Goal: Task Accomplishment & Management: Use online tool/utility

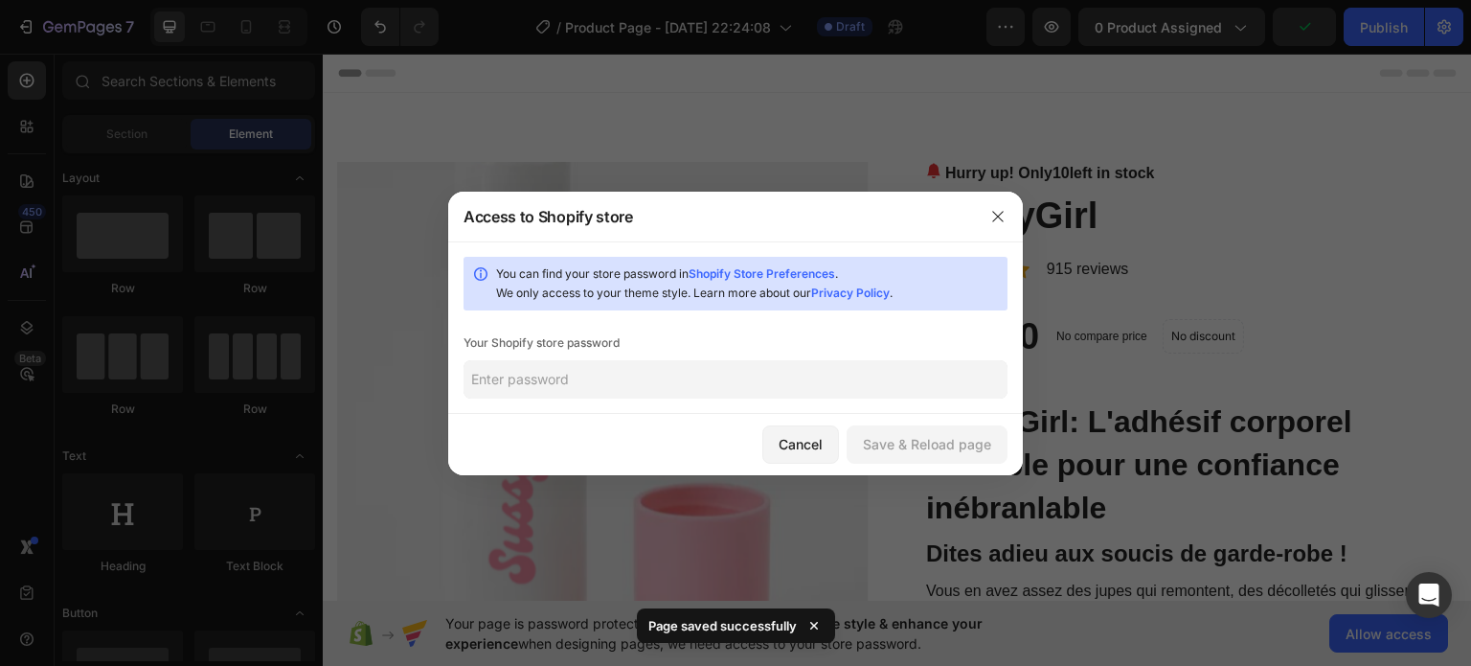
click at [728, 375] on input "text" at bounding box center [736, 379] width 544 height 38
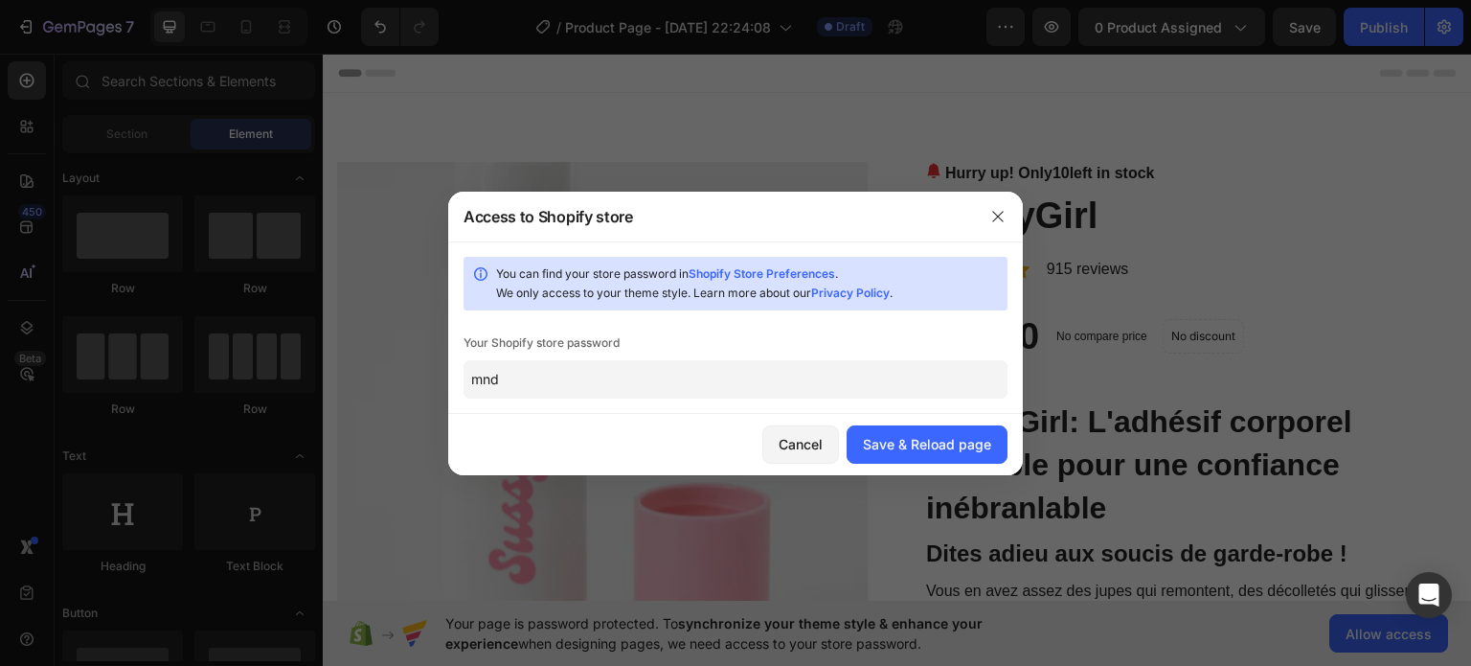
click at [556, 373] on input "mnd" at bounding box center [736, 379] width 544 height 38
paste input "awdea"
type input "mawdea"
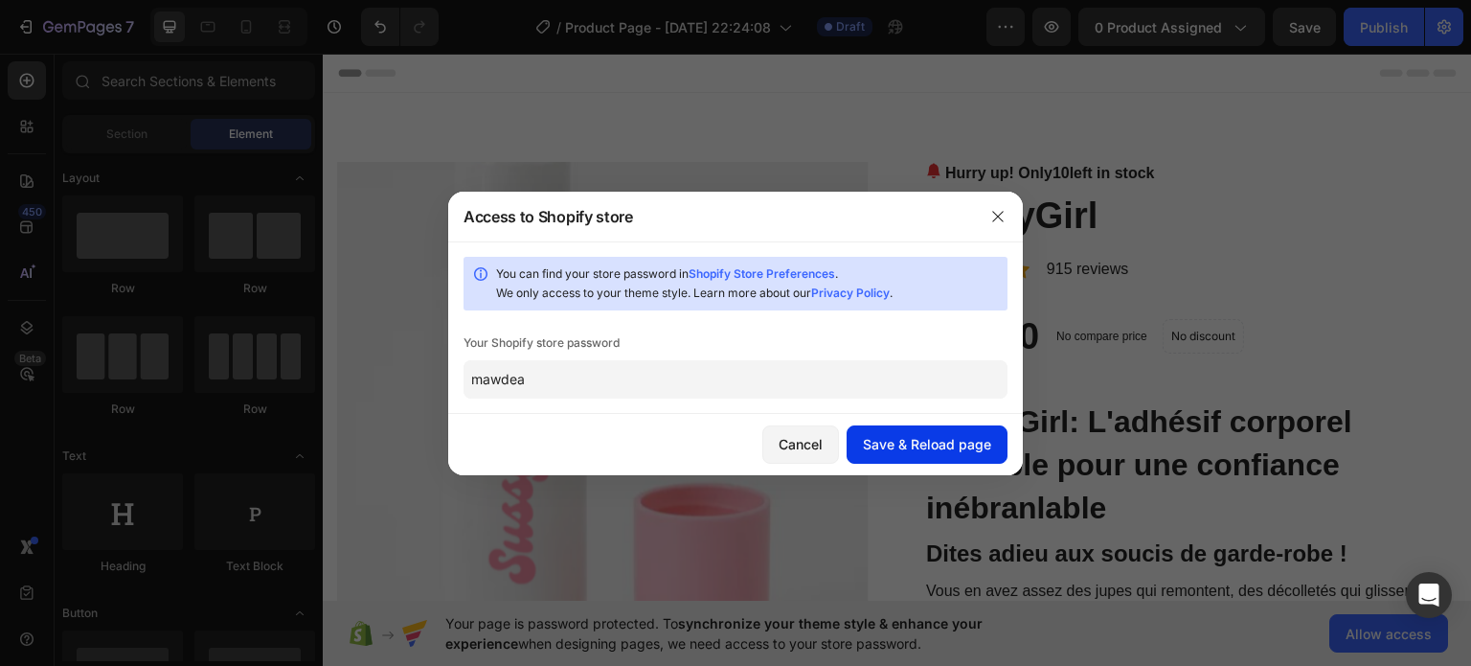
click at [988, 446] on div "Save & Reload page" at bounding box center [927, 444] width 128 height 20
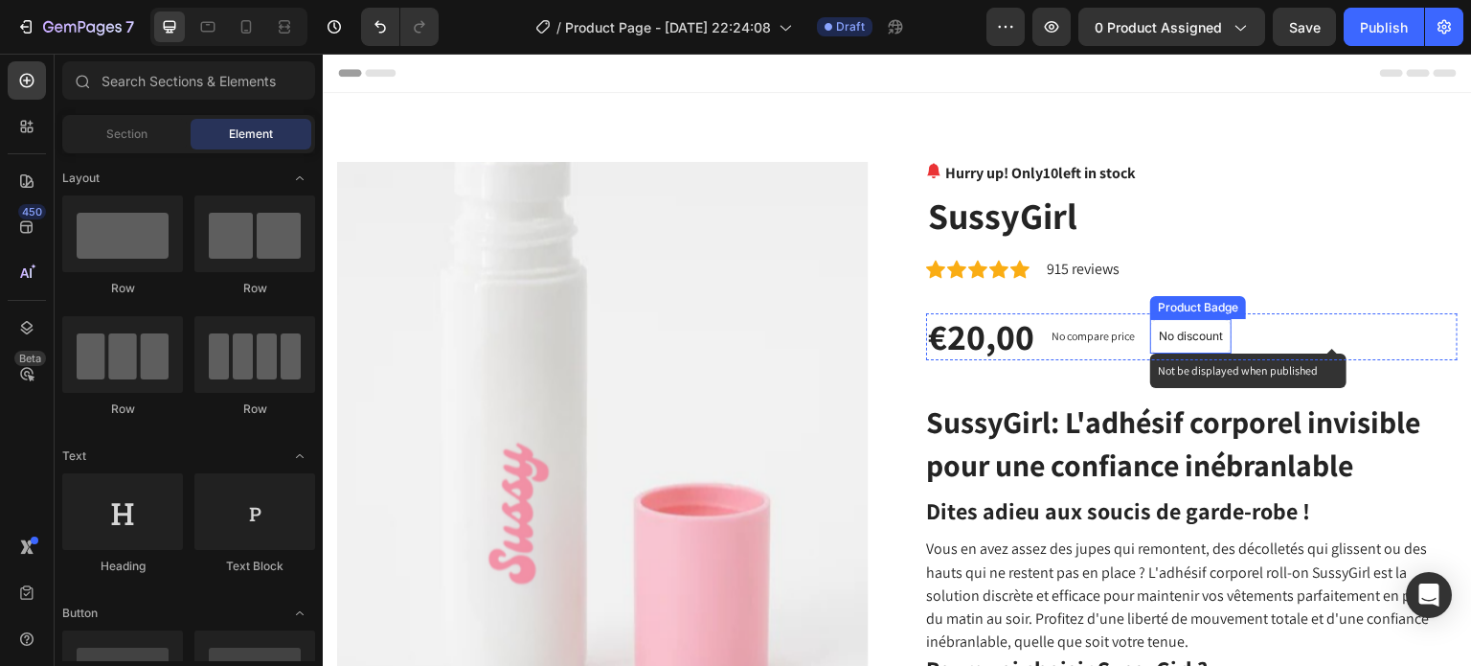
click at [1166, 337] on p "No discount" at bounding box center [1191, 336] width 64 height 17
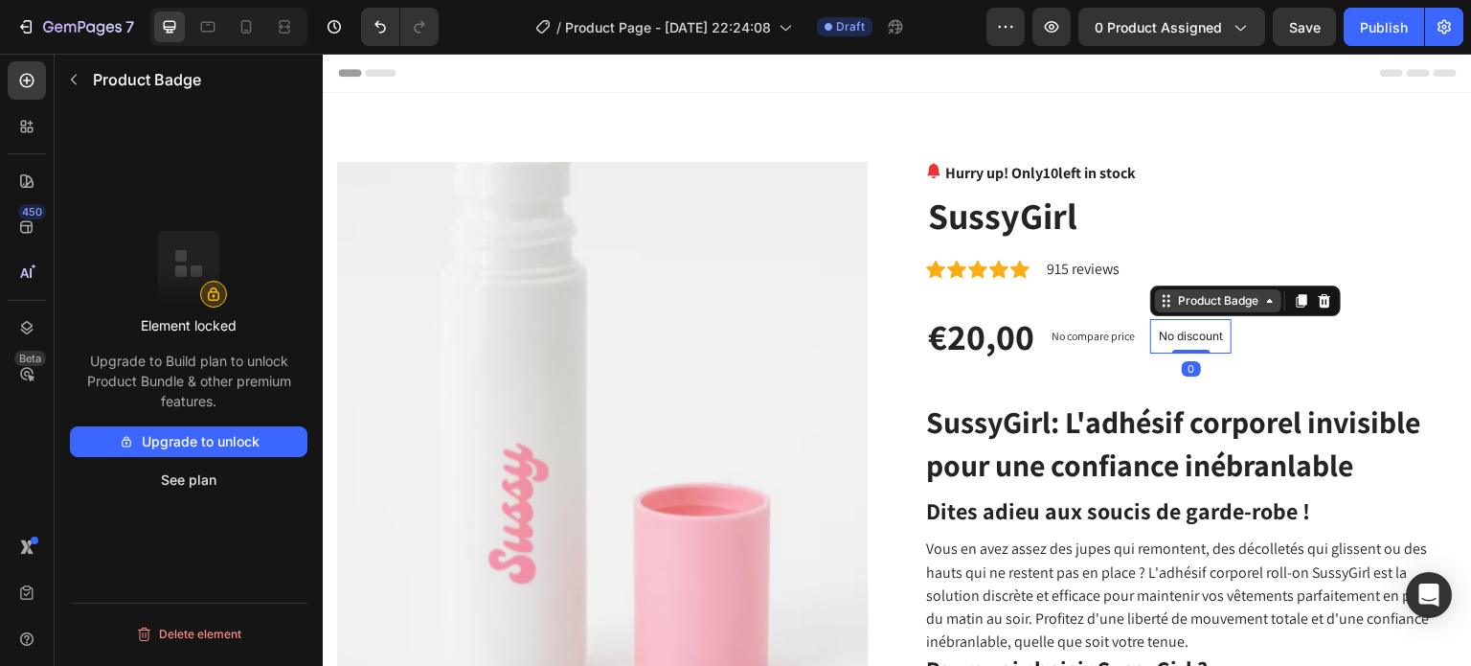
click at [1202, 304] on div "Product Badge" at bounding box center [1218, 300] width 88 height 17
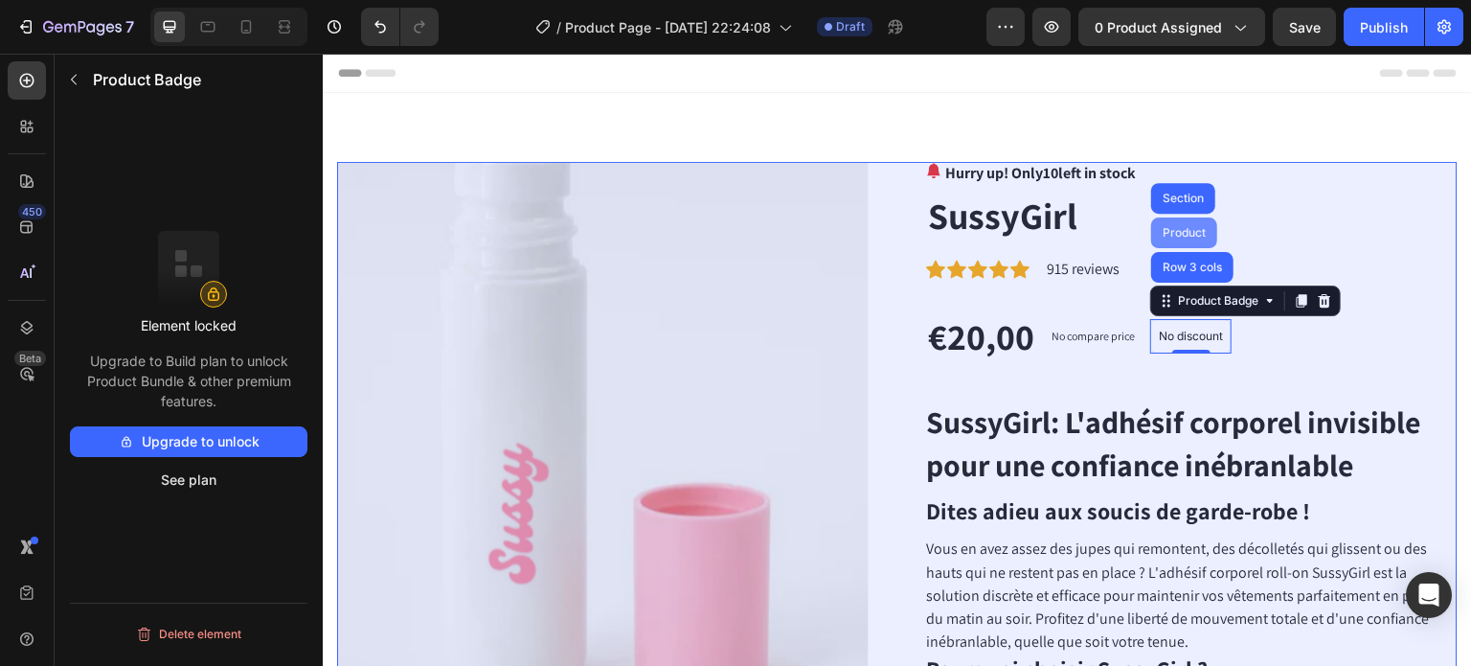
click at [1182, 238] on div "Product" at bounding box center [1184, 232] width 51 height 11
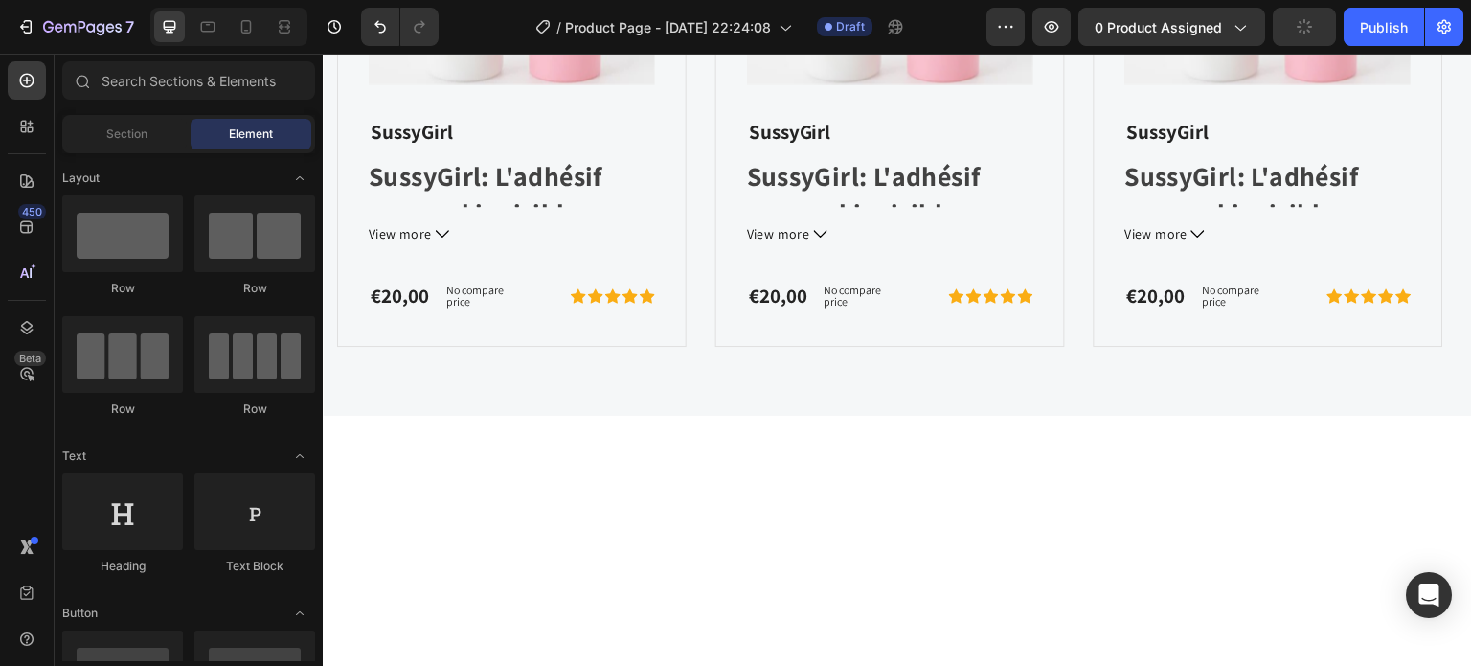
scroll to position [7674, 0]
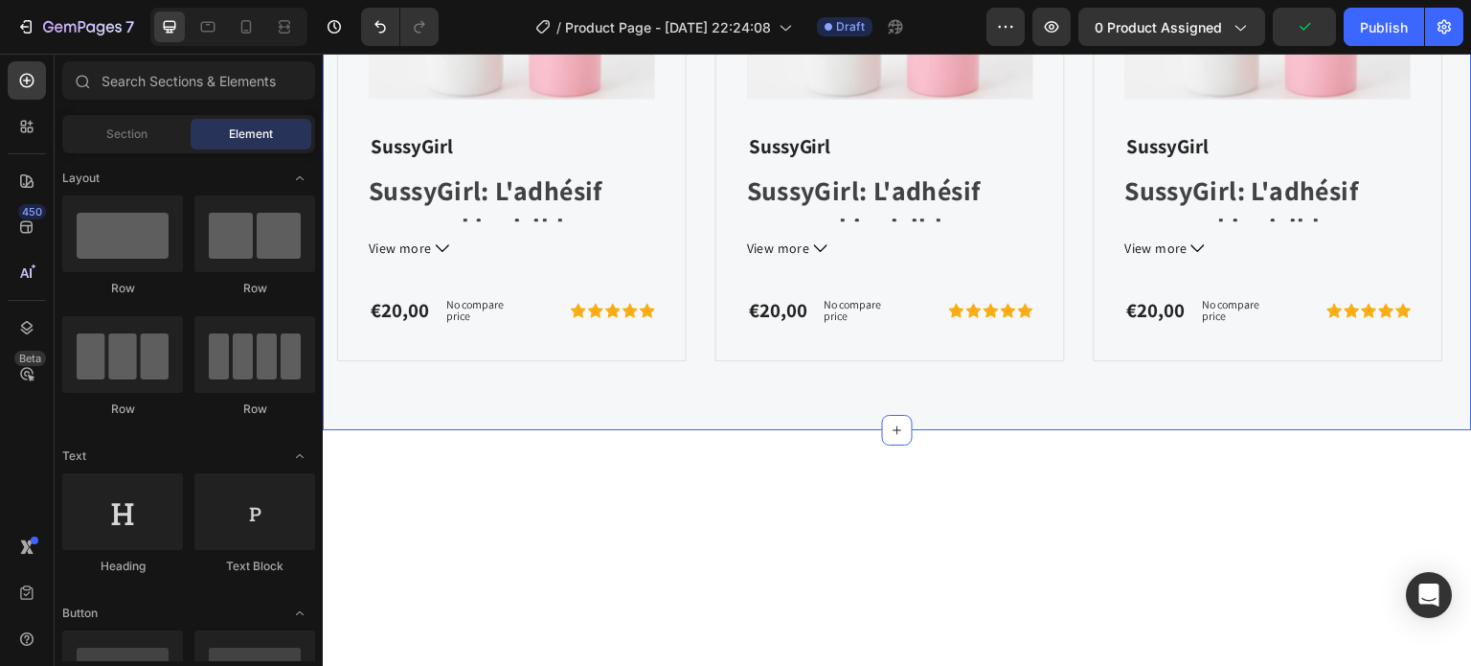
click at [1271, 239] on div "FOR GEMETA 2.0 VR HEADSET Text block OUR FEATURED ACCESSORIES Heading Product I…" at bounding box center [897, 3] width 1121 height 715
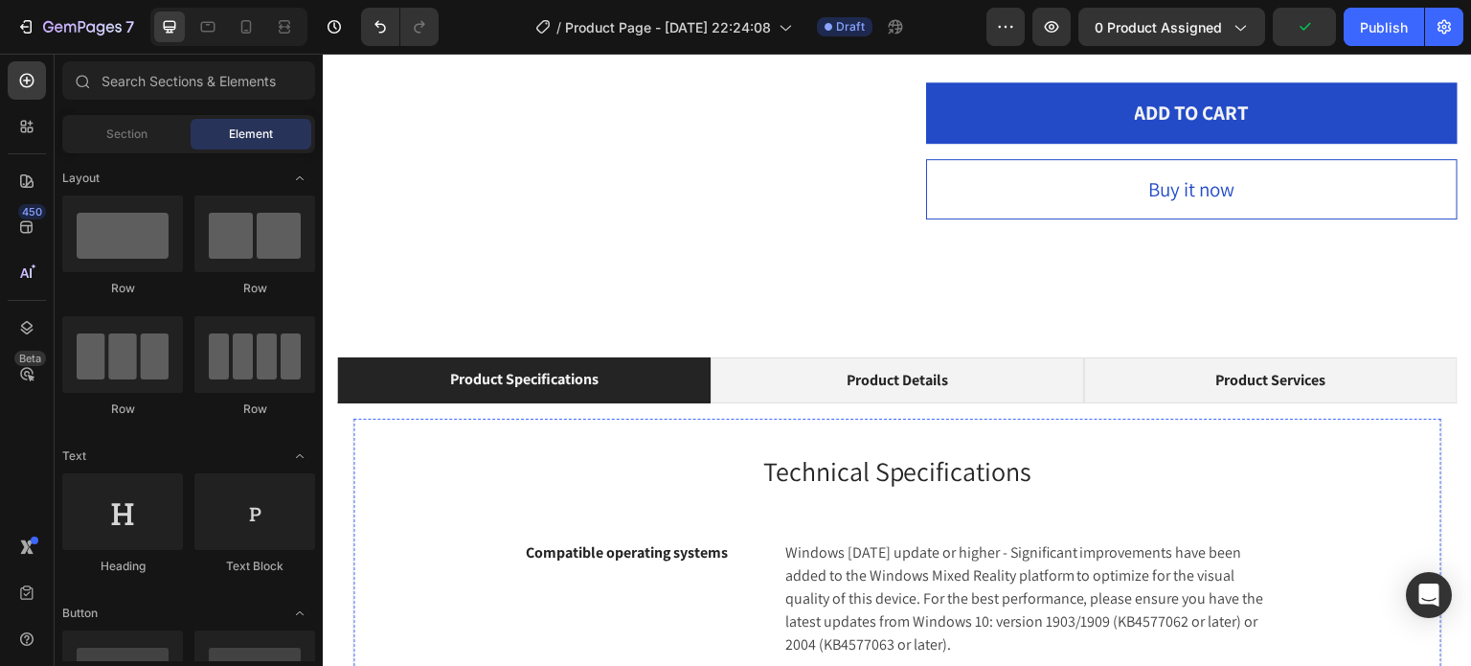
scroll to position [2790, 0]
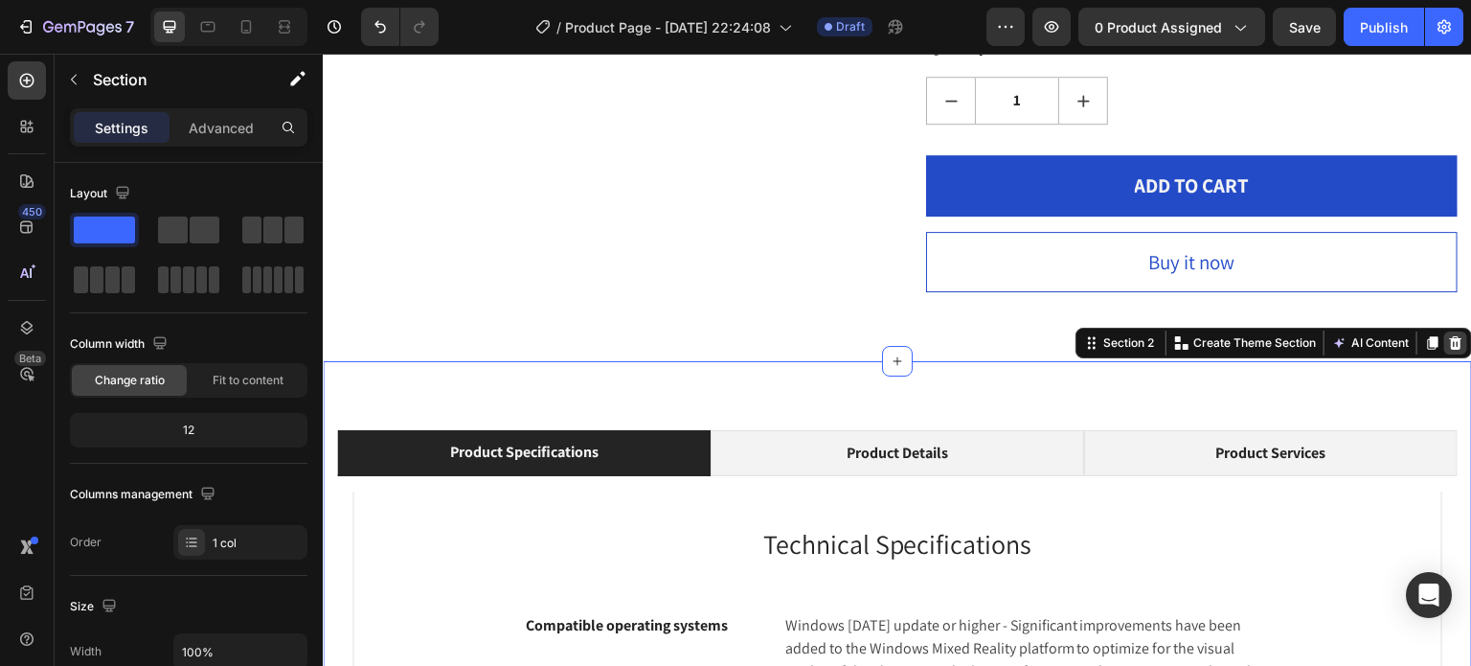
click at [1450, 350] on icon at bounding box center [1456, 342] width 12 height 13
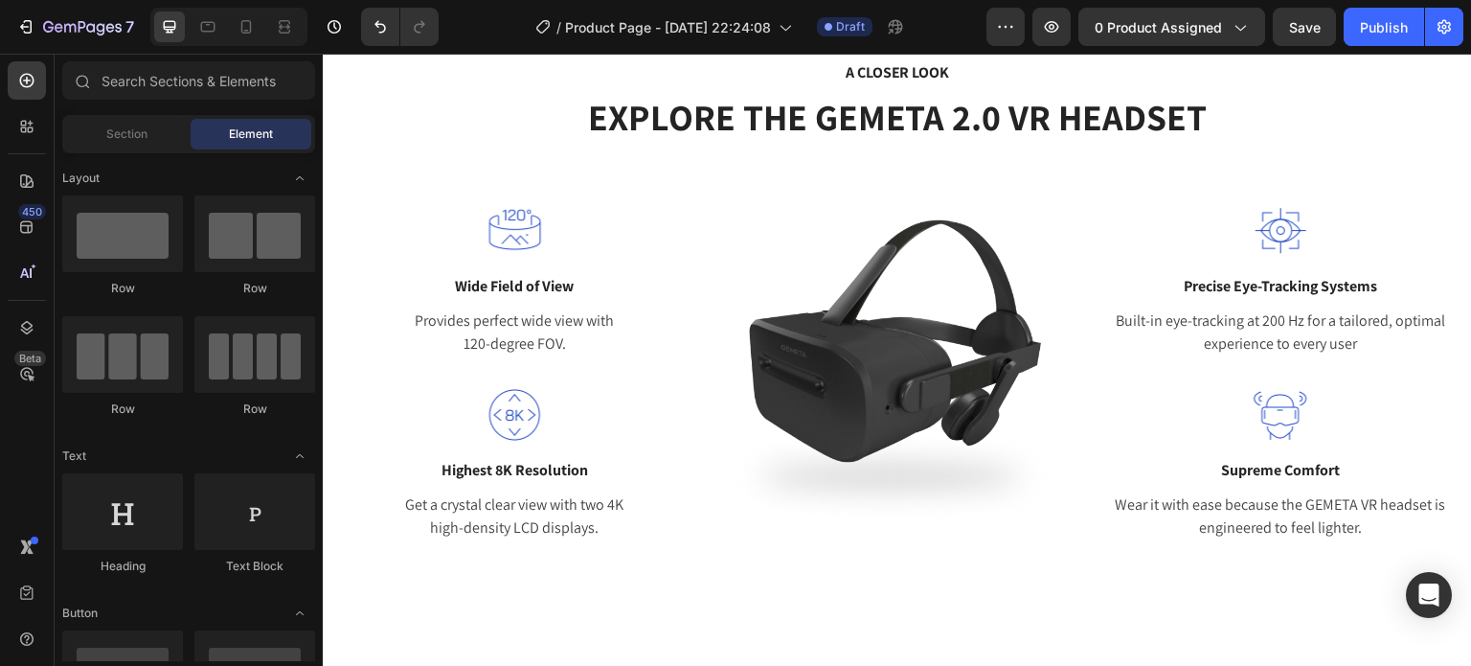
scroll to position [3173, 0]
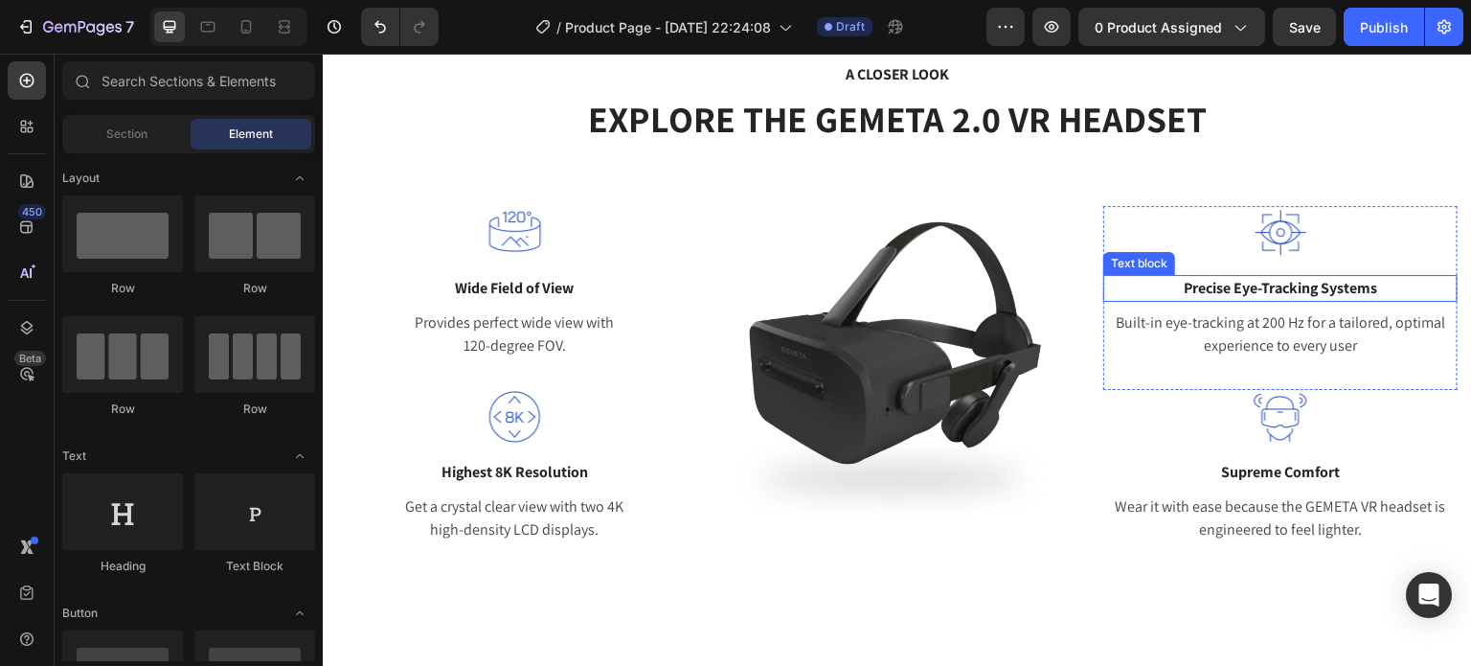
click at [1053, 282] on img at bounding box center [897, 374] width 354 height 354
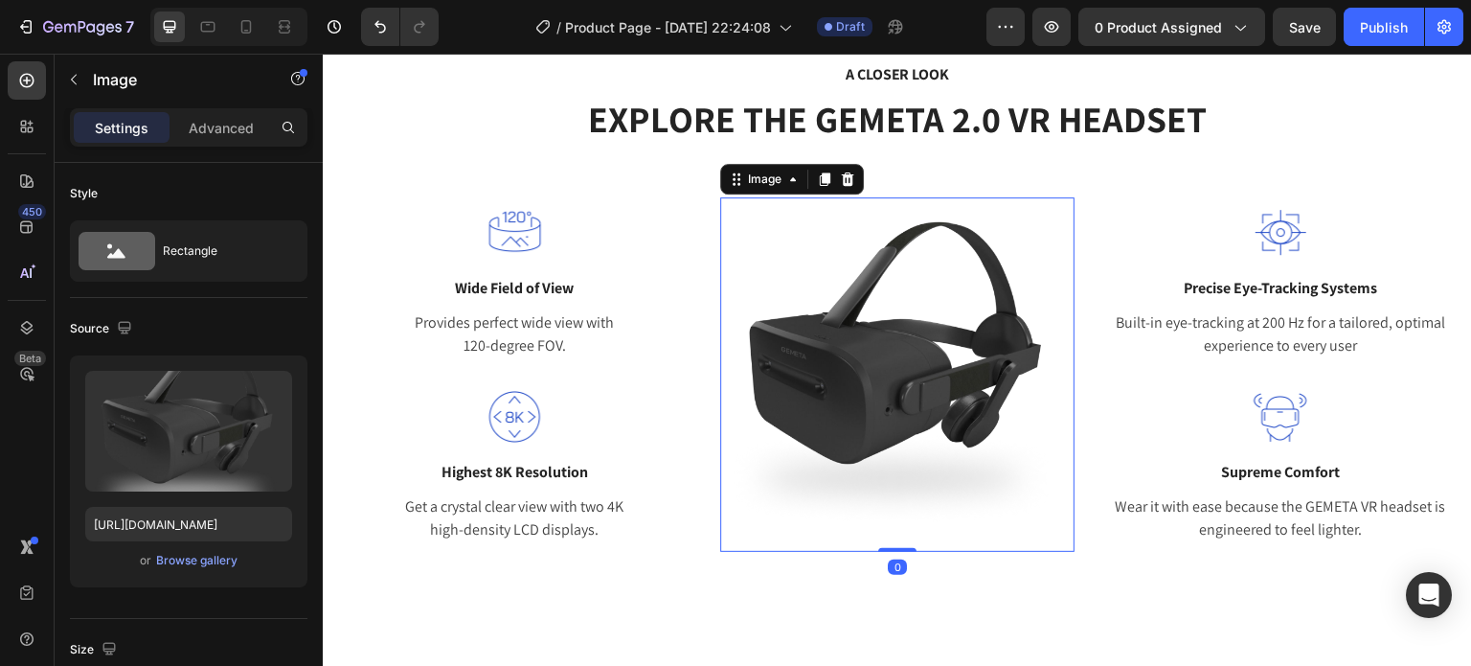
click at [1012, 299] on img at bounding box center [897, 374] width 354 height 354
click at [25, 133] on icon at bounding box center [26, 126] width 19 height 19
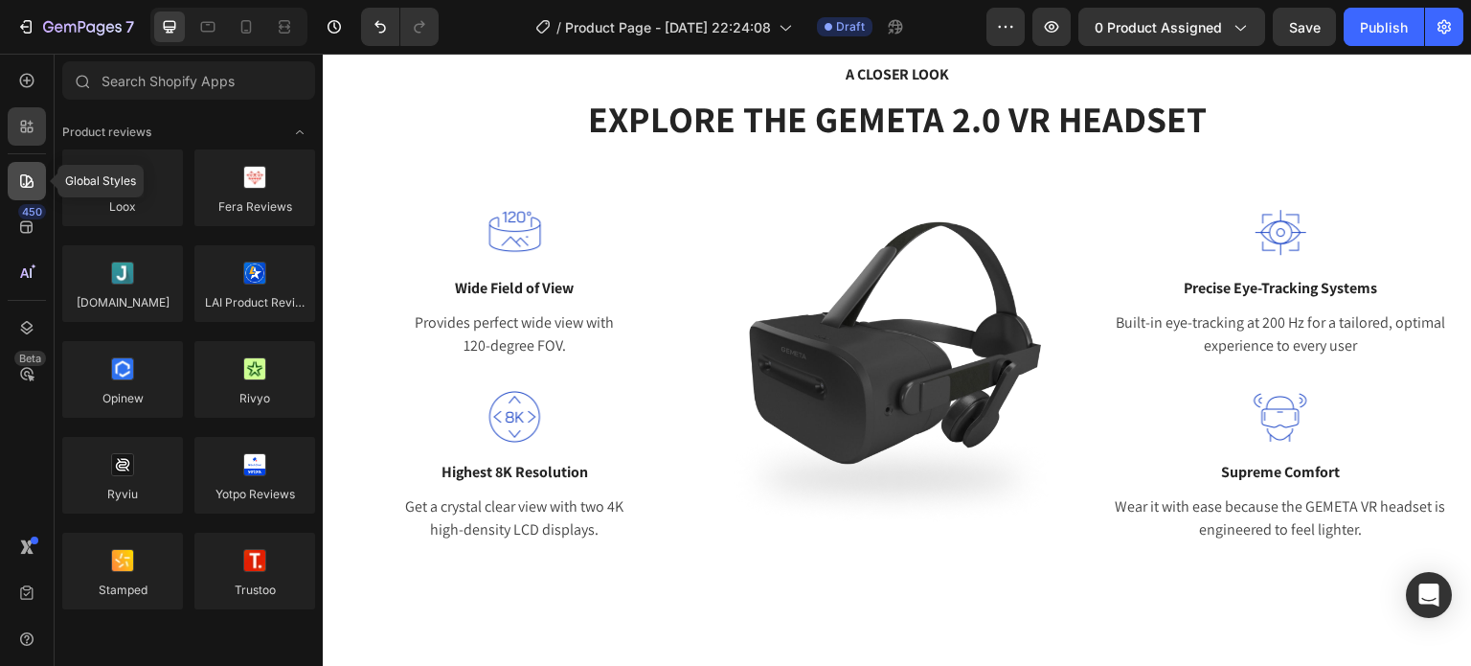
click at [33, 176] on icon at bounding box center [26, 180] width 19 height 19
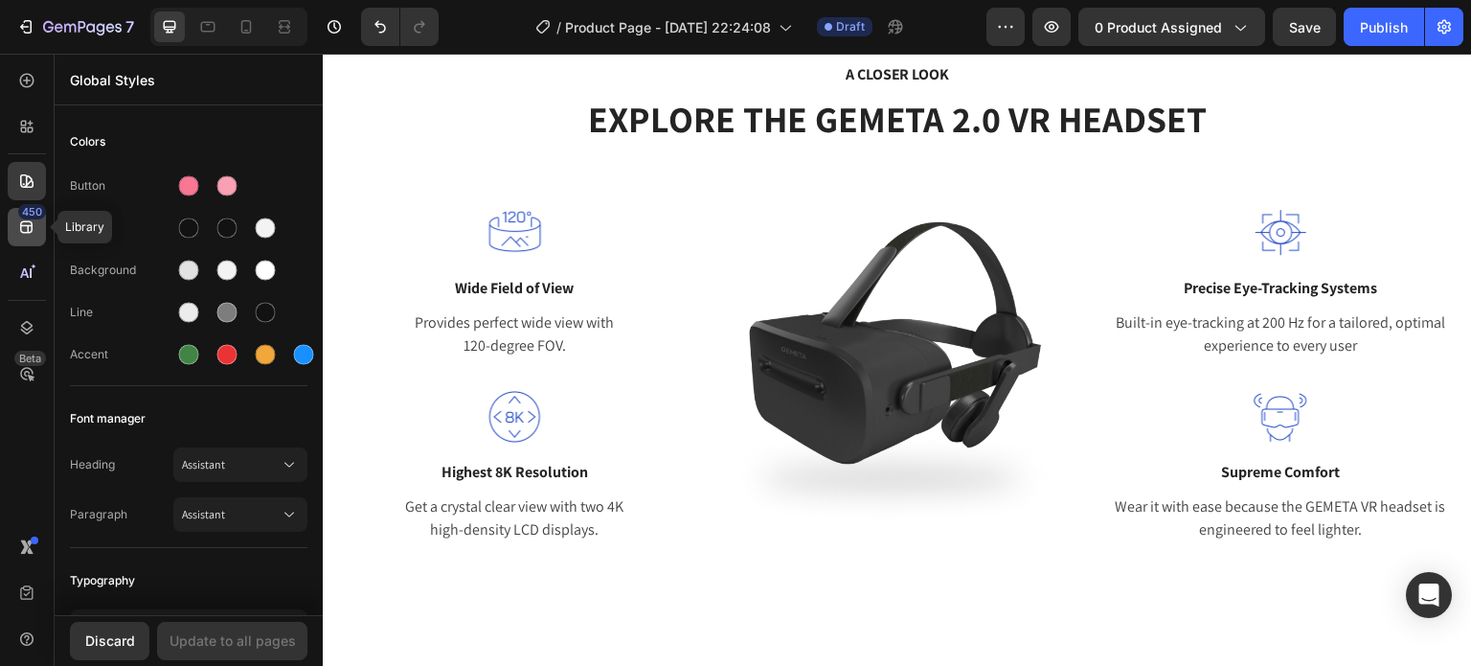
click at [38, 228] on div "450" at bounding box center [27, 227] width 38 height 38
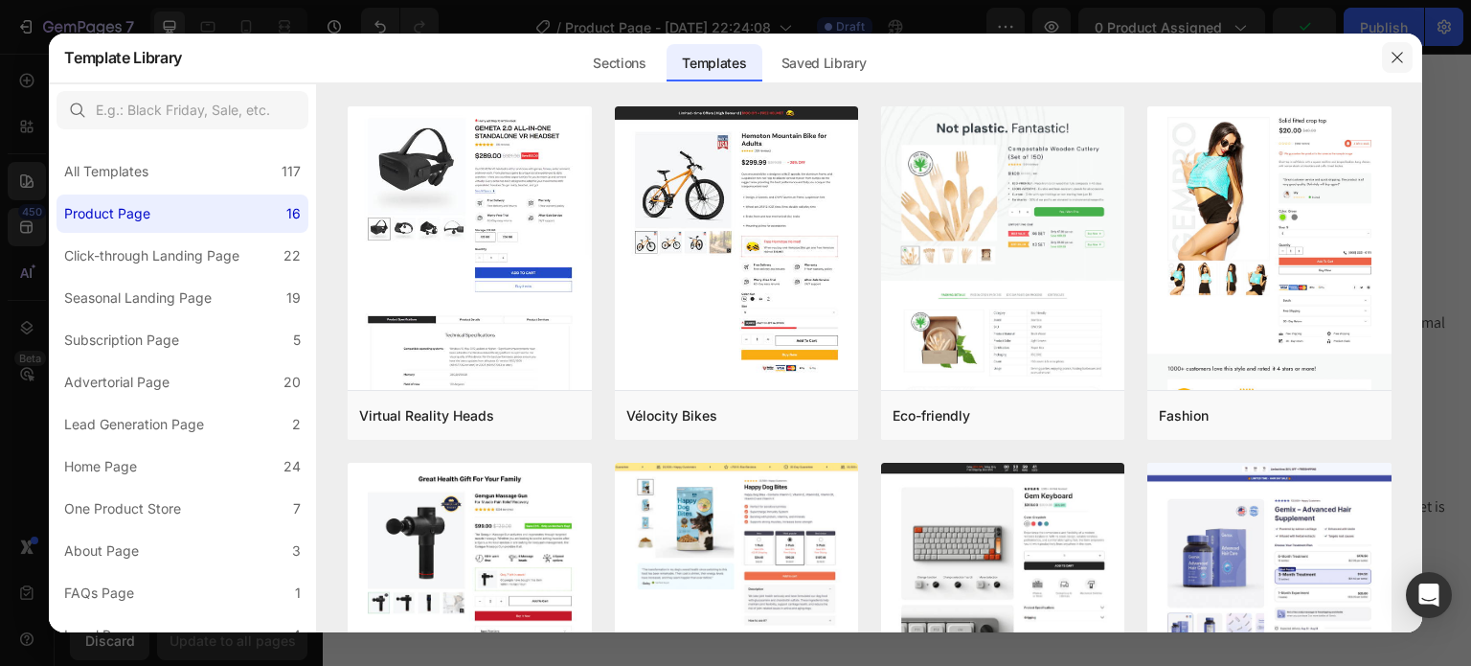
click at [1393, 57] on icon "button" at bounding box center [1397, 57] width 15 height 15
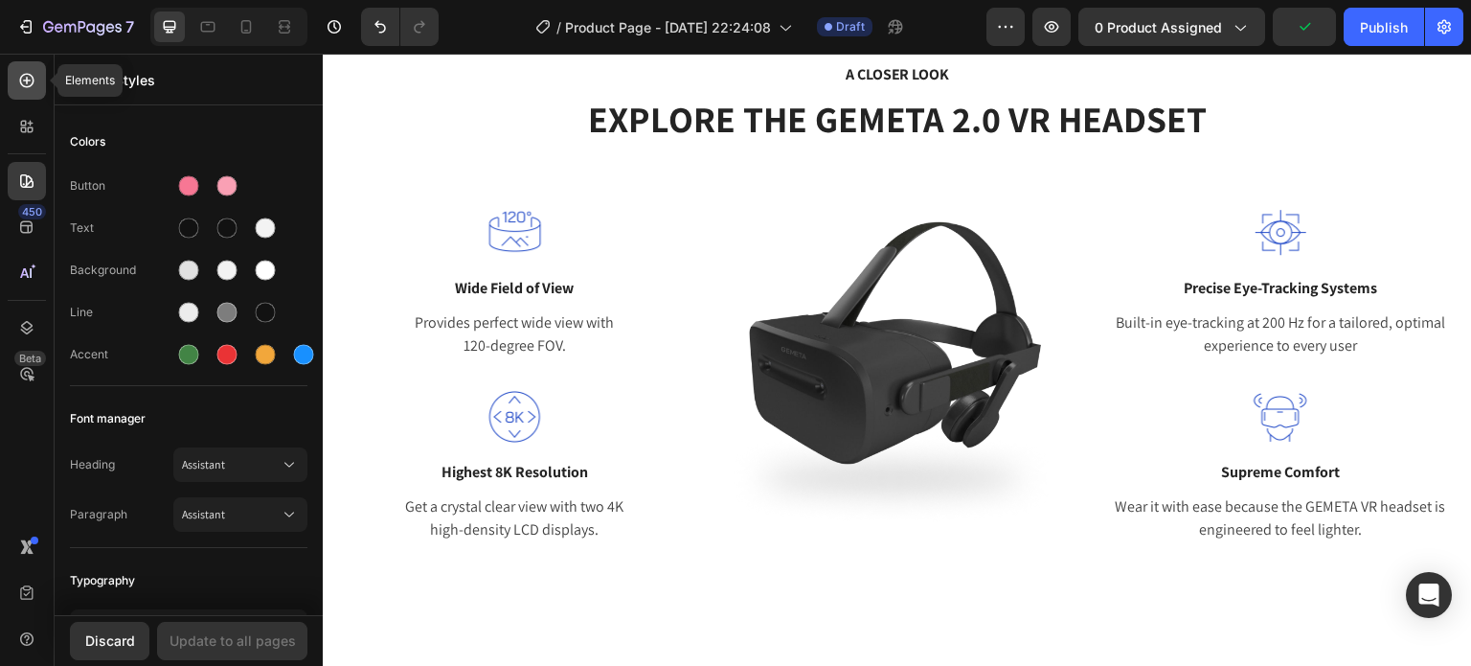
click at [19, 83] on icon at bounding box center [26, 80] width 19 height 19
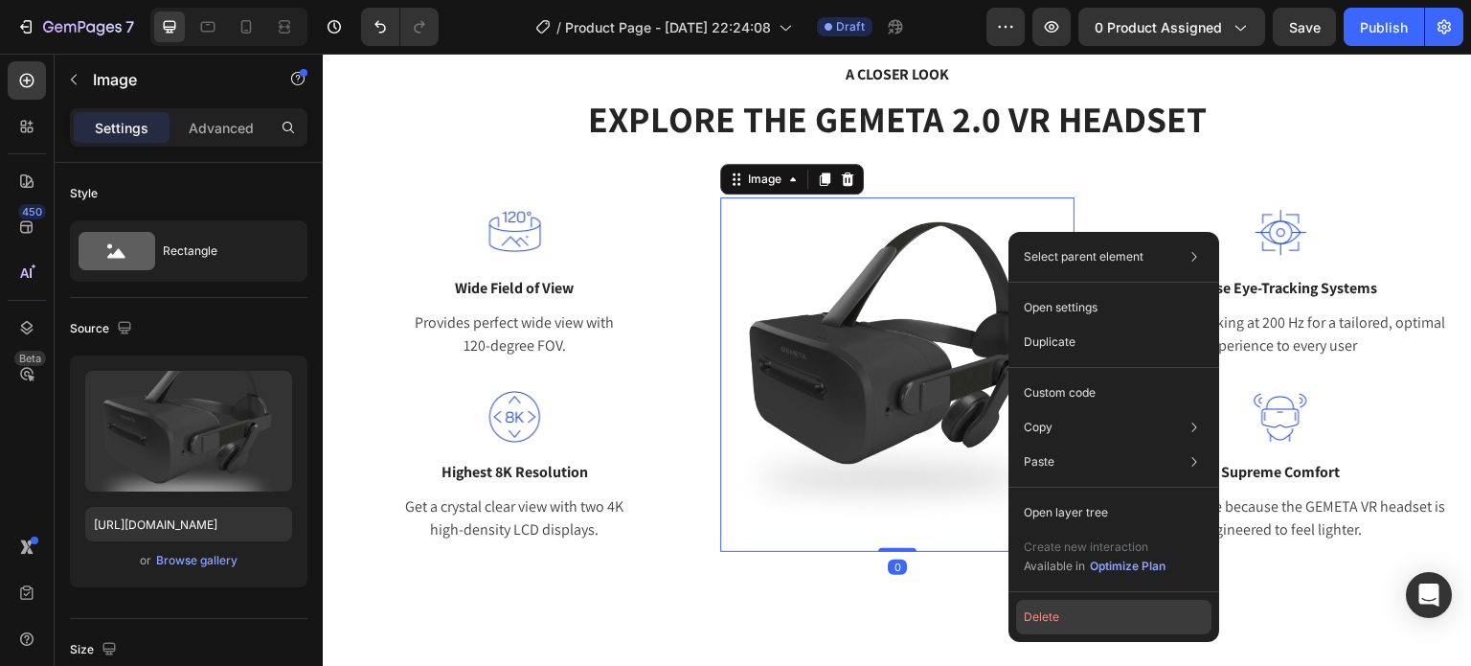
click at [1055, 613] on button "Delete" at bounding box center [1113, 617] width 195 height 34
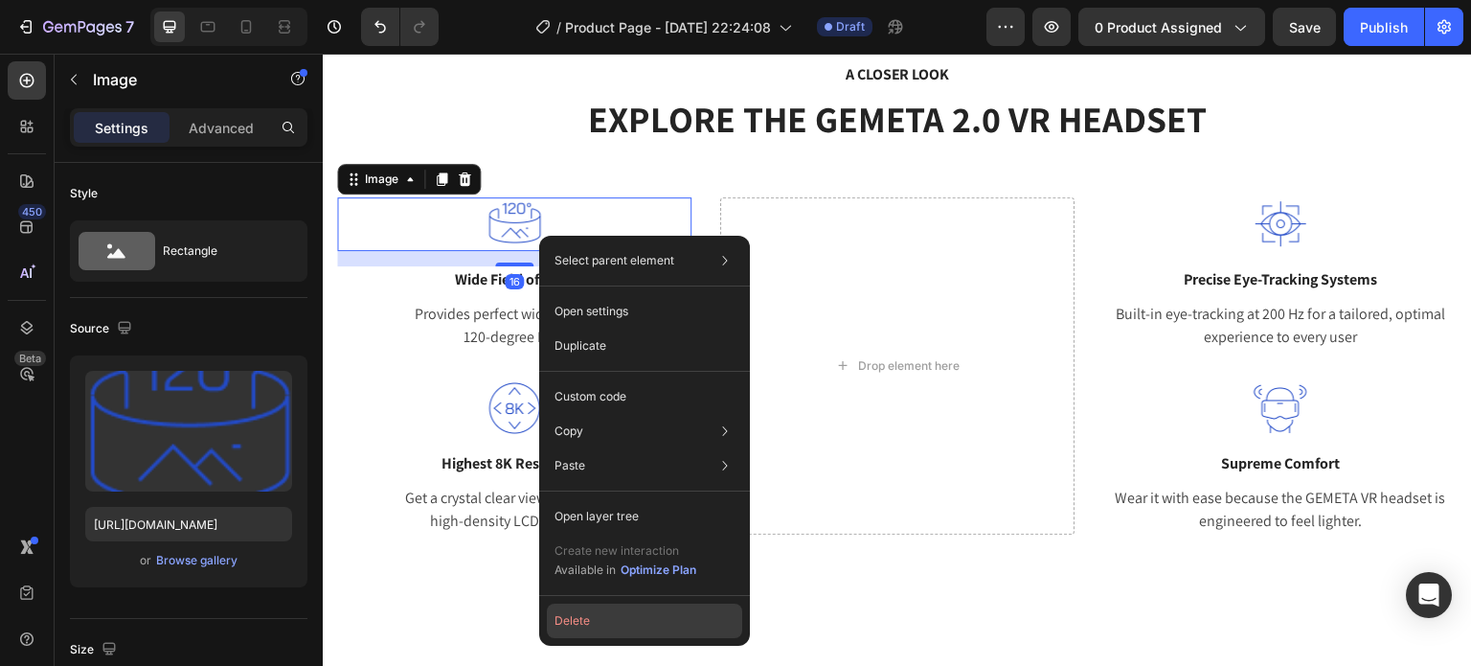
click at [638, 616] on button "Delete" at bounding box center [644, 620] width 195 height 34
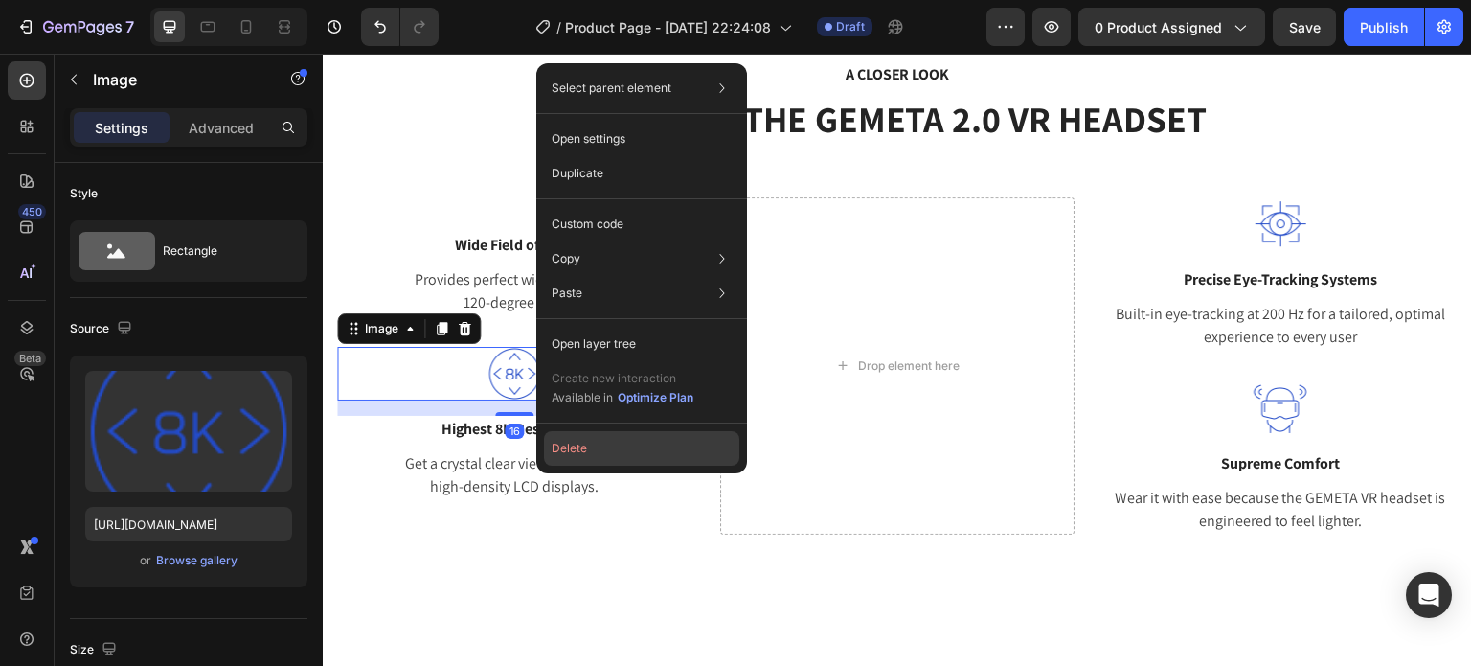
click at [599, 456] on button "Delete" at bounding box center [641, 448] width 195 height 34
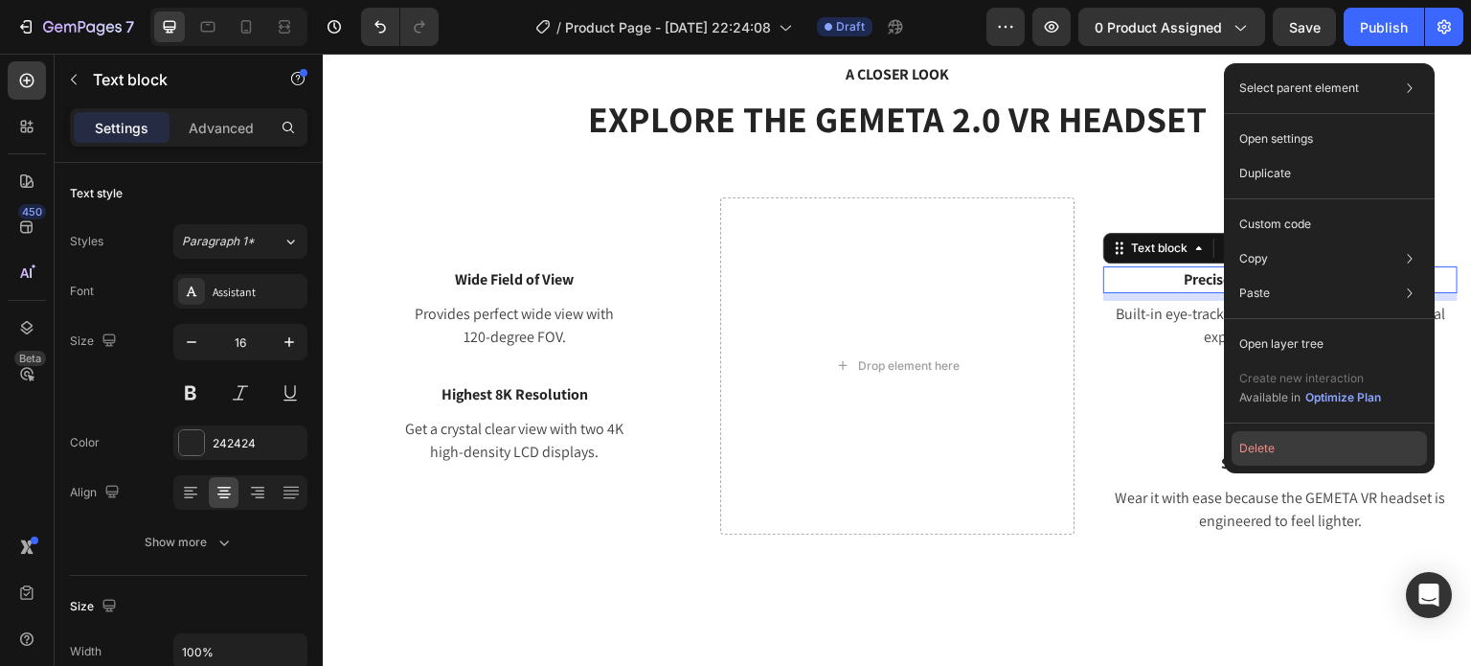
click at [1287, 459] on button "Delete" at bounding box center [1329, 448] width 195 height 34
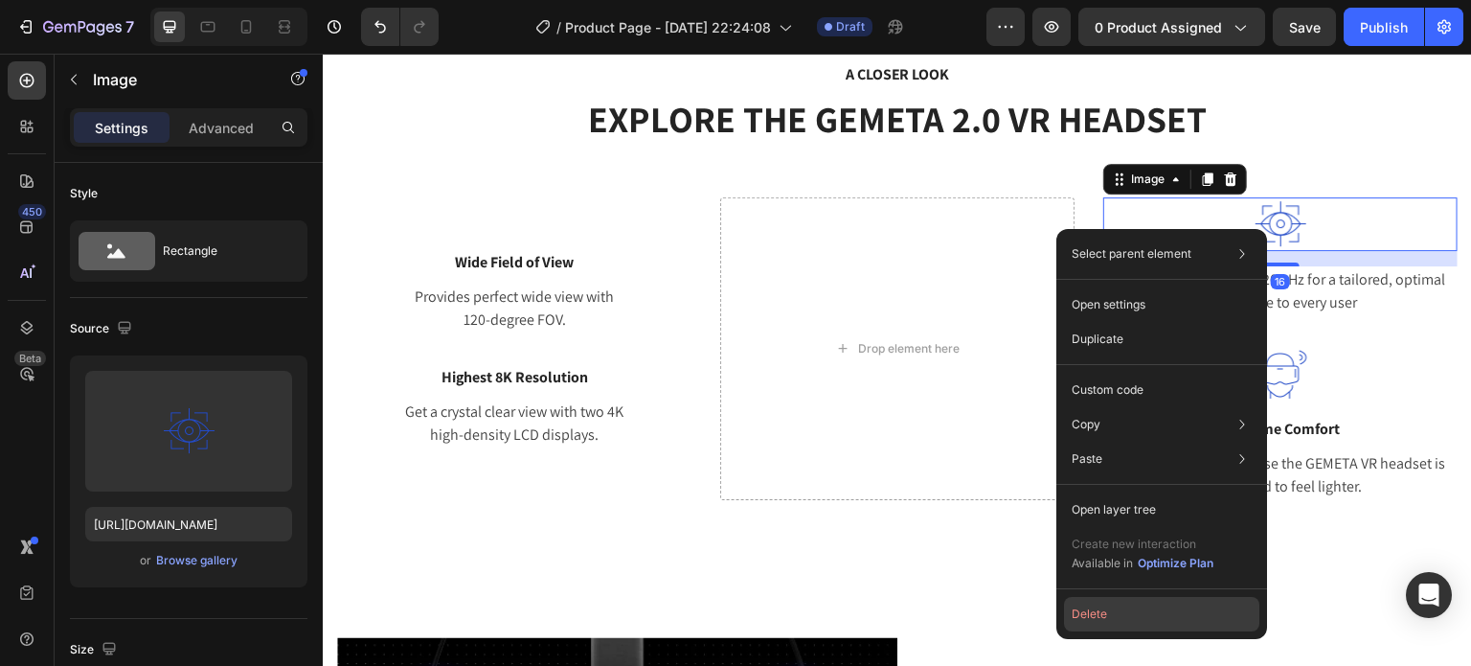
click at [1132, 623] on button "Delete" at bounding box center [1161, 614] width 195 height 34
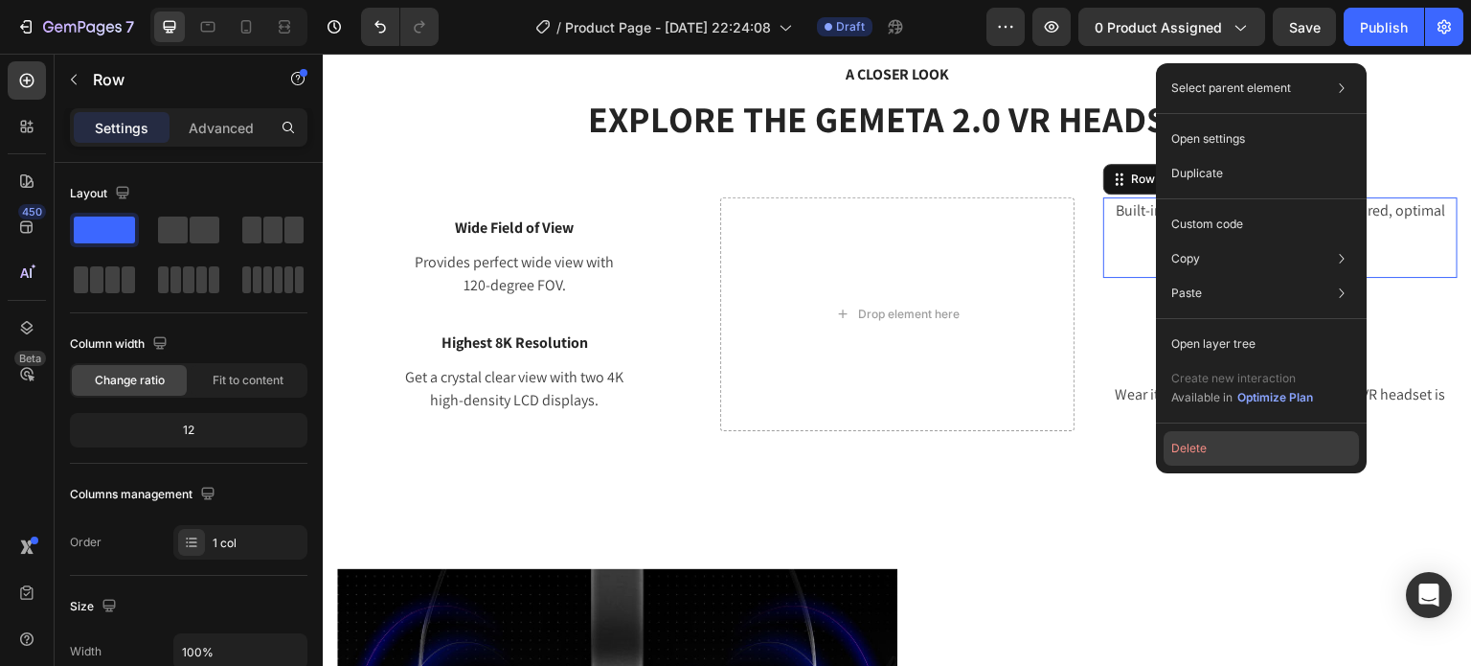
click at [1226, 459] on button "Delete" at bounding box center [1261, 448] width 195 height 34
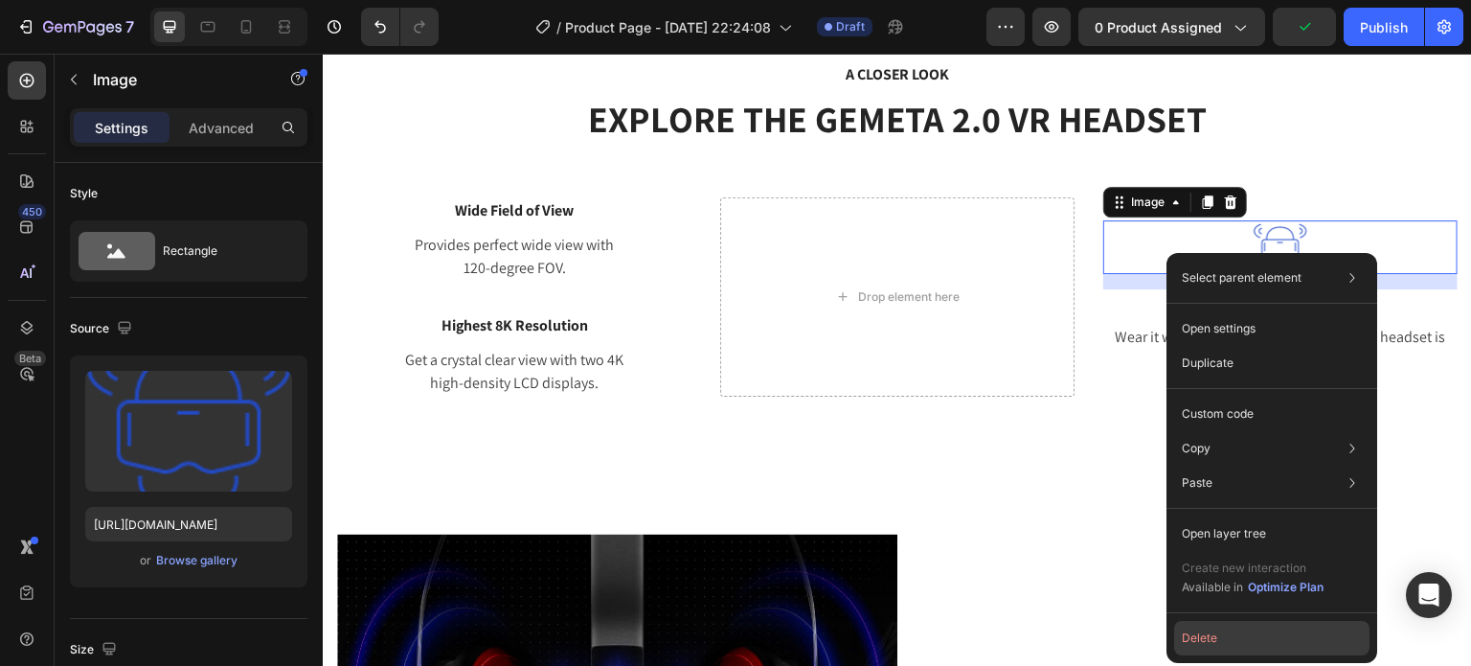
click at [1215, 639] on button "Delete" at bounding box center [1271, 638] width 195 height 34
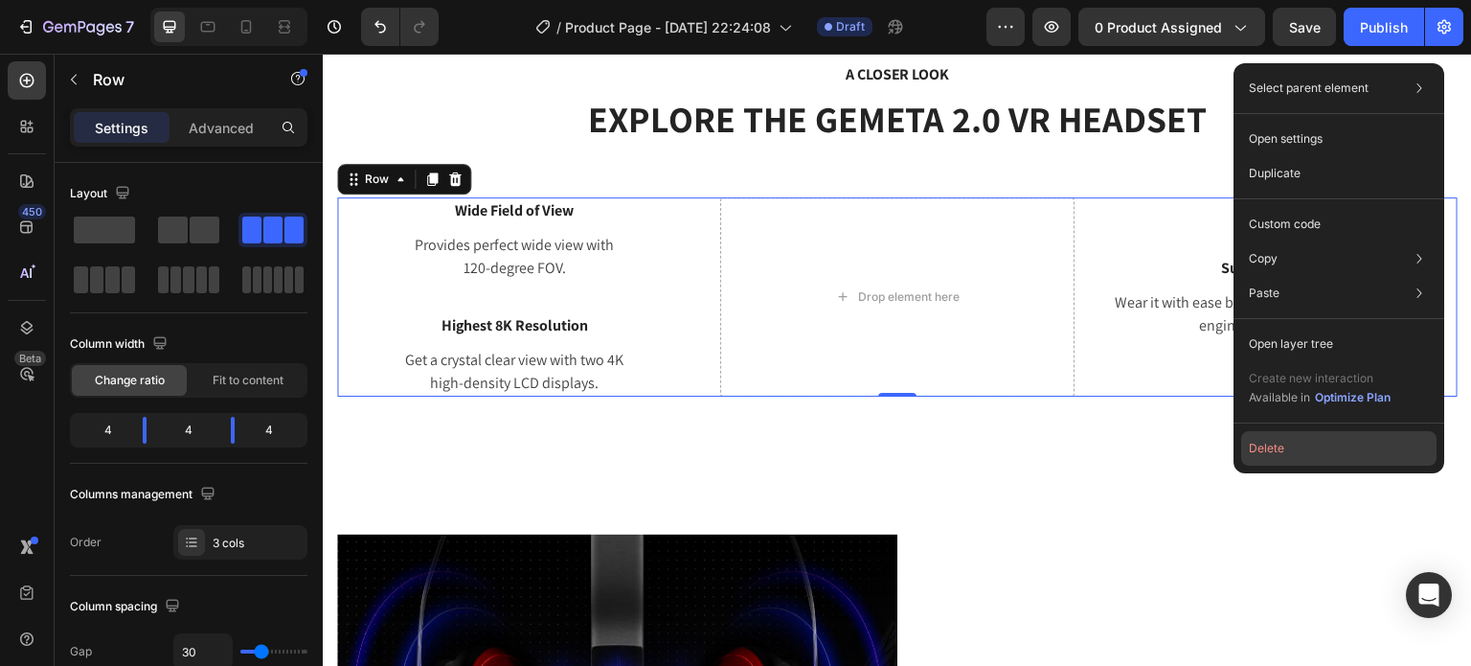
click at [1295, 453] on button "Delete" at bounding box center [1338, 448] width 195 height 34
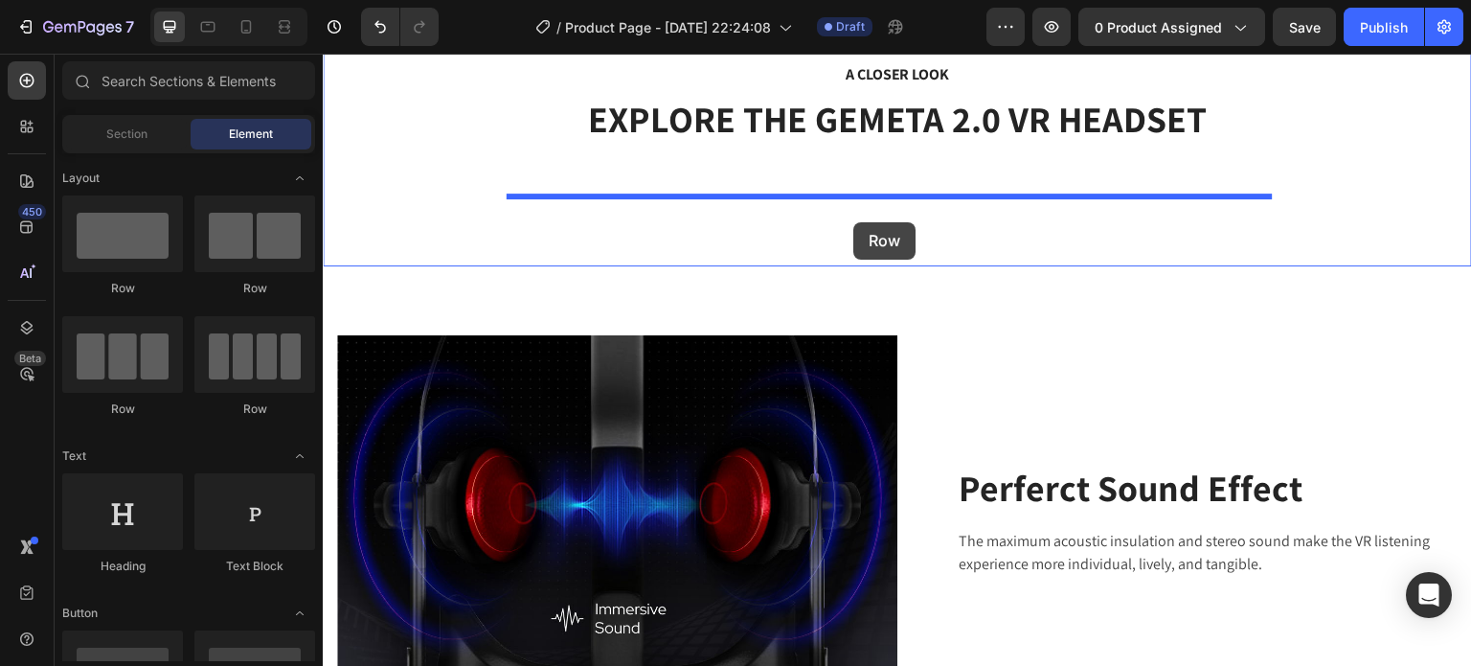
drag, startPoint x: 464, startPoint y: 285, endPoint x: 853, endPoint y: 231, distance: 392.6
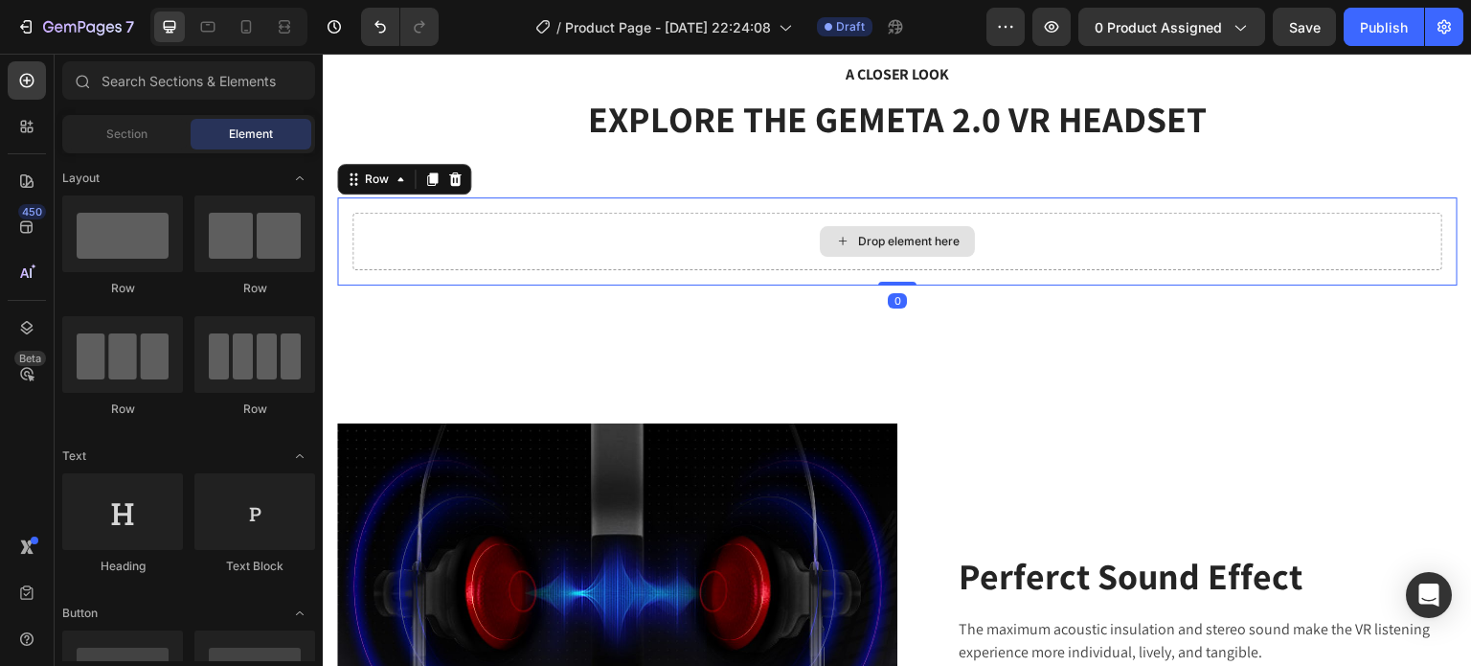
click at [867, 236] on div "Drop element here" at bounding box center [909, 241] width 102 height 15
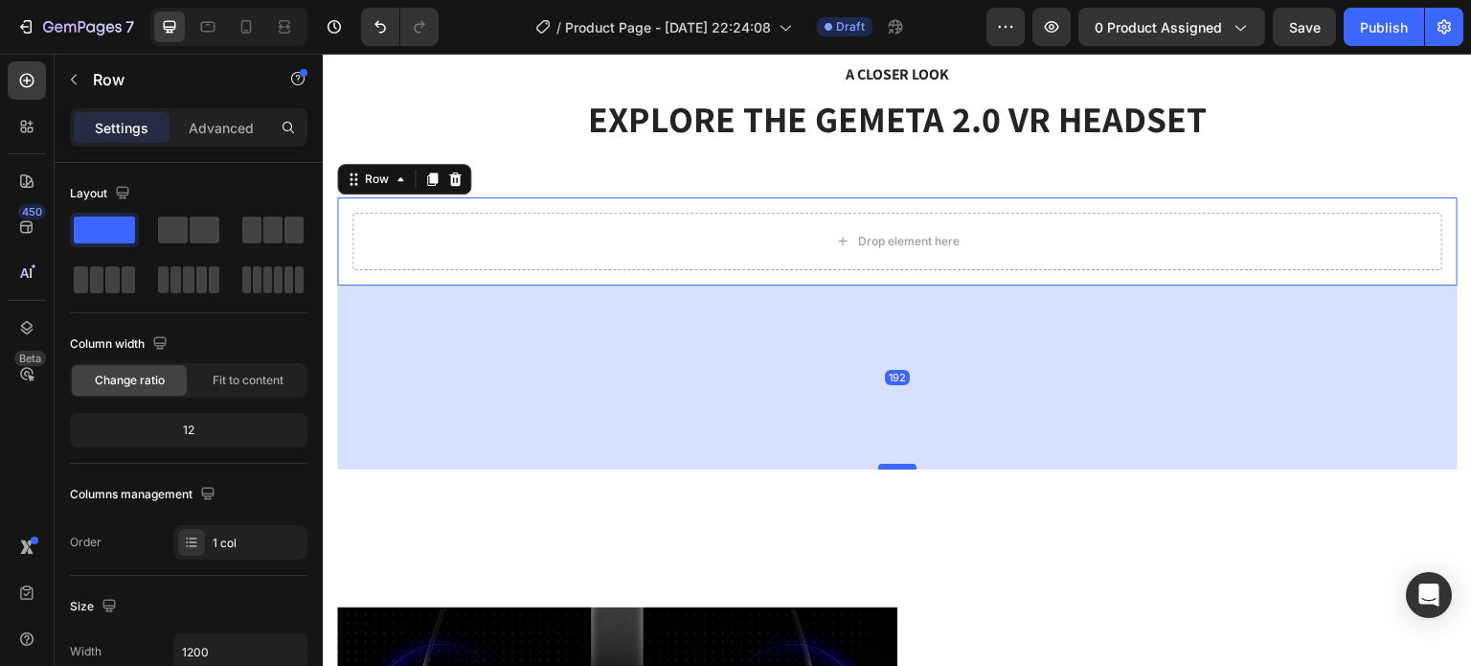
drag, startPoint x: 895, startPoint y: 283, endPoint x: 903, endPoint y: 466, distance: 184.1
click at [903, 466] on div at bounding box center [897, 467] width 38 height 6
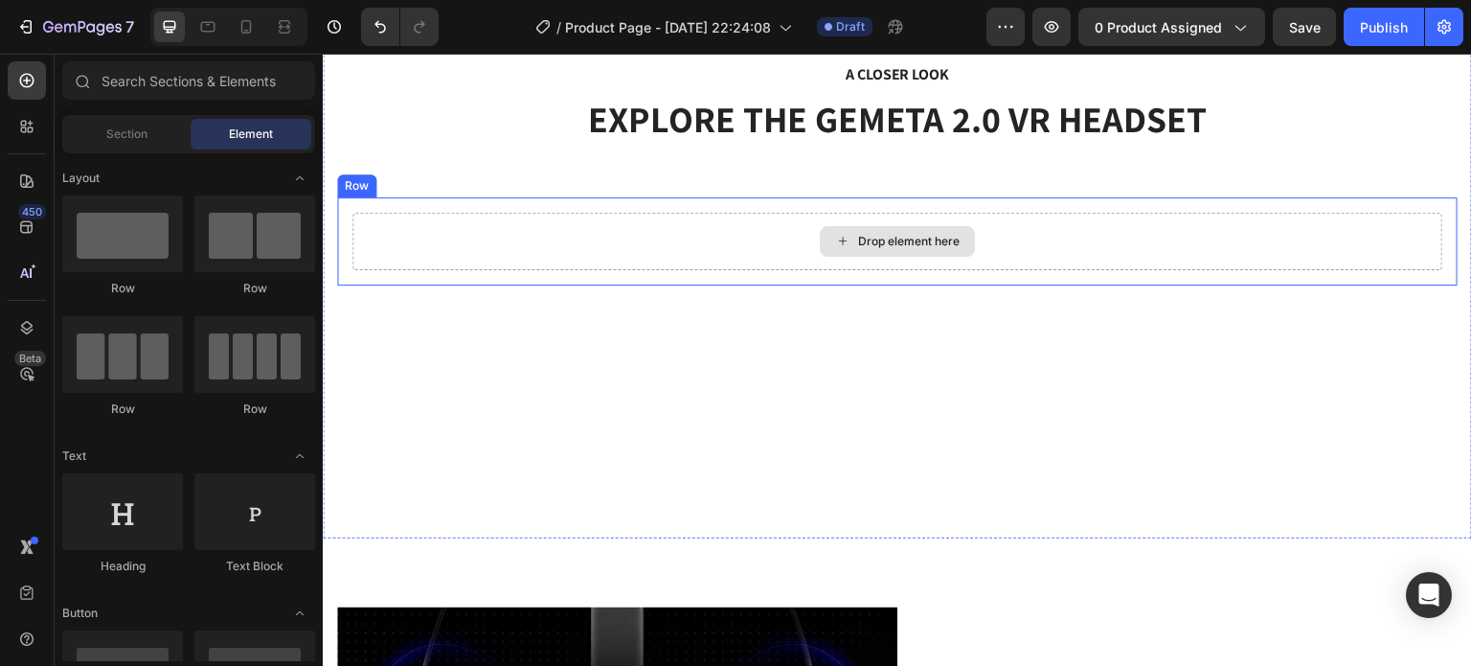
click at [889, 237] on div "Drop element here" at bounding box center [909, 241] width 102 height 15
click at [891, 243] on div "Drop element here" at bounding box center [909, 241] width 102 height 15
click at [858, 238] on div "Drop element here" at bounding box center [909, 241] width 102 height 15
click at [891, 231] on div "Drop element here" at bounding box center [897, 241] width 155 height 31
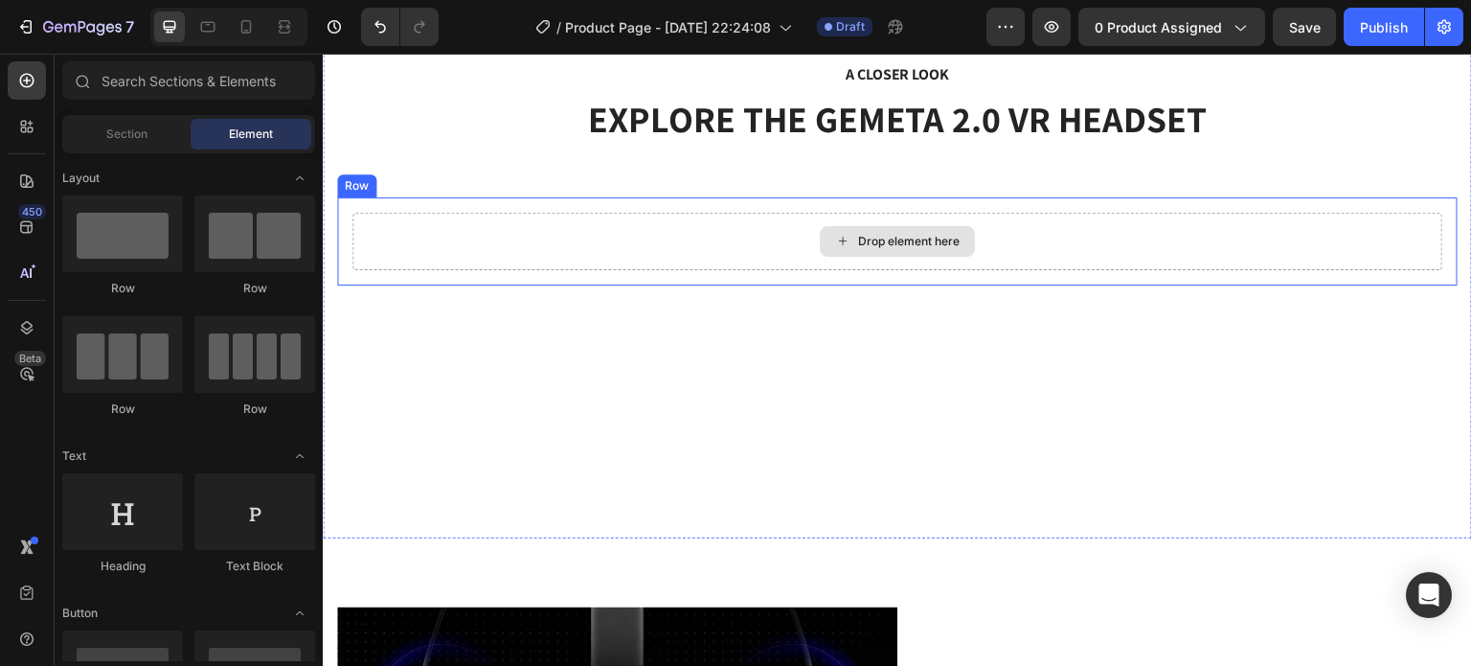
click at [868, 237] on div "Drop element here" at bounding box center [909, 241] width 102 height 15
click at [841, 238] on icon at bounding box center [842, 241] width 15 height 16
click at [836, 240] on icon at bounding box center [842, 241] width 15 height 16
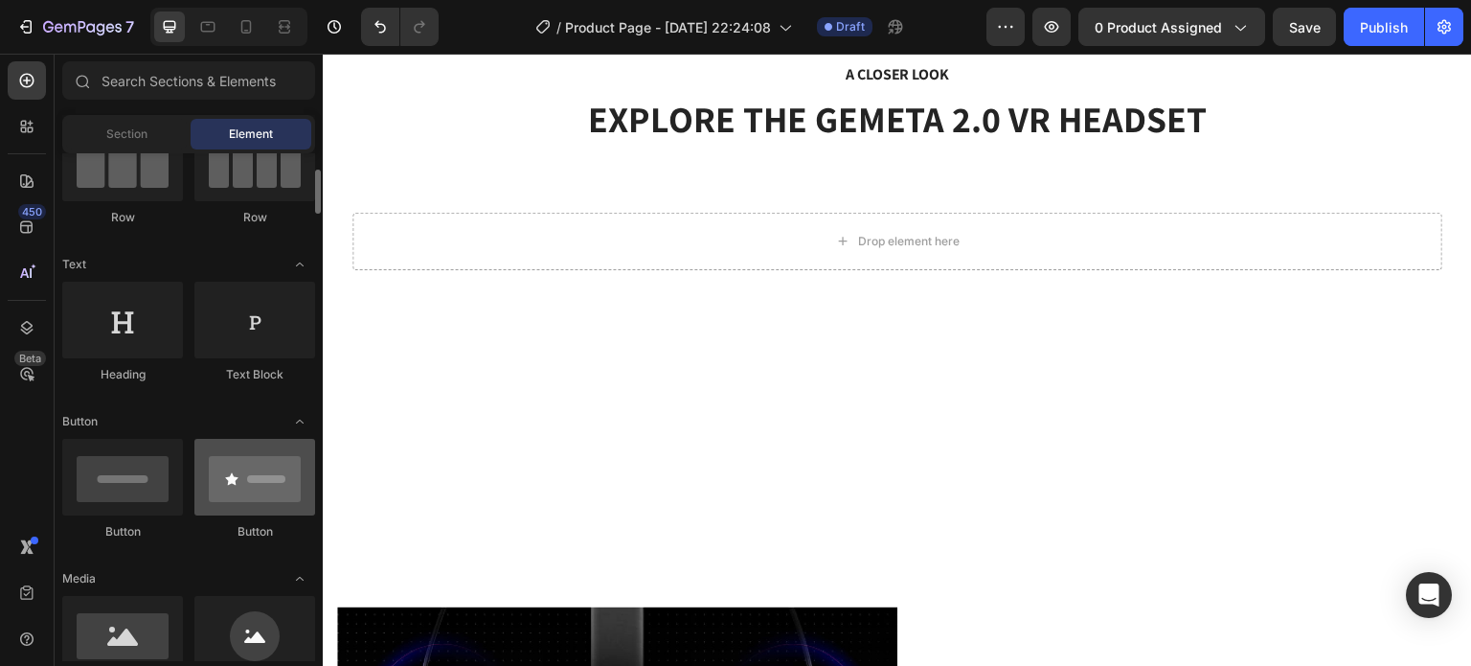
scroll to position [383, 0]
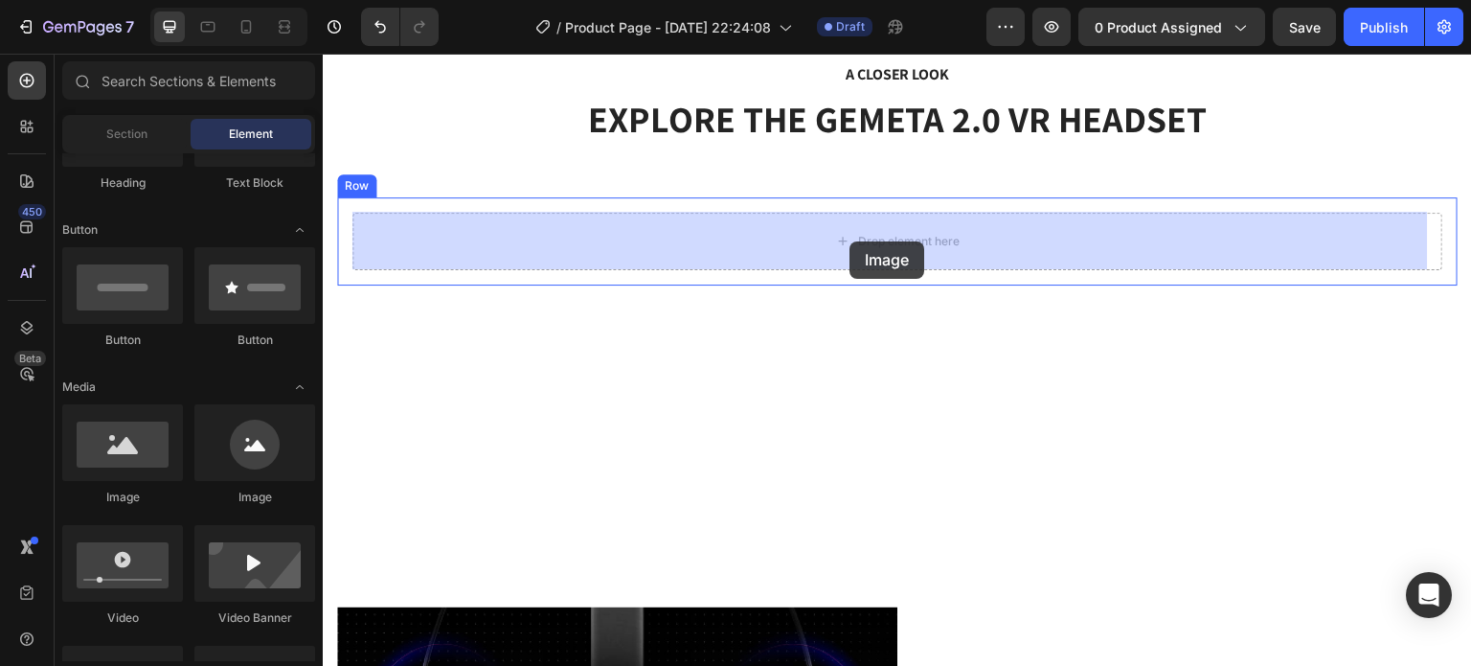
drag, startPoint x: 476, startPoint y: 512, endPoint x: 850, endPoint y: 241, distance: 461.5
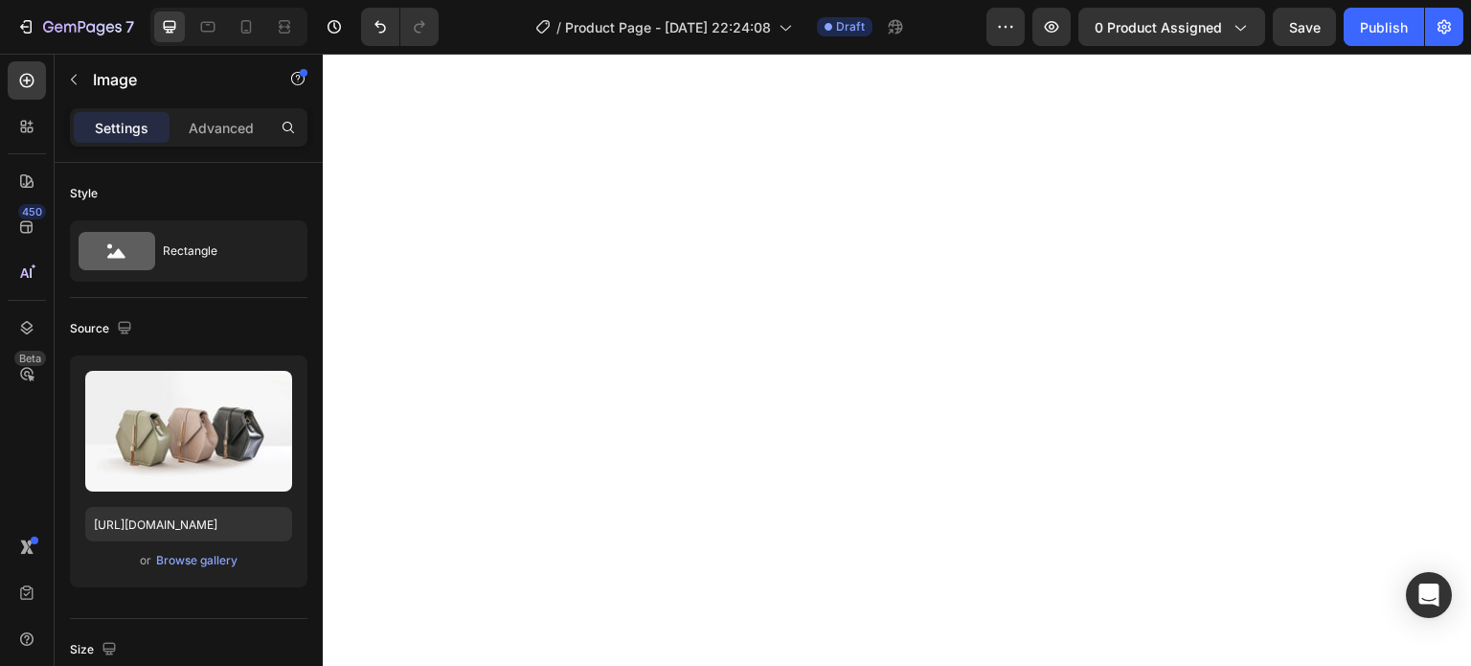
scroll to position [3460, 0]
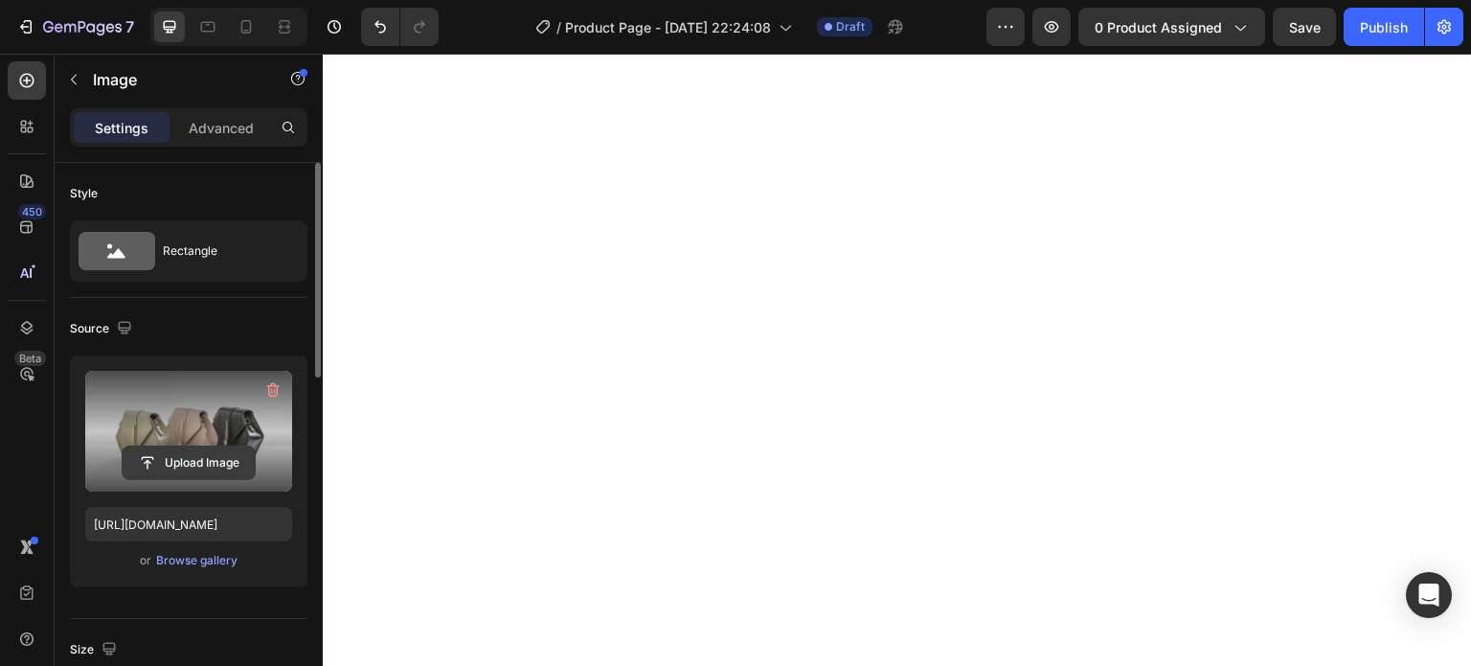
click at [190, 450] on input "file" at bounding box center [189, 462] width 132 height 33
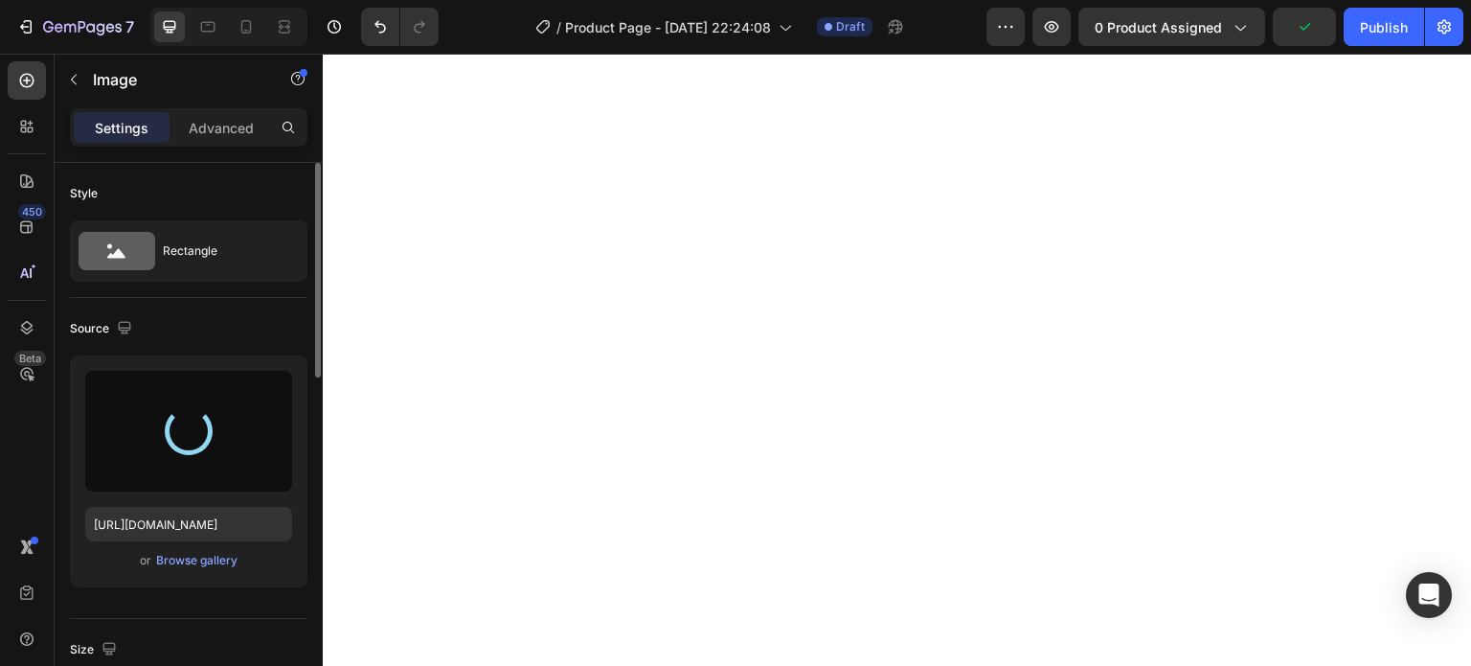
type input "[URL][DOMAIN_NAME]"
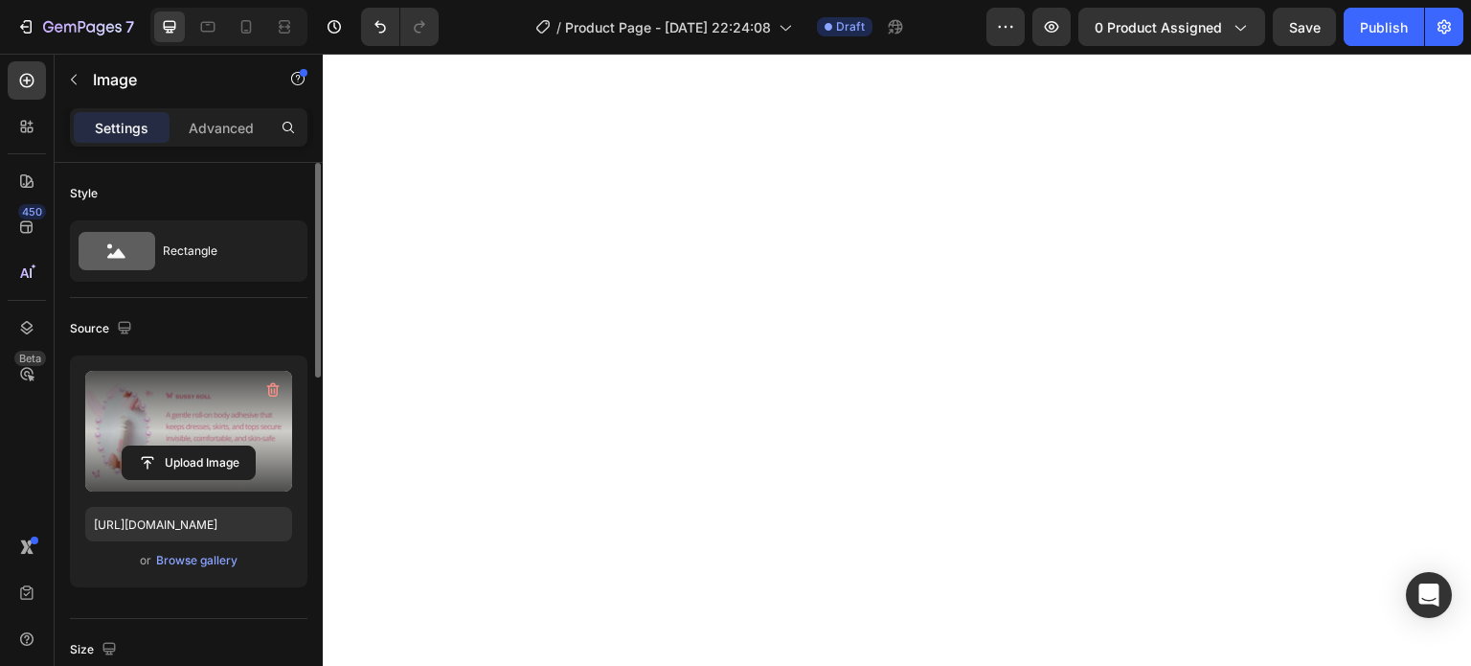
drag, startPoint x: 893, startPoint y: 527, endPoint x: 902, endPoint y: 441, distance: 86.7
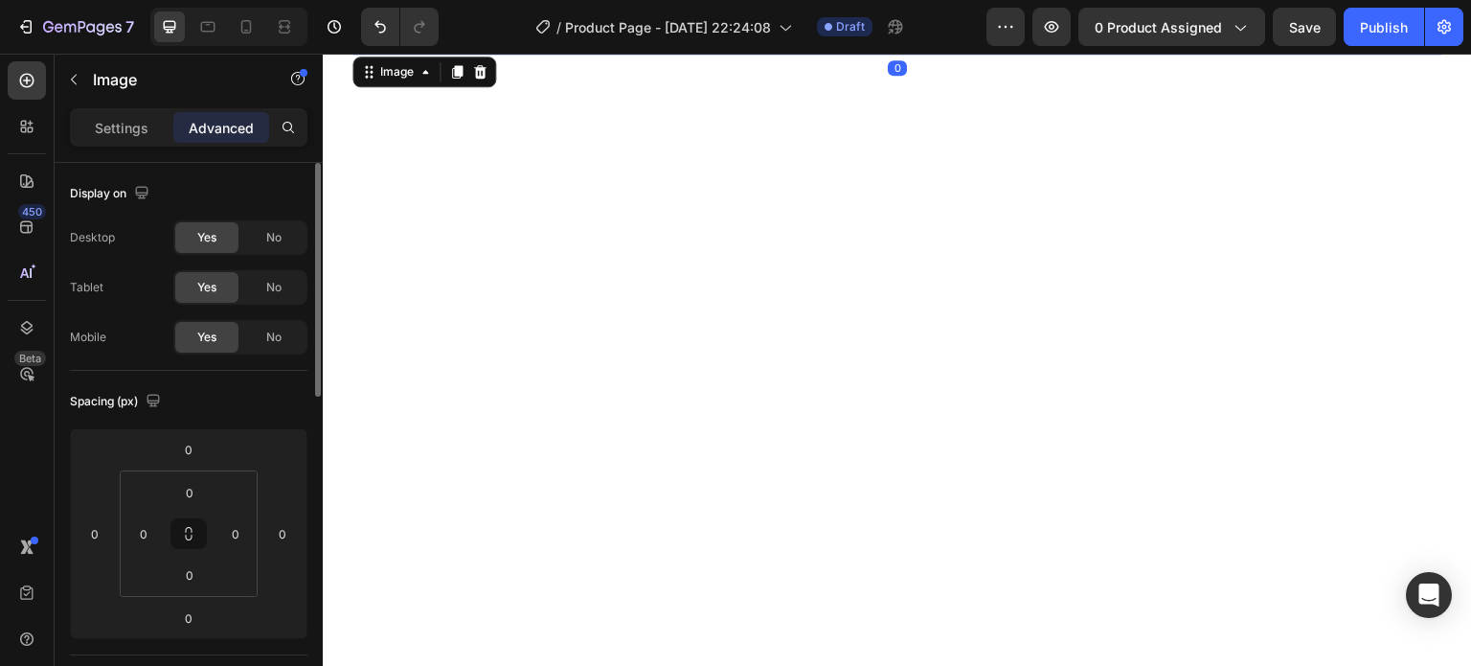
scroll to position [3173, 0]
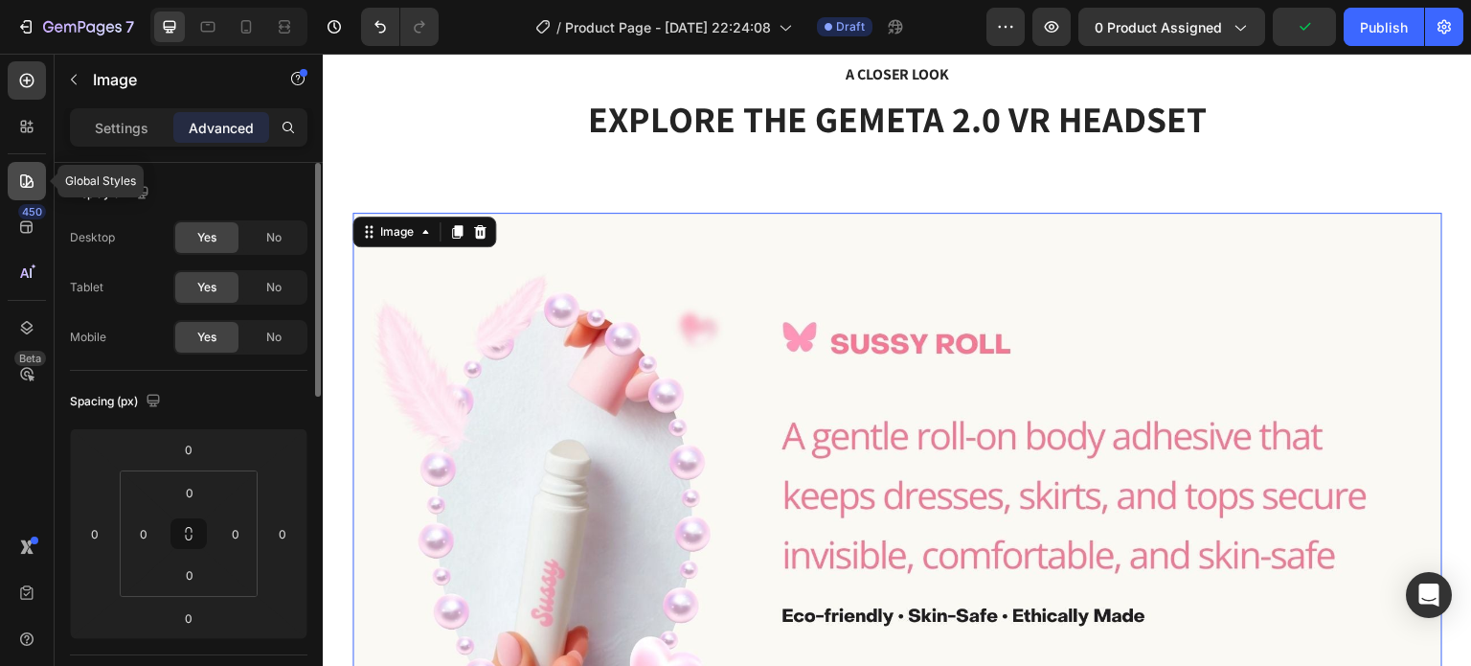
click at [27, 176] on icon at bounding box center [26, 180] width 13 height 13
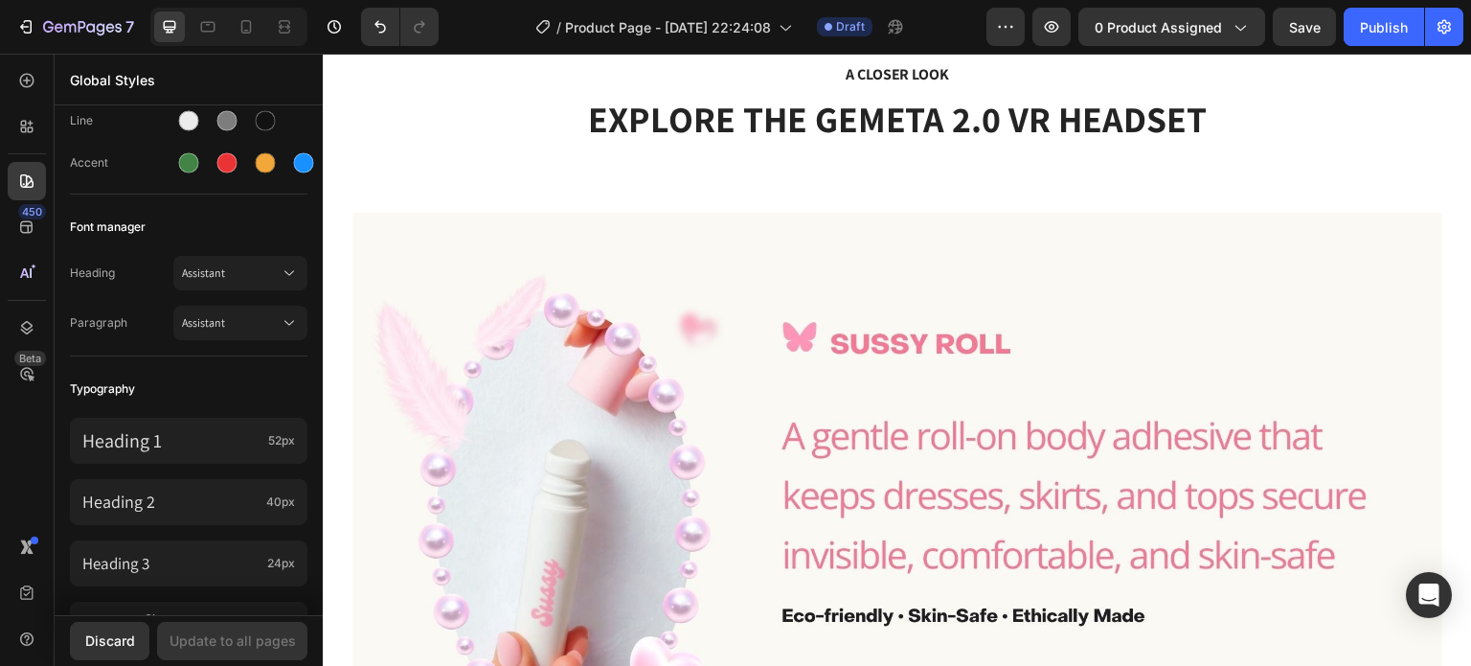
scroll to position [0, 0]
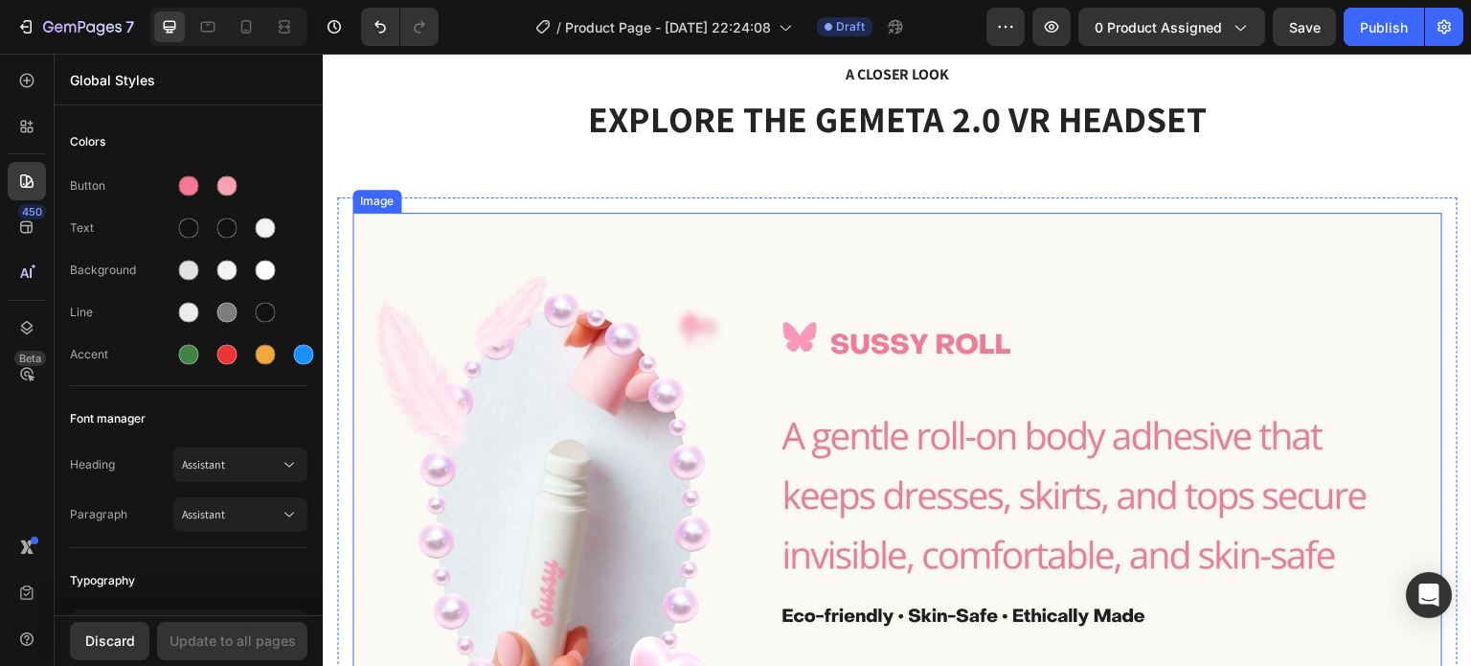
click at [870, 300] on img at bounding box center [897, 519] width 1090 height 613
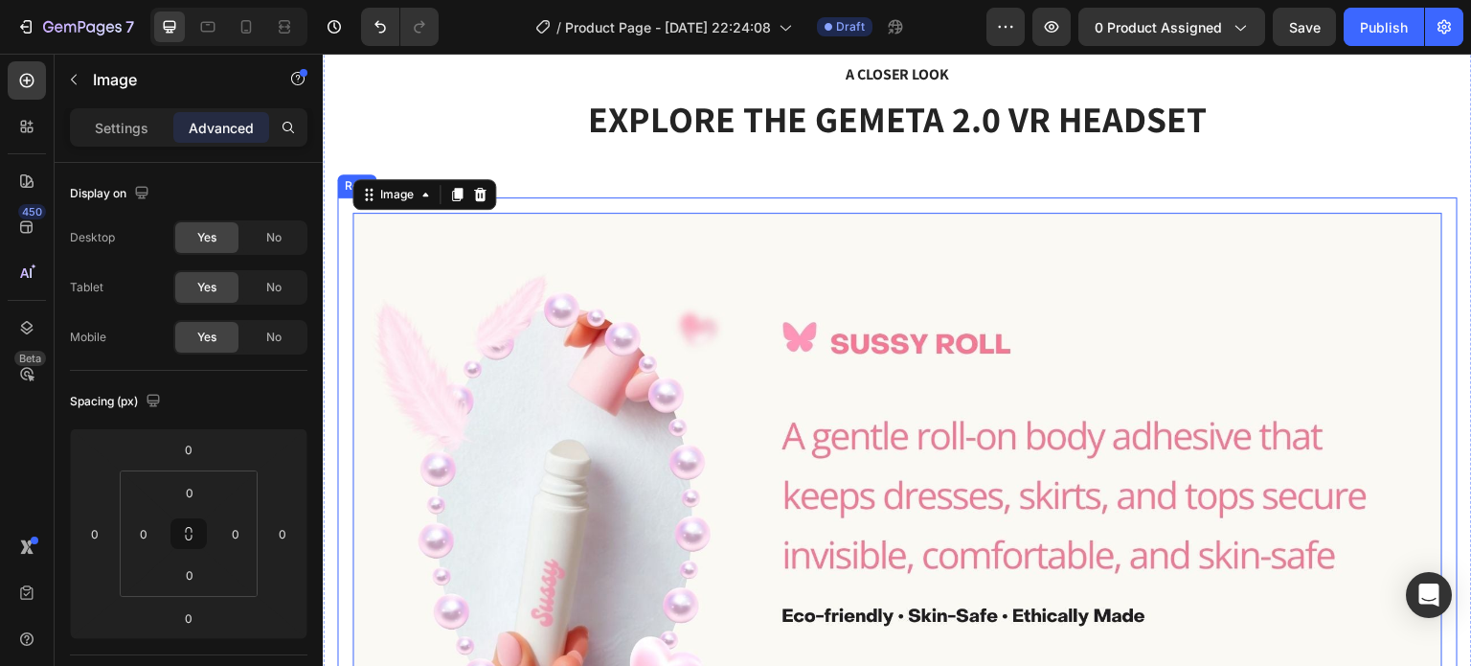
click at [836, 205] on div "Image 0 Row" at bounding box center [897, 519] width 1121 height 644
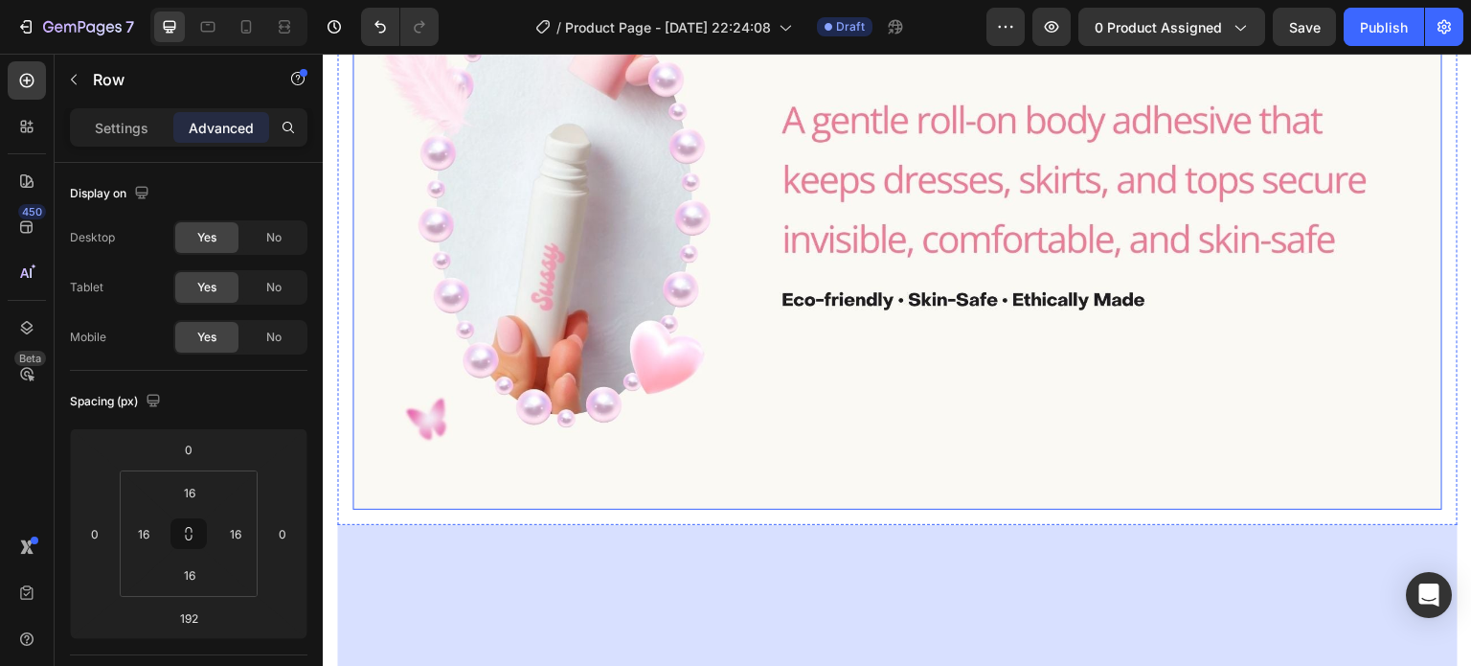
scroll to position [3652, 0]
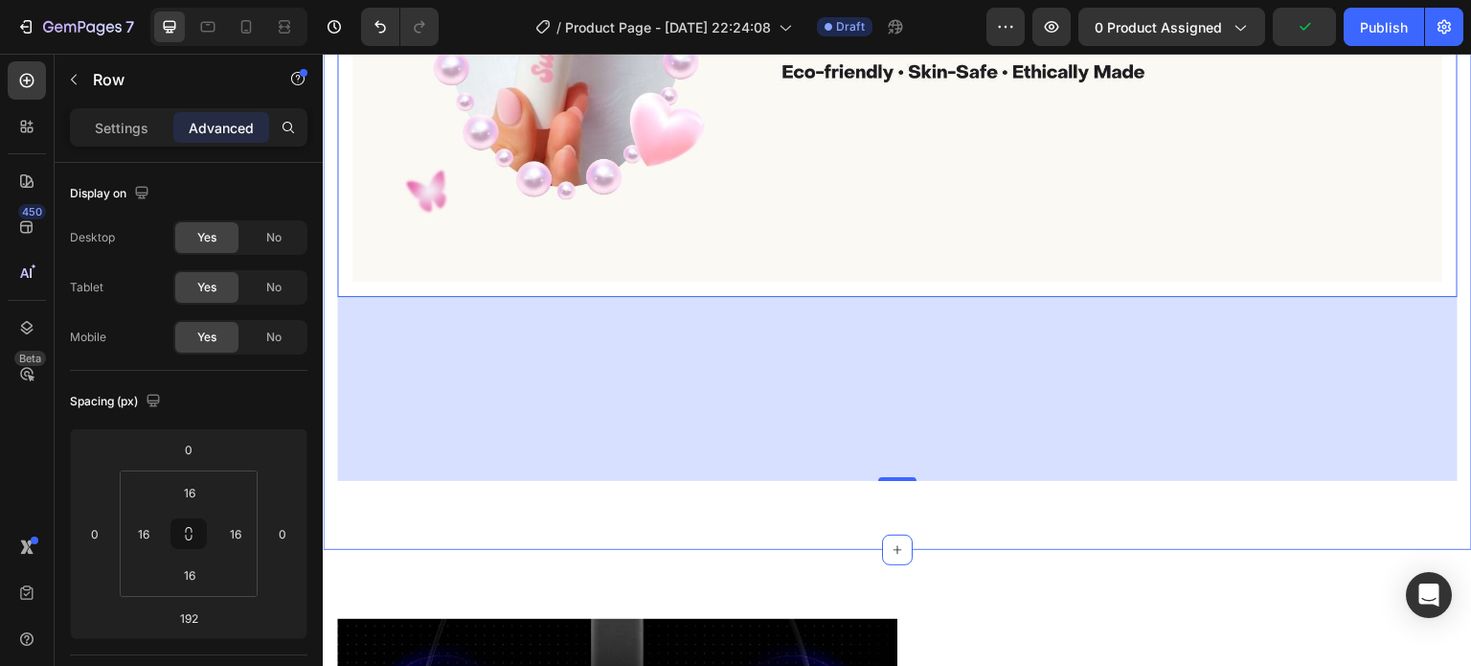
click at [887, 472] on div "A CLOSER LOOK Text block EXPLORE THE GEMETA 2.0 VR HEADSET Heading Row Image Ro…" at bounding box center [897, -1] width 1149 height 1101
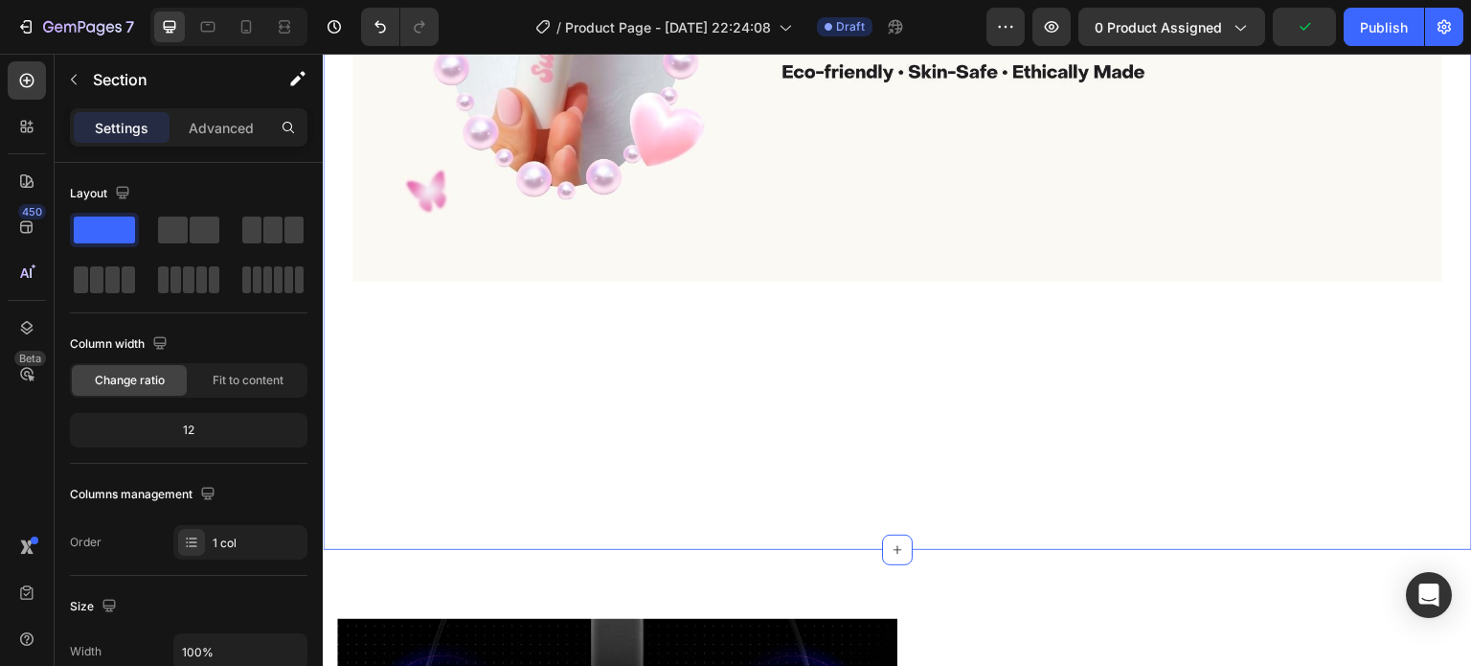
click at [890, 459] on div "A CLOSER LOOK Text block EXPLORE THE GEMETA 2.0 VR HEADSET Heading Row Image Row" at bounding box center [897, -1] width 1121 height 963
click at [895, 441] on div "A CLOSER LOOK Text block EXPLORE THE GEMETA 2.0 VR HEADSET Heading Row Image Row" at bounding box center [897, -1] width 1121 height 963
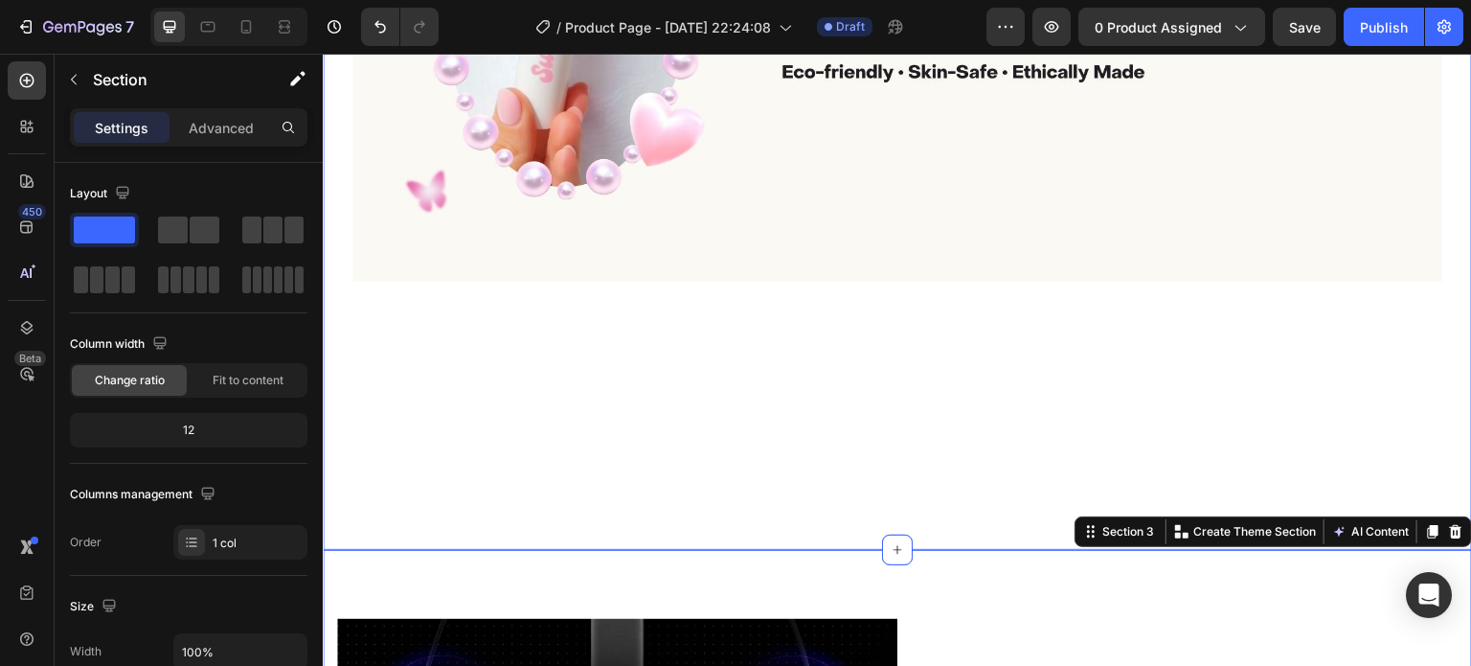
click at [880, 364] on div "A CLOSER LOOK Text block EXPLORE THE GEMETA 2.0 VR HEADSET Heading Row Image Row" at bounding box center [897, -1] width 1121 height 963
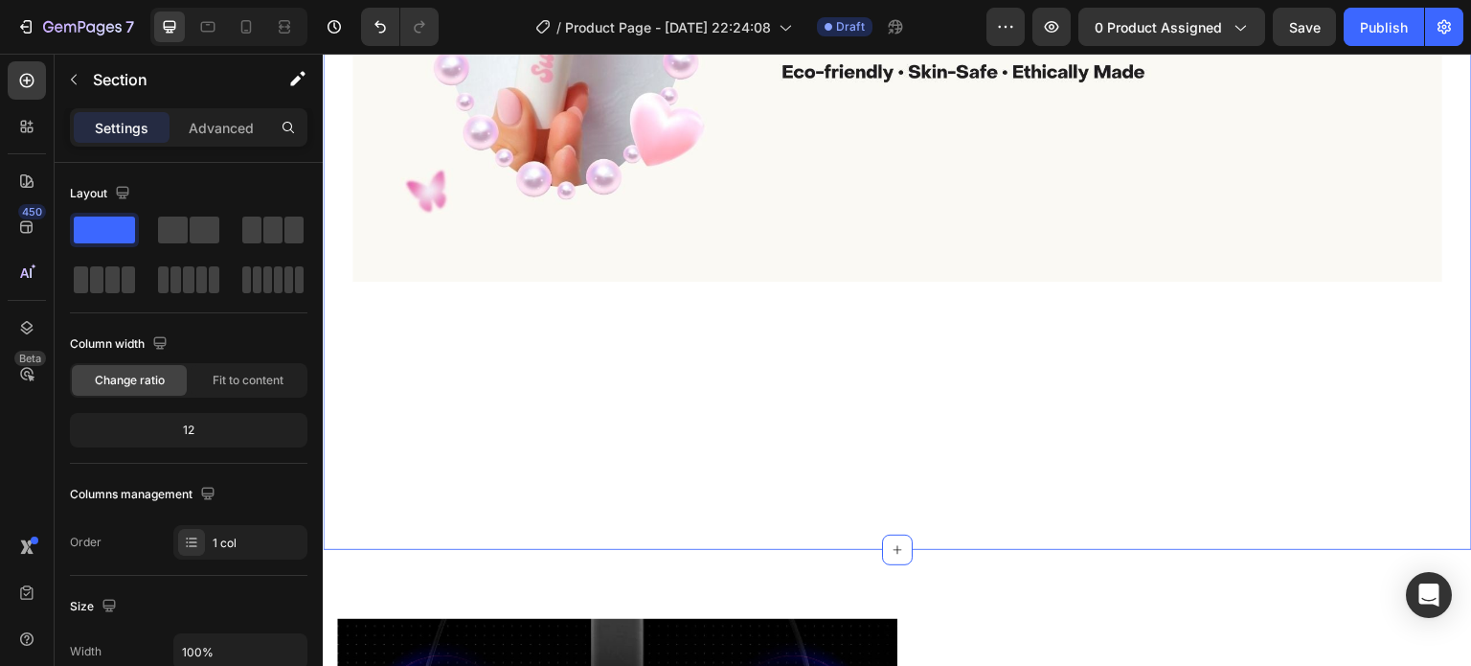
click at [880, 306] on div "A CLOSER LOOK Text block EXPLORE THE GEMETA 2.0 VR HEADSET Heading Row Image Row" at bounding box center [897, -1] width 1121 height 963
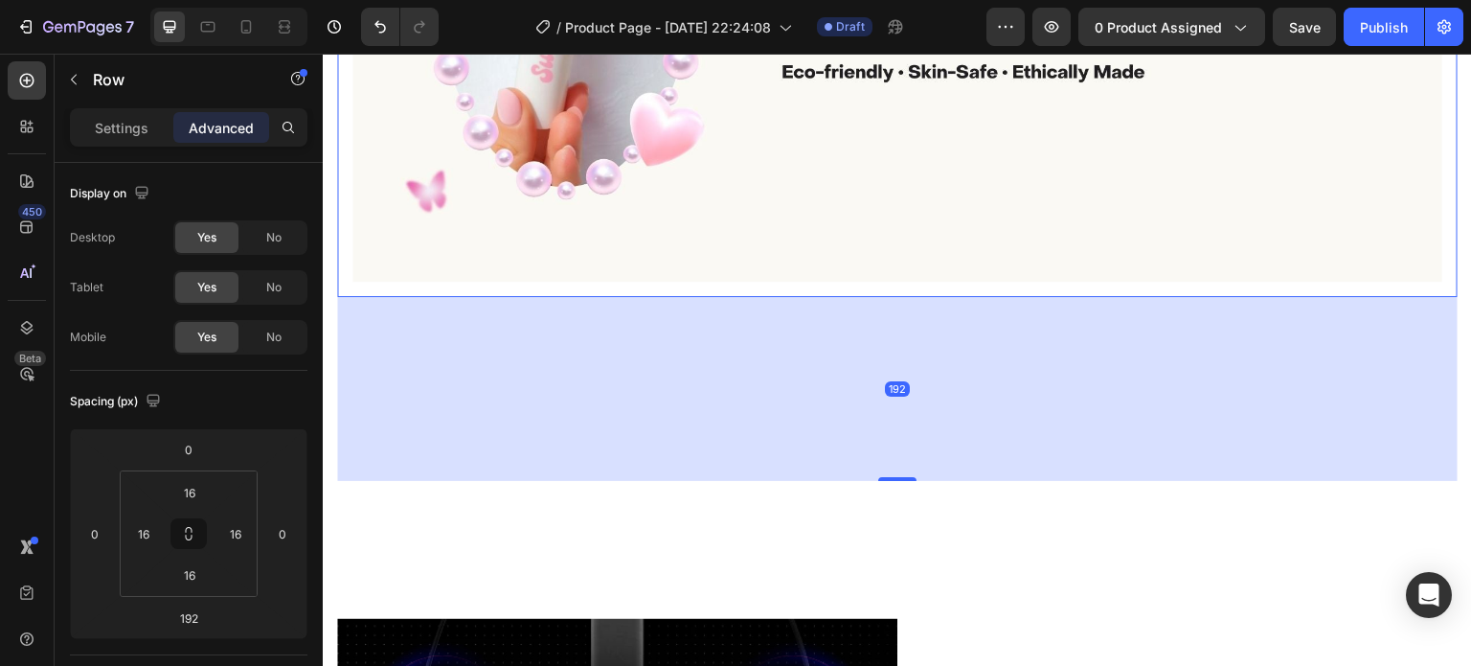
click at [791, 374] on div "192" at bounding box center [897, 389] width 1121 height 184
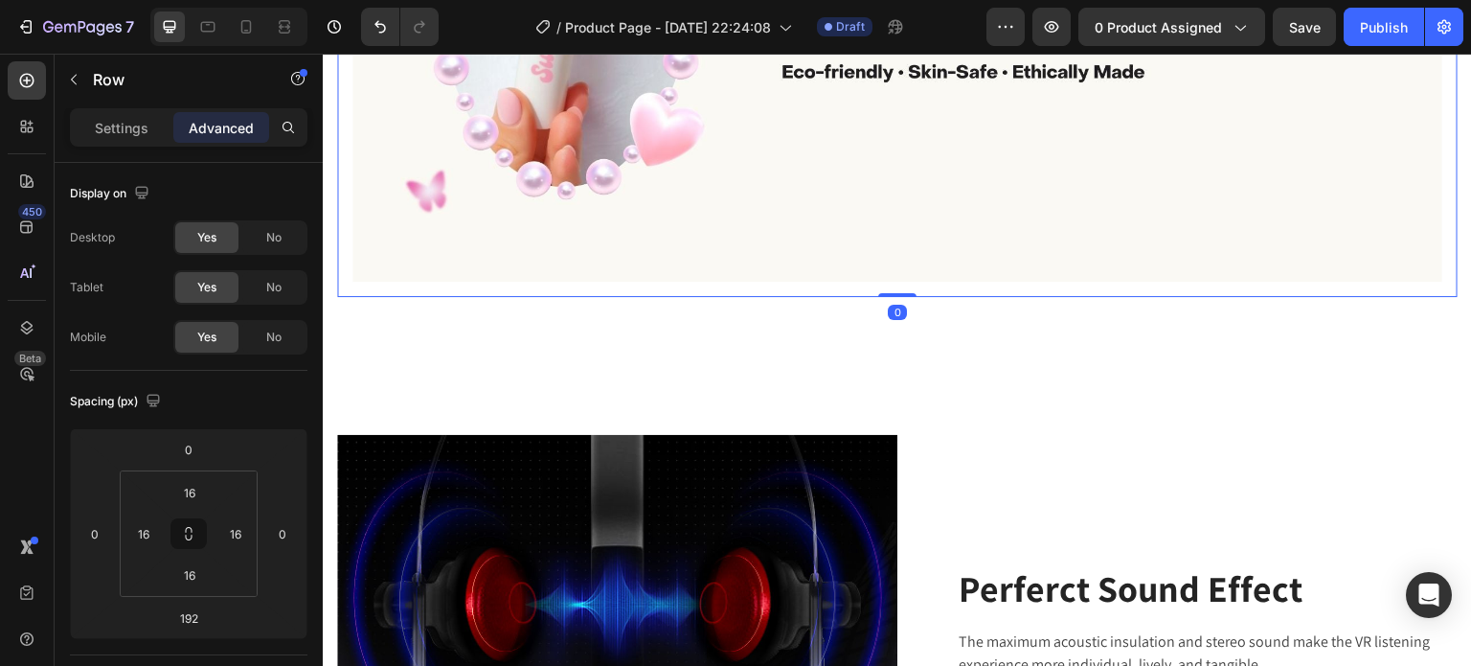
drag, startPoint x: 887, startPoint y: 467, endPoint x: 884, endPoint y: 273, distance: 194.4
type input "0"
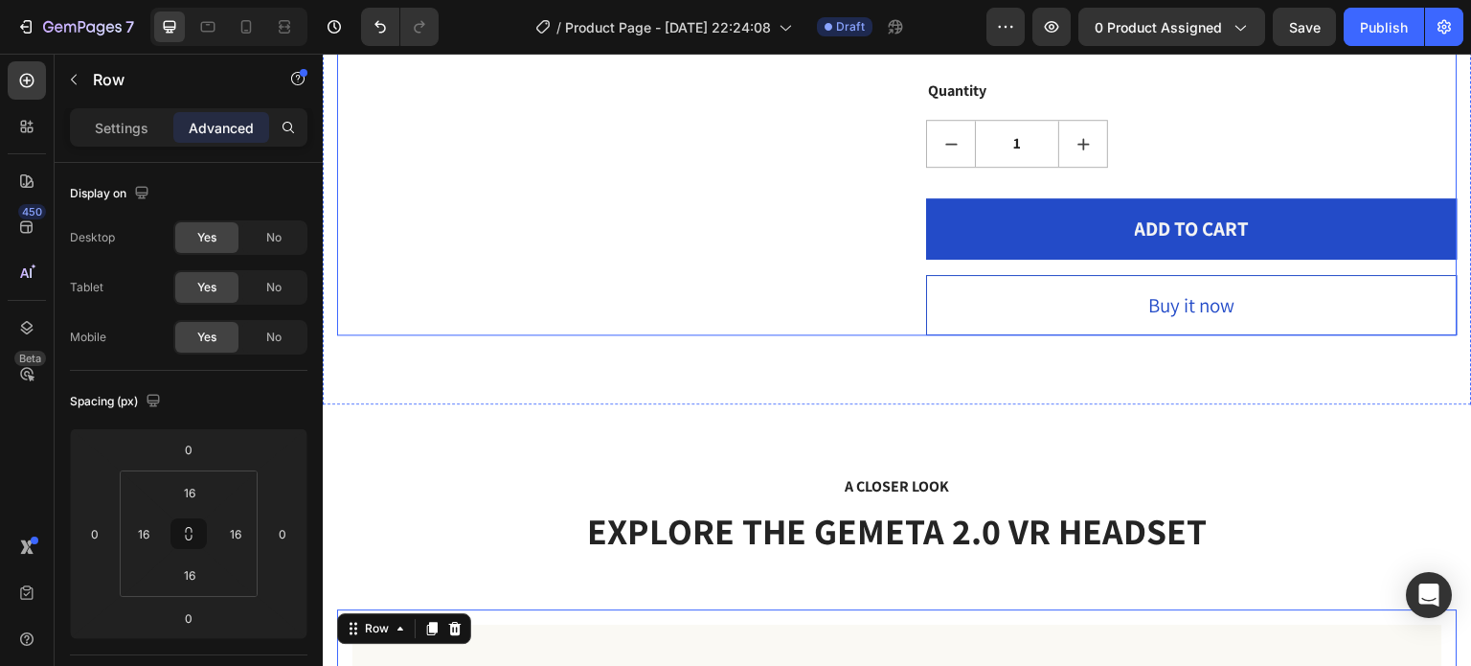
scroll to position [2886, 0]
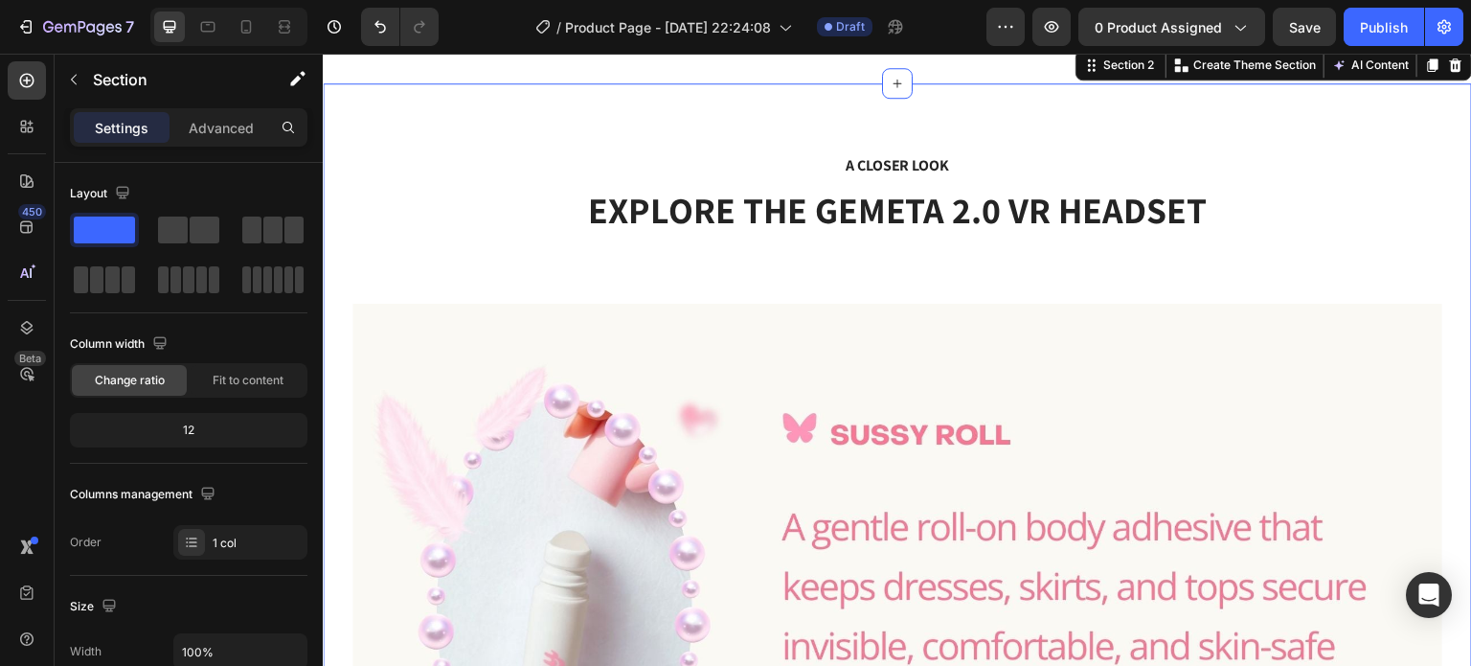
scroll to position [2981, 0]
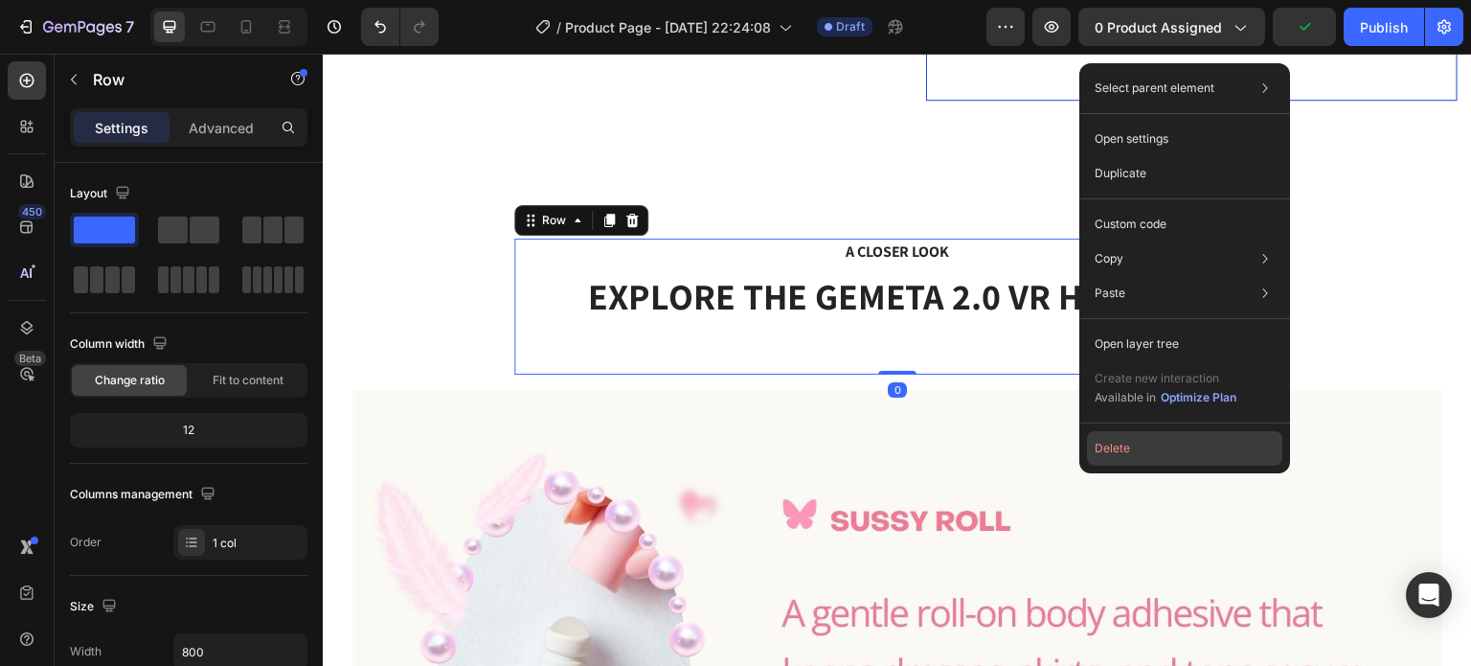
click at [1141, 448] on button "Delete" at bounding box center [1184, 448] width 195 height 34
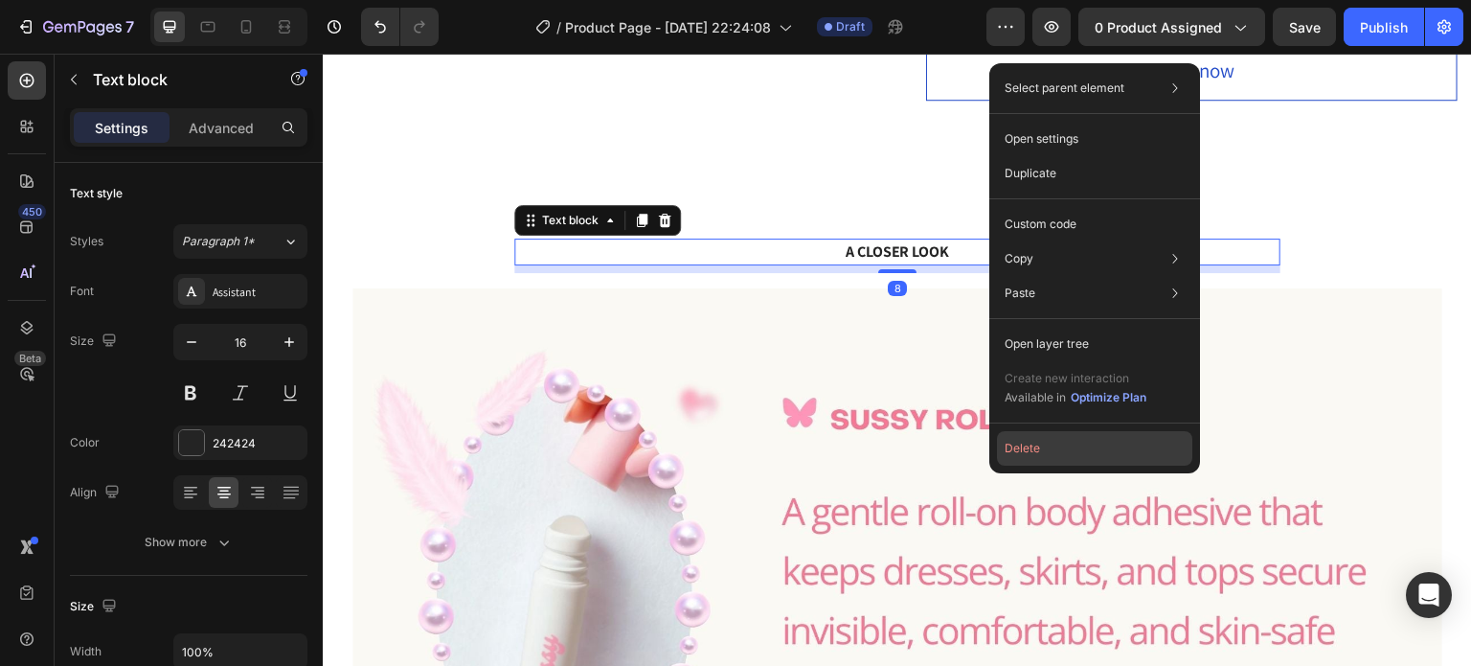
click at [1101, 441] on button "Delete" at bounding box center [1094, 448] width 195 height 34
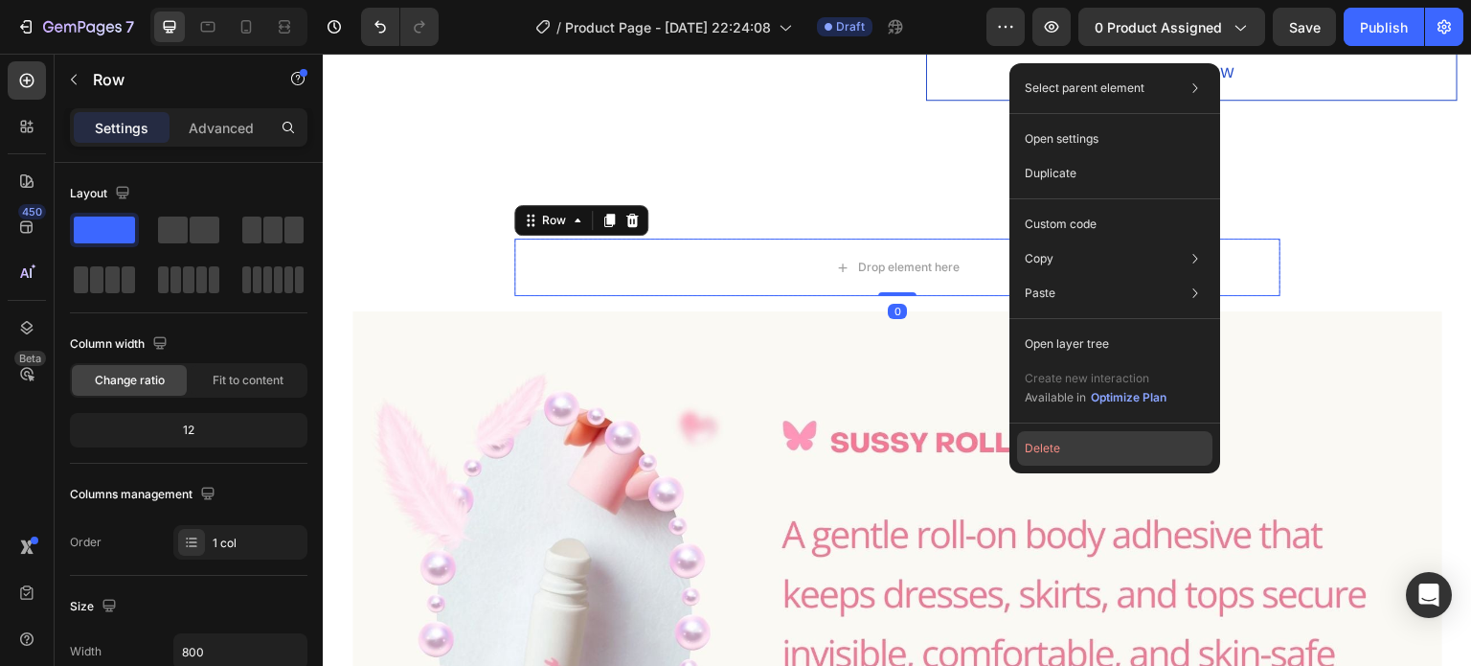
click at [1085, 456] on button "Delete" at bounding box center [1114, 448] width 195 height 34
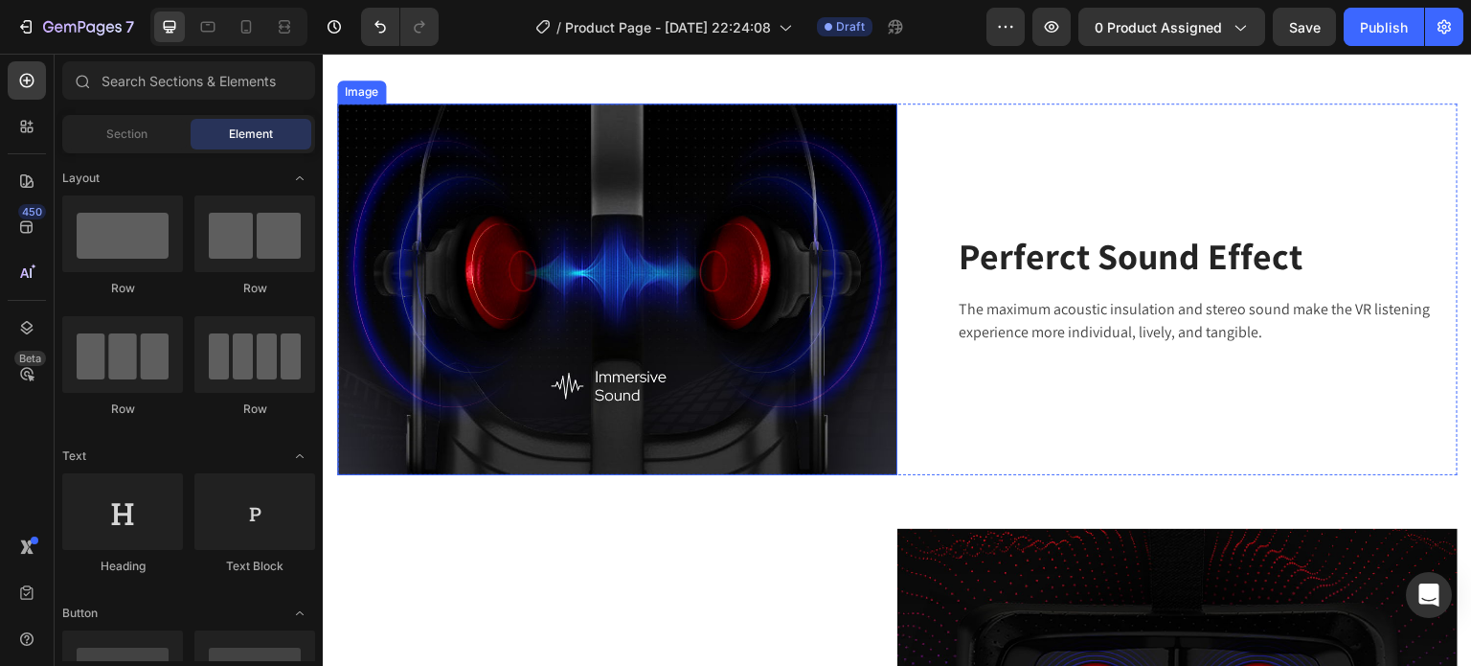
scroll to position [3939, 0]
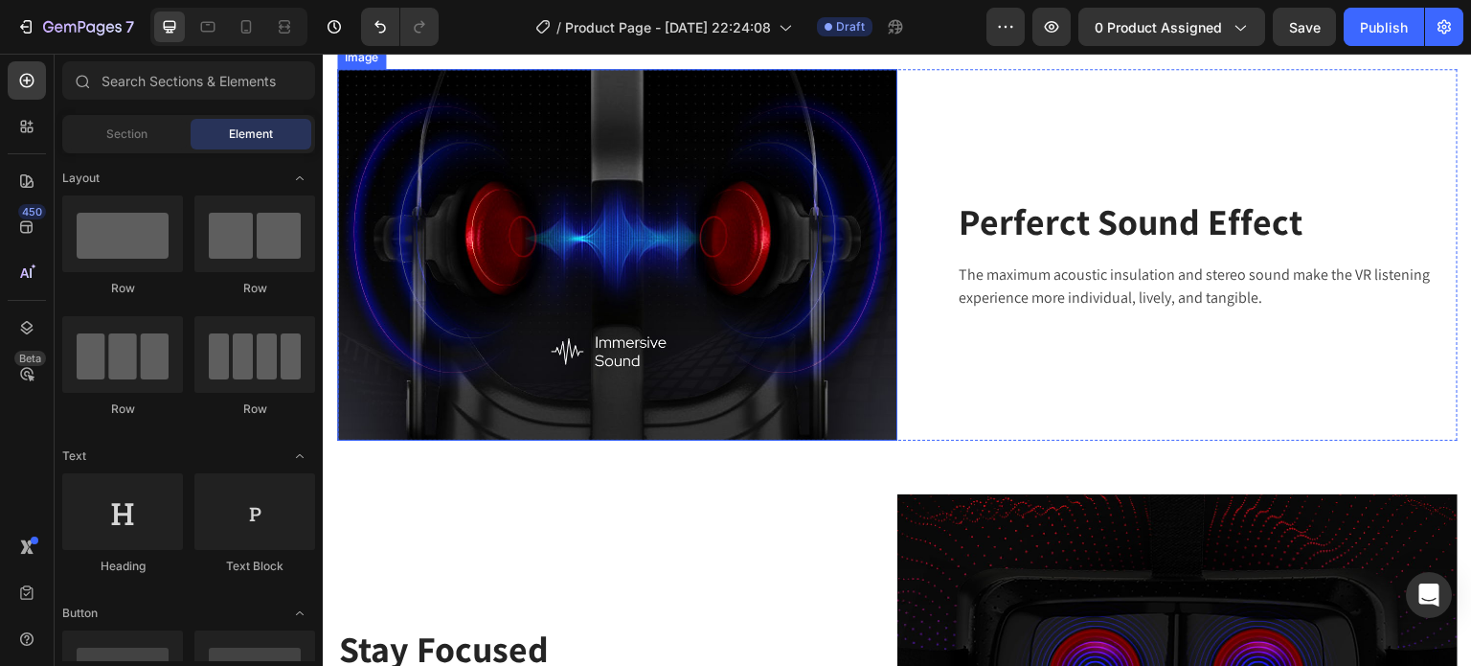
click at [664, 272] on img at bounding box center [617, 255] width 560 height 373
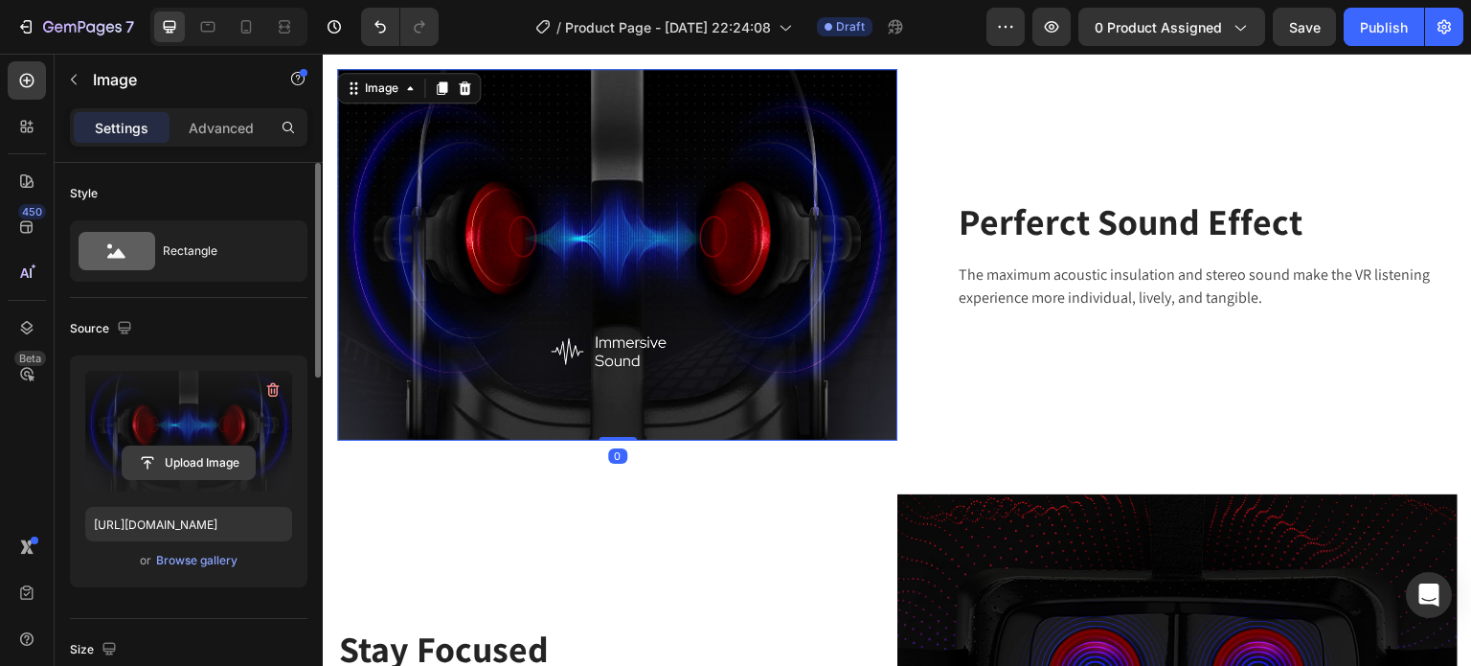
click at [201, 455] on input "file" at bounding box center [189, 462] width 132 height 33
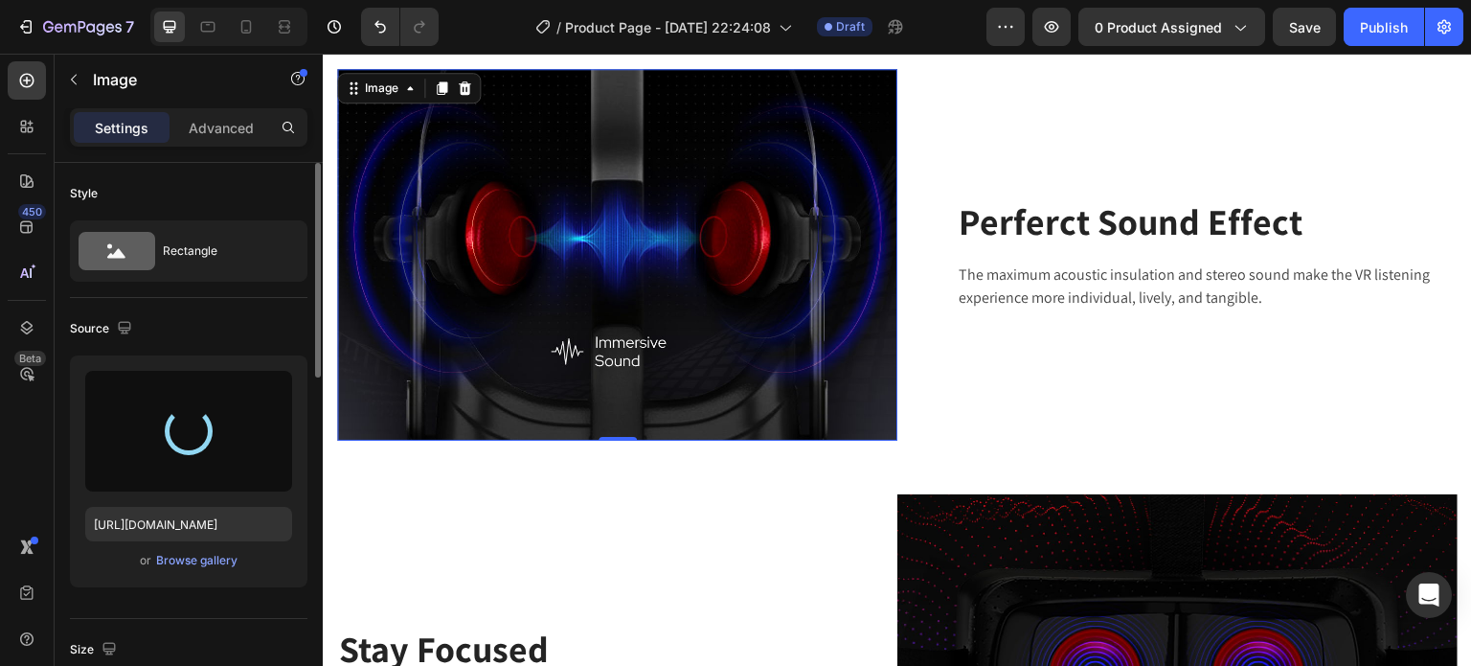
type input "[URL][DOMAIN_NAME]"
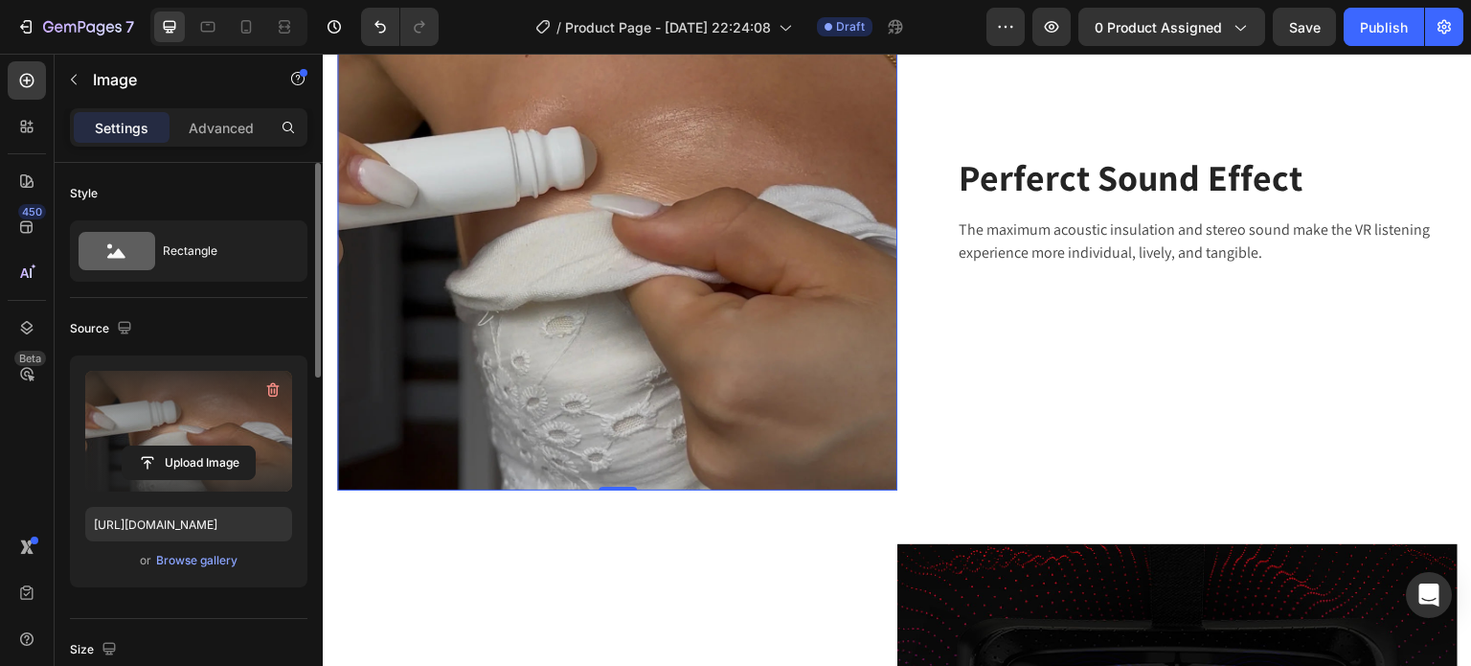
scroll to position [3460, 0]
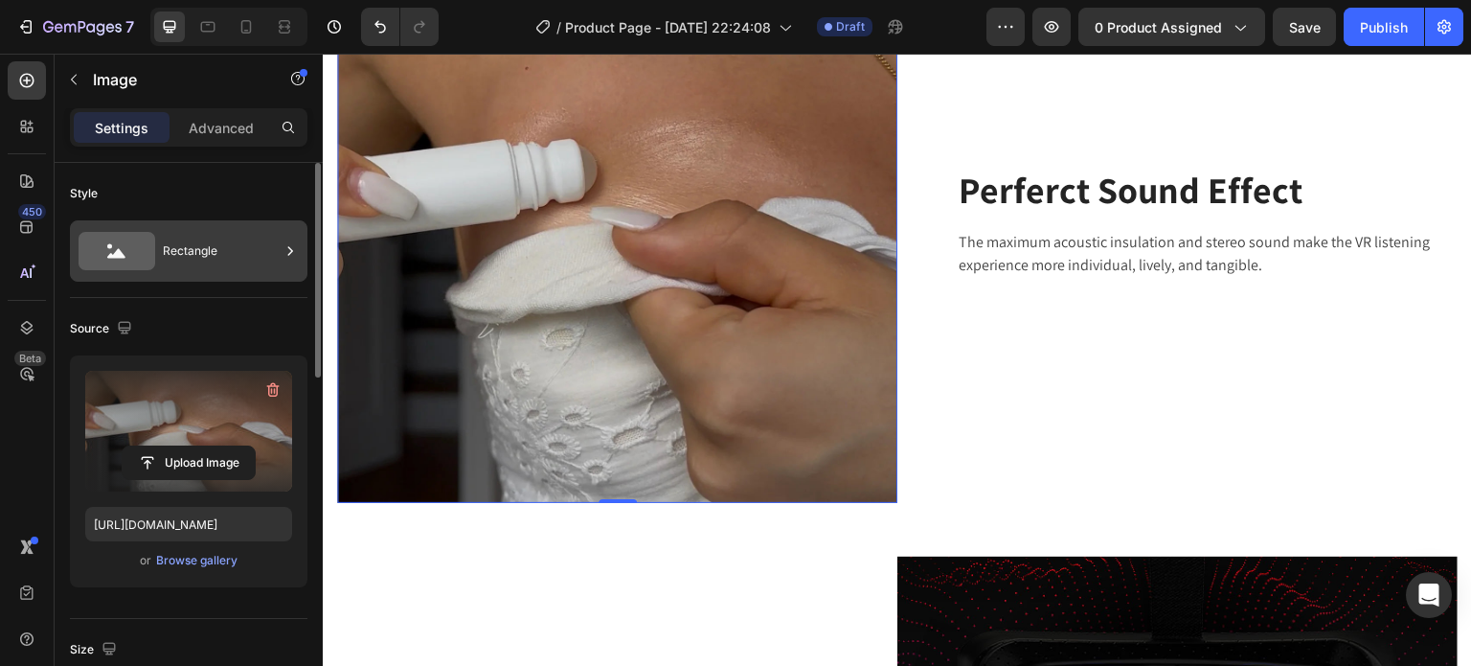
click at [182, 251] on div "Rectangle" at bounding box center [221, 251] width 117 height 44
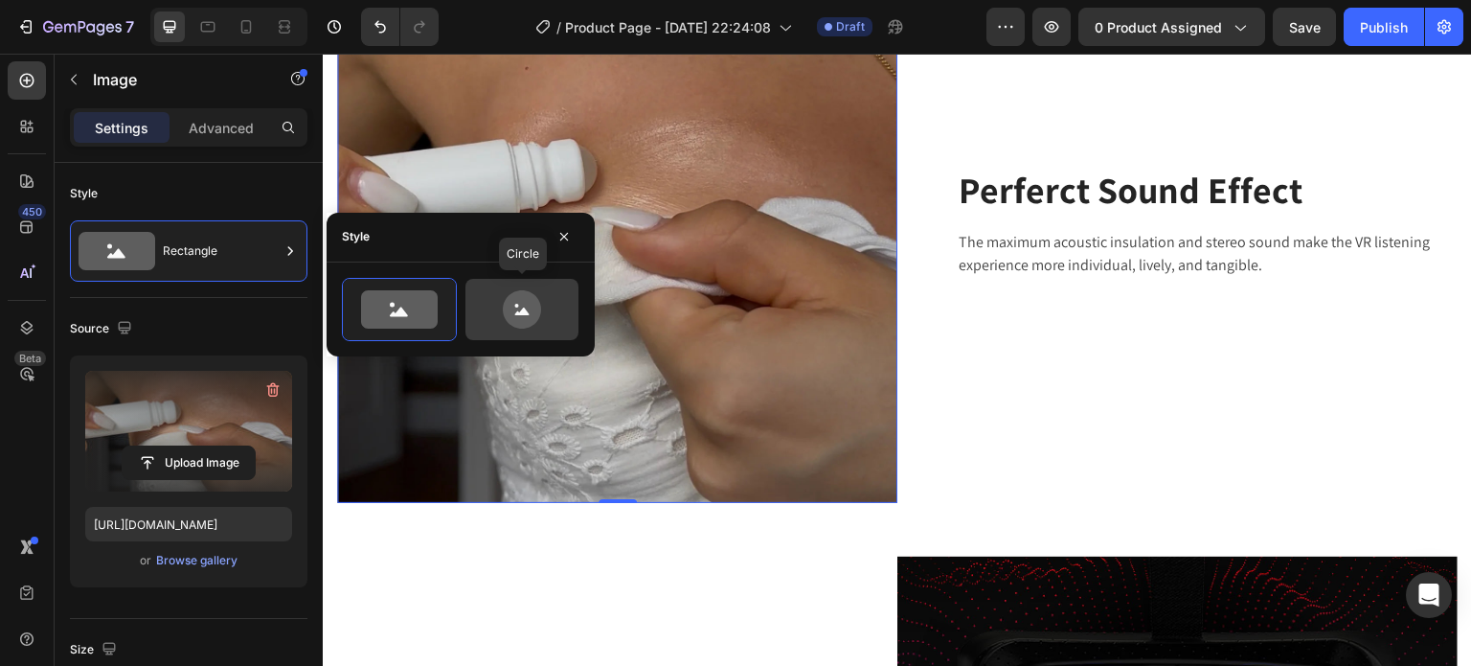
click at [488, 298] on icon at bounding box center [522, 309] width 90 height 38
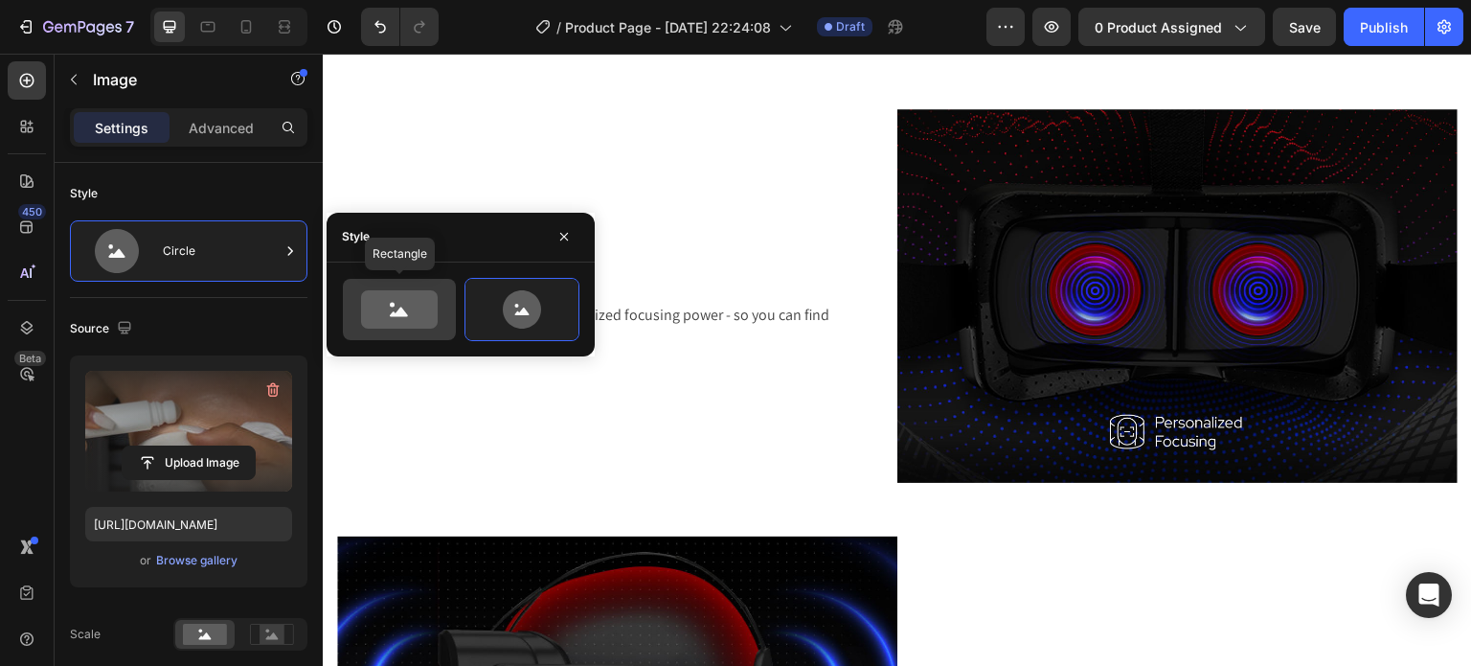
click at [414, 315] on icon at bounding box center [399, 309] width 77 height 38
type input "100"
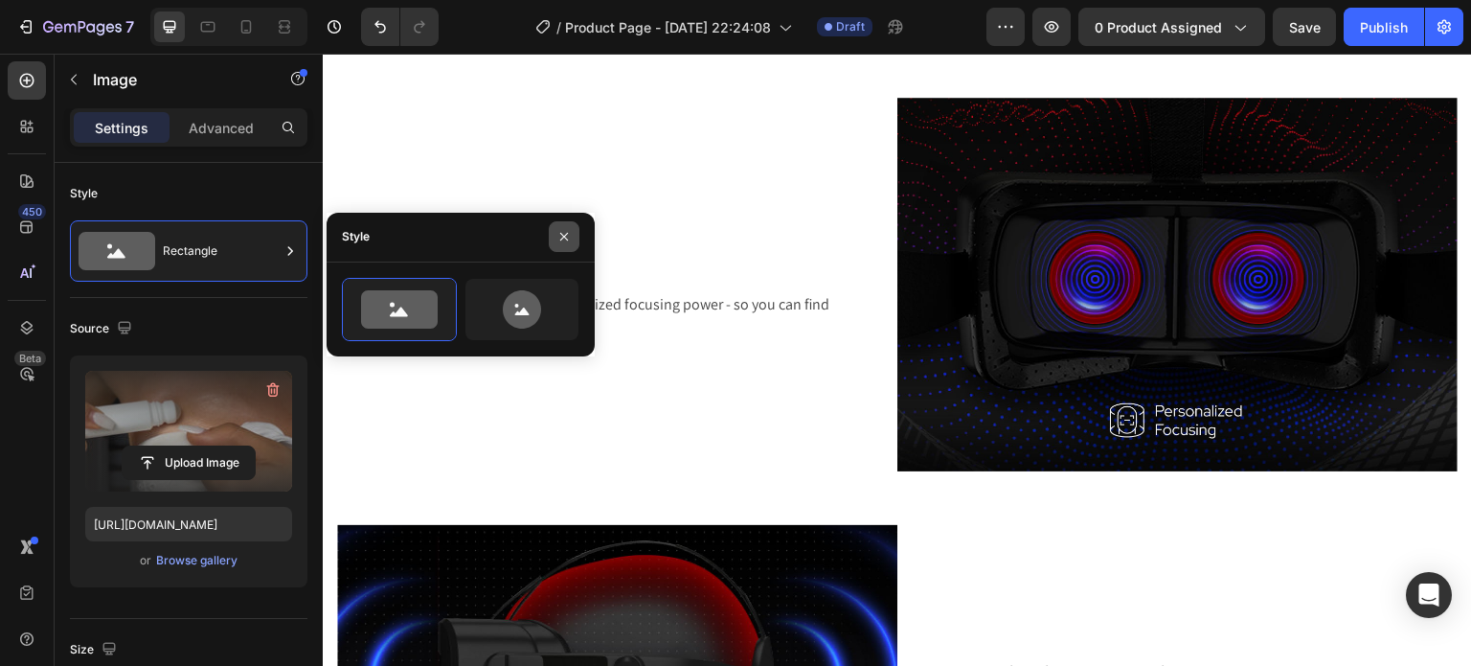
click at [561, 234] on icon "button" at bounding box center [564, 237] width 8 height 8
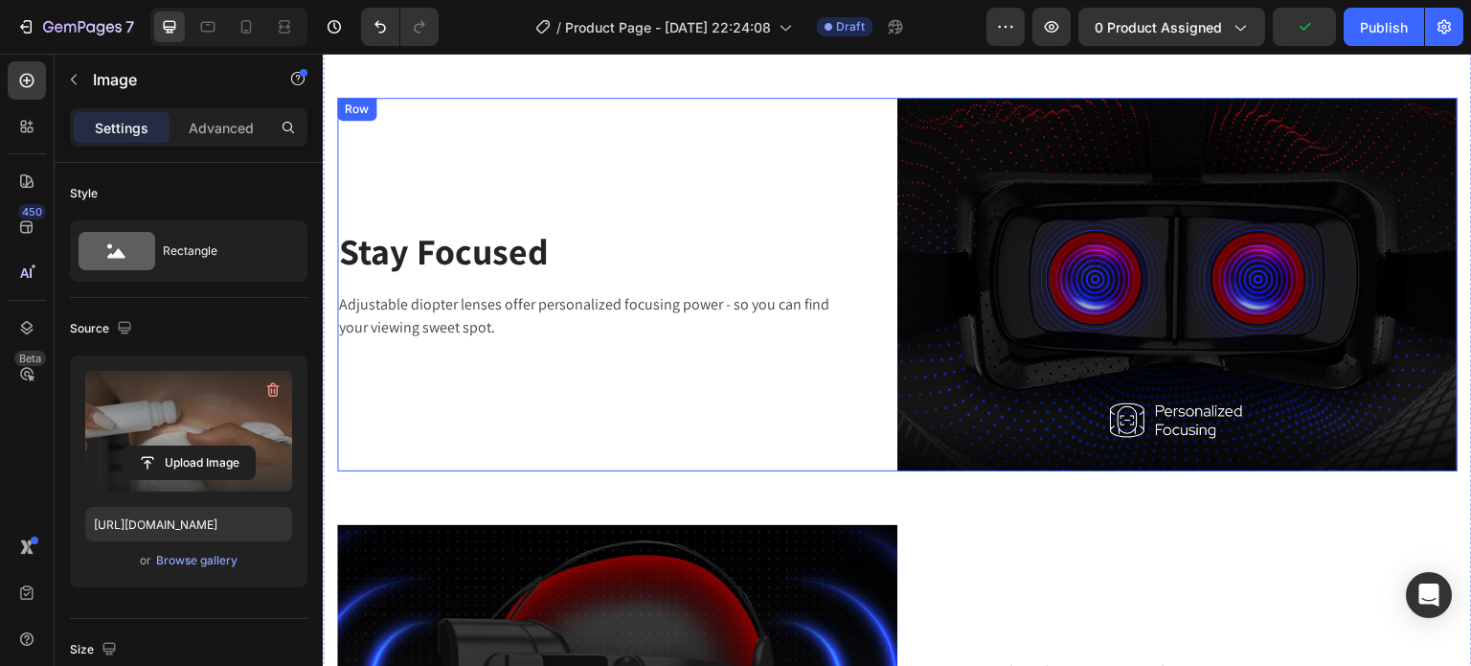
click at [623, 295] on p "Adjustable diopter lenses offer personalized focusing power - so you can find y…" at bounding box center [587, 316] width 497 height 46
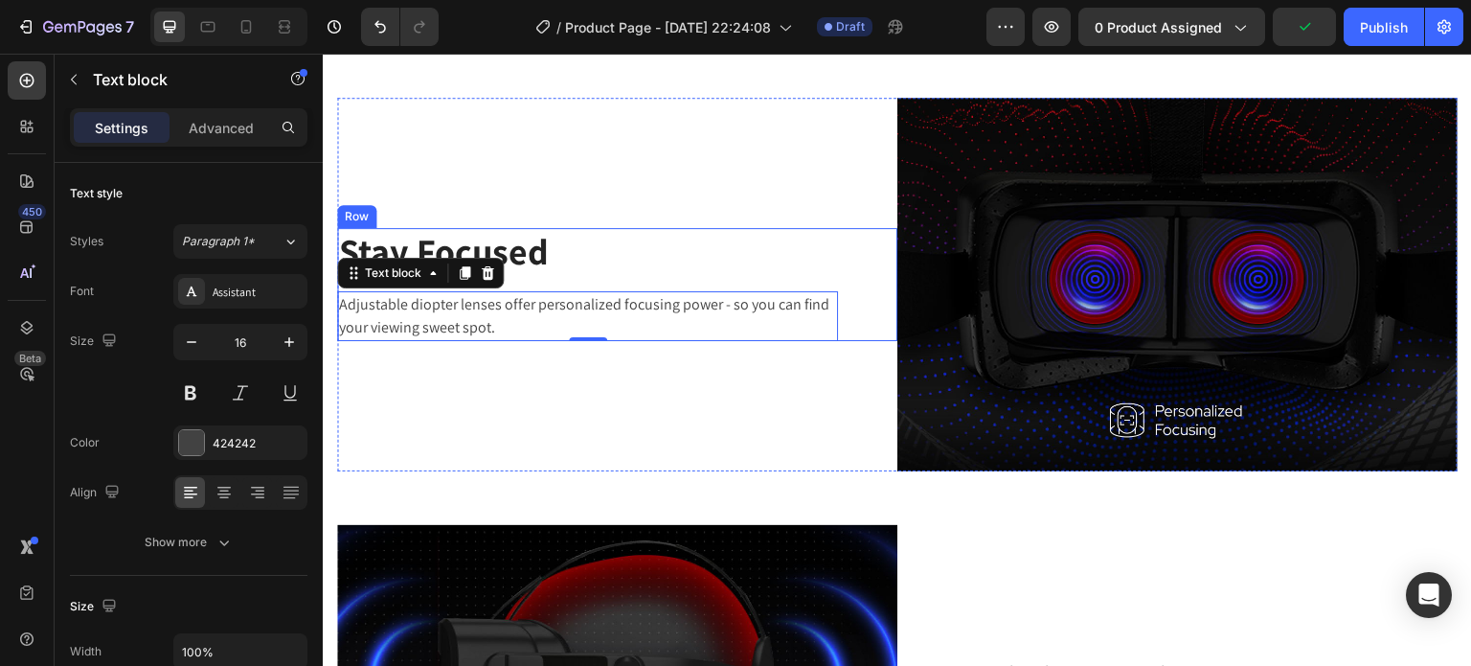
click at [636, 268] on div "Stay Focused Heading Adjustable diopter lenses offer personalized focusing powe…" at bounding box center [587, 284] width 501 height 113
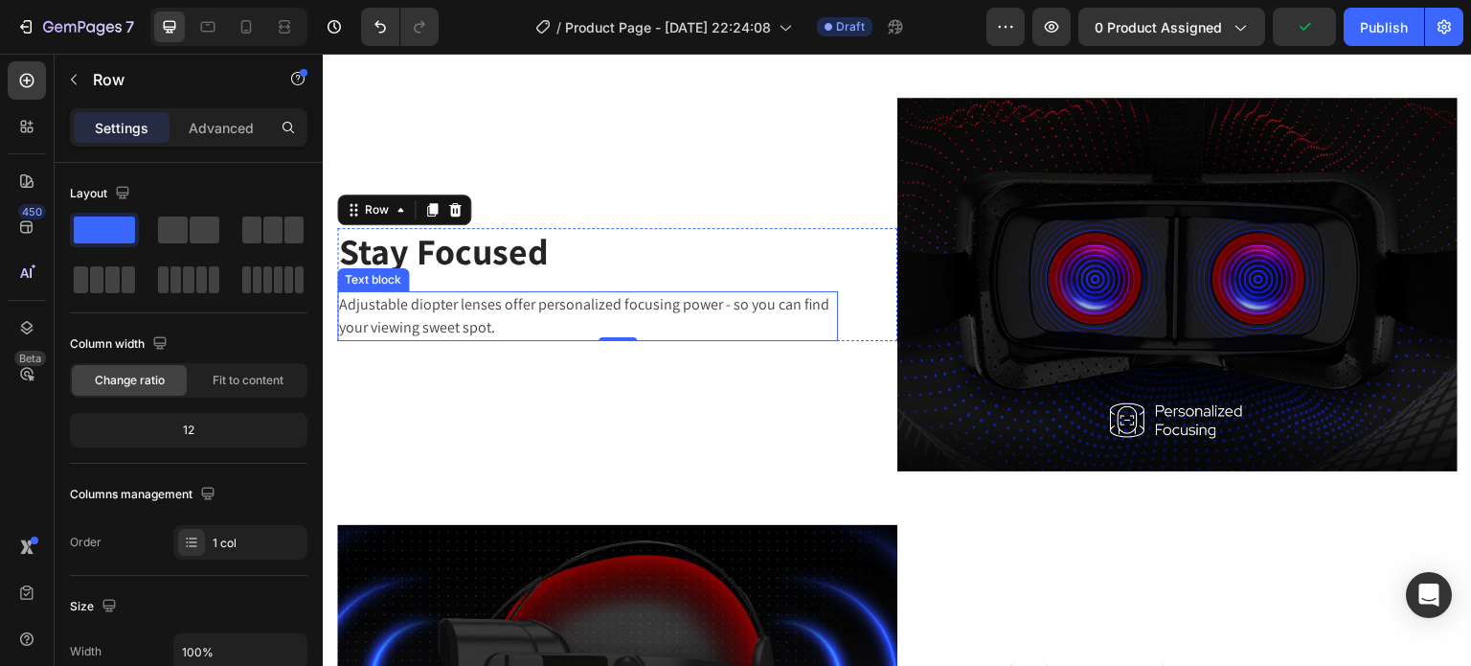
click at [617, 354] on div "Stay Focused Heading Adjustable diopter lenses offer personalized focusing powe…" at bounding box center [617, 285] width 560 height 374
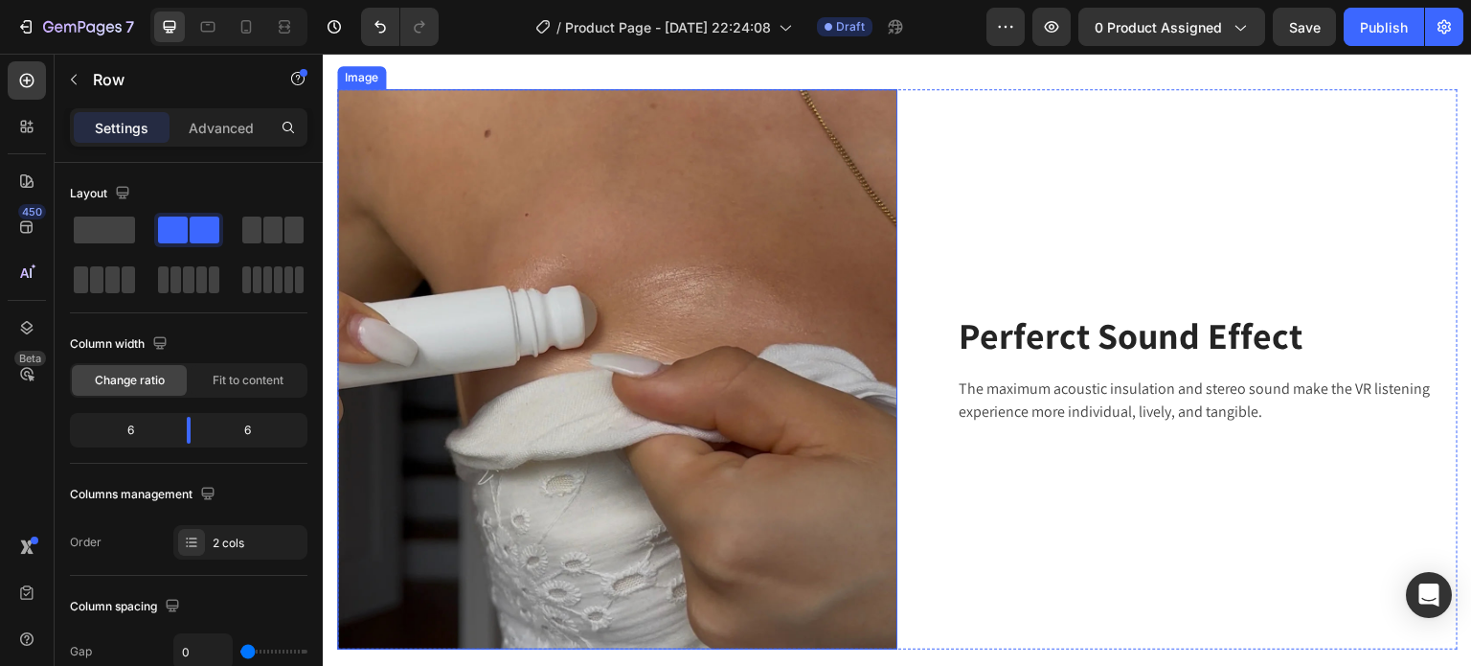
click at [656, 309] on img at bounding box center [617, 369] width 560 height 560
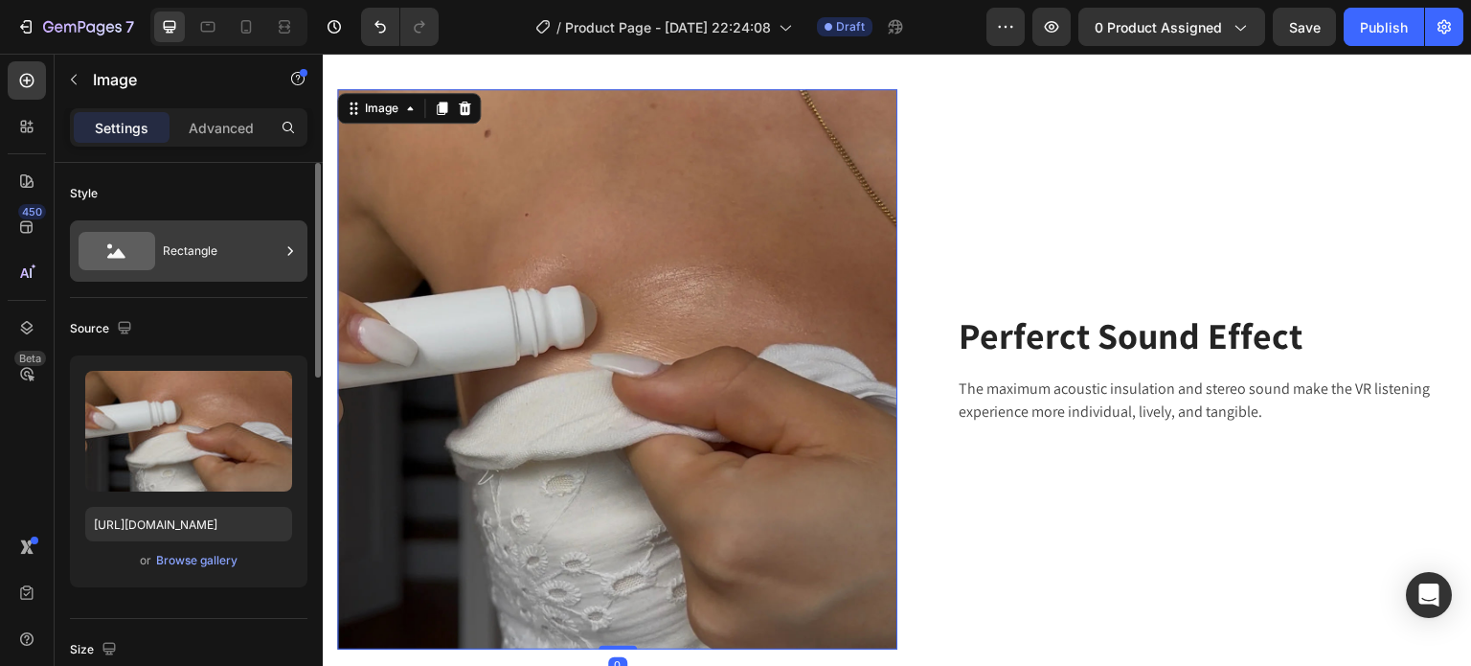
click at [214, 260] on div "Rectangle" at bounding box center [221, 251] width 117 height 44
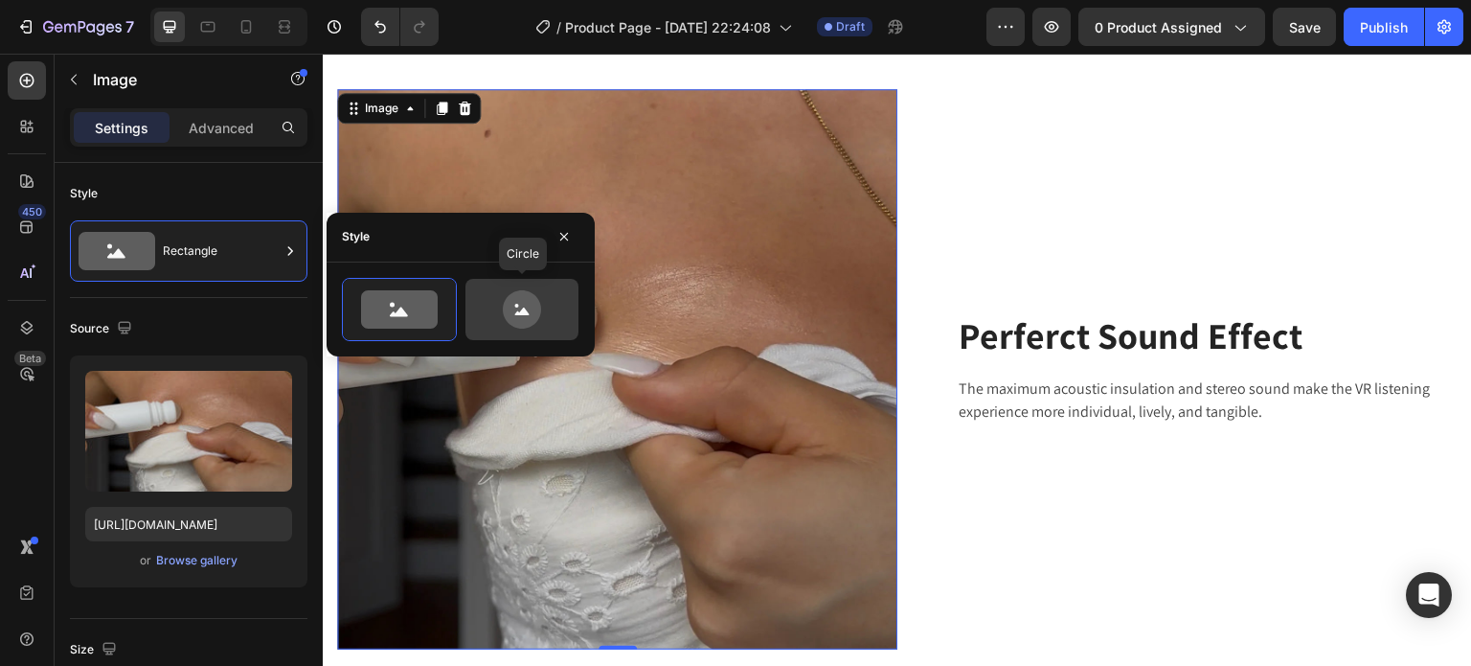
click at [493, 303] on icon at bounding box center [522, 309] width 90 height 38
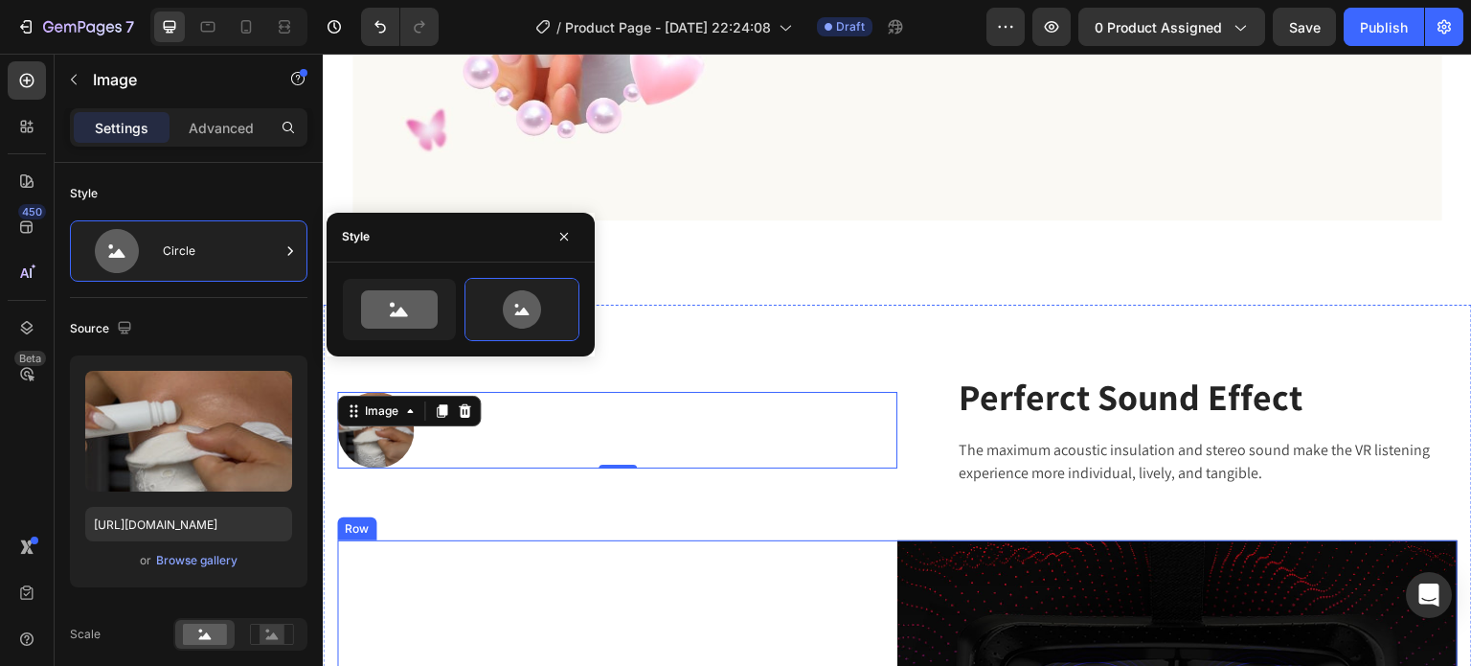
scroll to position [3632, 0]
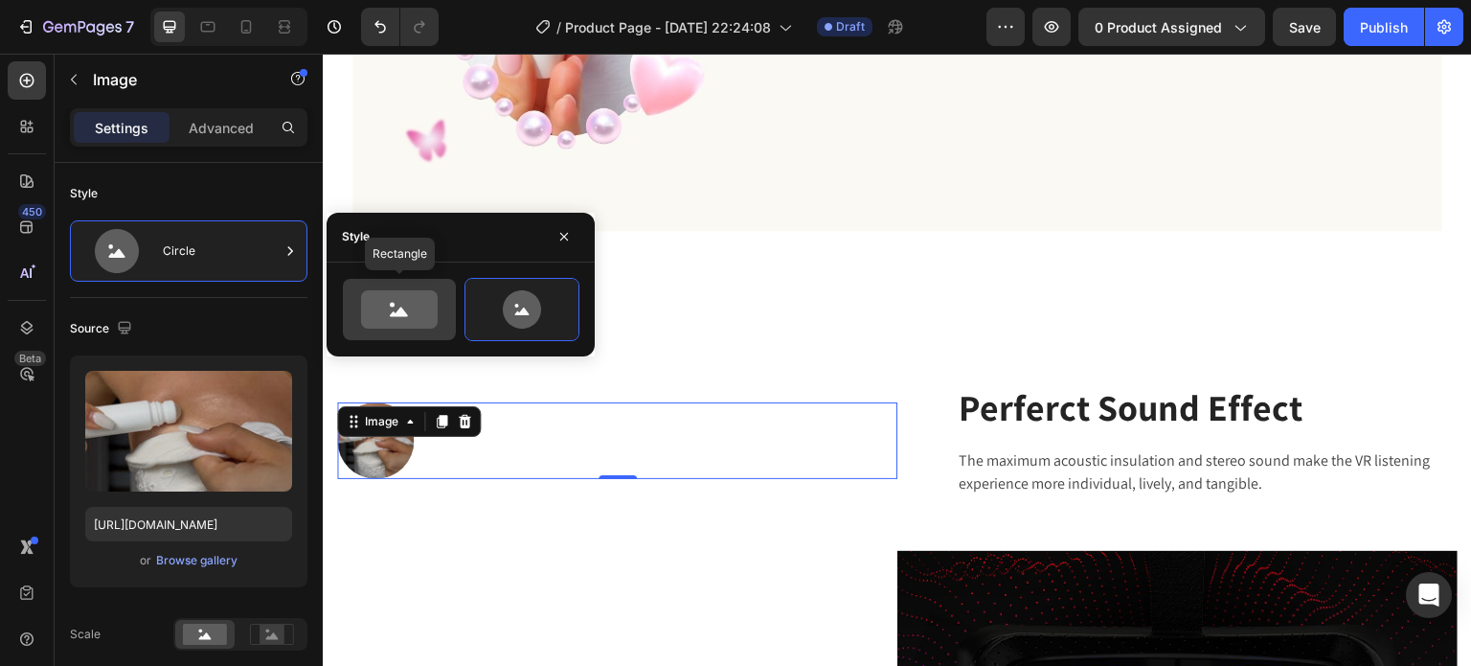
click at [417, 294] on icon at bounding box center [399, 309] width 77 height 38
type input "100"
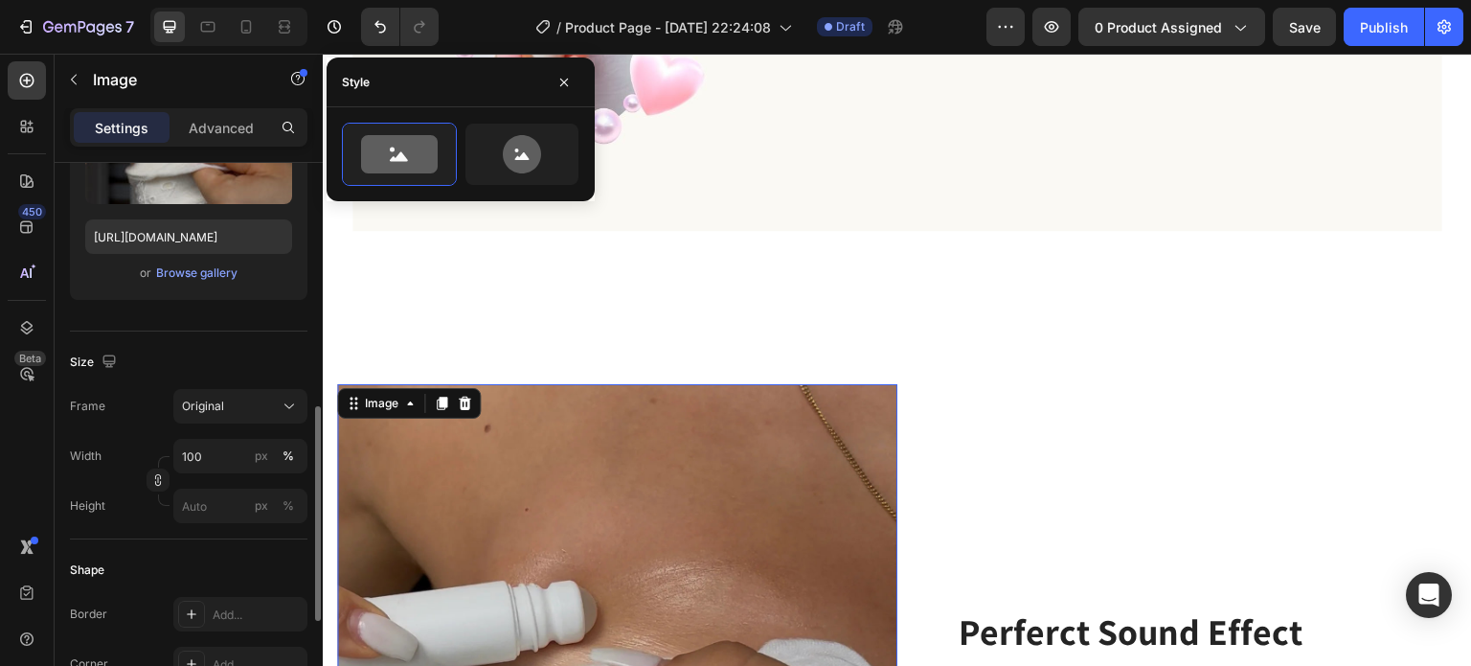
scroll to position [383, 0]
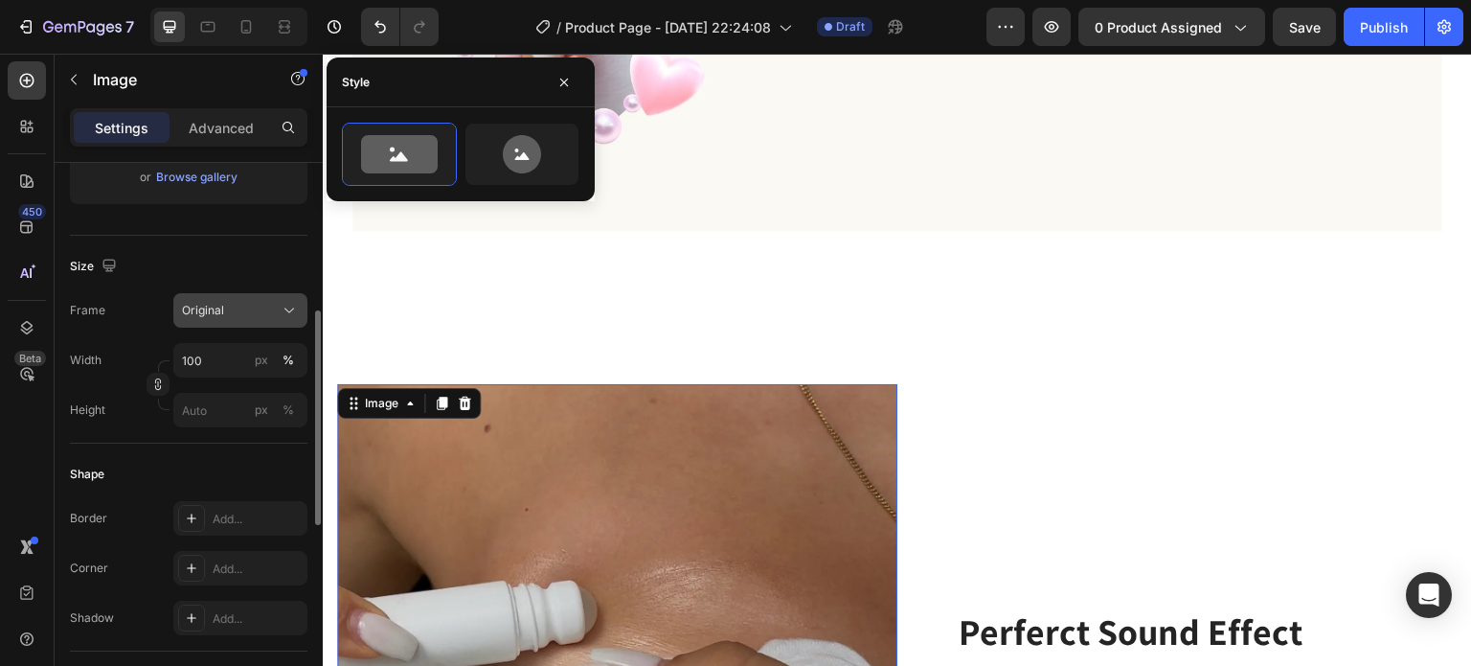
click at [268, 309] on div "Original" at bounding box center [229, 310] width 94 height 17
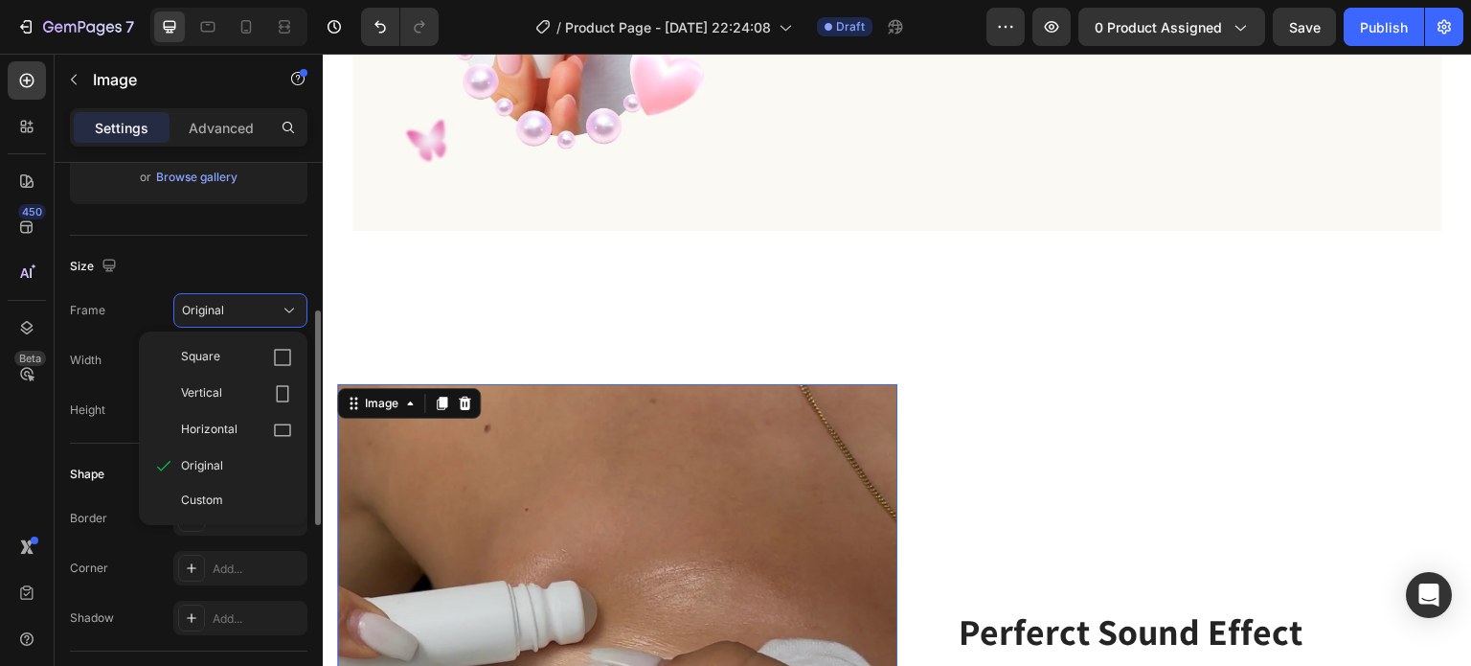
click at [287, 418] on div "Horizontal" at bounding box center [223, 430] width 153 height 36
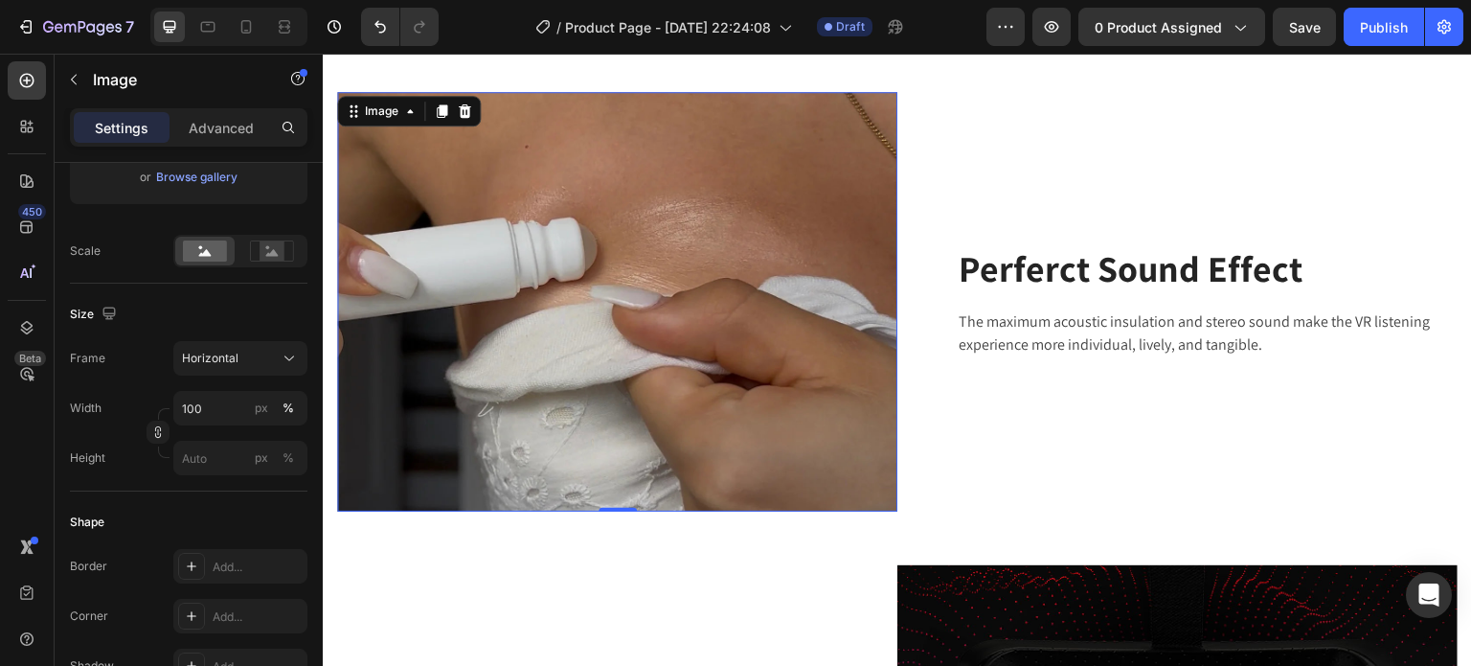
scroll to position [3919, 0]
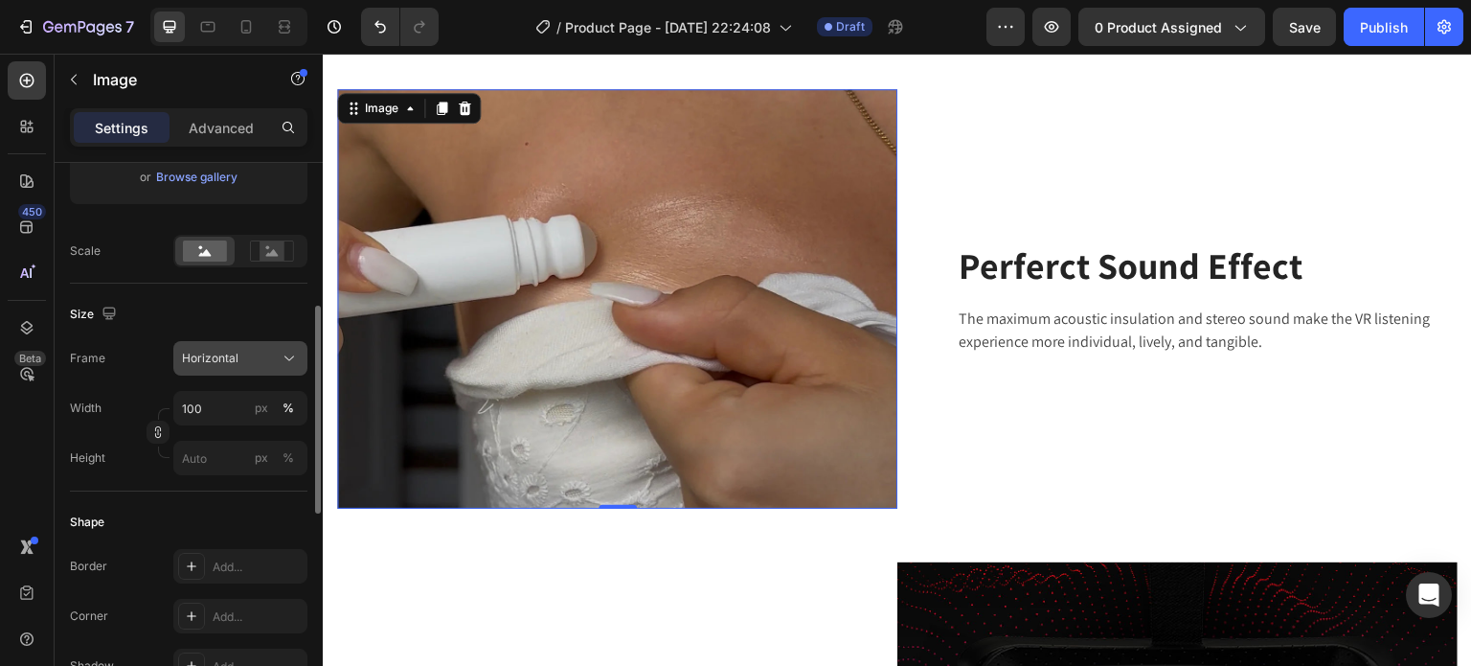
click at [291, 354] on icon at bounding box center [289, 358] width 19 height 19
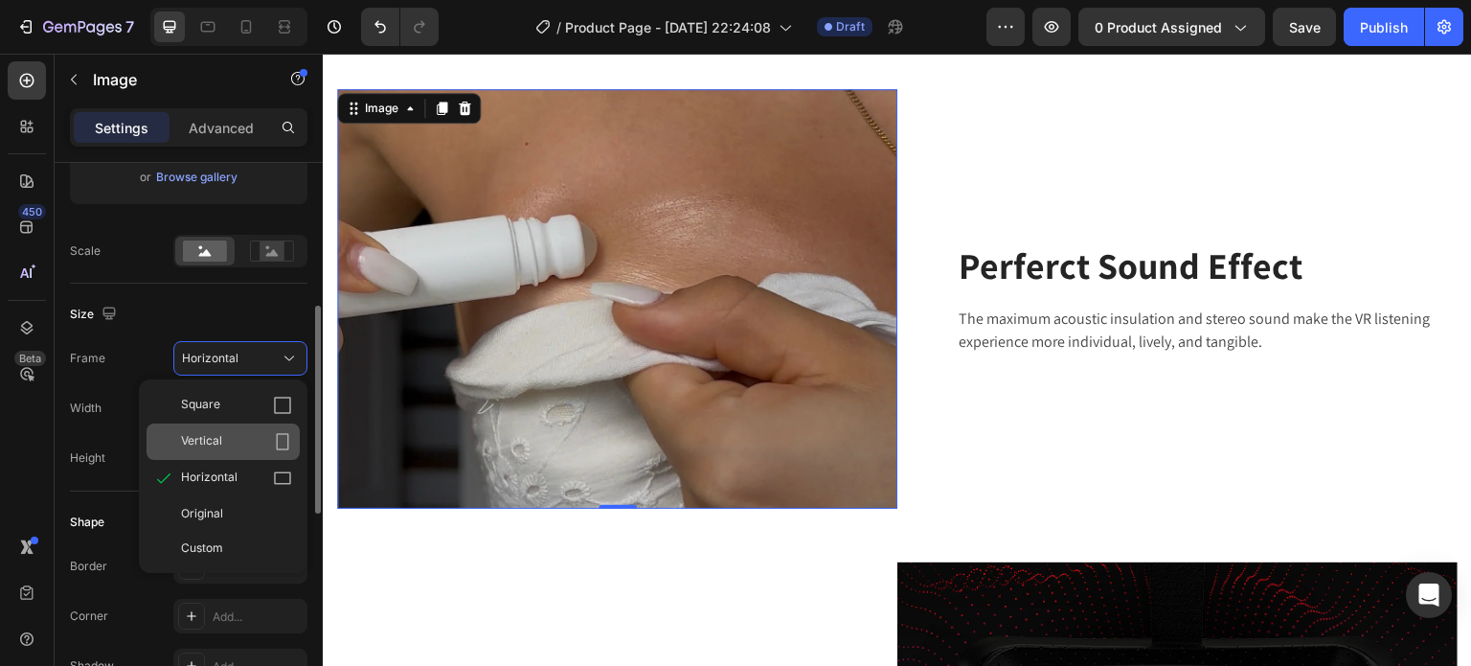
click at [275, 434] on icon at bounding box center [282, 441] width 19 height 19
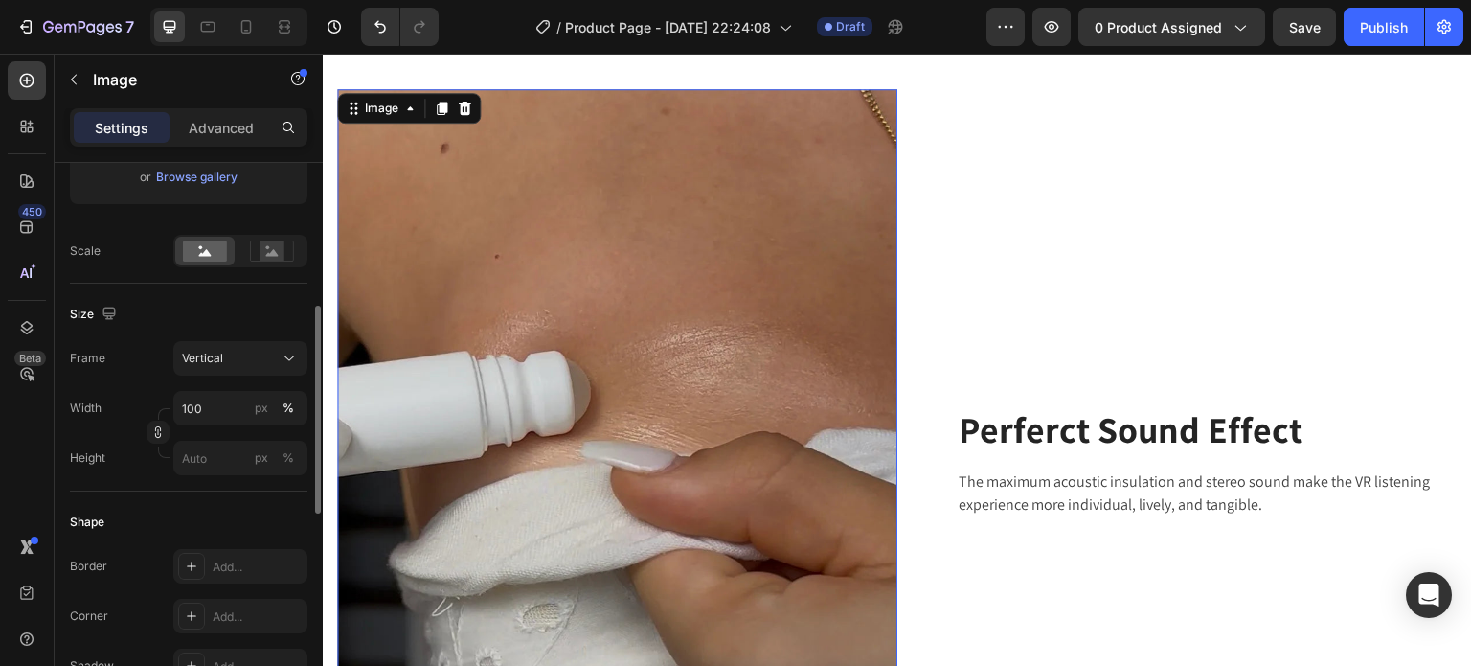
drag, startPoint x: 274, startPoint y: 364, endPoint x: 274, endPoint y: 377, distance: 13.4
click at [274, 365] on div "Vertical" at bounding box center [229, 358] width 94 height 17
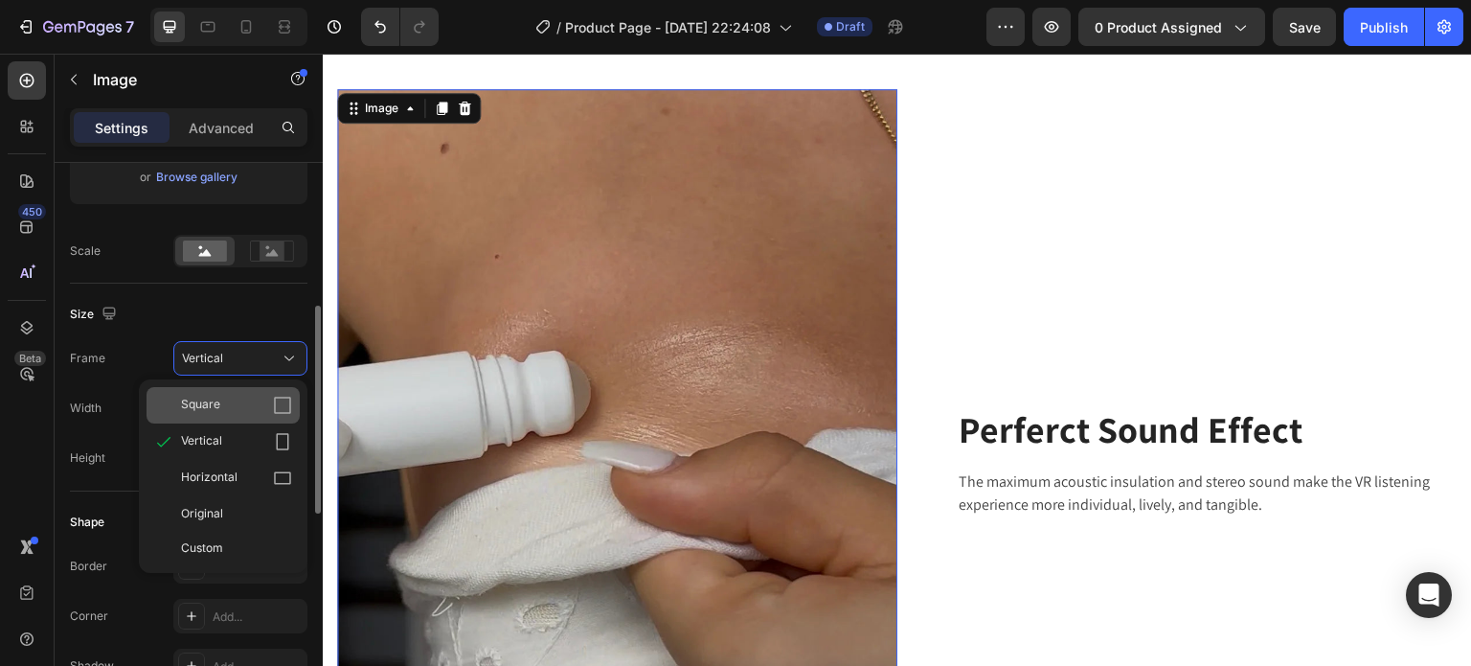
click at [268, 404] on div "Square" at bounding box center [236, 405] width 111 height 19
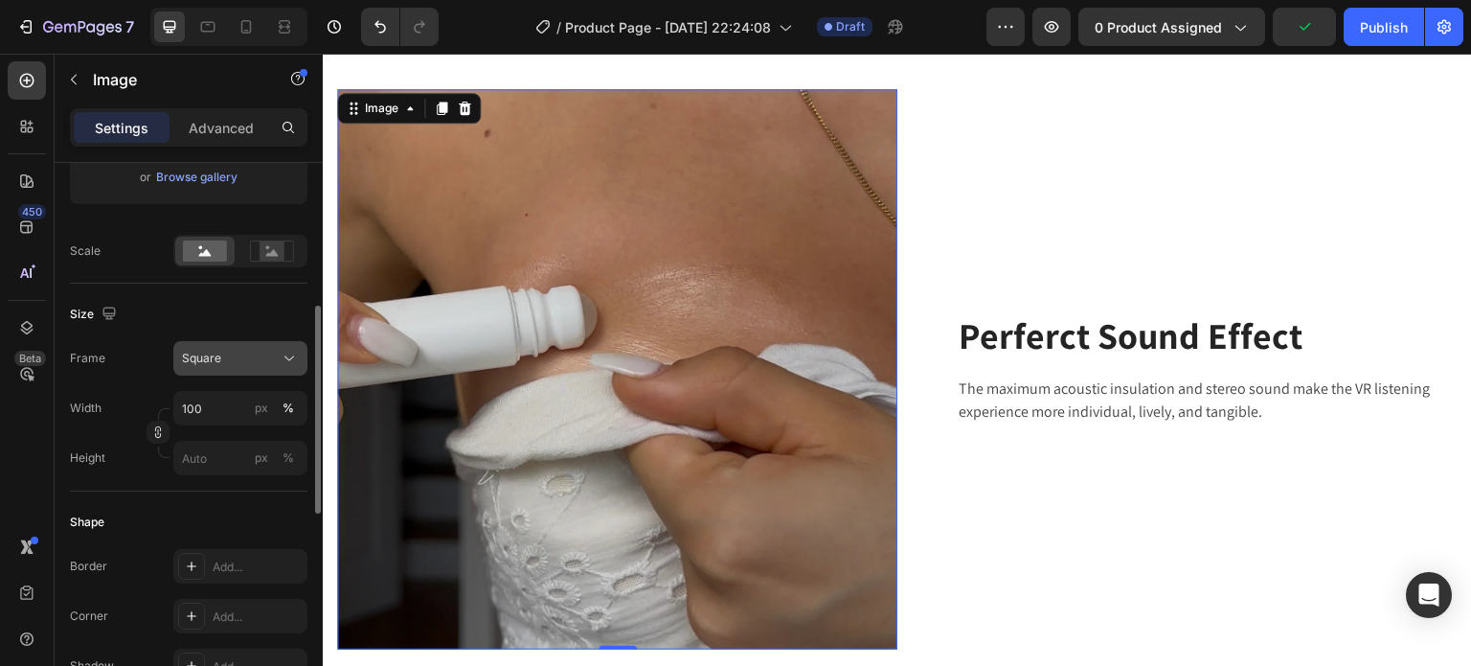
click at [280, 366] on icon at bounding box center [289, 358] width 19 height 19
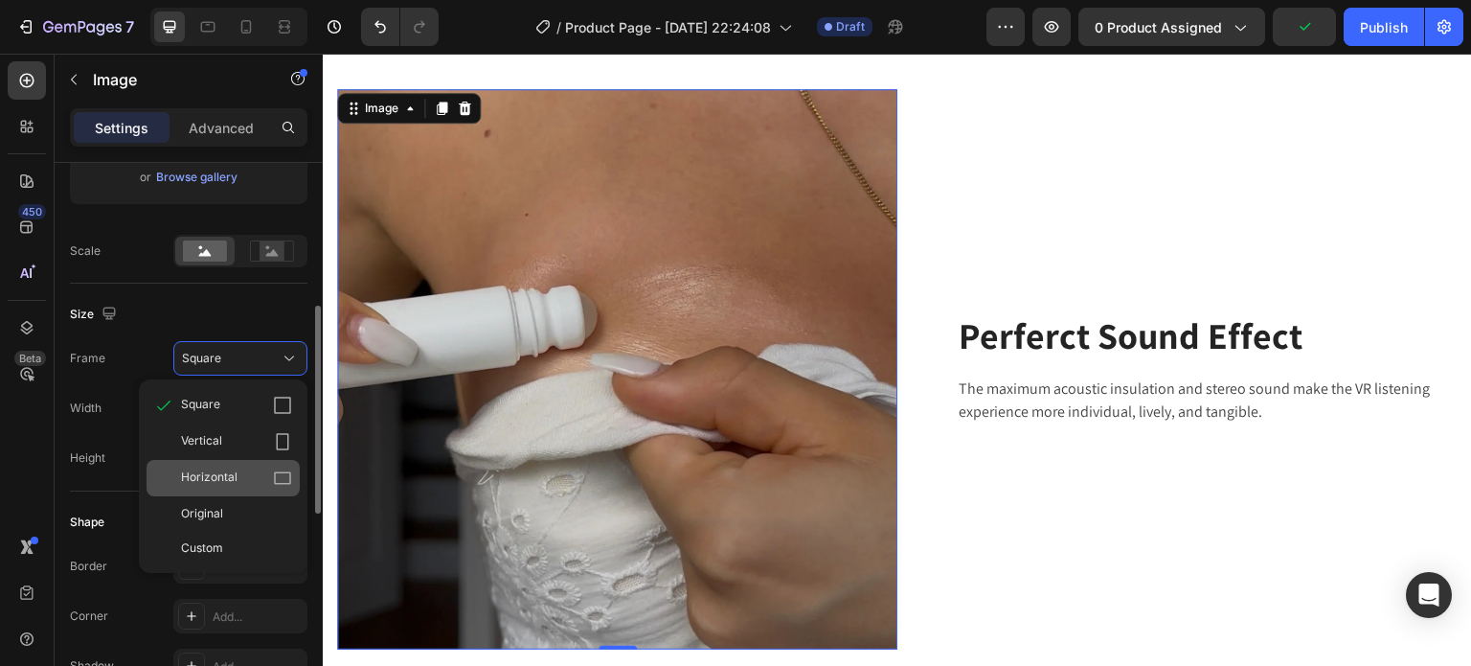
click at [274, 473] on icon at bounding box center [282, 478] width 17 height 12
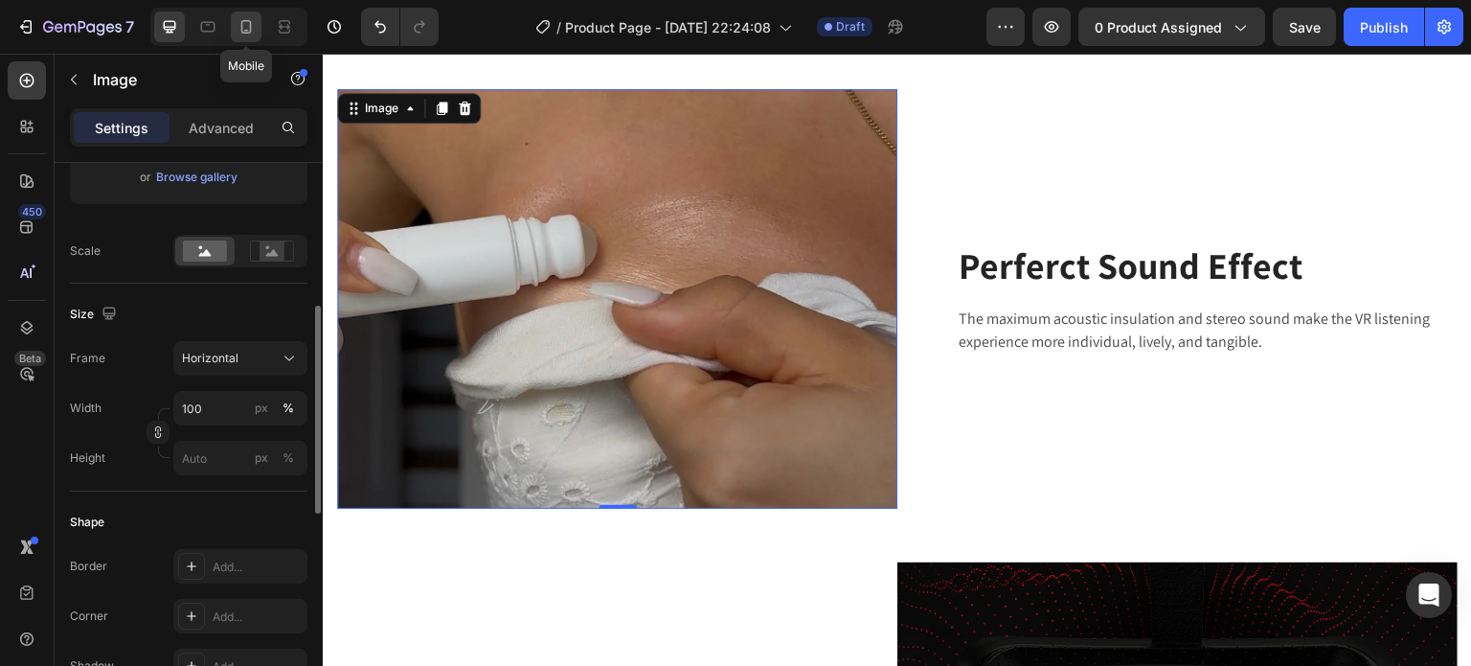
click at [252, 34] on icon at bounding box center [246, 26] width 19 height 19
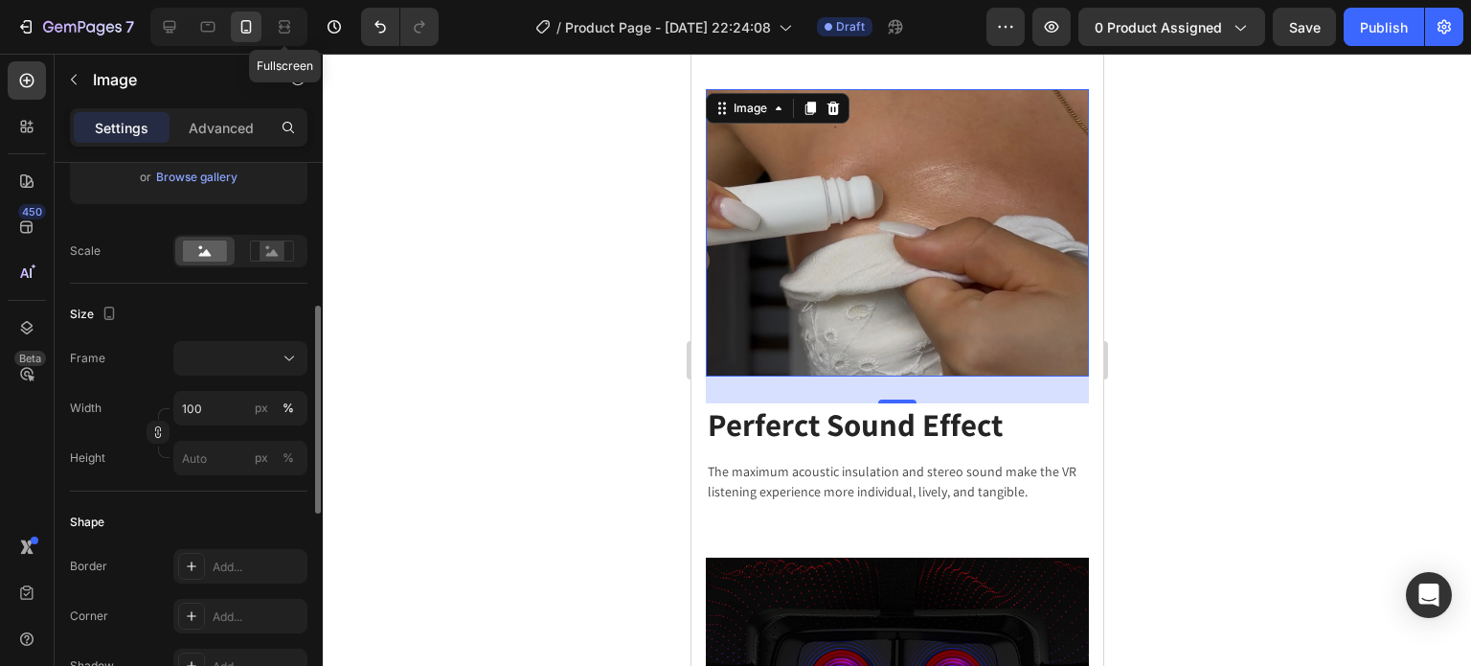
scroll to position [3848, 0]
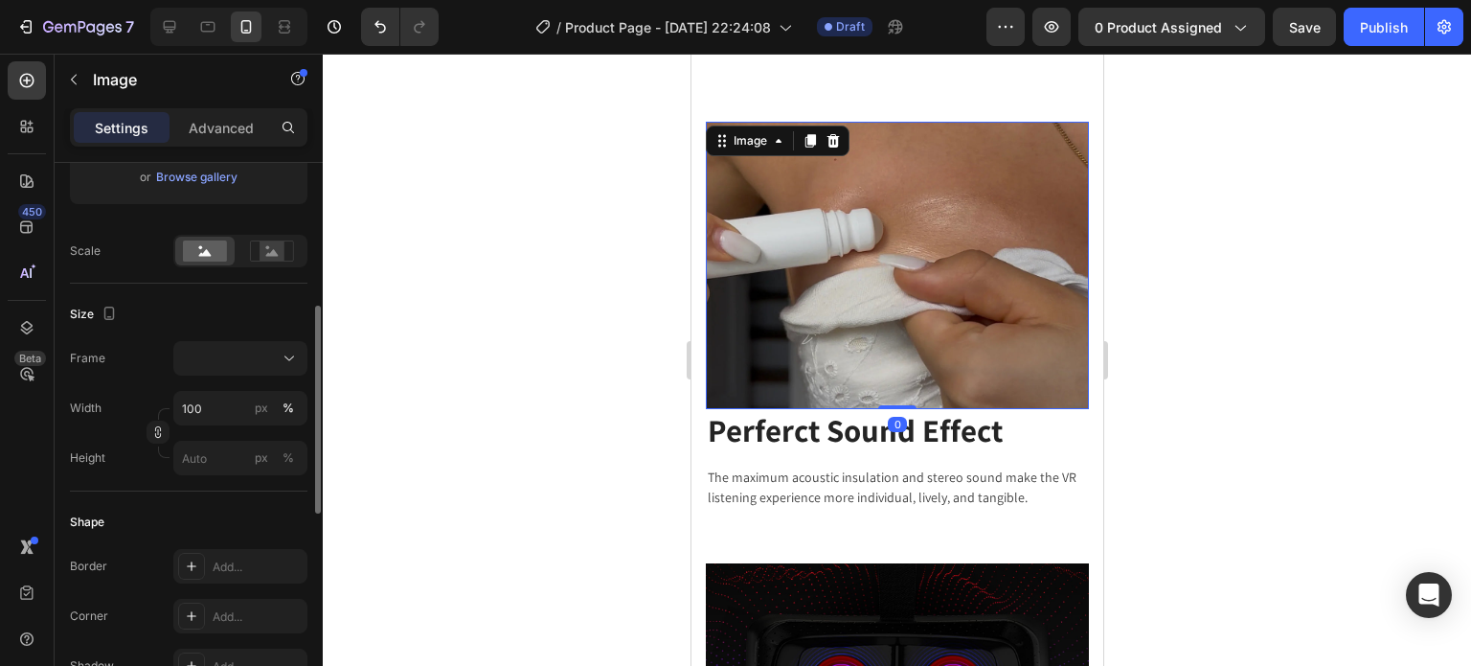
drag, startPoint x: 892, startPoint y: 422, endPoint x: 714, endPoint y: 365, distance: 187.2
click at [896, 380] on div "Image 0" at bounding box center [896, 265] width 383 height 287
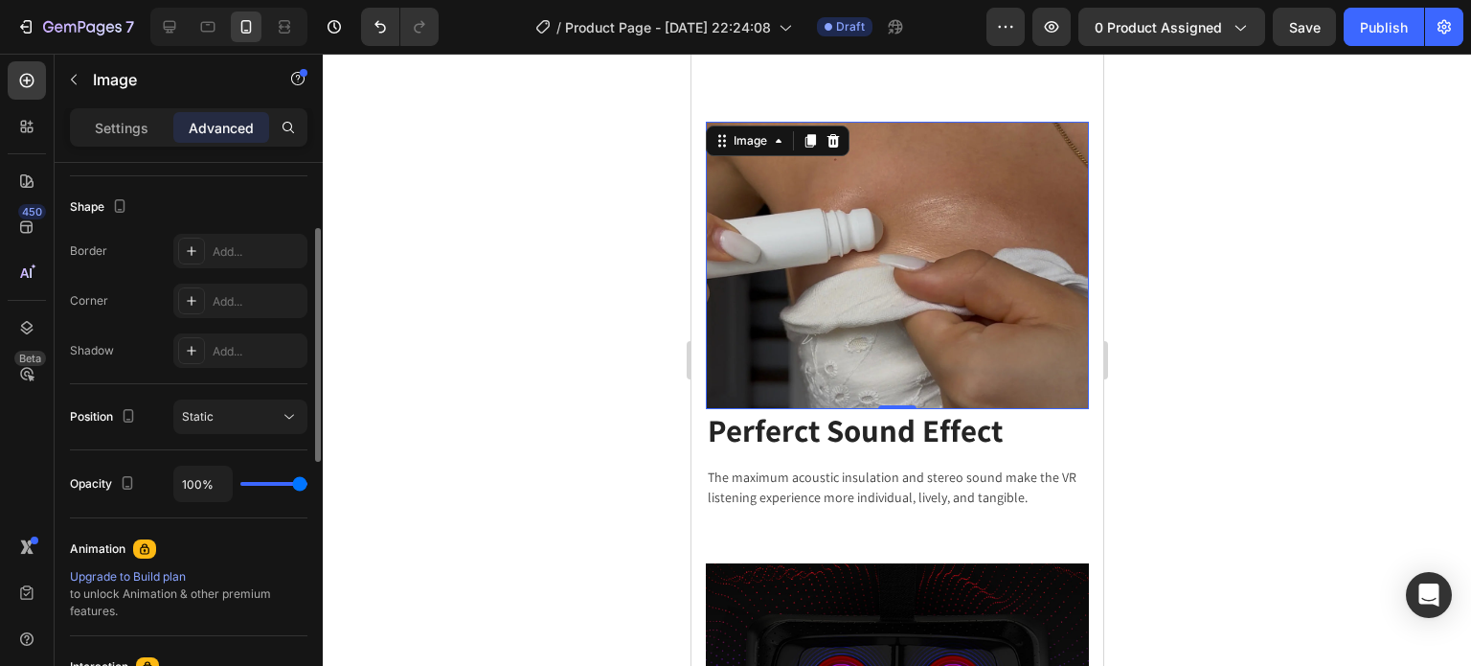
scroll to position [575, 0]
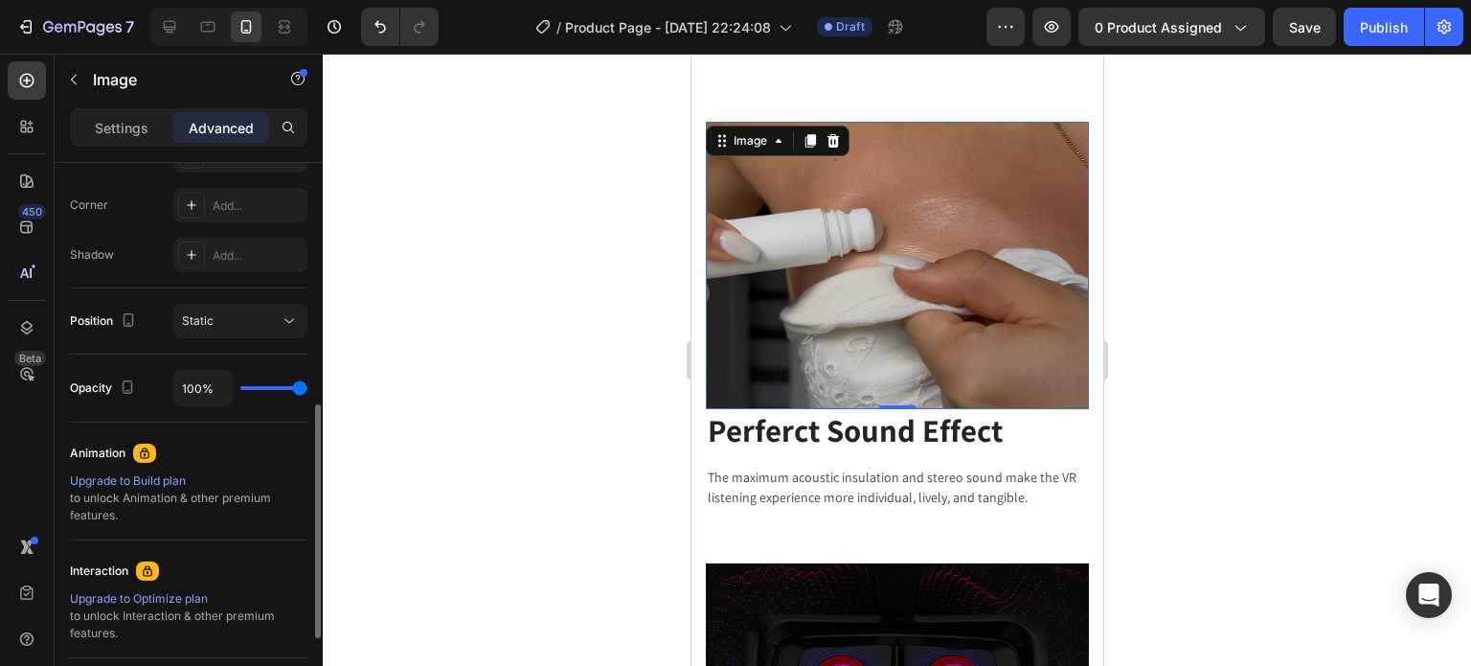
type input "21%"
type input "21"
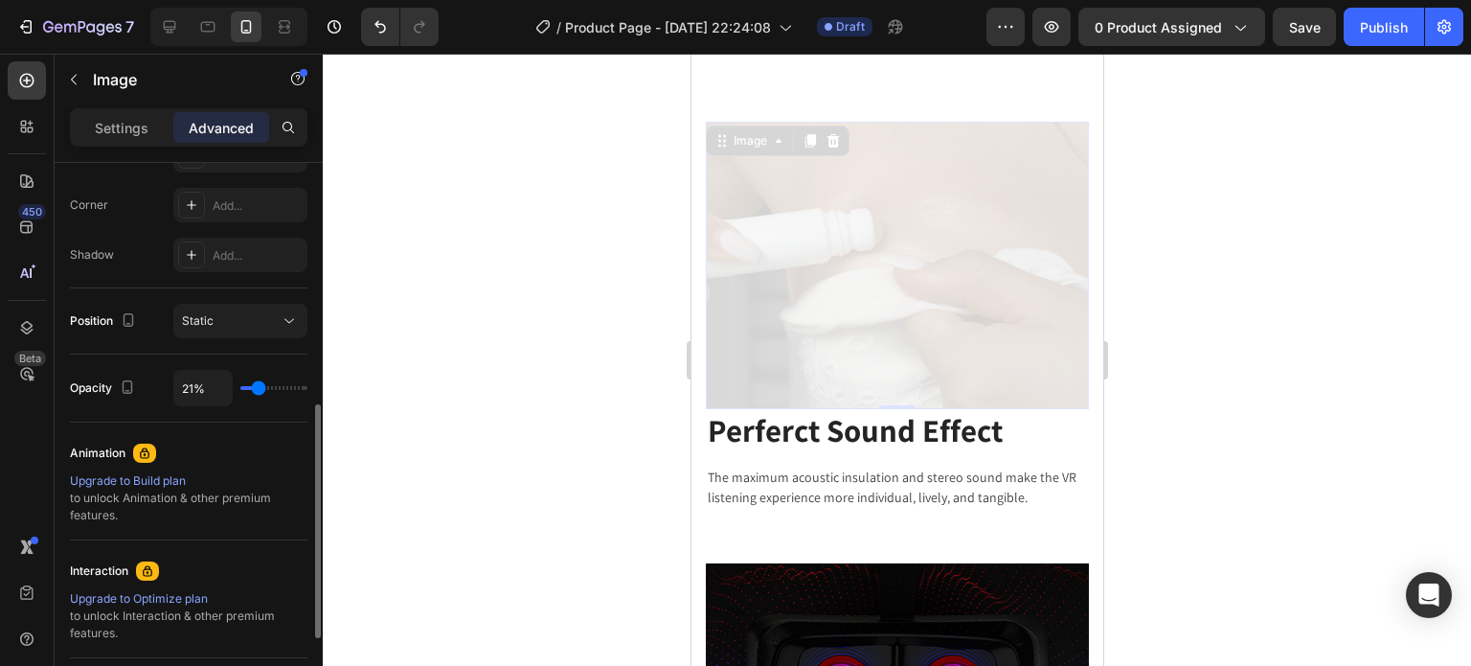
type input "12%"
type input "12"
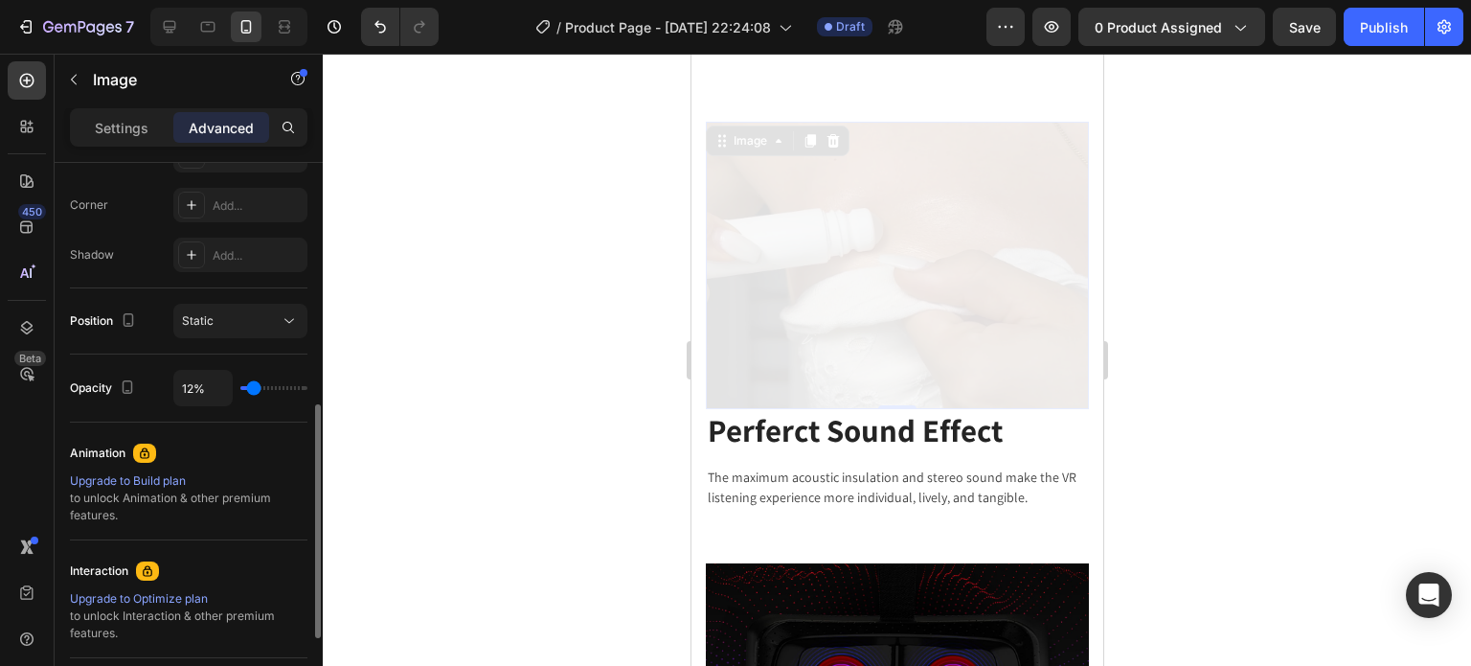
type input "11%"
type input "11"
type input "9%"
type input "9"
type input "11%"
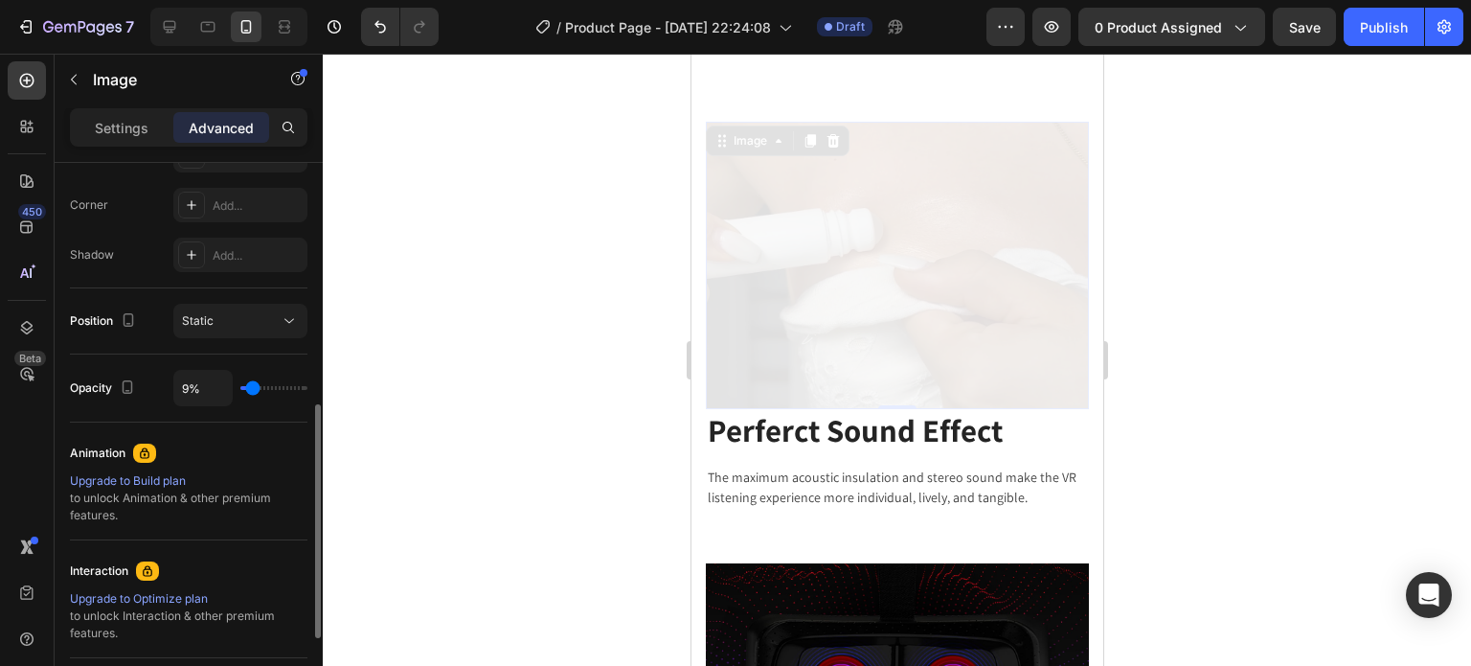
type input "11"
type input "12%"
type input "12"
type input "18%"
type input "18"
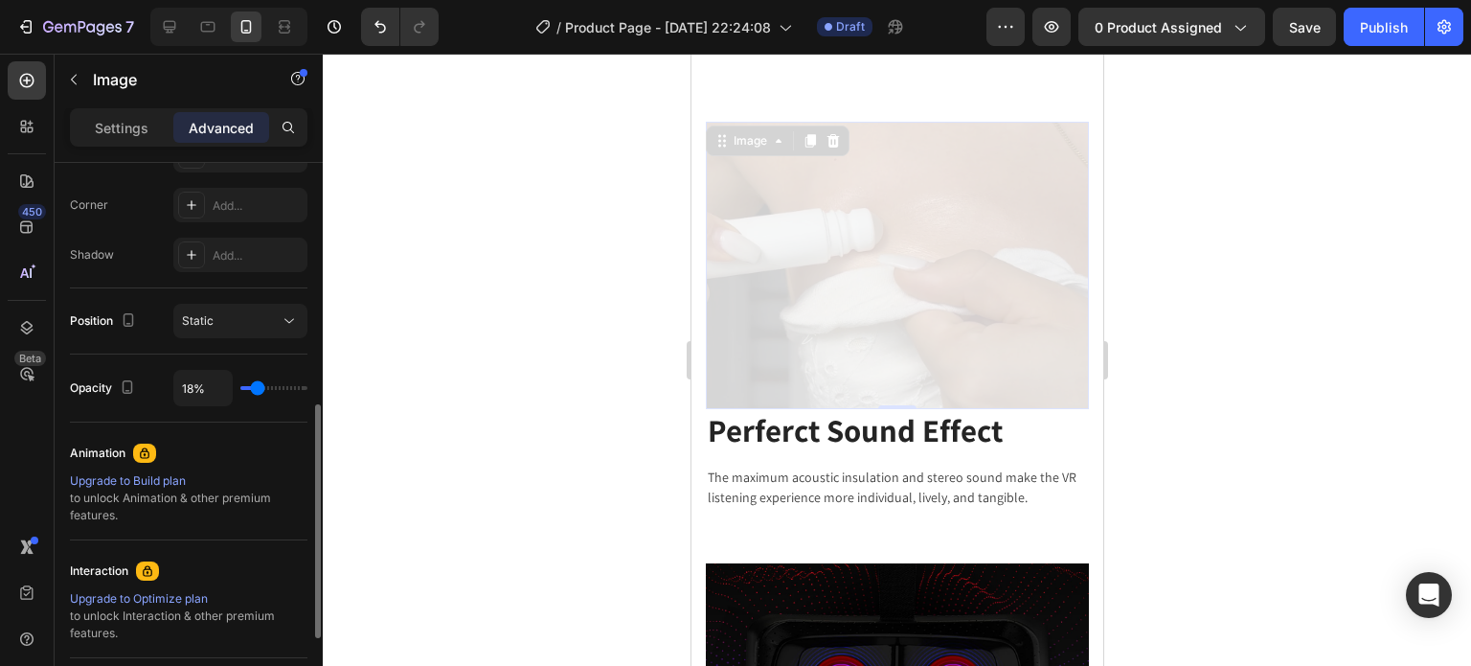
type input "23%"
type input "23"
type input "29%"
type input "29"
type input "39%"
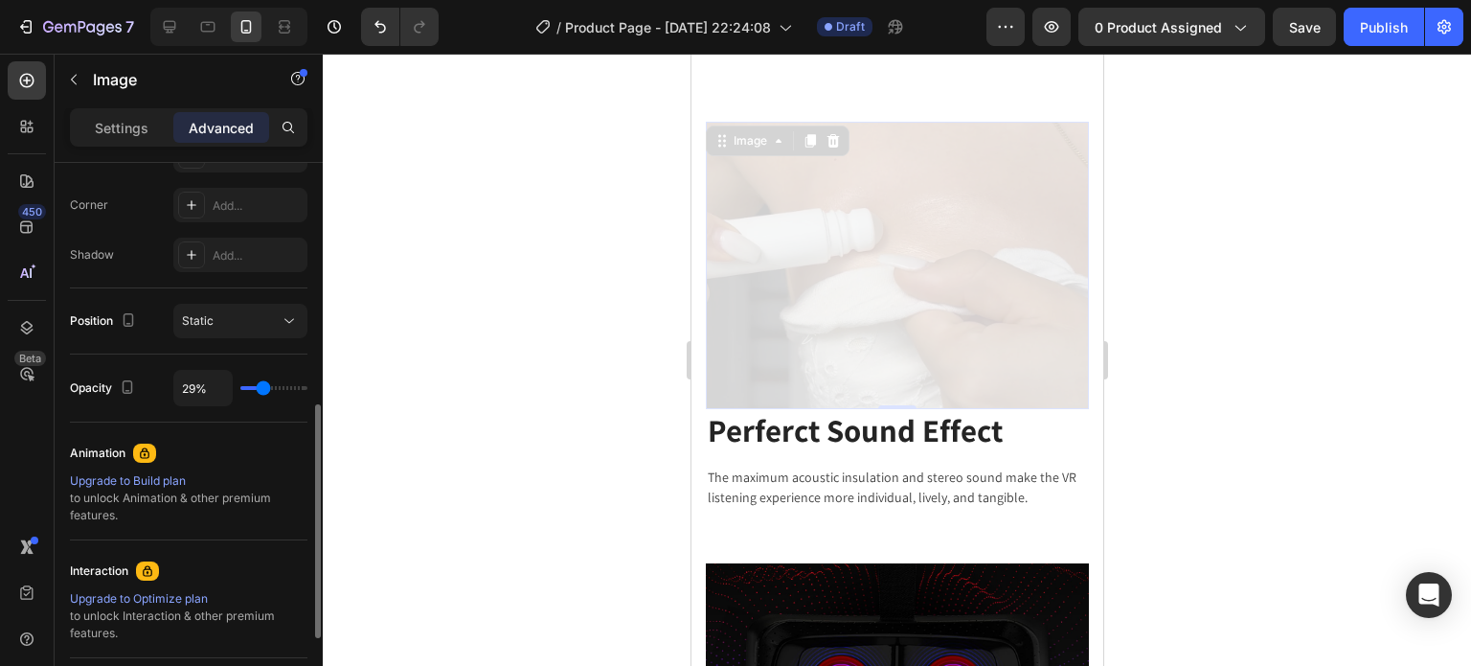
type input "39"
type input "49%"
type input "49"
type input "71%"
type input "71"
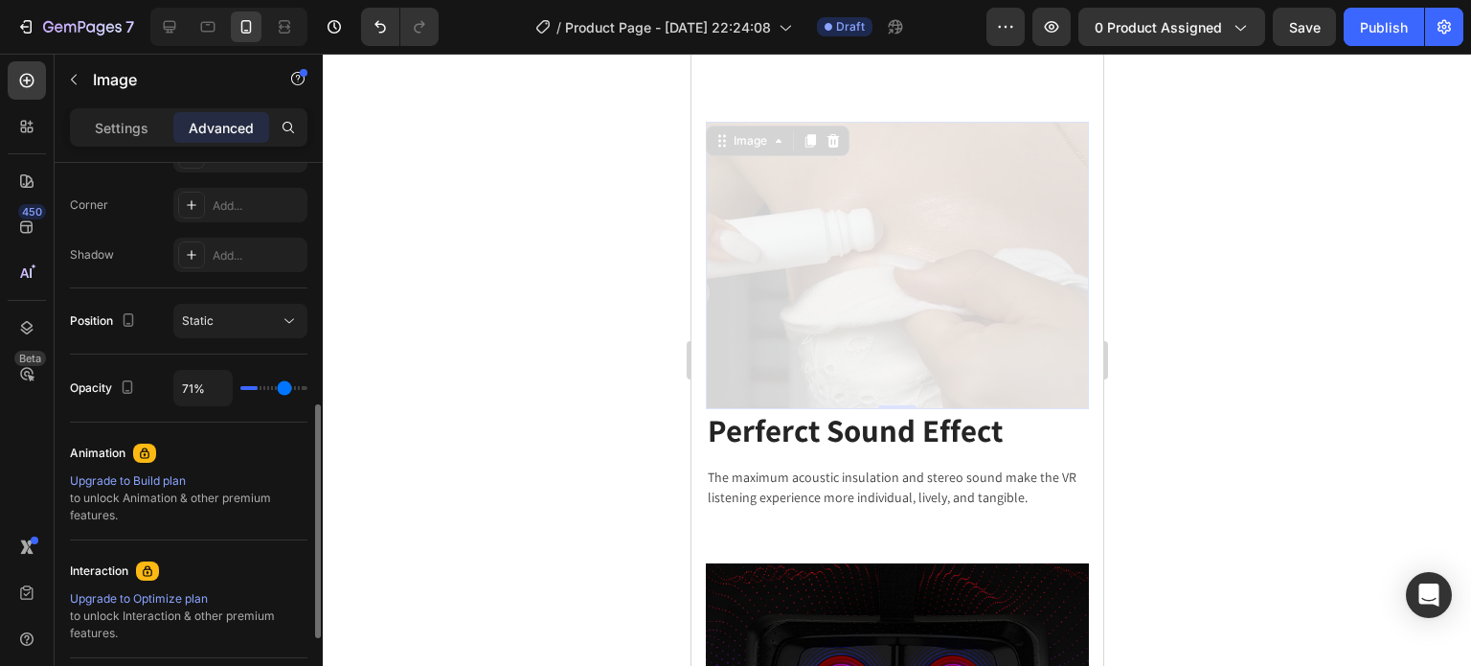
type input "100%"
type input "100"
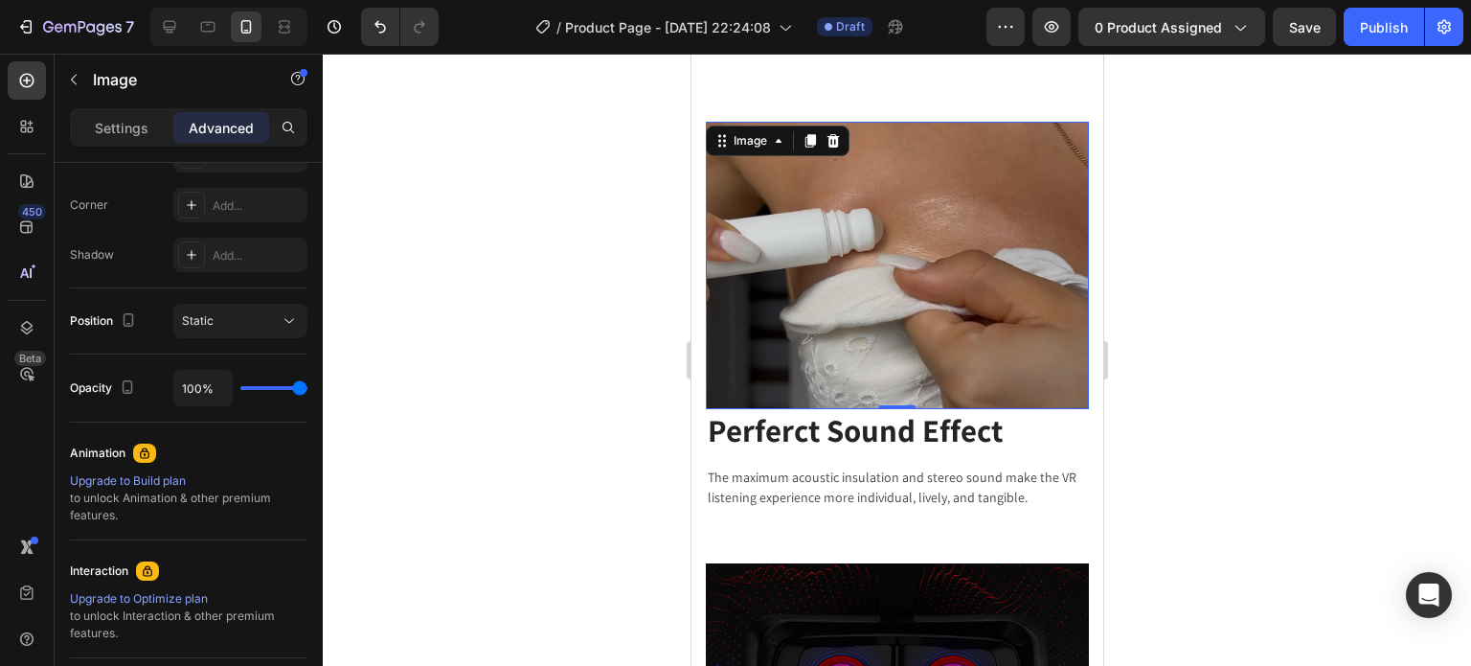
drag, startPoint x: 302, startPoint y: 391, endPoint x: 393, endPoint y: 374, distance: 92.6
click at [307, 390] on input "range" at bounding box center [273, 388] width 67 height 4
click at [102, 140] on div "Settings" at bounding box center [122, 127] width 96 height 31
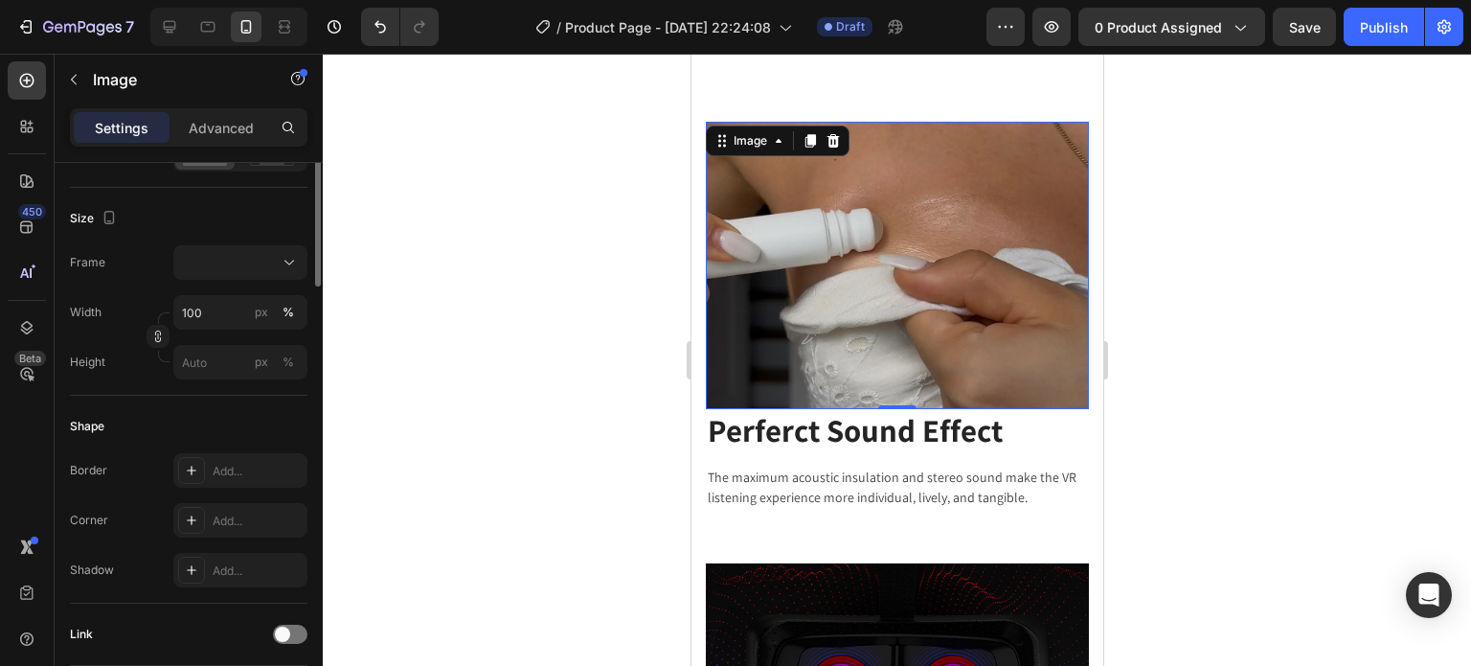
scroll to position [287, 0]
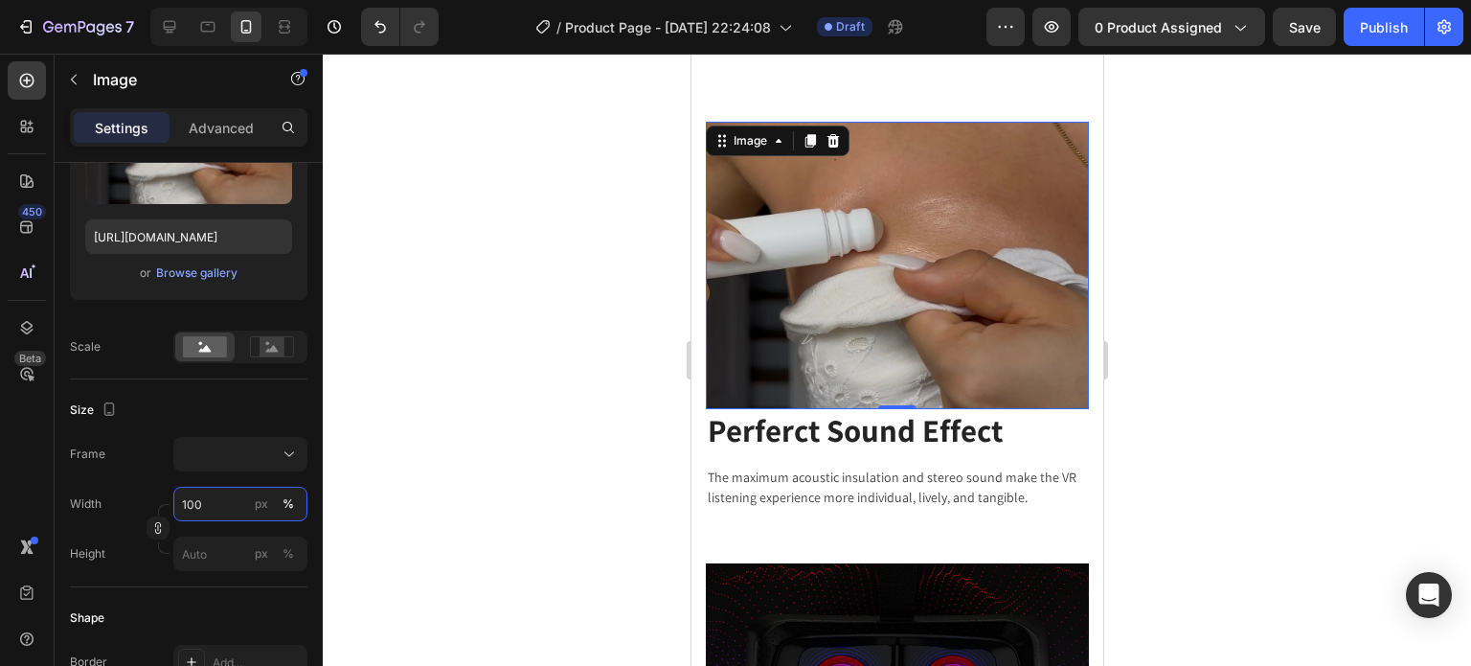
click at [220, 507] on input "100" at bounding box center [240, 504] width 134 height 34
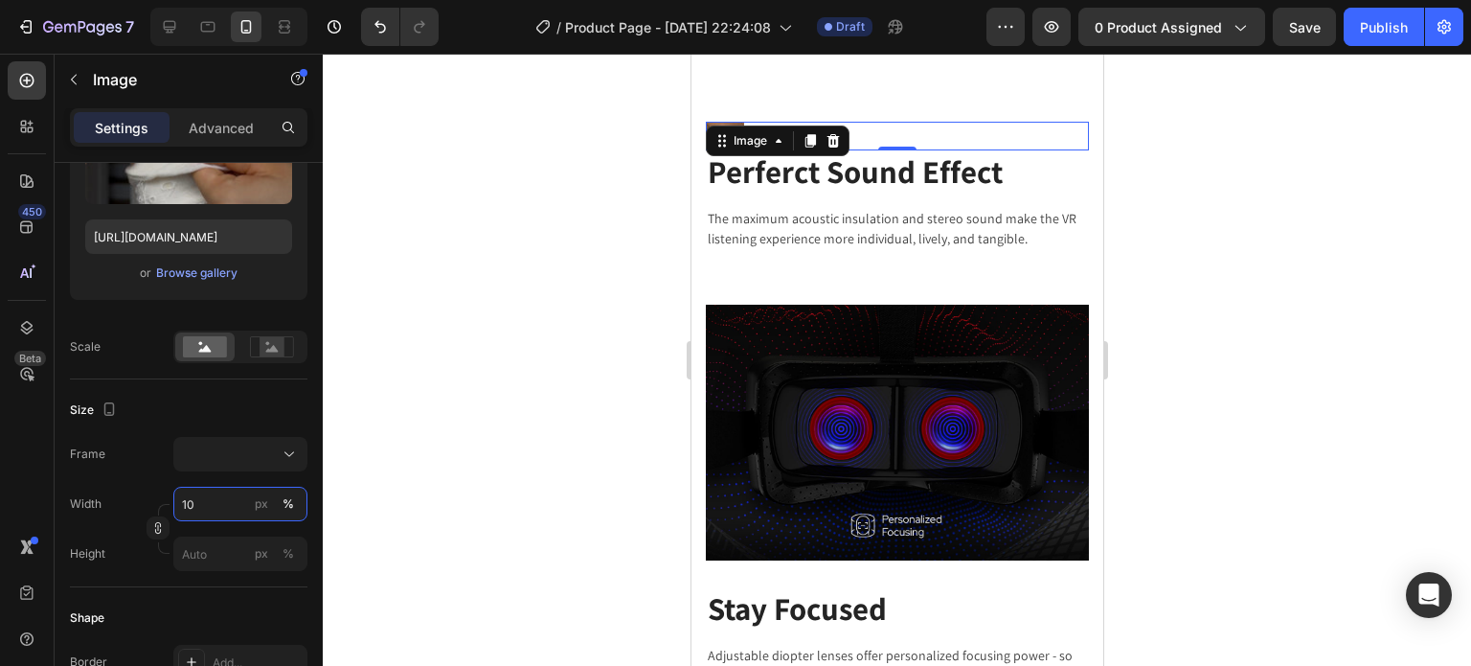
type input "1"
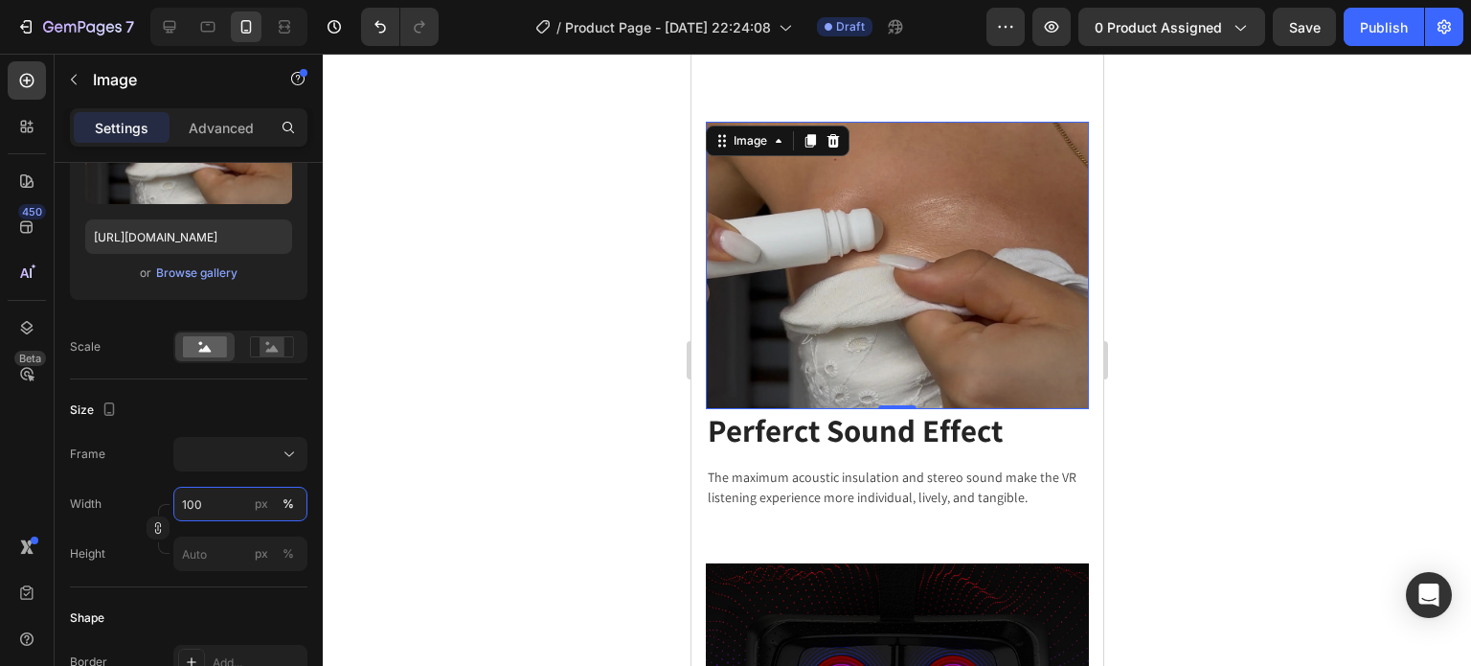
type input "1000"
click at [287, 347] on icon at bounding box center [272, 346] width 44 height 21
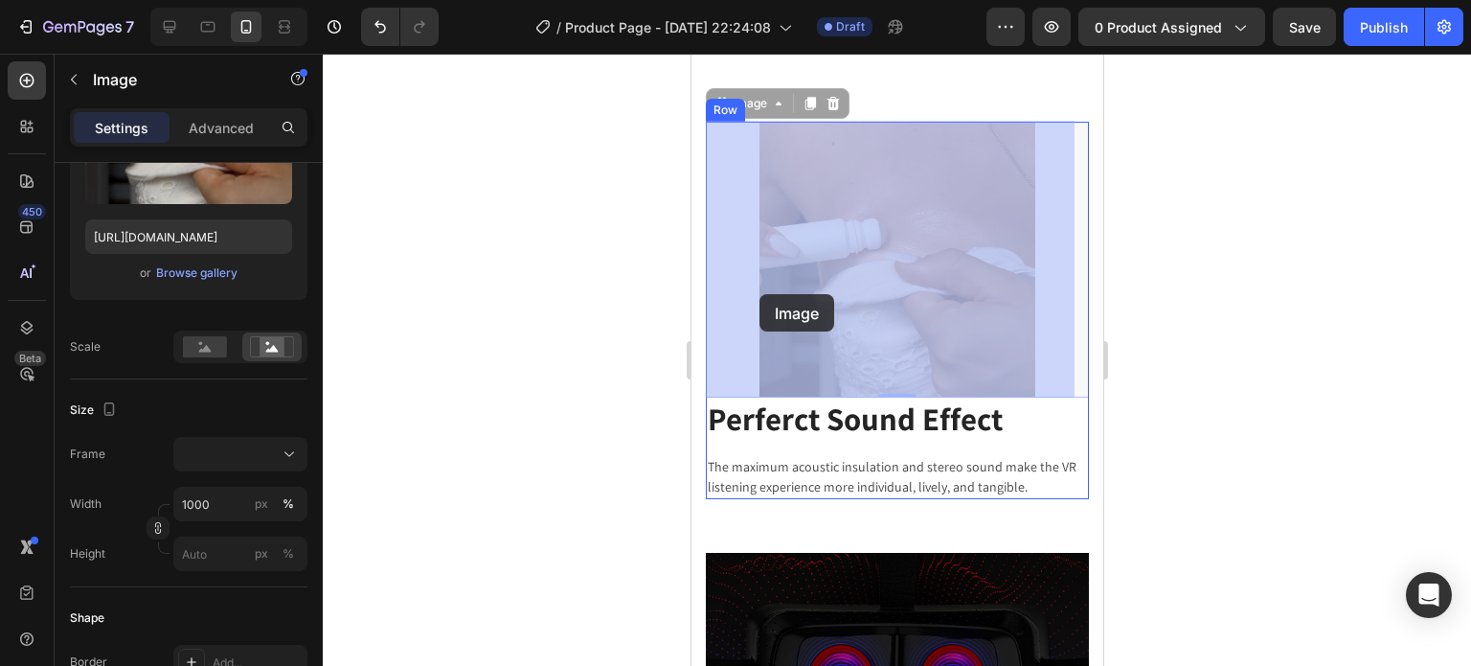
drag, startPoint x: 805, startPoint y: 301, endPoint x: 759, endPoint y: 294, distance: 47.4
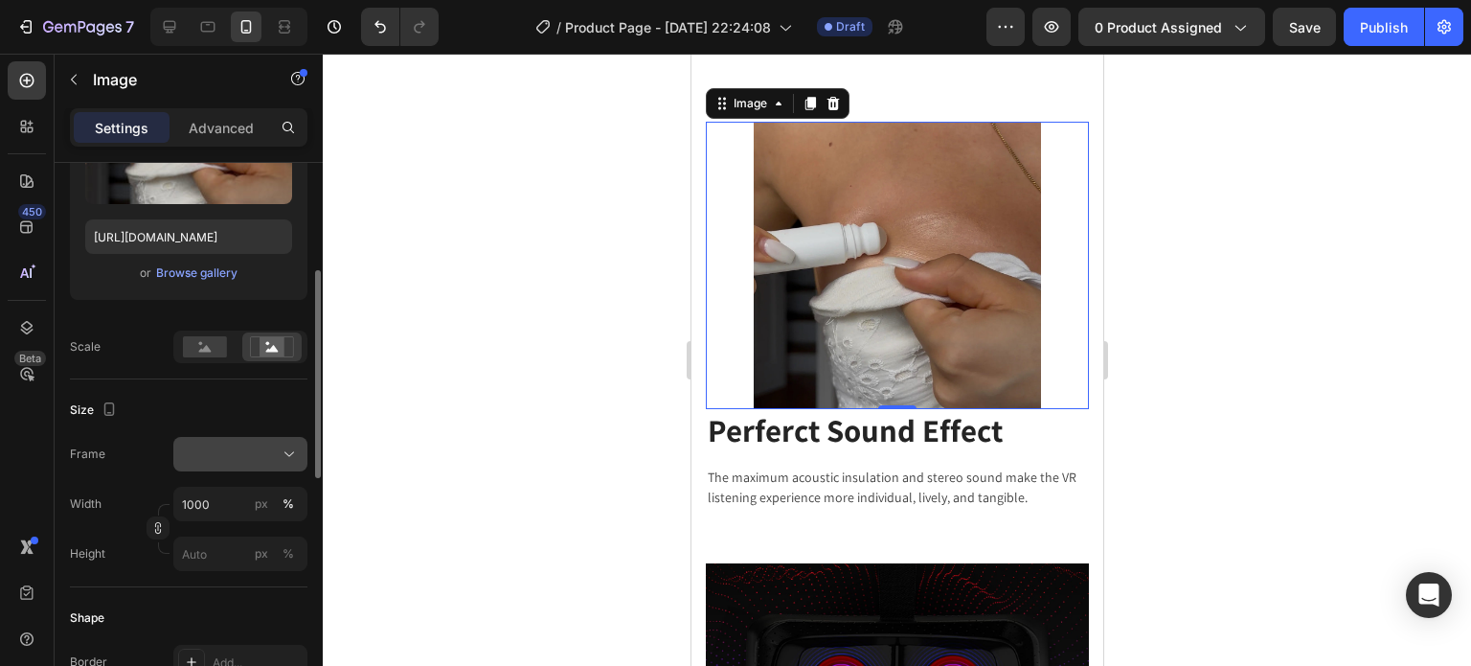
click at [238, 453] on div at bounding box center [240, 453] width 117 height 19
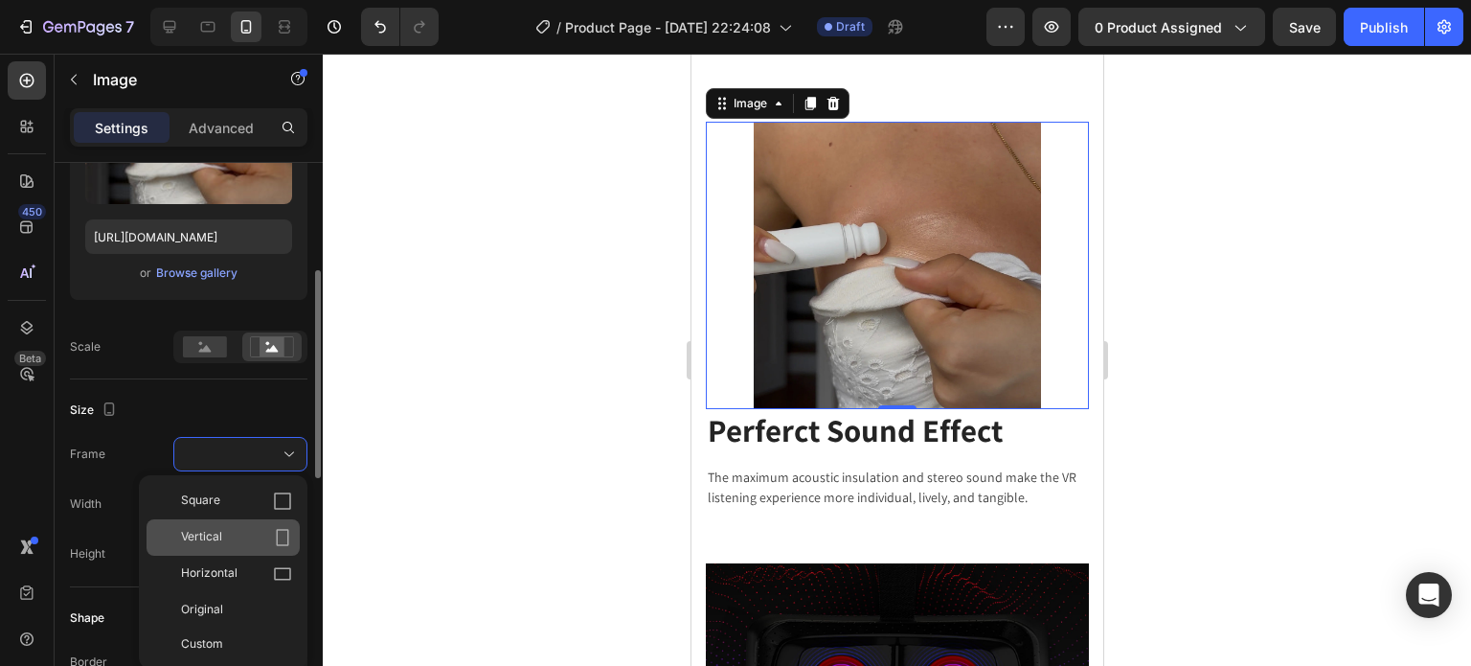
click at [276, 528] on icon at bounding box center [282, 537] width 19 height 19
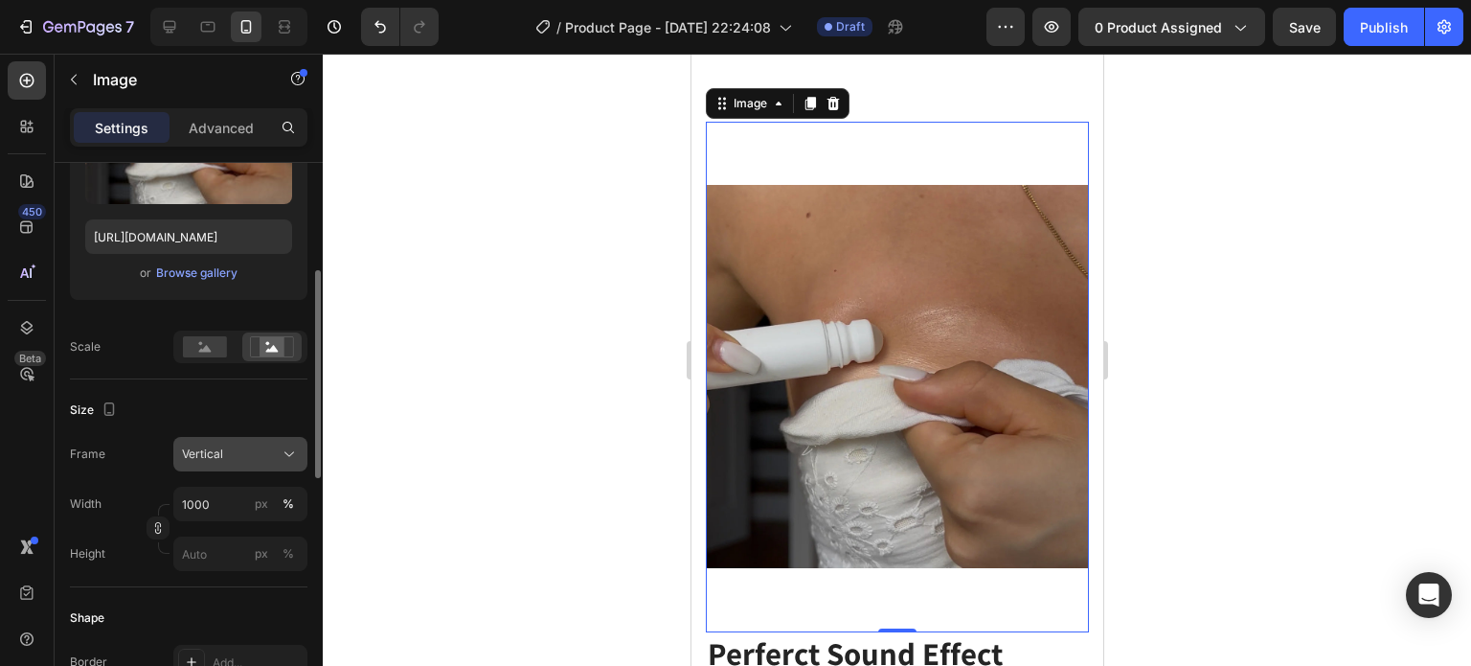
click at [264, 449] on div "Vertical" at bounding box center [229, 453] width 94 height 17
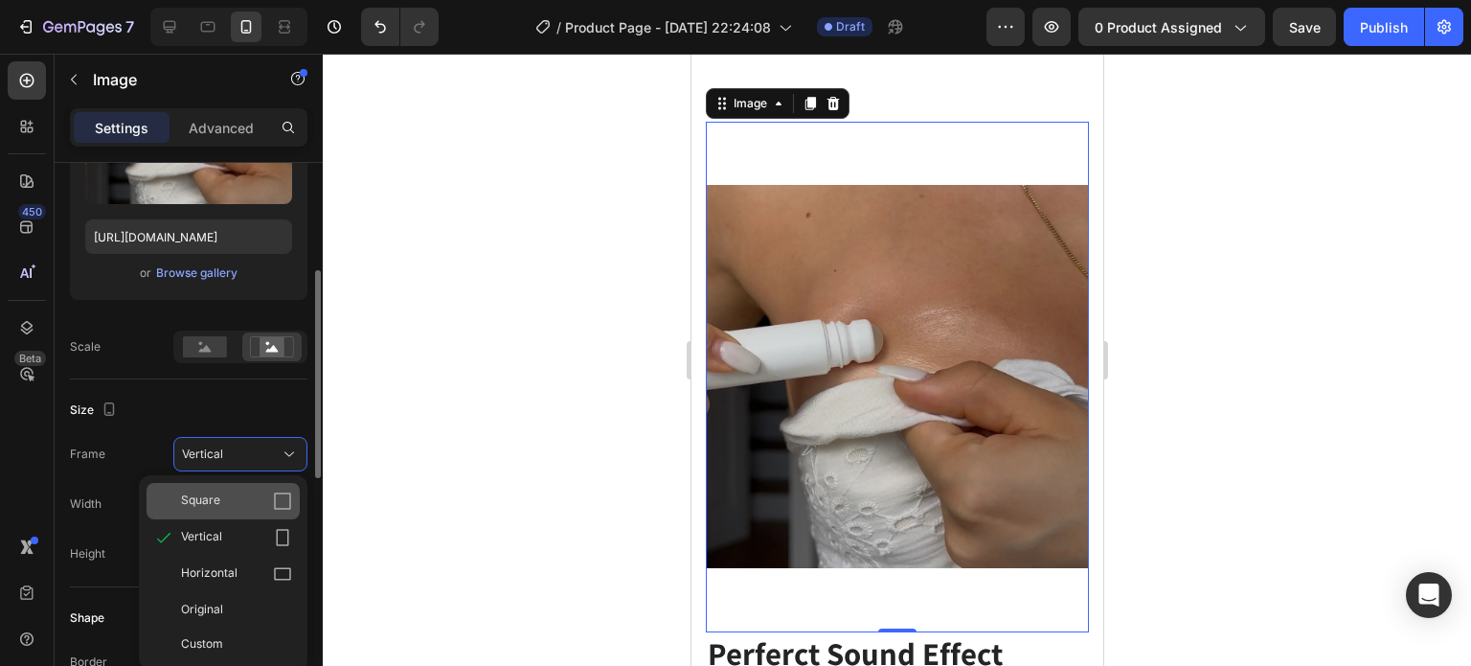
click at [278, 501] on icon at bounding box center [282, 500] width 19 height 19
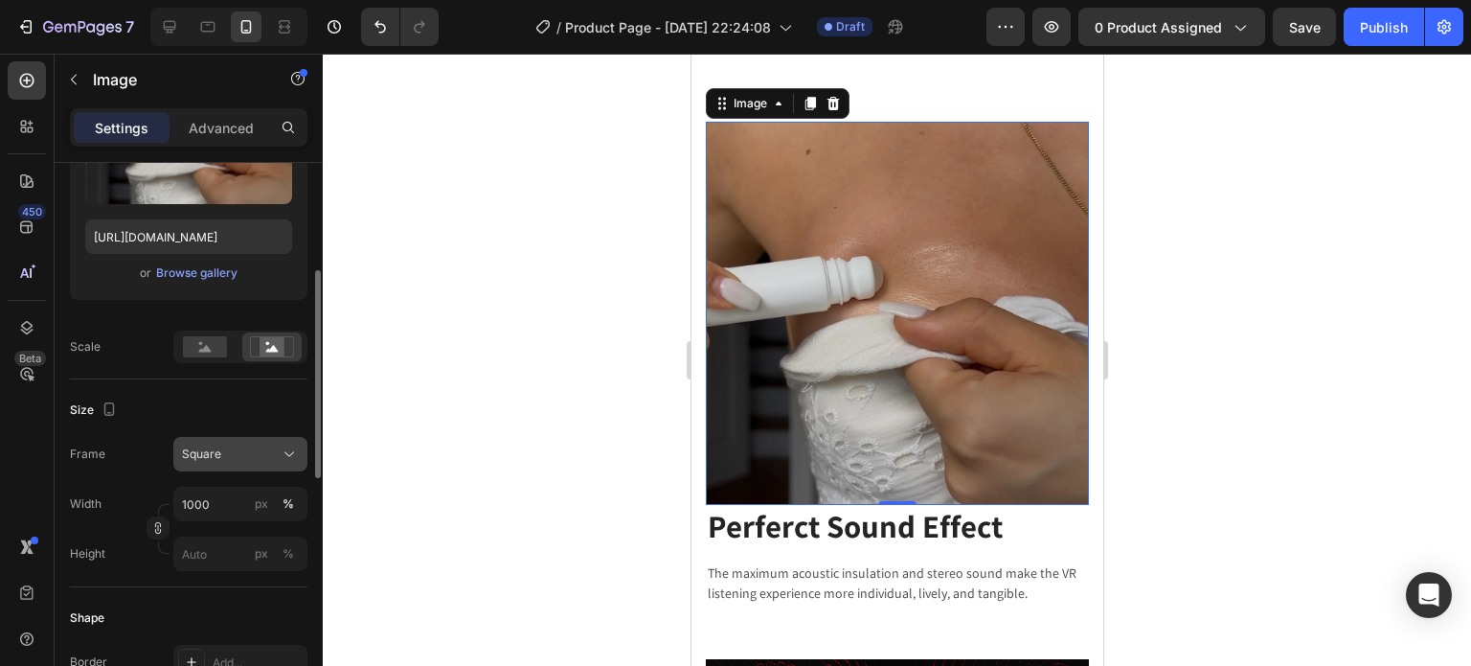
click at [285, 449] on icon at bounding box center [289, 453] width 19 height 19
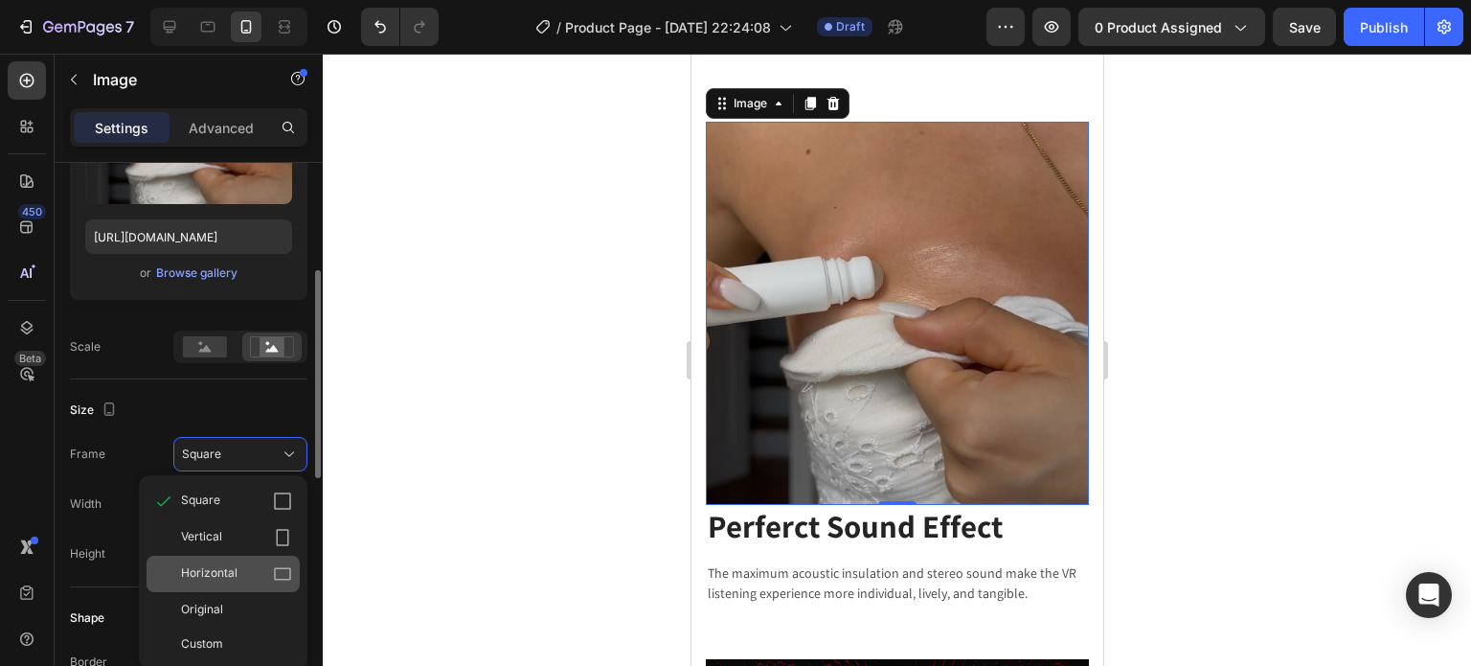
click at [276, 579] on icon at bounding box center [282, 573] width 19 height 19
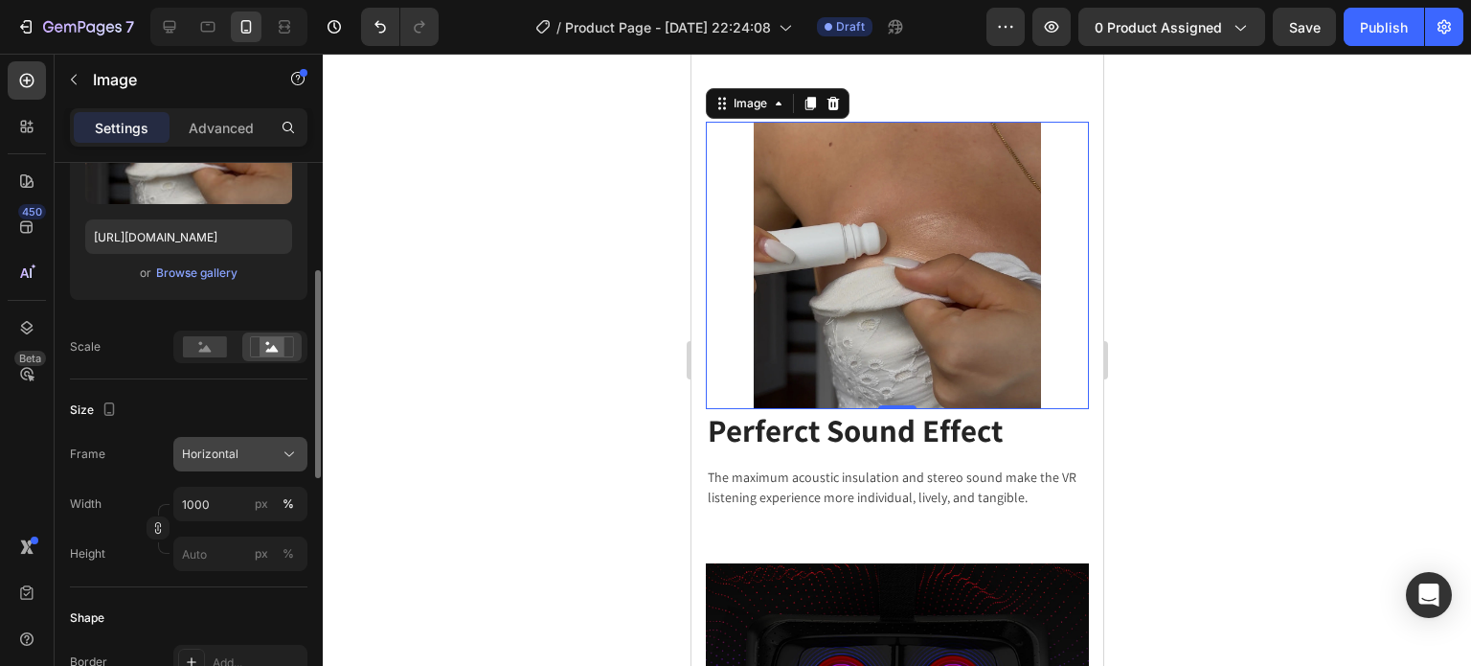
click at [272, 455] on div "Horizontal" at bounding box center [229, 453] width 94 height 17
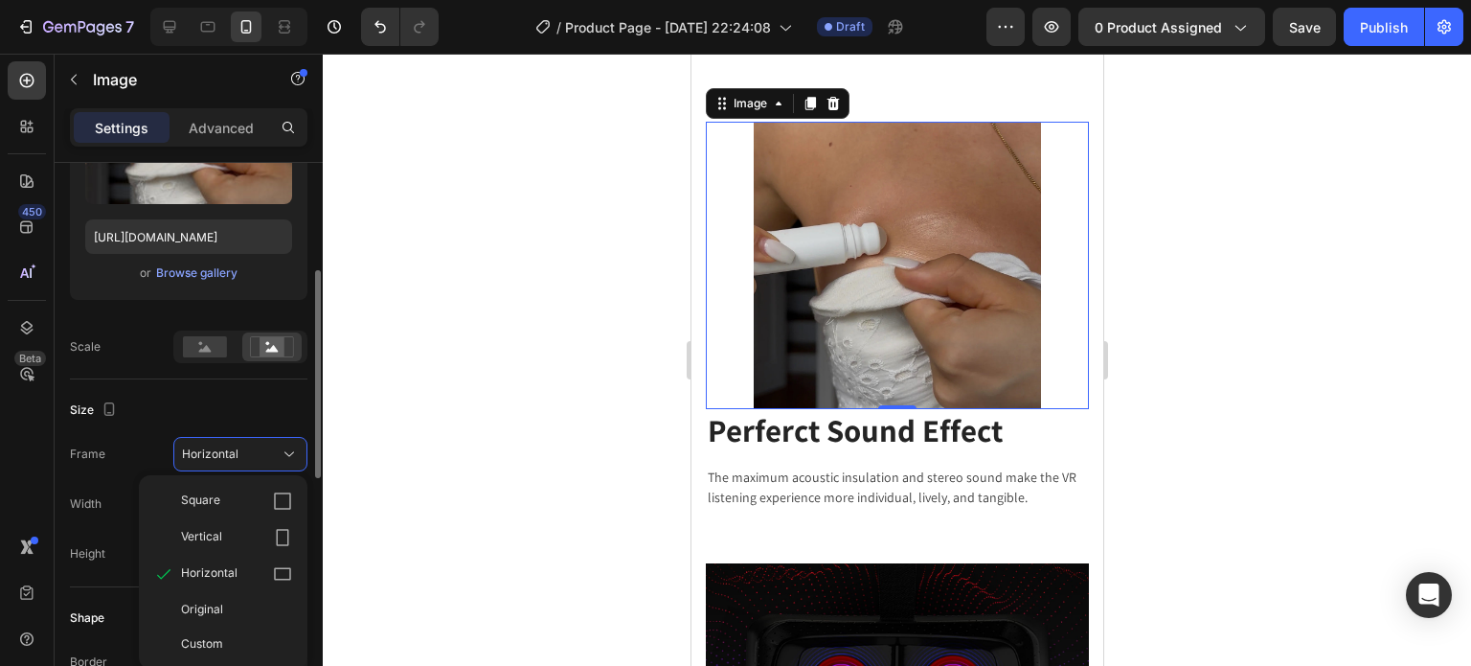
scroll to position [479, 0]
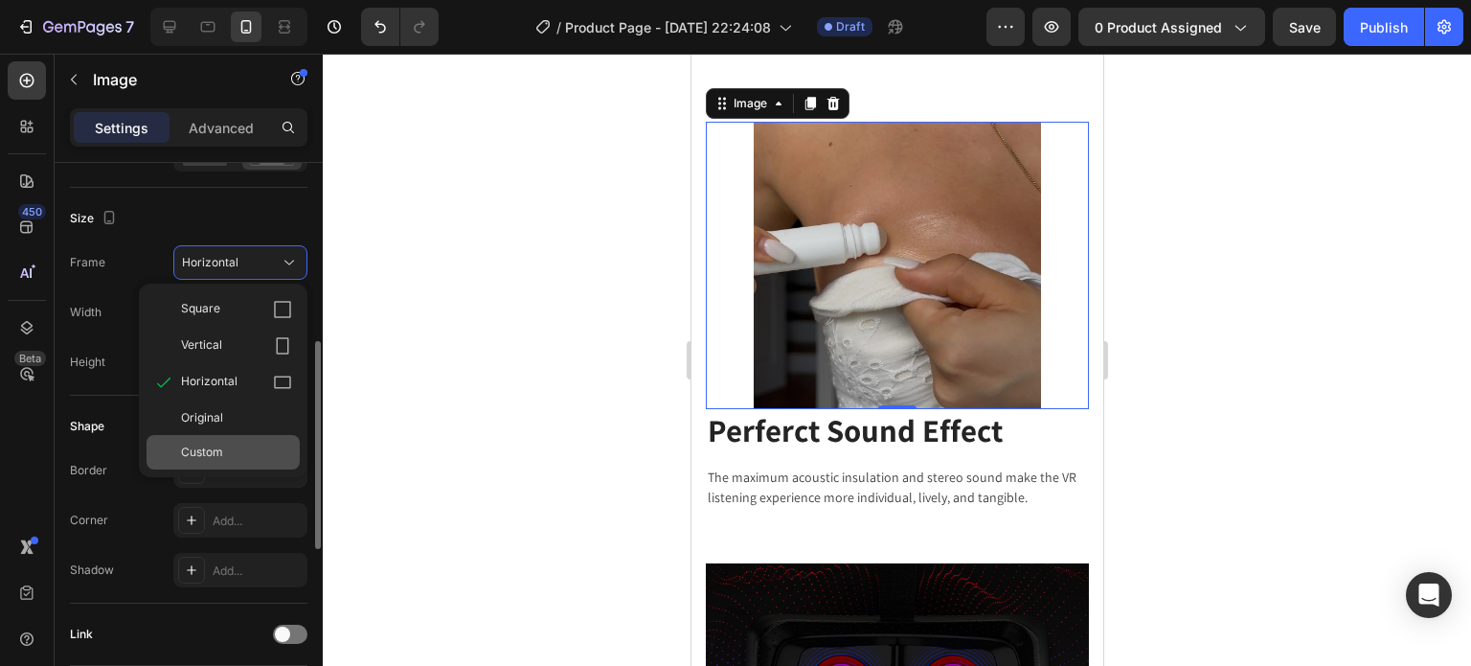
click at [225, 444] on div "Custom" at bounding box center [236, 451] width 111 height 17
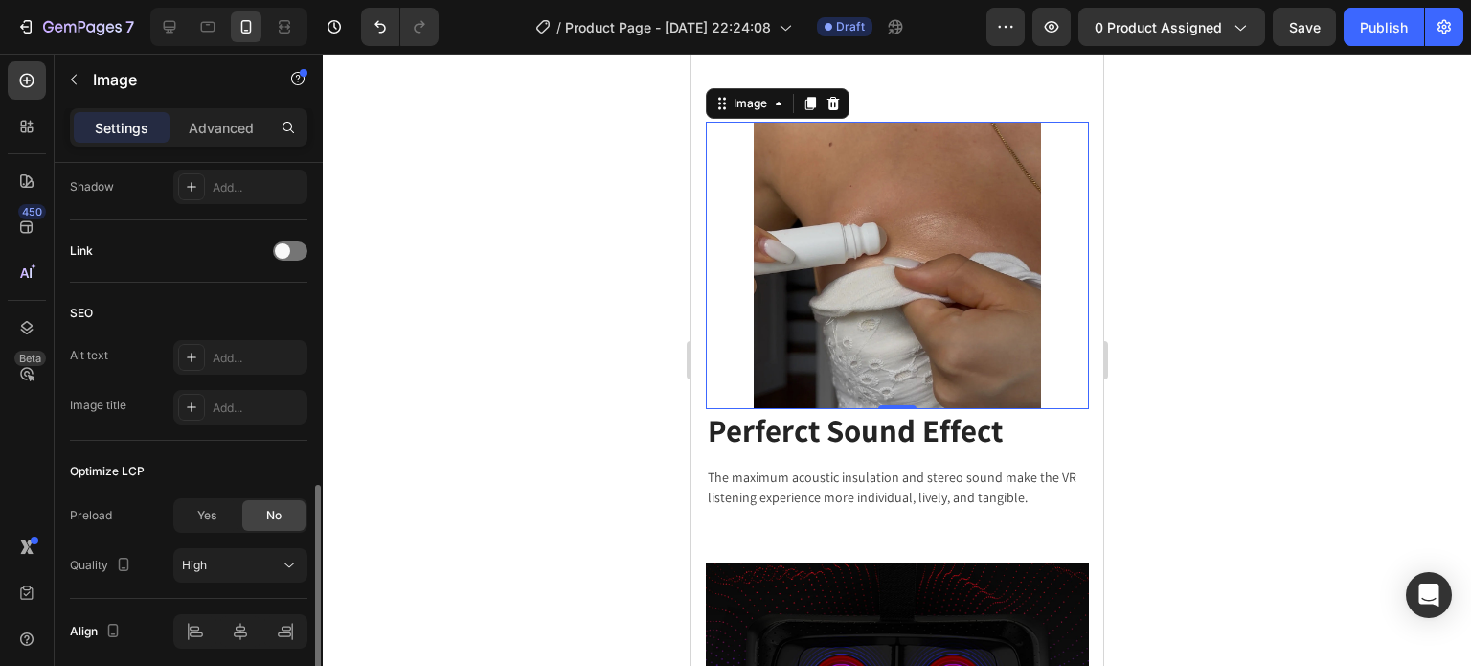
scroll to position [935, 0]
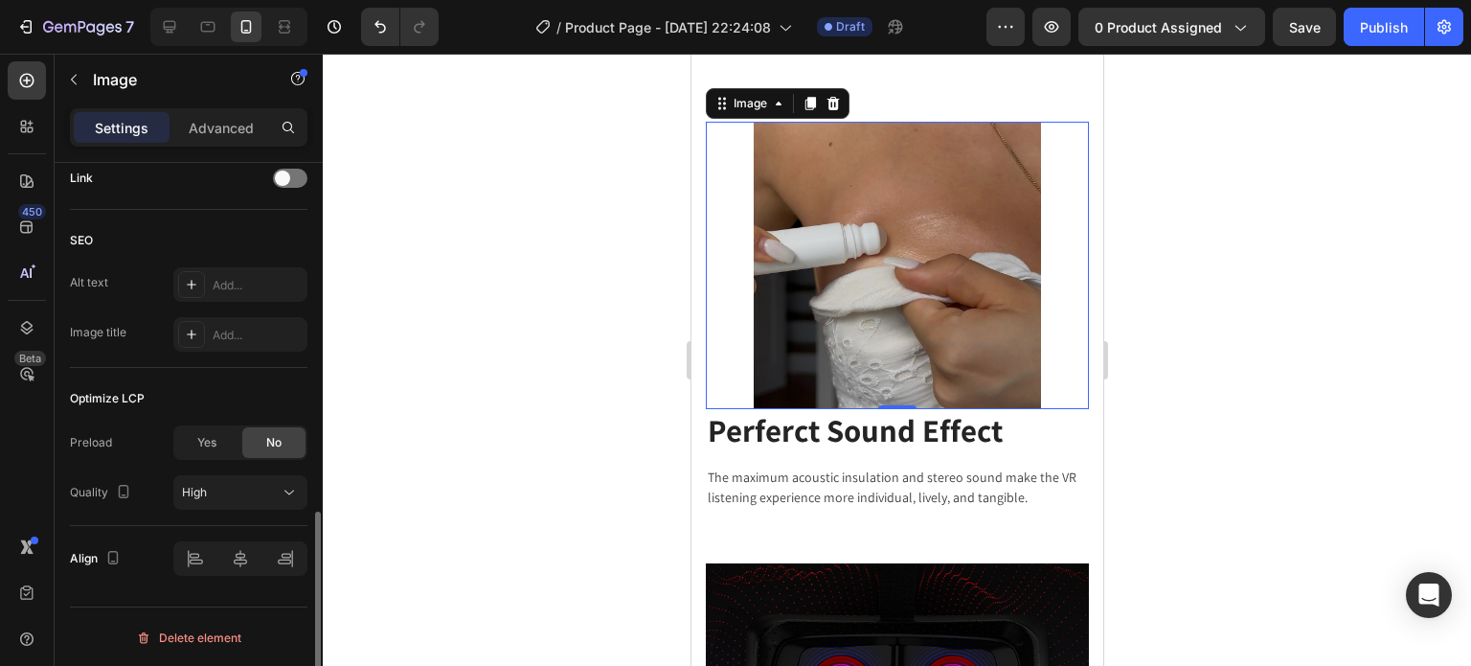
click at [189, 574] on div at bounding box center [240, 558] width 134 height 34
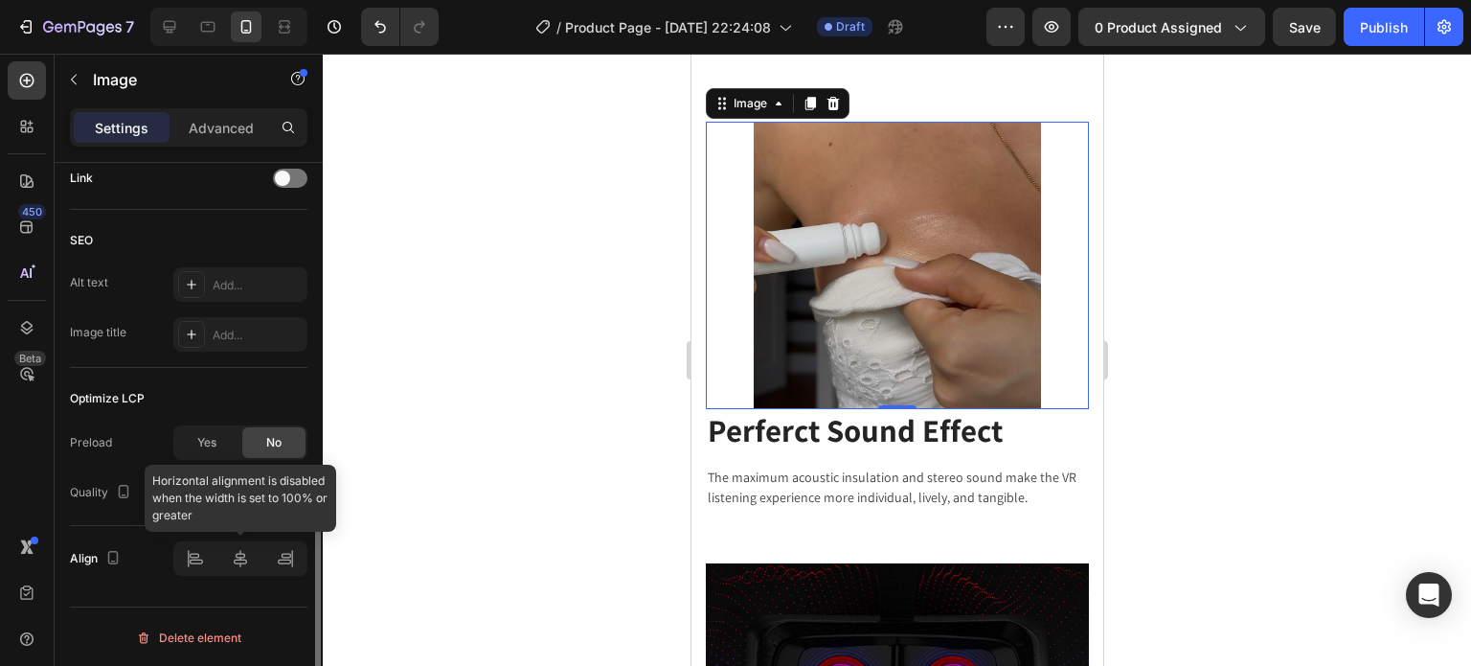
click at [193, 562] on div at bounding box center [240, 558] width 134 height 34
click at [195, 558] on div at bounding box center [240, 558] width 134 height 34
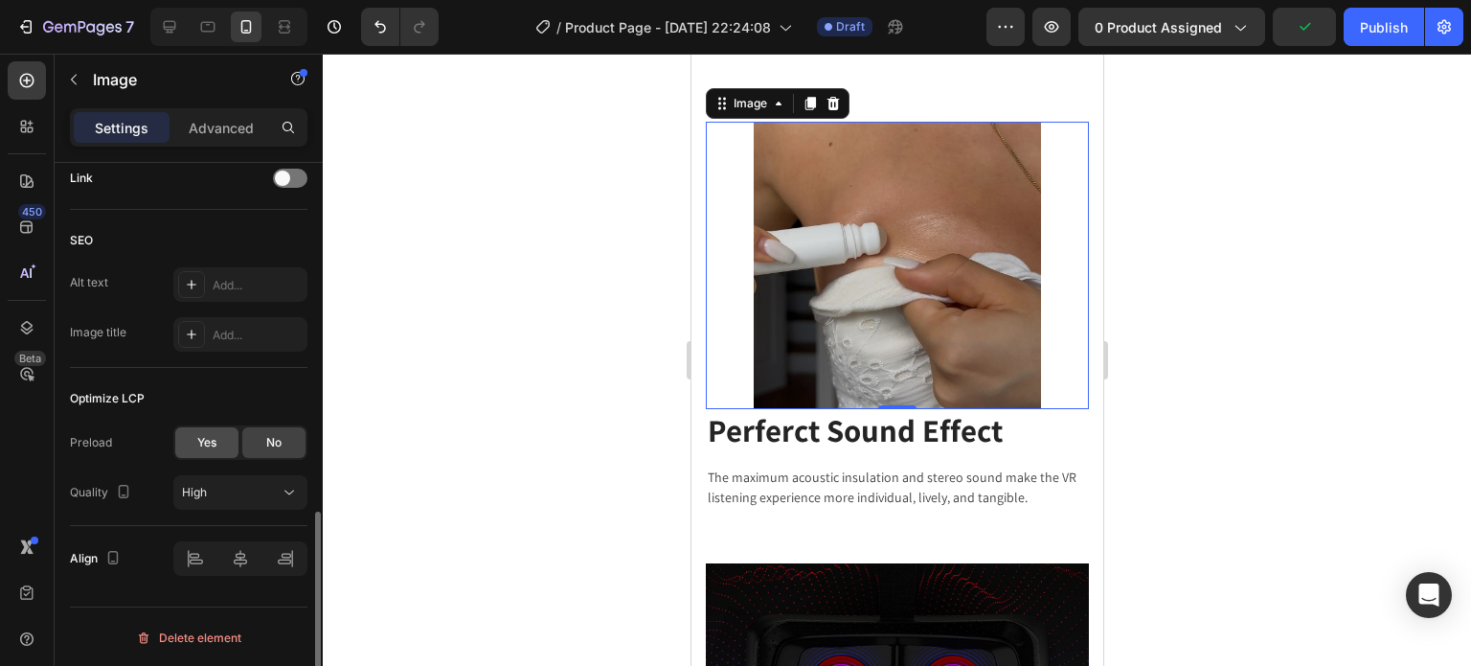
click at [218, 445] on div "Yes" at bounding box center [206, 442] width 63 height 31
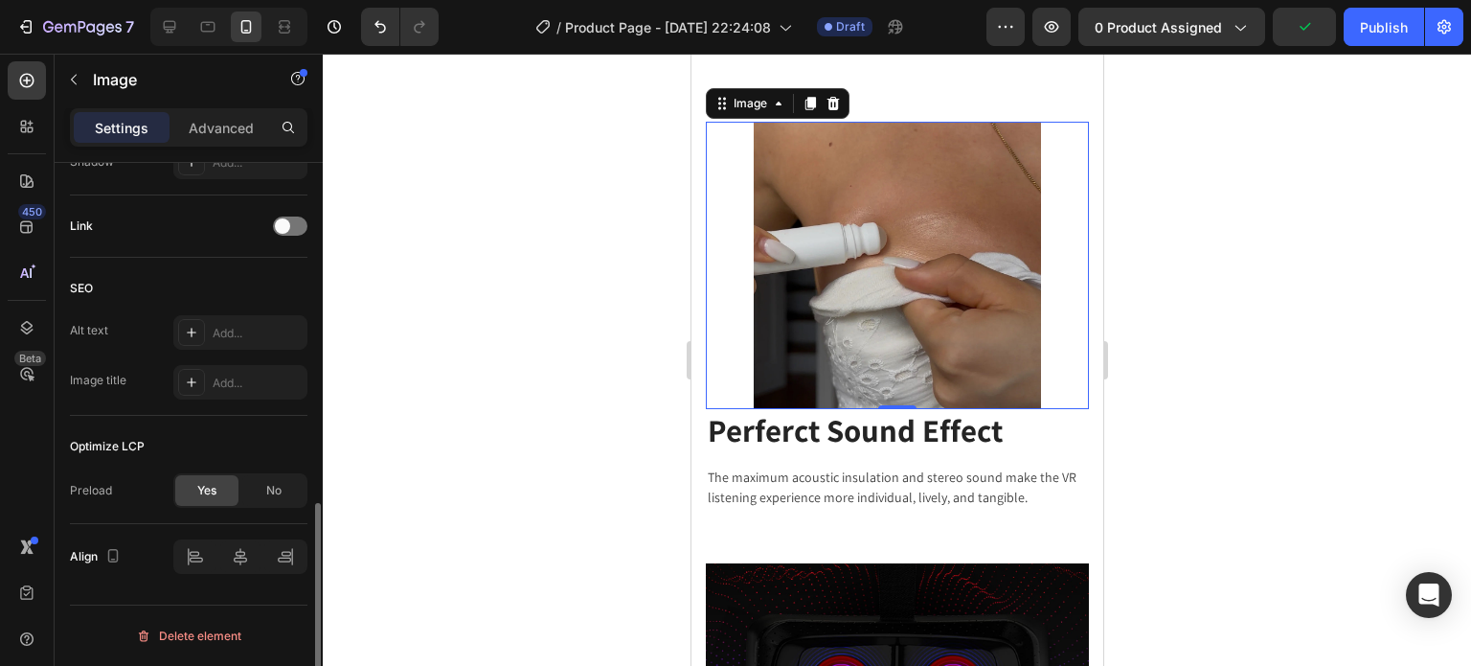
scroll to position [885, 0]
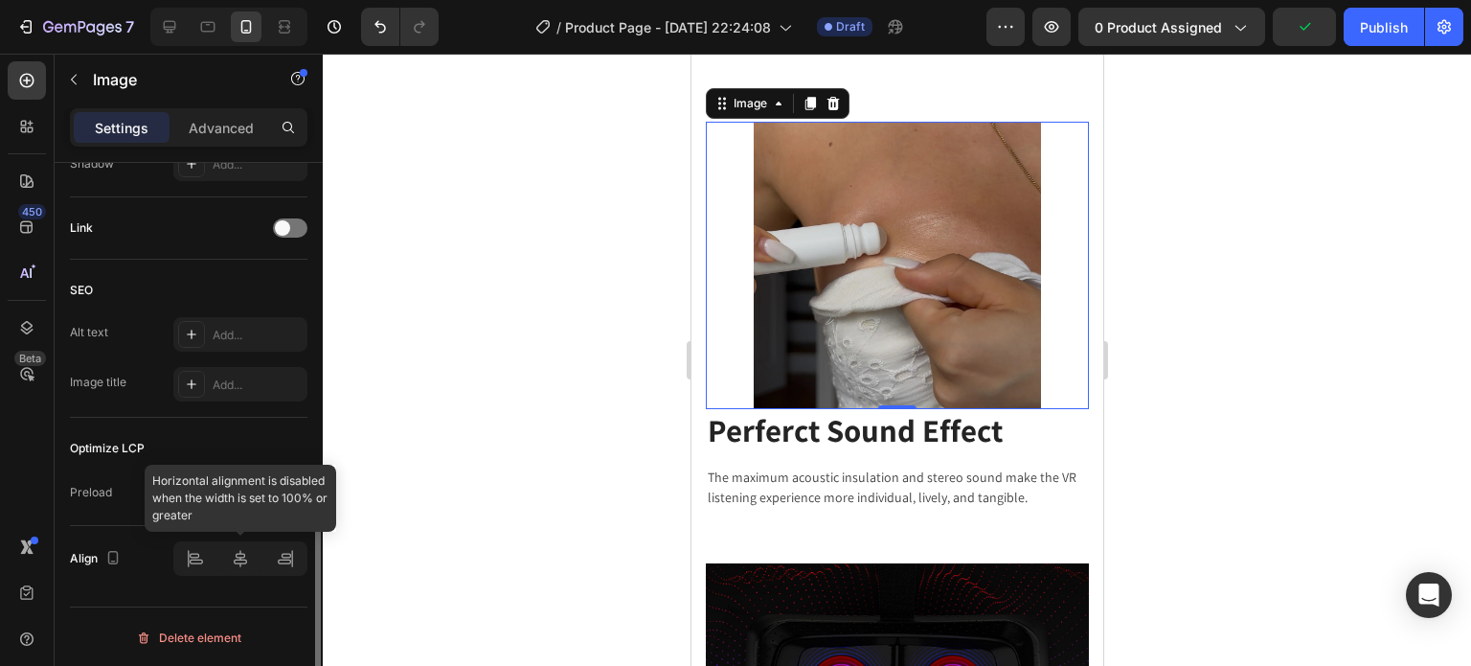
click at [191, 561] on div at bounding box center [240, 558] width 134 height 34
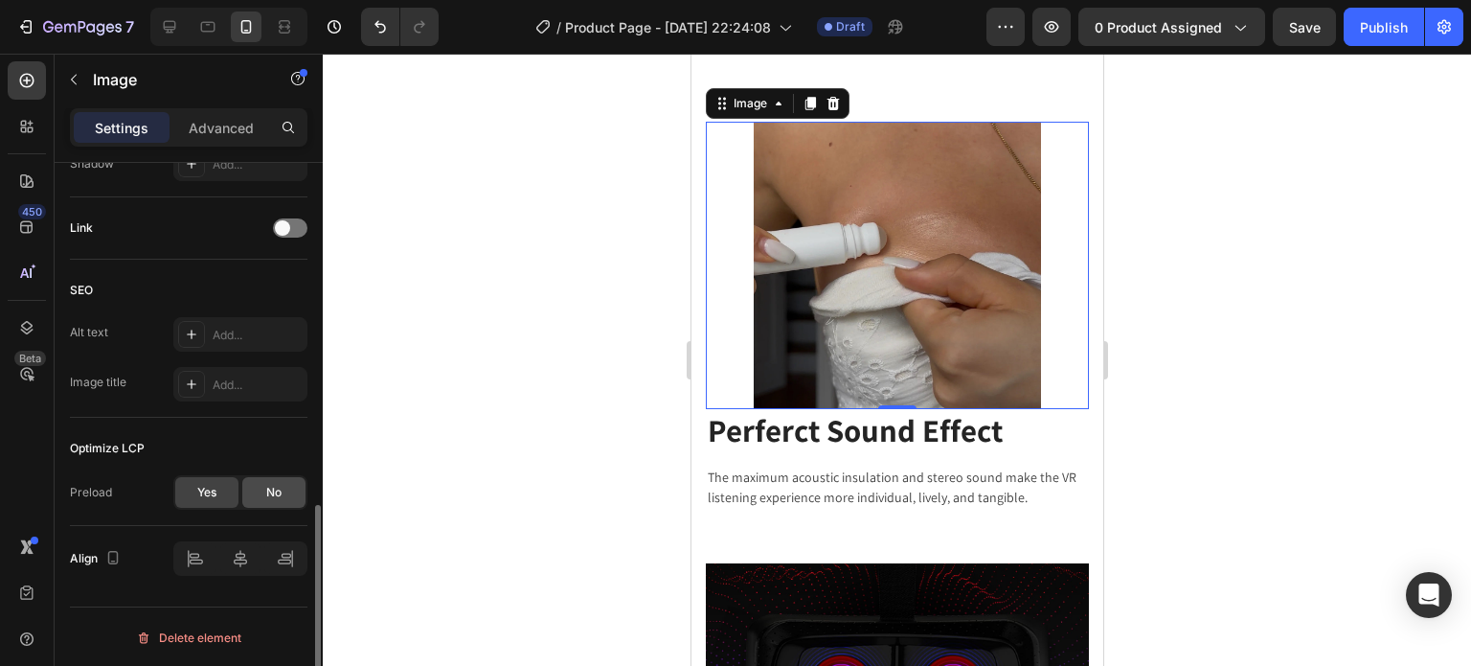
click at [262, 494] on div "No" at bounding box center [273, 492] width 63 height 31
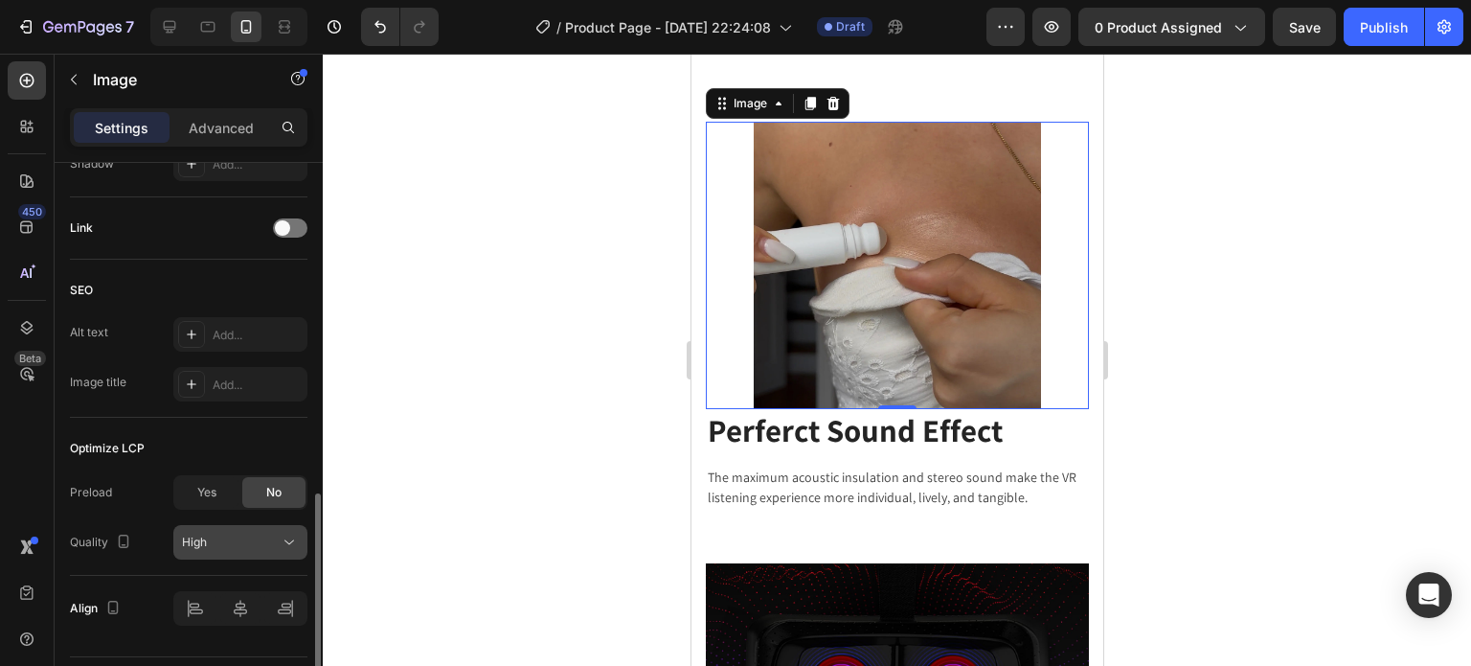
click at [239, 538] on div "High" at bounding box center [231, 541] width 98 height 17
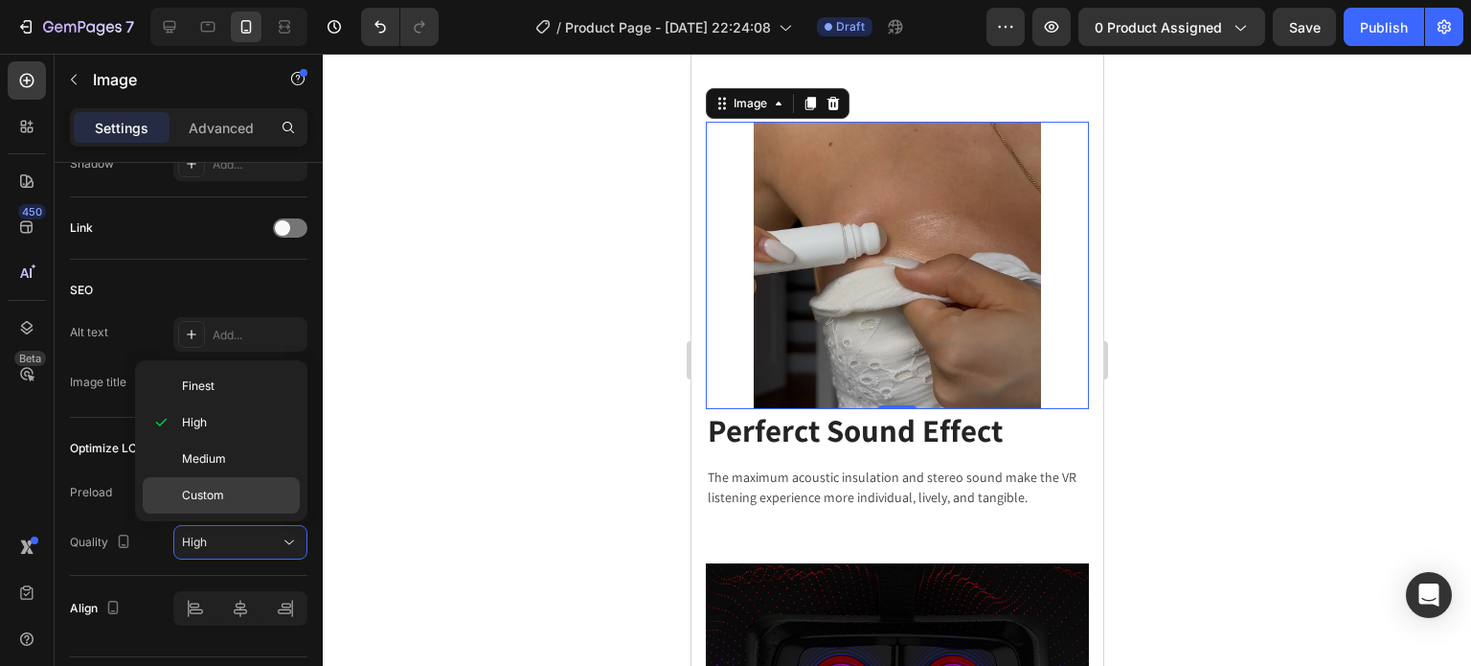
click at [243, 497] on p "Custom" at bounding box center [236, 495] width 109 height 17
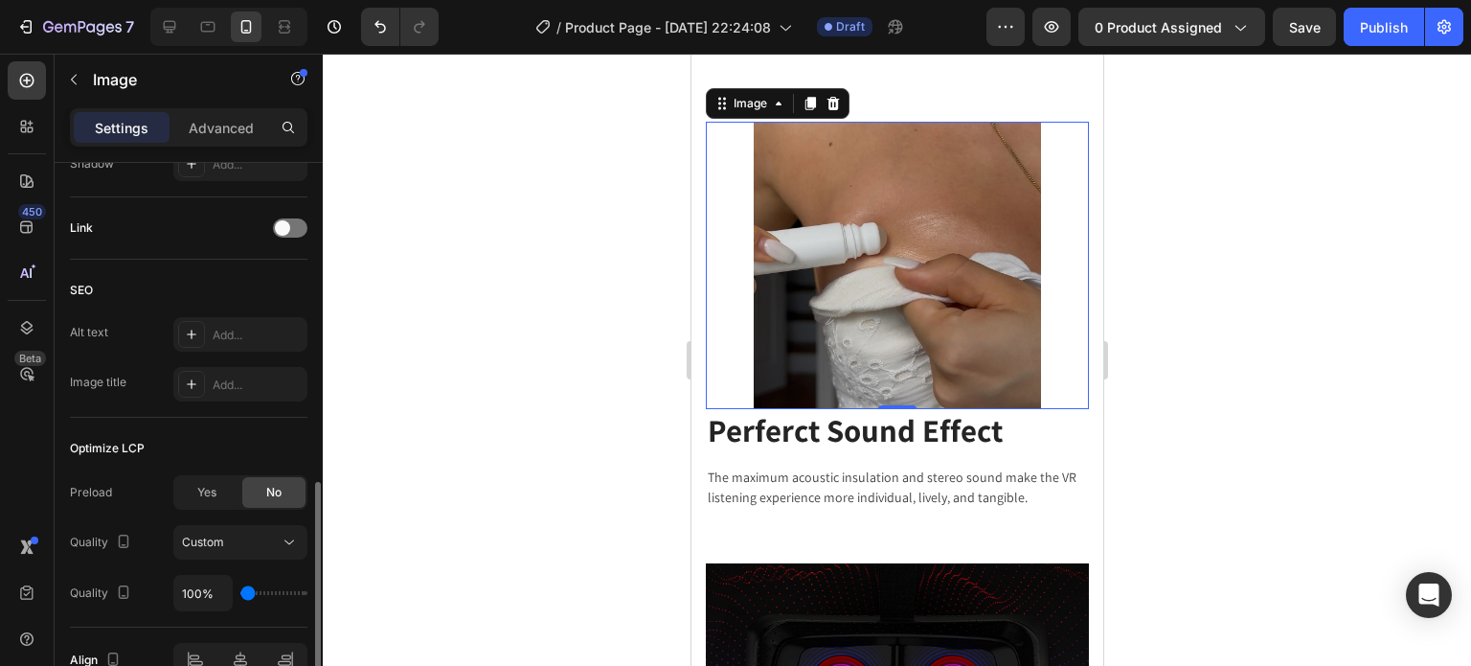
type input "150%"
type input "150"
type input "200%"
type input "200"
type input "250%"
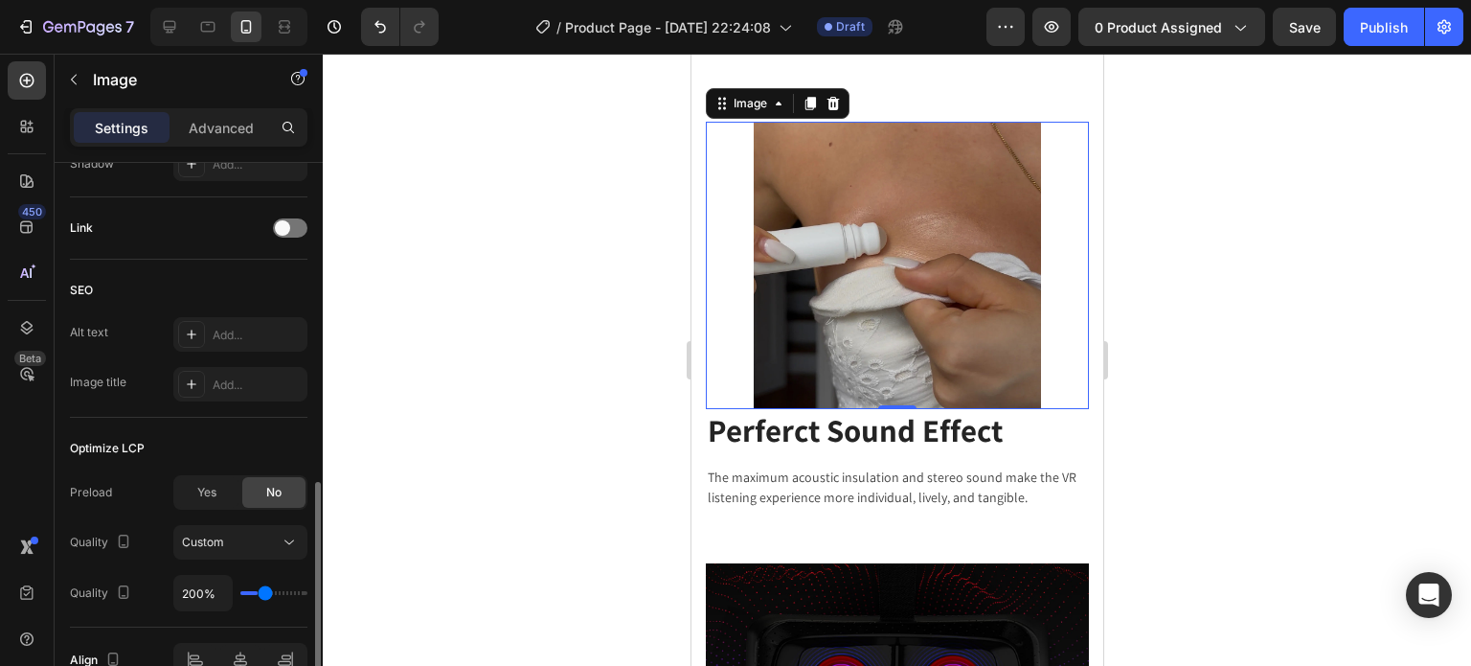
type input "250"
type input "300%"
type input "300"
type input "350%"
type input "350"
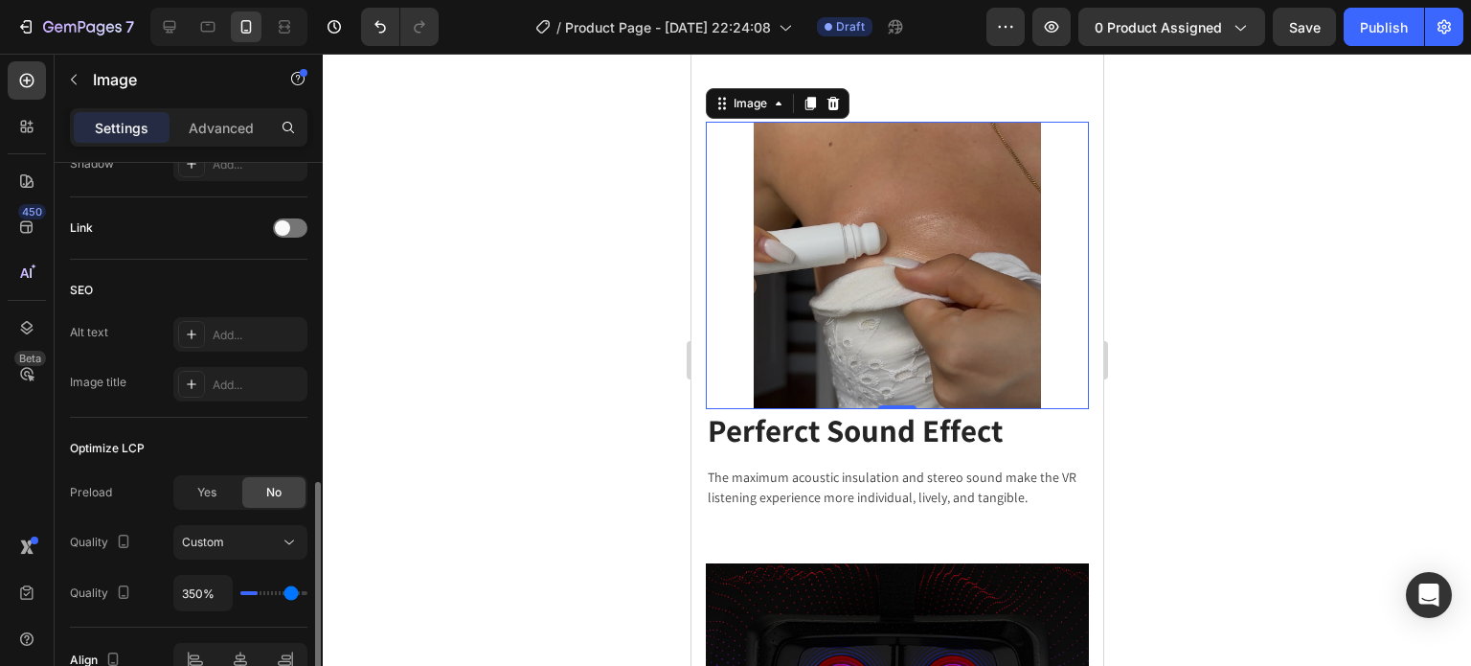
type input "400%"
drag, startPoint x: 252, startPoint y: 588, endPoint x: 319, endPoint y: 588, distance: 67.0
type input "400"
click at [307, 591] on input "range" at bounding box center [273, 593] width 67 height 4
type input "350%"
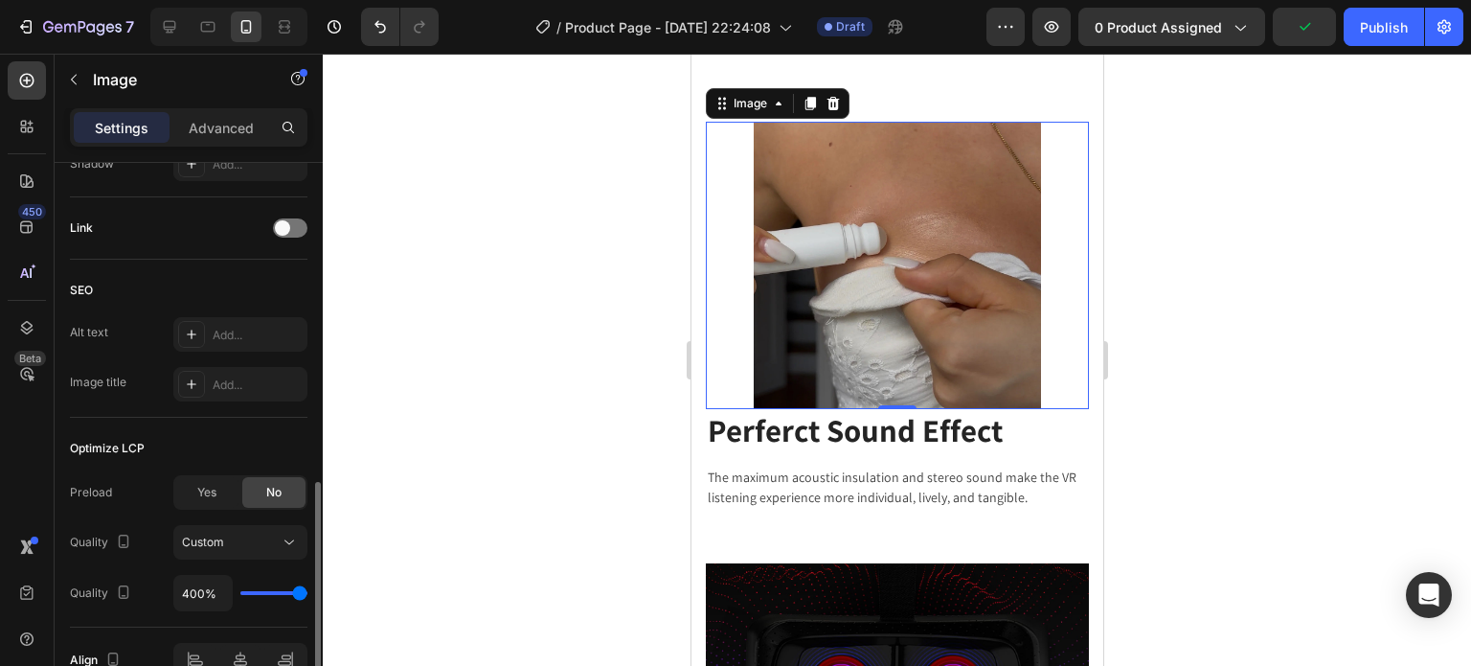
type input "350"
type input "300%"
type input "300"
type input "250%"
type input "250"
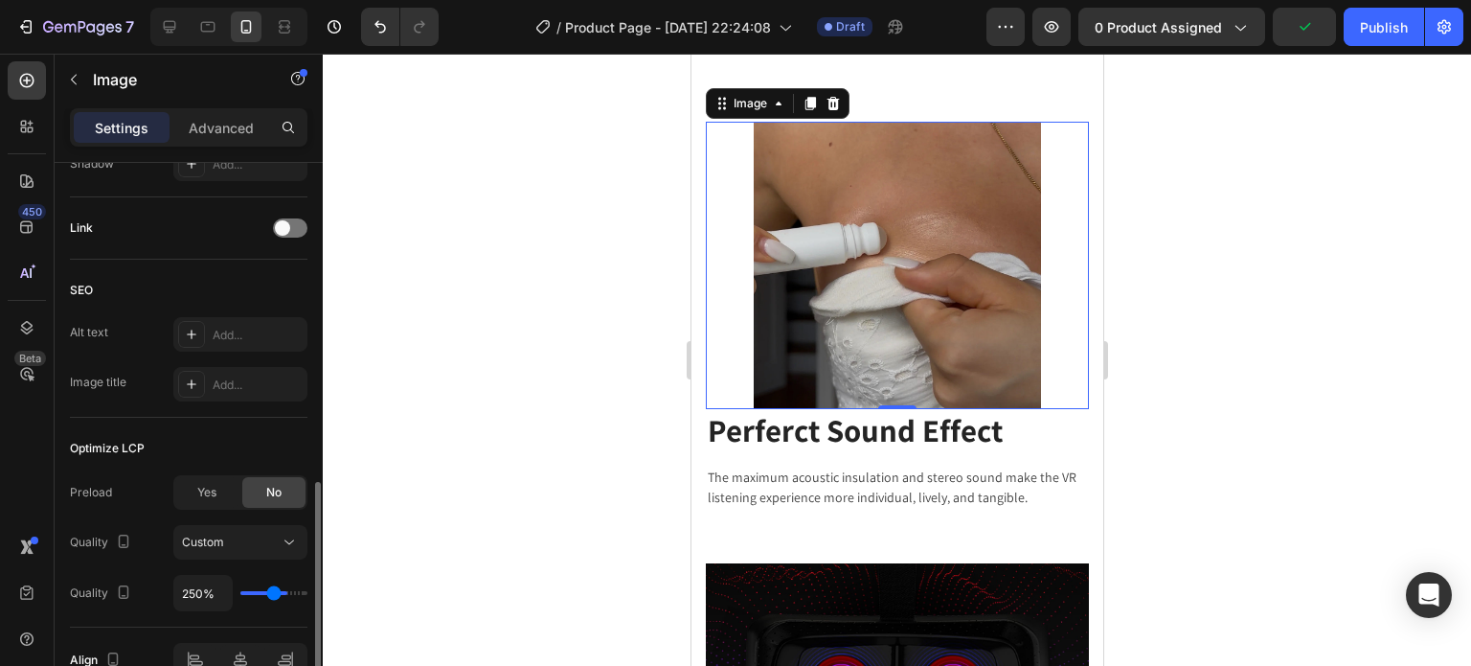
type input "200%"
type input "200"
type input "150%"
type input "150"
type input "100%"
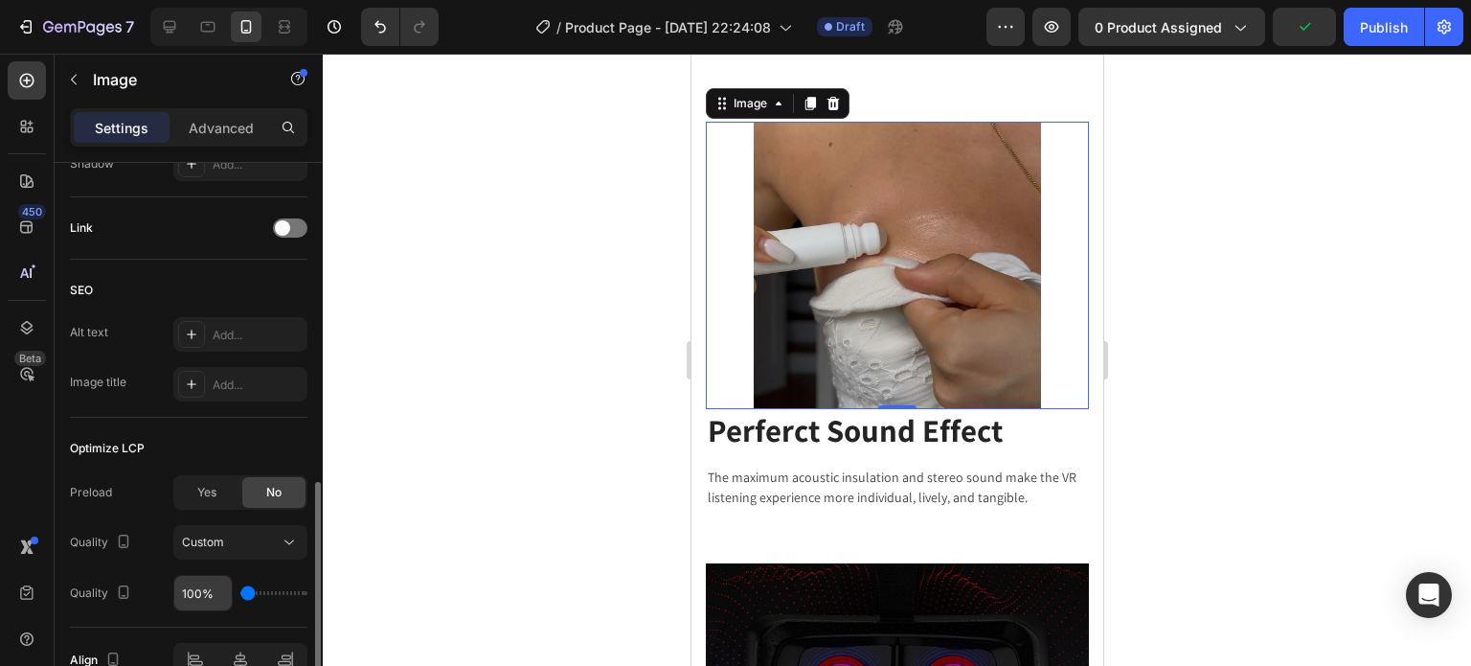
drag, startPoint x: 296, startPoint y: 589, endPoint x: 218, endPoint y: 597, distance: 78.0
type input "100"
click at [240, 595] on input "range" at bounding box center [273, 593] width 67 height 4
click at [223, 546] on div "Custom" at bounding box center [231, 541] width 98 height 17
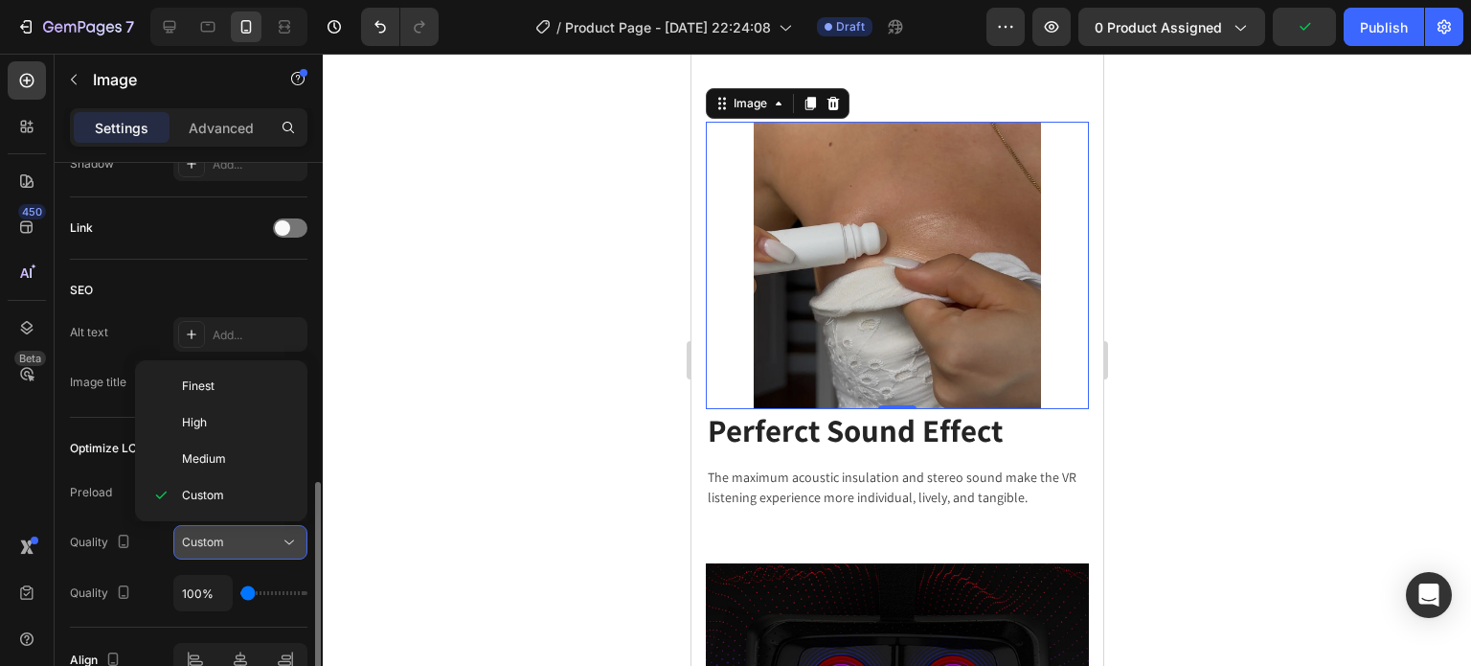
click at [238, 538] on div "Custom" at bounding box center [231, 541] width 98 height 17
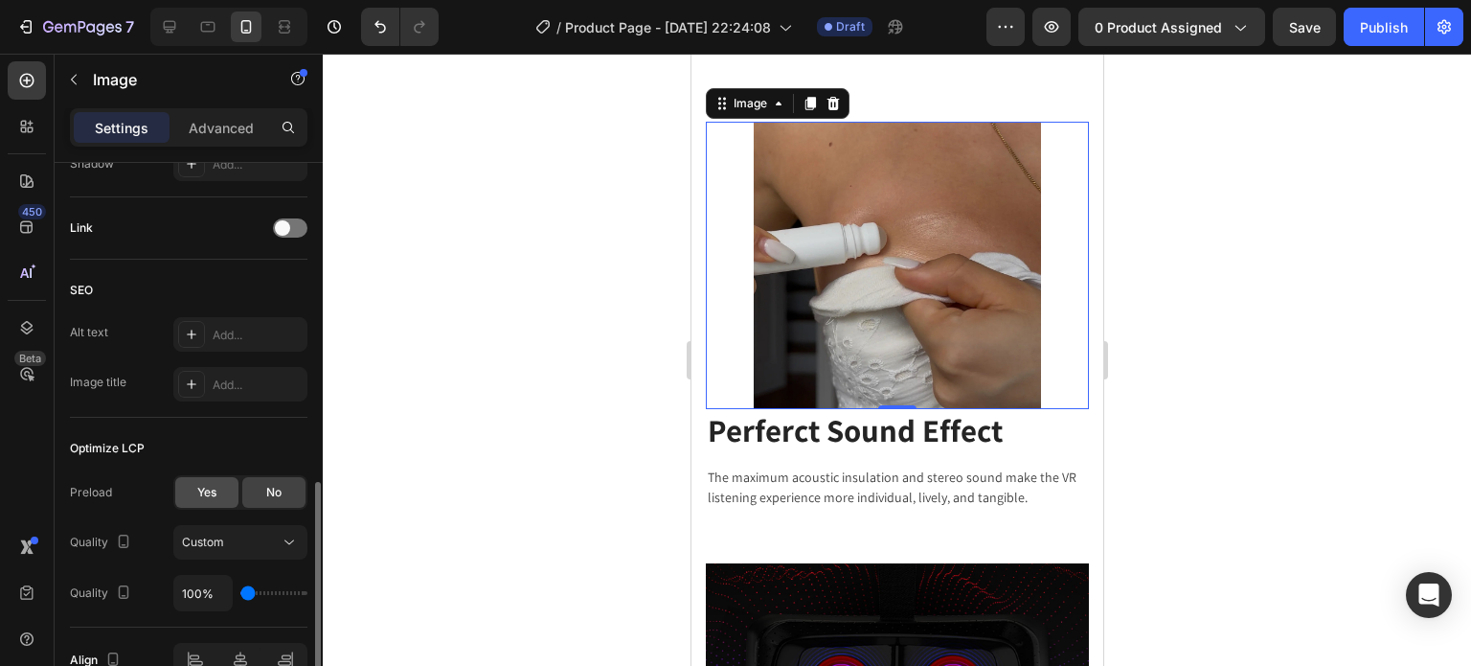
click at [226, 491] on div "Yes" at bounding box center [206, 492] width 63 height 31
click at [269, 491] on span "No" at bounding box center [273, 492] width 15 height 17
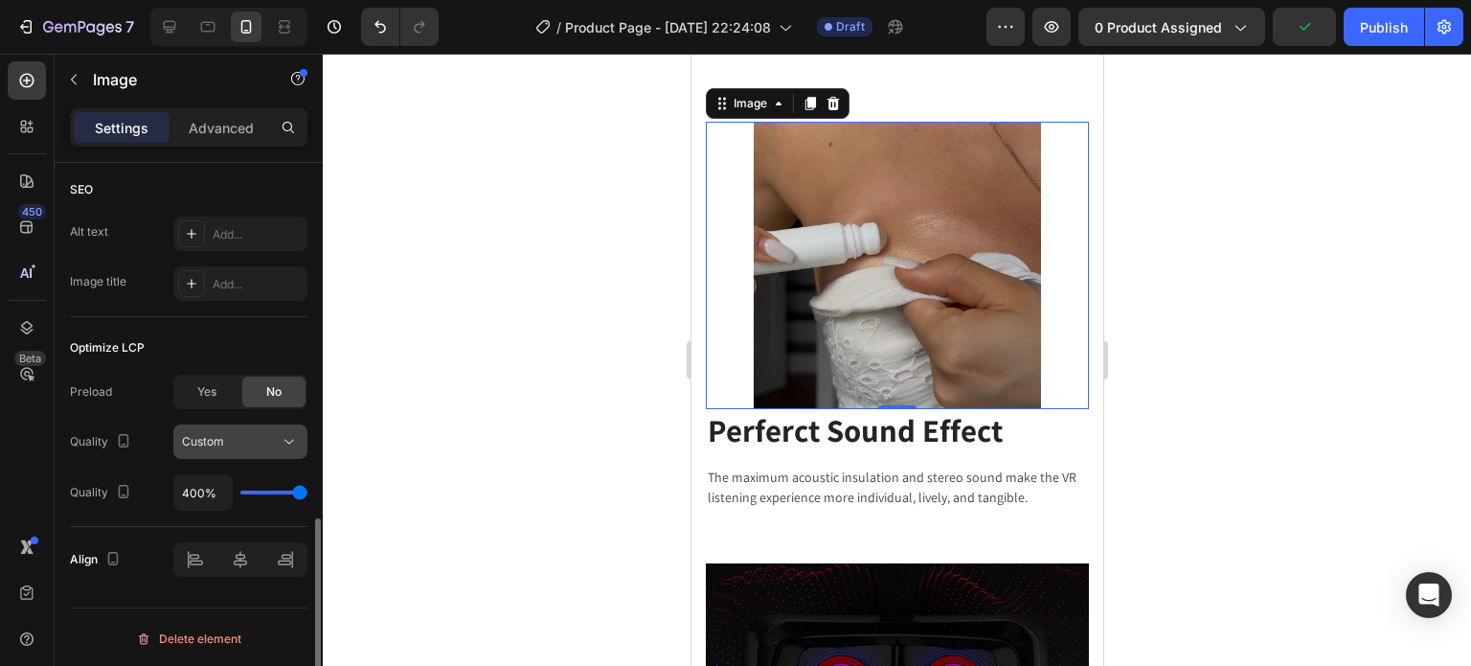
click at [238, 443] on div "Custom" at bounding box center [231, 441] width 98 height 17
click at [222, 383] on div "Yes" at bounding box center [206, 391] width 63 height 31
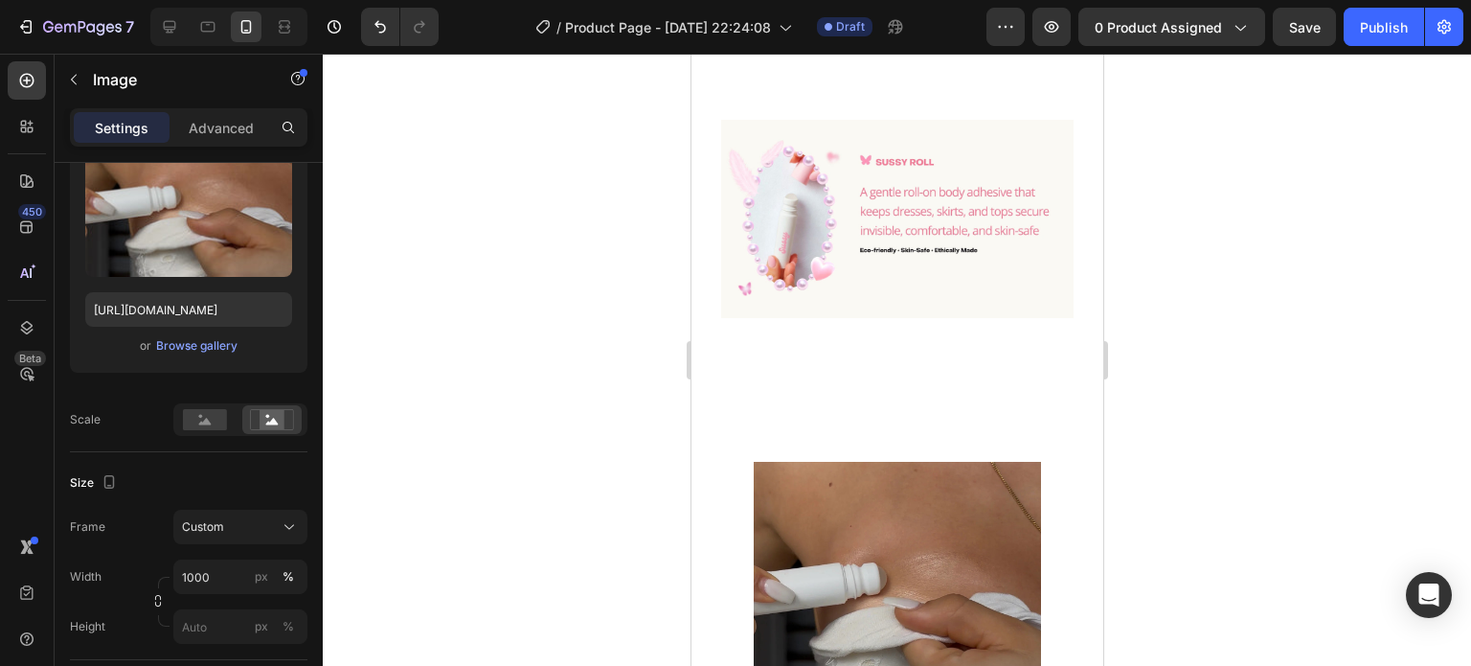
scroll to position [3770, 0]
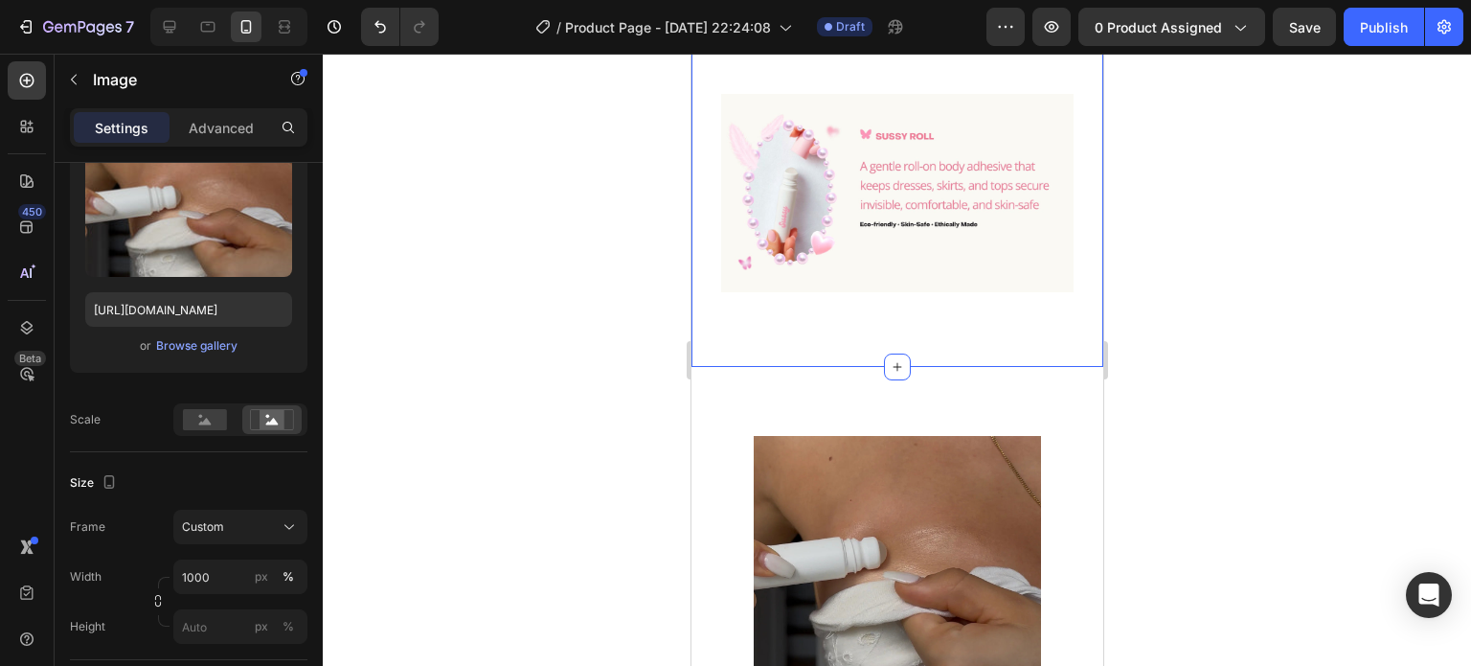
click at [928, 287] on div "Image Row" at bounding box center [896, 193] width 383 height 229
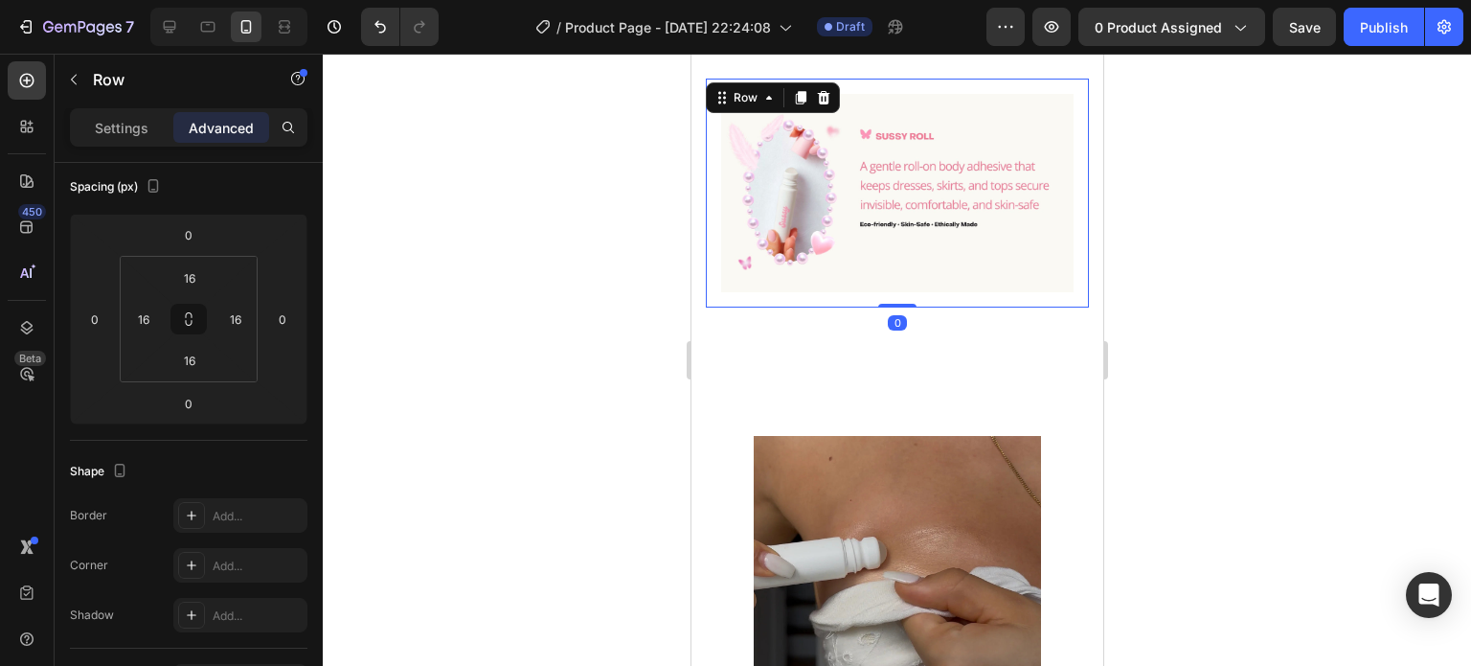
scroll to position [0, 0]
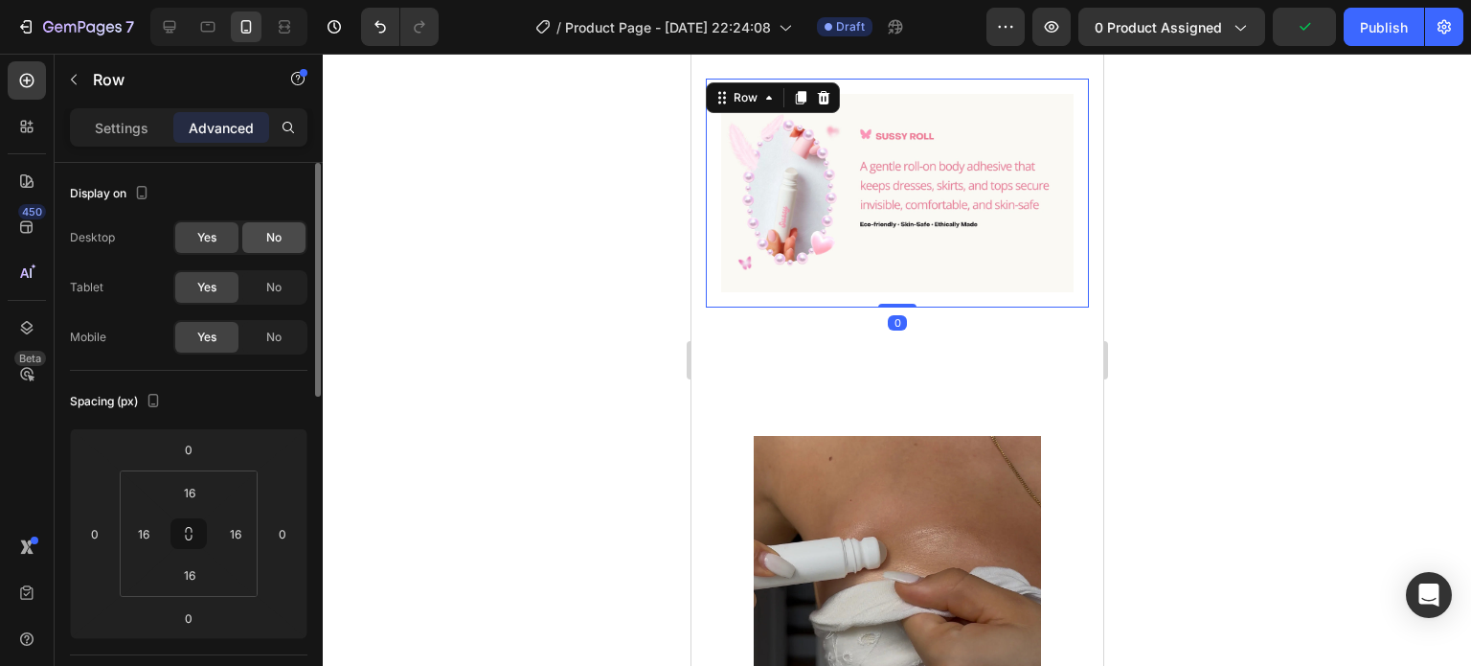
click at [260, 233] on div "No" at bounding box center [273, 237] width 63 height 31
click at [216, 239] on div "Yes" at bounding box center [206, 237] width 63 height 31
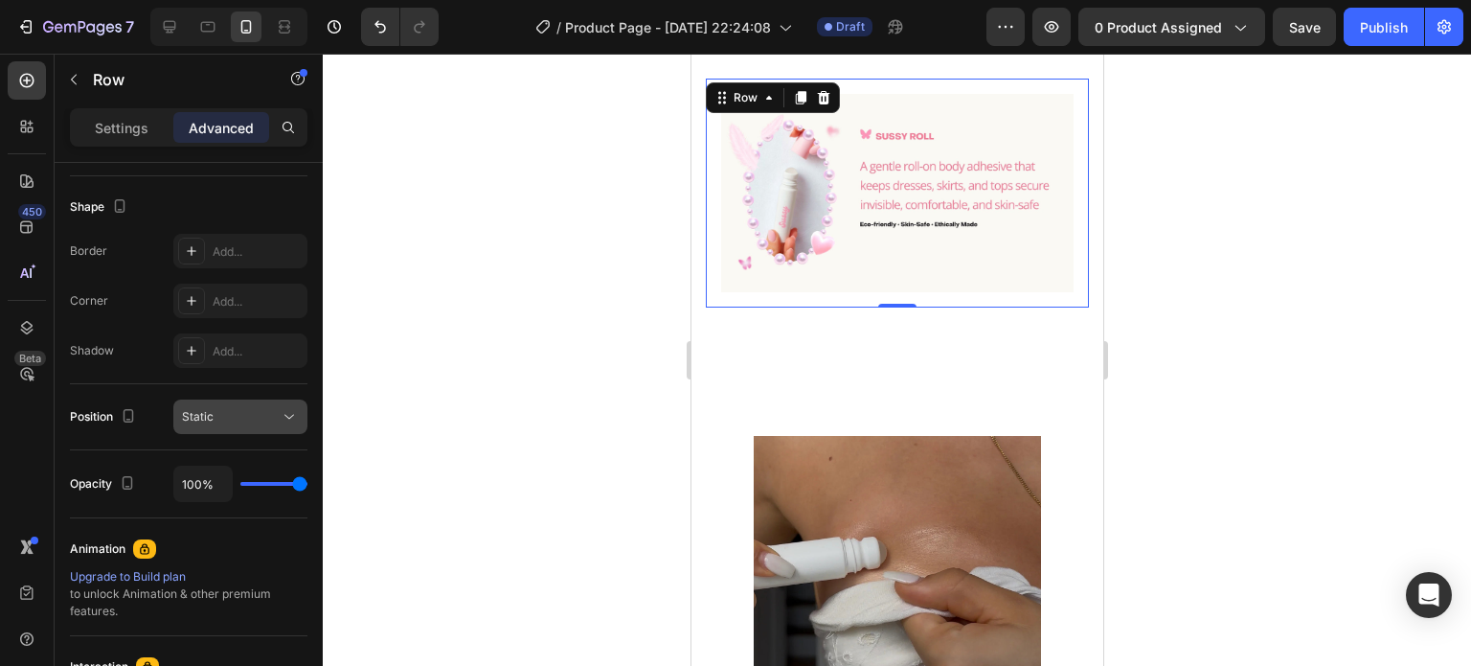
click at [253, 417] on div "Static" at bounding box center [231, 416] width 98 height 17
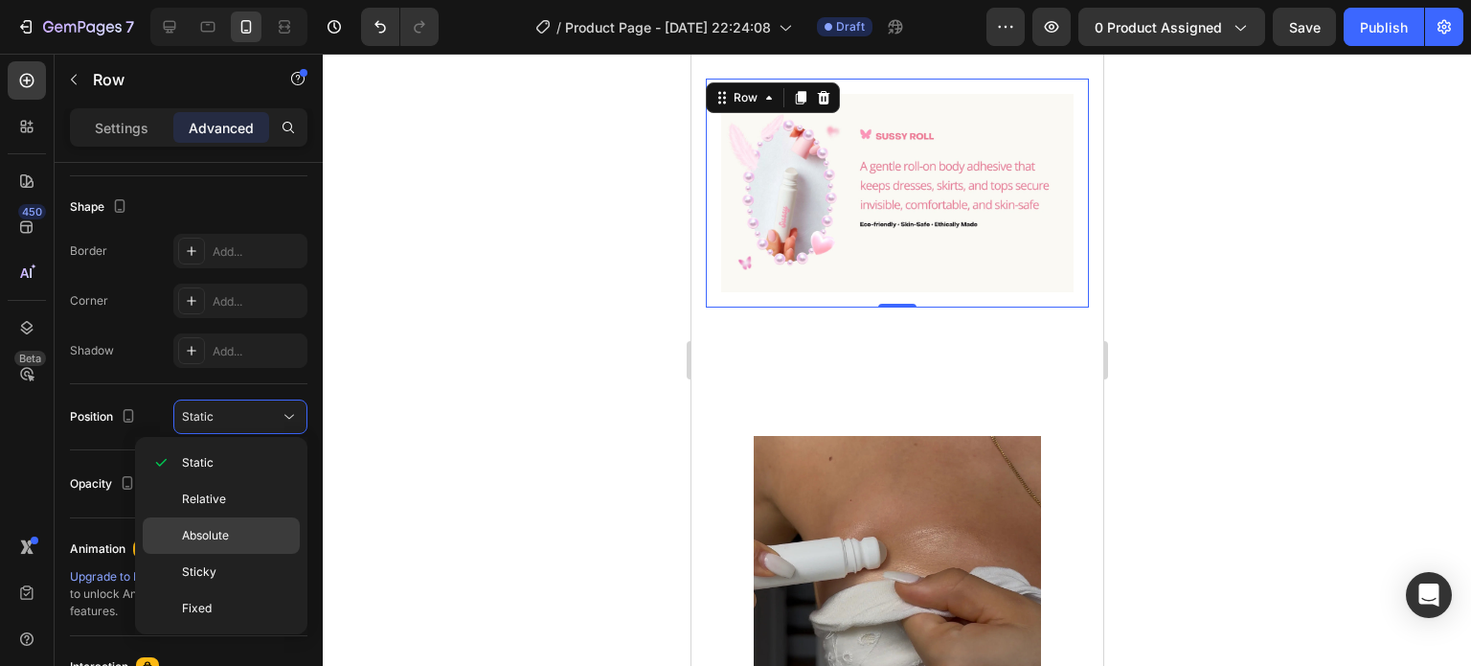
click at [252, 554] on div "Absolute" at bounding box center [221, 572] width 157 height 36
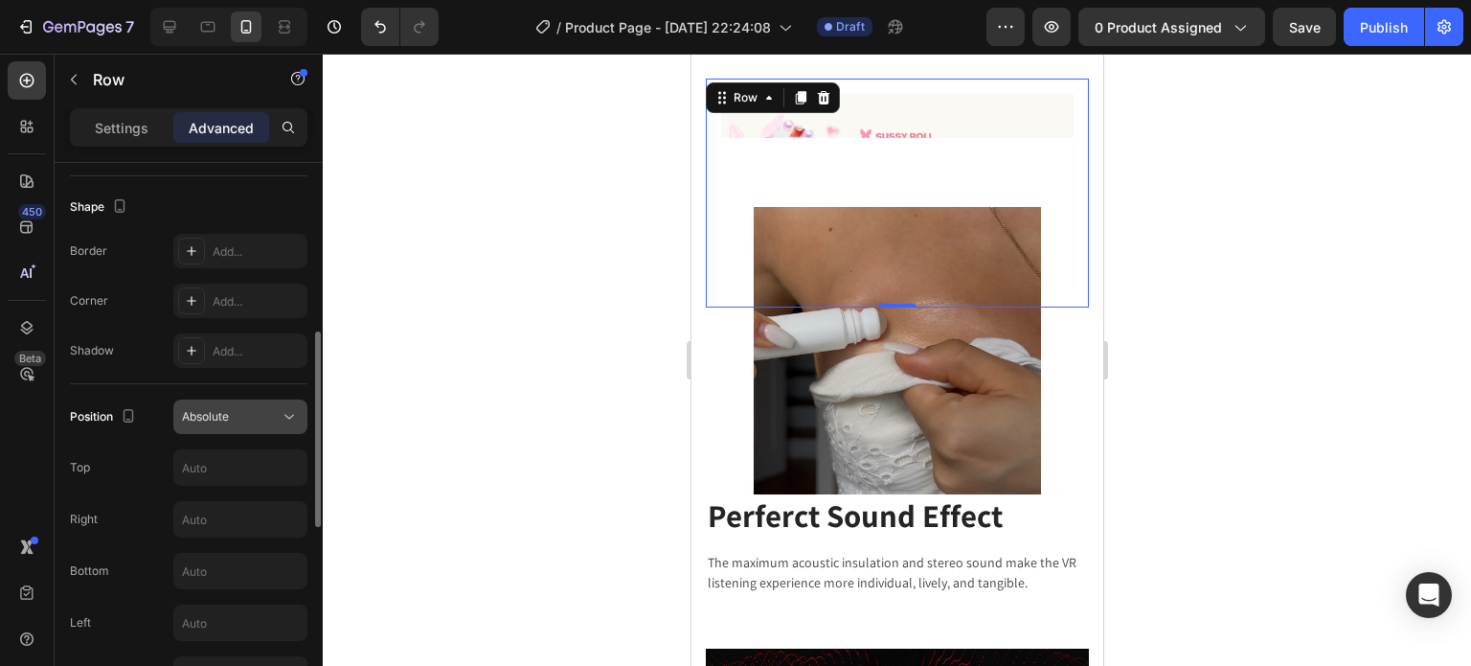
click at [243, 417] on div "Absolute" at bounding box center [231, 416] width 98 height 17
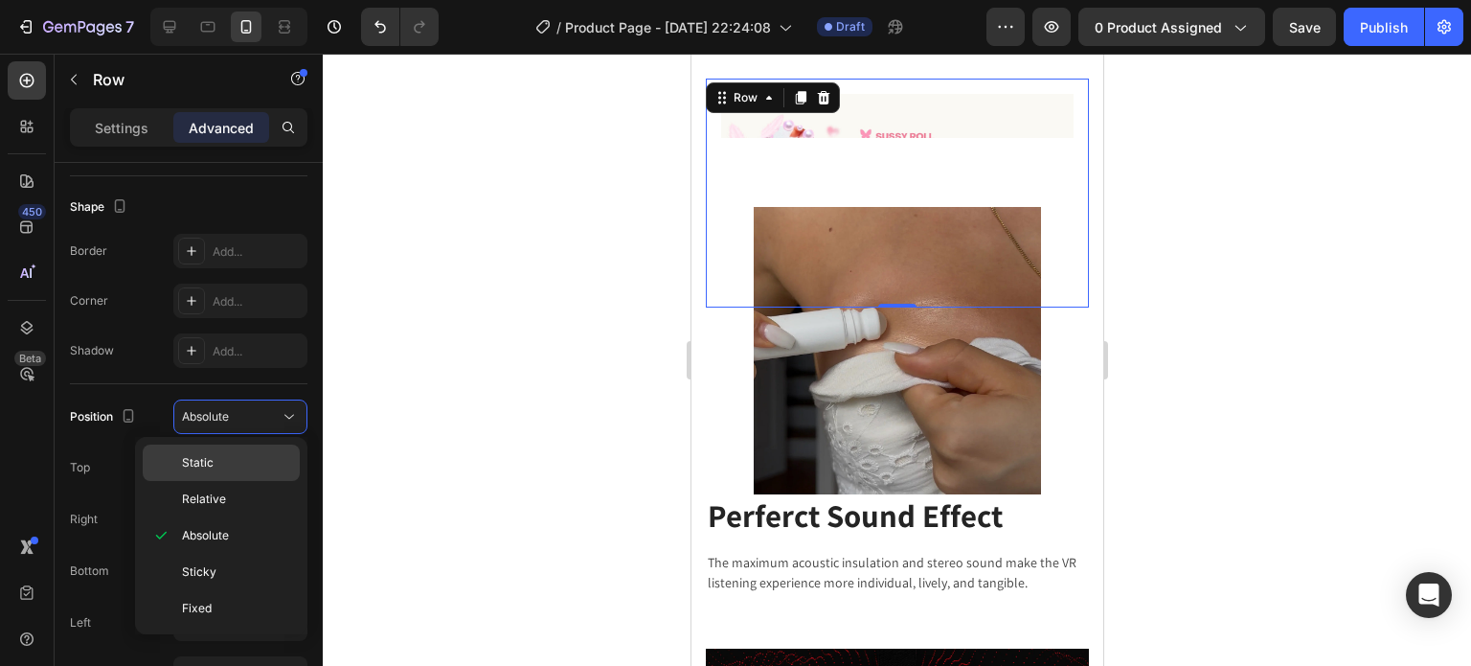
click at [249, 461] on p "Static" at bounding box center [236, 462] width 109 height 17
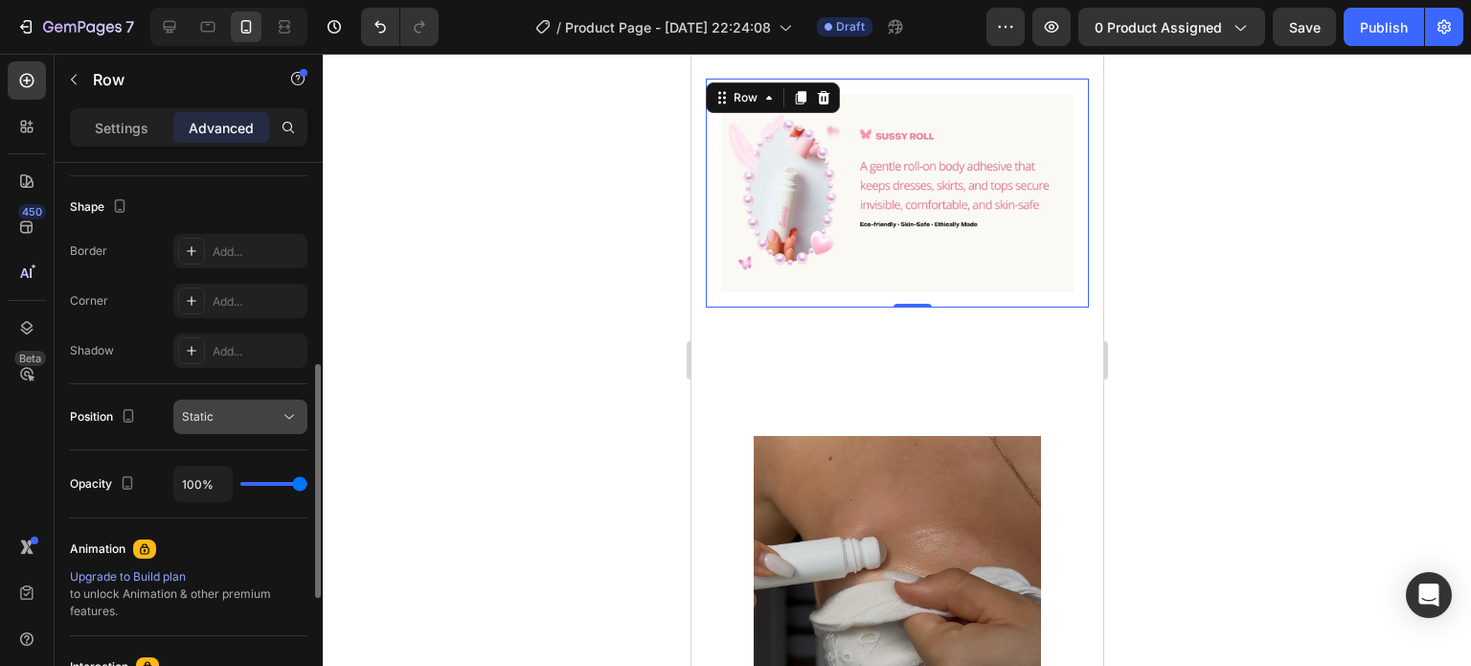
click at [260, 424] on div "Static" at bounding box center [240, 416] width 117 height 19
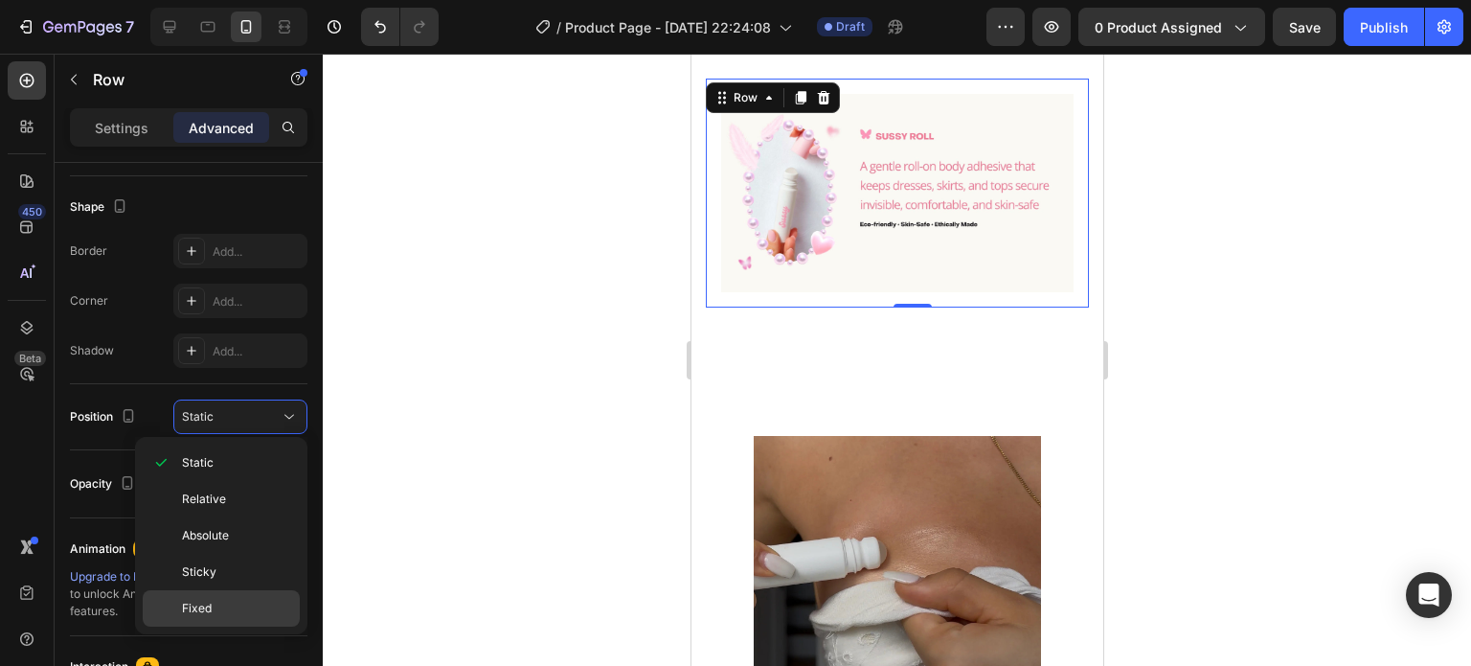
click at [249, 596] on div "Fixed" at bounding box center [221, 608] width 157 height 36
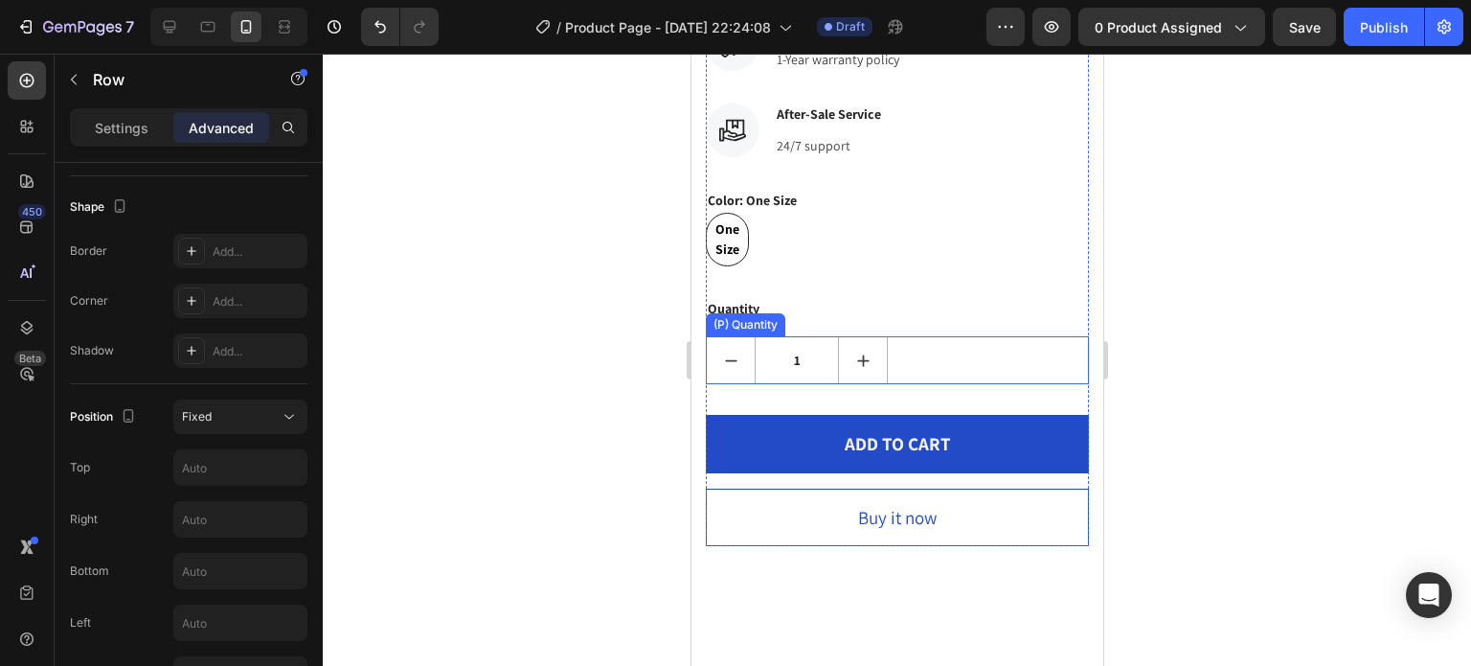
scroll to position [3115, 0]
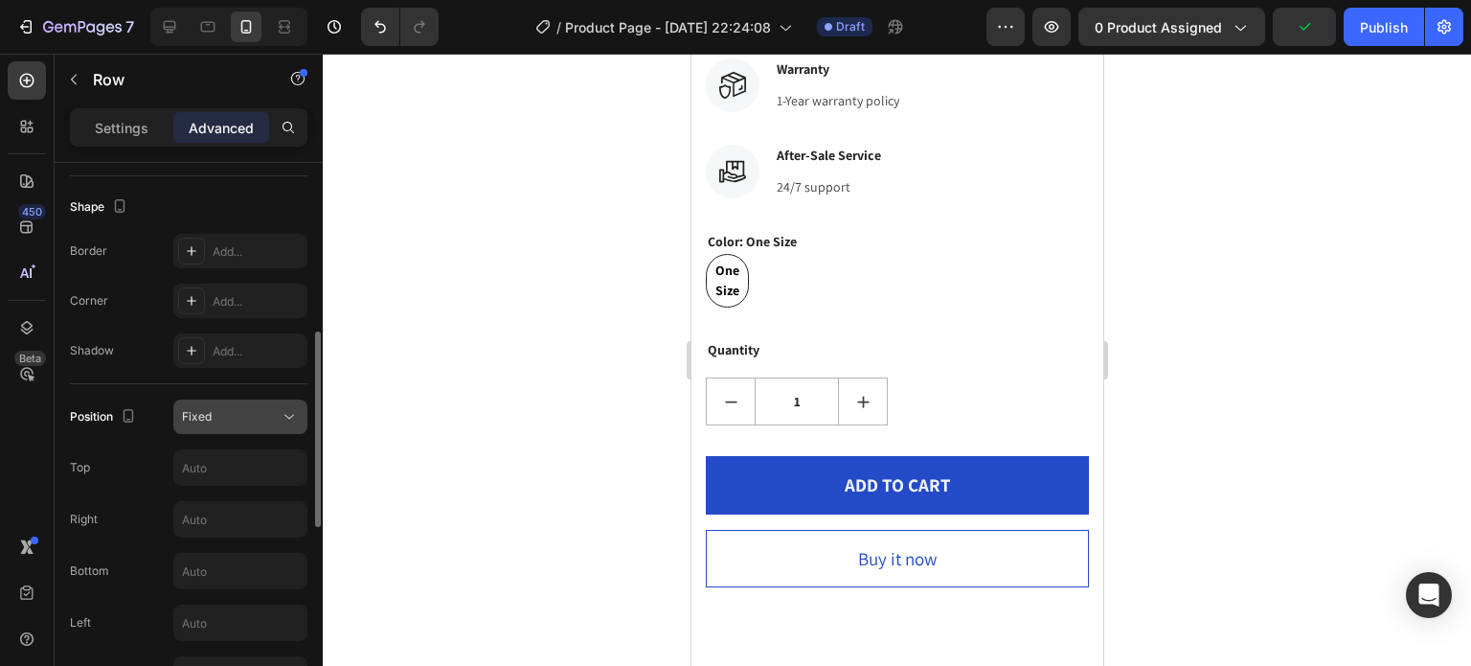
click at [256, 413] on div "Fixed" at bounding box center [231, 416] width 98 height 17
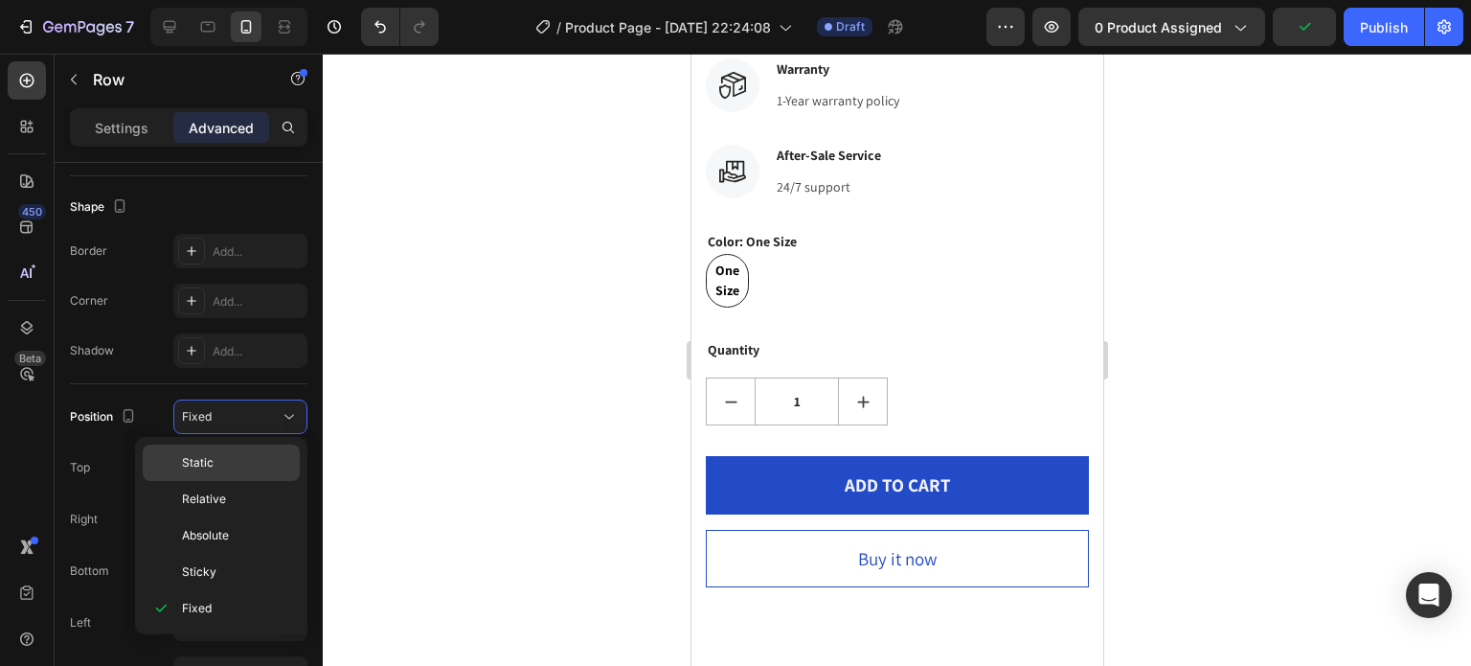
click at [265, 463] on p "Static" at bounding box center [236, 462] width 109 height 17
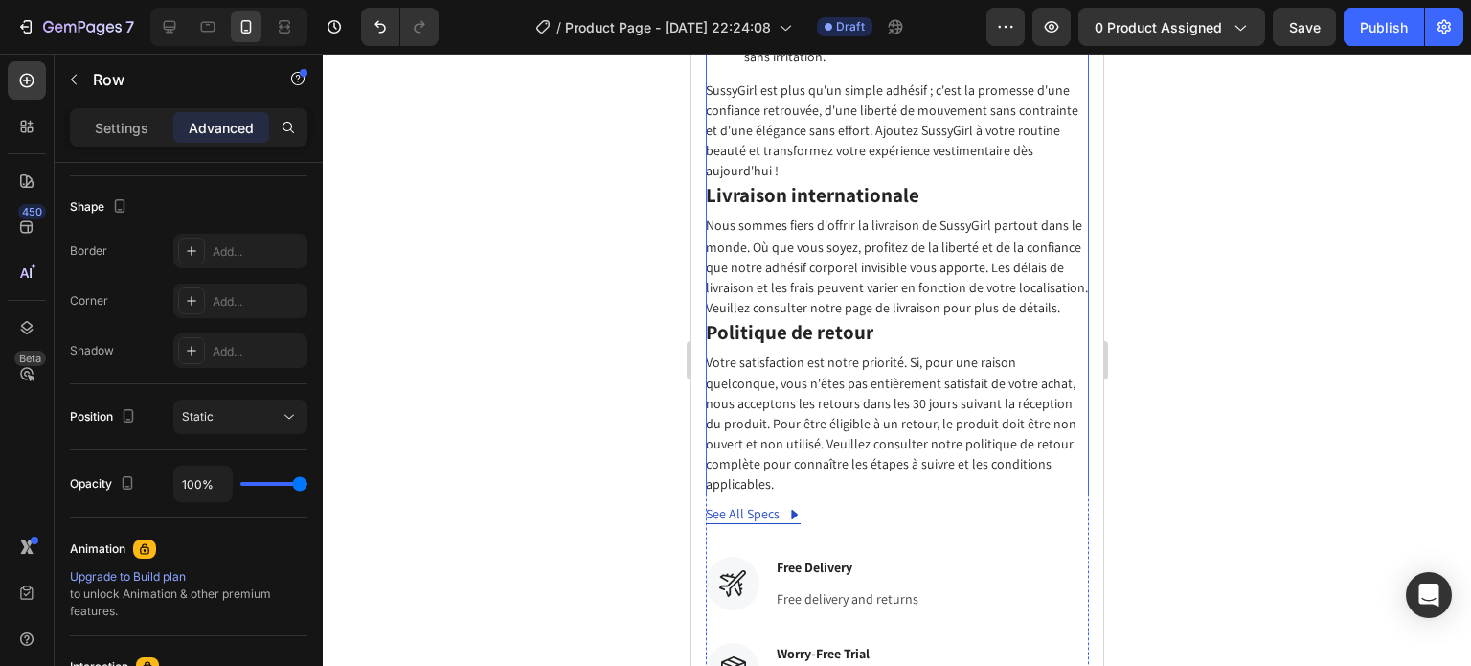
scroll to position [2827, 0]
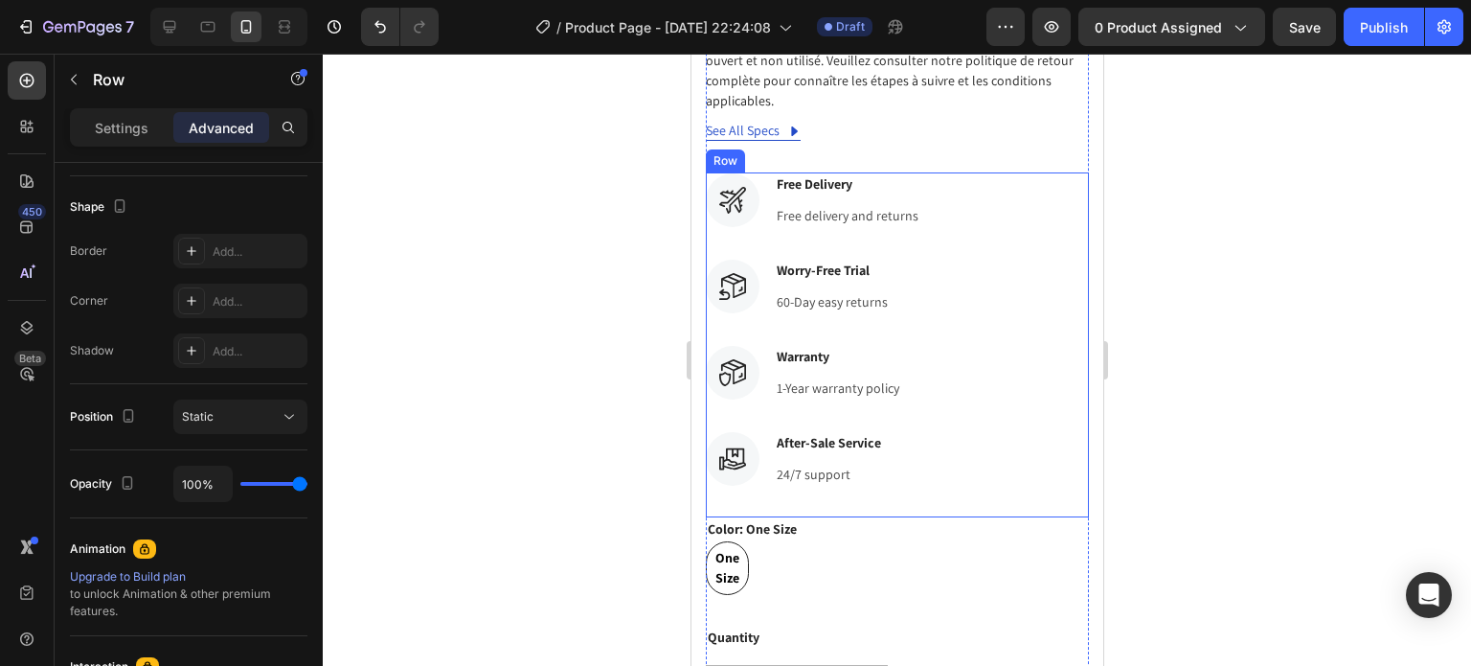
click at [980, 307] on div "Icon Worry-Free Trial Text block 60-Day easy returns Text block" at bounding box center [896, 287] width 383 height 56
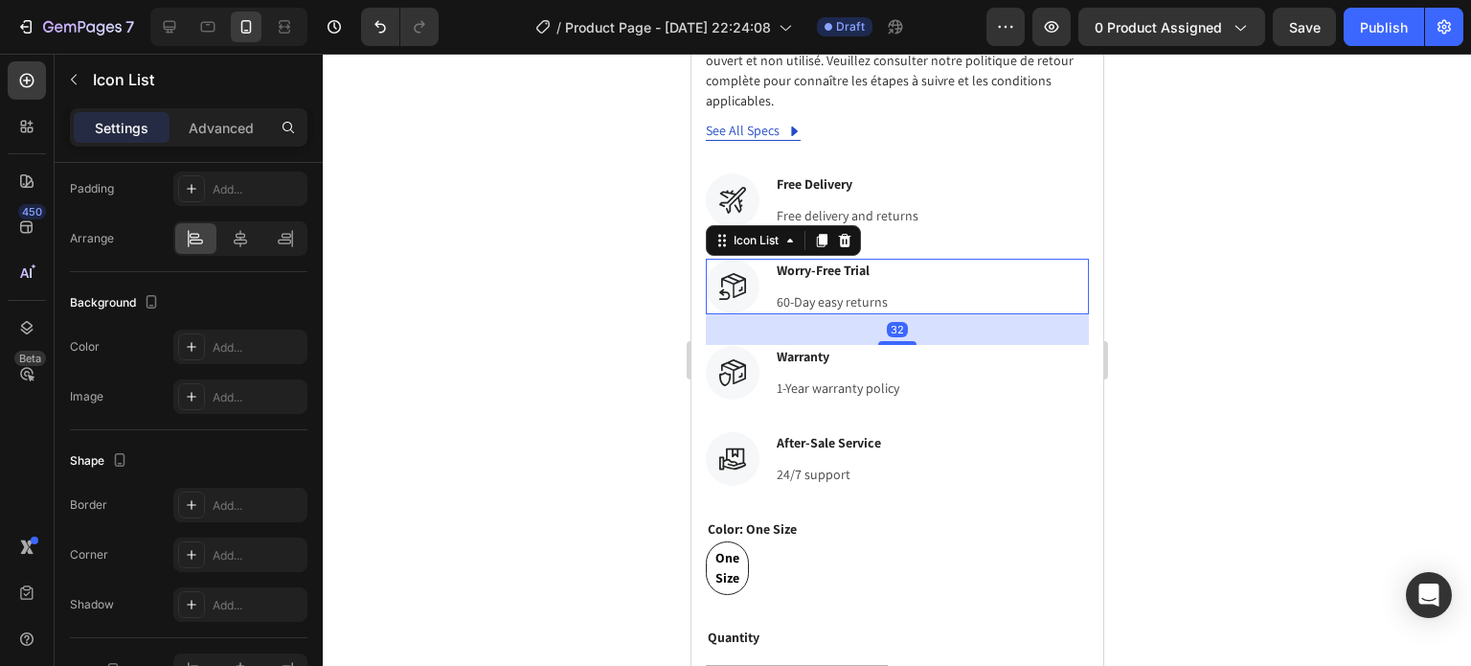
scroll to position [0, 0]
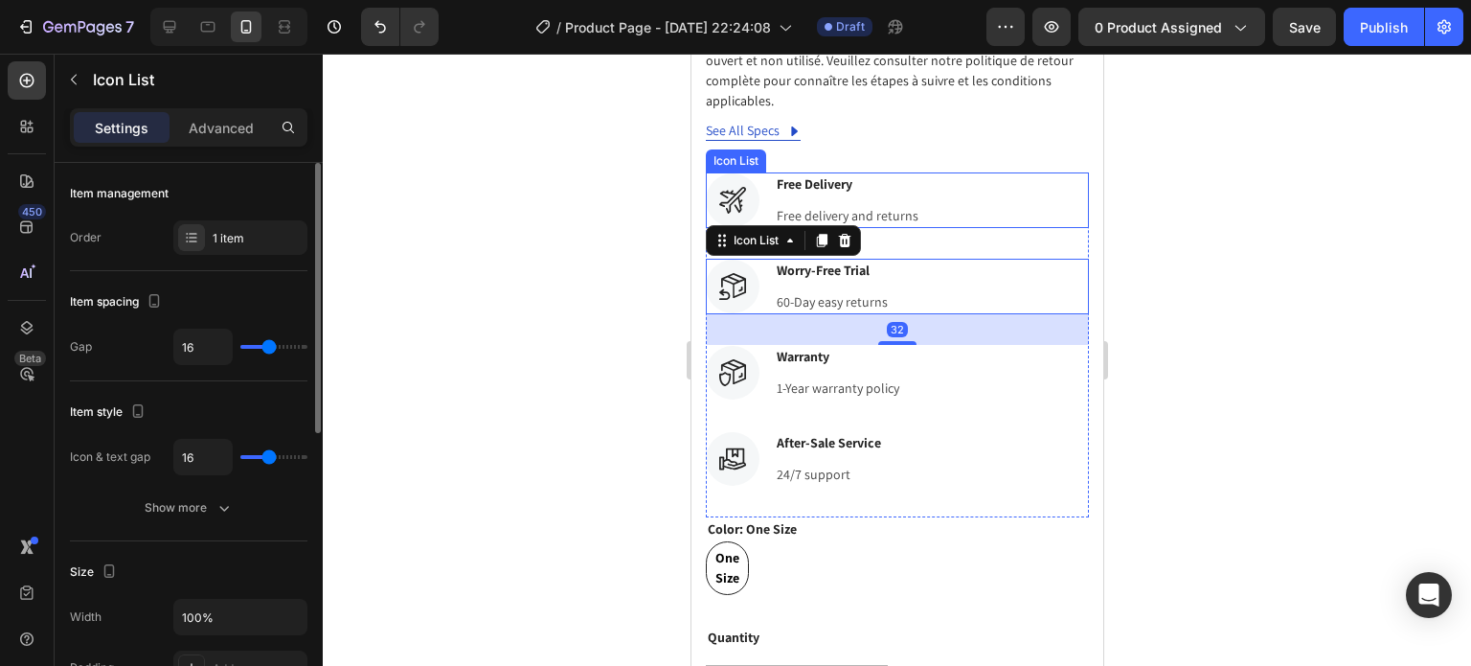
click at [972, 228] on div "Icon Free Delivery Text block Free delivery and returns Text block" at bounding box center [896, 200] width 383 height 56
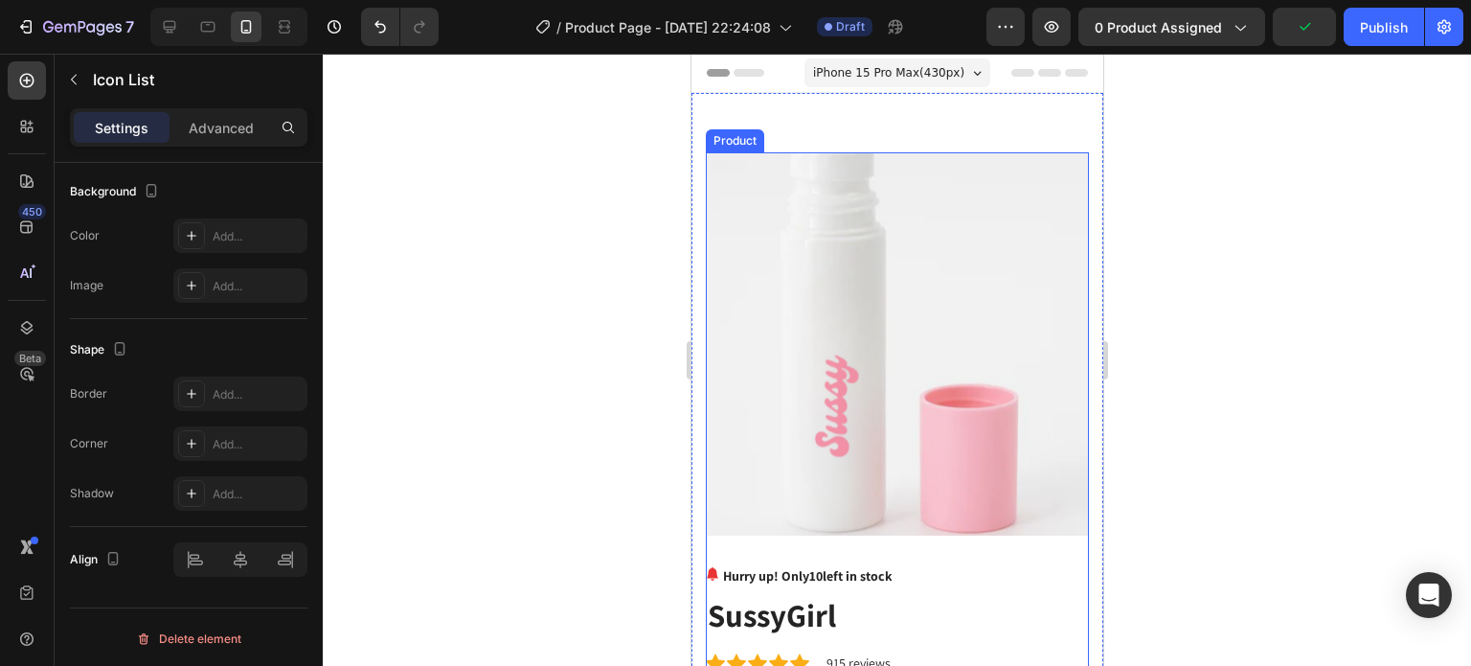
click at [796, 567] on p "Hurry up! Only 10 left in stock" at bounding box center [807, 576] width 170 height 20
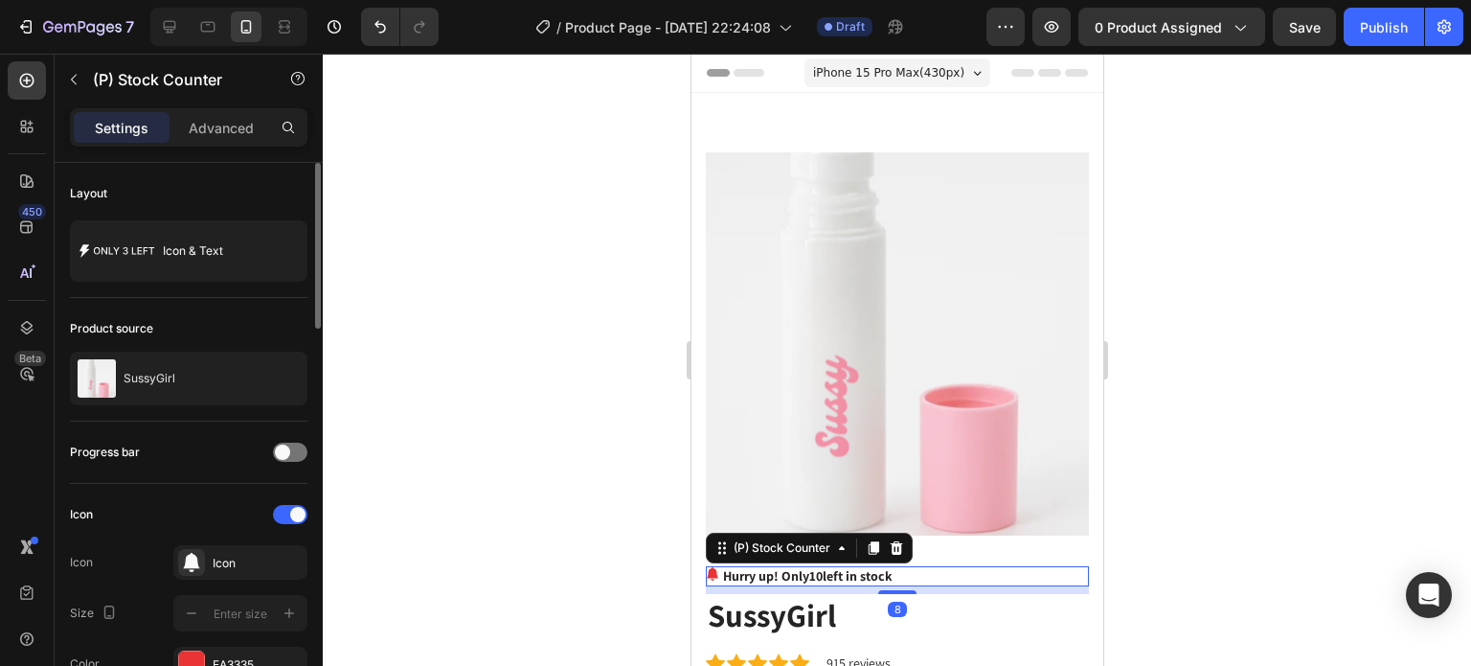
scroll to position [287, 0]
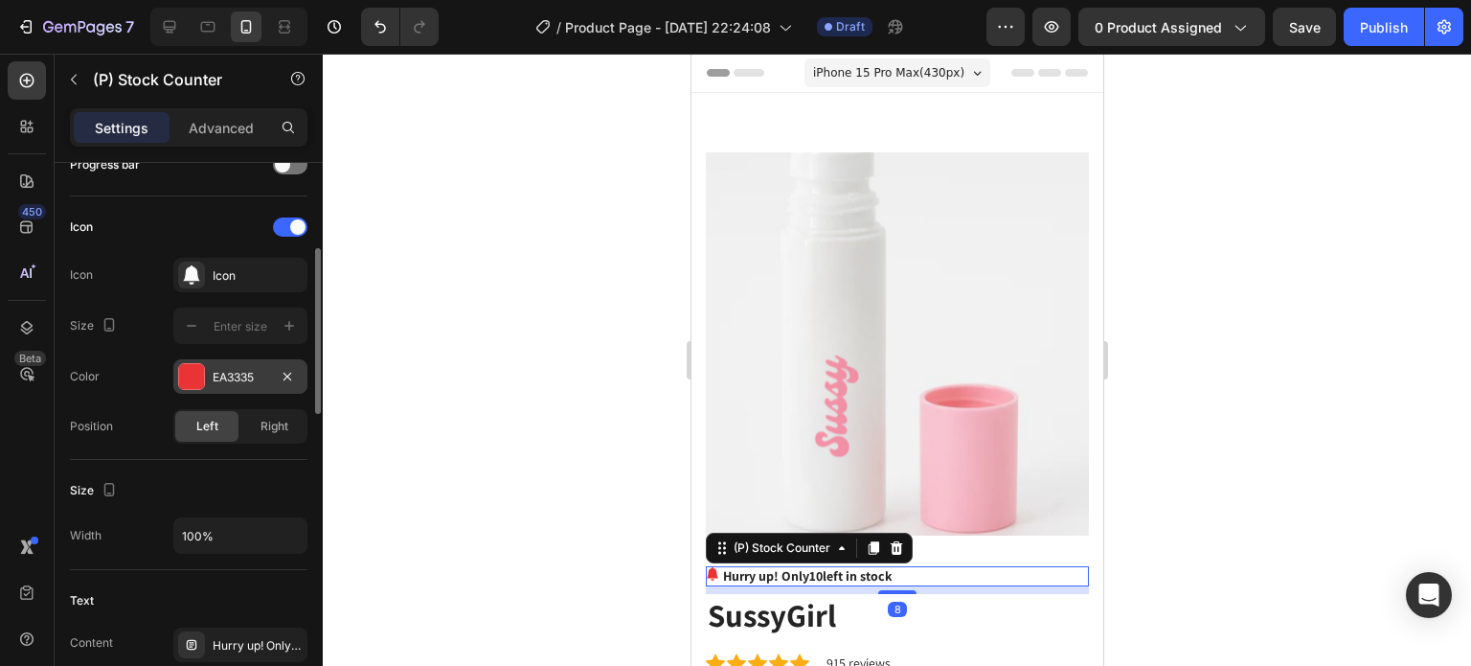
click at [190, 374] on div at bounding box center [191, 376] width 25 height 25
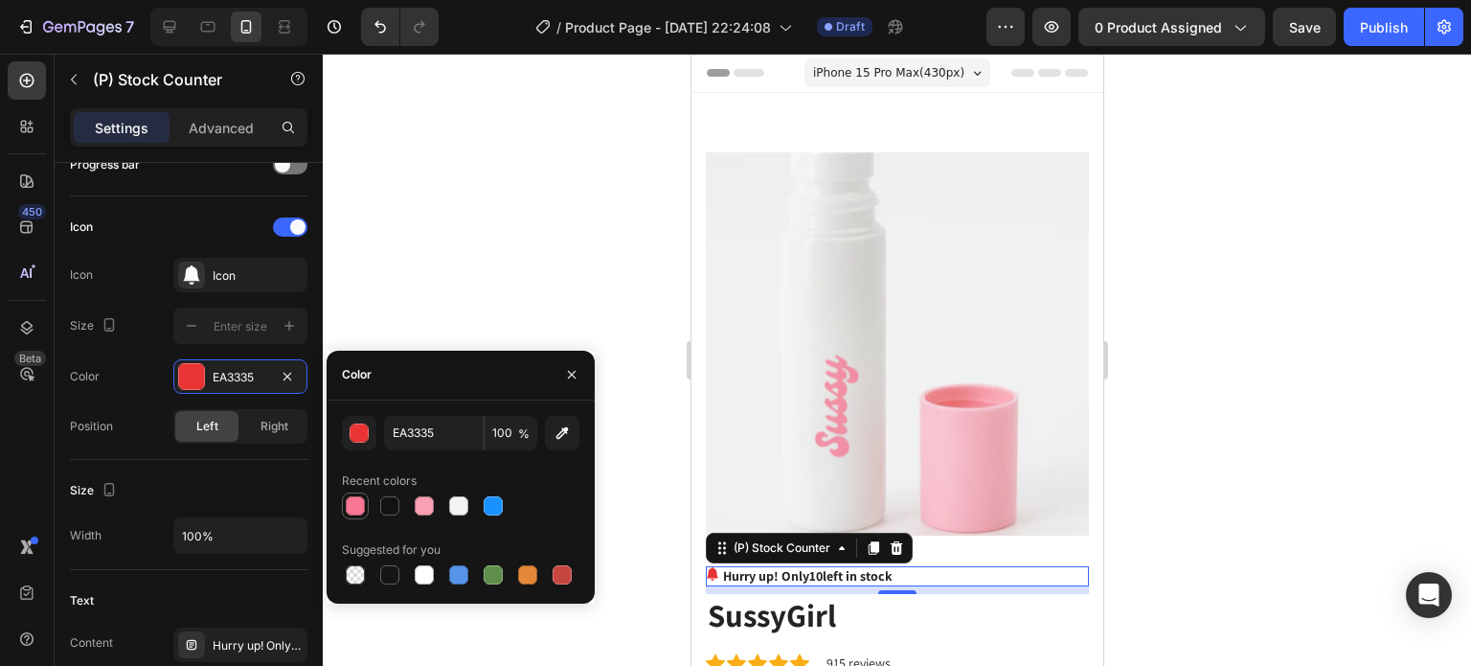
click at [357, 504] on div at bounding box center [355, 505] width 19 height 19
click at [418, 511] on div at bounding box center [424, 505] width 19 height 19
click at [354, 509] on div at bounding box center [355, 505] width 19 height 19
click at [374, 510] on div at bounding box center [461, 505] width 238 height 27
click at [380, 512] on div at bounding box center [389, 505] width 19 height 19
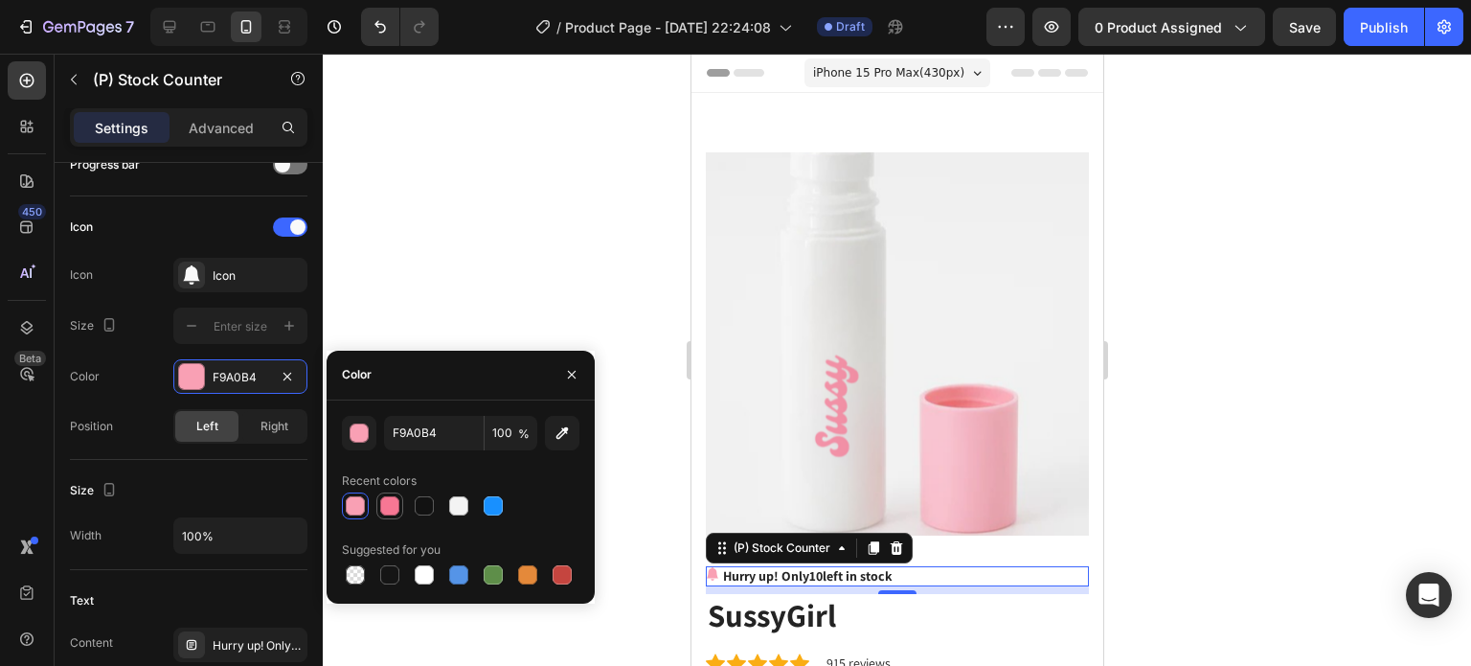
type input "F77794"
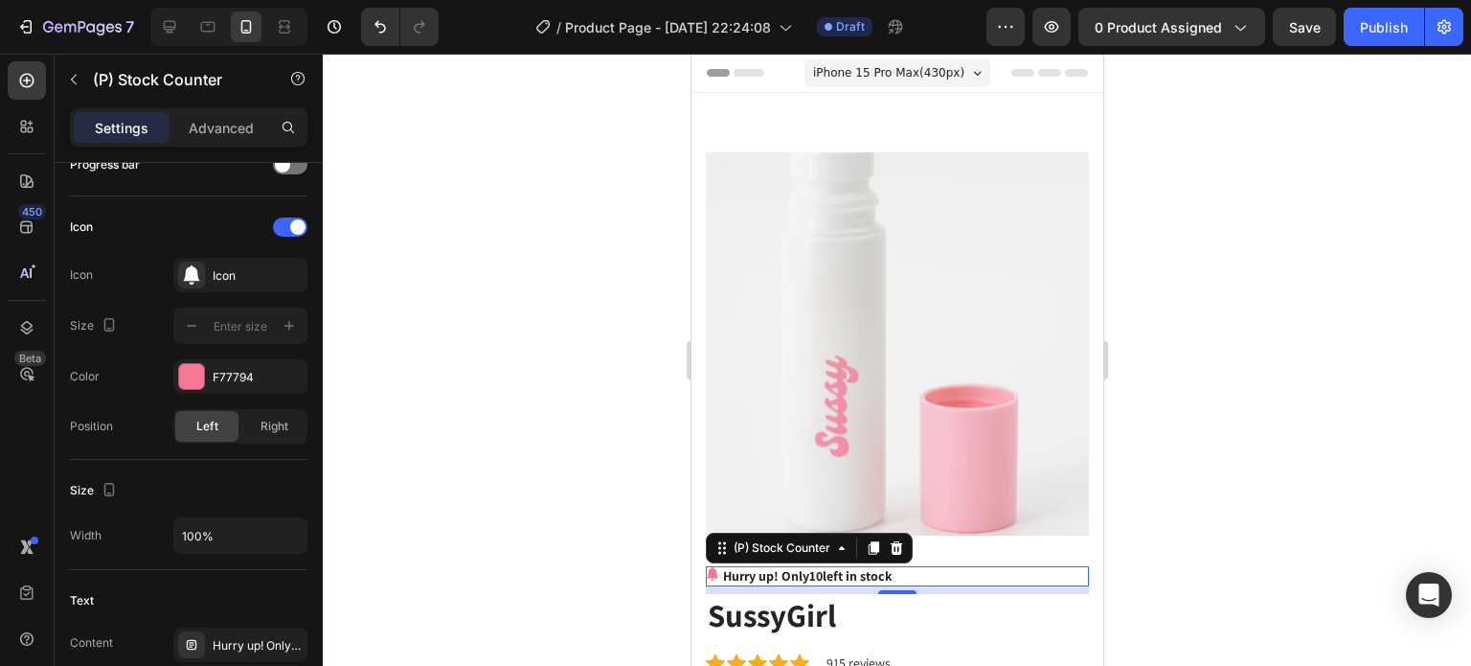
click at [513, 187] on div at bounding box center [897, 360] width 1148 height 612
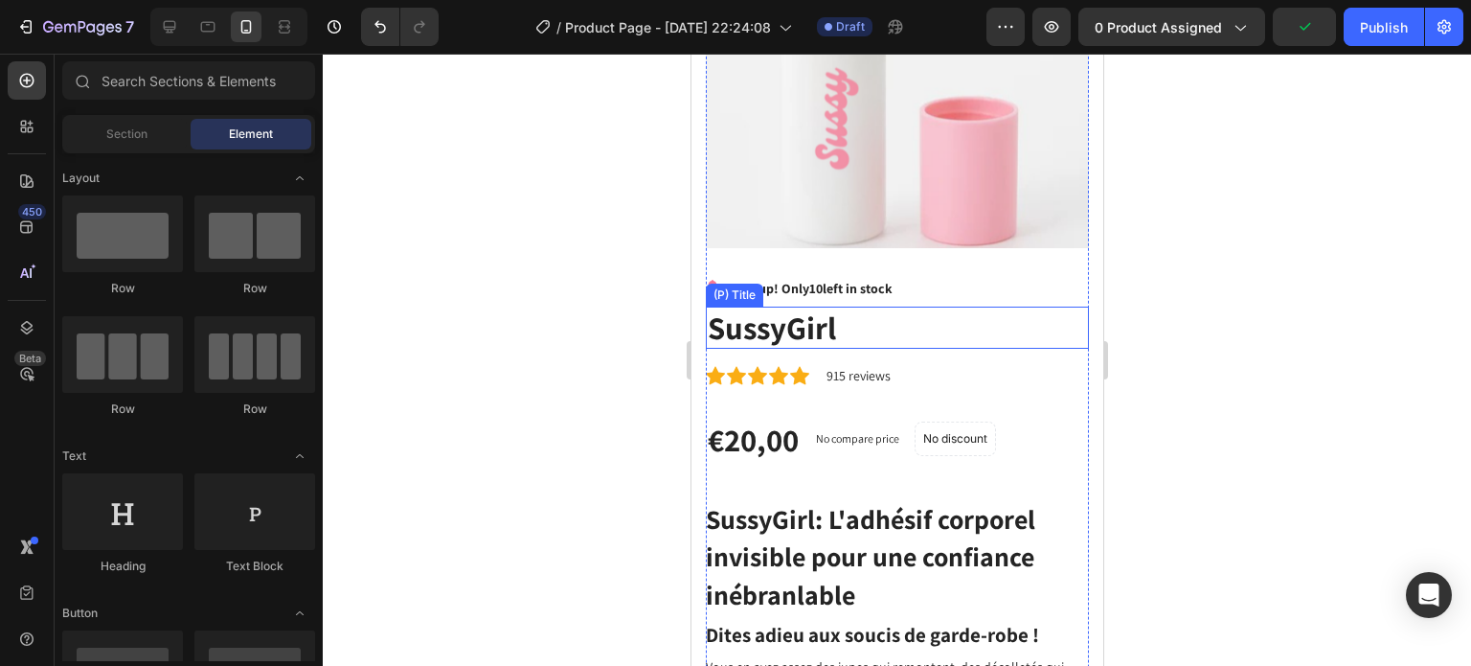
click at [827, 313] on h2 "SussyGirl" at bounding box center [896, 327] width 383 height 42
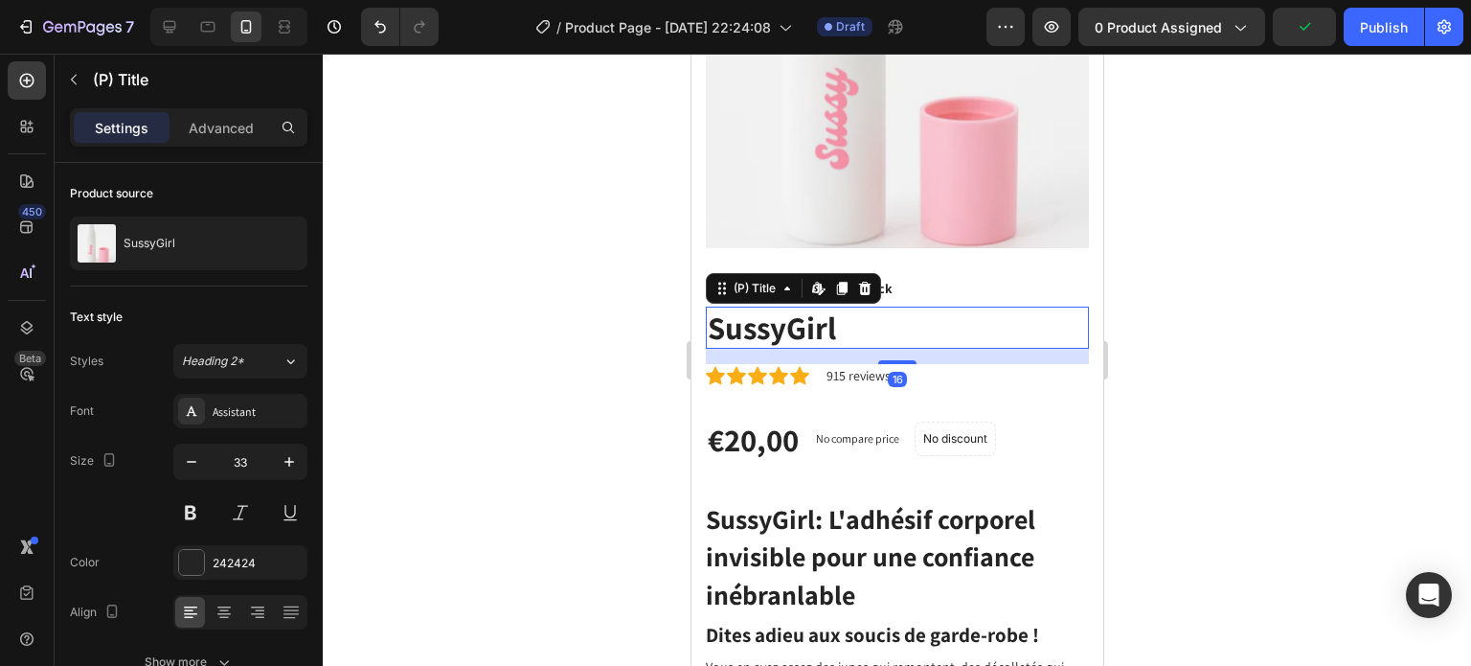
click at [827, 313] on h2 "SussyGirl" at bounding box center [896, 327] width 383 height 42
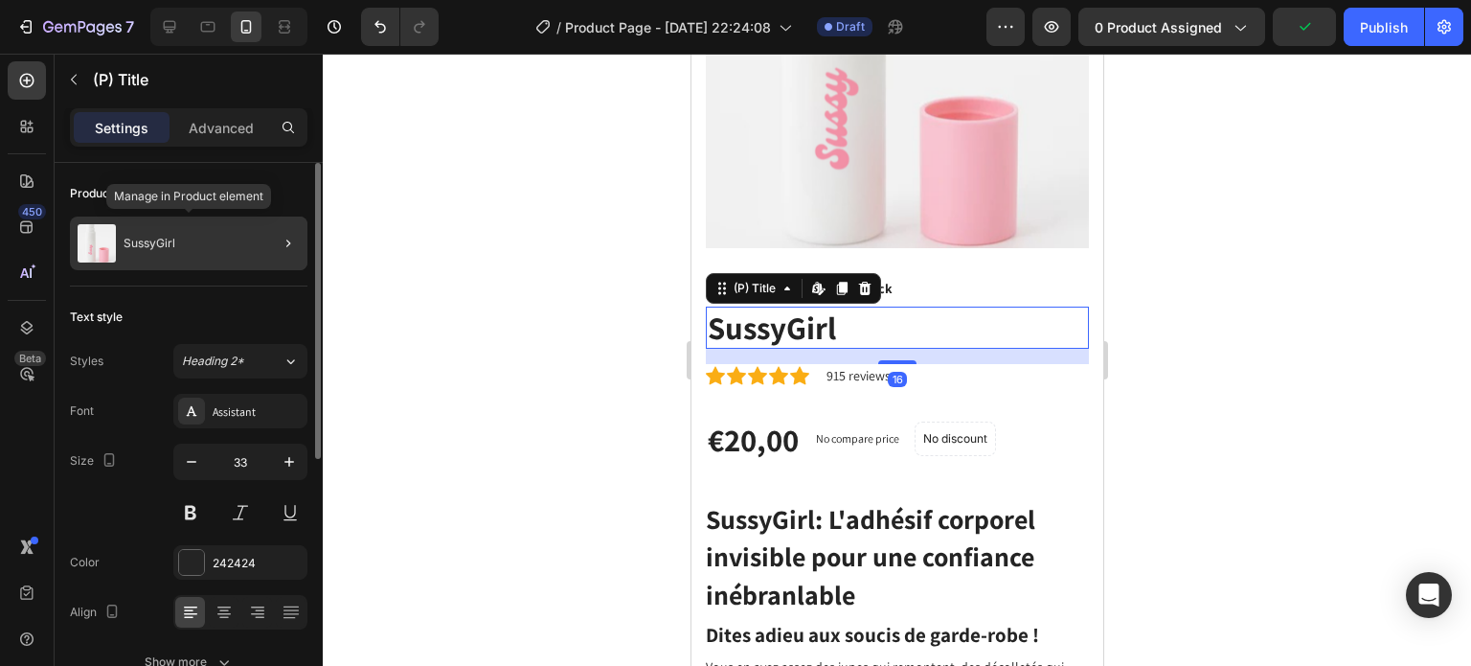
click at [212, 232] on div "SussyGirl" at bounding box center [189, 243] width 238 height 54
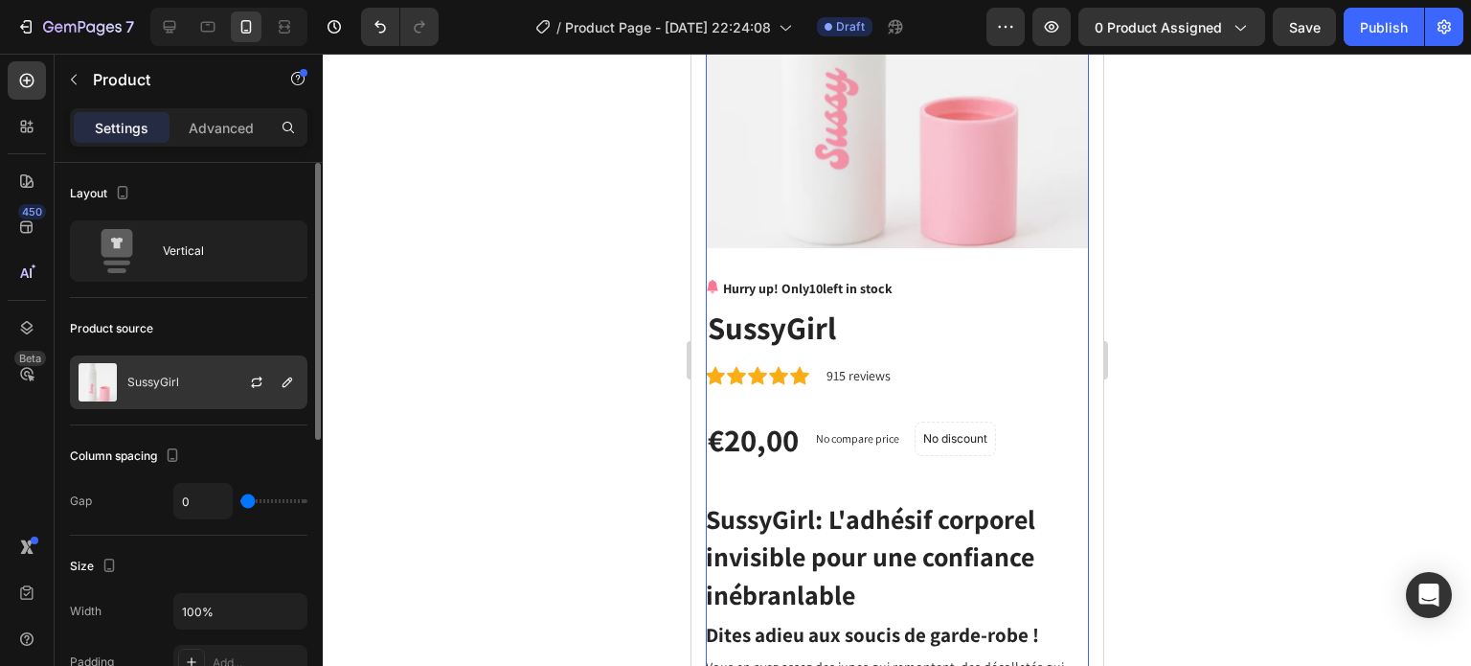
click at [167, 384] on p "SussyGirl" at bounding box center [153, 381] width 52 height 13
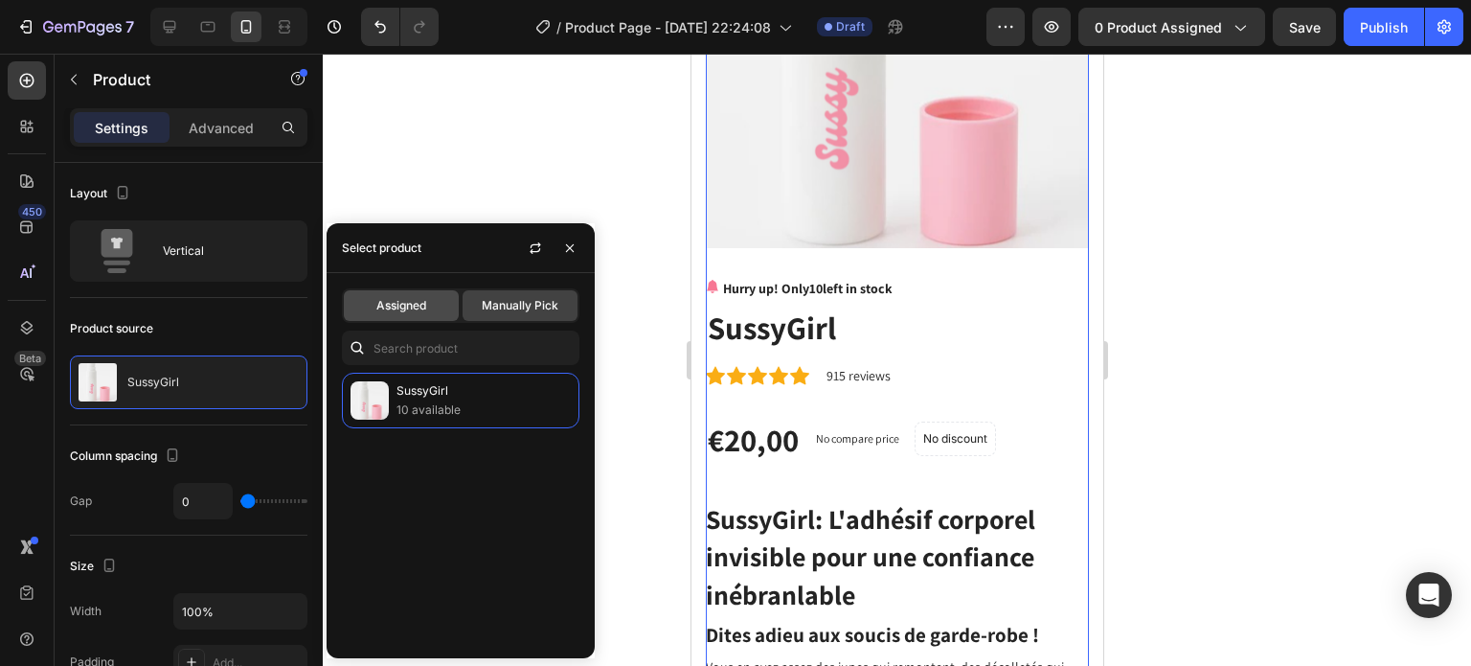
click at [404, 316] on div "Assigned" at bounding box center [401, 305] width 115 height 31
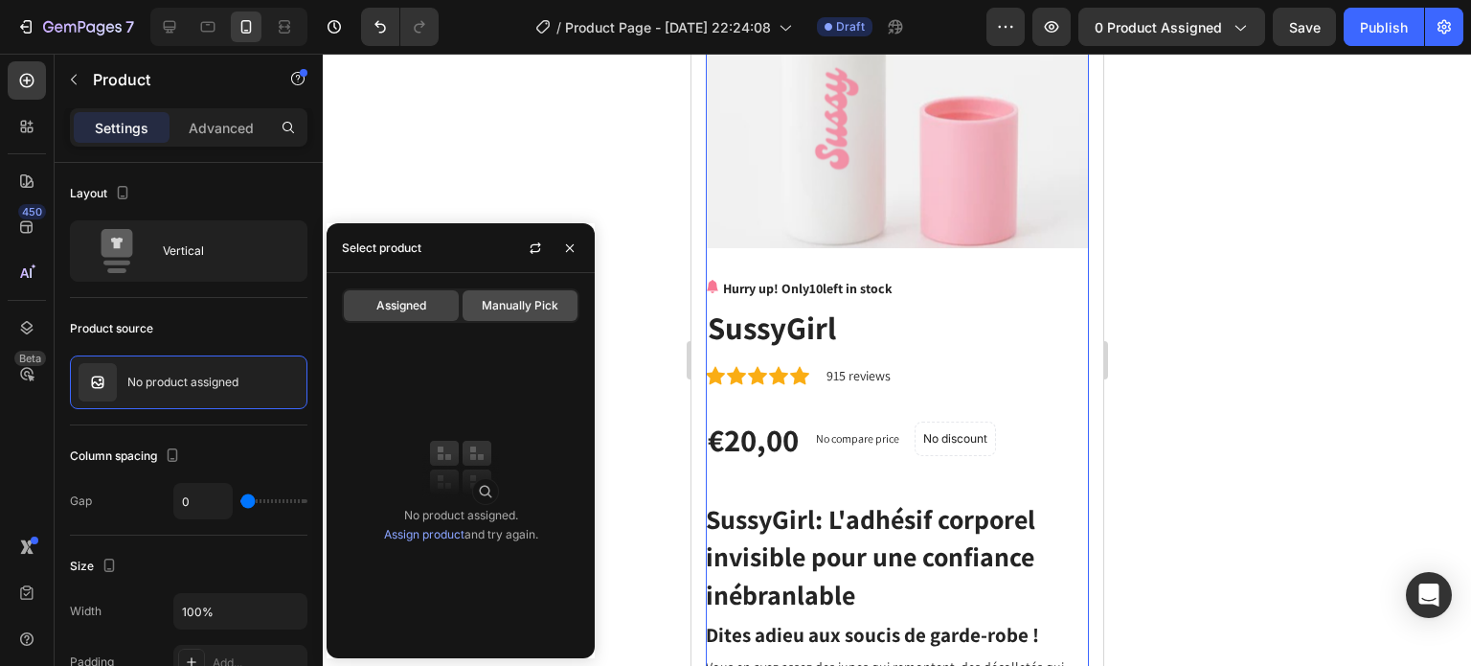
click at [509, 295] on div "Manually Pick" at bounding box center [520, 305] width 115 height 31
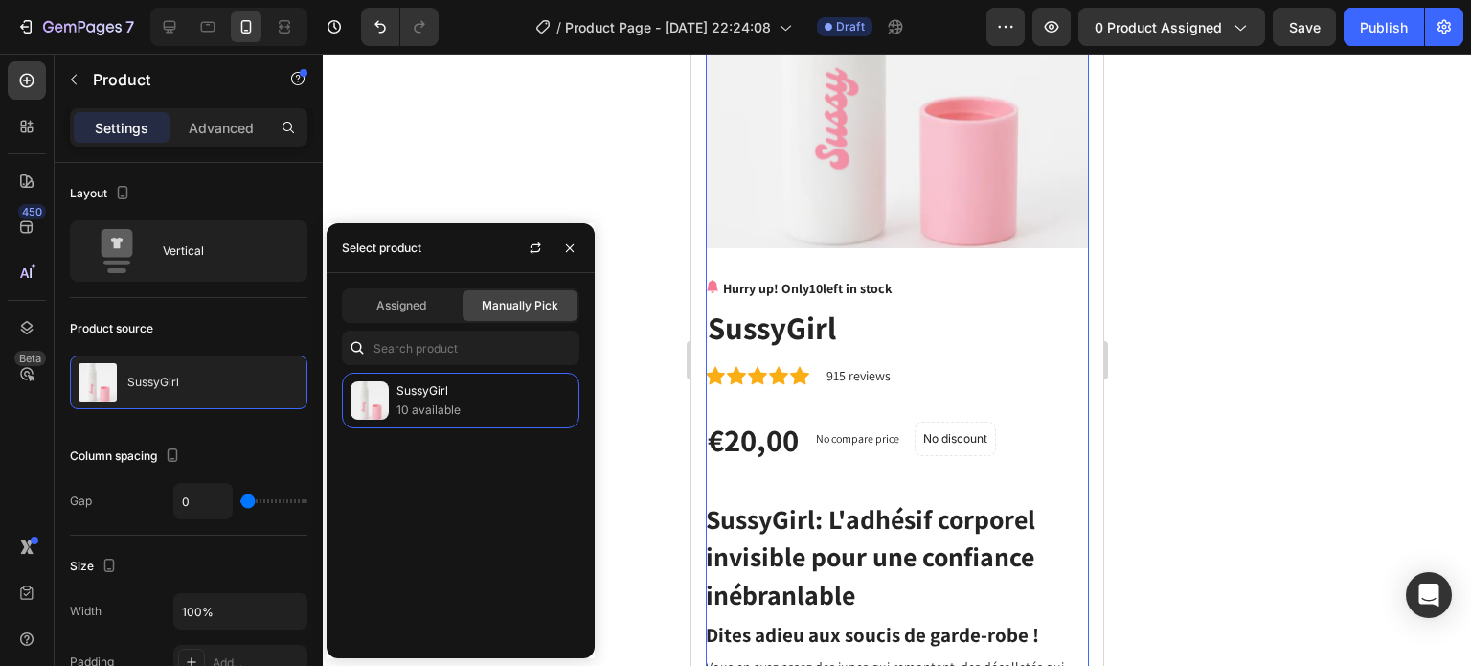
click at [516, 163] on div at bounding box center [897, 360] width 1148 height 612
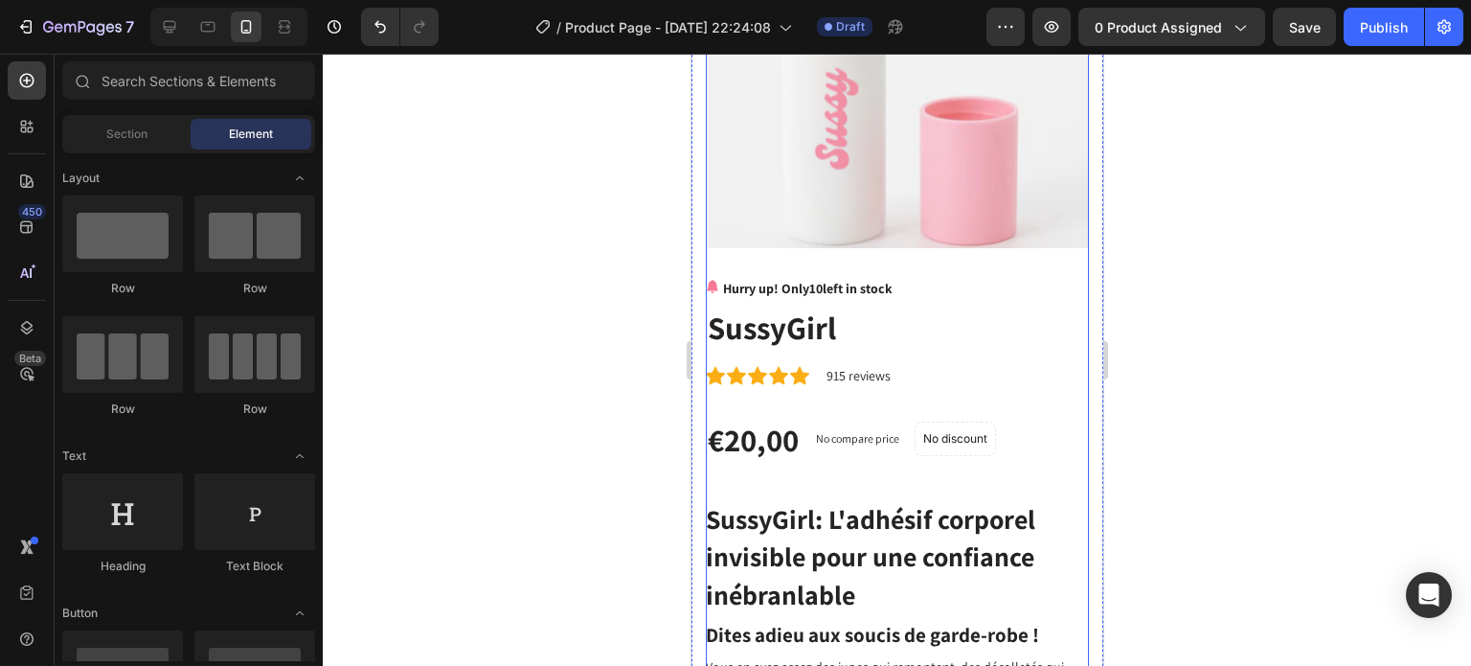
click at [759, 317] on h2 "SussyGirl" at bounding box center [896, 327] width 383 height 42
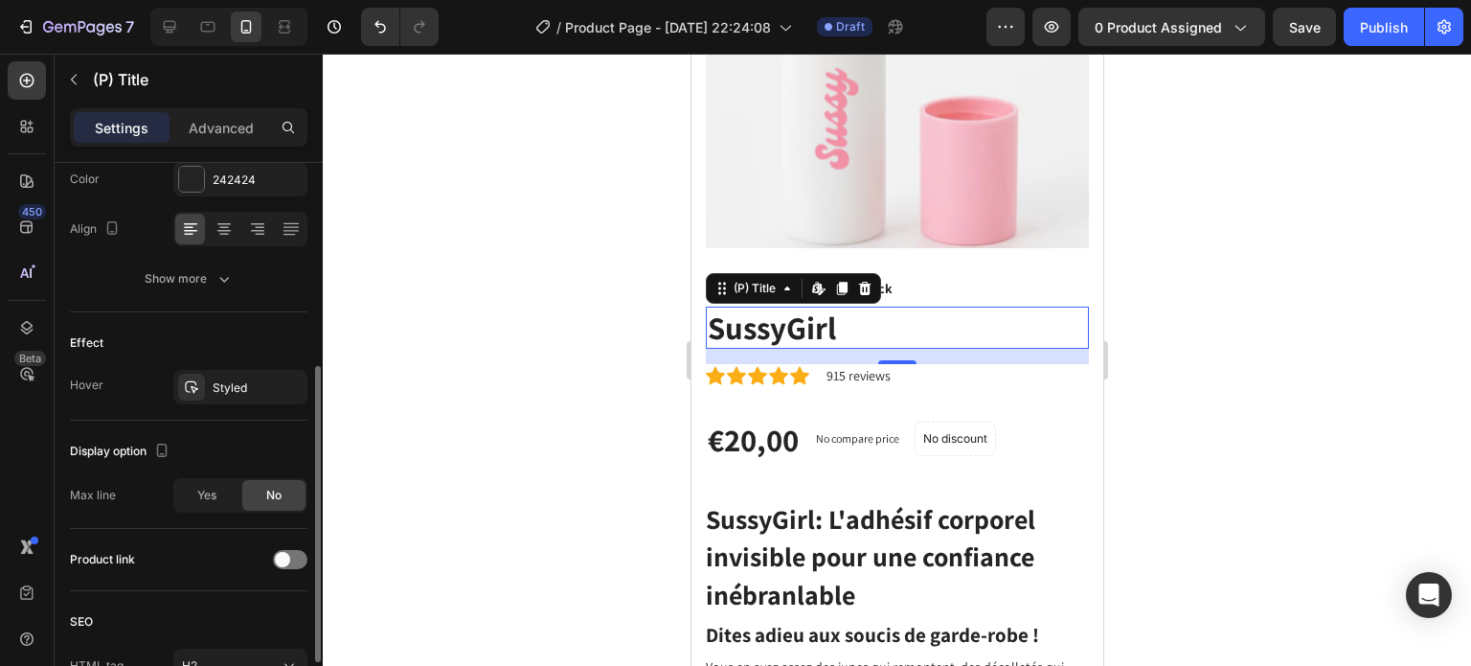
scroll to position [490, 0]
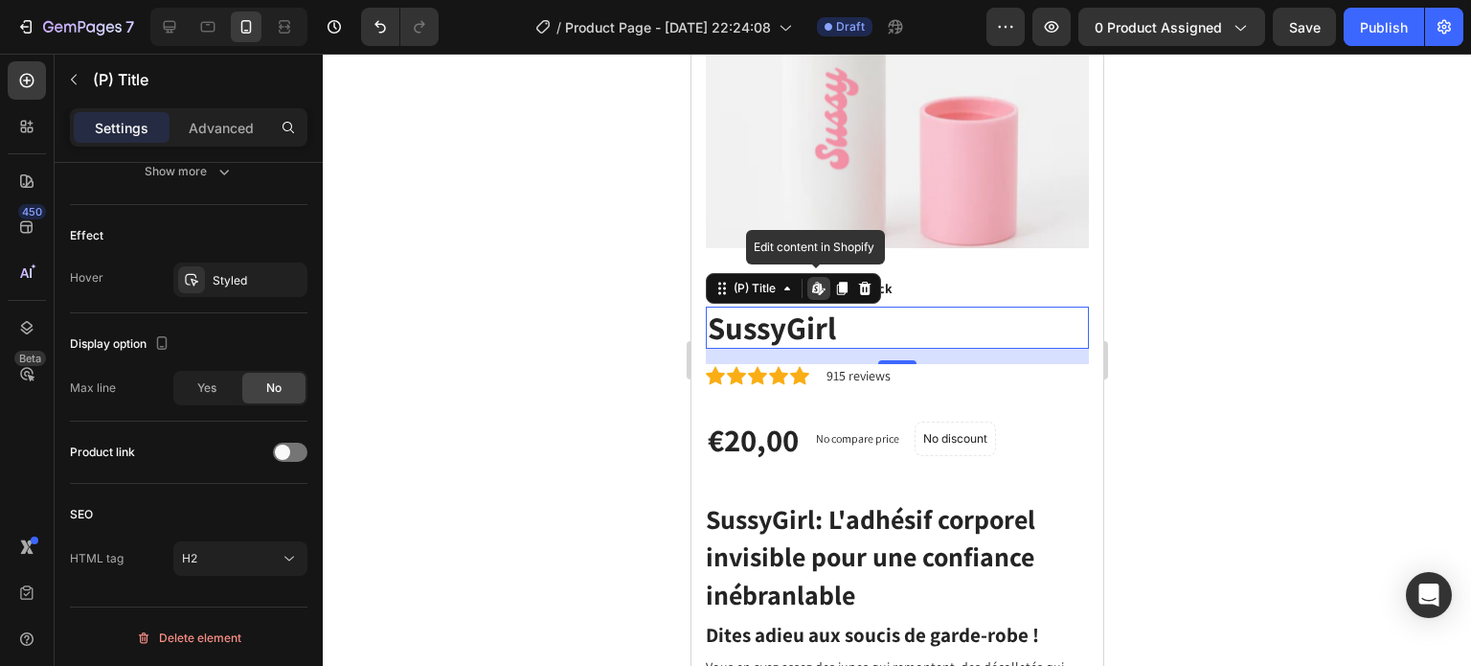
click at [814, 281] on icon at bounding box center [817, 288] width 15 height 15
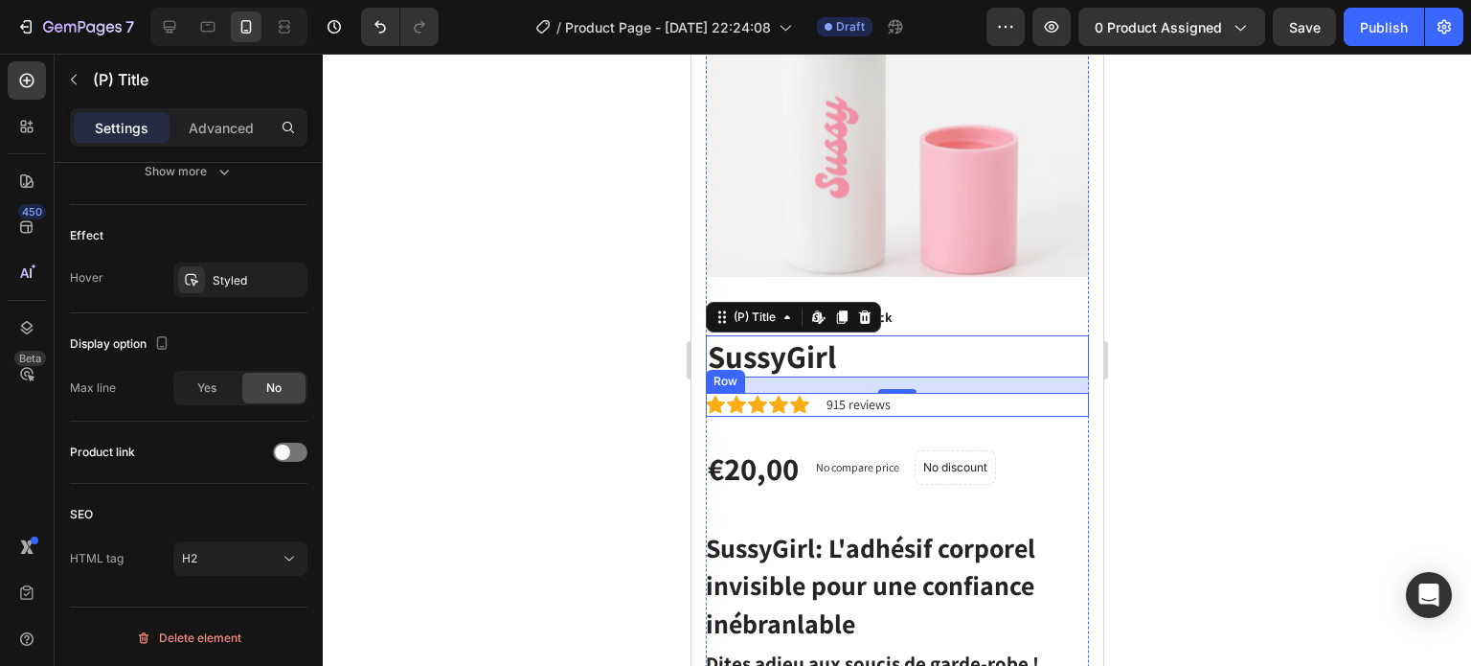
scroll to position [287, 0]
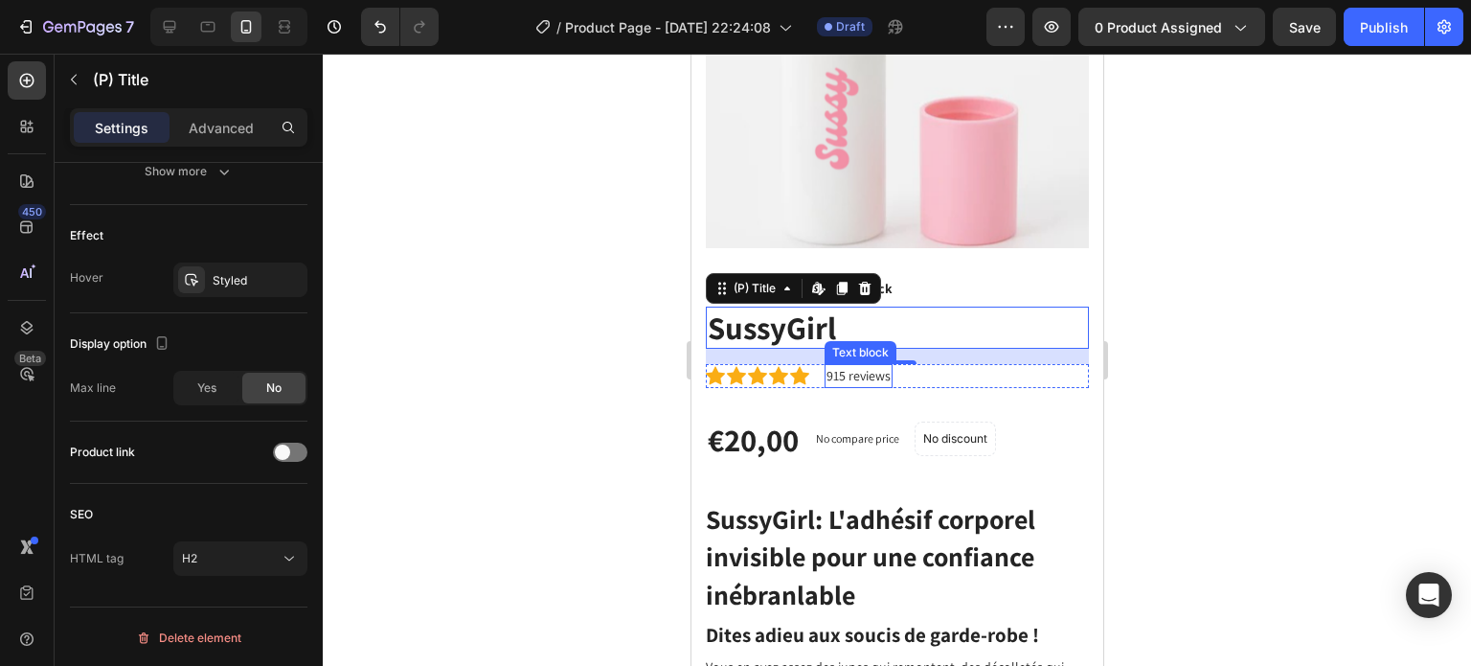
click at [850, 366] on p "915 reviews" at bounding box center [858, 376] width 64 height 20
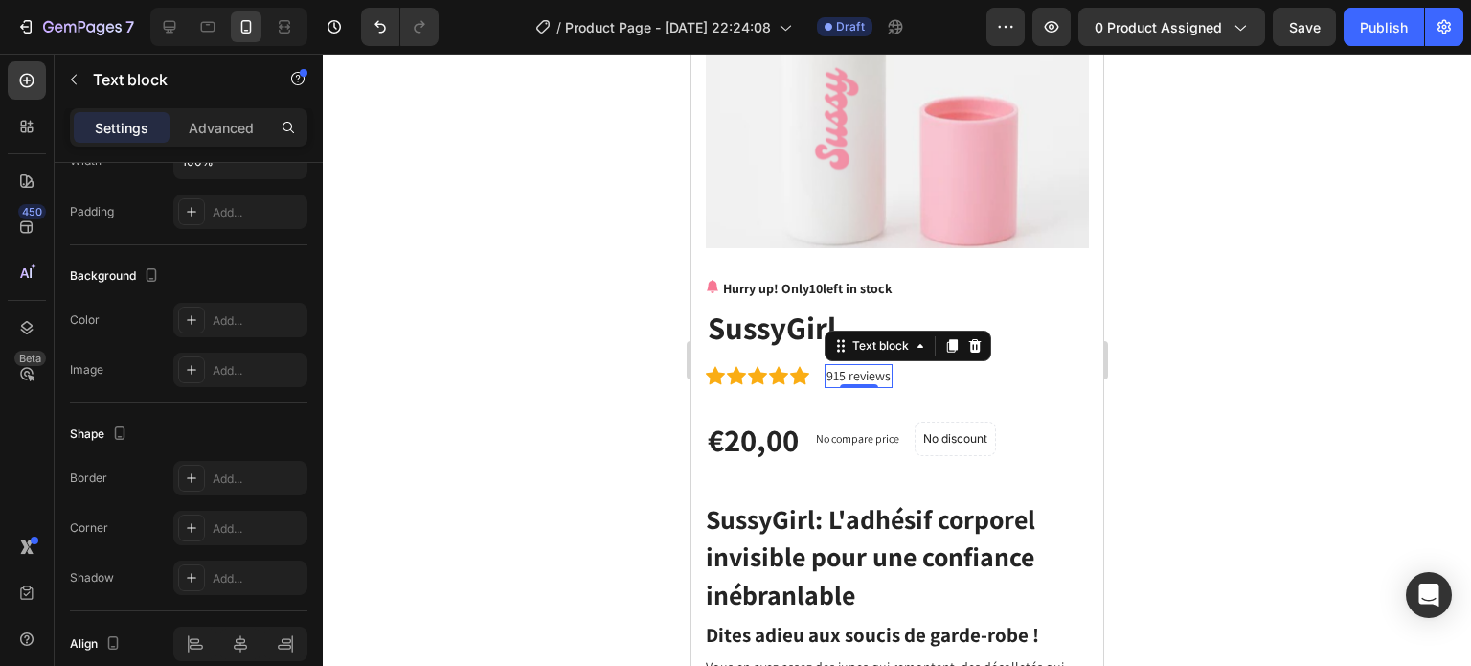
scroll to position [0, 0]
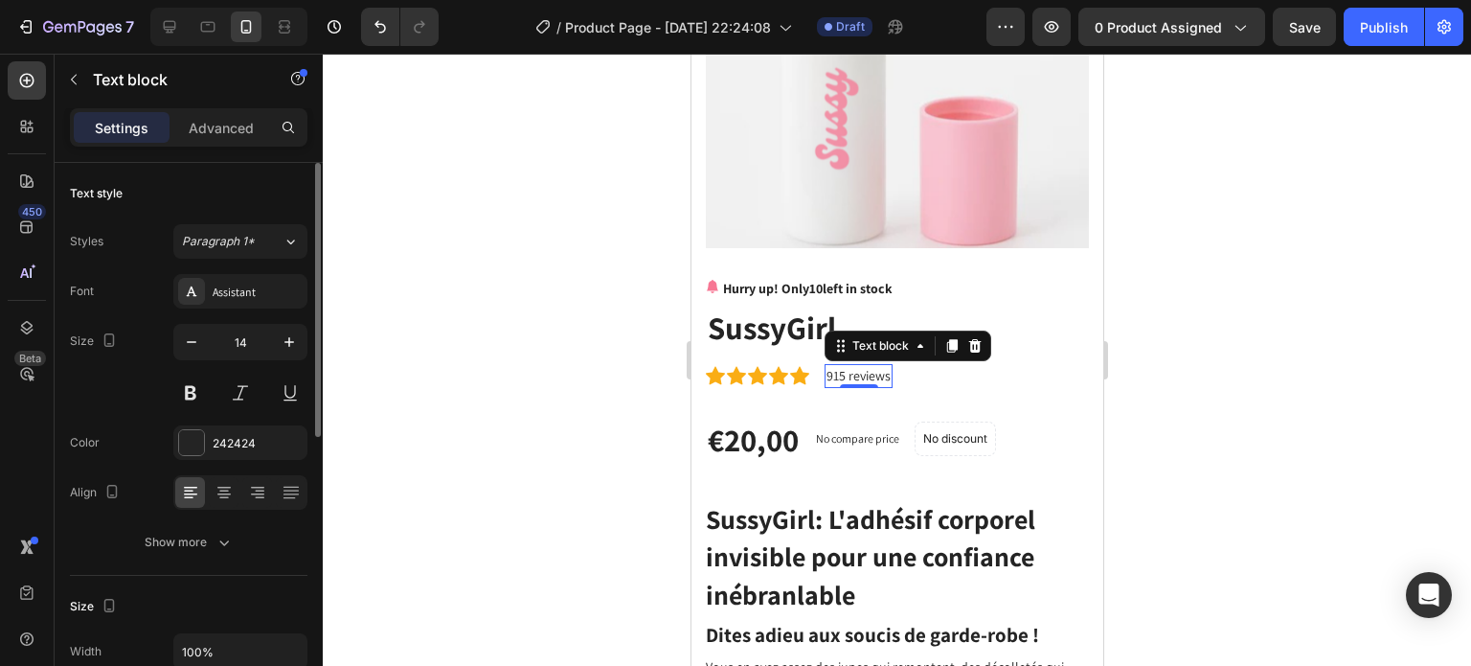
click at [841, 366] on p "915 reviews" at bounding box center [858, 376] width 64 height 20
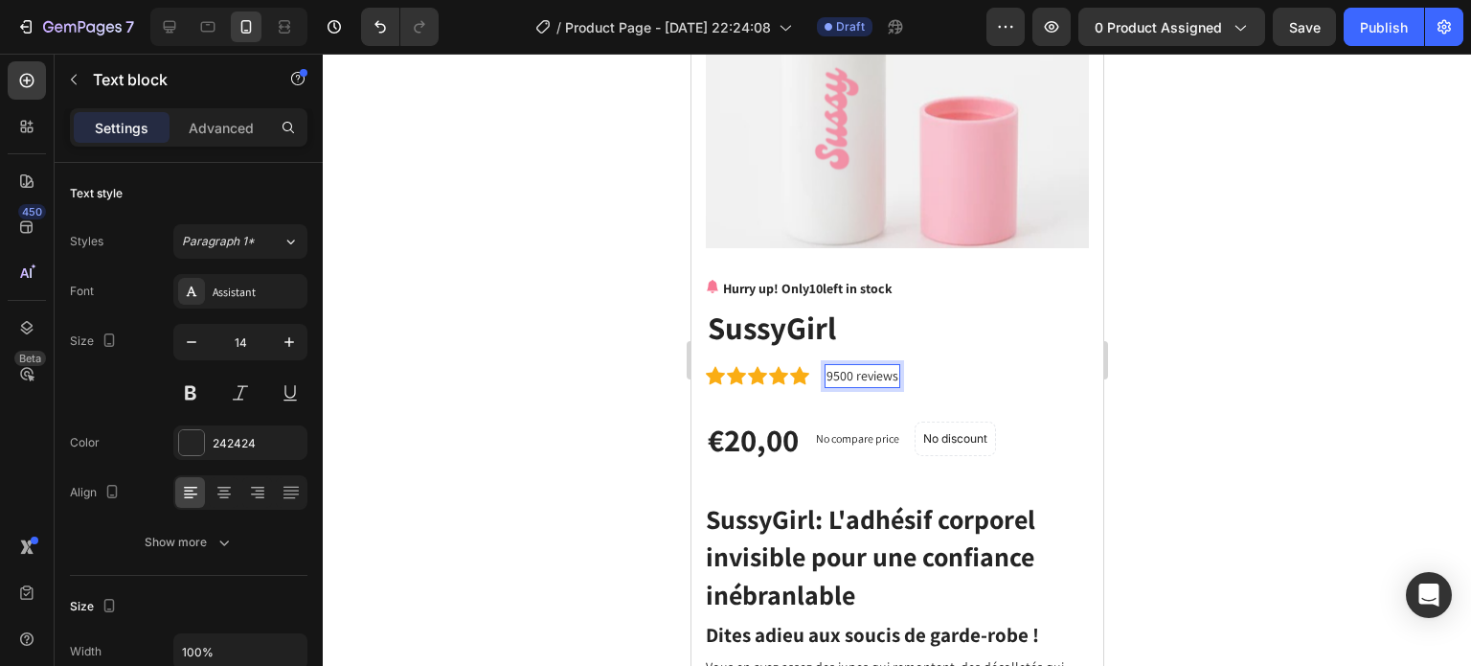
click at [1203, 348] on div at bounding box center [897, 360] width 1148 height 612
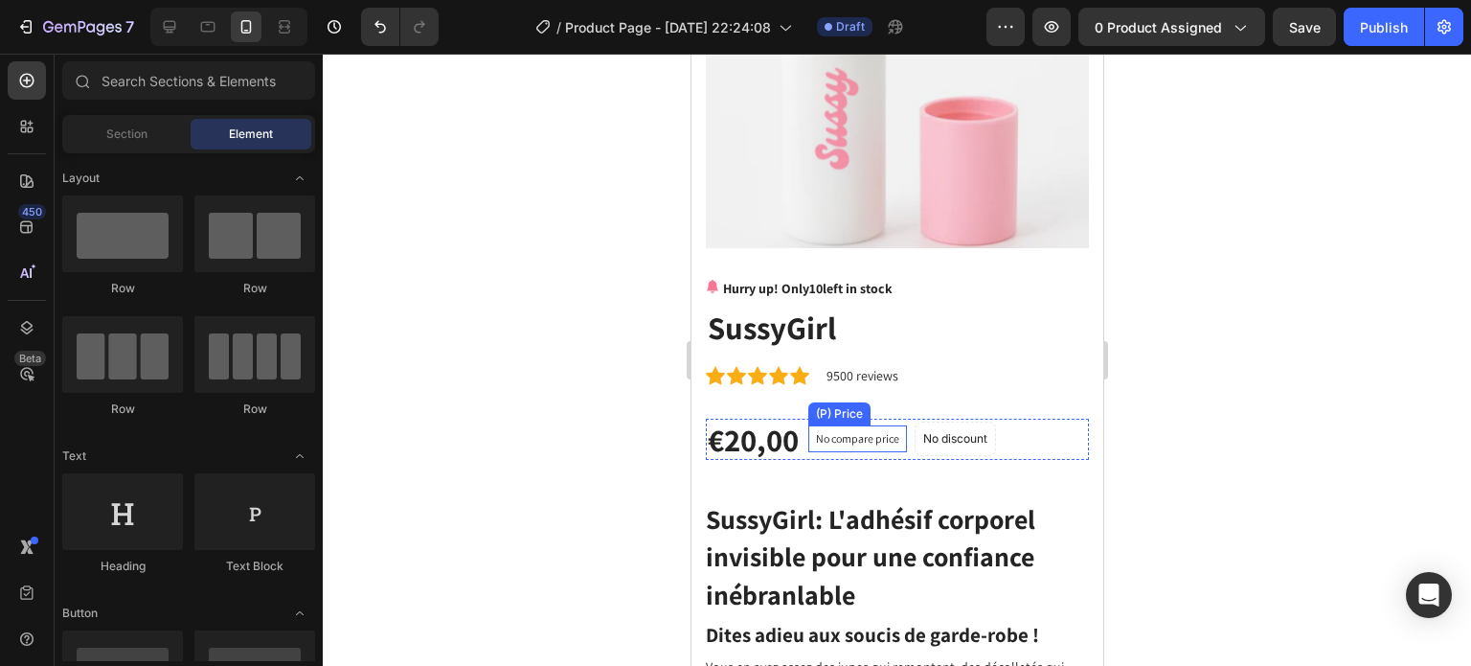
click at [882, 433] on p "No compare price" at bounding box center [856, 438] width 83 height 11
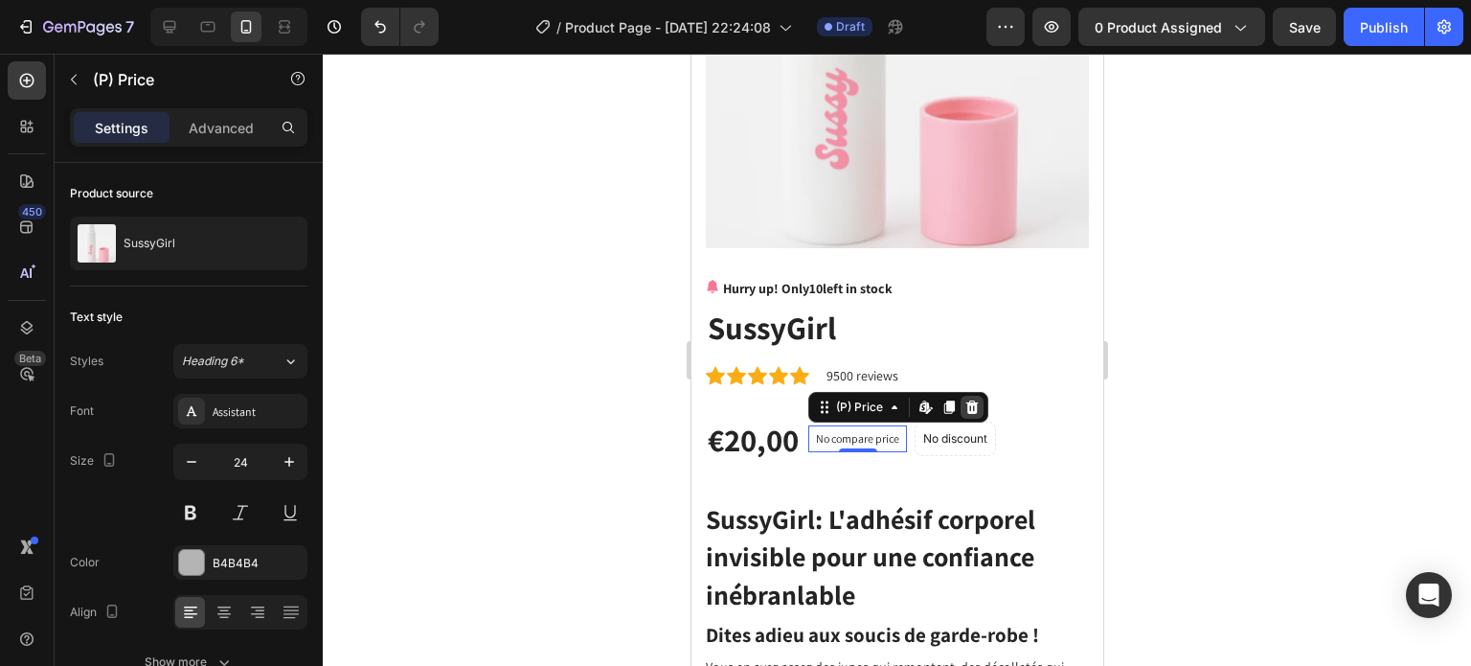
click at [978, 399] on icon at bounding box center [970, 406] width 15 height 15
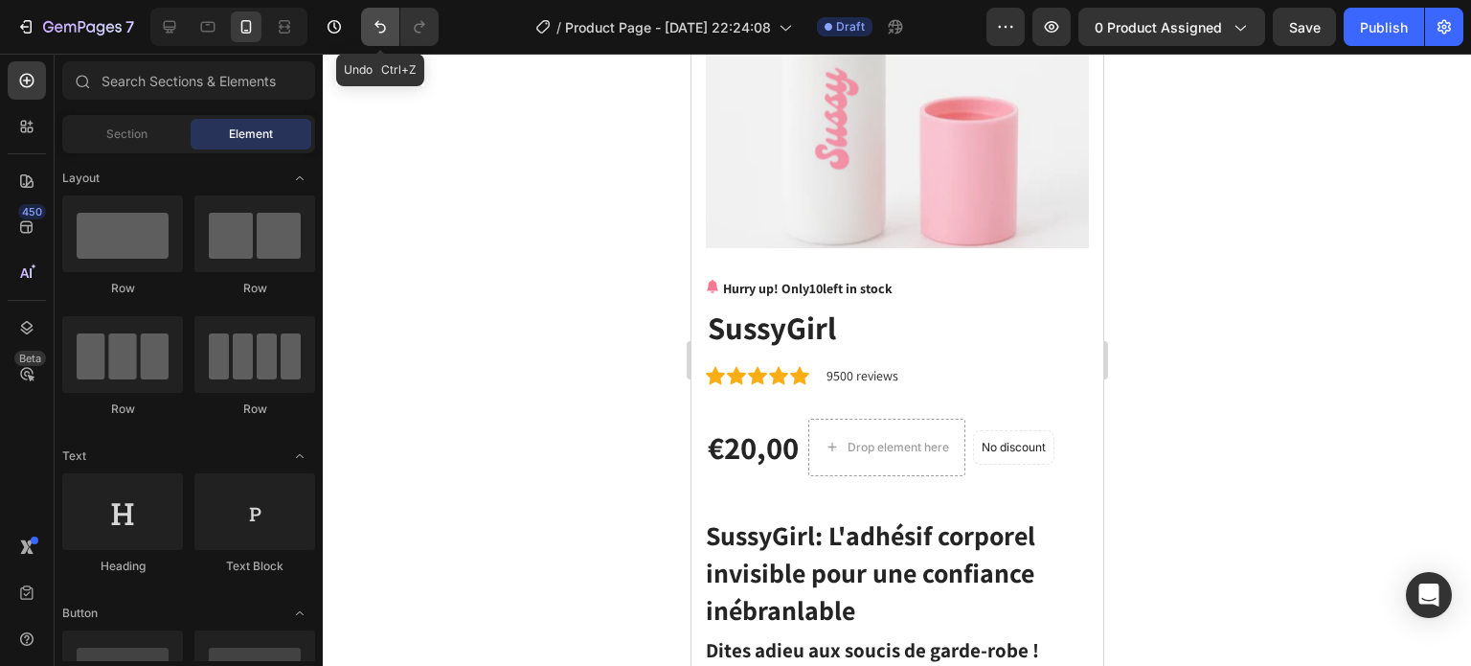
click at [392, 38] on button "Undo/Redo" at bounding box center [380, 27] width 38 height 38
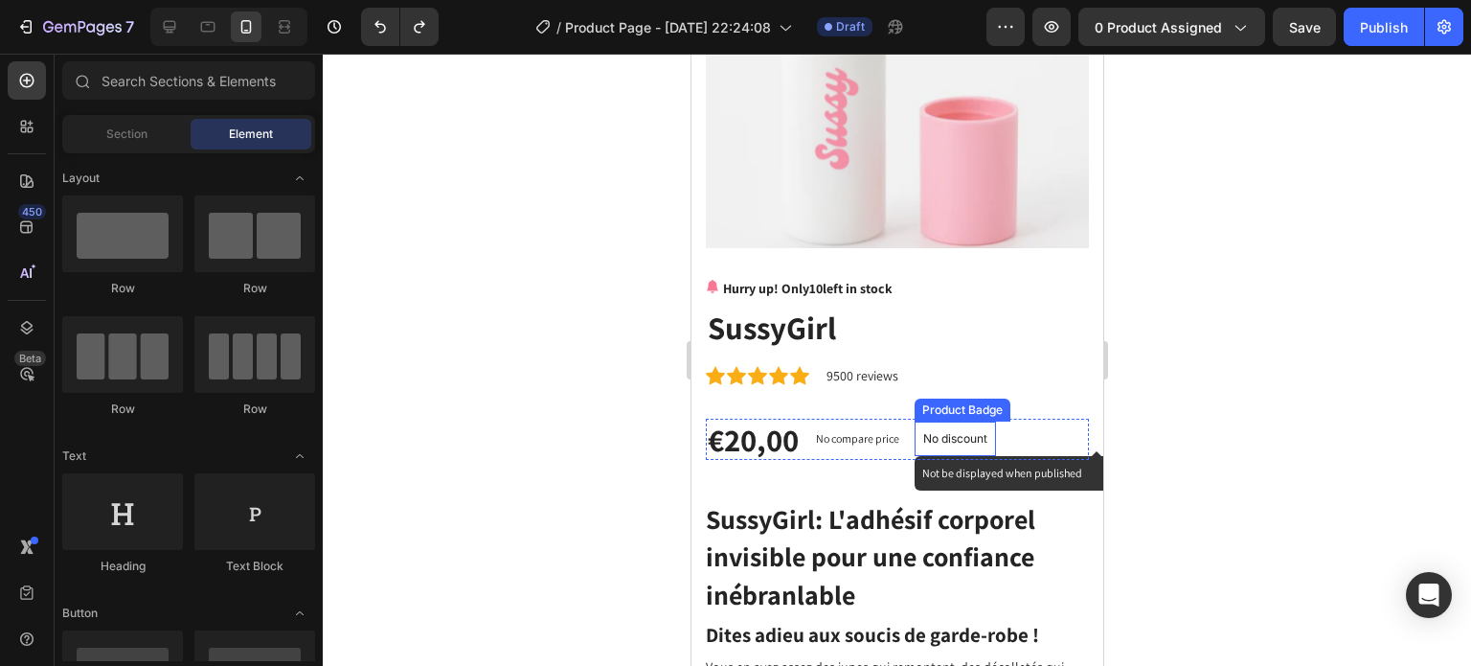
click at [967, 432] on p "No discount" at bounding box center [954, 438] width 64 height 17
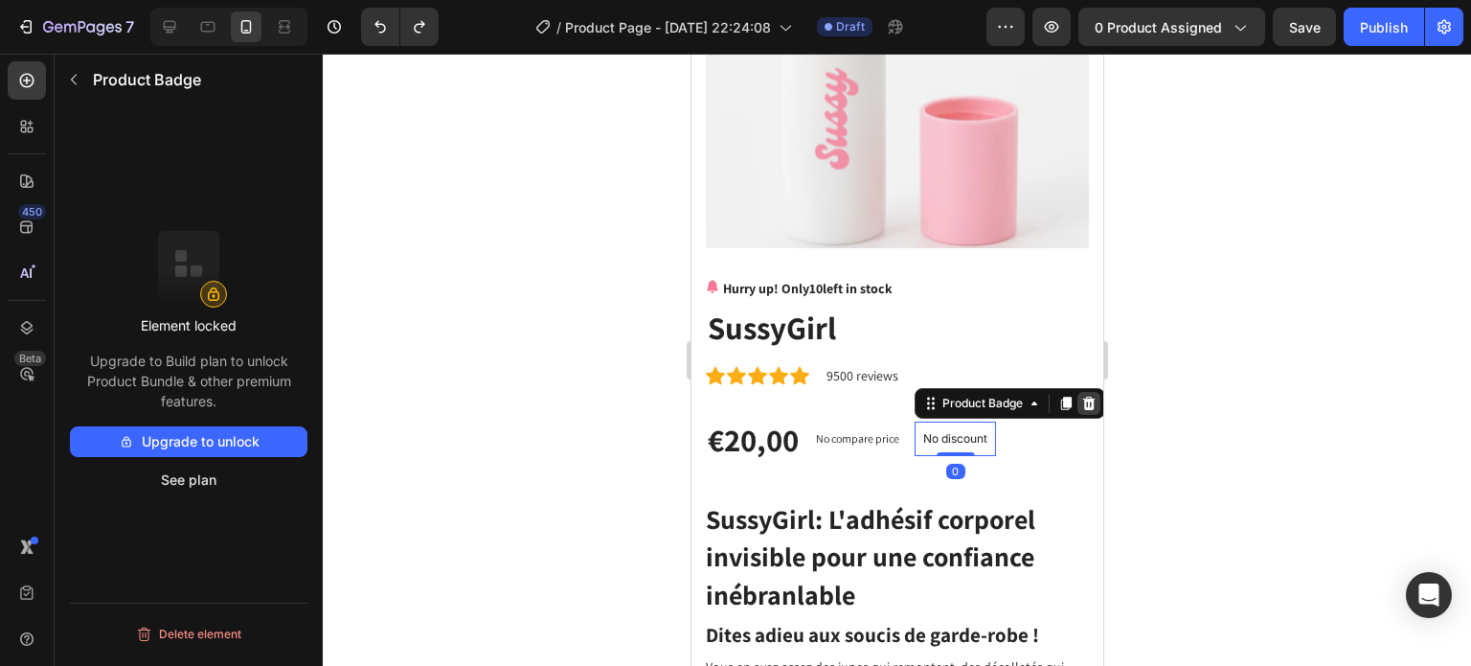
click at [1085, 396] on icon at bounding box center [1088, 402] width 12 height 13
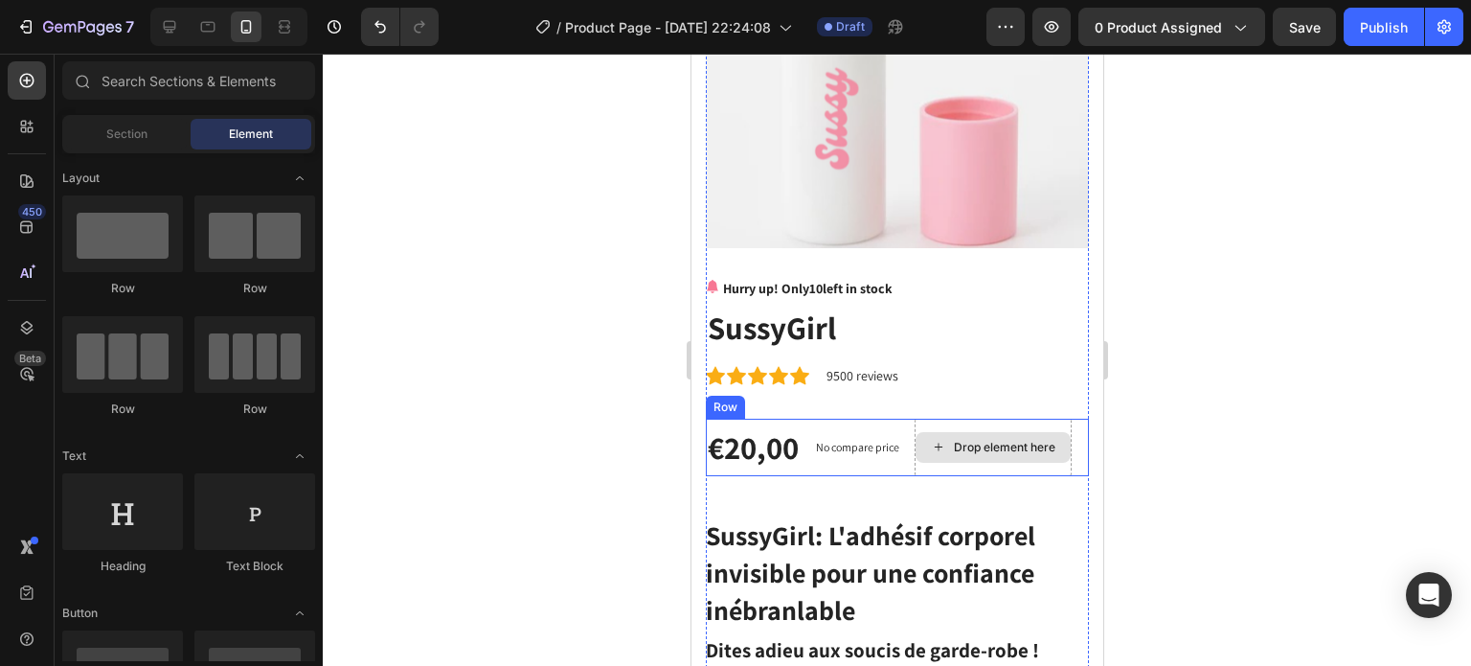
click at [1027, 419] on div "Drop element here" at bounding box center [992, 447] width 157 height 57
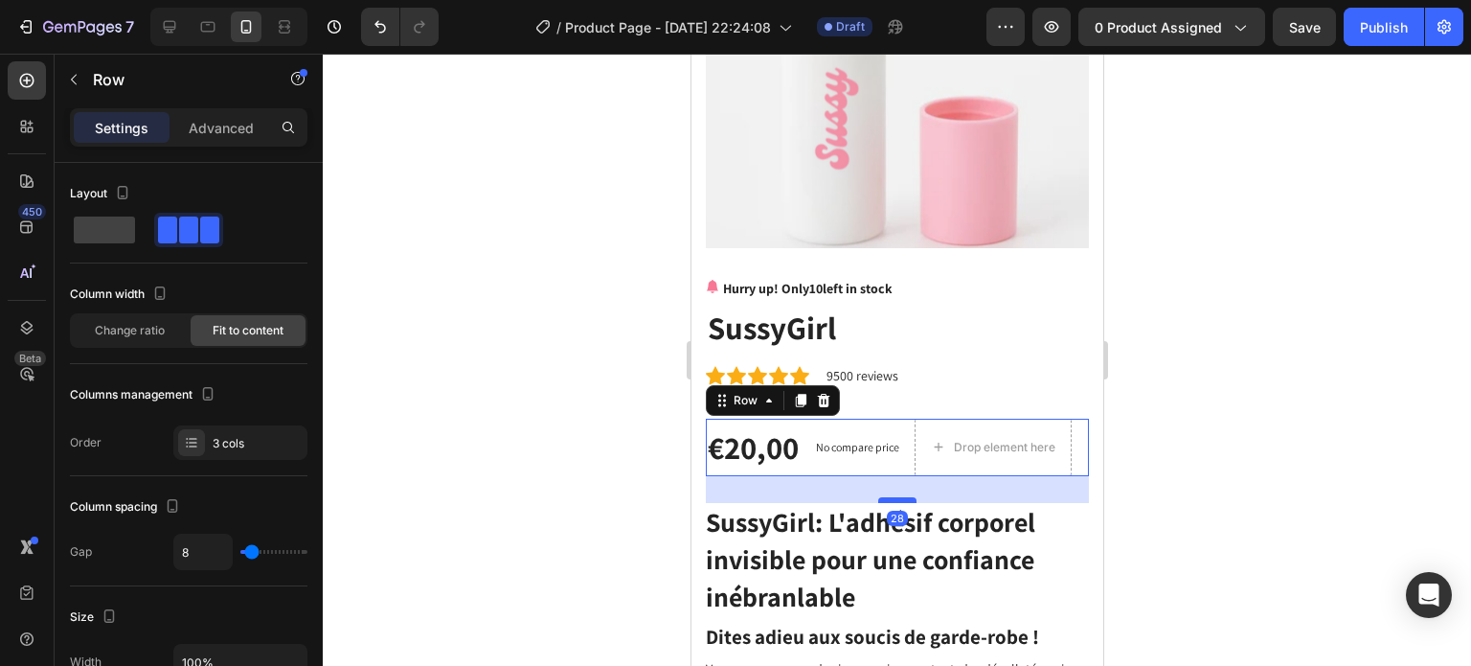
drag, startPoint x: 892, startPoint y: 496, endPoint x: 1825, endPoint y: 528, distance: 934.3
click at [893, 497] on div at bounding box center [896, 500] width 38 height 6
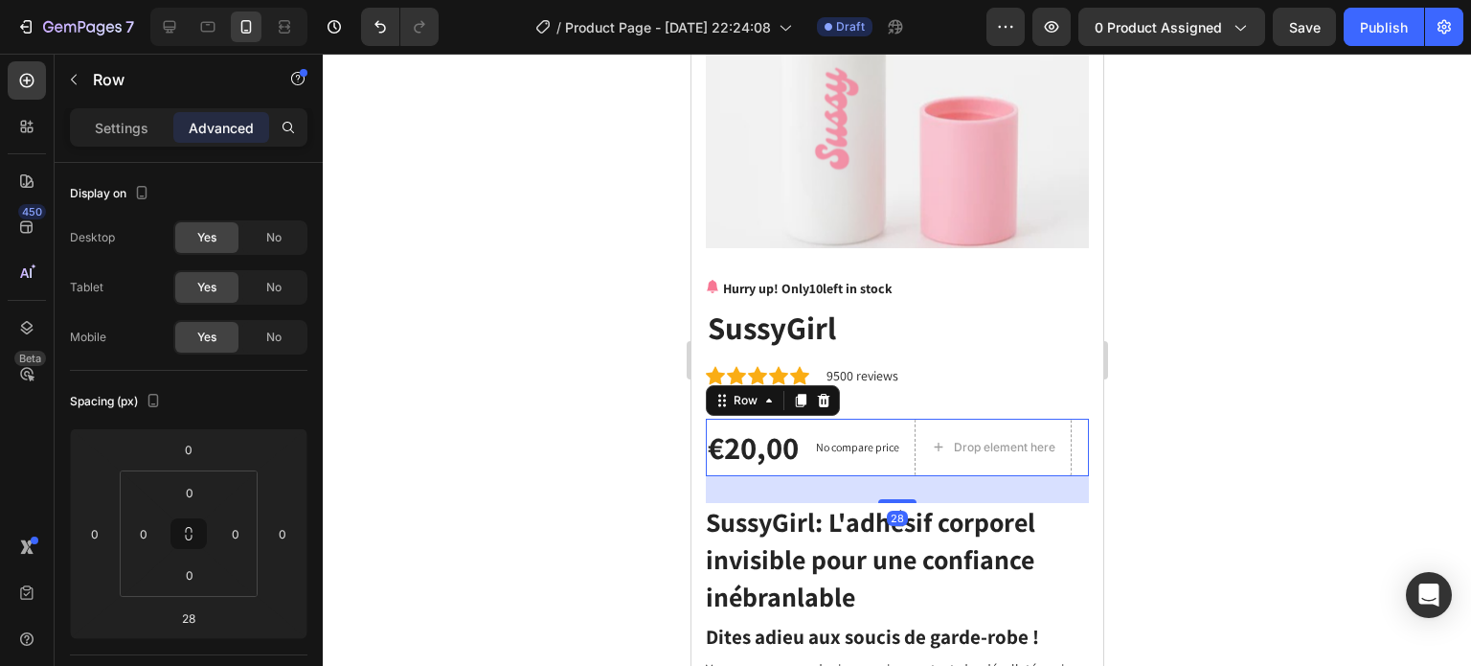
click at [1259, 443] on div at bounding box center [897, 360] width 1148 height 612
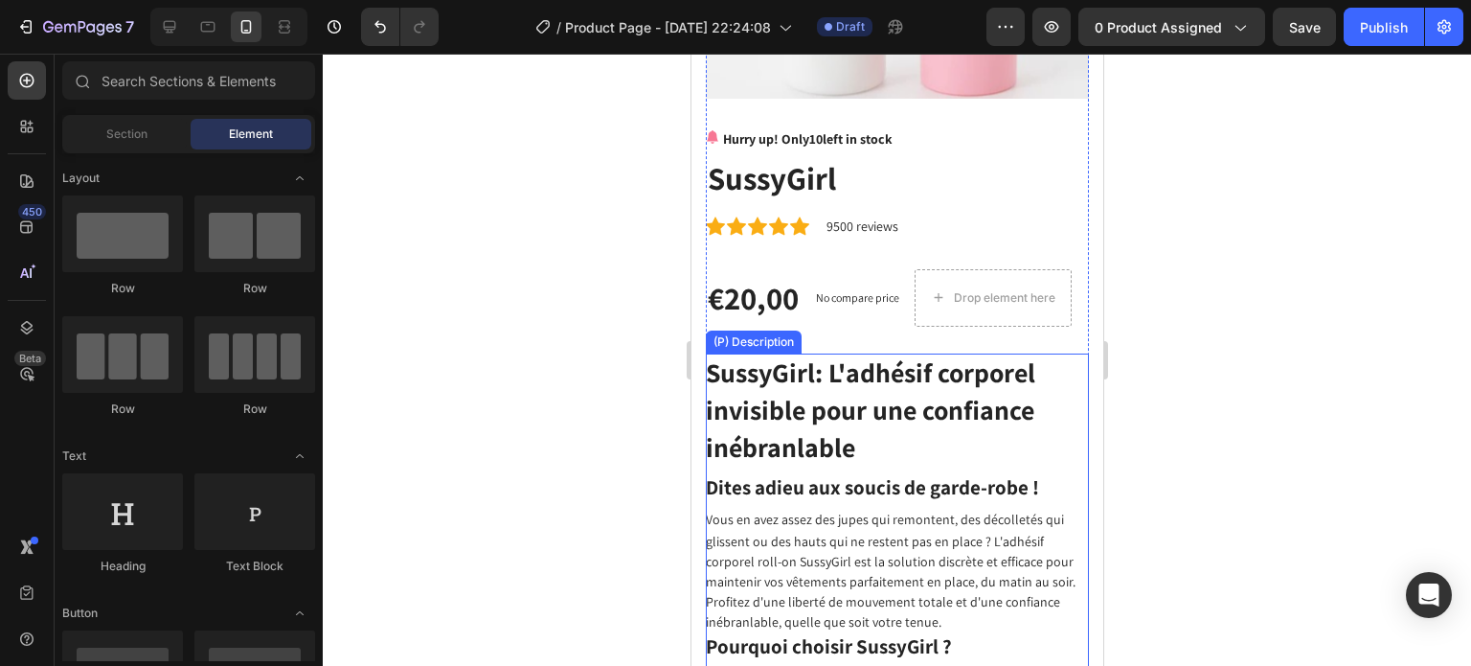
scroll to position [479, 0]
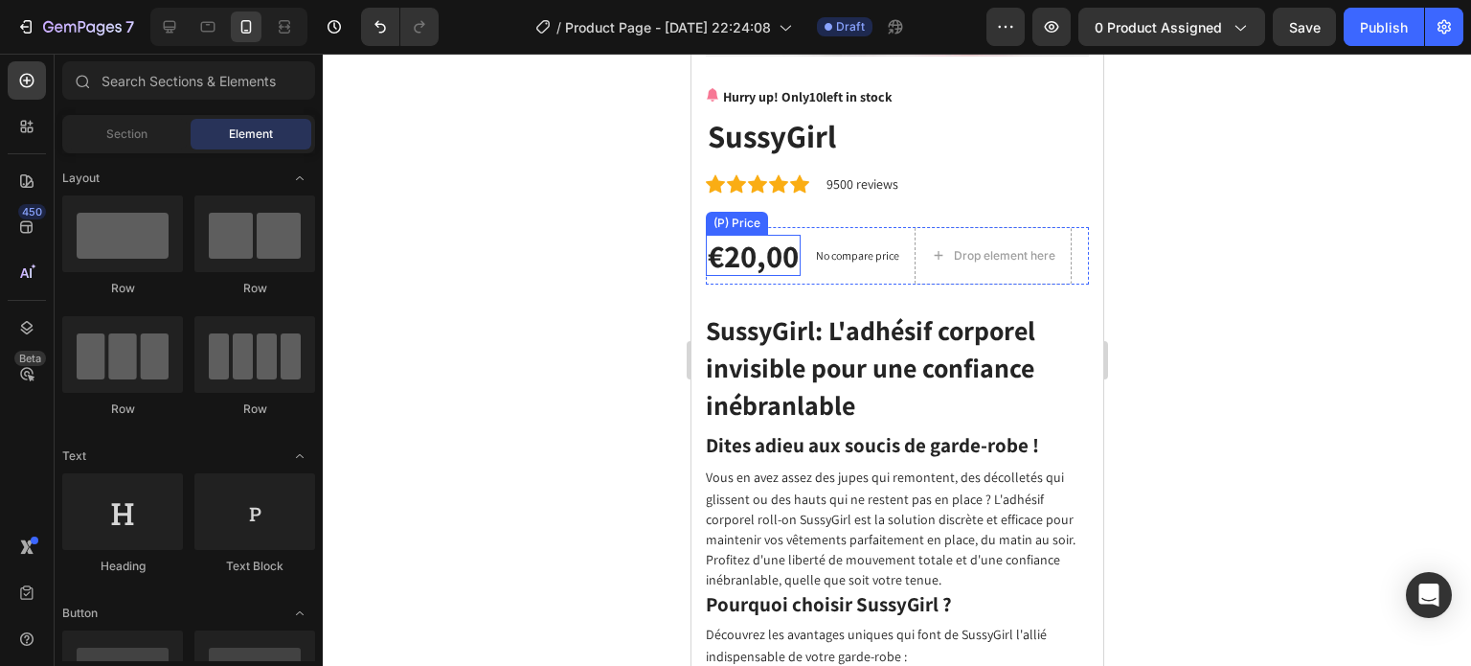
click at [762, 235] on div "€20,00" at bounding box center [752, 256] width 95 height 42
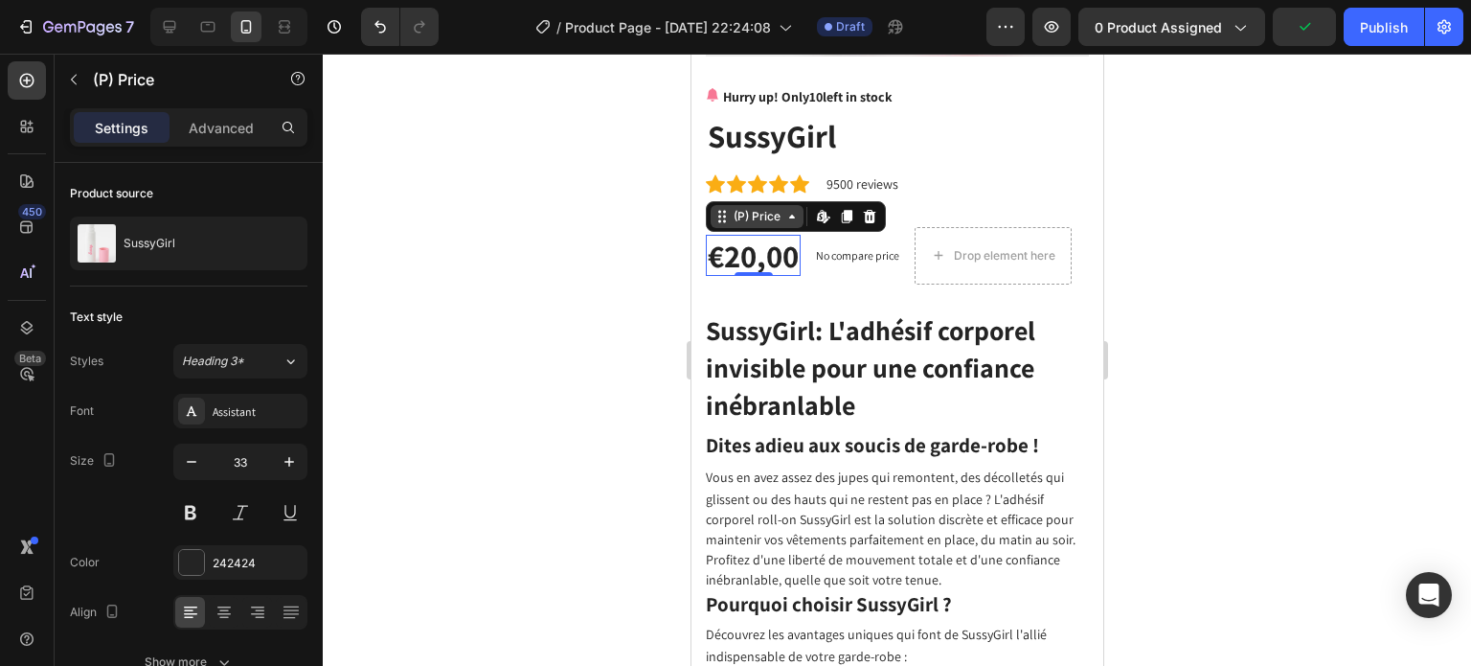
click at [775, 208] on div "(P) Price" at bounding box center [756, 216] width 55 height 17
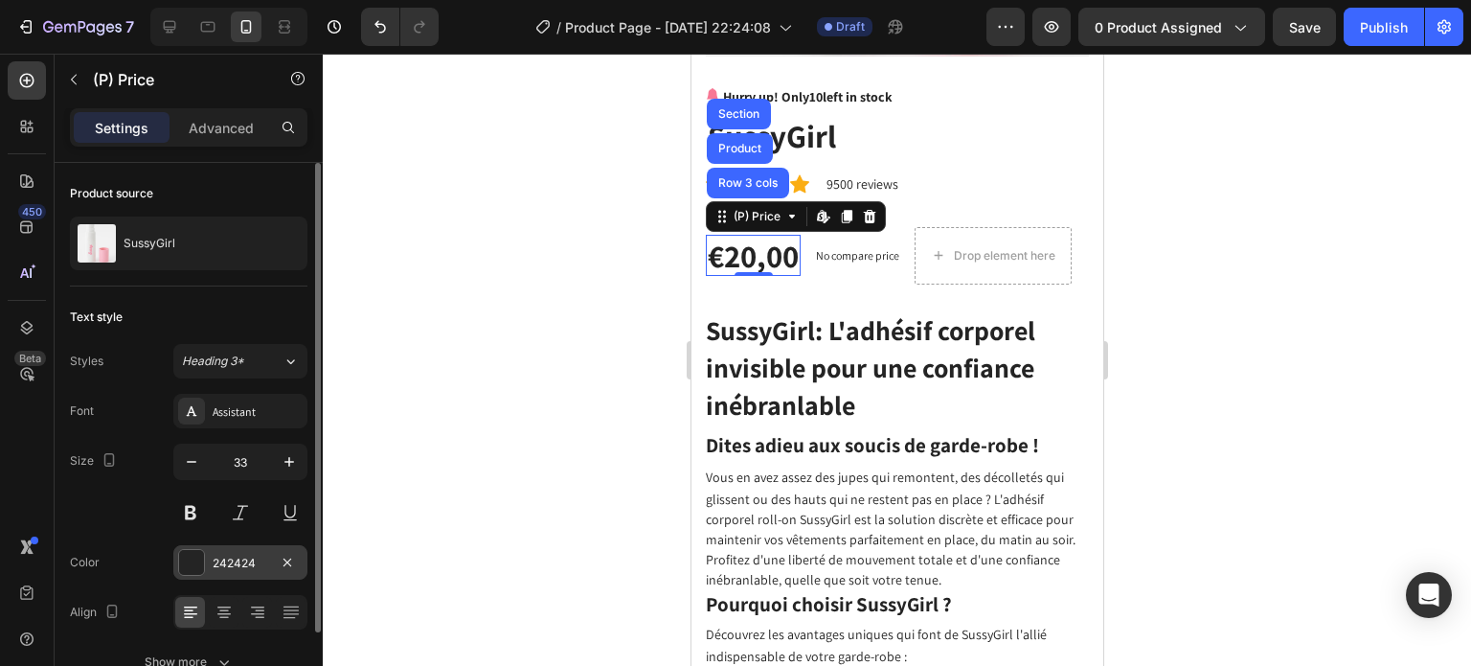
scroll to position [103, 0]
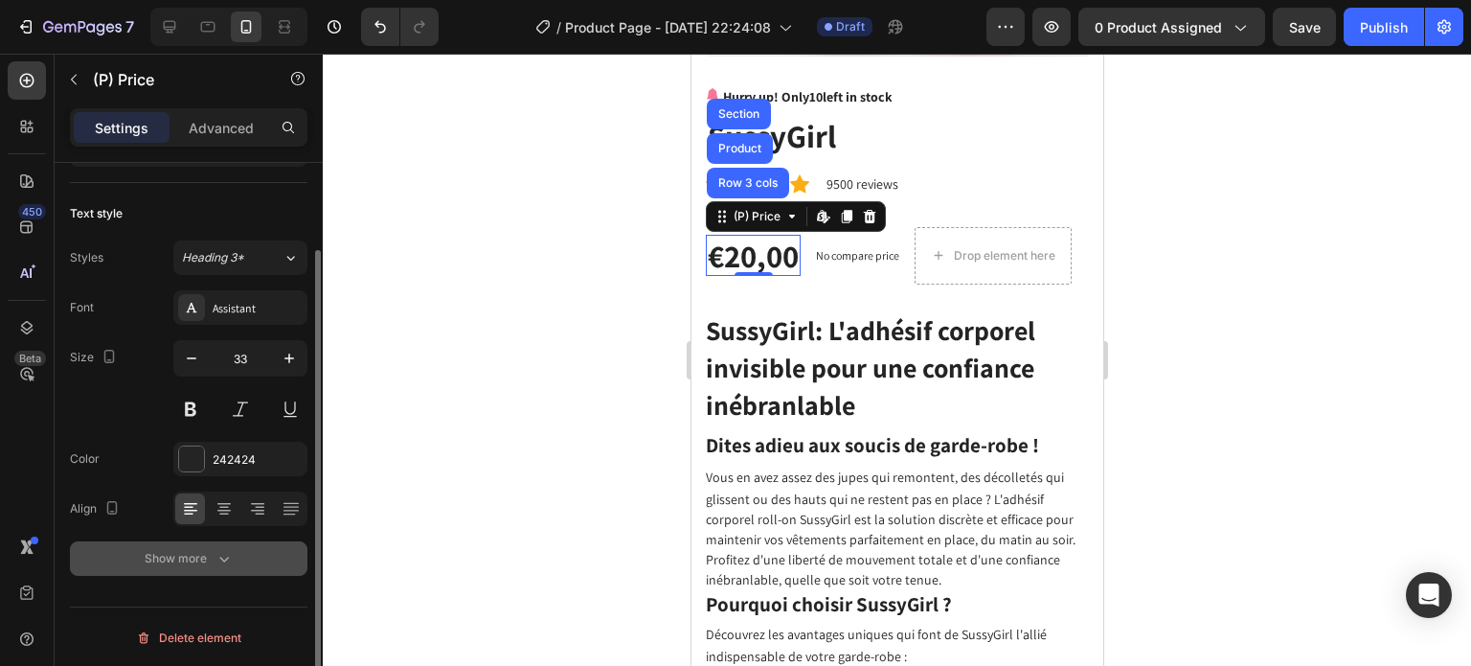
click at [226, 555] on icon "button" at bounding box center [224, 558] width 19 height 19
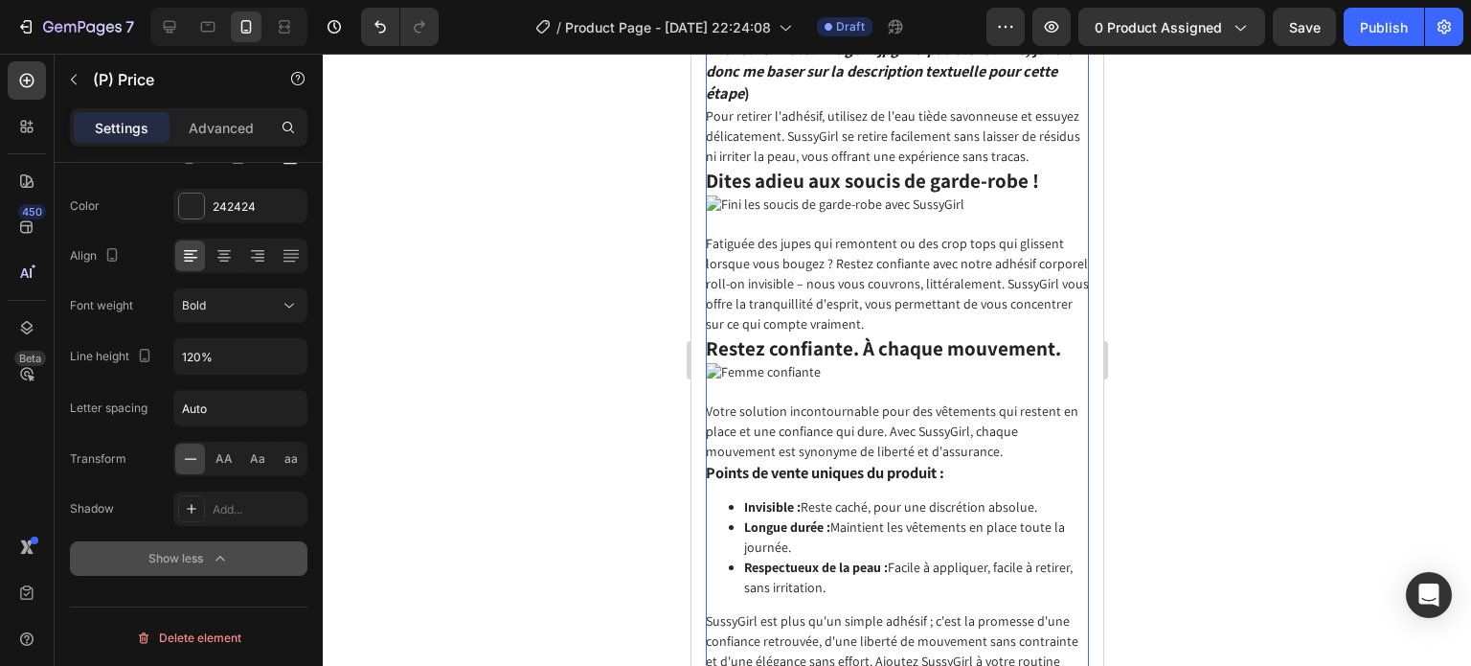
scroll to position [2394, 0]
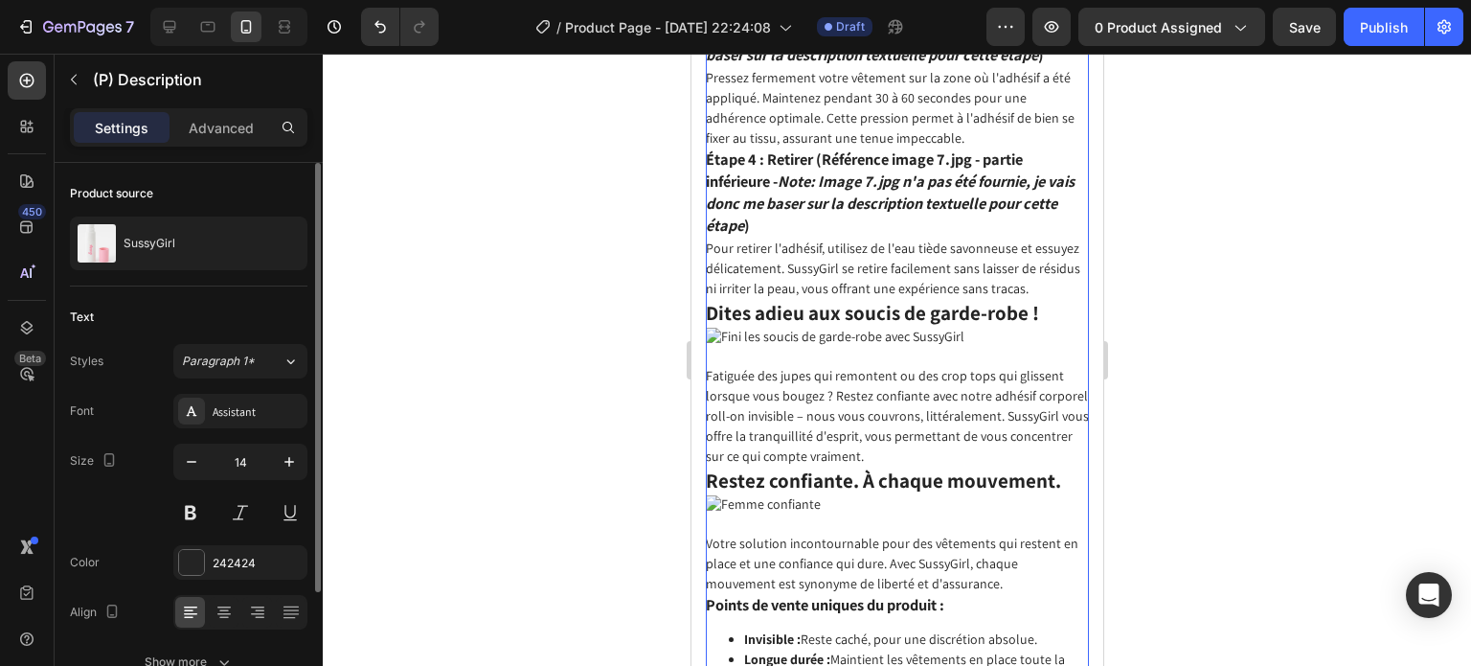
scroll to position [1532, 0]
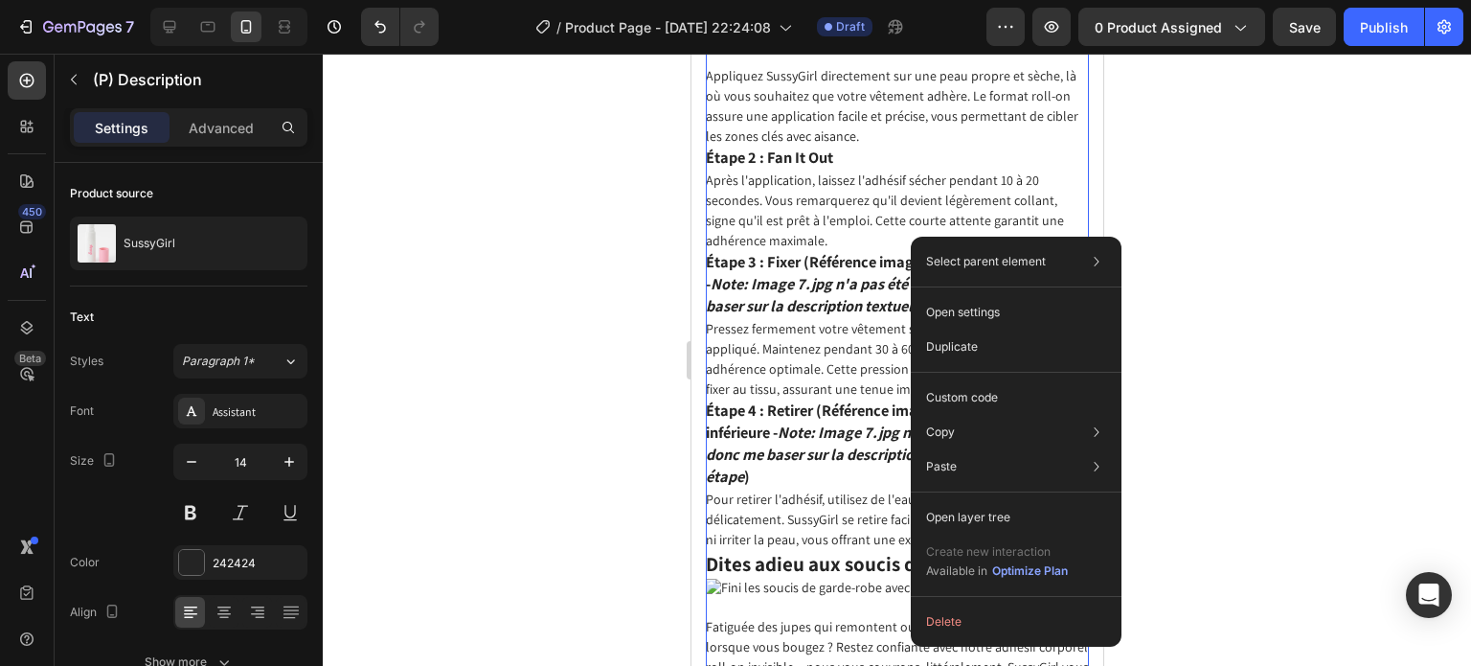
click at [896, 233] on div "SussyGirl: L'adhésif corporel invisible pour une confiance inébranlable Dites a…" at bounding box center [896, 333] width 383 height 2151
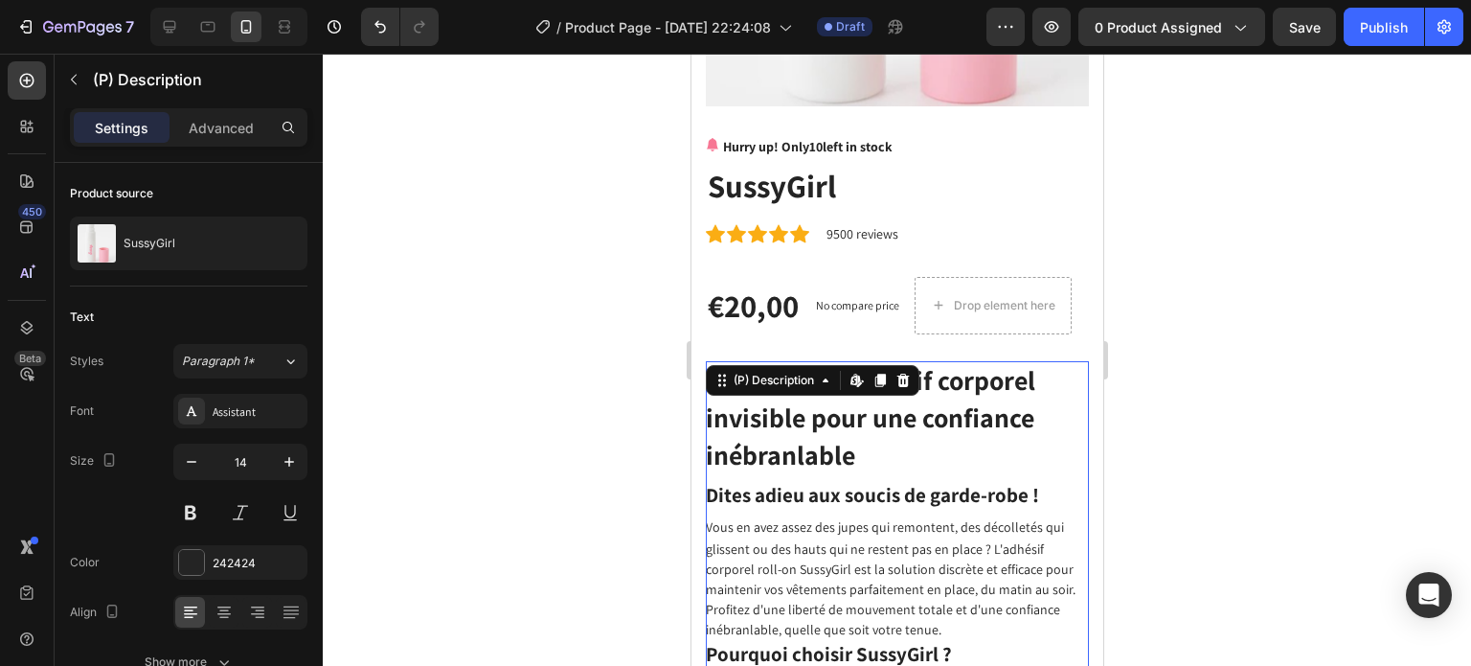
scroll to position [287, 0]
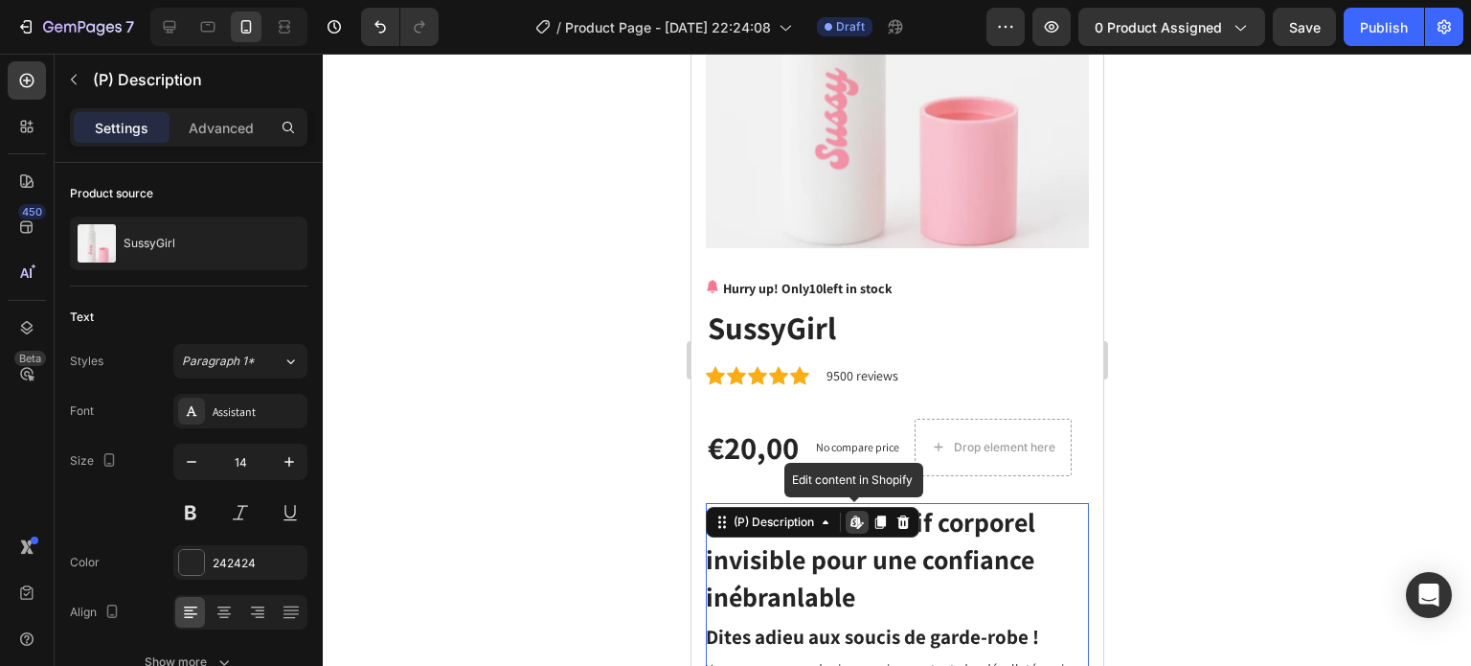
click at [850, 514] on icon at bounding box center [856, 521] width 15 height 15
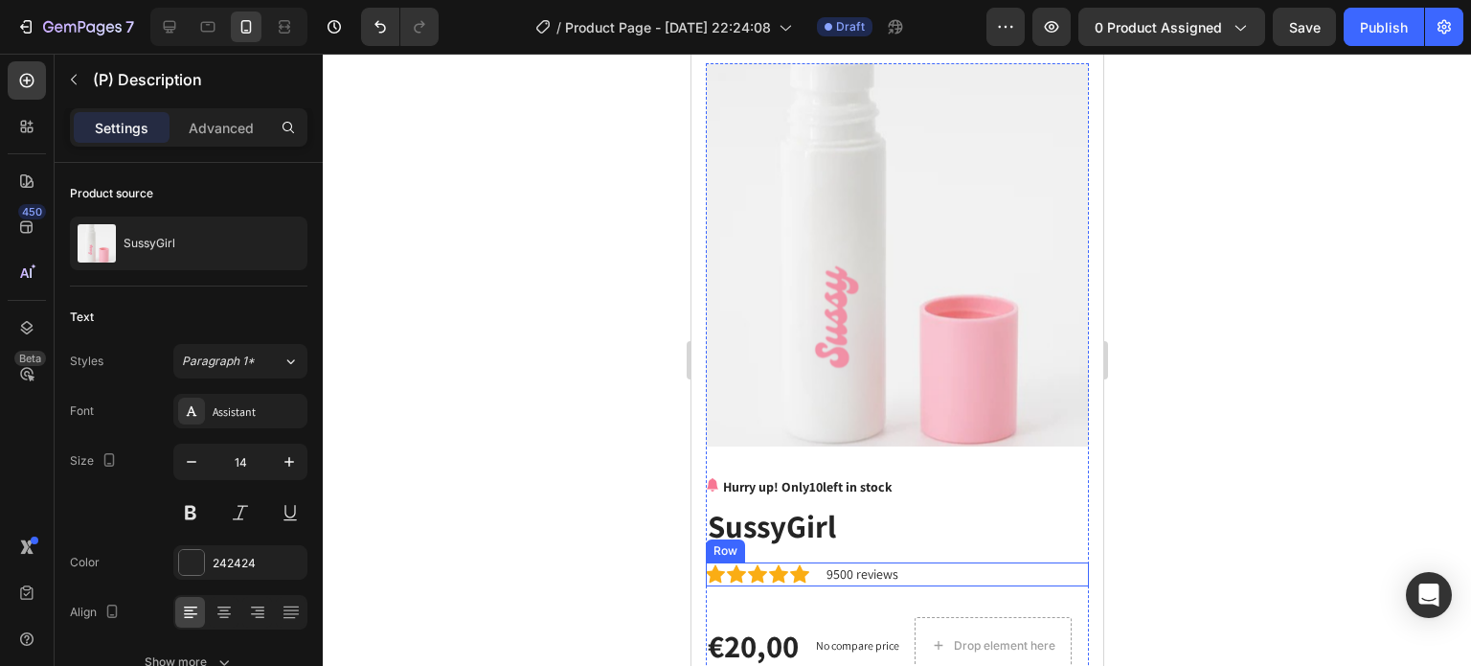
scroll to position [0, 0]
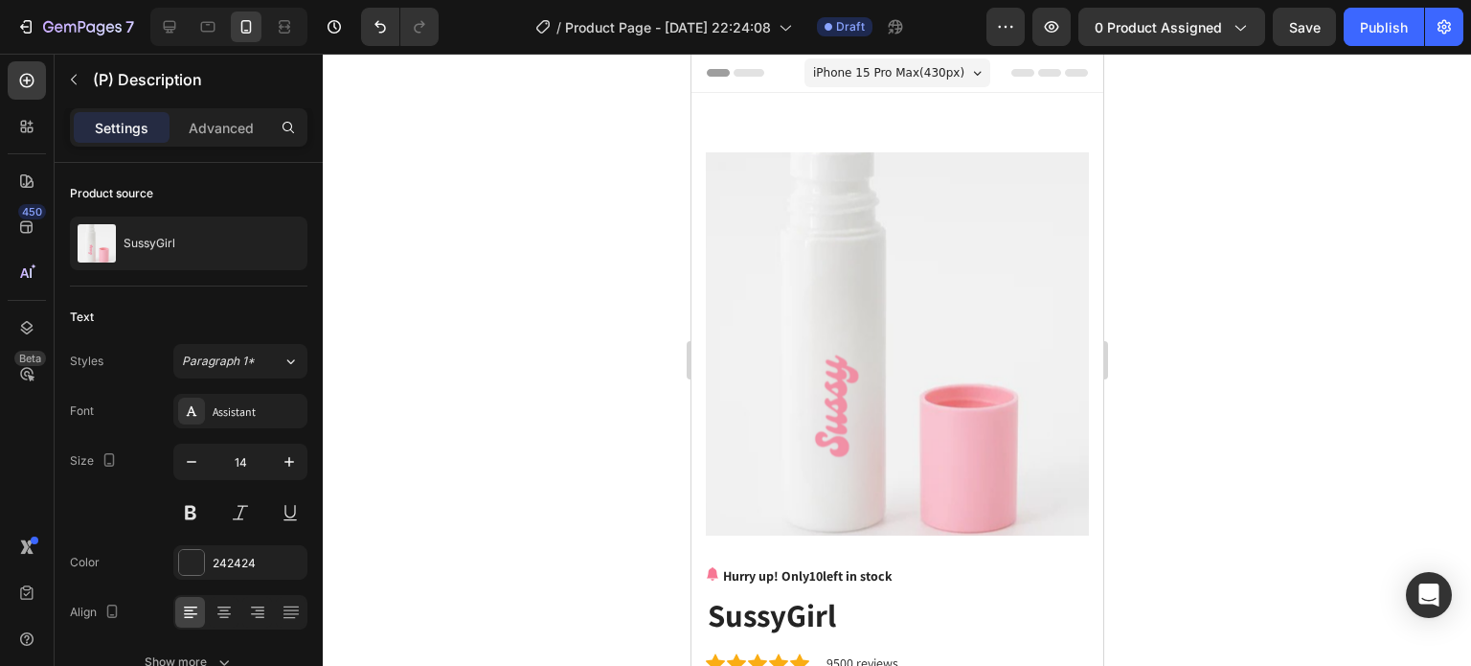
click at [921, 76] on span "iPhone 15 Pro Max ( 430 px)" at bounding box center [887, 72] width 151 height 19
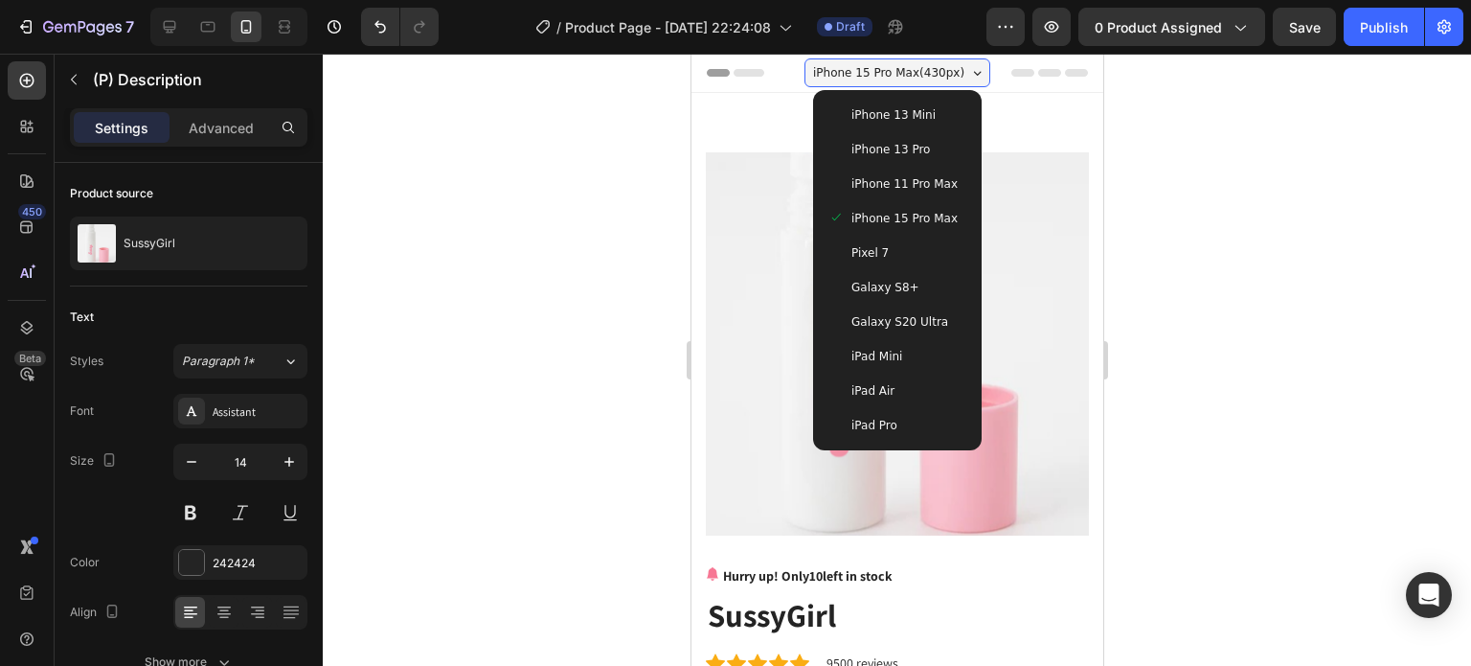
click at [909, 389] on div "iPad Air" at bounding box center [896, 390] width 138 height 19
type input "16"
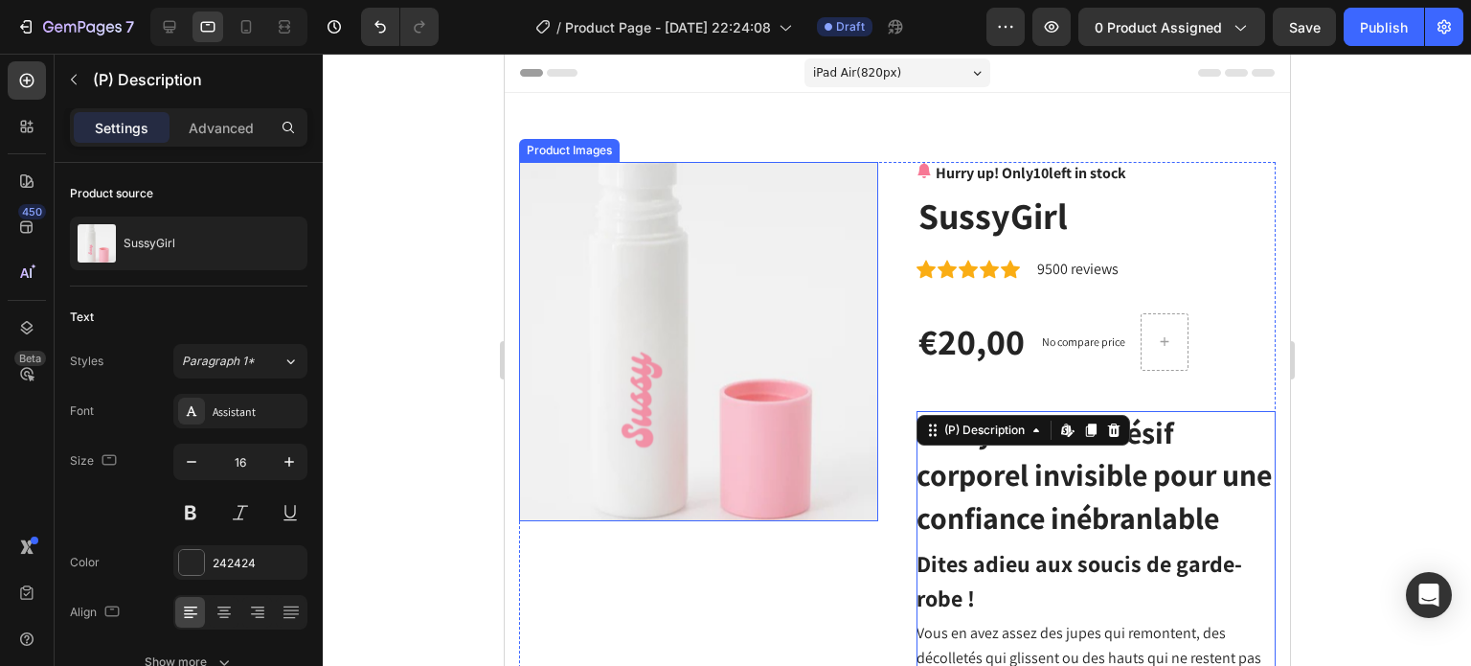
click at [779, 425] on img at bounding box center [697, 341] width 359 height 359
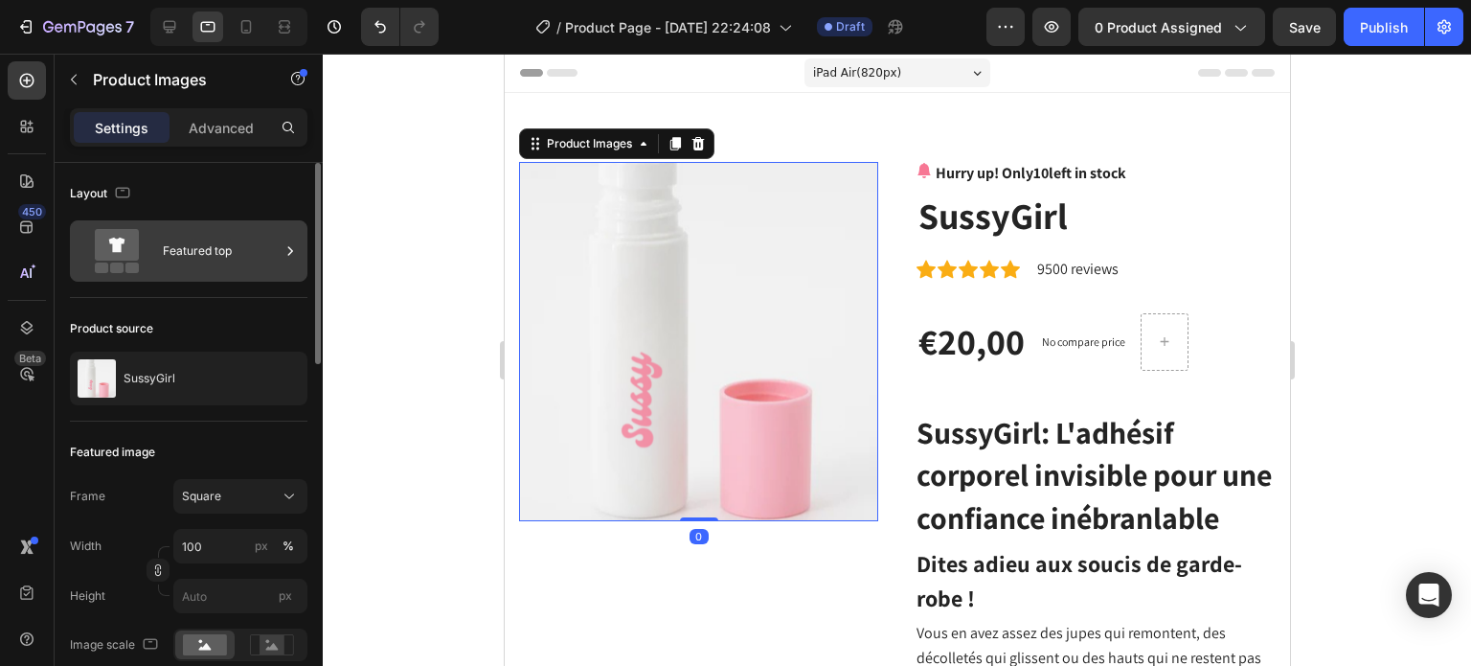
click at [233, 263] on div "Featured top" at bounding box center [221, 251] width 117 height 44
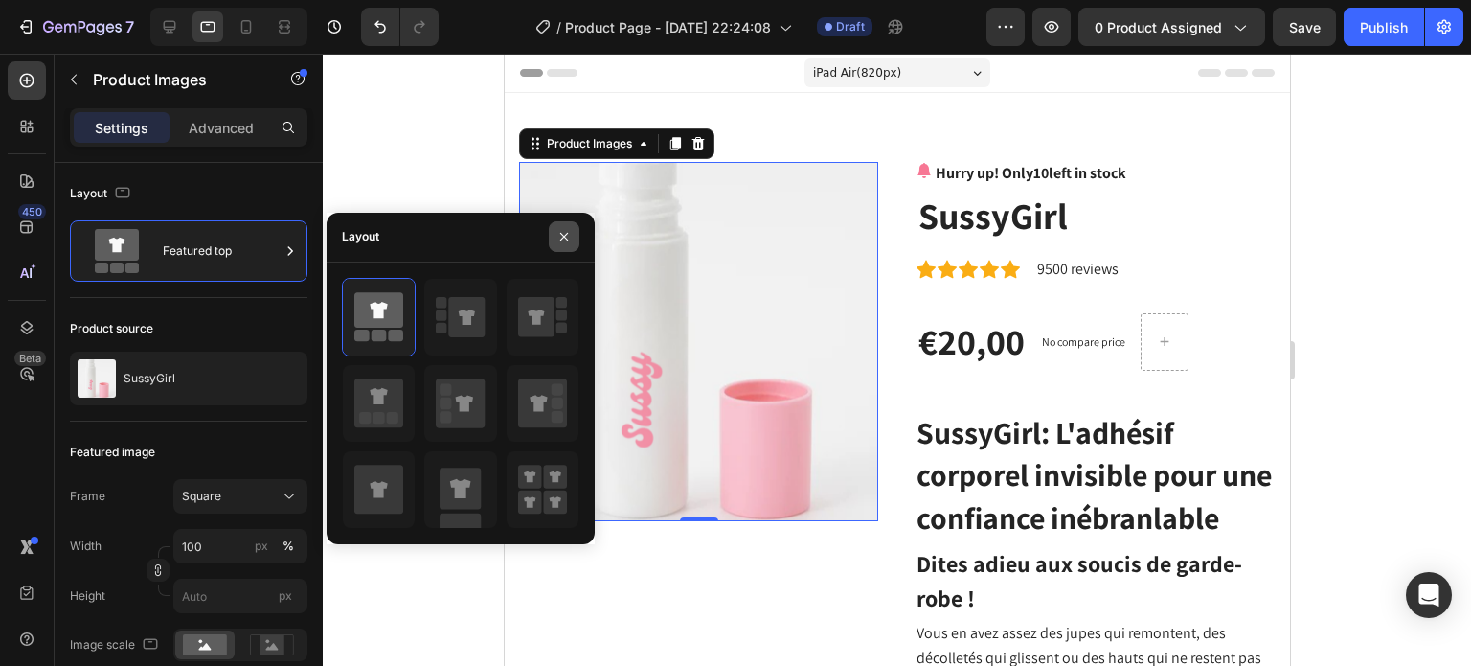
click at [559, 248] on button "button" at bounding box center [564, 236] width 31 height 31
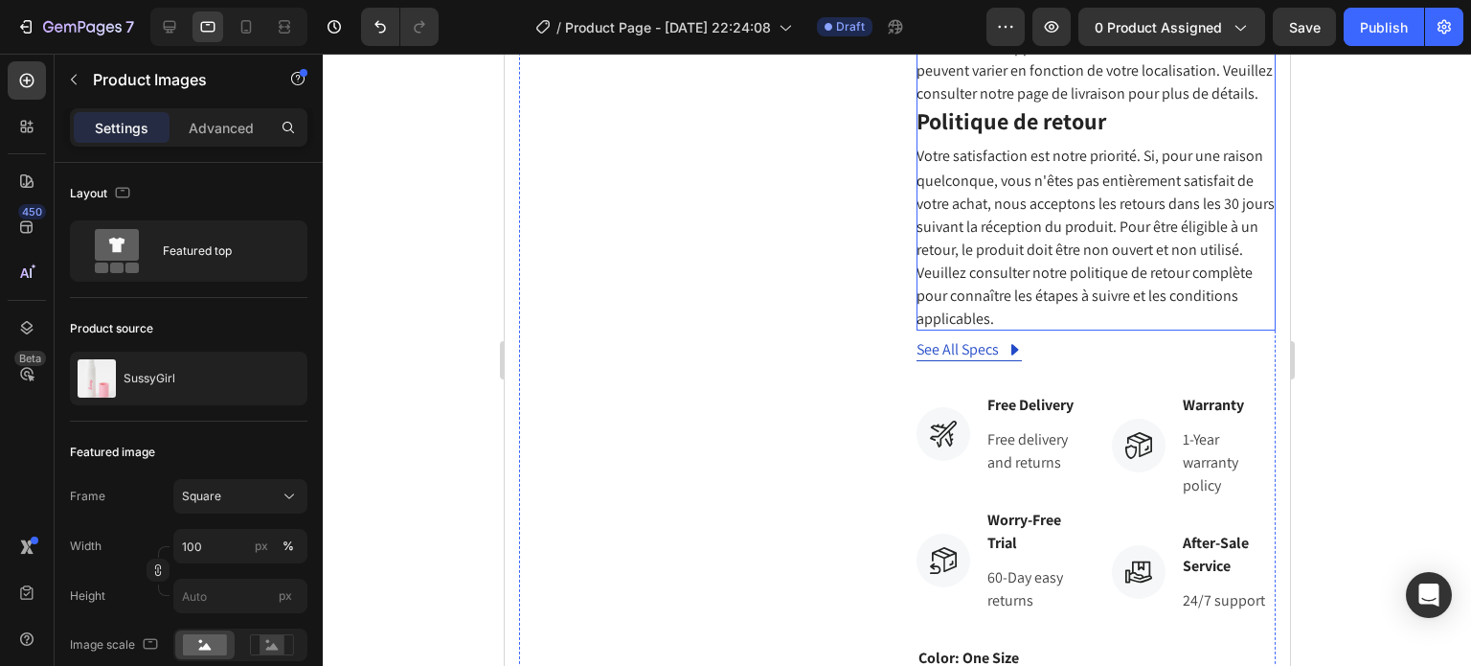
scroll to position [3256, 0]
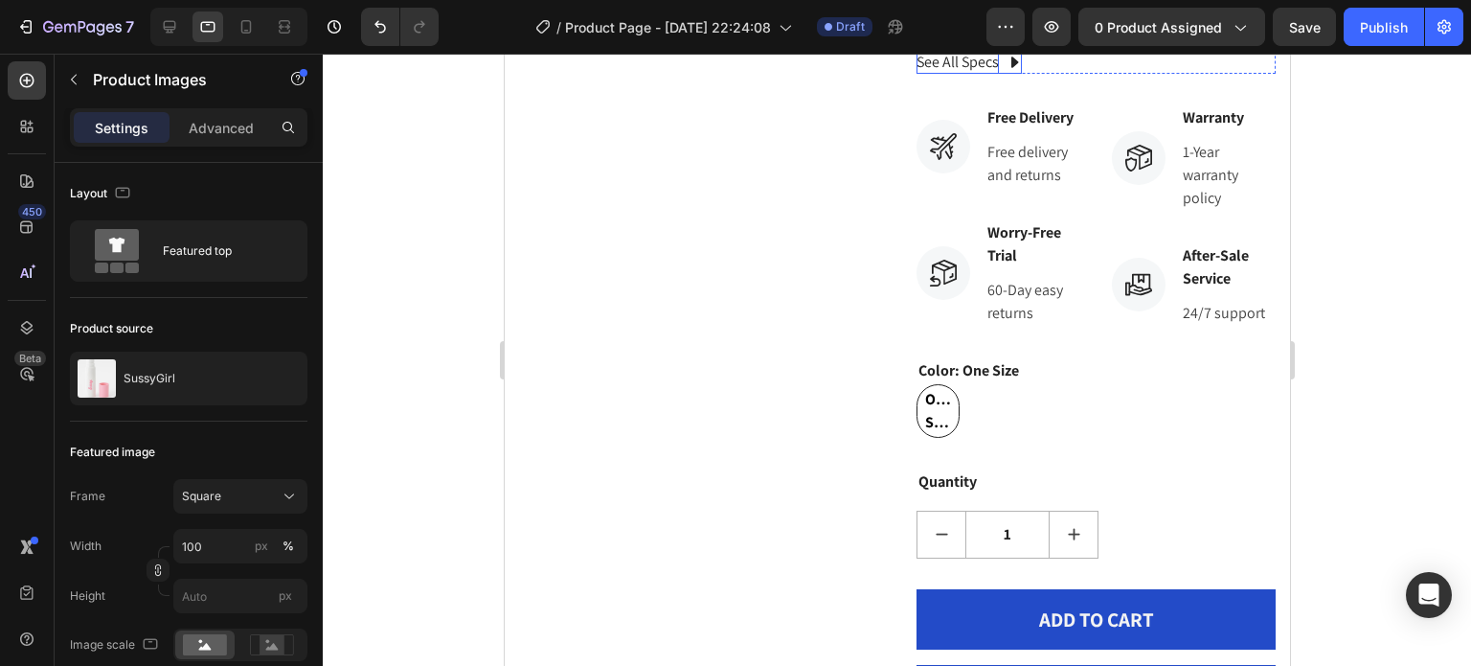
click at [987, 74] on div "See All Specs" at bounding box center [957, 62] width 82 height 23
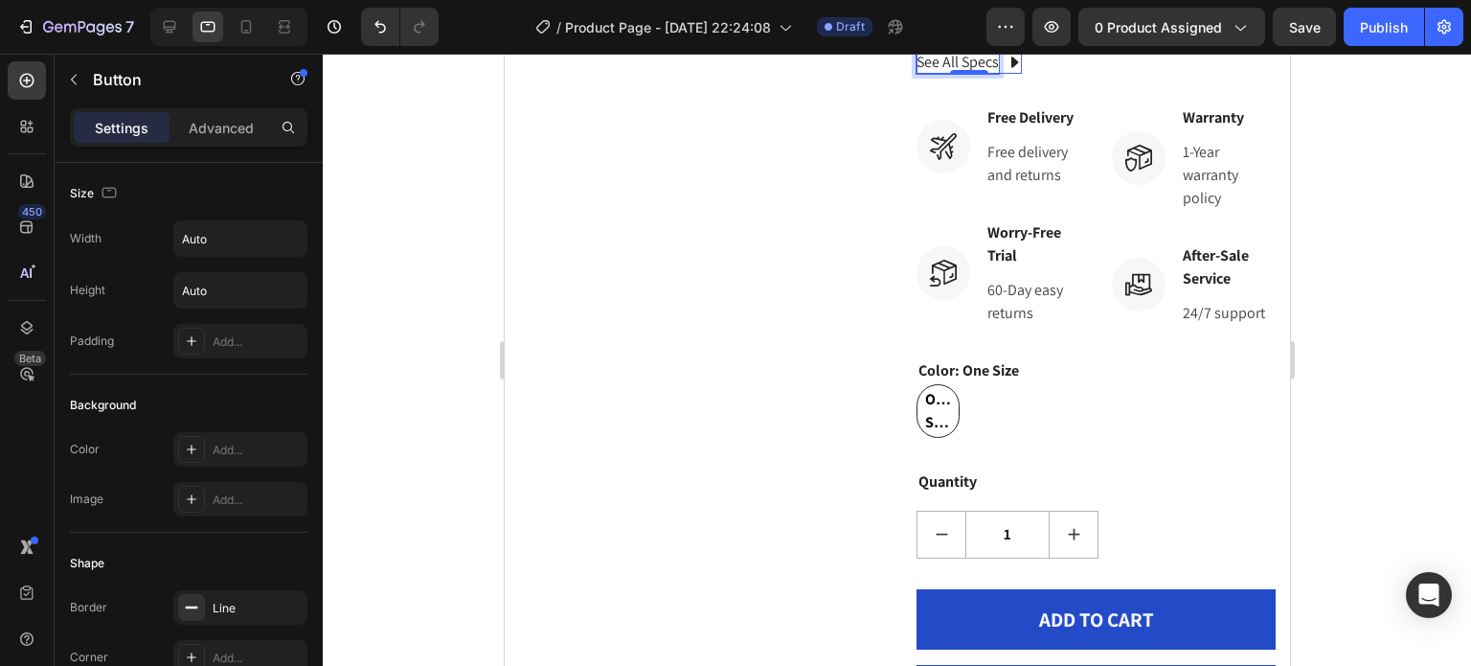
click at [970, 74] on div "See All Specs" at bounding box center [957, 62] width 82 height 23
click at [1010, 68] on icon at bounding box center [1013, 62] width 7 height 11
click at [983, 40] on icon at bounding box center [990, 32] width 15 height 15
click at [1037, 40] on icon at bounding box center [1044, 32] width 15 height 15
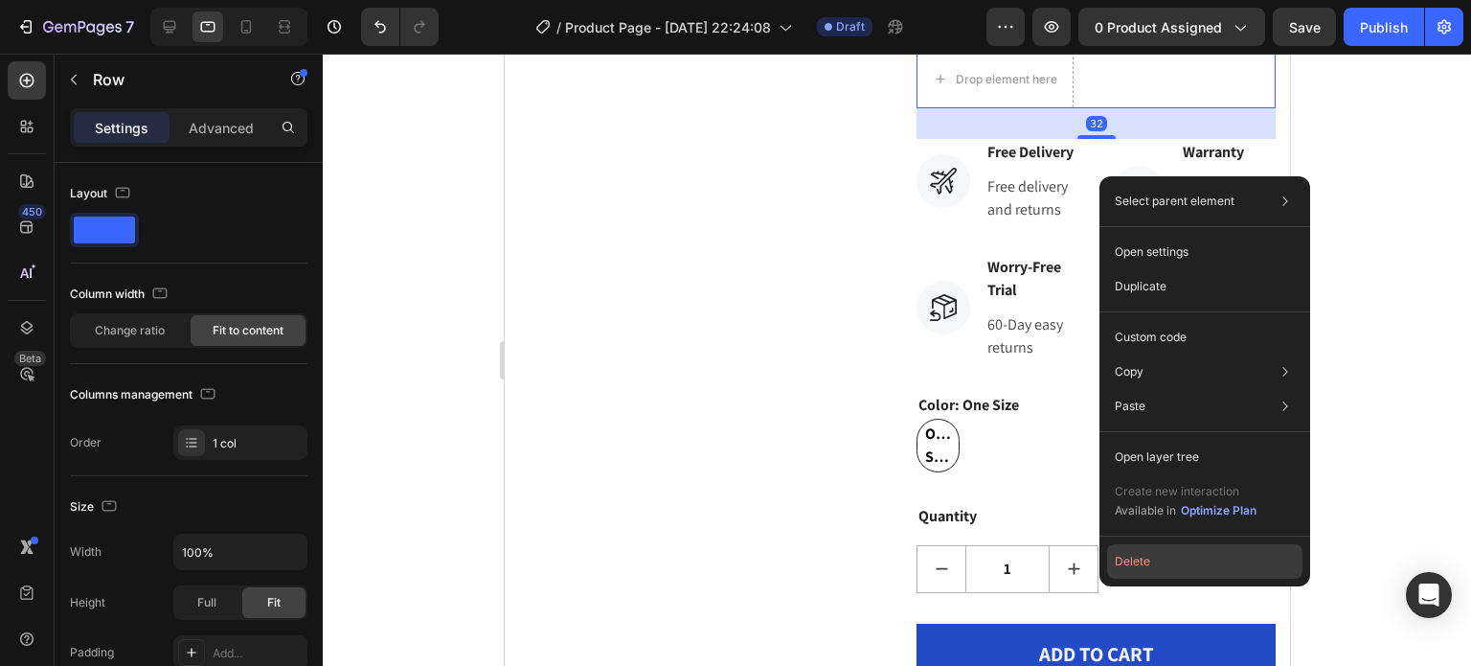
click at [1168, 554] on button "Delete" at bounding box center [1204, 561] width 195 height 34
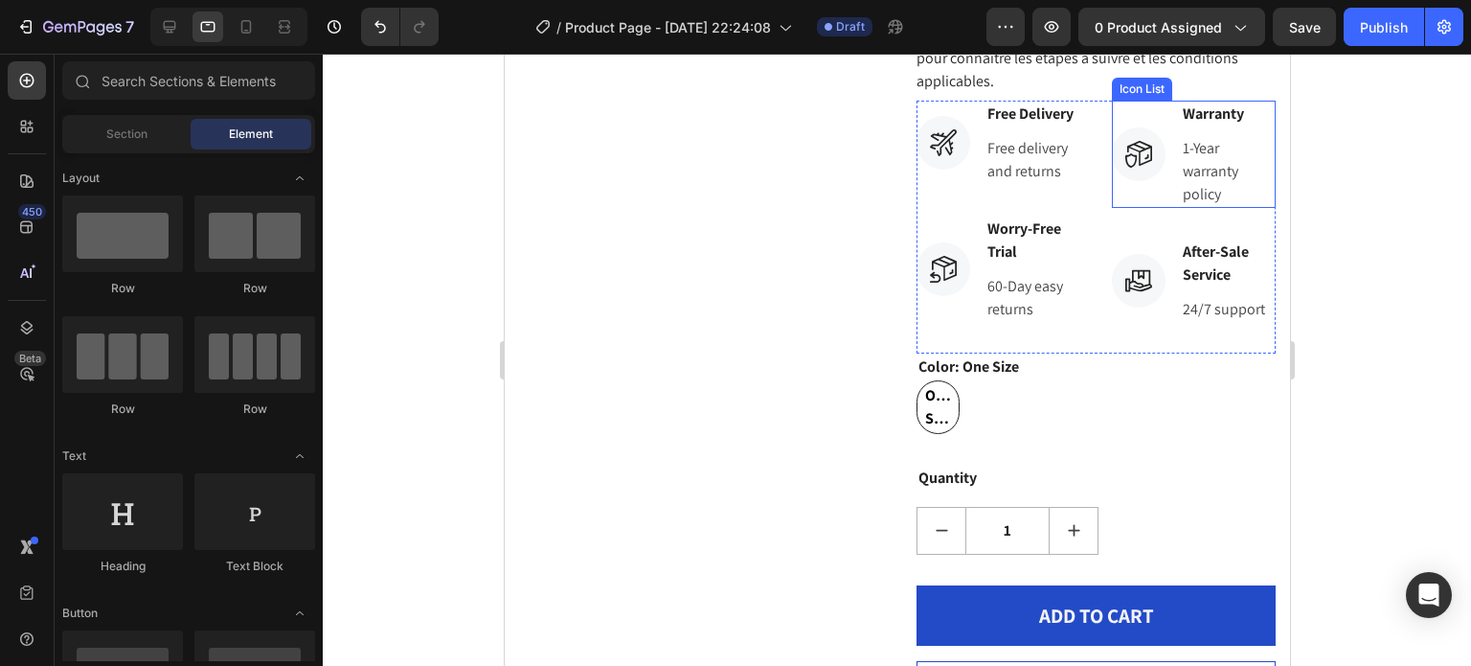
scroll to position [3160, 0]
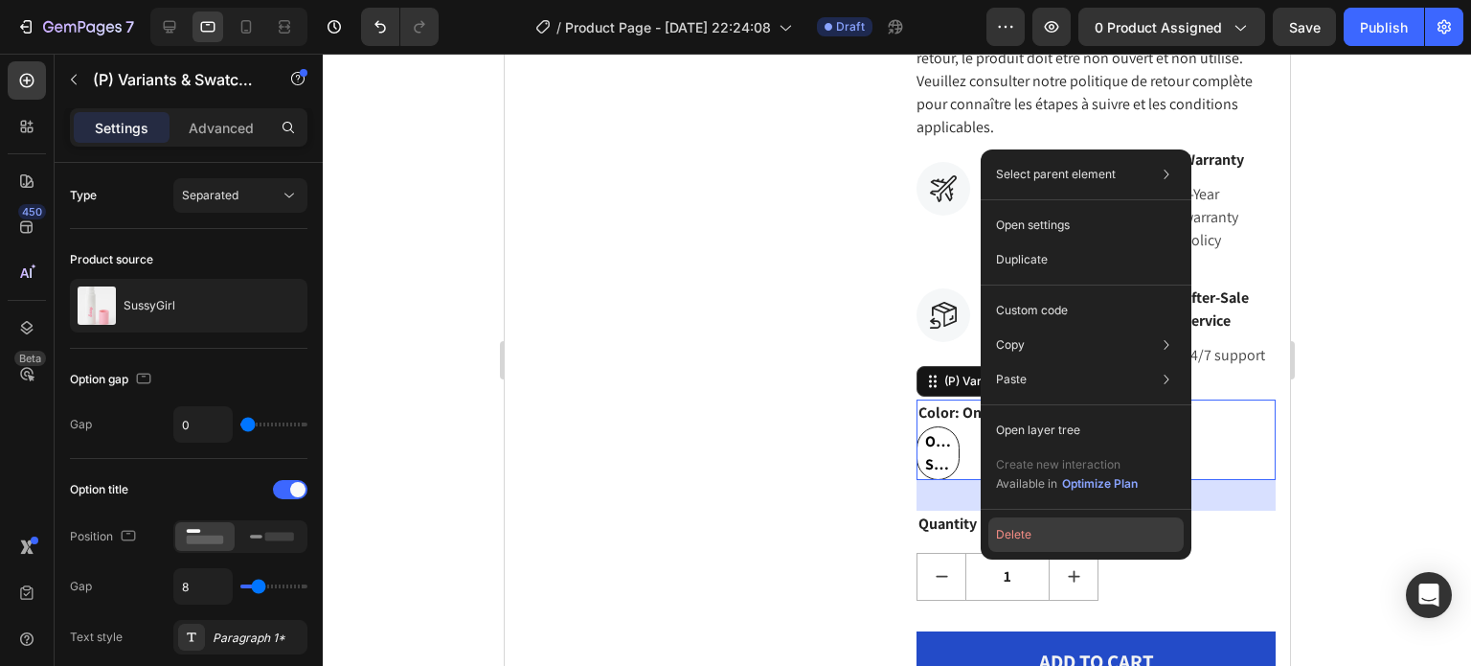
click at [1098, 527] on button "Delete" at bounding box center [1085, 534] width 195 height 34
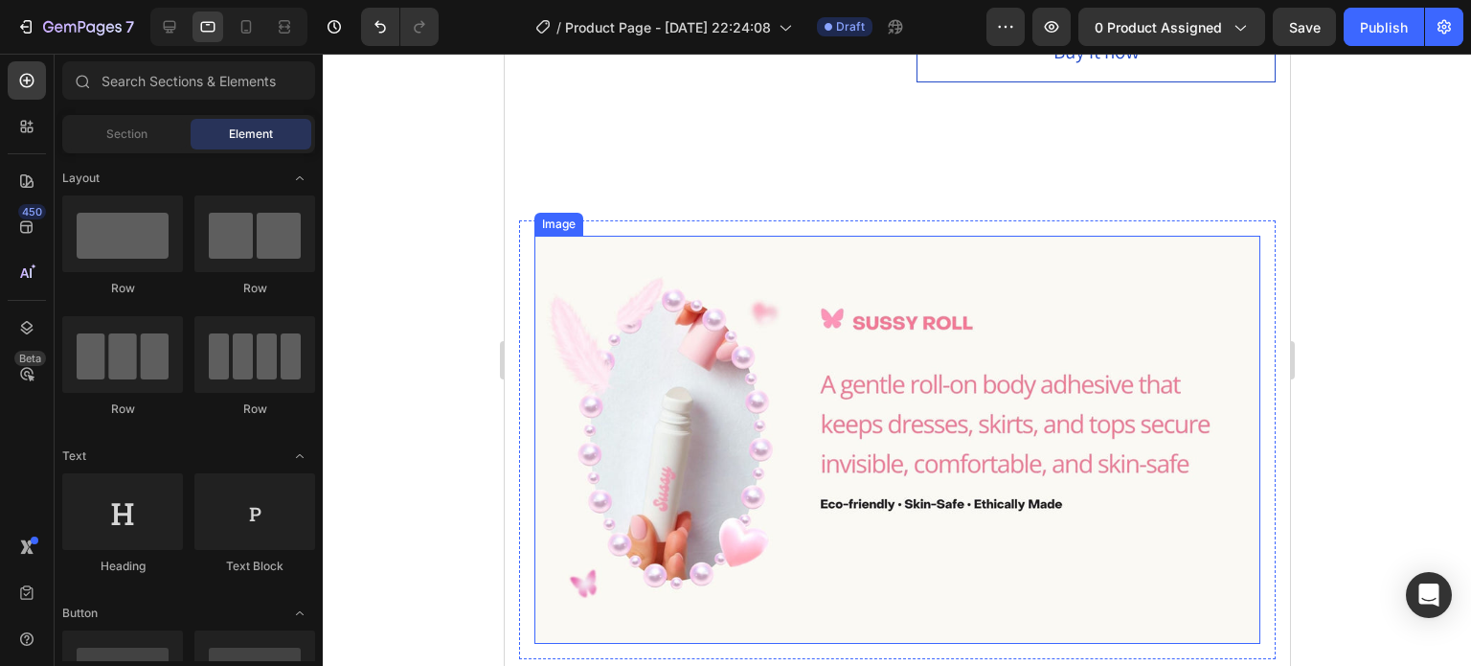
scroll to position [3448, 0]
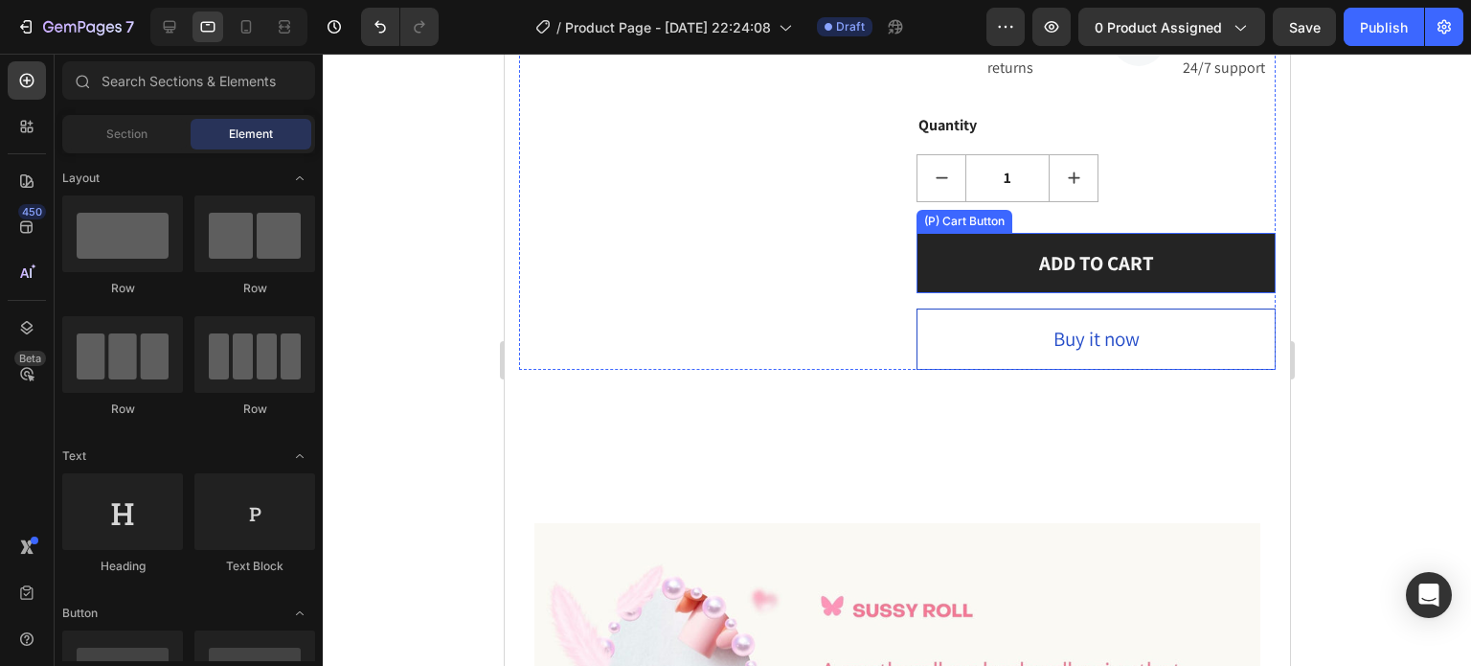
click at [1191, 294] on button "ADD TO CART" at bounding box center [1095, 263] width 359 height 61
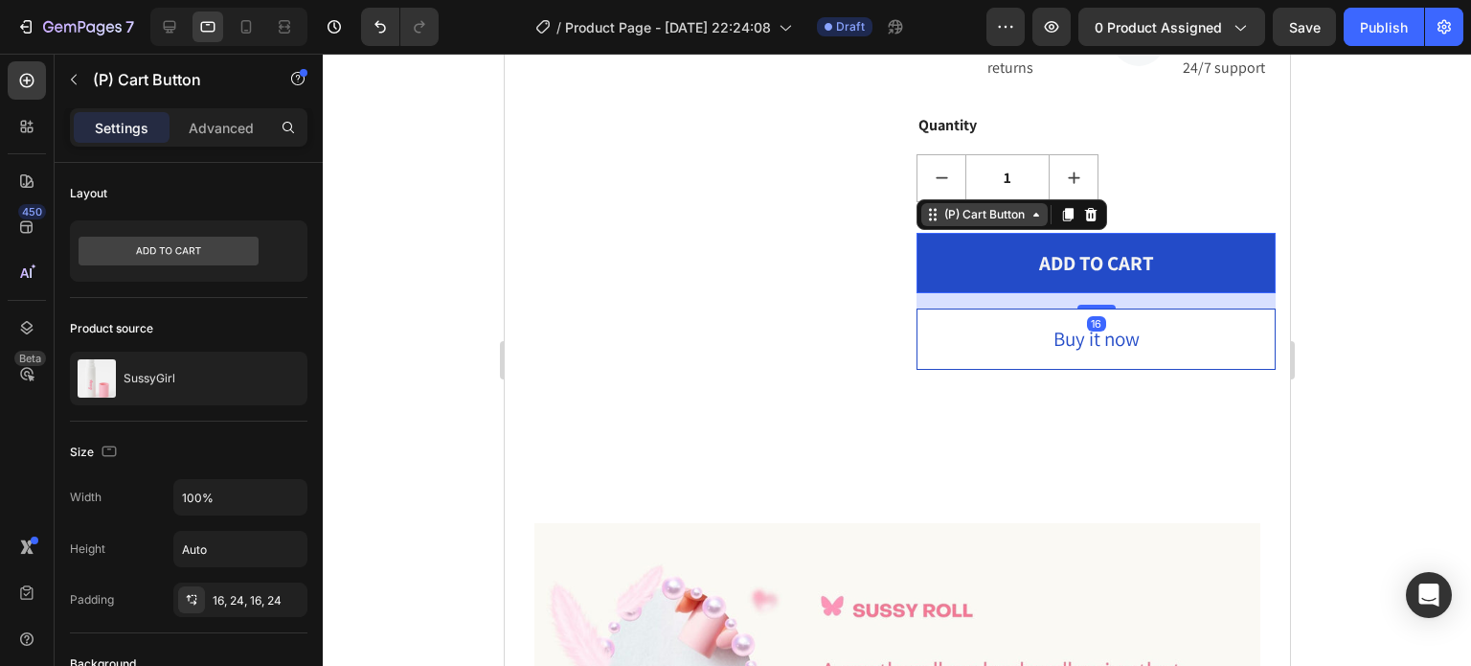
click at [1028, 222] on icon at bounding box center [1035, 214] width 15 height 15
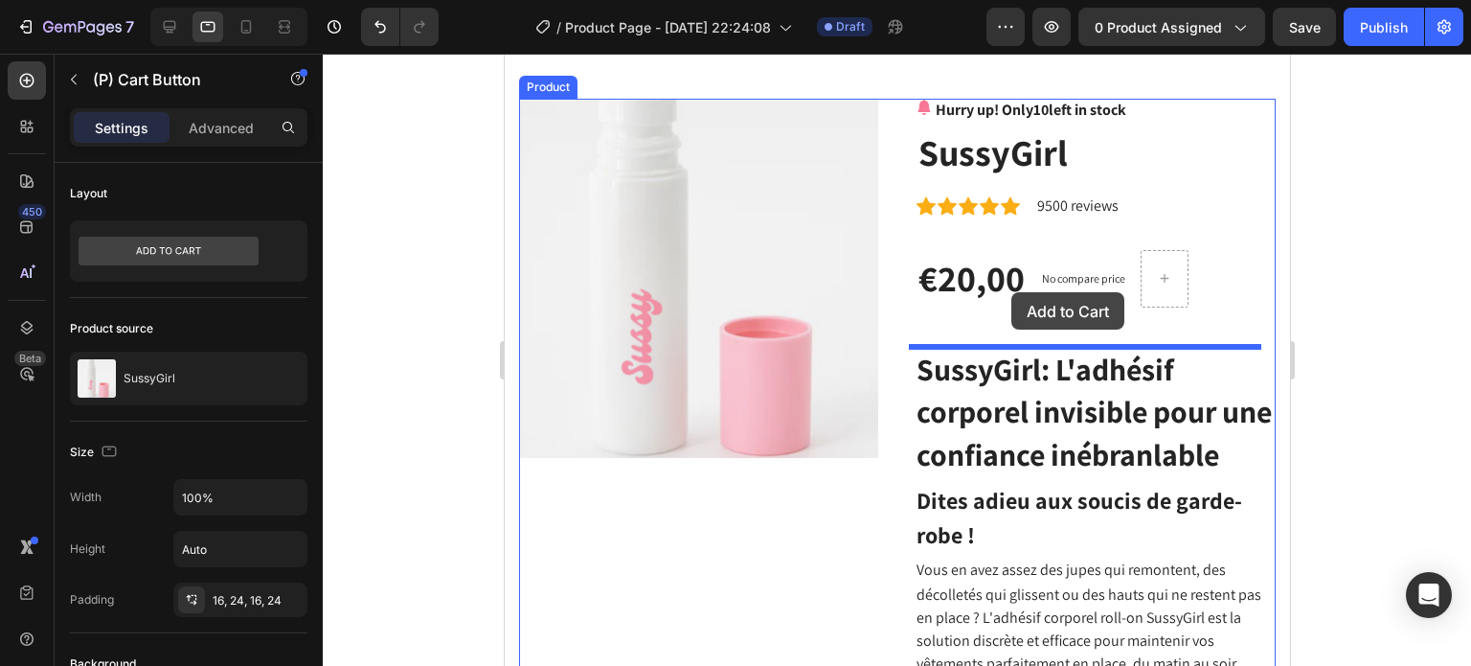
scroll to position [0, 0]
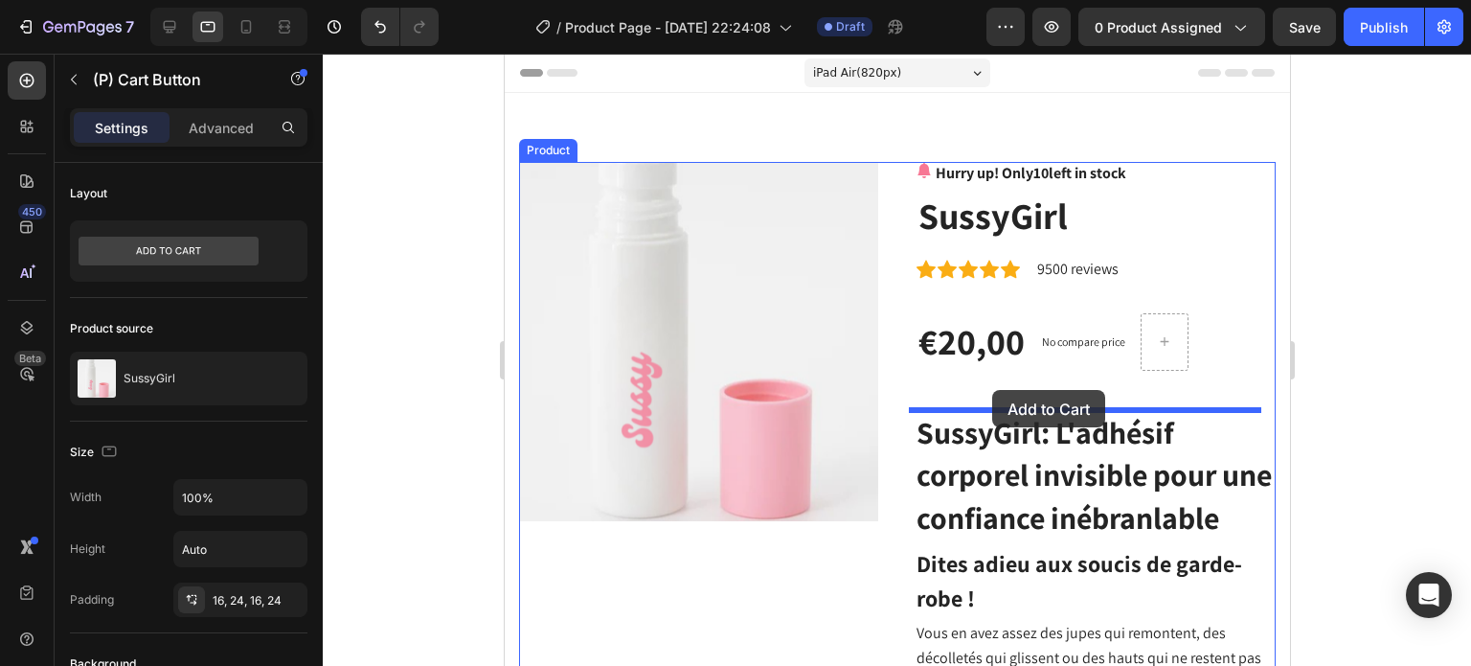
drag, startPoint x: 920, startPoint y: 382, endPoint x: 991, endPoint y: 390, distance: 71.3
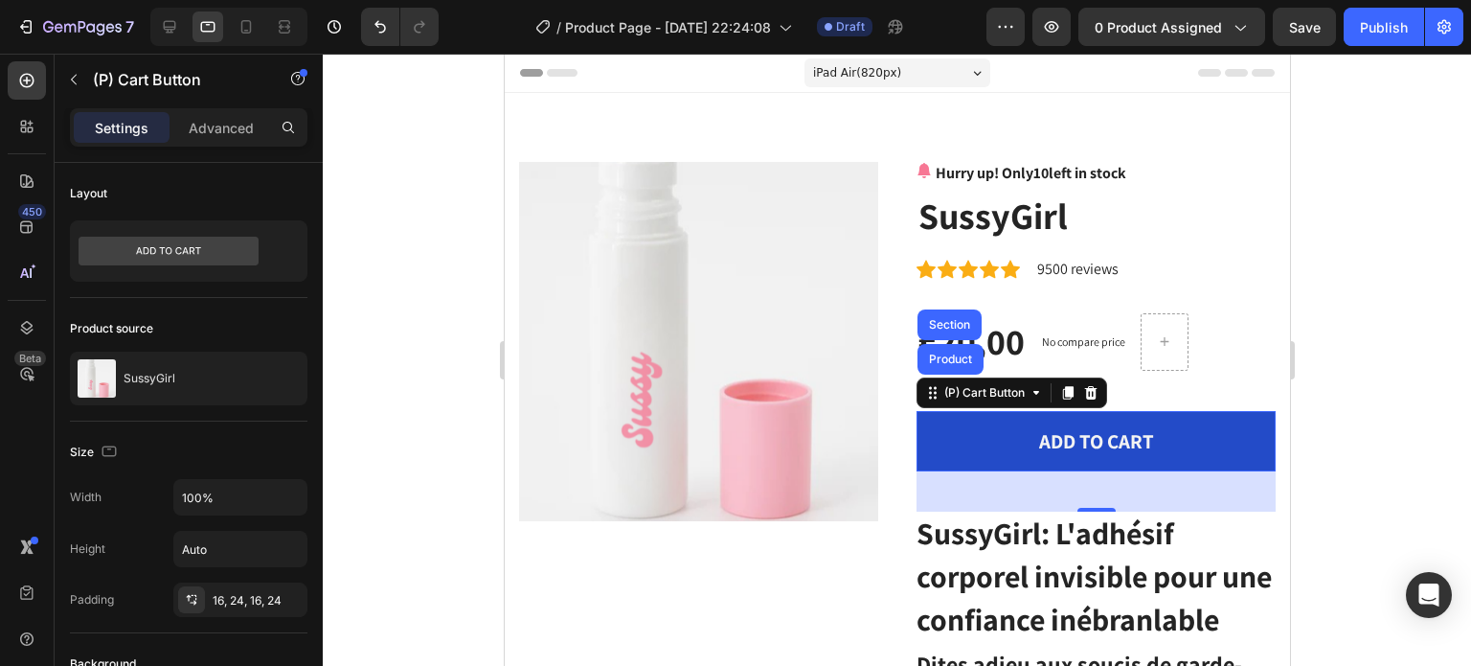
click at [1407, 334] on div at bounding box center [897, 360] width 1148 height 612
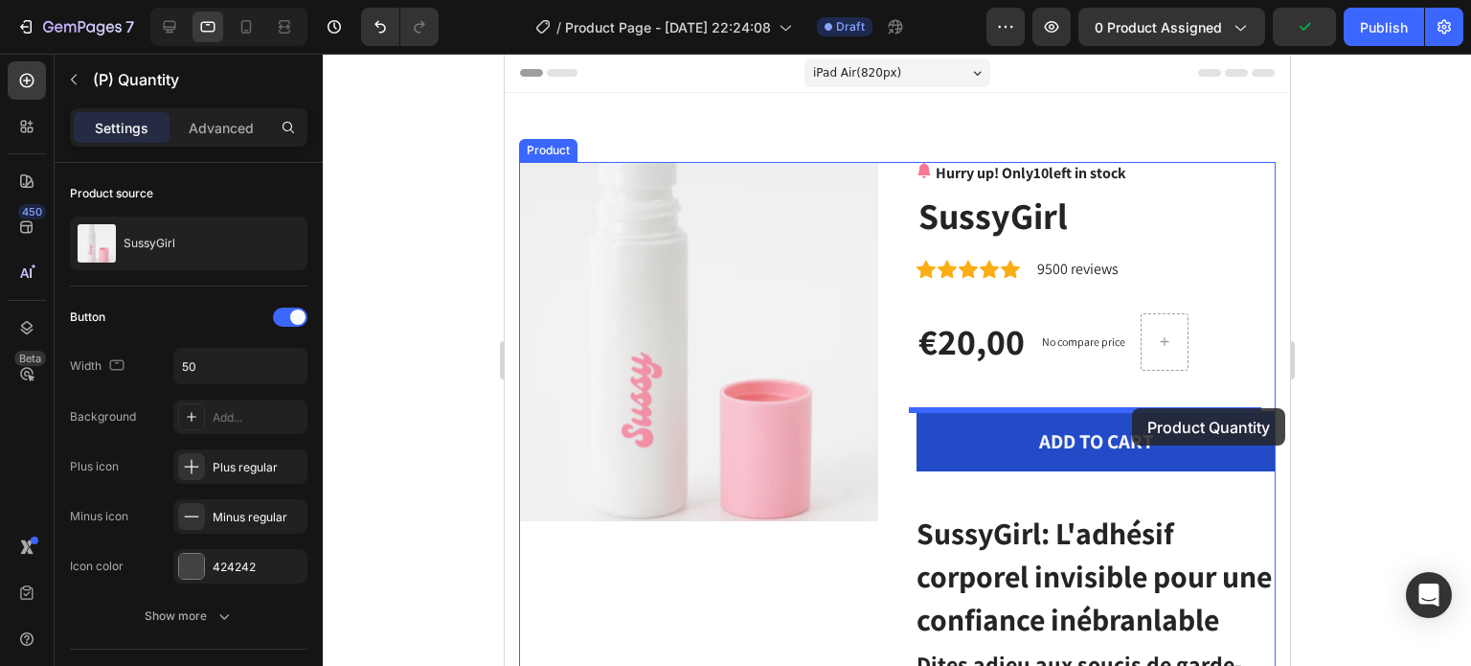
drag, startPoint x: 1129, startPoint y: 480, endPoint x: 1131, endPoint y: 408, distance: 71.9
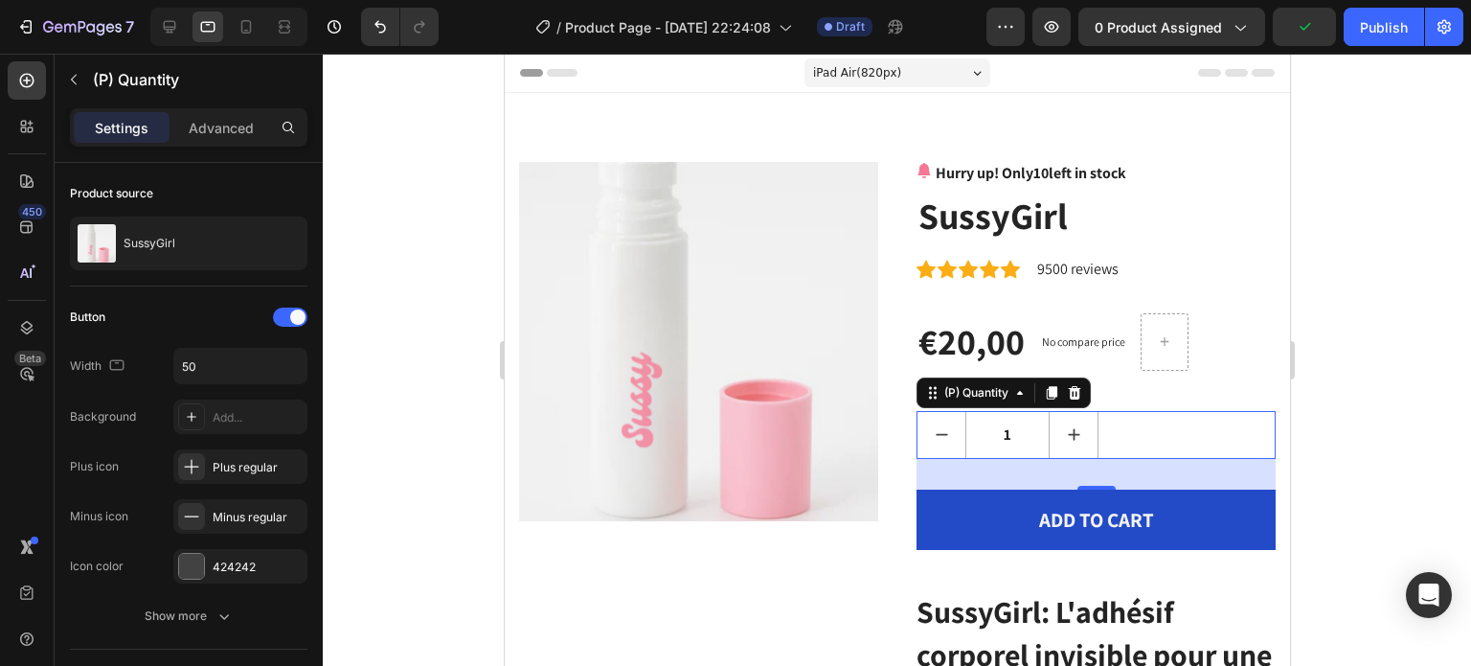
click at [1402, 396] on div at bounding box center [897, 360] width 1148 height 612
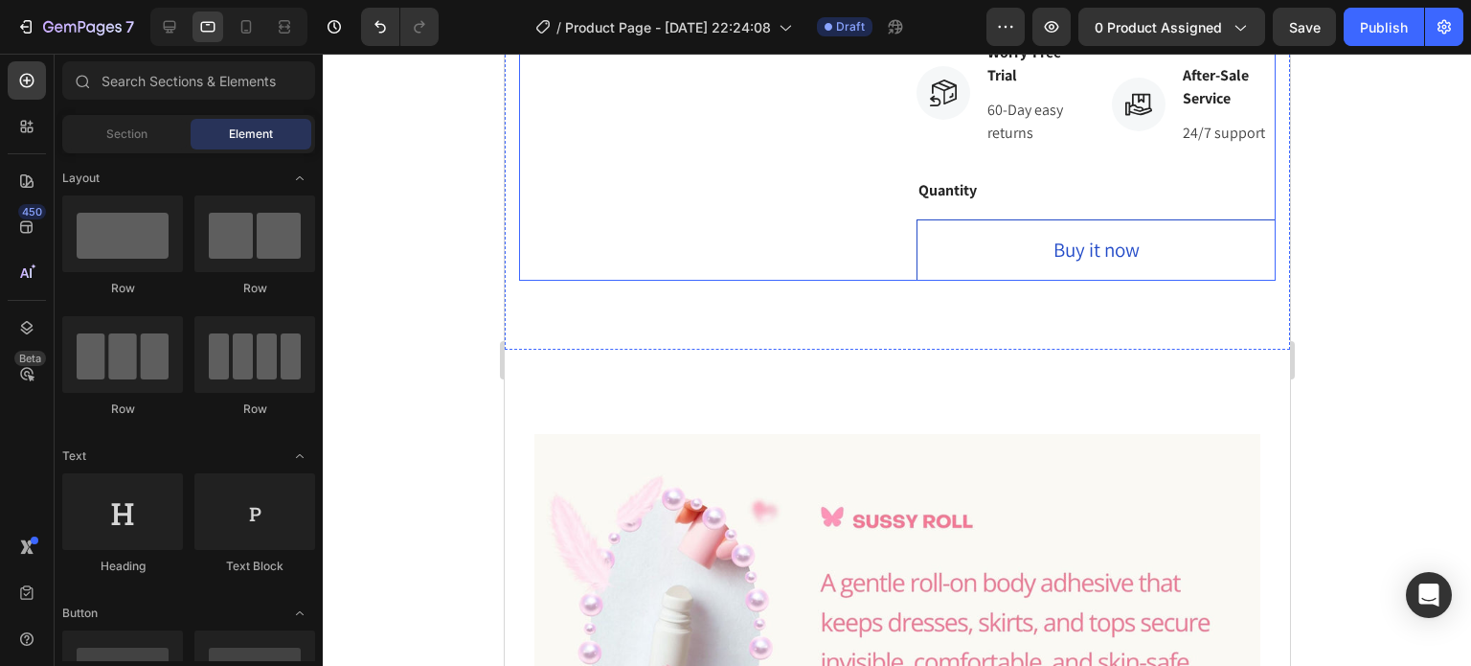
scroll to position [3544, 0]
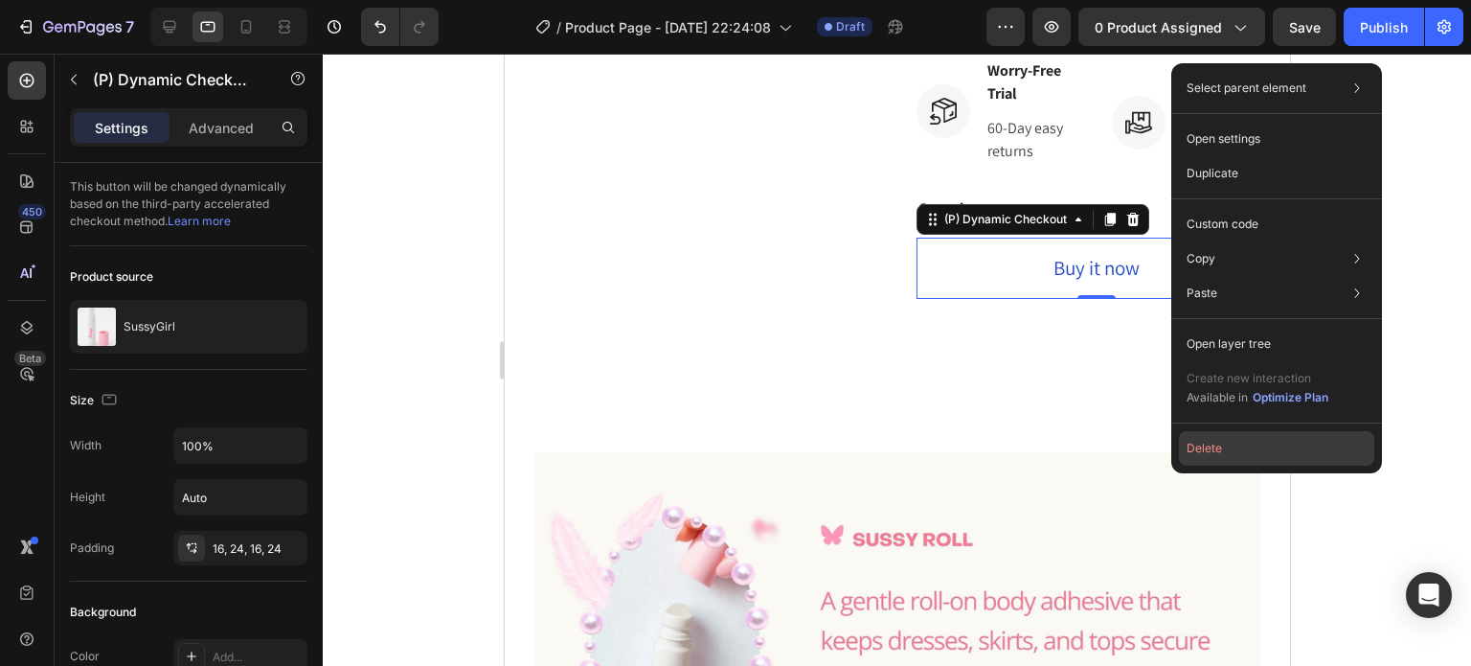
click at [1218, 445] on button "Delete" at bounding box center [1276, 448] width 195 height 34
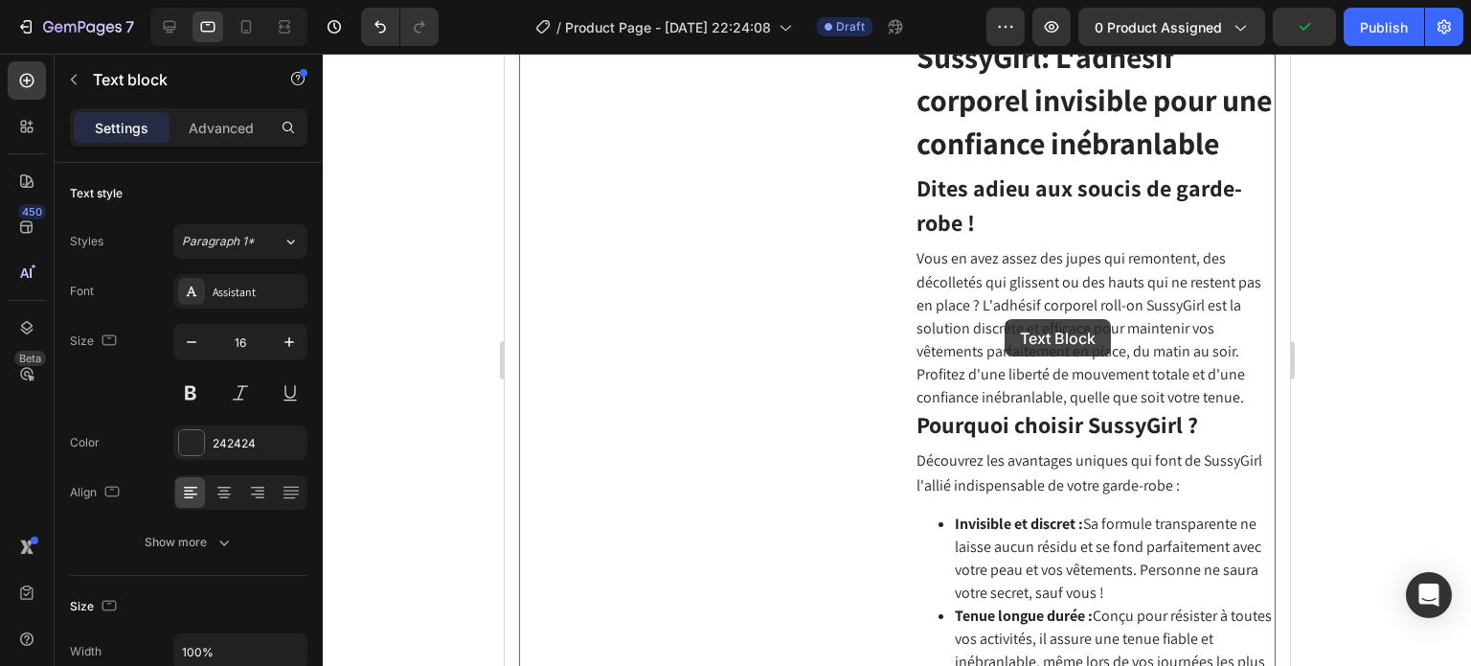
scroll to position [192, 0]
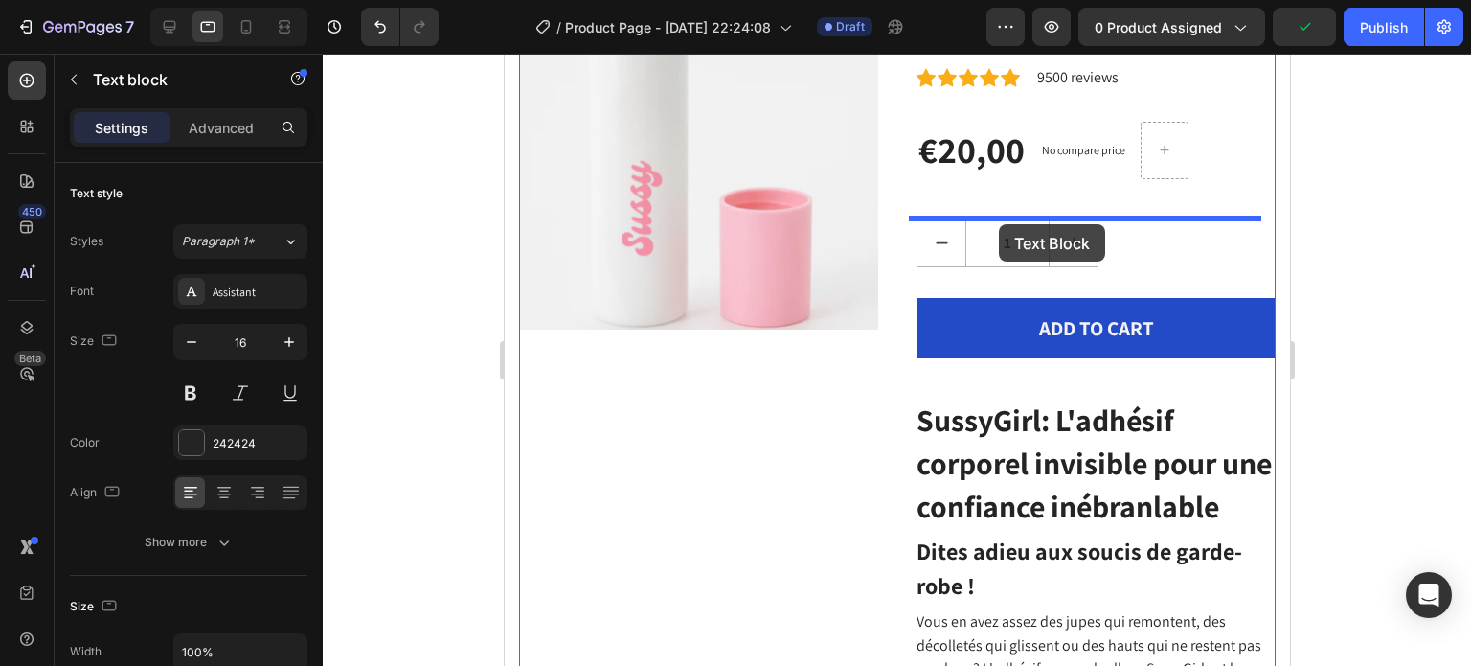
drag, startPoint x: 972, startPoint y: 315, endPoint x: 998, endPoint y: 224, distance: 94.6
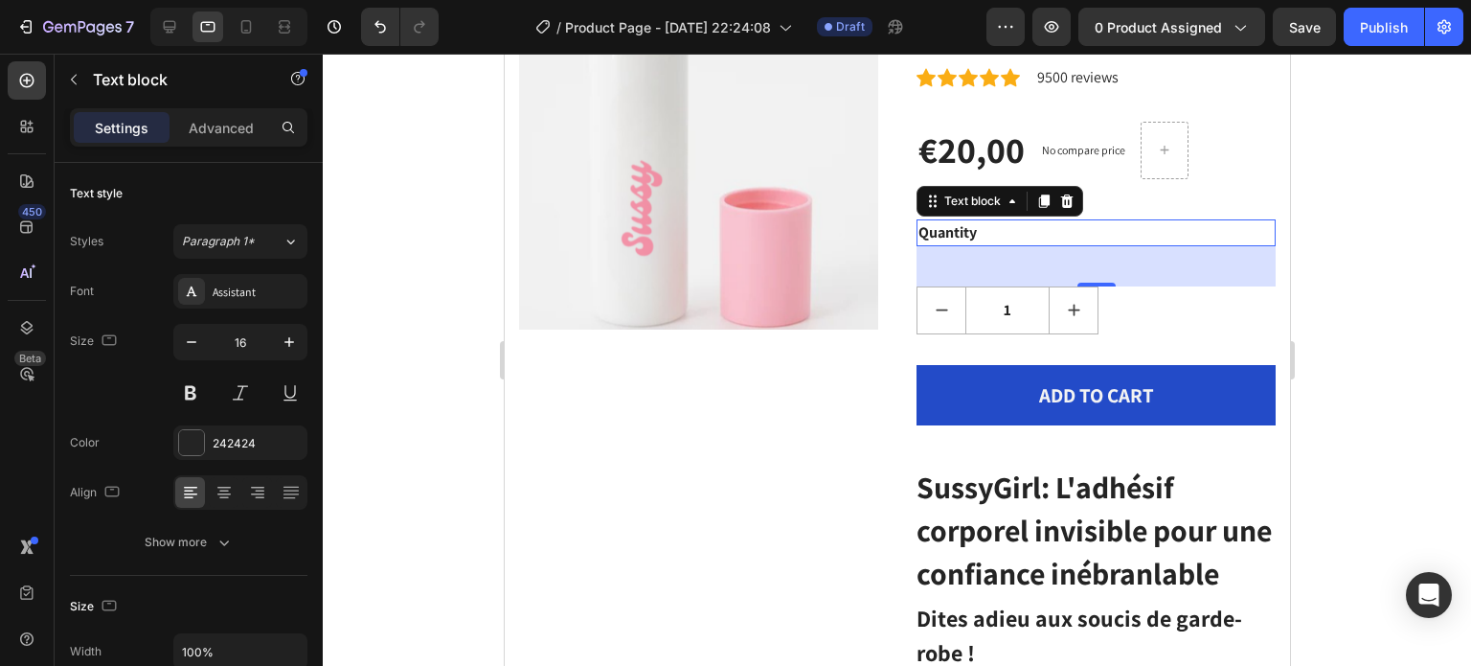
click at [1360, 321] on div at bounding box center [897, 360] width 1148 height 612
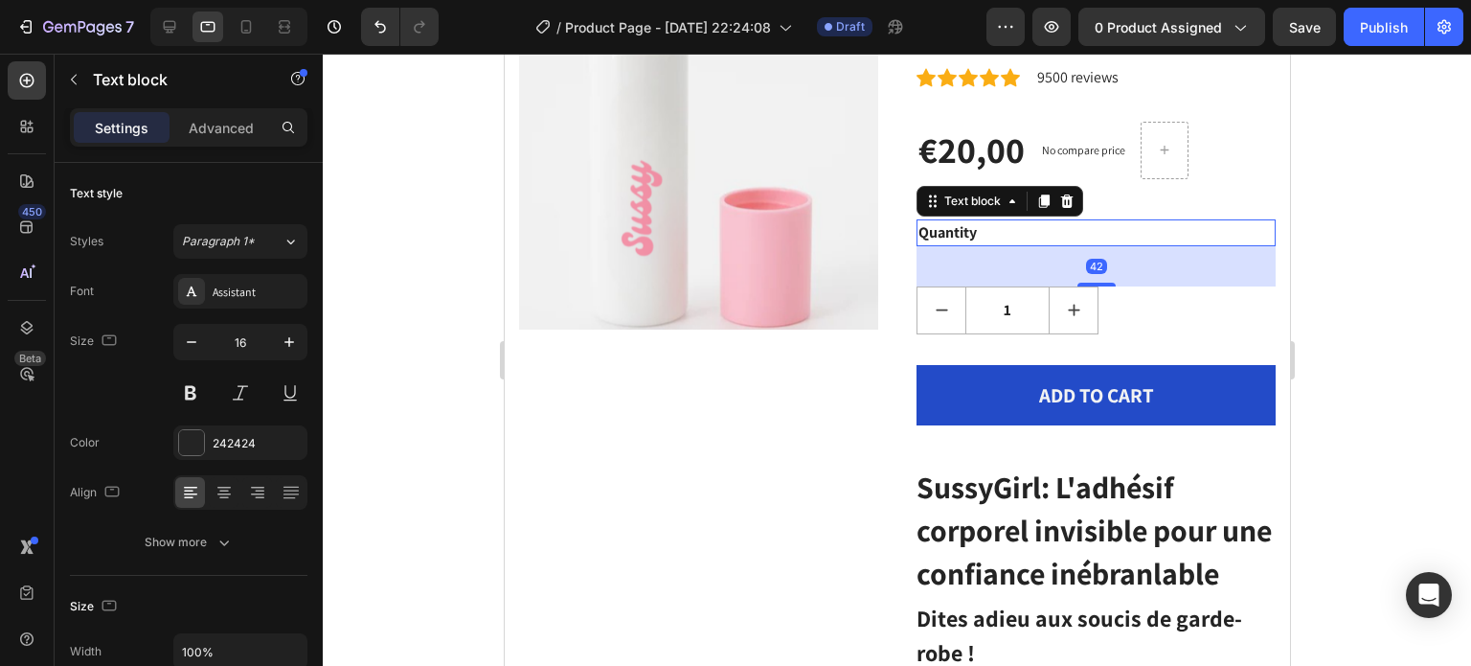
click at [977, 242] on div "Quantity" at bounding box center [1095, 232] width 359 height 27
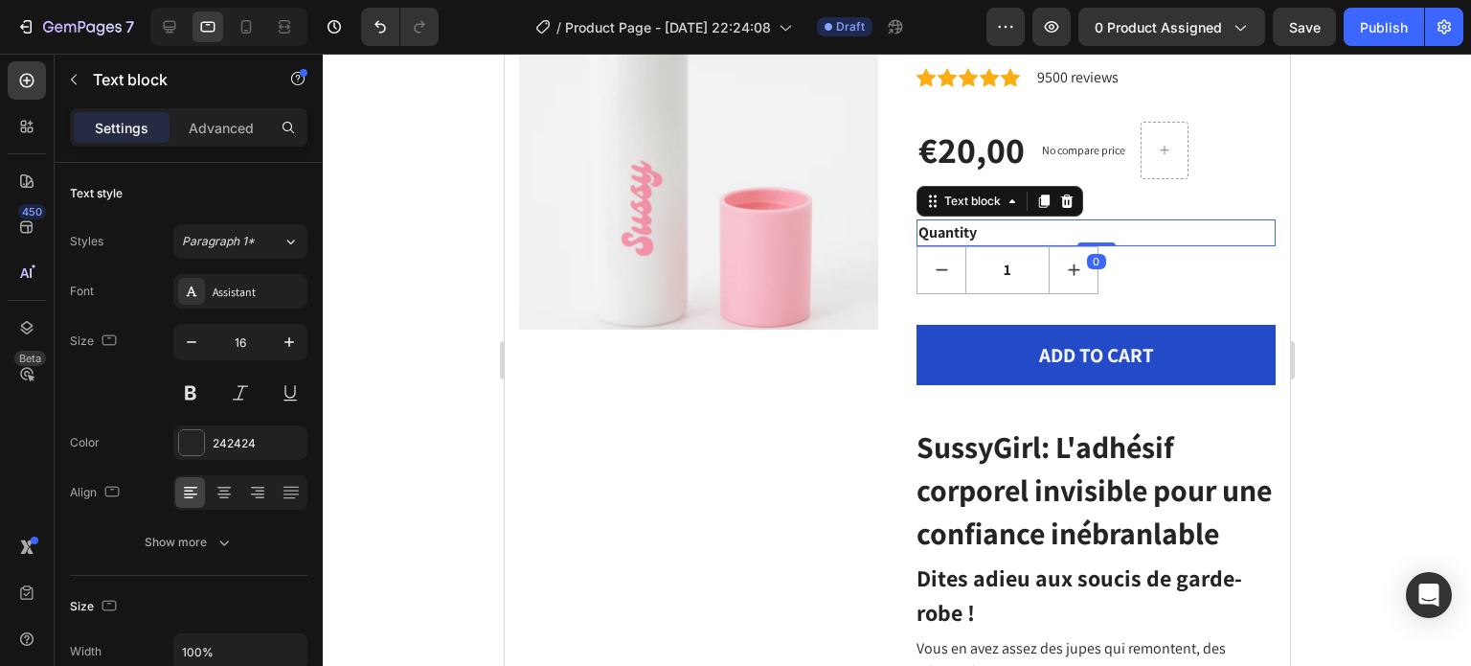
drag, startPoint x: 1086, startPoint y: 283, endPoint x: 1093, endPoint y: 233, distance: 51.2
click at [1093, 233] on div "Quantity Text block 0" at bounding box center [1095, 232] width 359 height 27
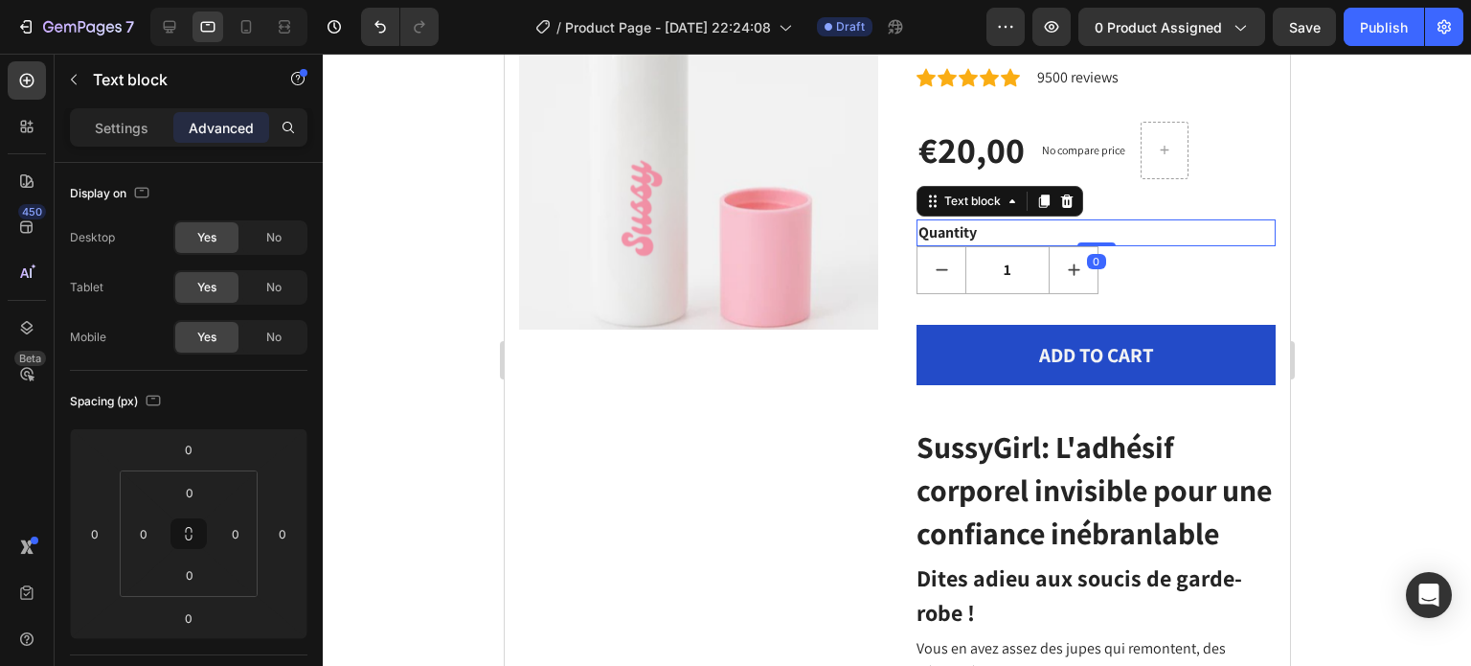
click at [1470, 282] on div at bounding box center [897, 360] width 1148 height 612
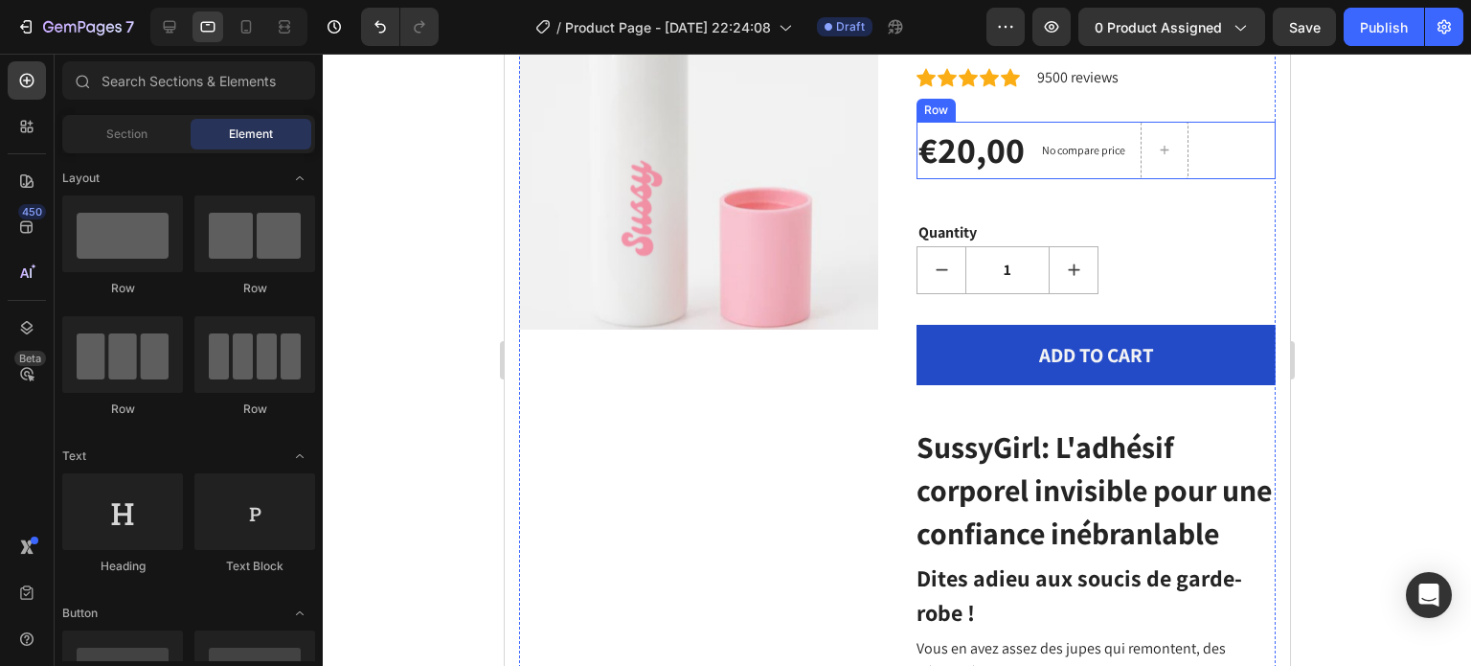
click at [1189, 158] on div "€20,00 (P) Price (P) Price No compare price (P) Price Row" at bounding box center [1095, 150] width 359 height 57
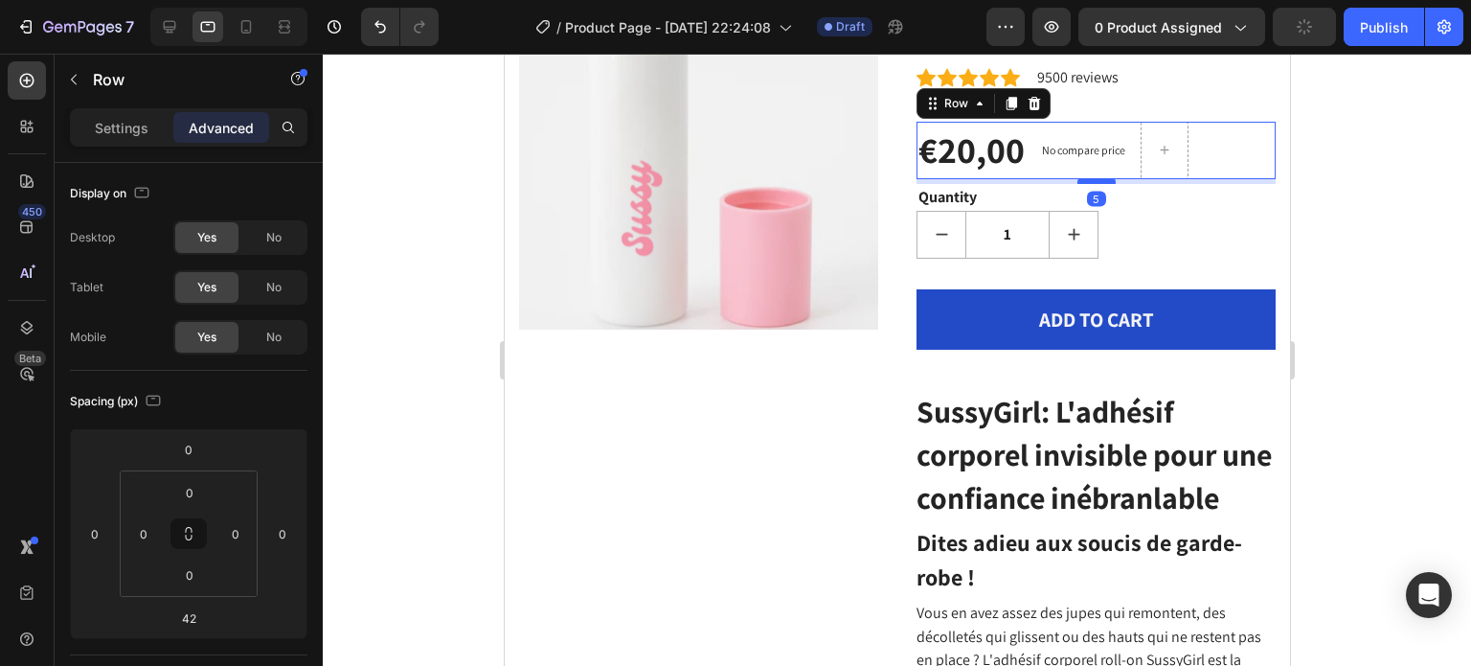
drag, startPoint x: 1093, startPoint y: 215, endPoint x: 1096, endPoint y: 180, distance: 35.6
click at [1096, 180] on div at bounding box center [1095, 181] width 38 height 6
type input "5"
click at [1451, 260] on div at bounding box center [897, 360] width 1148 height 612
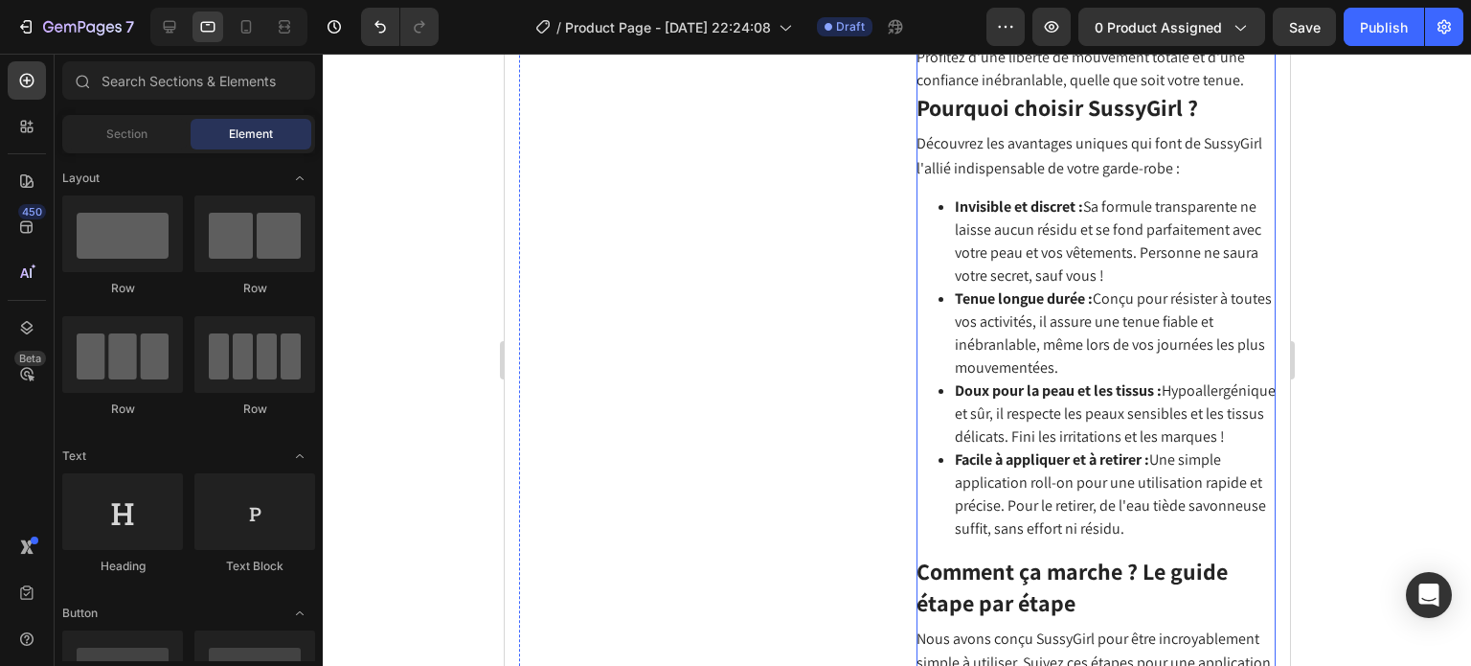
scroll to position [862, 0]
click at [1053, 288] on li "Invisible et discret : Sa formule transparente ne laisse aucun résidu et se fon…" at bounding box center [1114, 242] width 321 height 92
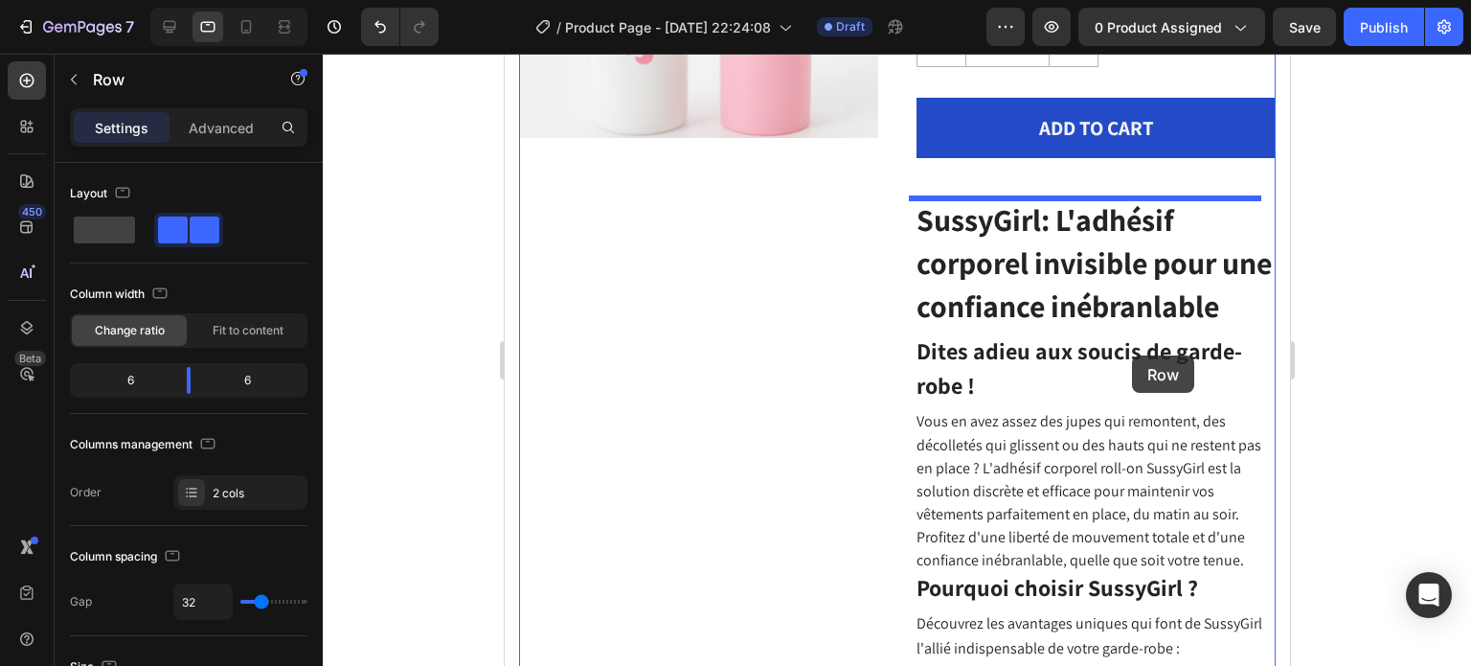
scroll to position [192, 0]
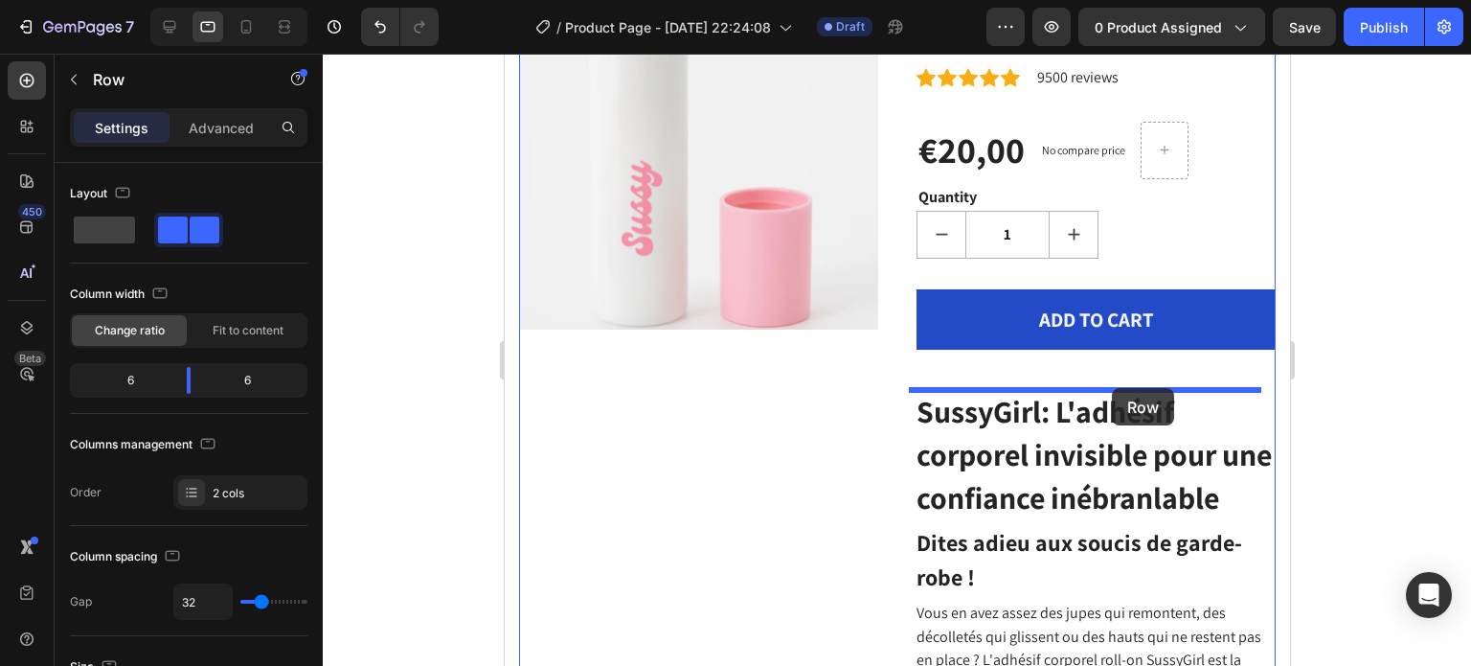
drag, startPoint x: 1091, startPoint y: 488, endPoint x: 1111, endPoint y: 388, distance: 102.6
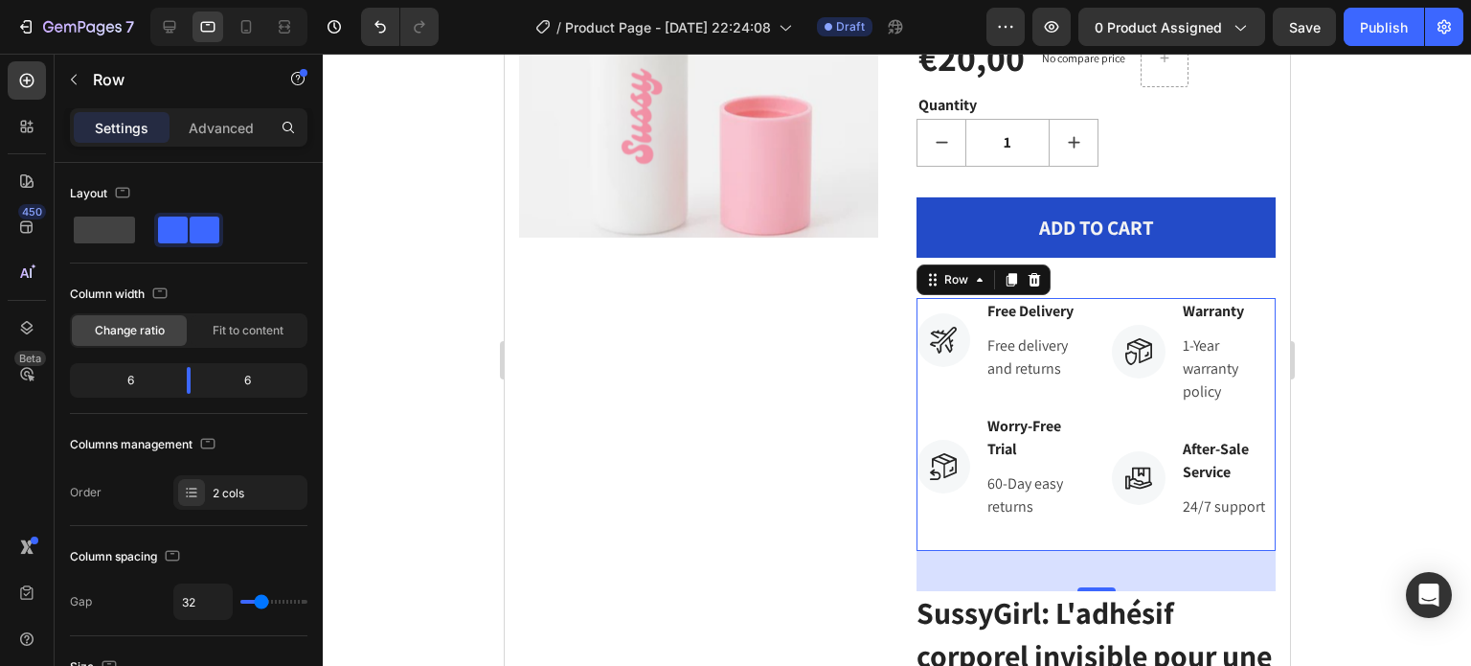
scroll to position [287, 0]
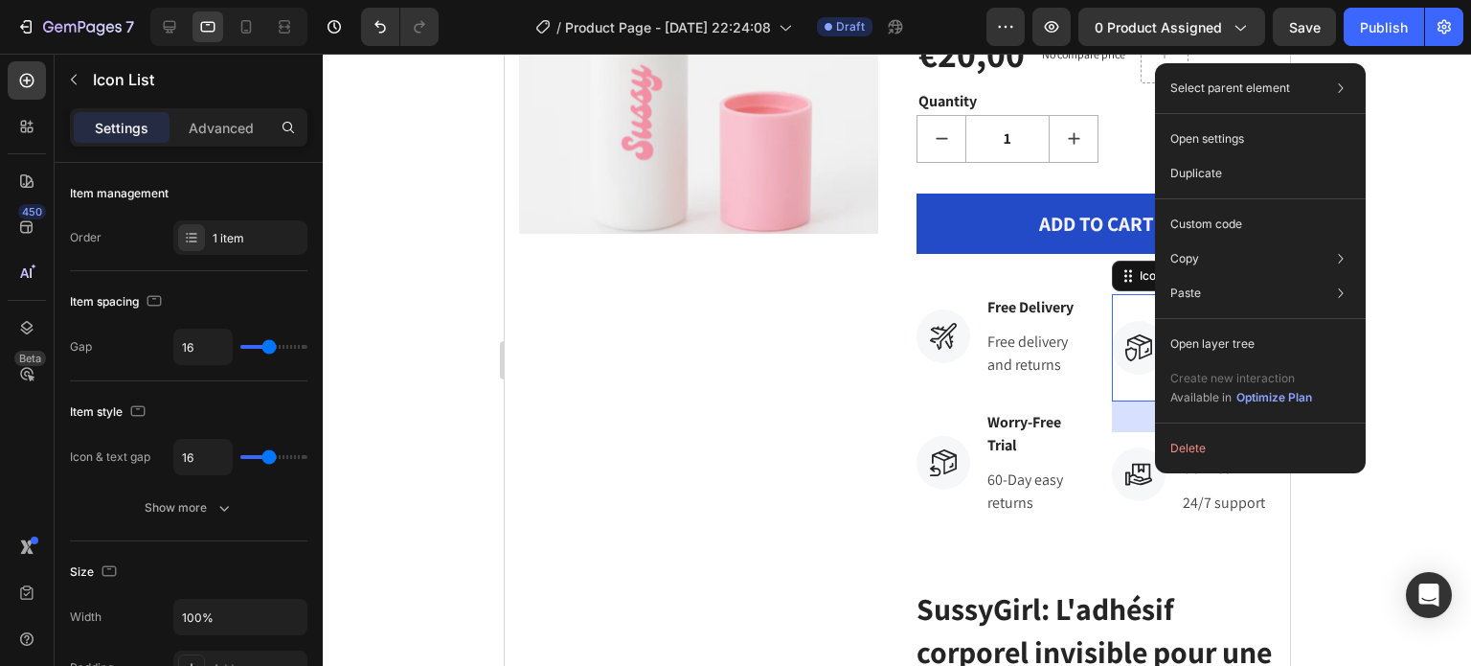
click at [1120, 289] on div "Icon List" at bounding box center [1188, 276] width 155 height 31
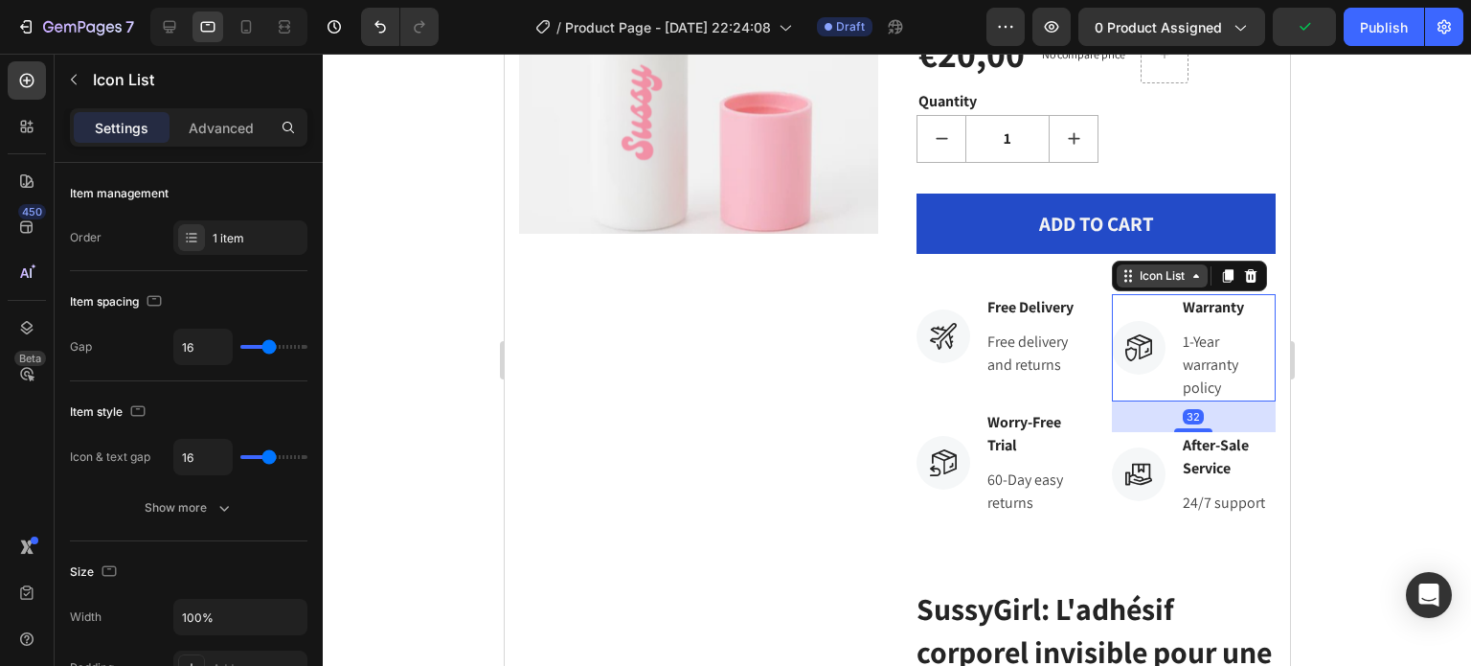
click at [1151, 274] on div "Icon List" at bounding box center [1161, 275] width 53 height 17
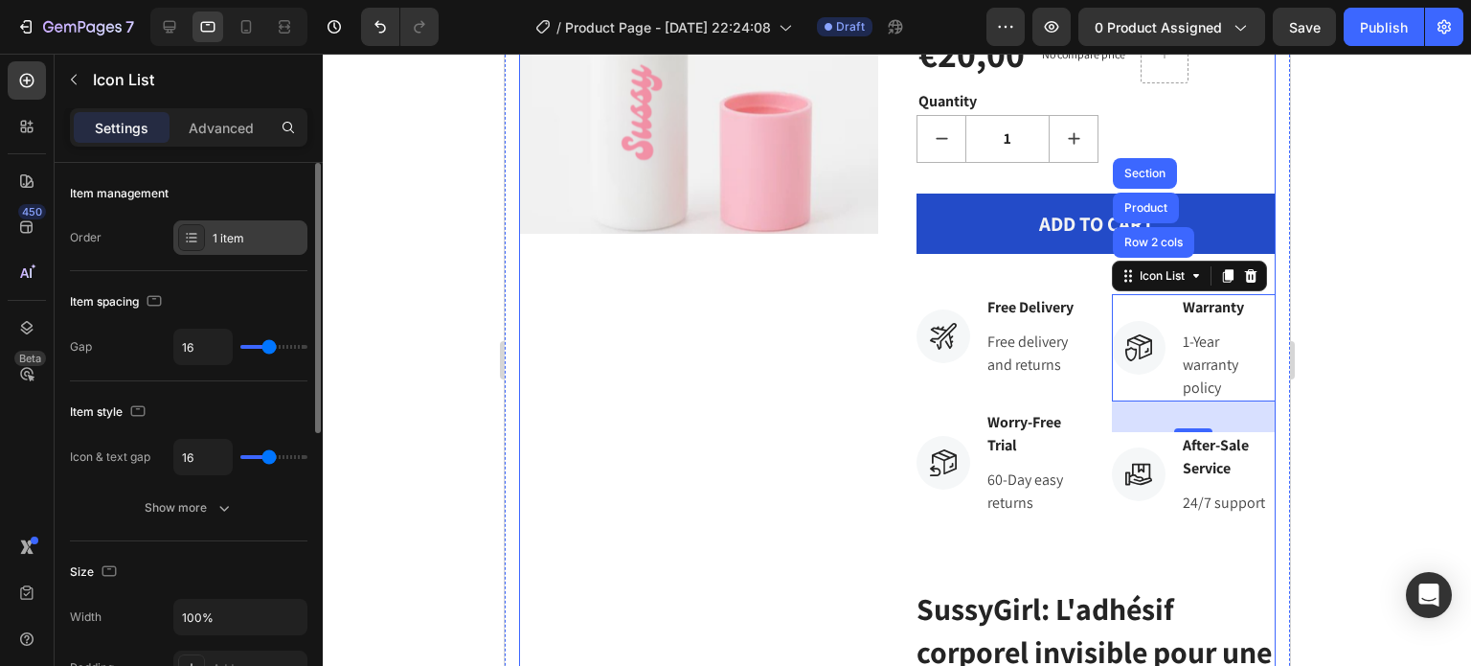
click at [223, 242] on div "1 item" at bounding box center [258, 238] width 90 height 17
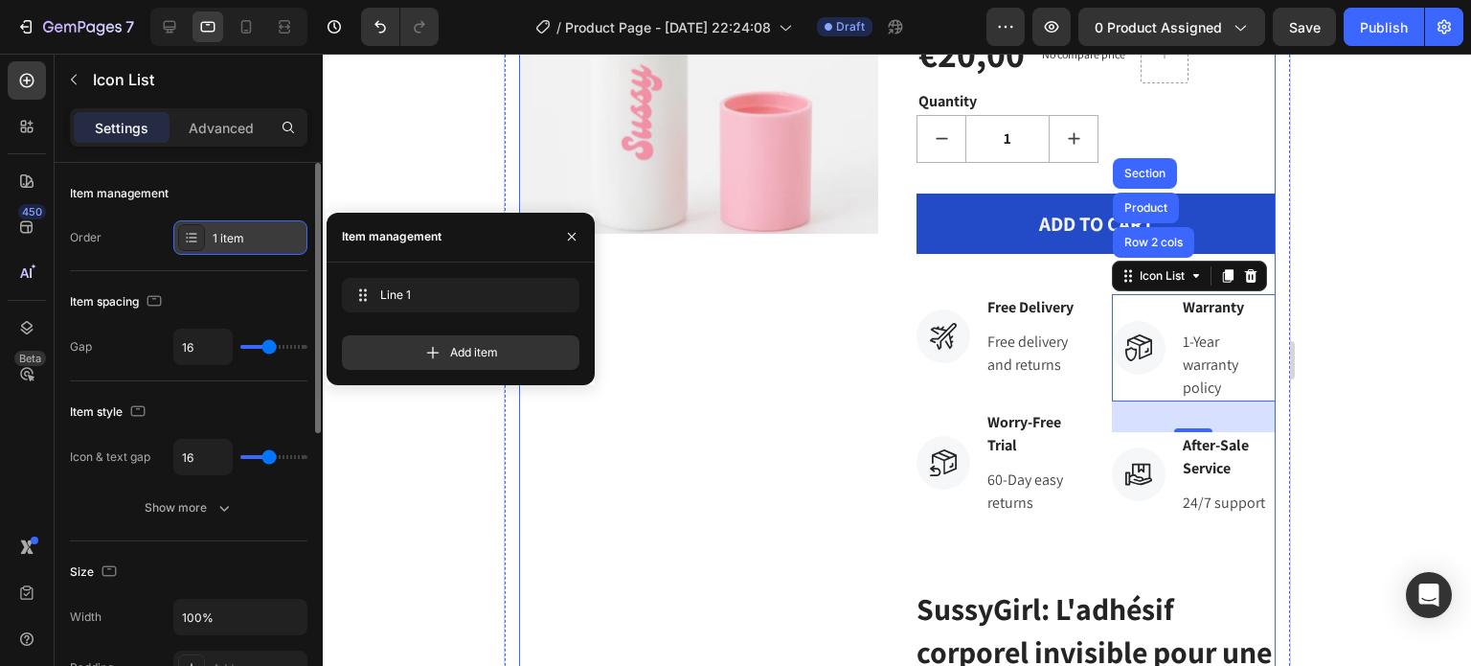
click at [223, 242] on div "1 item" at bounding box center [258, 238] width 90 height 17
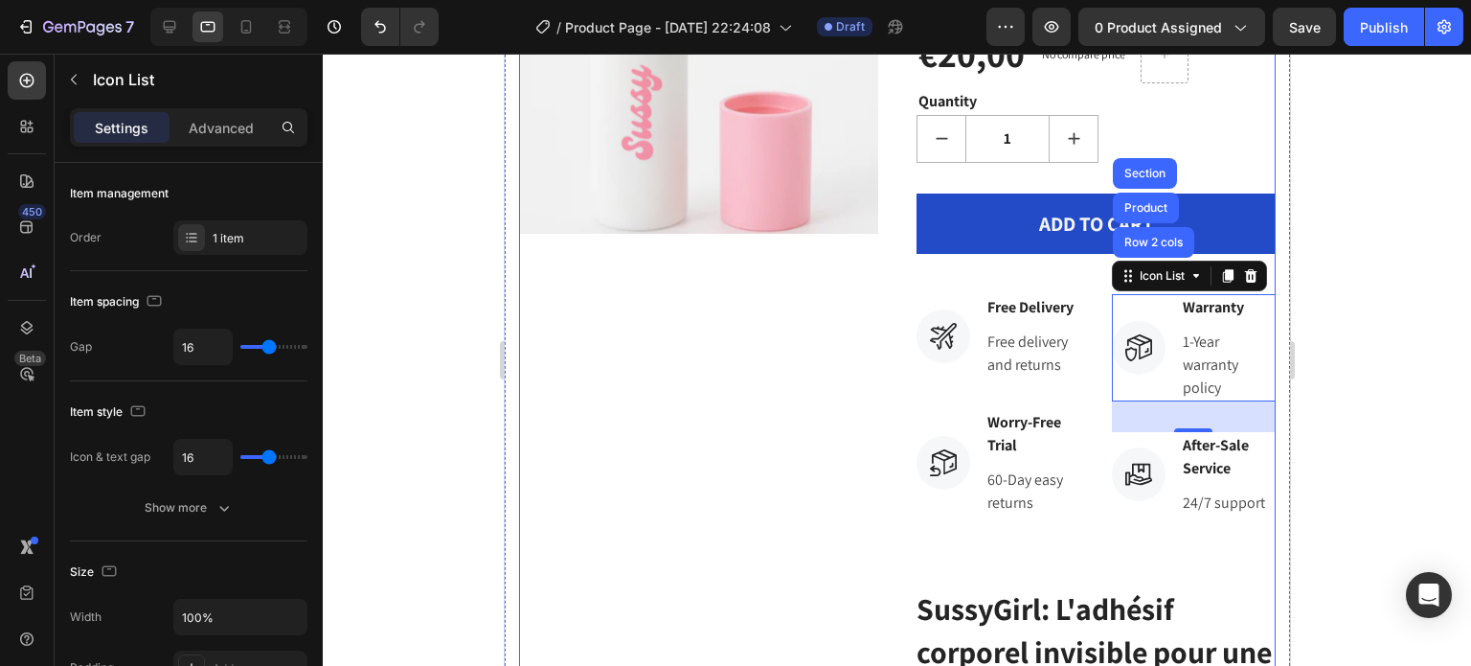
click at [1074, 285] on div "ADD TO CART (P) Cart Button" at bounding box center [1095, 244] width 359 height 102
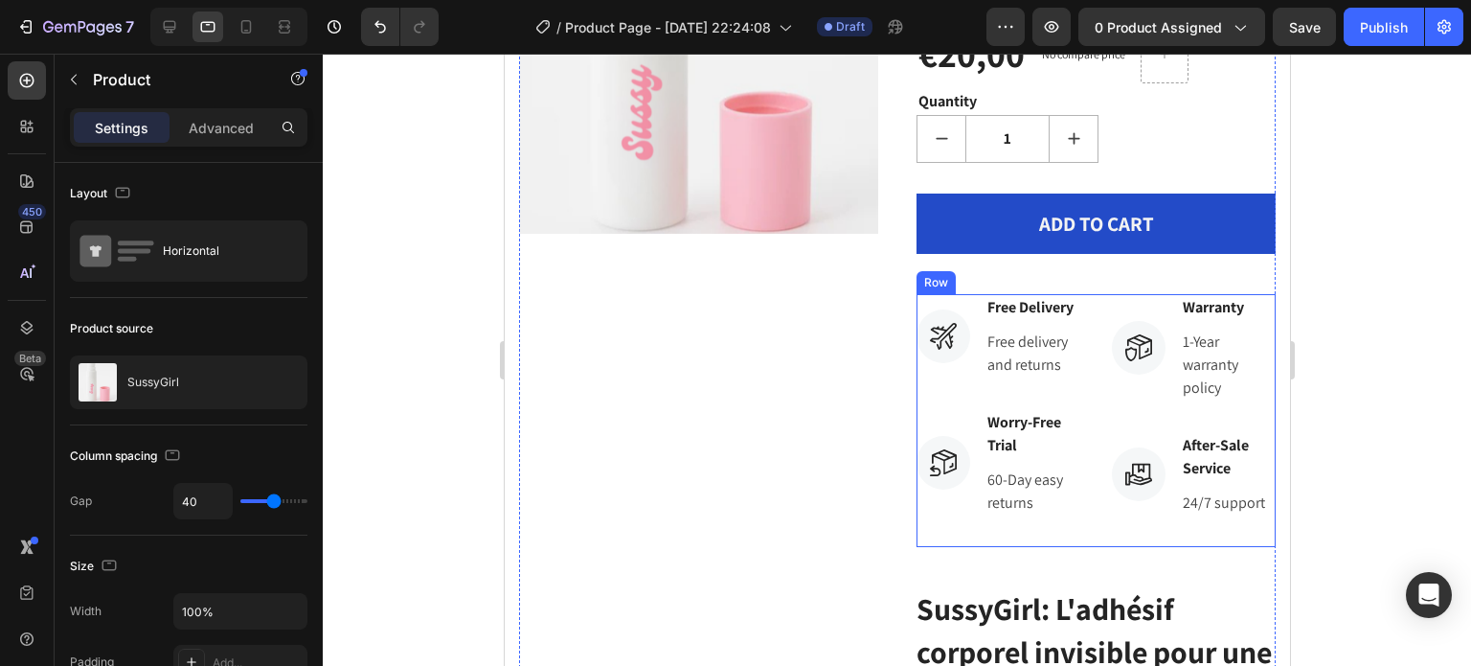
click at [1075, 302] on div "Icon Free Delivery Text block Free delivery and returns Text block Icon List Ic…" at bounding box center [1095, 420] width 359 height 253
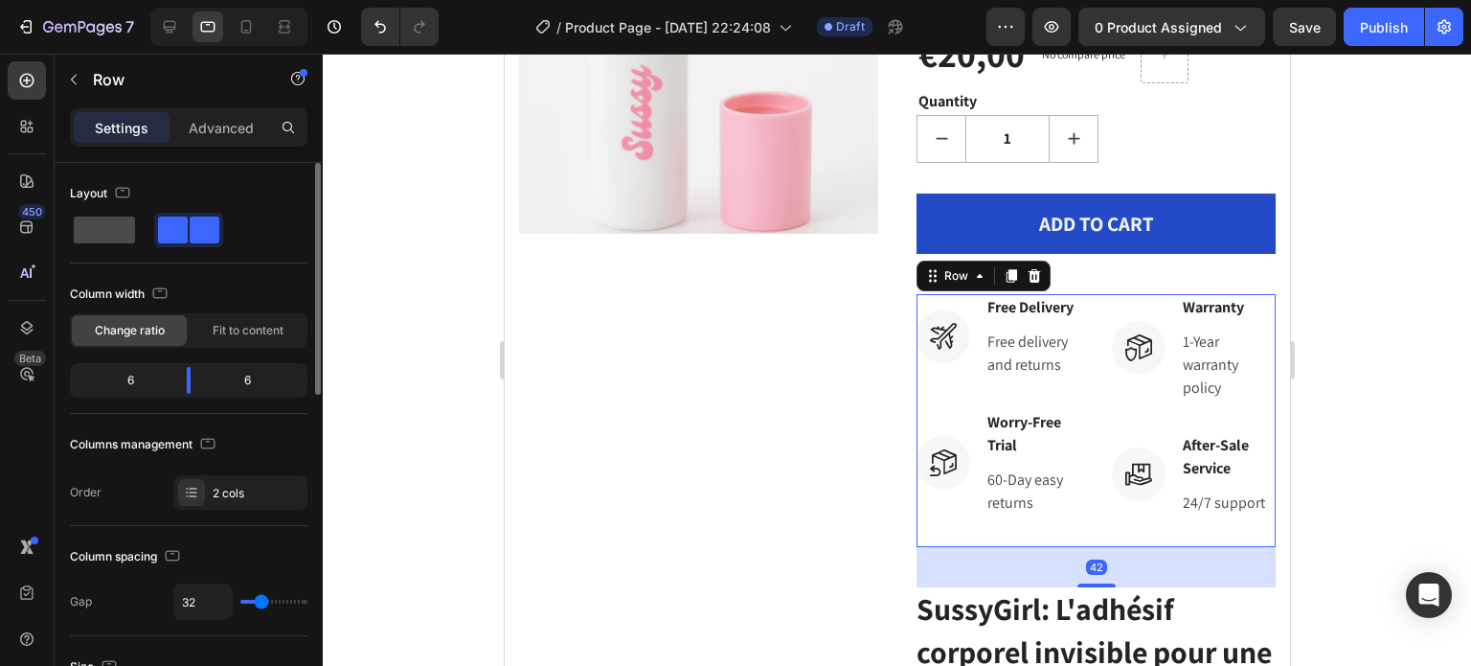
click at [79, 223] on span at bounding box center [104, 229] width 61 height 27
type input "0"
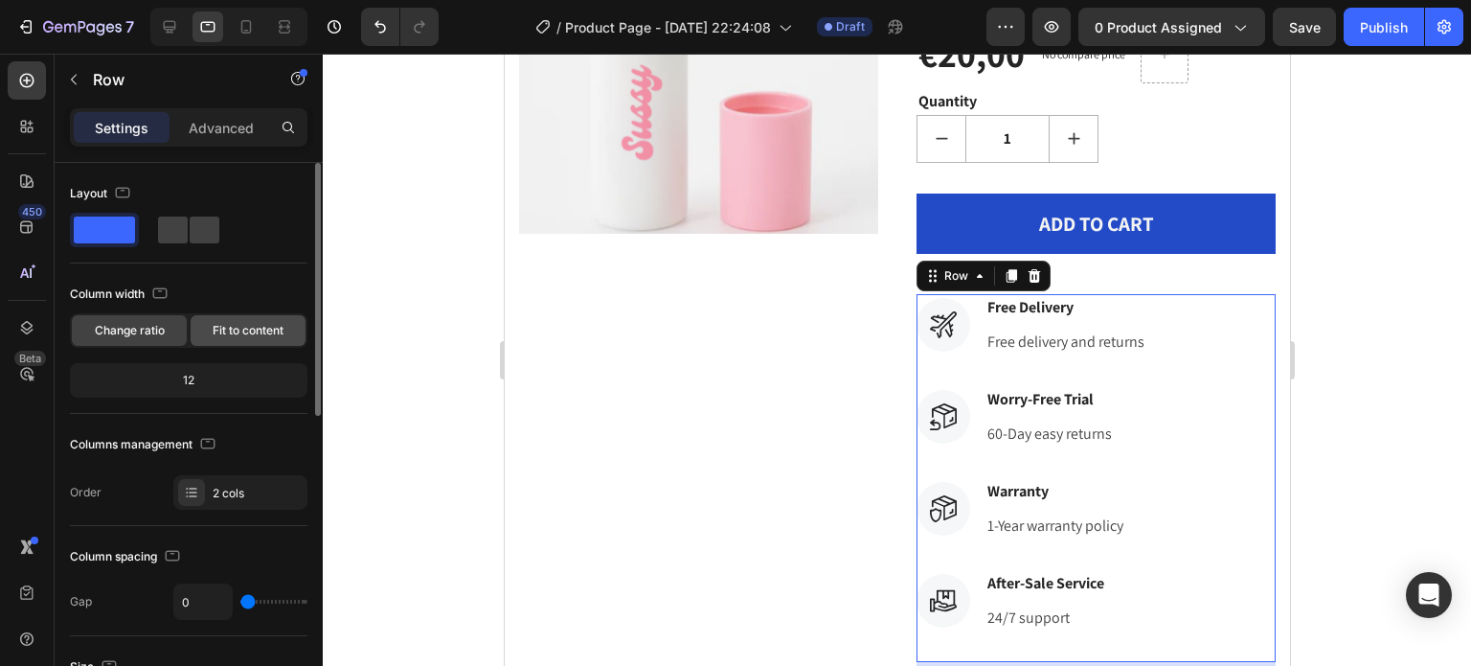
click at [230, 328] on span "Fit to content" at bounding box center [248, 330] width 71 height 17
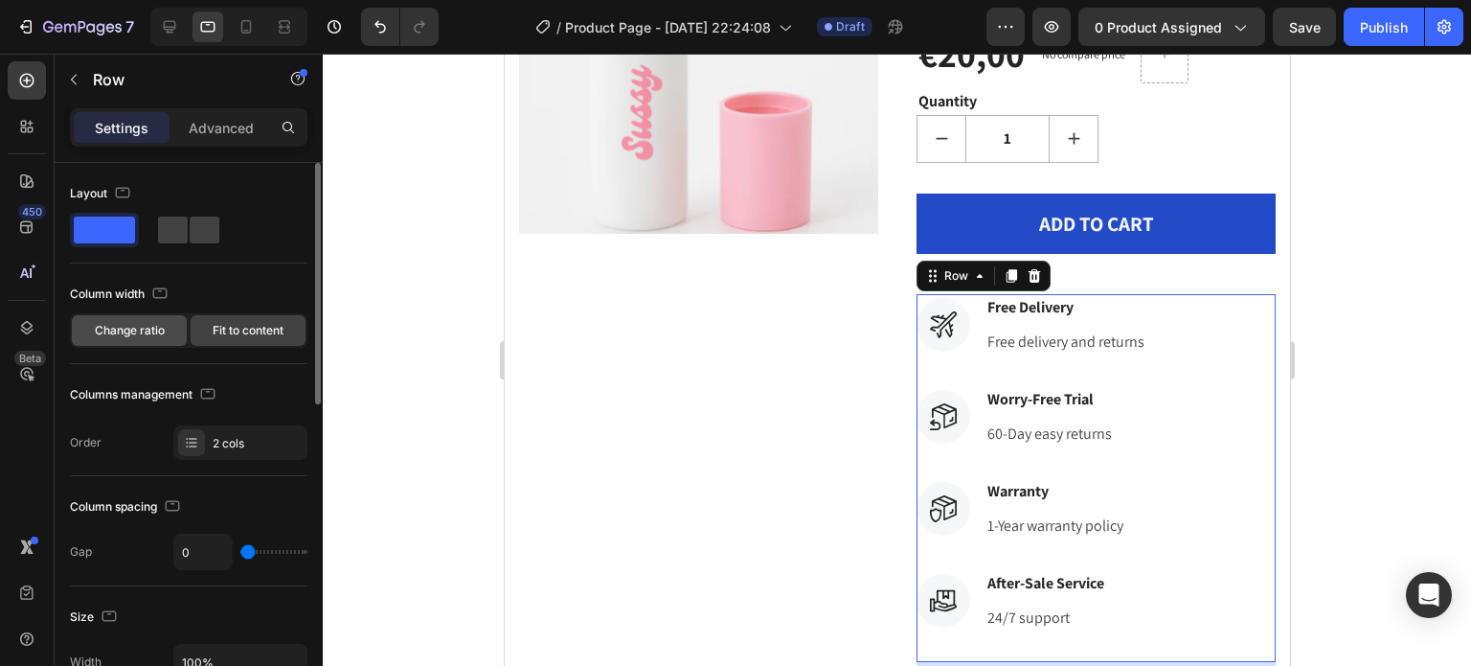
click at [170, 334] on div "Change ratio" at bounding box center [129, 330] width 115 height 31
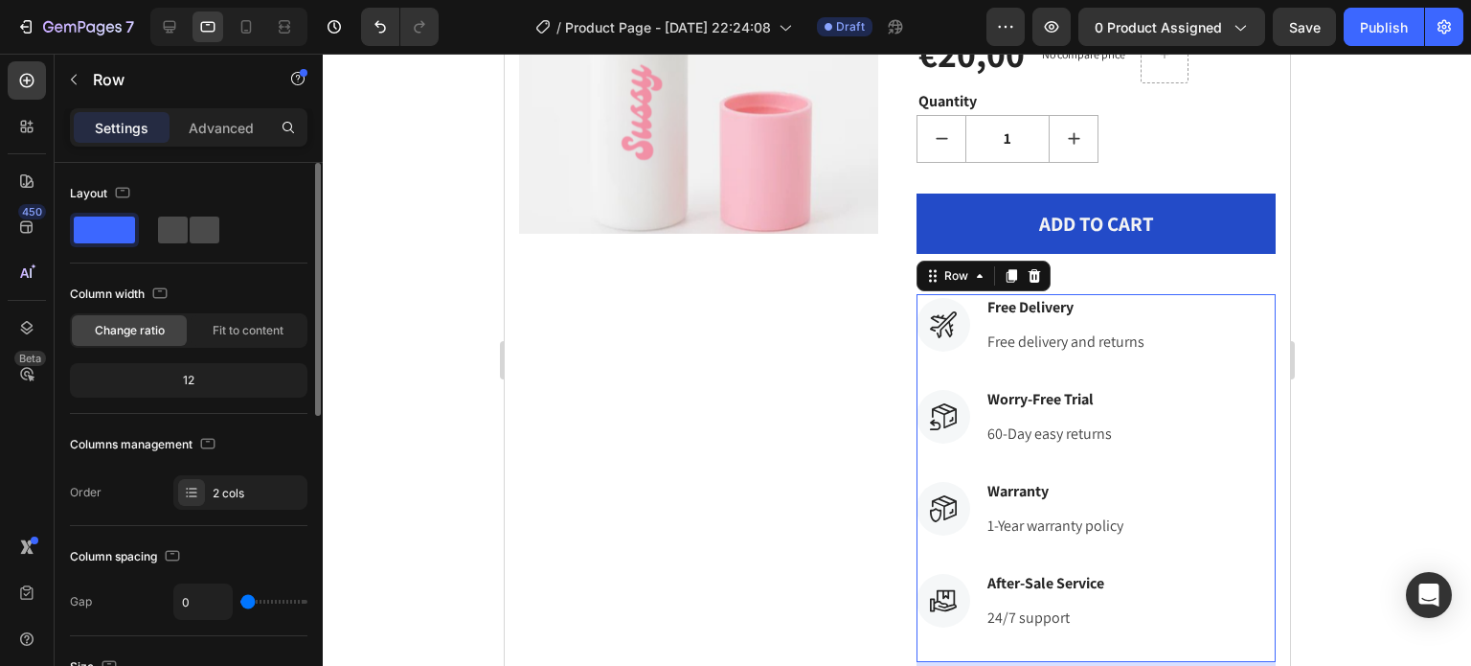
click at [185, 244] on div at bounding box center [188, 230] width 69 height 34
type input "32"
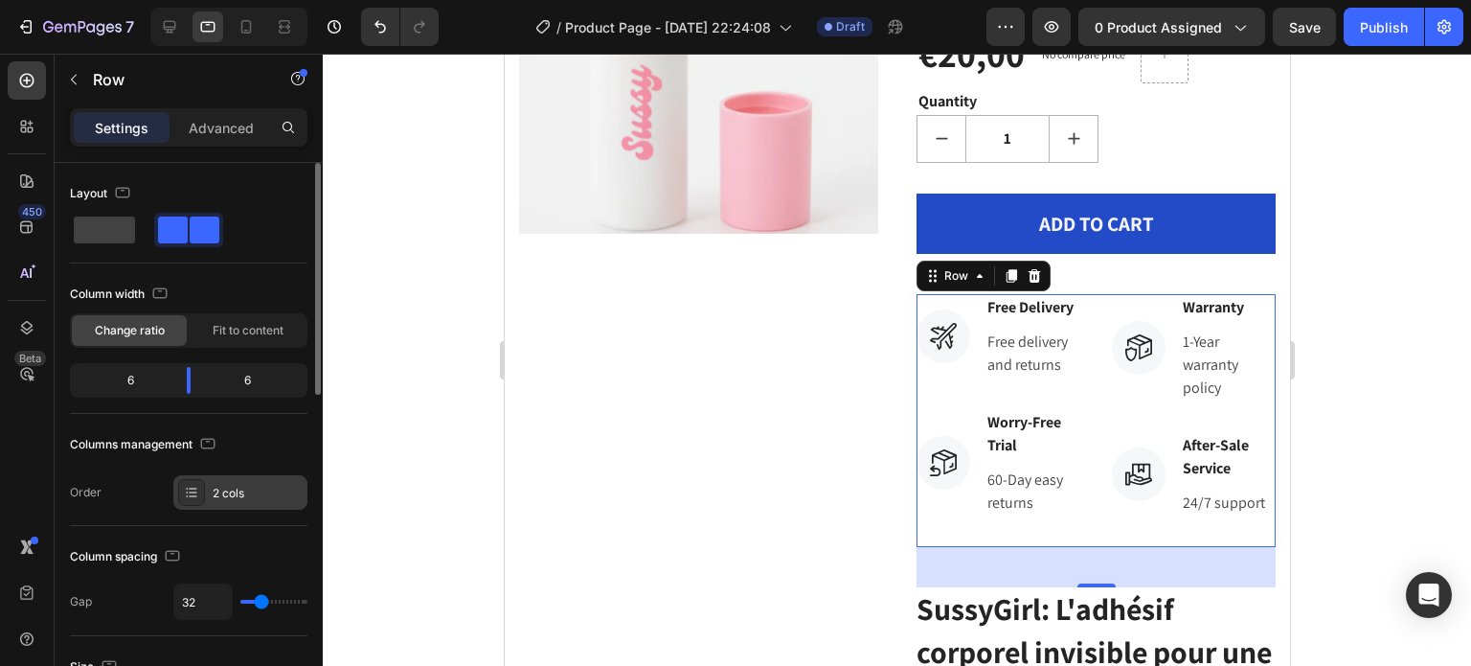
click at [202, 490] on div at bounding box center [191, 492] width 27 height 27
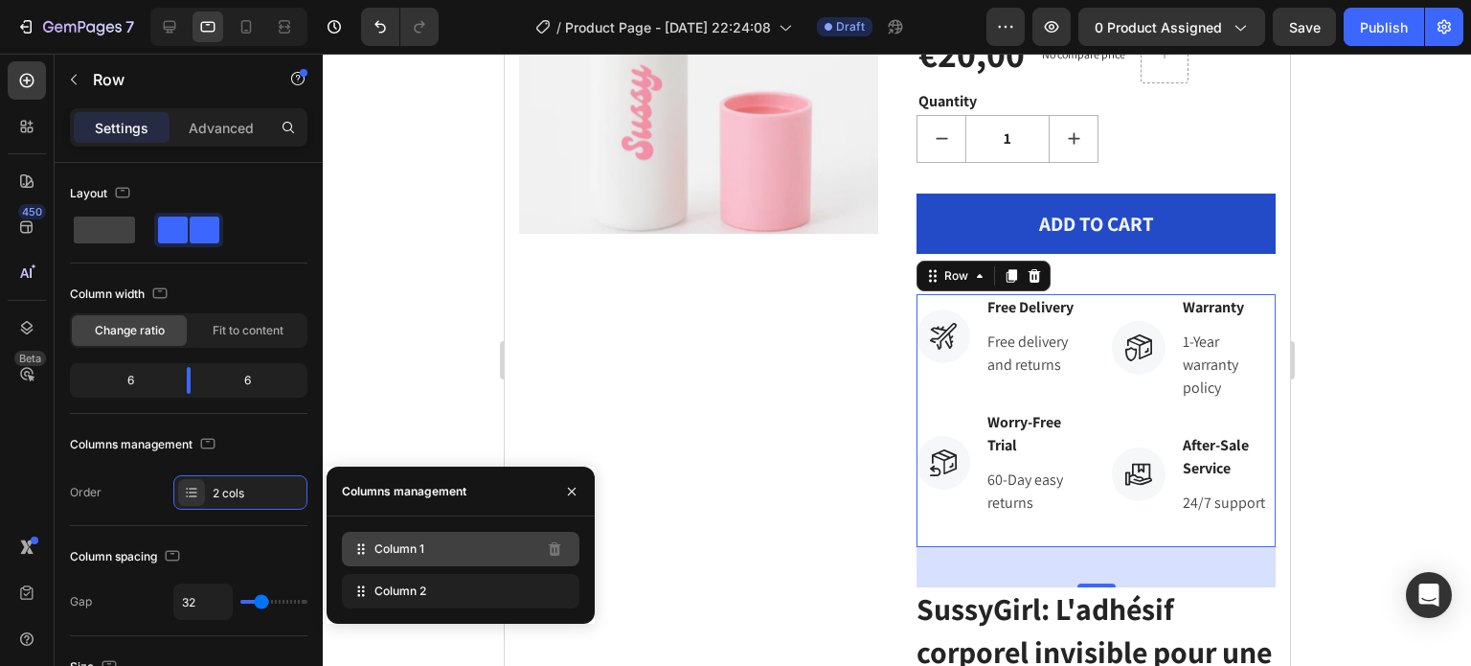
click at [414, 553] on span "Column 1" at bounding box center [399, 548] width 50 height 17
click at [460, 551] on div "Column 1" at bounding box center [461, 549] width 238 height 34
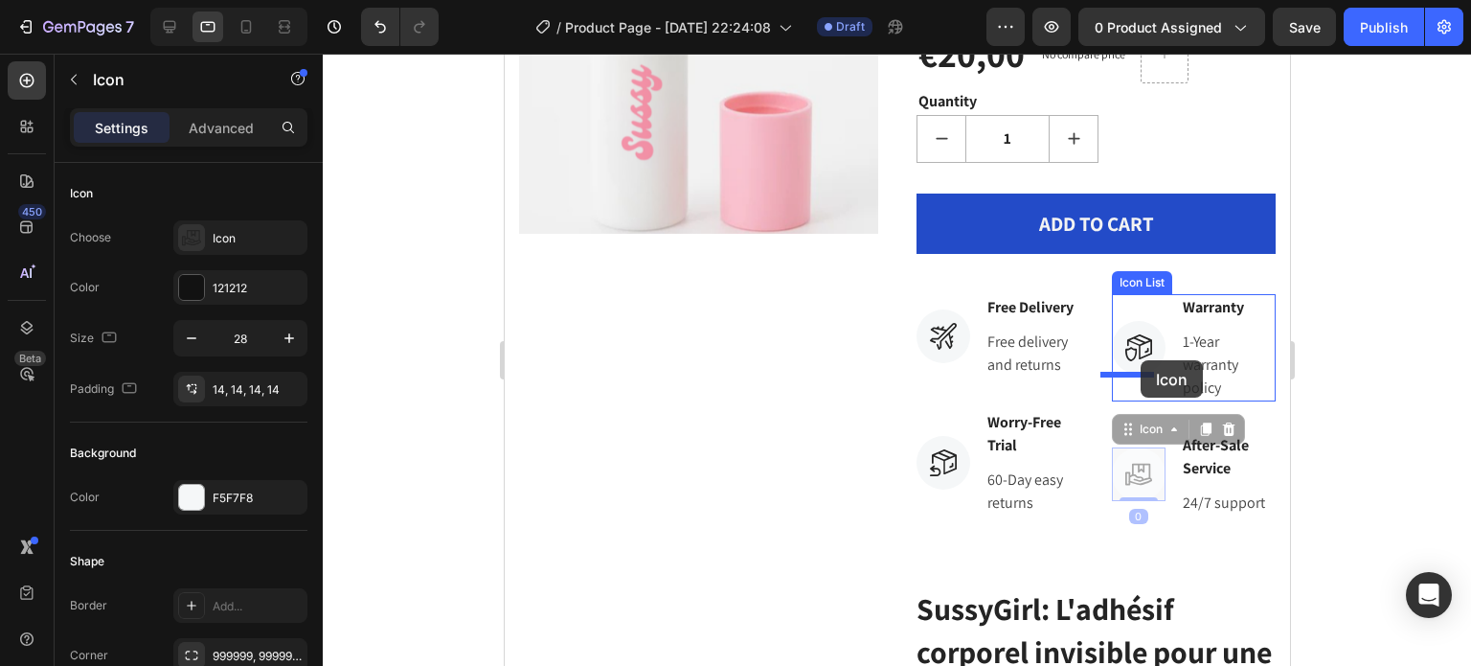
drag, startPoint x: 1125, startPoint y: 479, endPoint x: 1140, endPoint y: 356, distance: 123.4
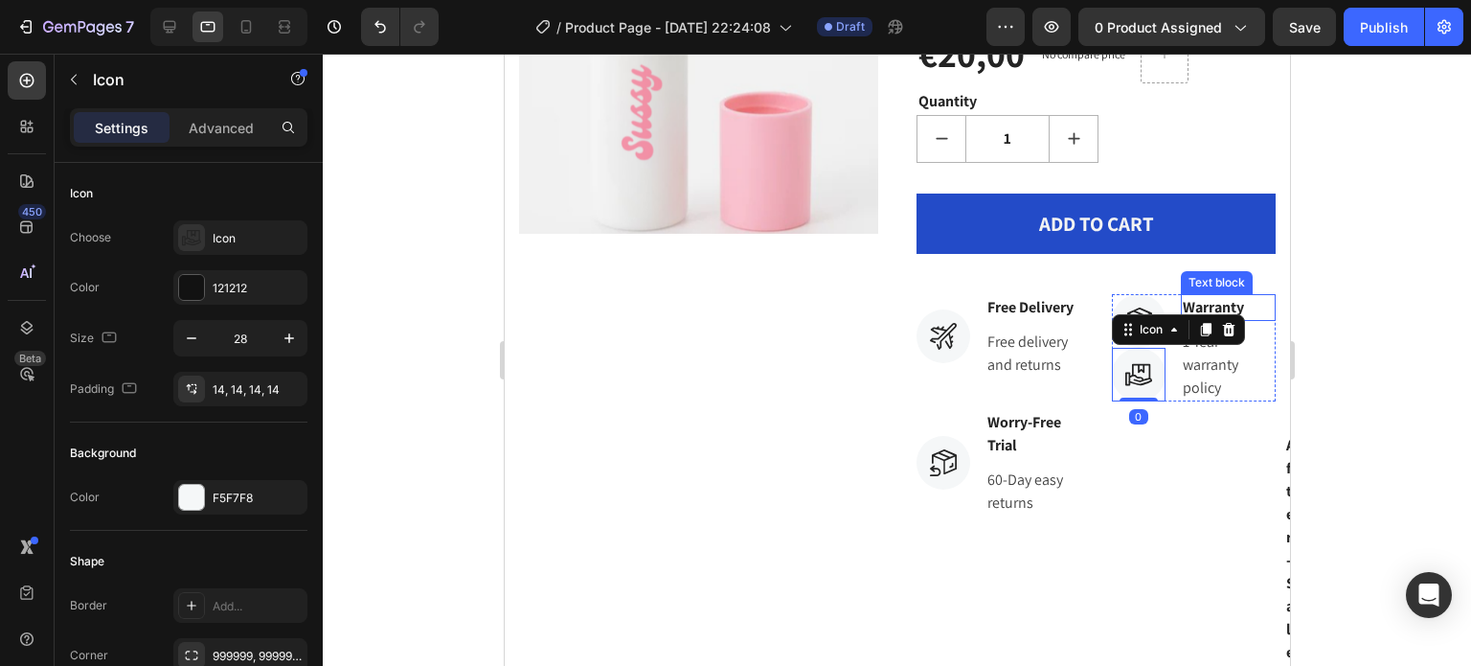
click at [1196, 304] on p "Warranty" at bounding box center [1228, 307] width 92 height 23
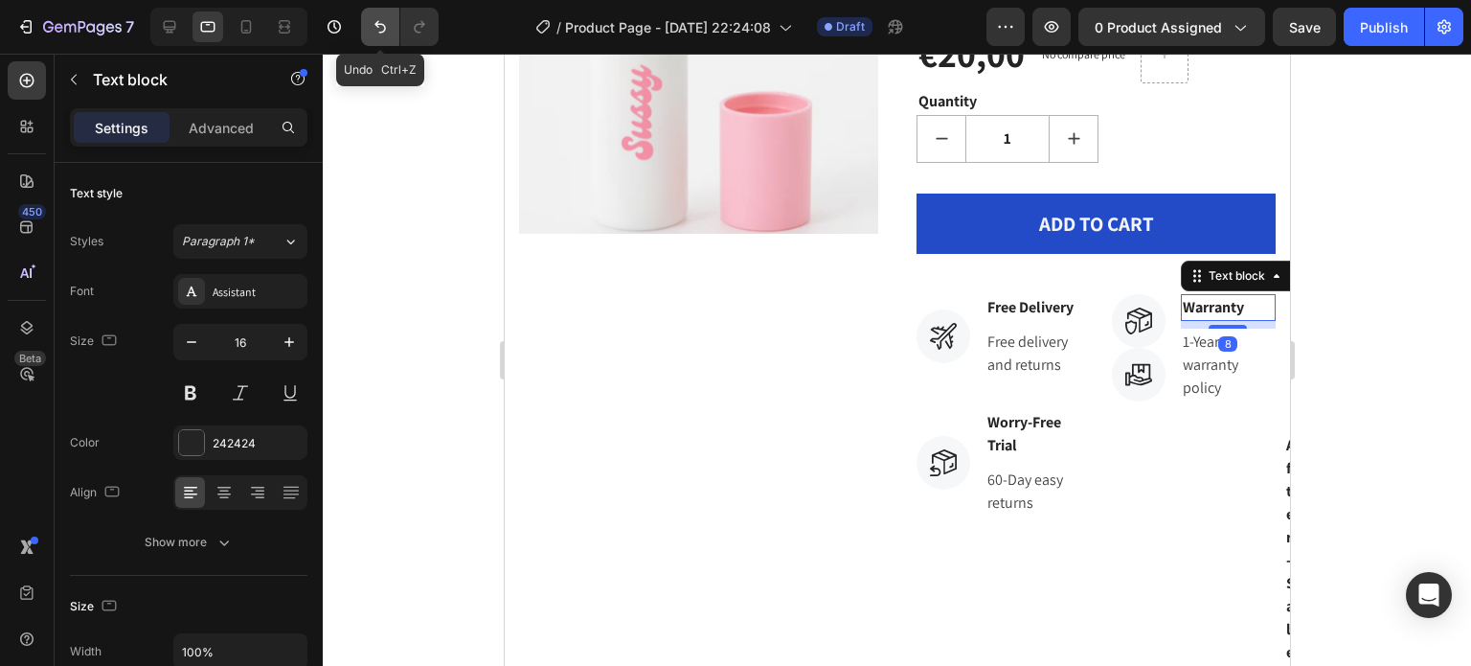
click at [377, 27] on icon "Undo/Redo" at bounding box center [379, 27] width 11 height 12
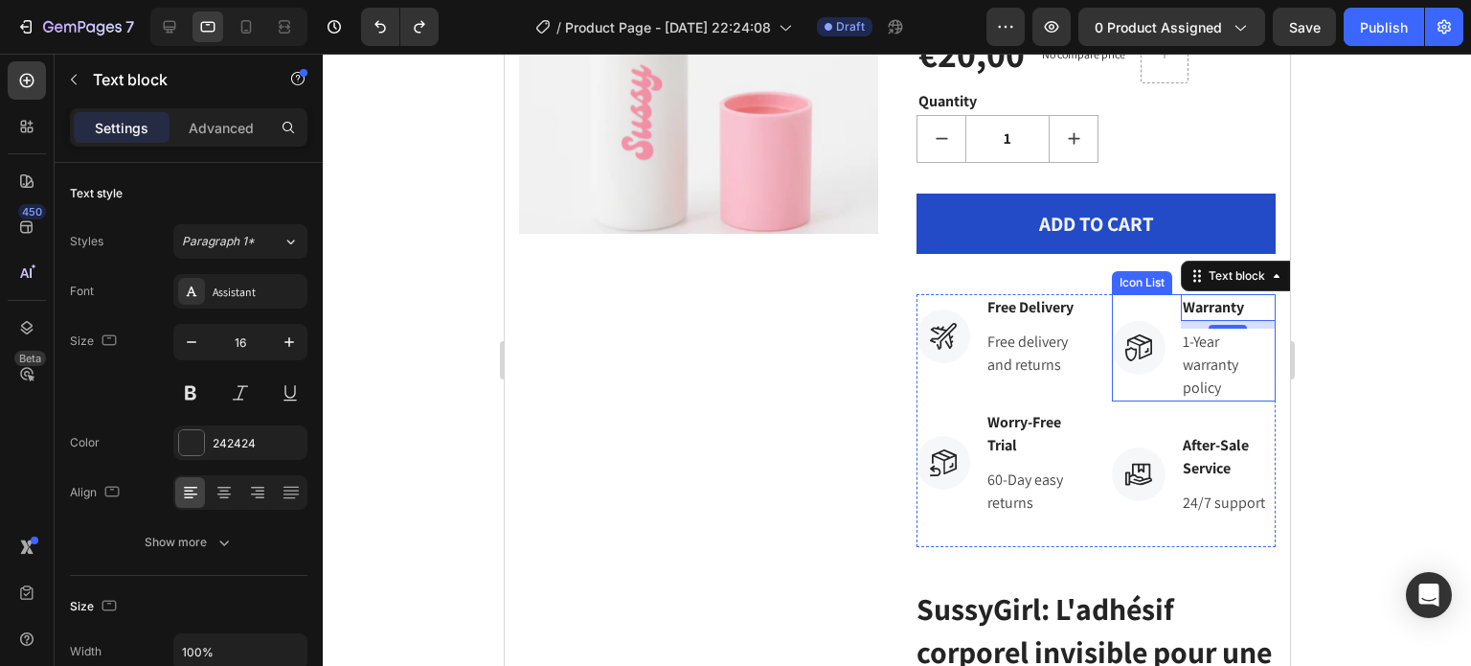
click at [1154, 384] on li "Icon Warranty Text block 8 1-Year warranty policy Text block" at bounding box center [1193, 347] width 165 height 107
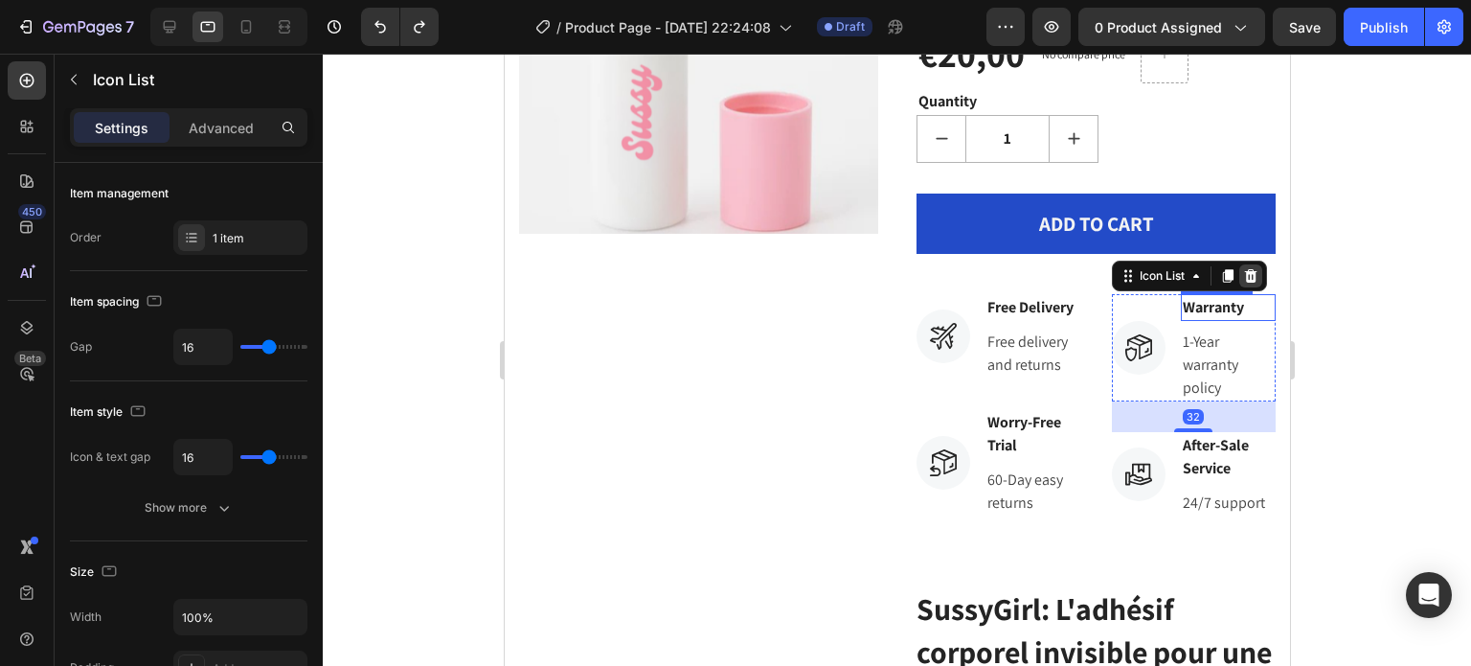
click at [1242, 283] on icon at bounding box center [1249, 275] width 15 height 15
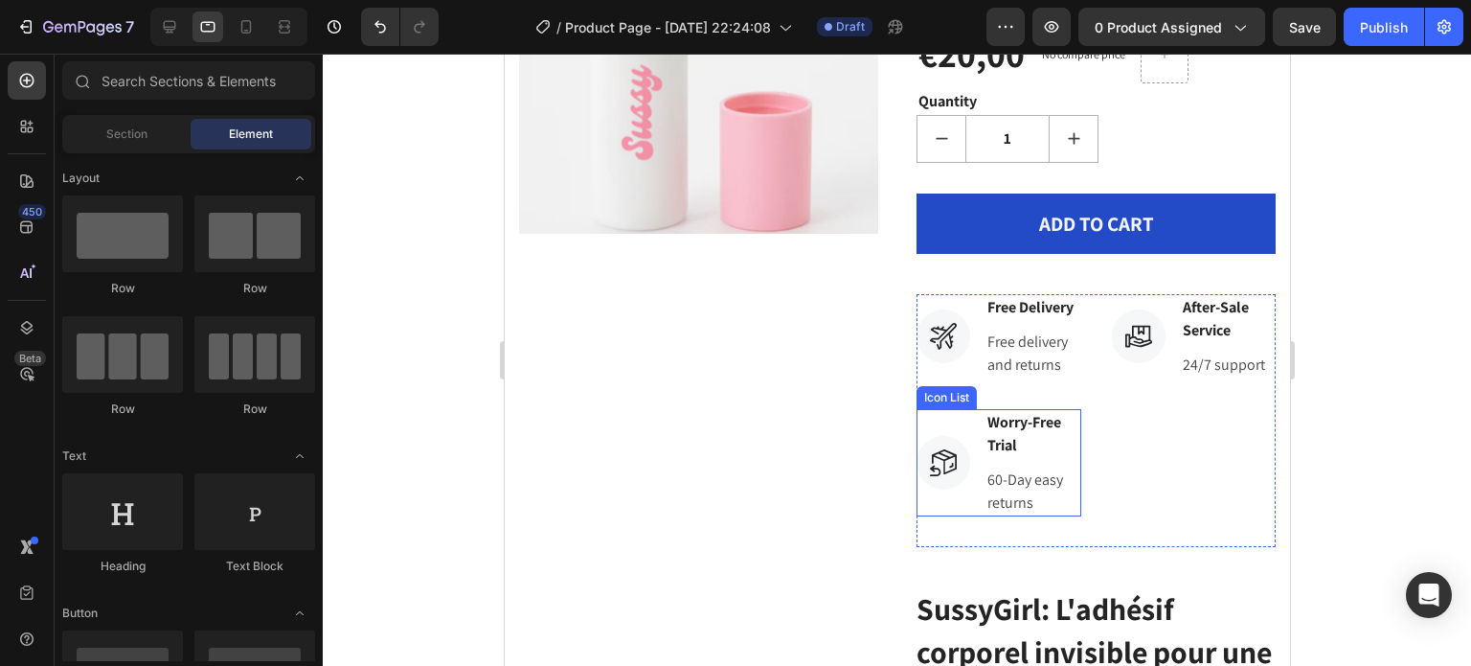
click at [963, 516] on li "Icon Worry-Free Trial Text block 60-Day easy returns Text block" at bounding box center [998, 462] width 165 height 107
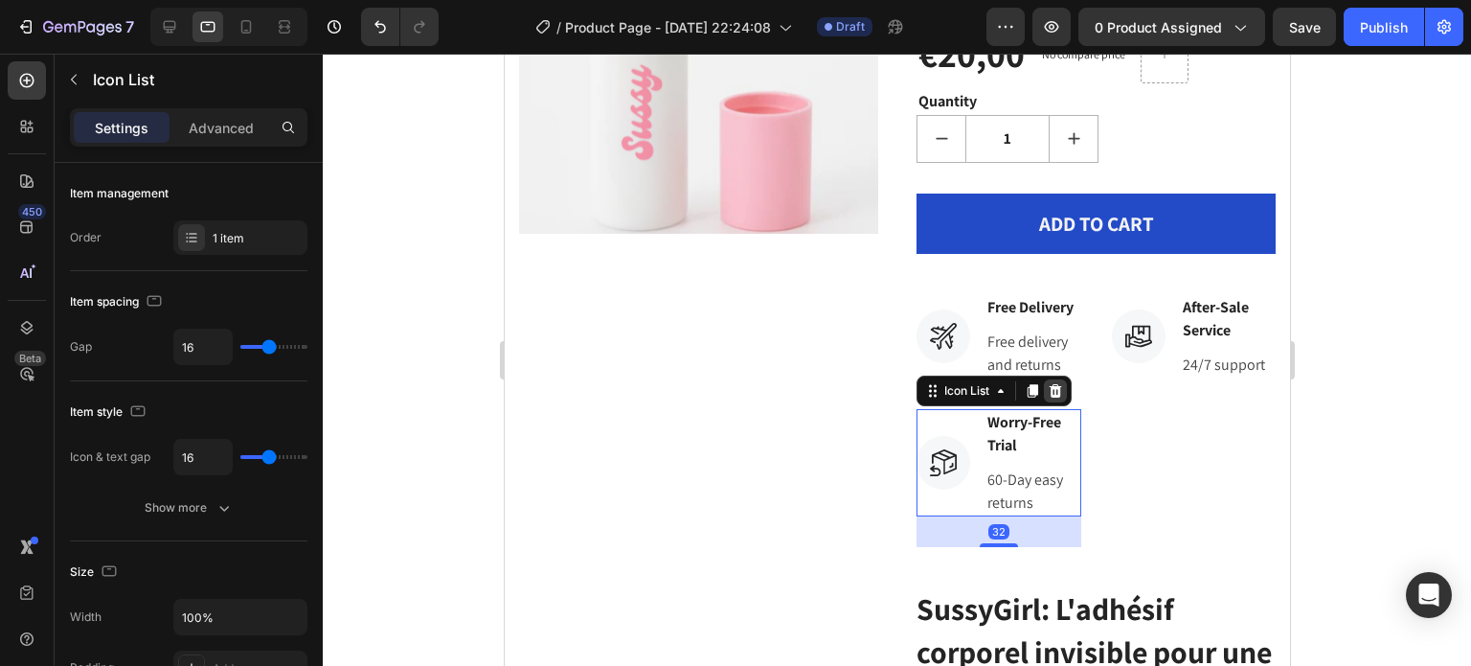
click at [1050, 397] on icon at bounding box center [1055, 390] width 12 height 13
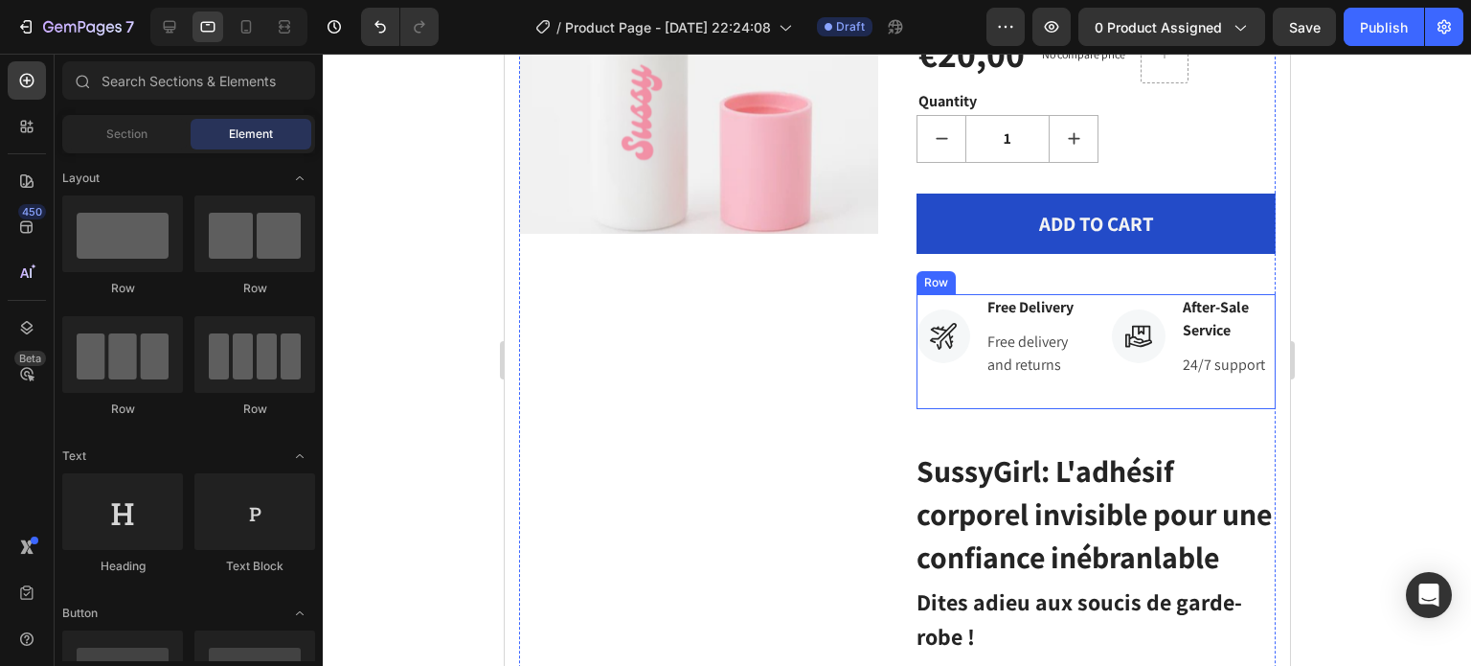
click at [1112, 378] on div "Icon After-Sale Service Text block 24/7 support Text block Icon List" at bounding box center [1193, 351] width 165 height 115
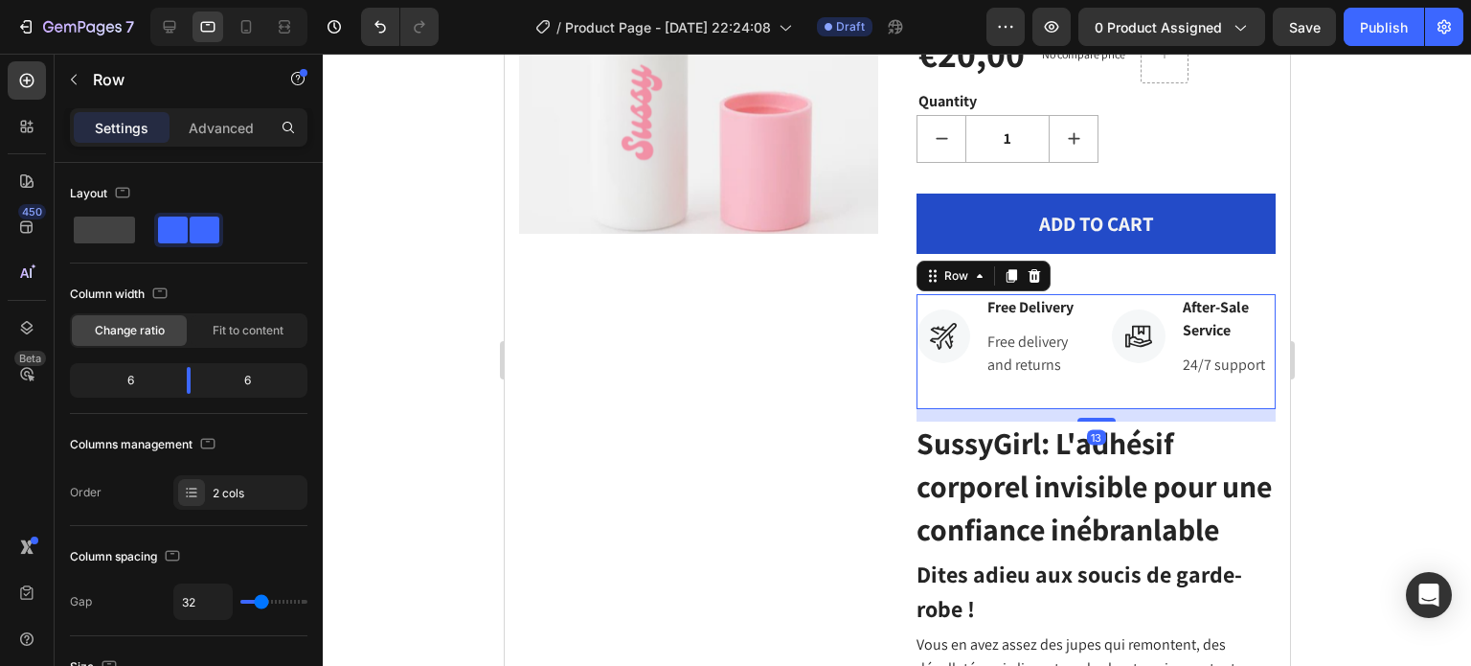
drag, startPoint x: 1094, startPoint y: 470, endPoint x: 1085, endPoint y: 396, distance: 75.2
click at [1090, 421] on div at bounding box center [1095, 420] width 38 height 4
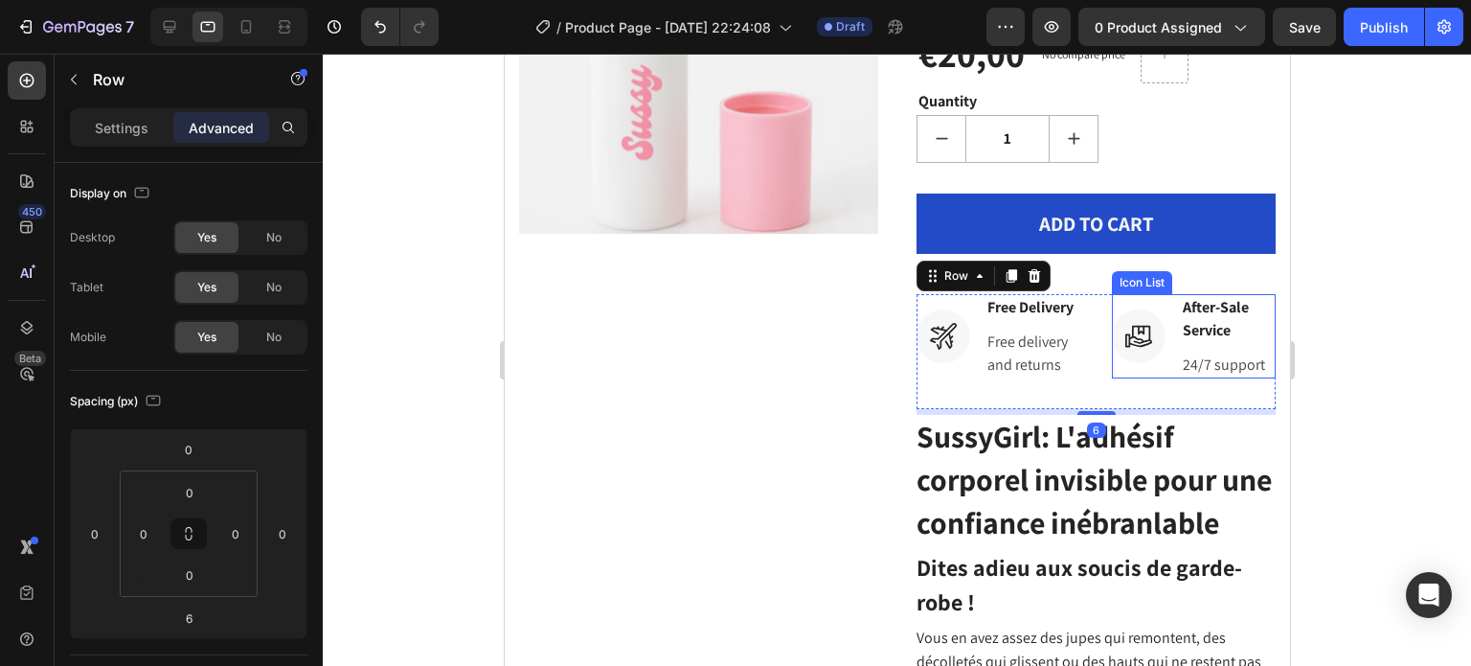
click at [1114, 374] on li "Icon After-Sale Service Text block 24/7 support Text block" at bounding box center [1193, 336] width 165 height 84
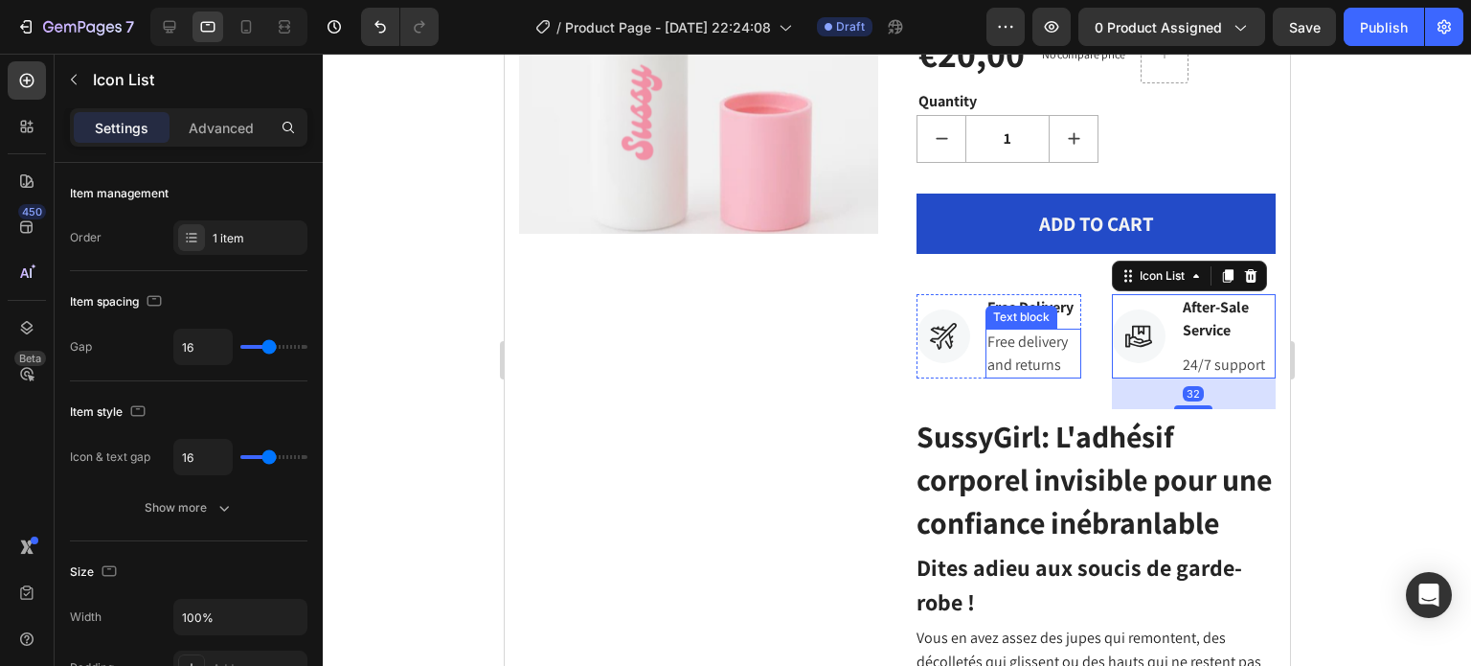
click at [1089, 409] on div "Icon Free Delivery Text block Free delivery and returns Text block Icon List Ic…" at bounding box center [1095, 351] width 359 height 115
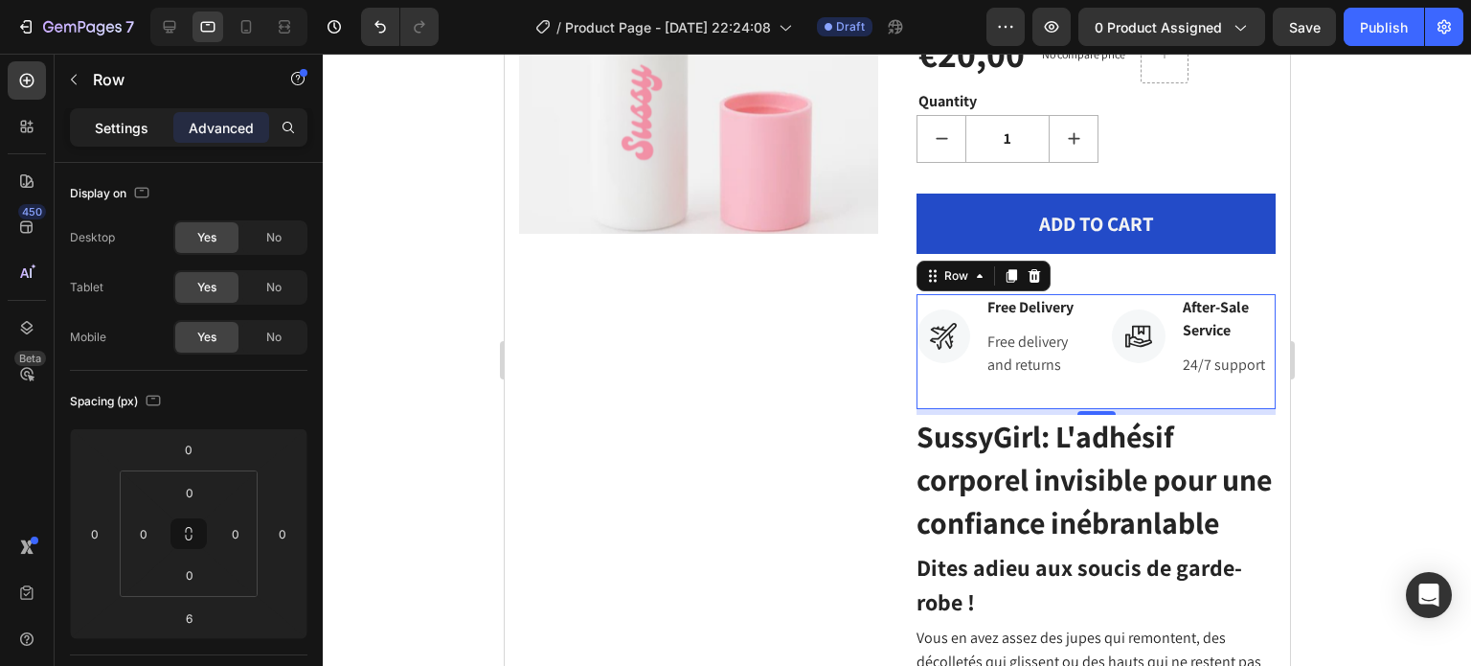
click at [138, 126] on p "Settings" at bounding box center [122, 128] width 54 height 20
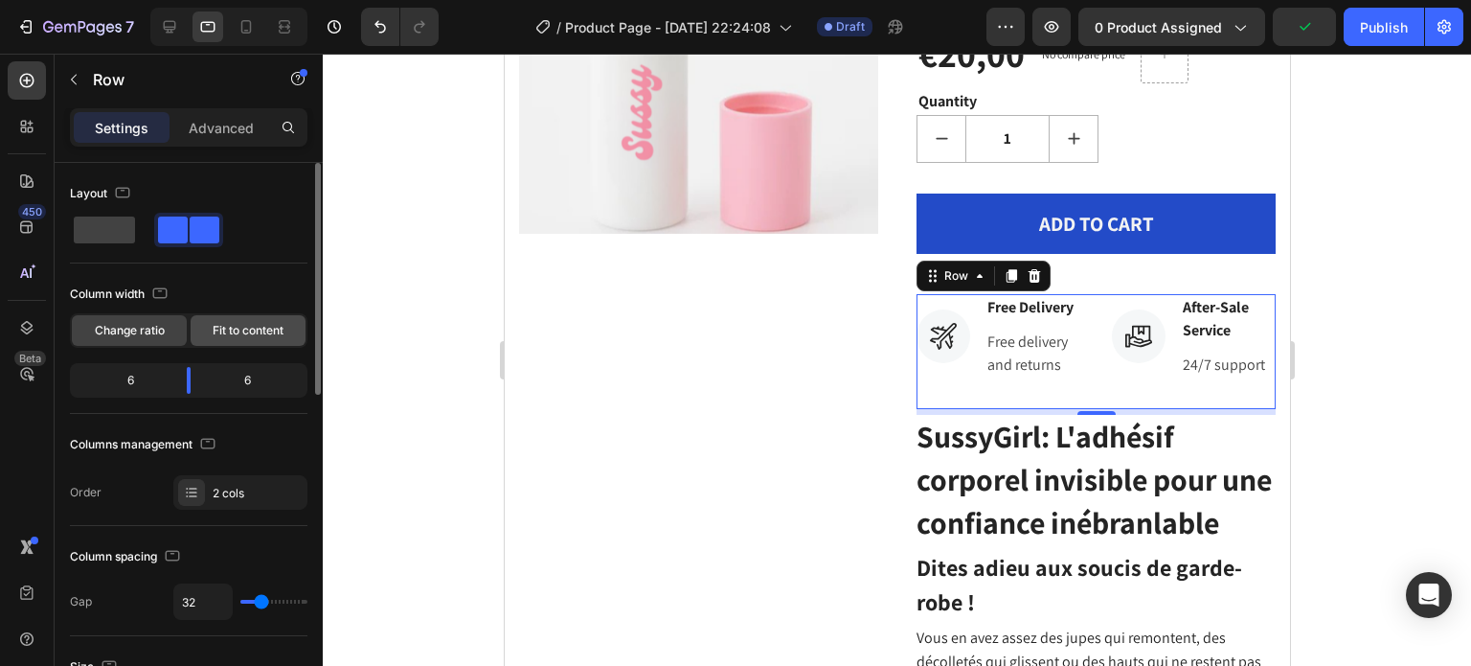
click at [228, 335] on span "Fit to content" at bounding box center [248, 330] width 71 height 17
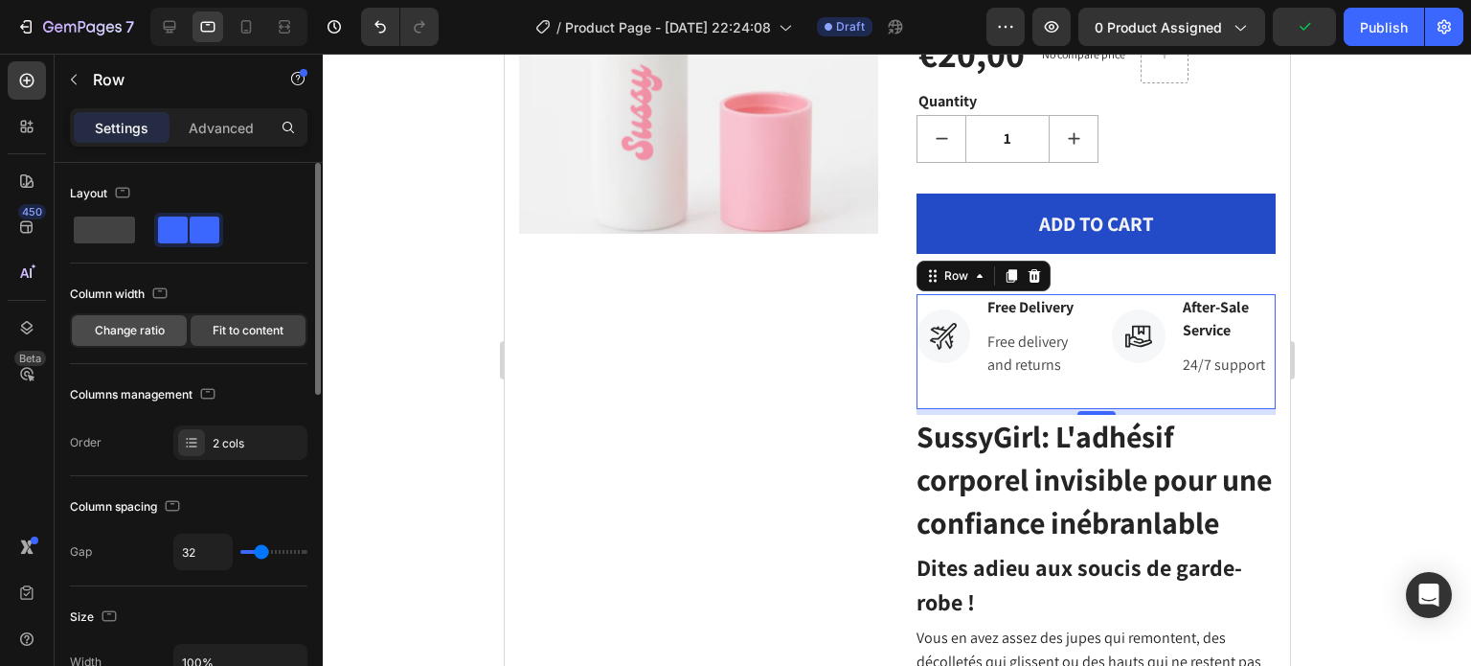
click at [158, 323] on span "Change ratio" at bounding box center [130, 330] width 70 height 17
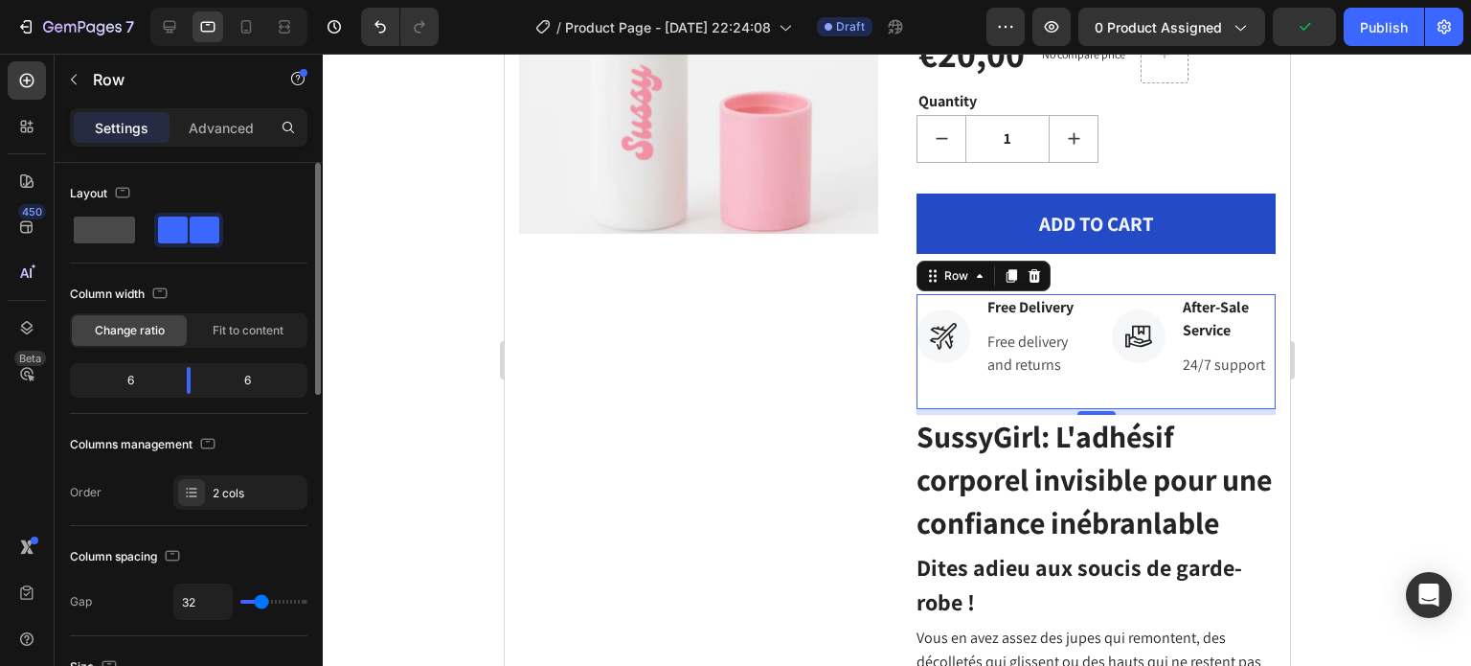
click at [105, 230] on span at bounding box center [104, 229] width 61 height 27
type input "0"
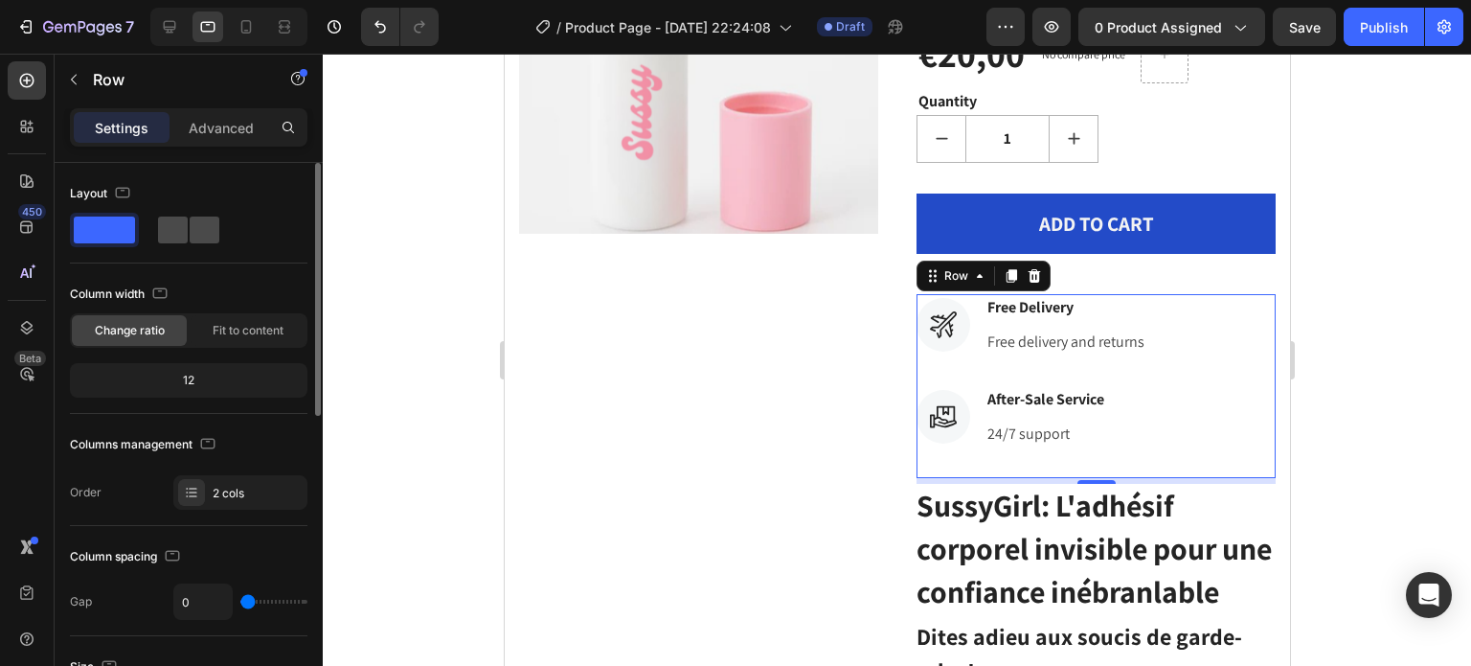
click at [215, 242] on span at bounding box center [205, 229] width 30 height 27
type input "32"
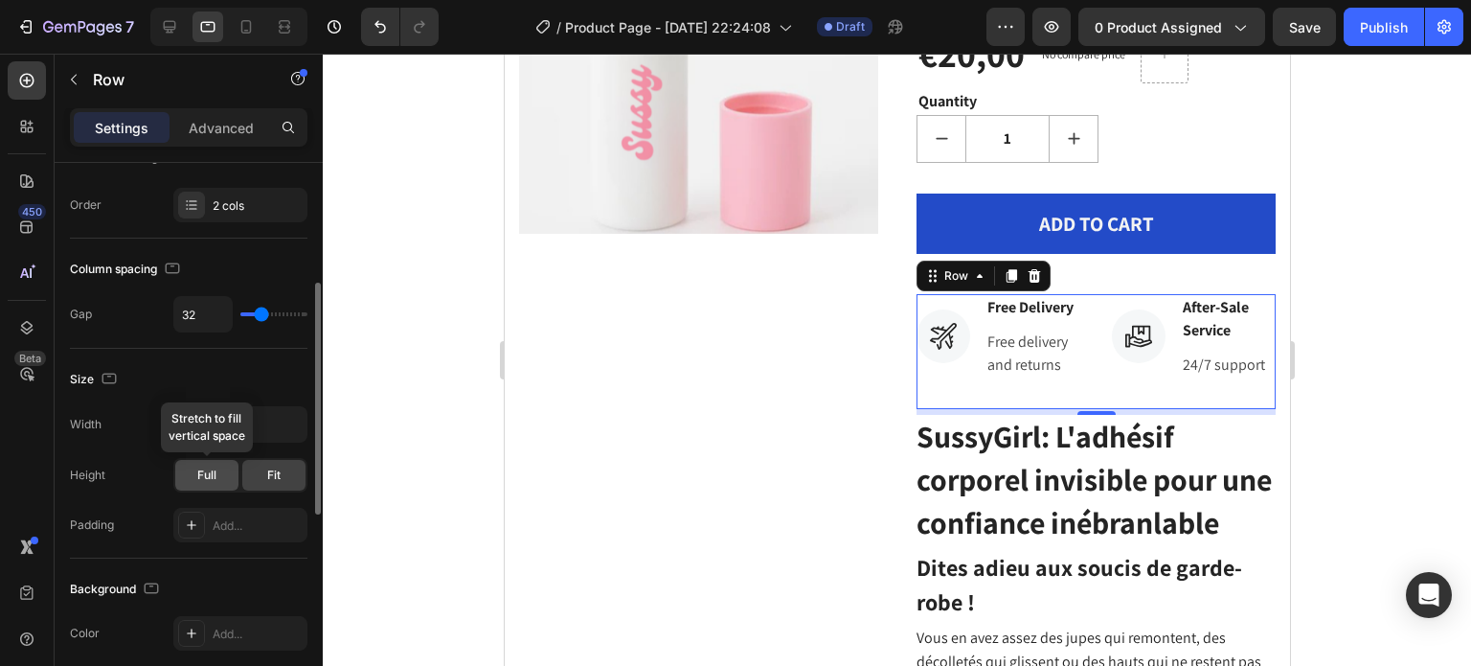
click at [212, 473] on span "Full" at bounding box center [206, 474] width 19 height 17
click at [268, 476] on span "Fit" at bounding box center [273, 474] width 13 height 17
type input "15"
type input "13"
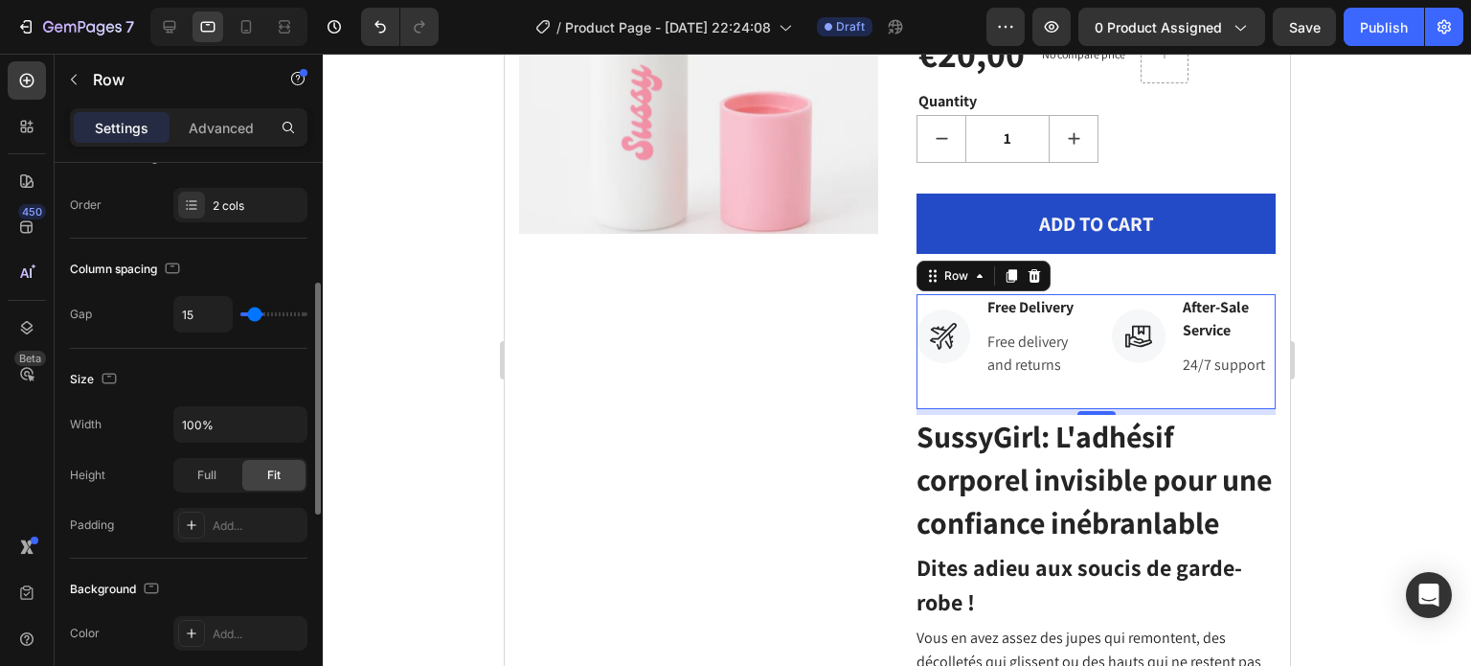
type input "13"
type input "8"
type input "4"
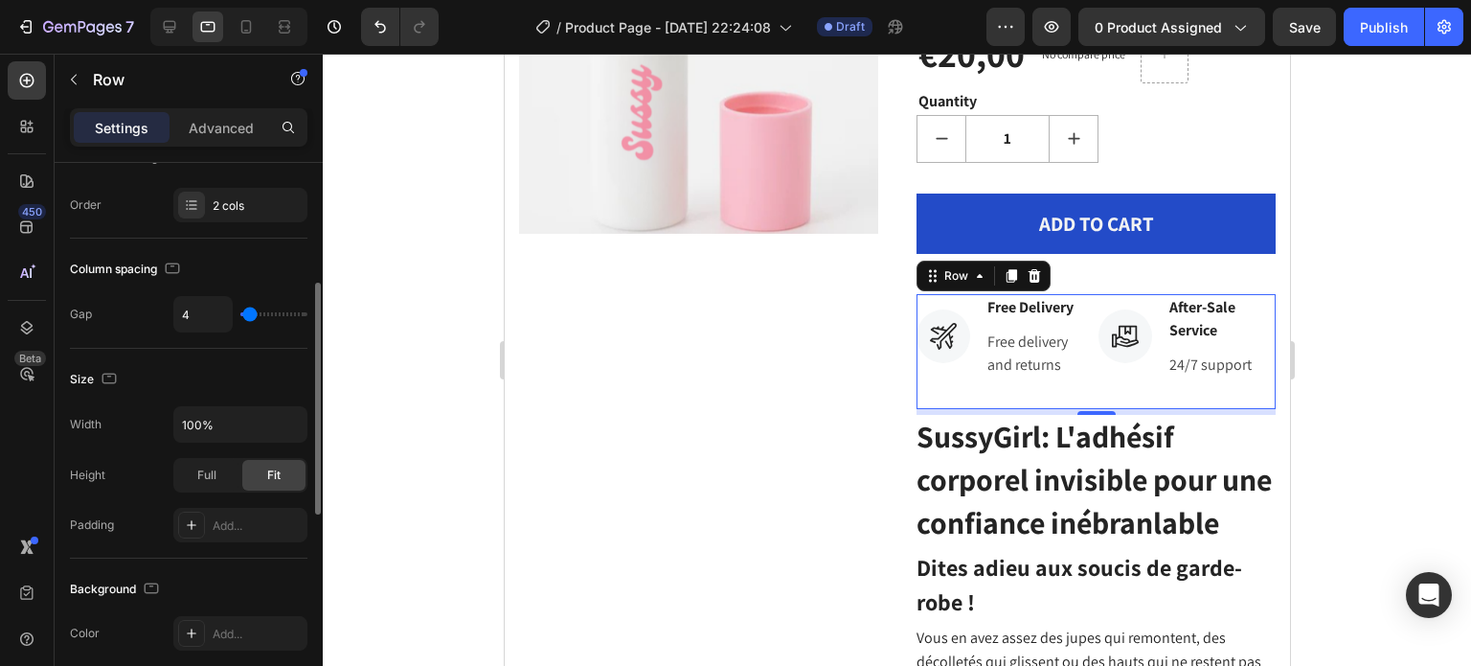
type input "0"
type input "11"
type input "120"
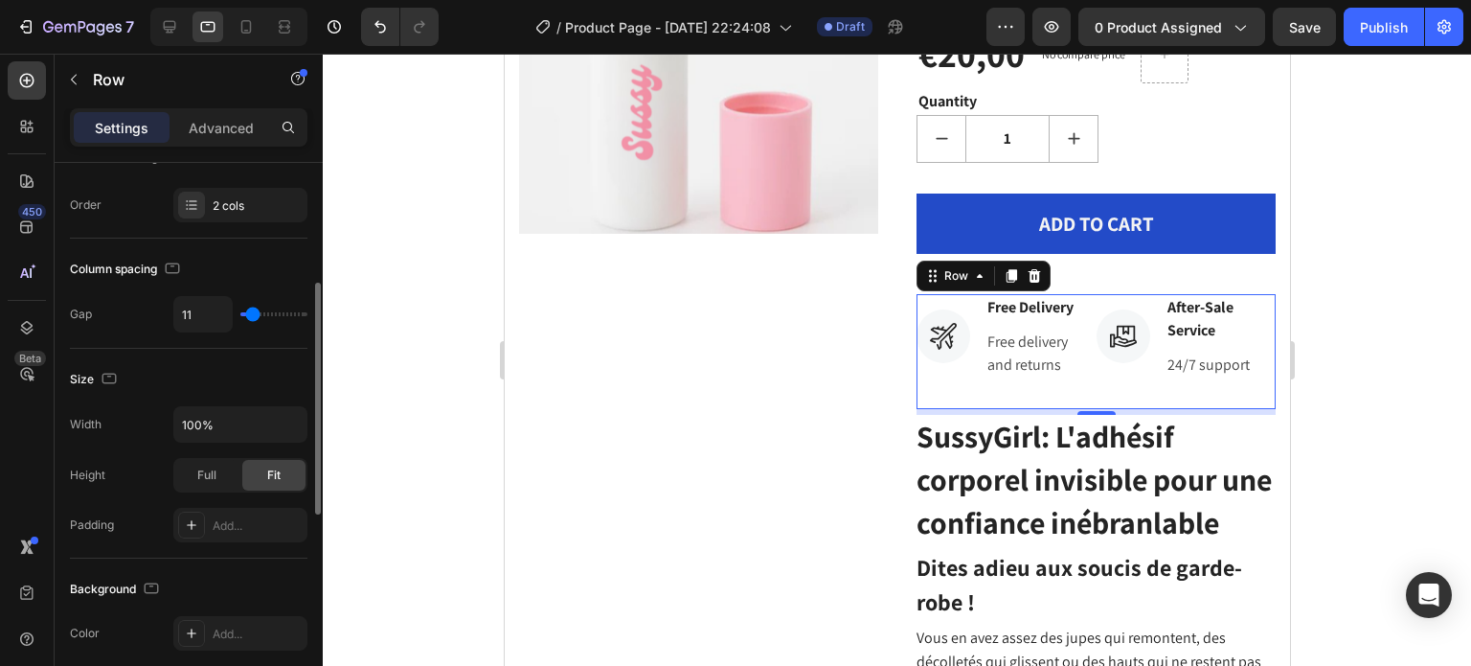
type input "120"
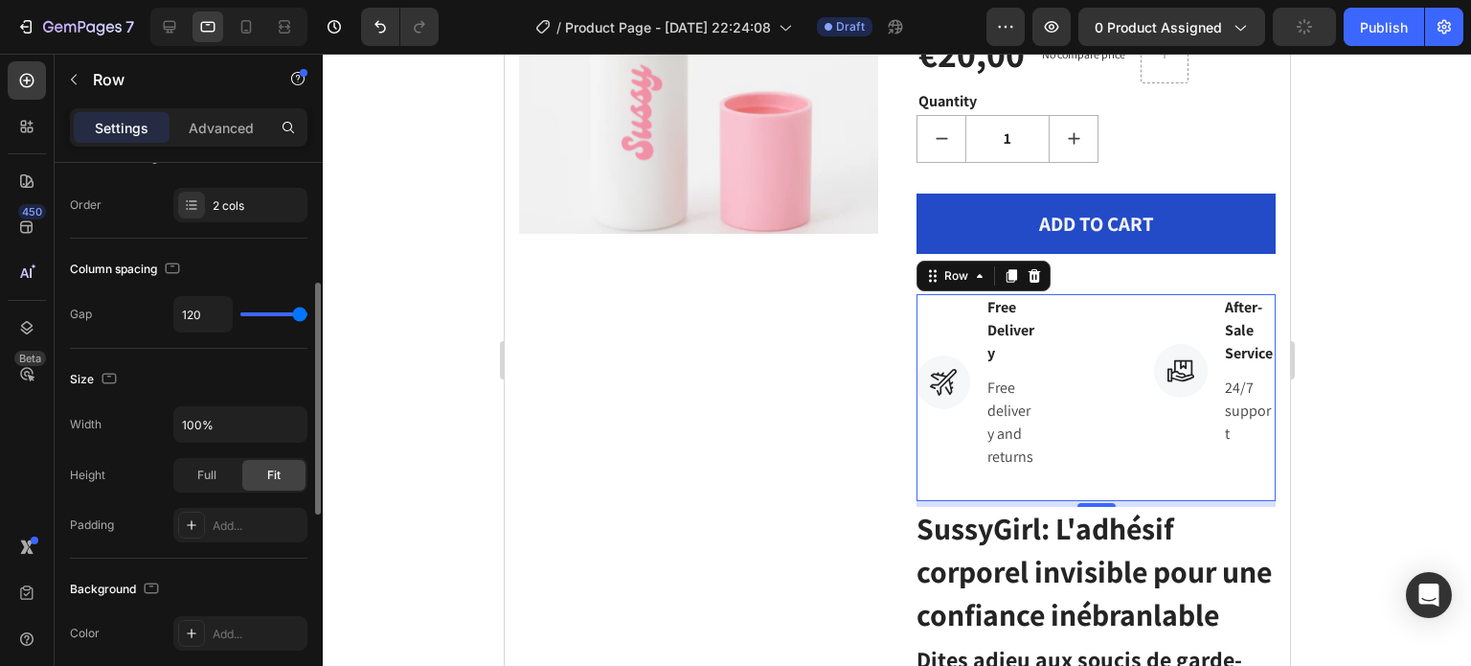
type input "0"
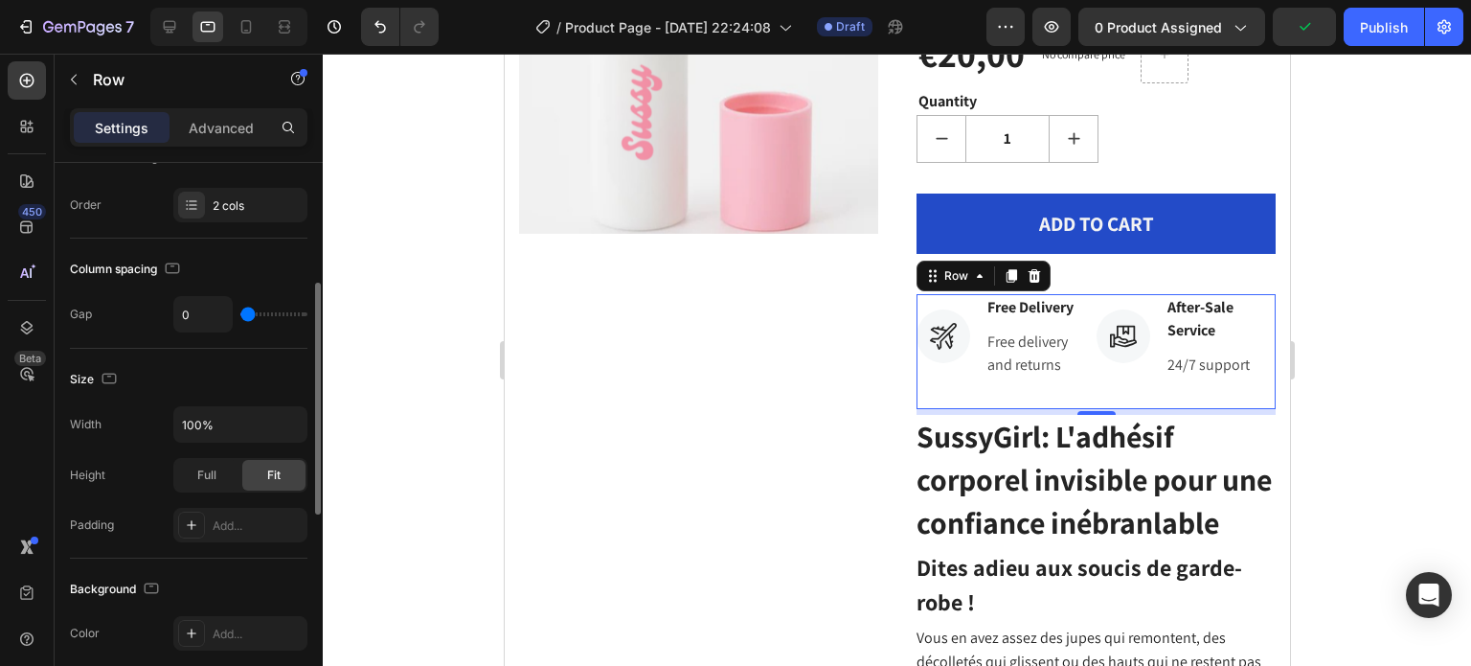
drag, startPoint x: 255, startPoint y: 313, endPoint x: 164, endPoint y: 329, distance: 92.4
type input "0"
click at [240, 316] on input "range" at bounding box center [273, 314] width 67 height 4
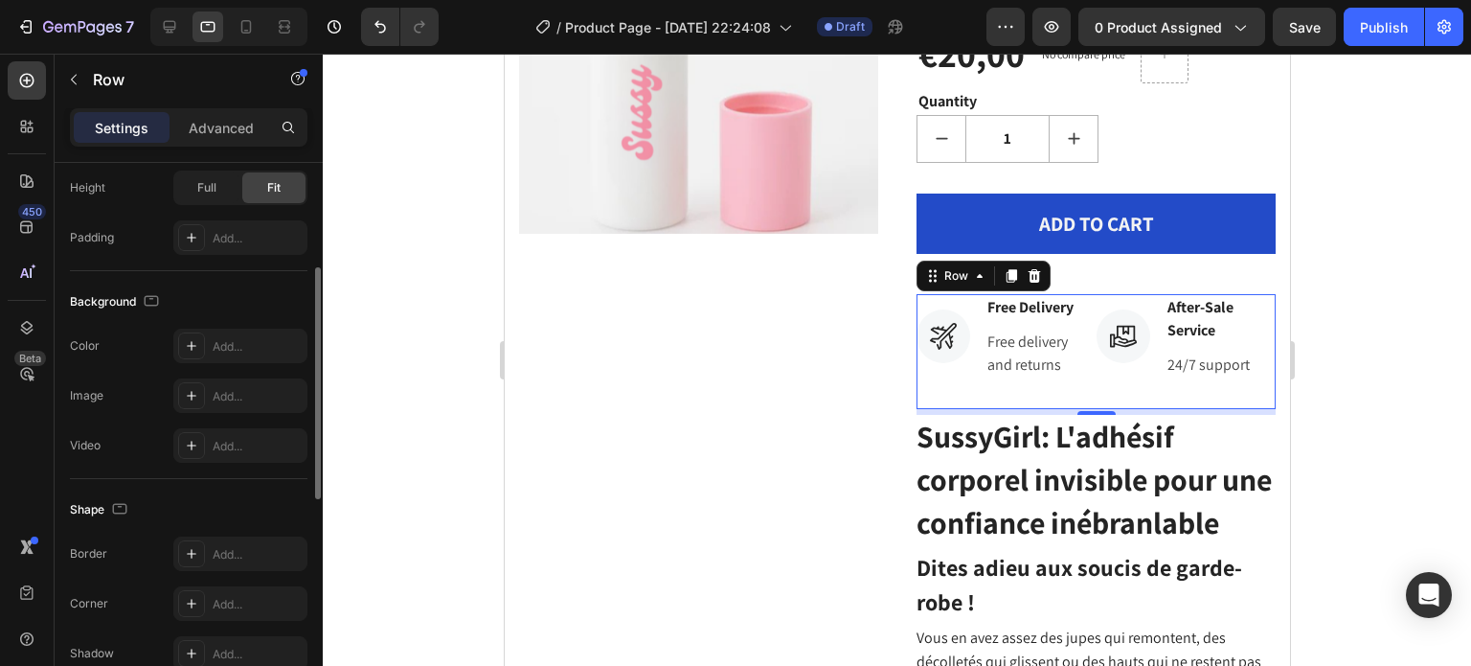
scroll to position [479, 0]
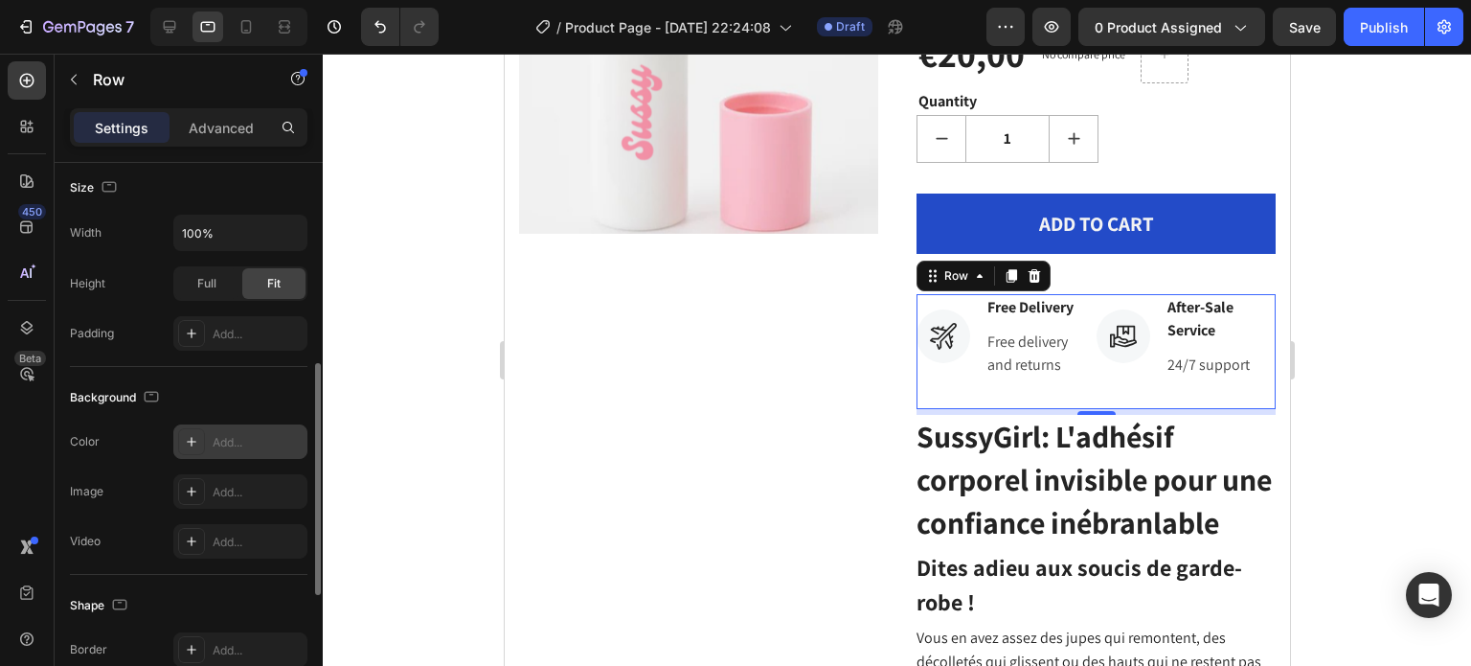
click at [214, 446] on div "Add..." at bounding box center [258, 442] width 90 height 17
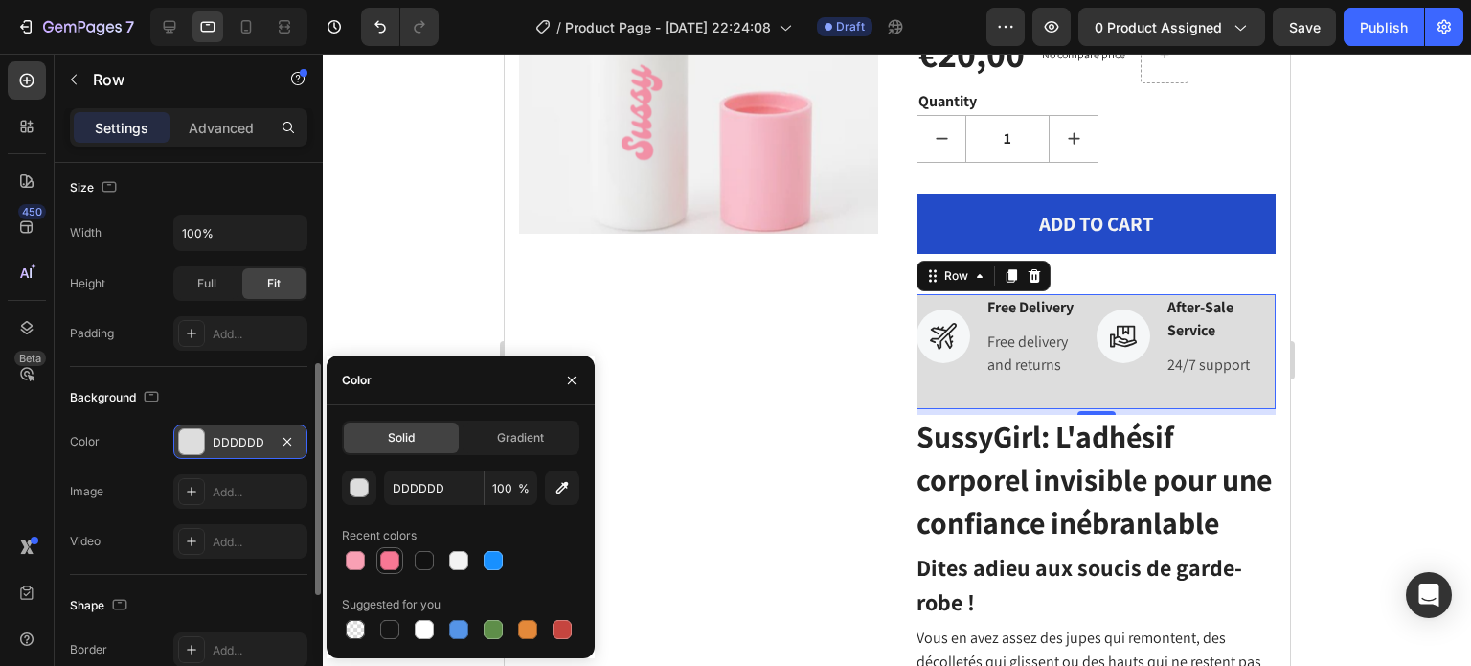
click at [377, 567] on div at bounding box center [389, 560] width 27 height 27
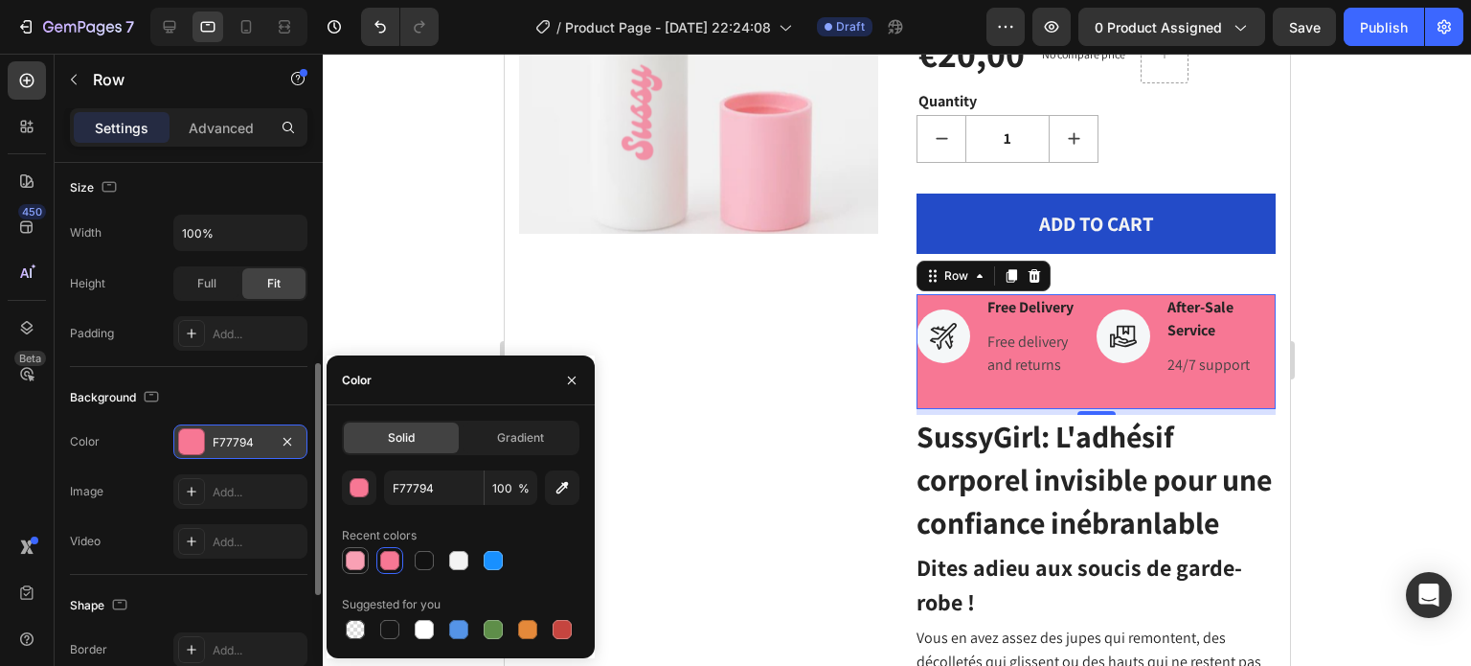
click at [353, 572] on div at bounding box center [355, 560] width 27 height 27
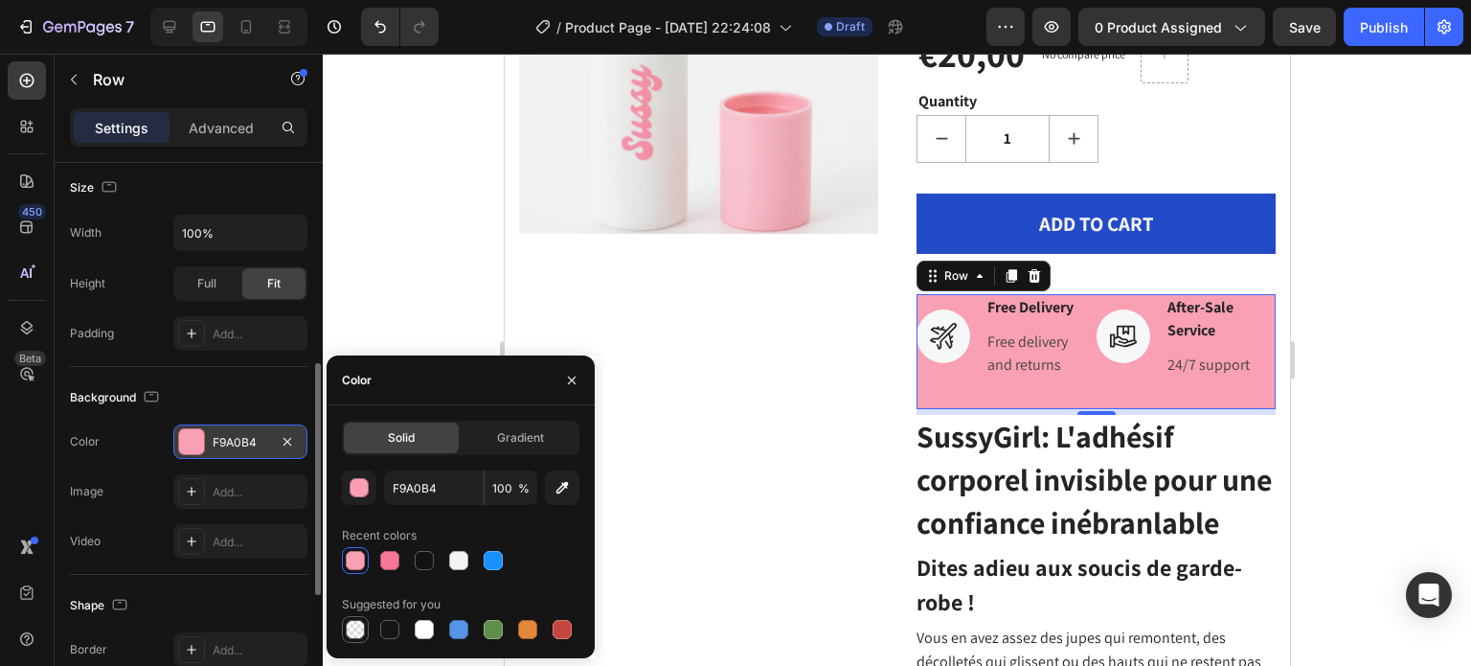
click at [360, 623] on div at bounding box center [355, 629] width 19 height 19
type input "000000"
type input "0"
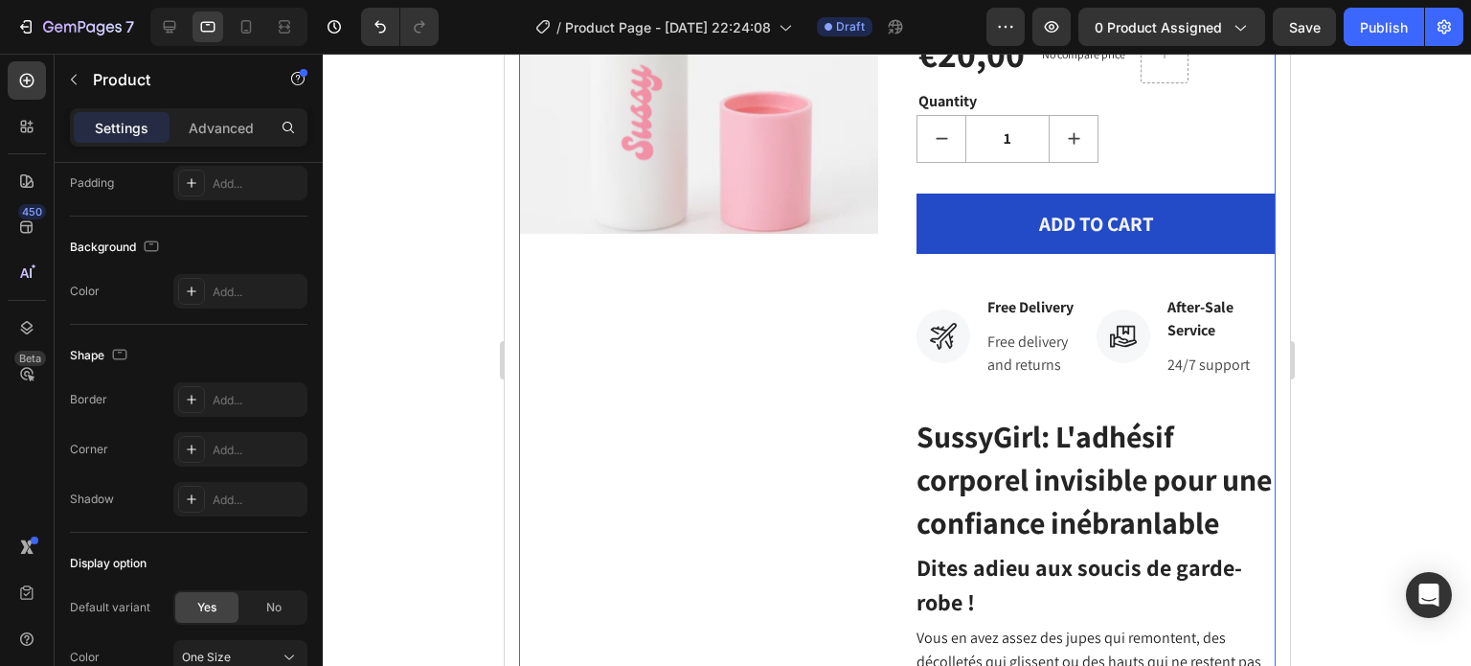
scroll to position [0, 0]
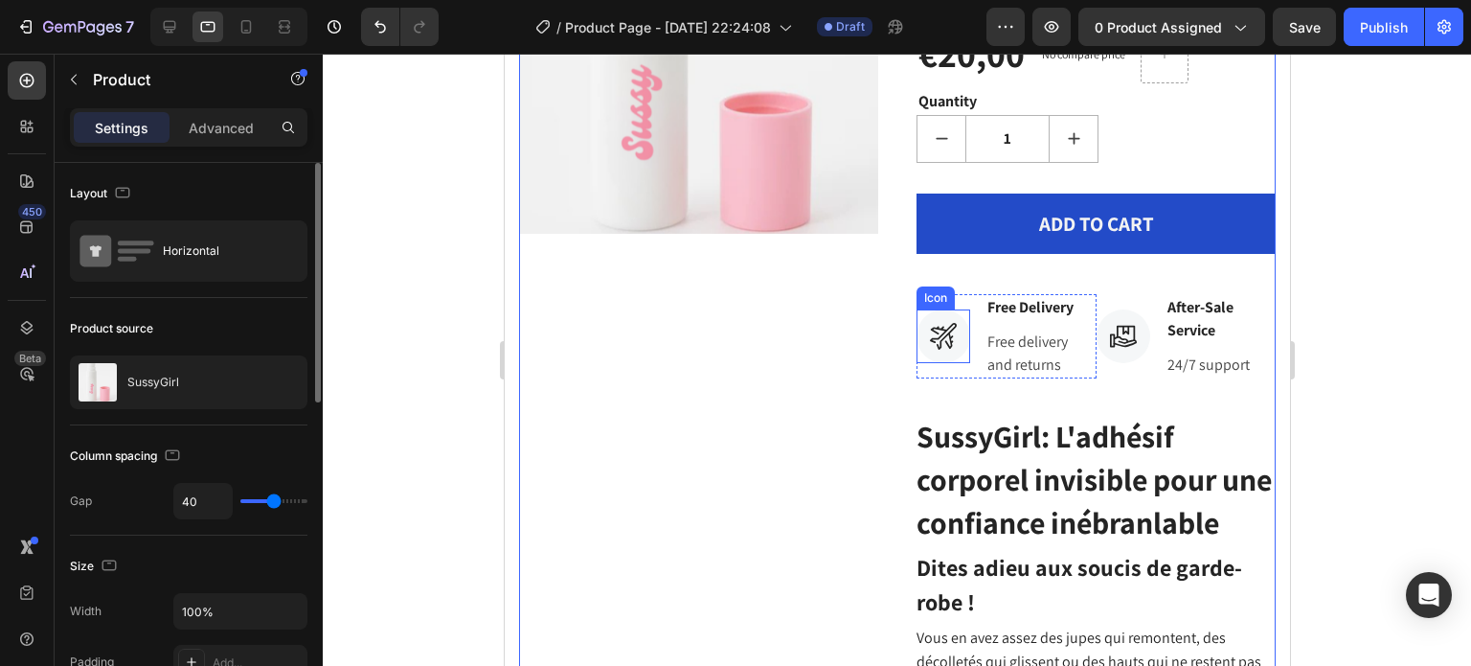
click at [936, 355] on div at bounding box center [943, 336] width 54 height 54
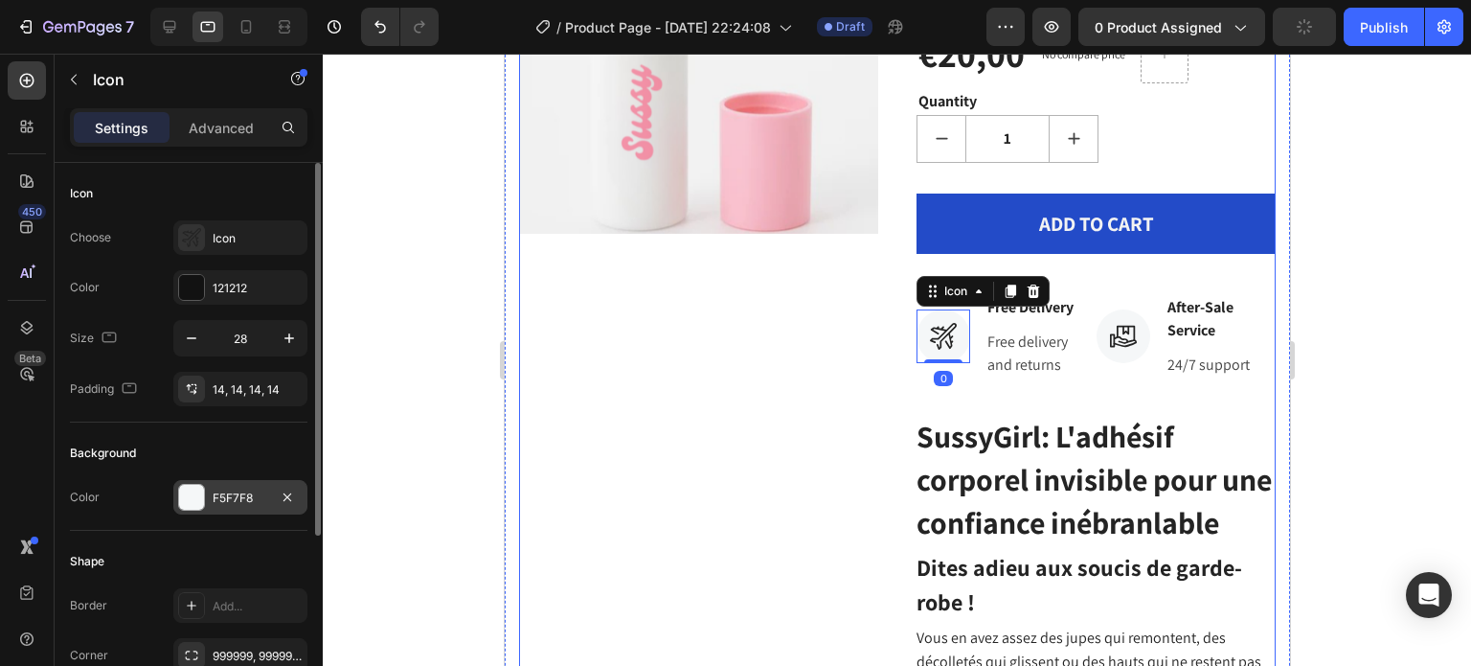
click at [197, 493] on div at bounding box center [191, 497] width 25 height 25
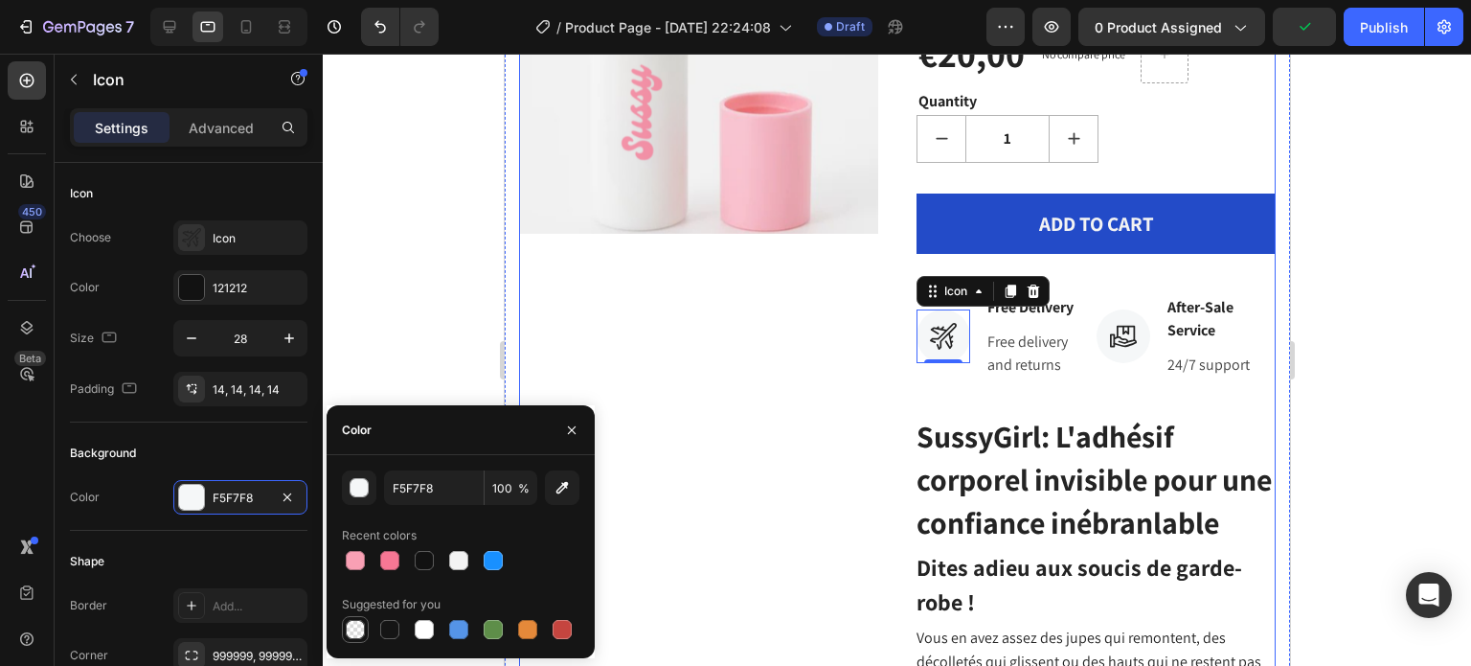
click at [357, 629] on div at bounding box center [355, 629] width 19 height 19
type input "000000"
type input "0"
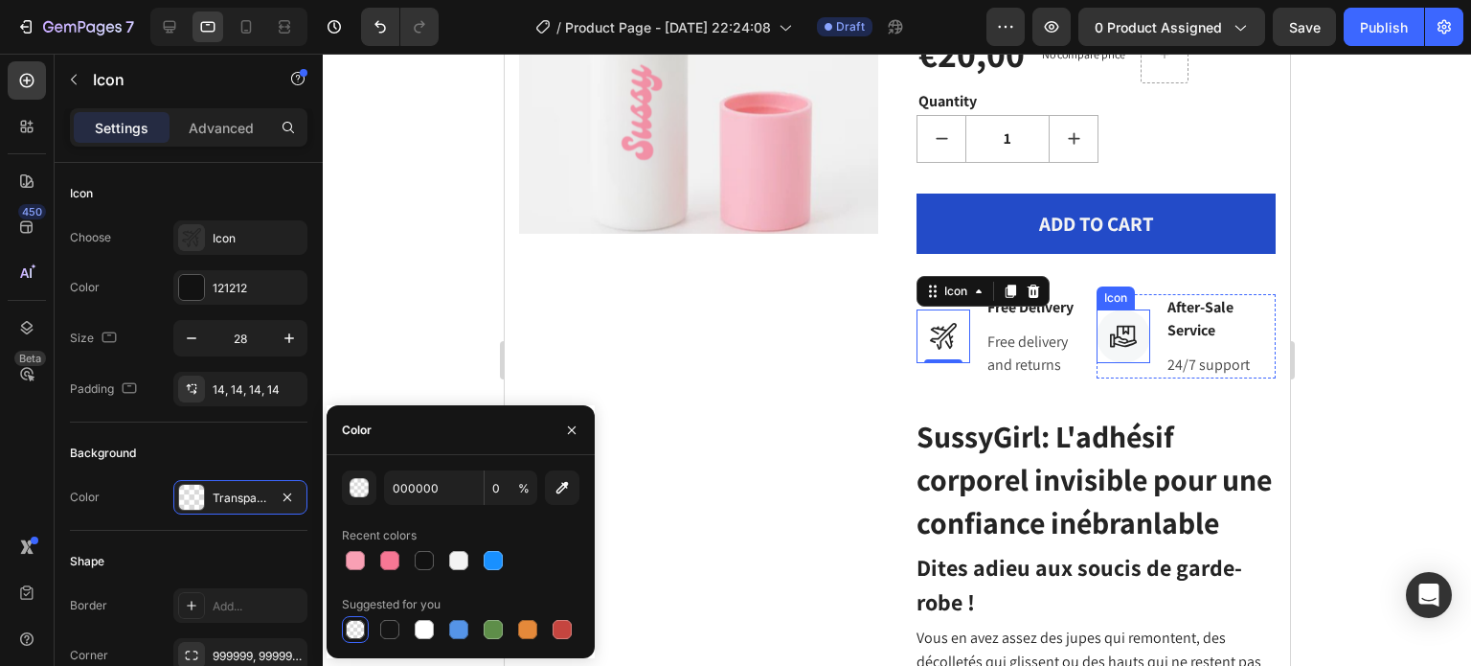
click at [1114, 355] on div at bounding box center [1123, 336] width 54 height 54
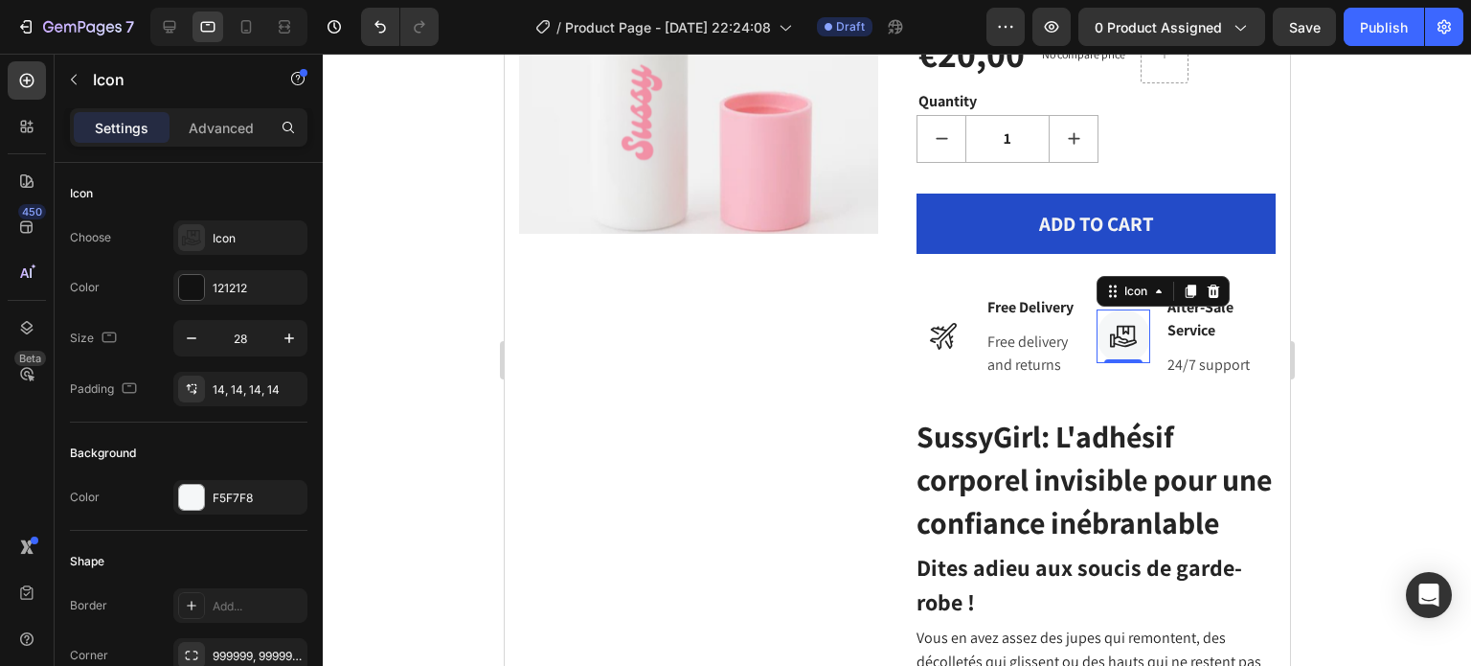
click at [1121, 349] on icon at bounding box center [1122, 336] width 27 height 27
click at [218, 505] on div "F5F7F8" at bounding box center [240, 497] width 134 height 34
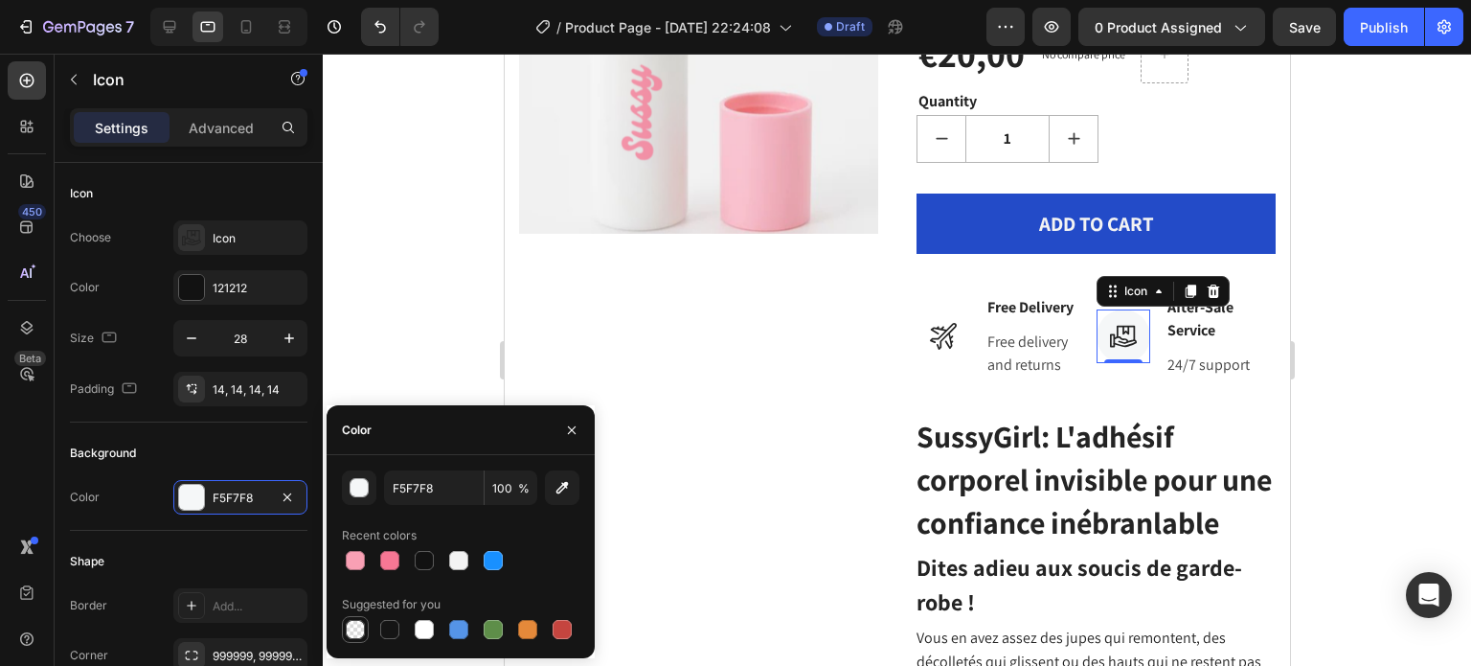
click at [346, 624] on div at bounding box center [355, 629] width 19 height 19
type input "000000"
type input "0"
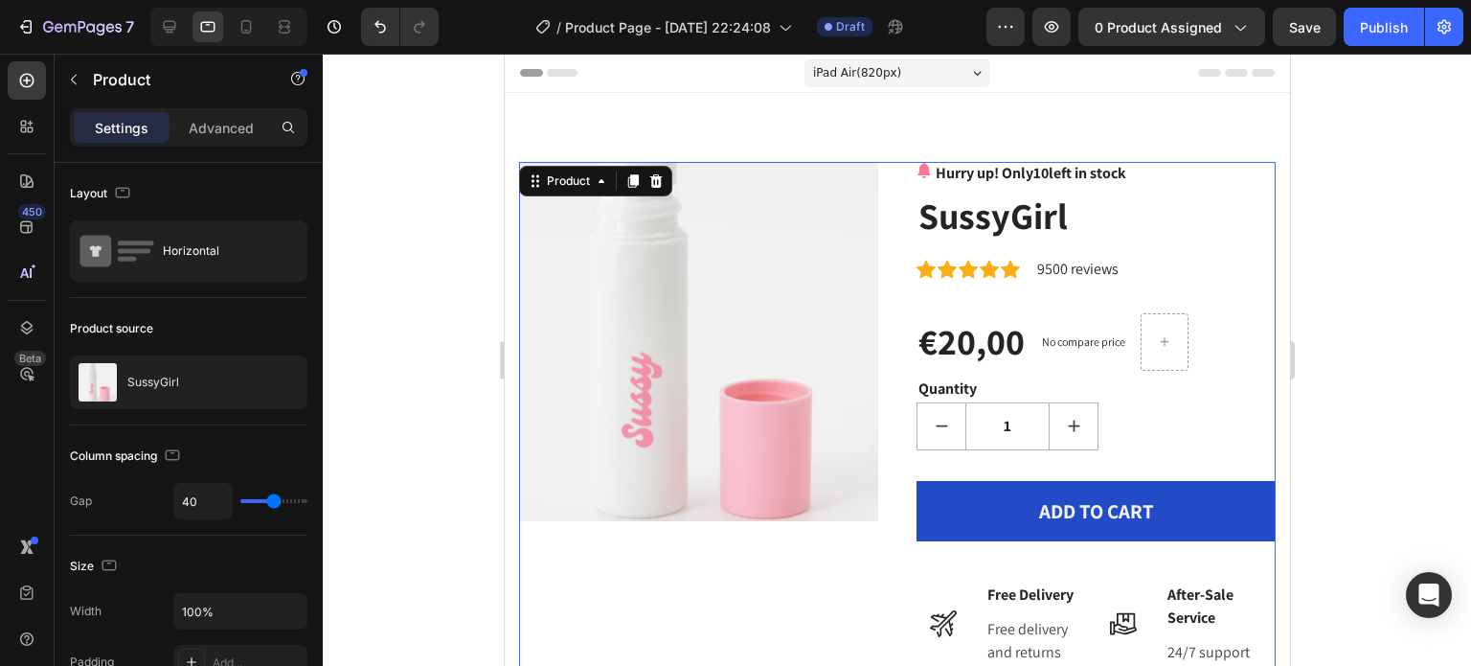
scroll to position [192, 0]
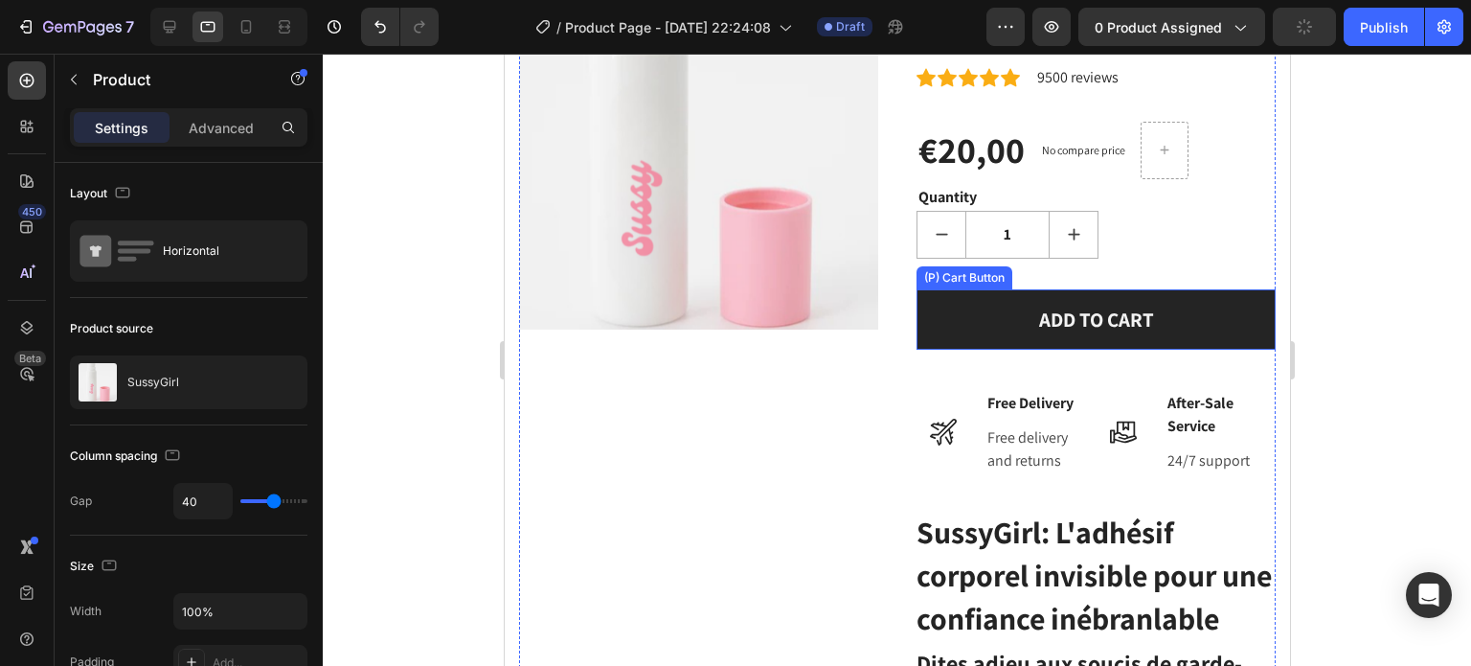
click at [1170, 341] on button "ADD TO CART" at bounding box center [1095, 319] width 359 height 61
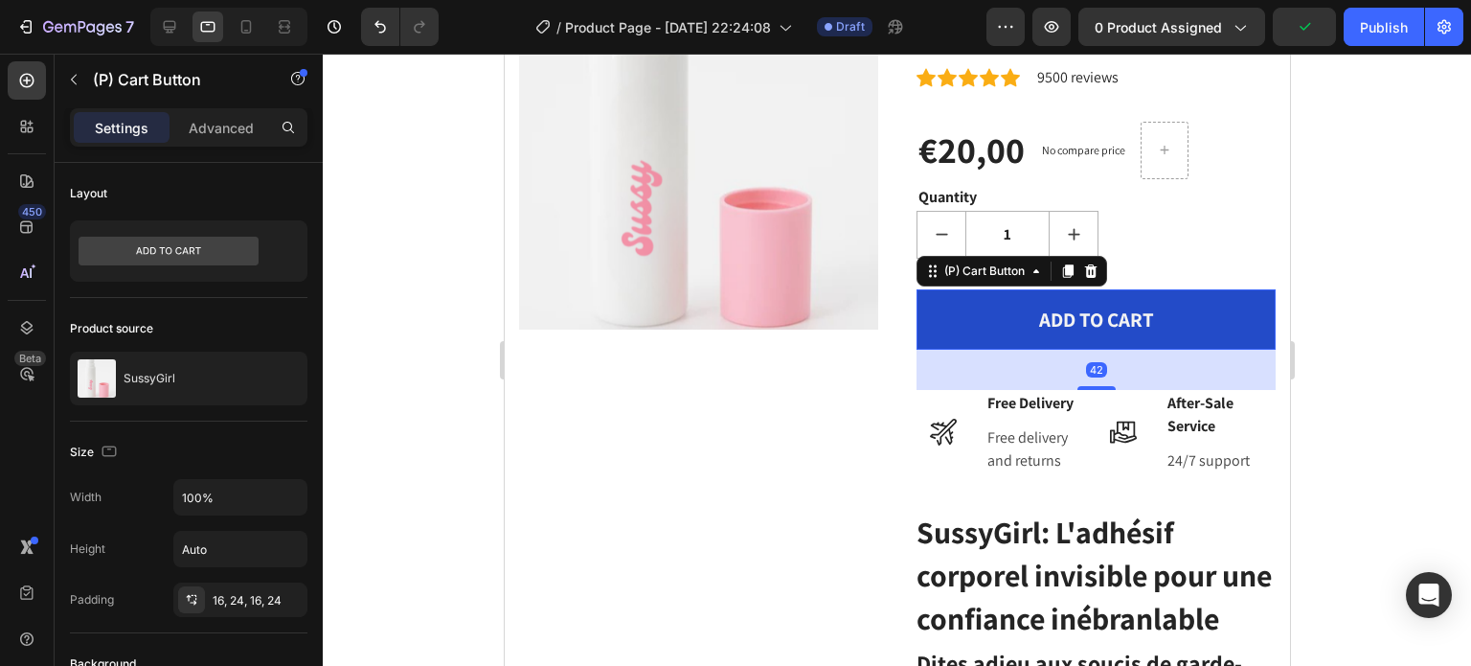
scroll to position [287, 0]
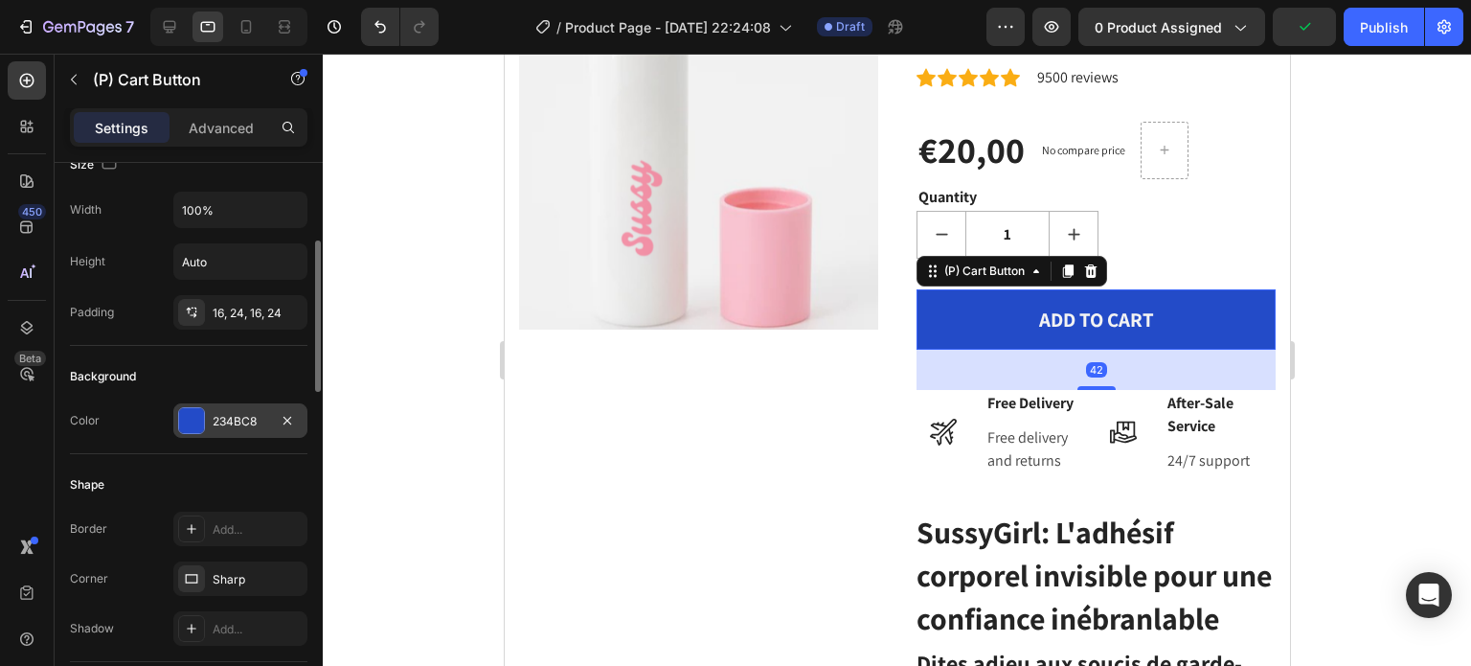
click at [215, 418] on div "234BC8" at bounding box center [241, 421] width 56 height 17
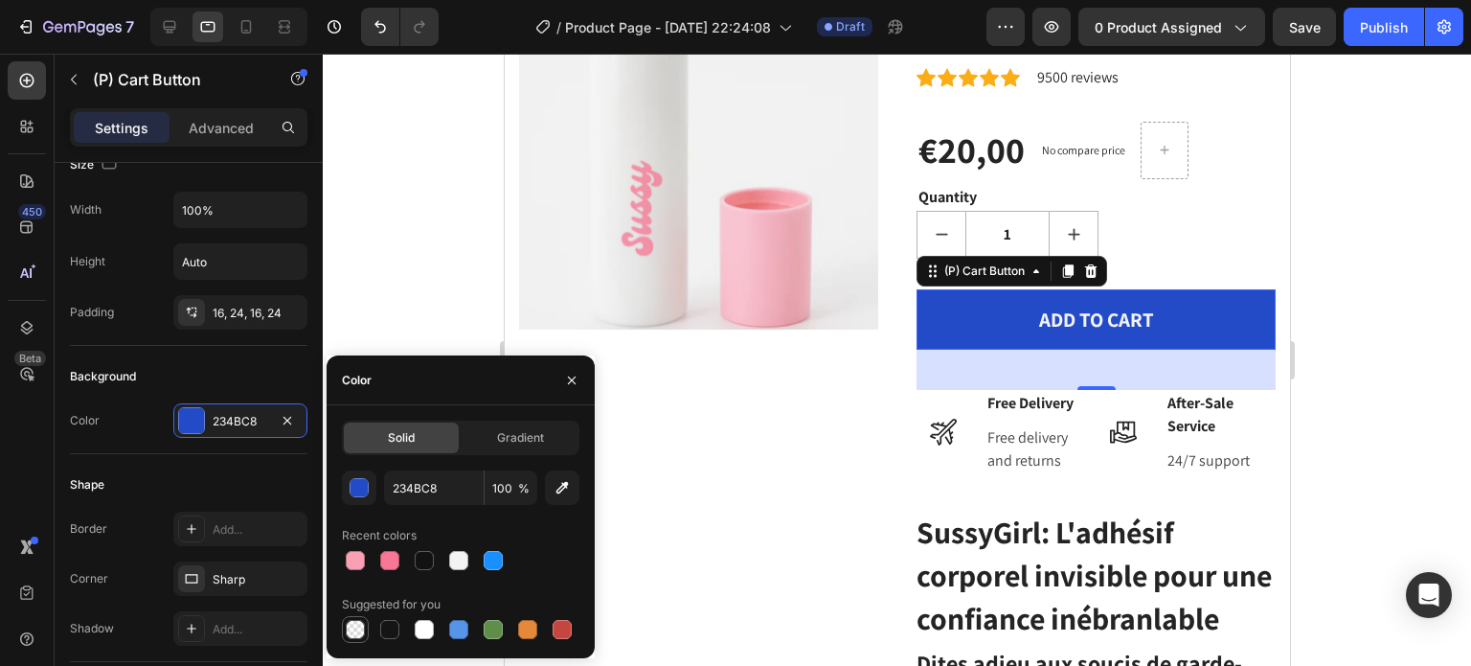
click at [365, 631] on div at bounding box center [355, 629] width 23 height 23
type input "000000"
type input "0"
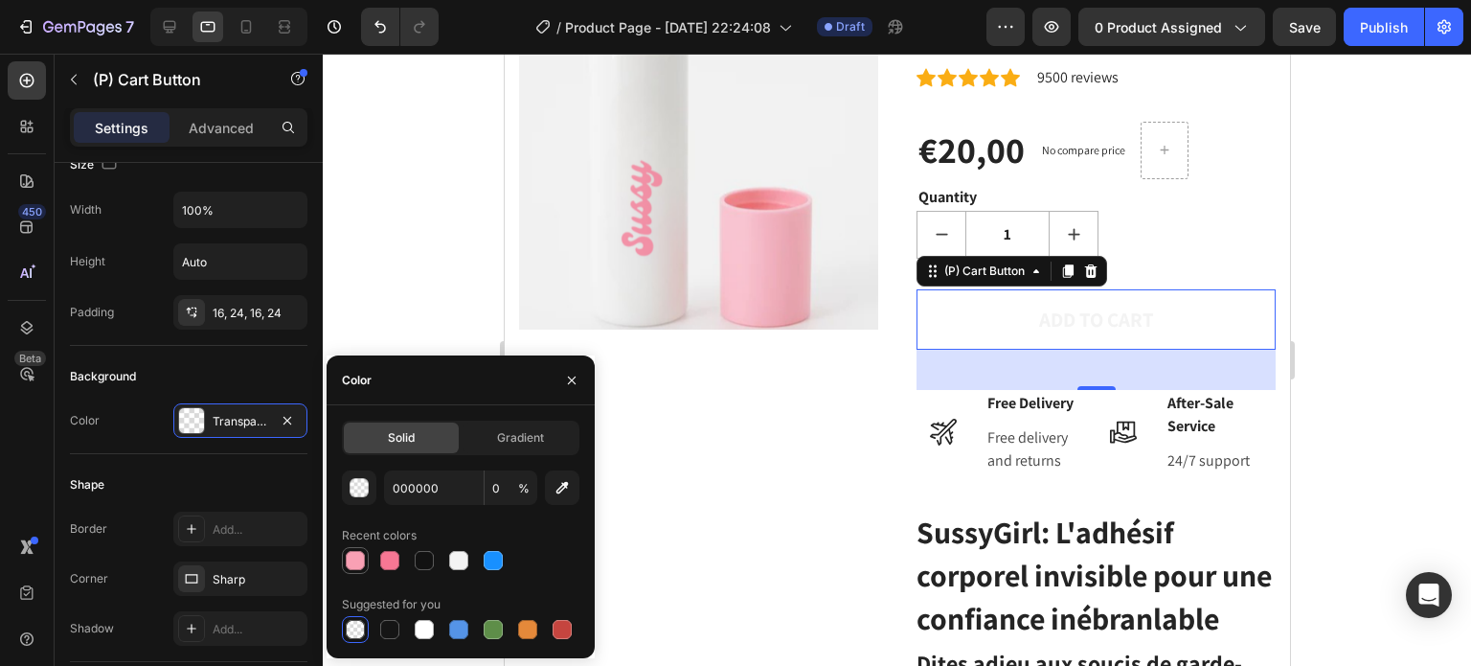
click at [358, 562] on div at bounding box center [355, 560] width 19 height 19
type input "F9A0B4"
type input "100"
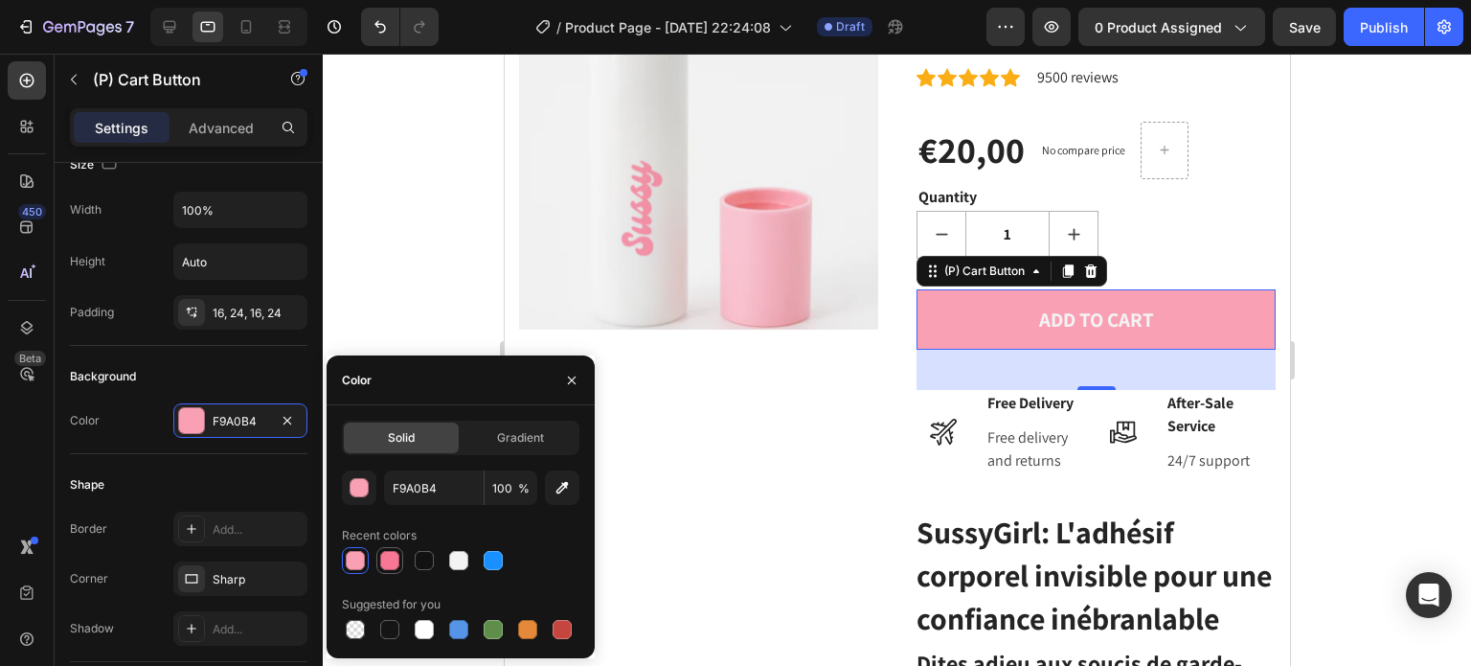
click at [388, 562] on div at bounding box center [389, 560] width 19 height 19
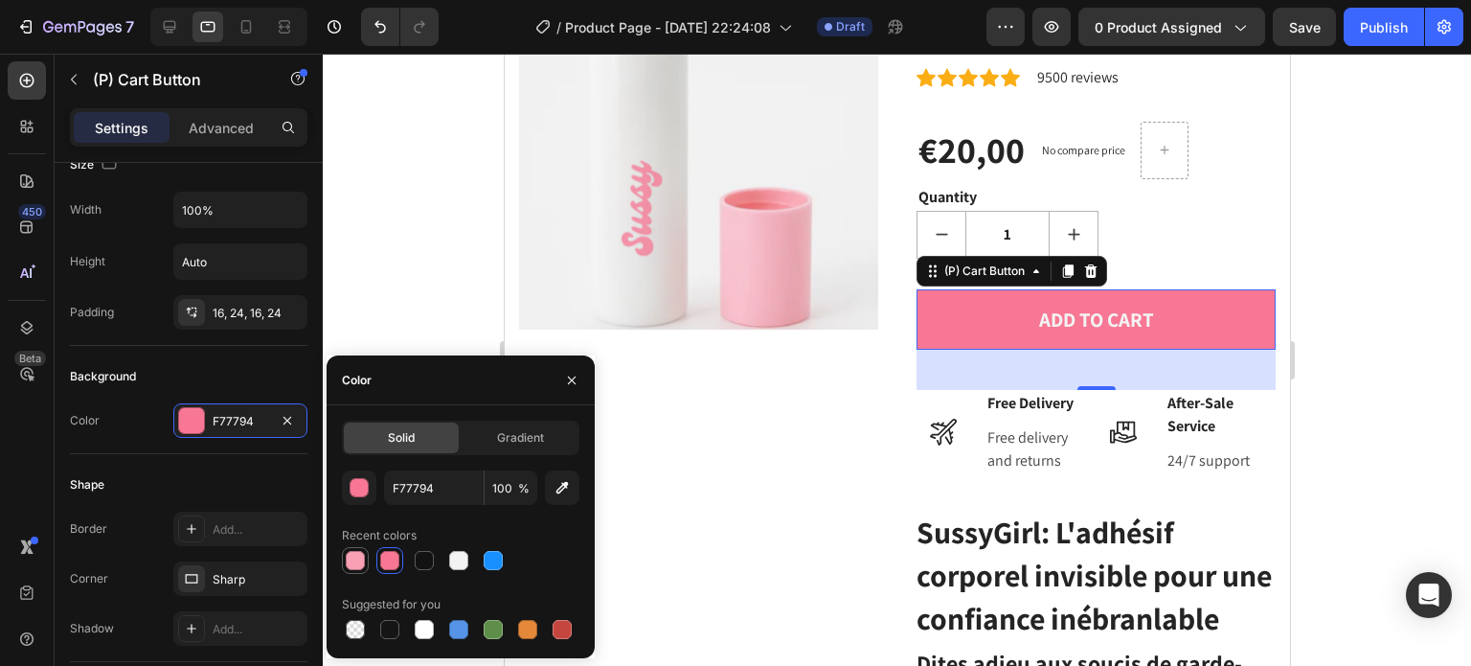
click at [364, 558] on div at bounding box center [355, 560] width 19 height 19
type input "F9A0B4"
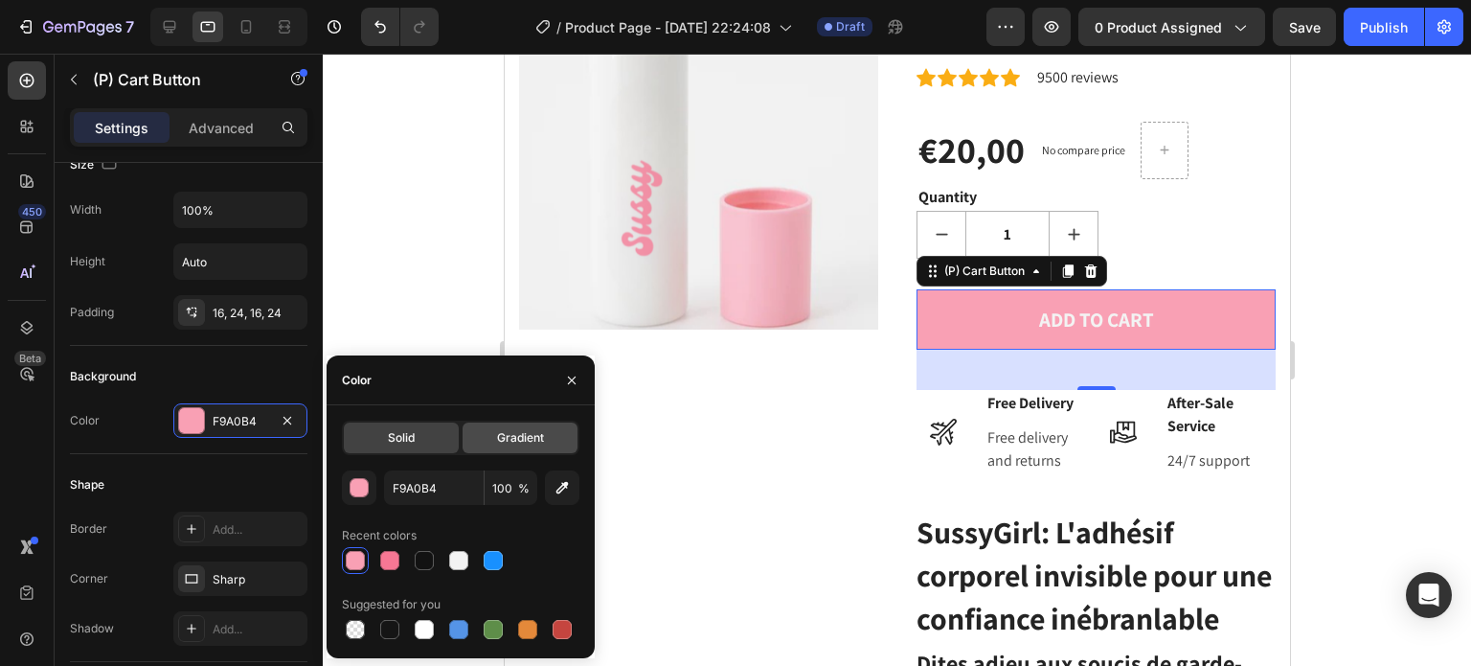
click at [506, 443] on span "Gradient" at bounding box center [520, 437] width 47 height 17
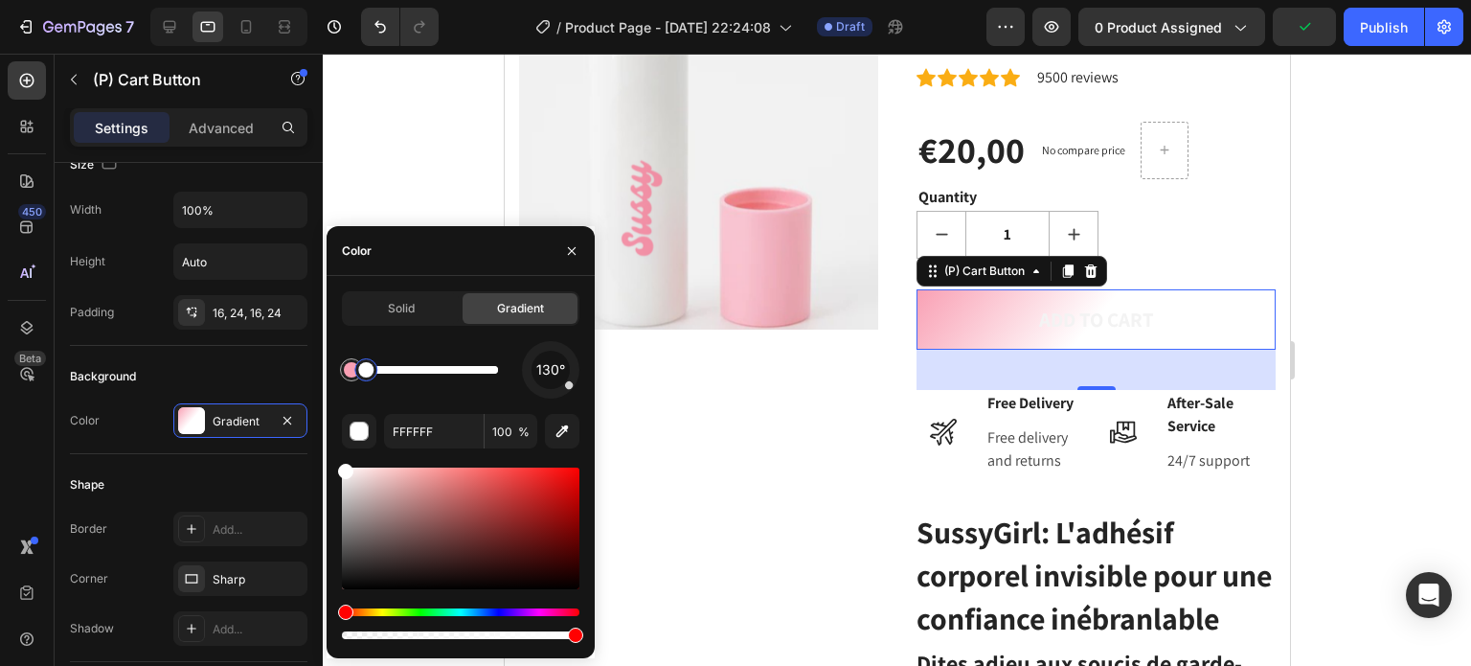
type input "F9A0B4"
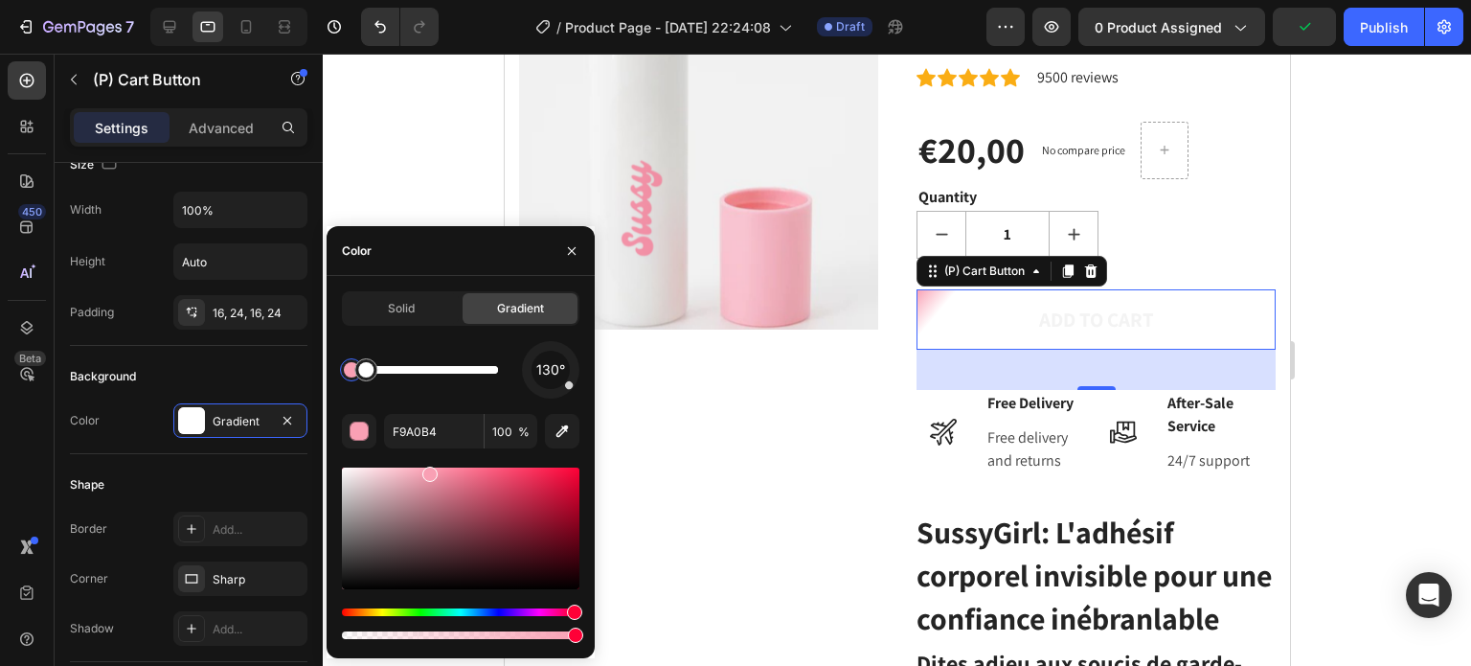
drag, startPoint x: 425, startPoint y: 374, endPoint x: 503, endPoint y: 388, distance: 78.7
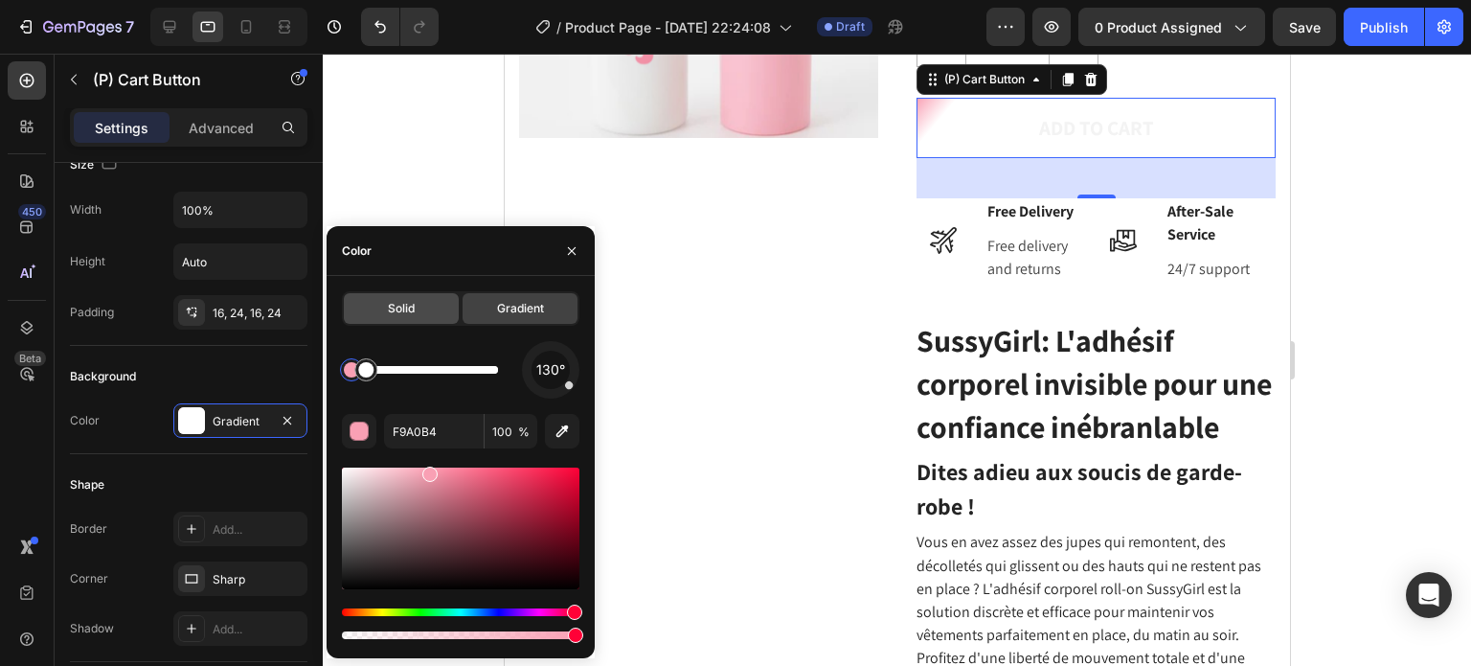
click at [431, 306] on div "Solid" at bounding box center [401, 308] width 115 height 31
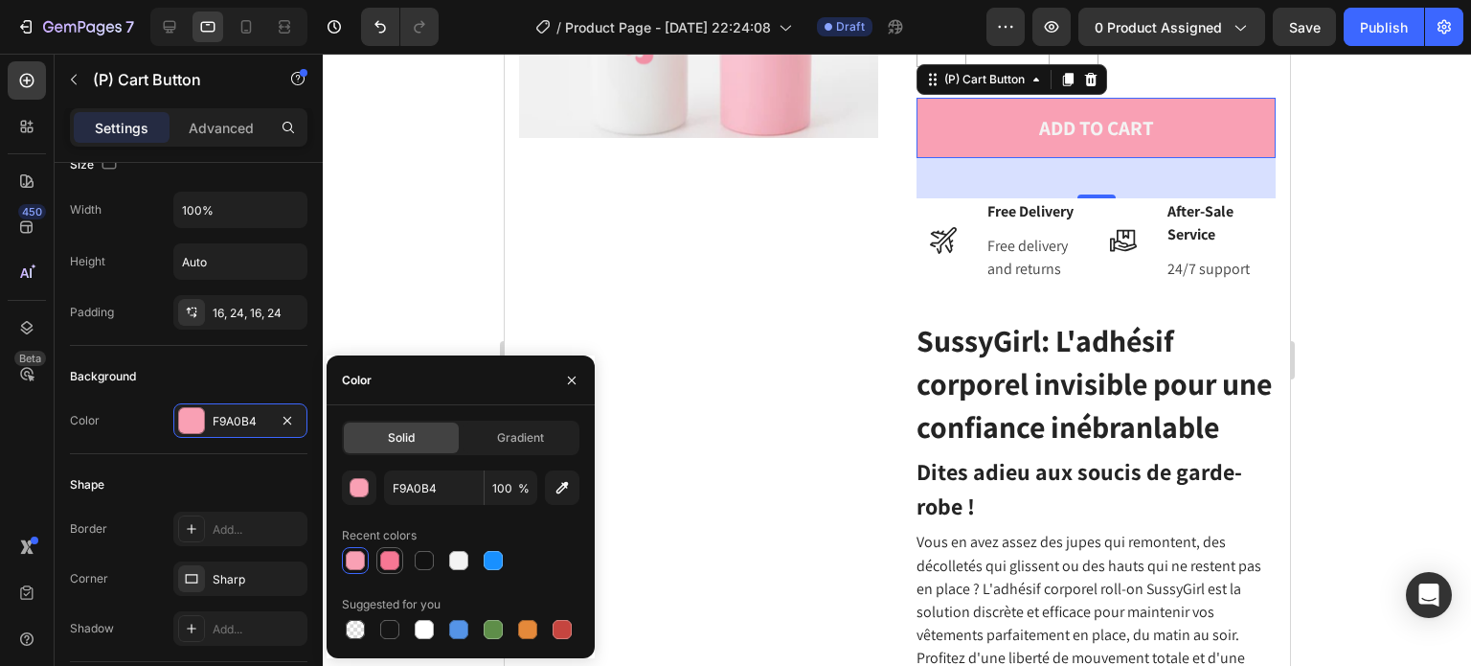
click at [396, 555] on div at bounding box center [389, 560] width 19 height 19
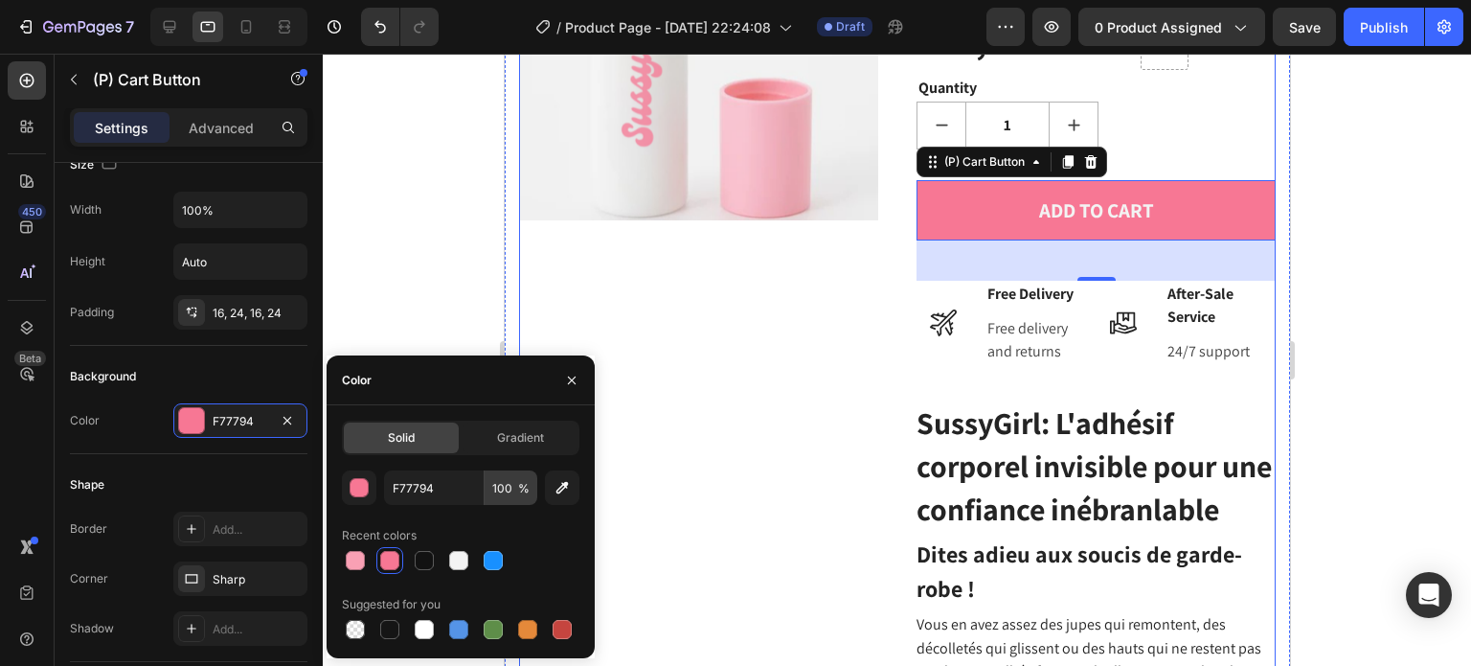
scroll to position [192, 0]
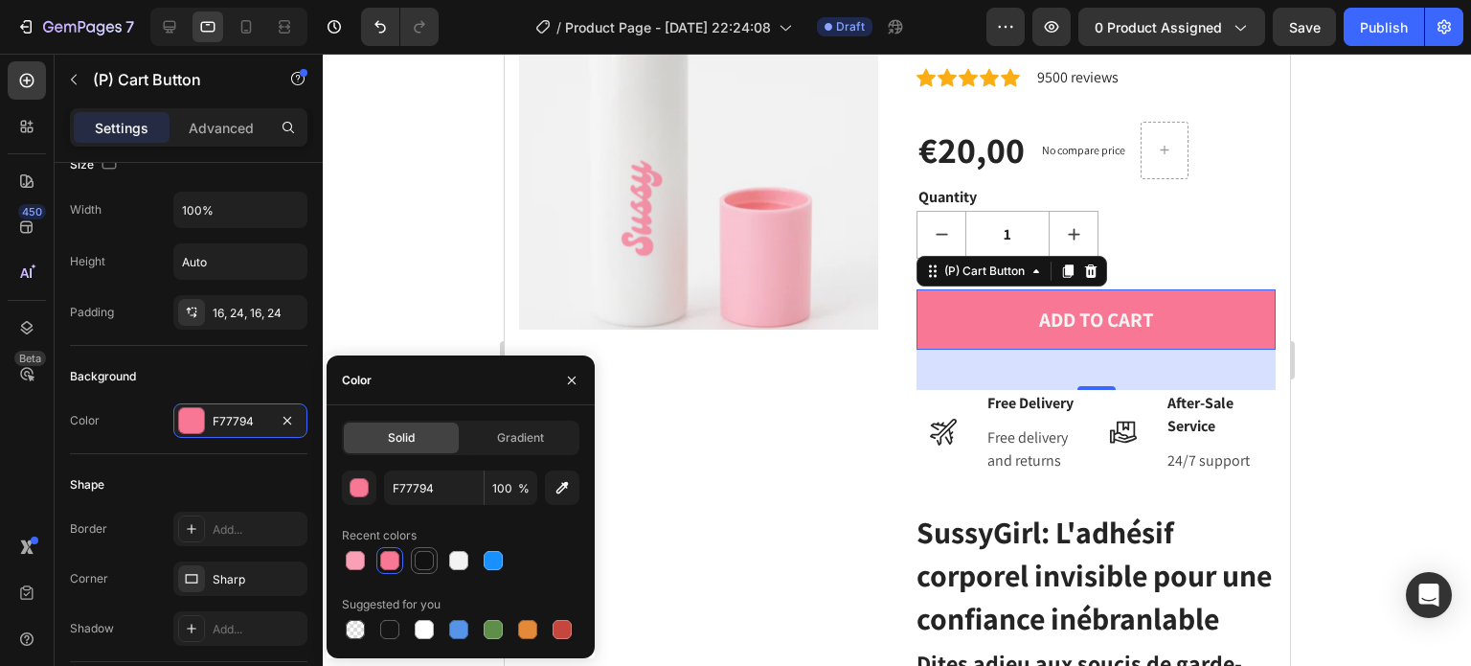
click at [425, 556] on div at bounding box center [424, 560] width 19 height 19
type input "121212"
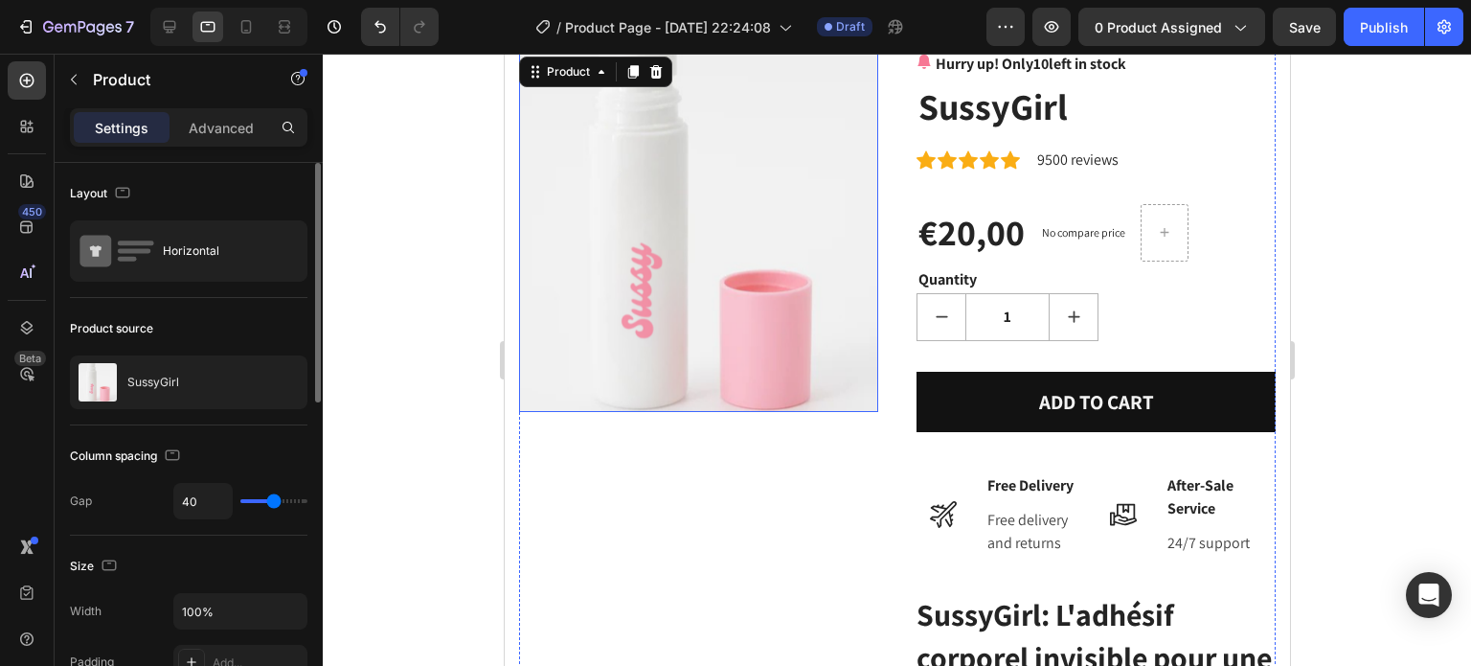
scroll to position [0, 0]
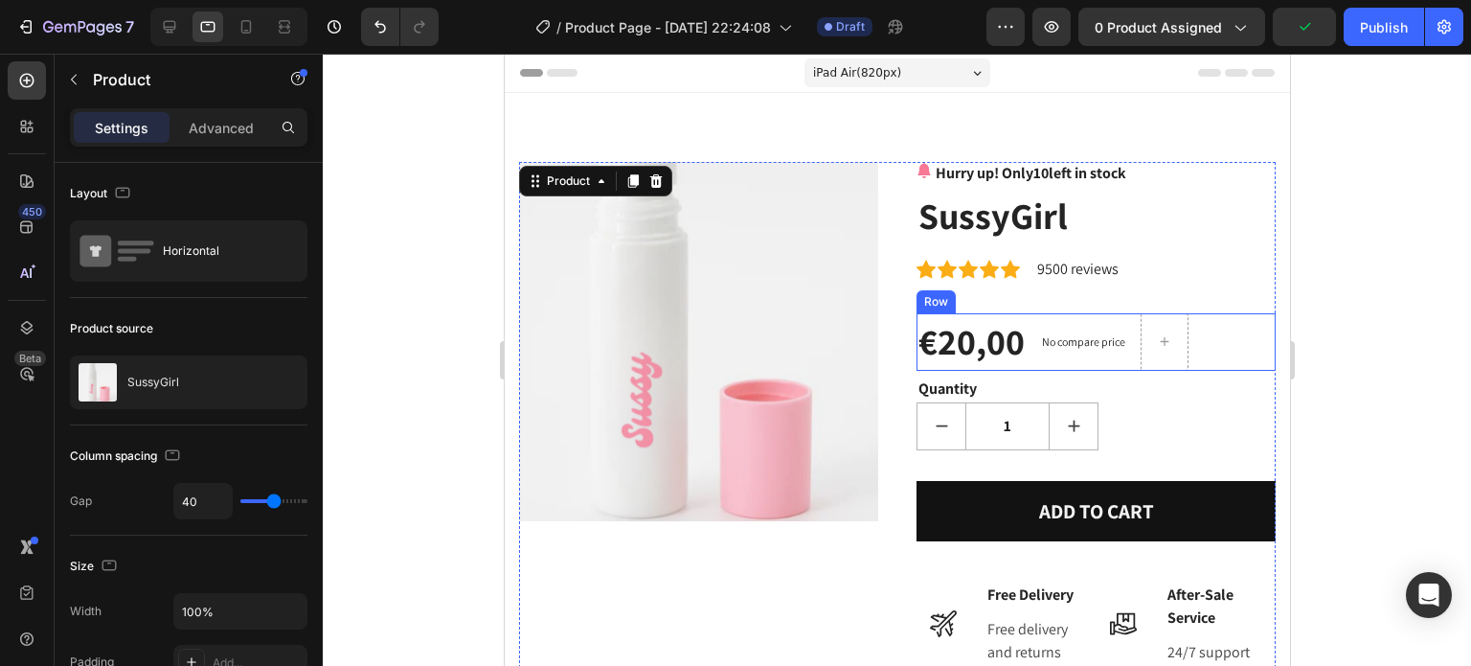
click at [1107, 358] on div "No compare price (P) Price" at bounding box center [1082, 341] width 99 height 57
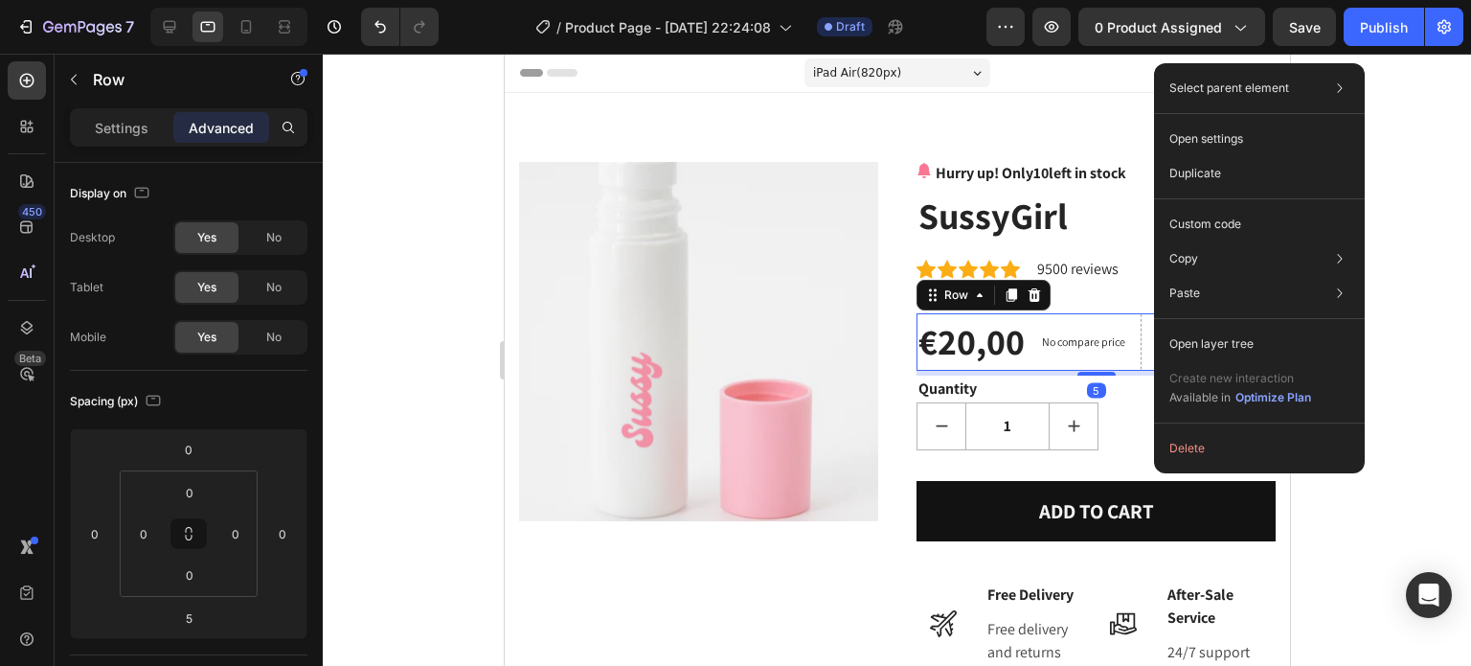
click at [1082, 359] on div "No compare price (P) Price" at bounding box center [1082, 341] width 99 height 57
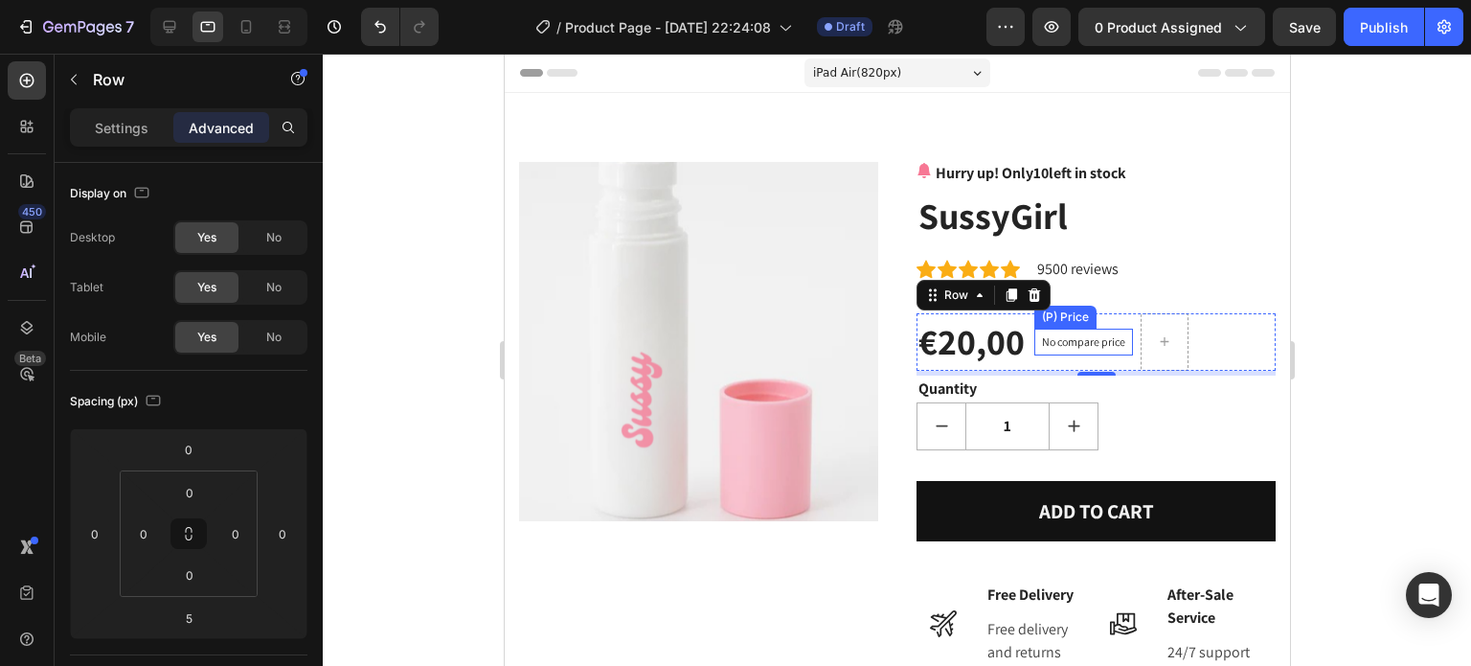
click at [1082, 344] on p "No compare price" at bounding box center [1082, 341] width 83 height 11
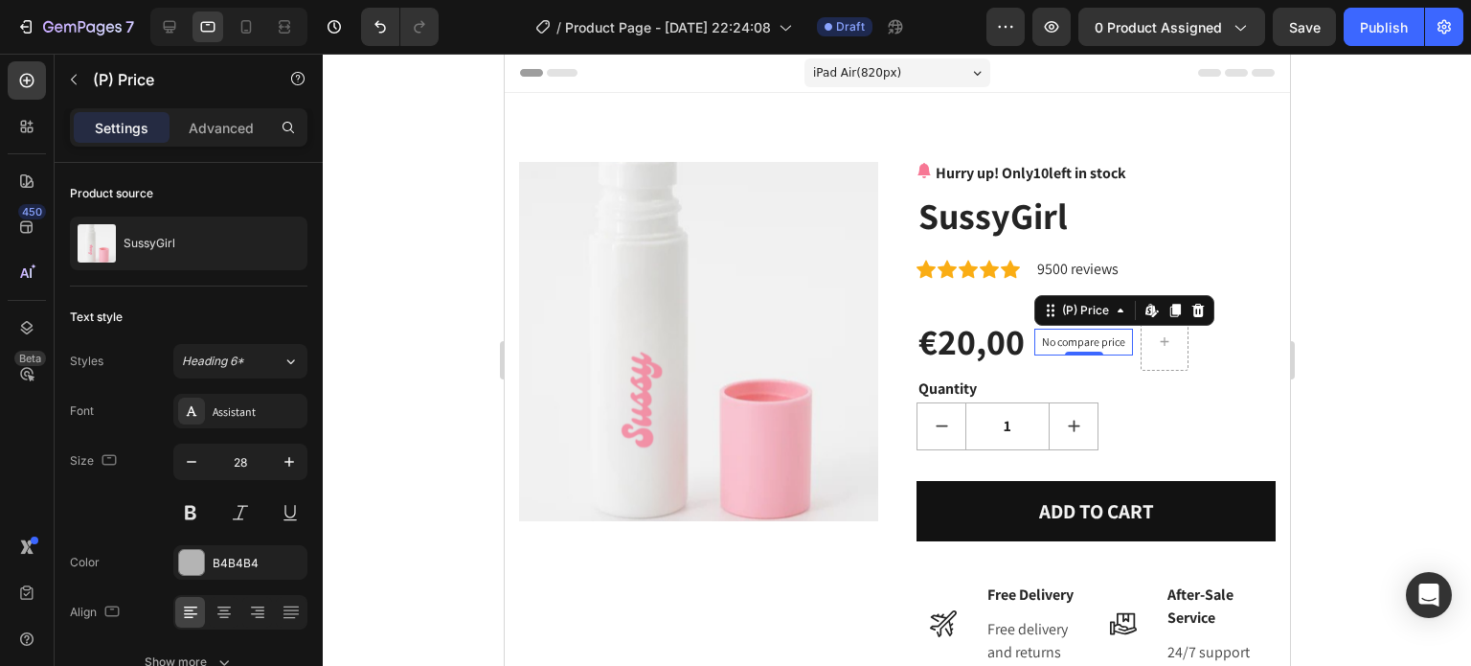
click at [1083, 344] on p "No compare price" at bounding box center [1082, 341] width 83 height 11
click at [1189, 313] on icon at bounding box center [1196, 310] width 15 height 15
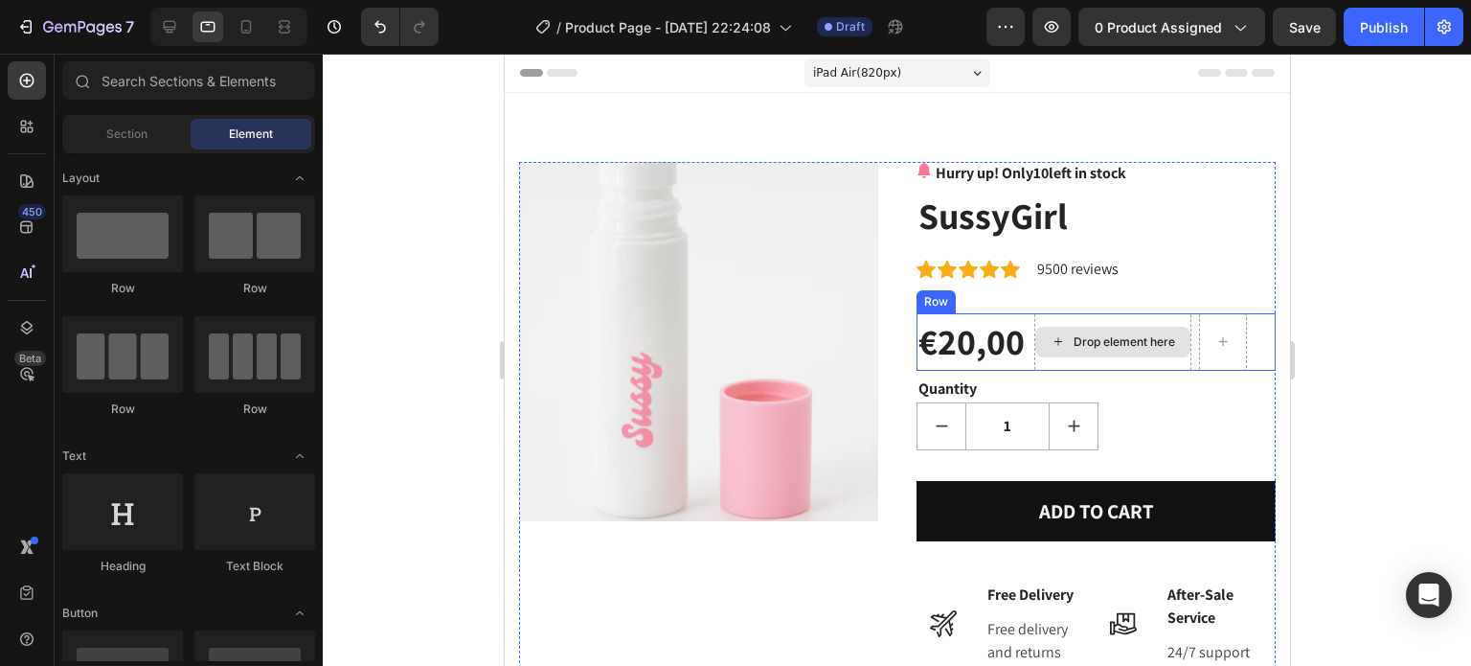
click at [1061, 348] on div "Drop element here" at bounding box center [1111, 342] width 155 height 31
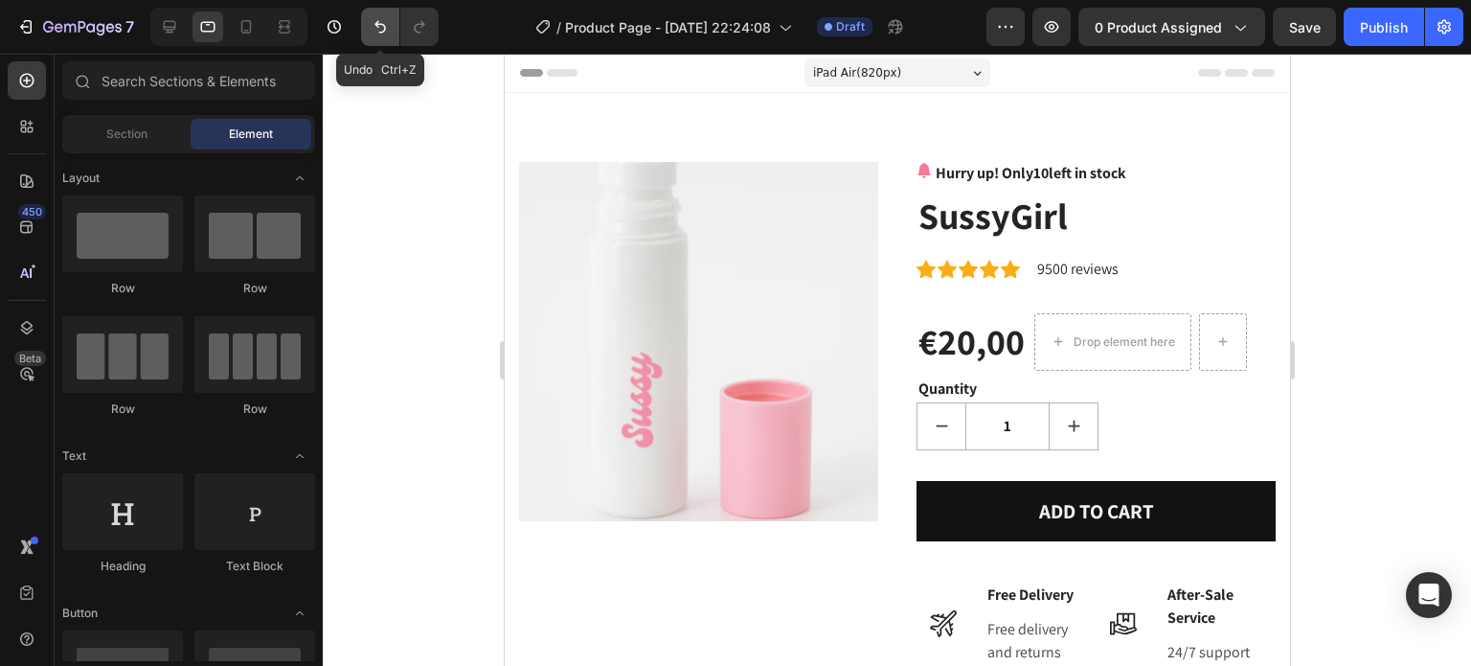
click at [362, 41] on button "Undo/Redo" at bounding box center [380, 27] width 38 height 38
click at [1057, 336] on p "No compare price" at bounding box center [1082, 341] width 83 height 11
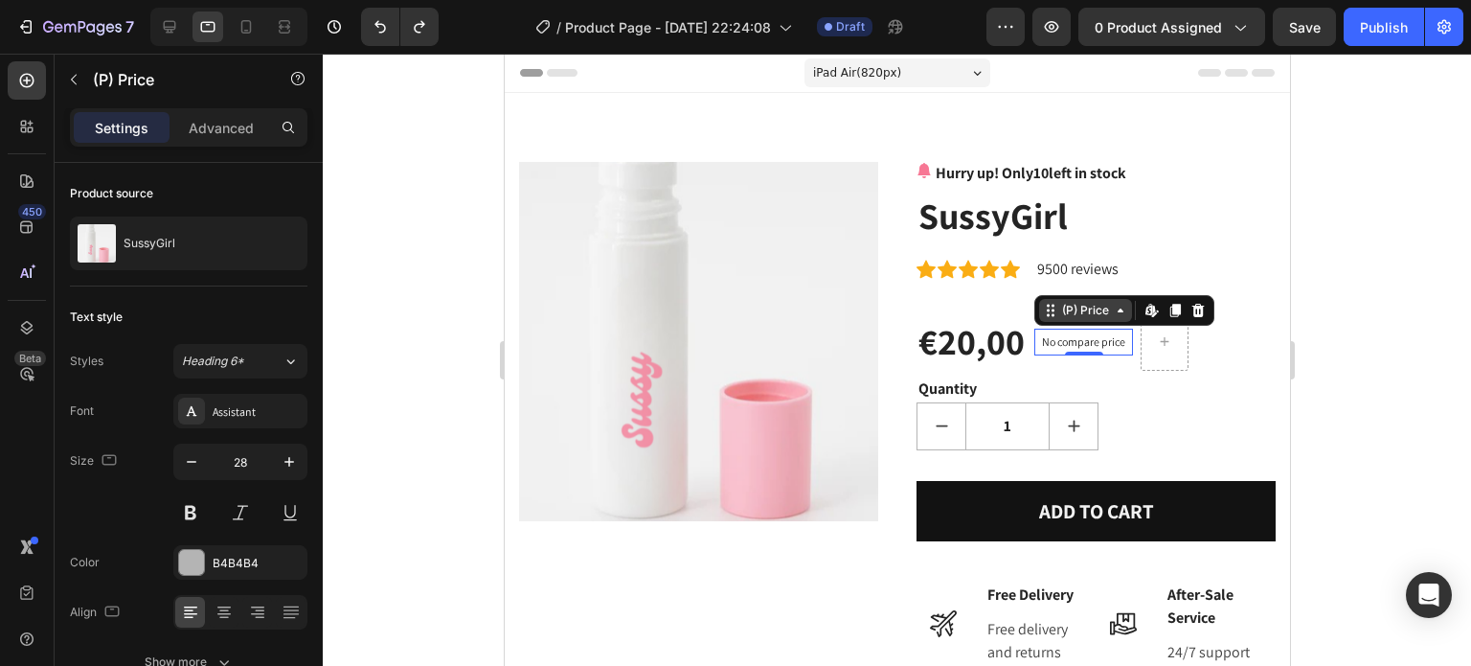
click at [1087, 314] on div "(P) Price" at bounding box center [1084, 310] width 55 height 17
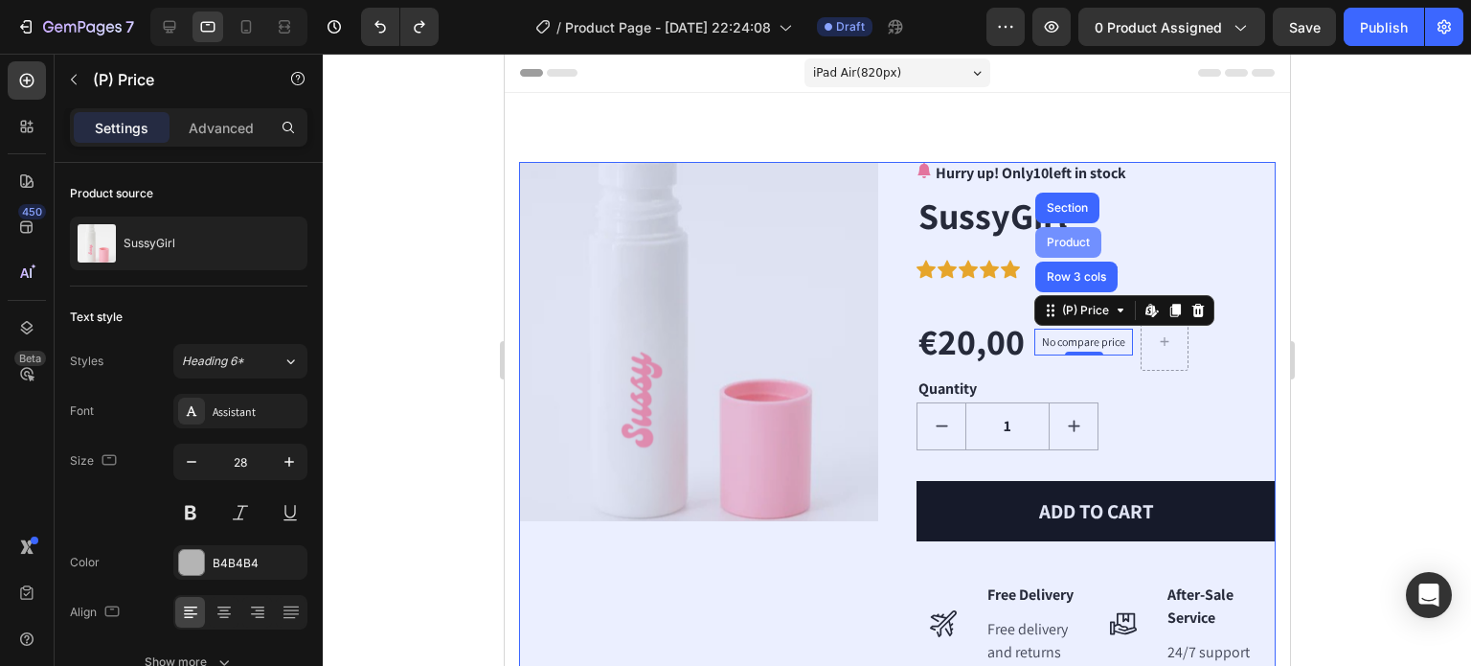
click at [1059, 248] on div "Product" at bounding box center [1067, 242] width 66 height 31
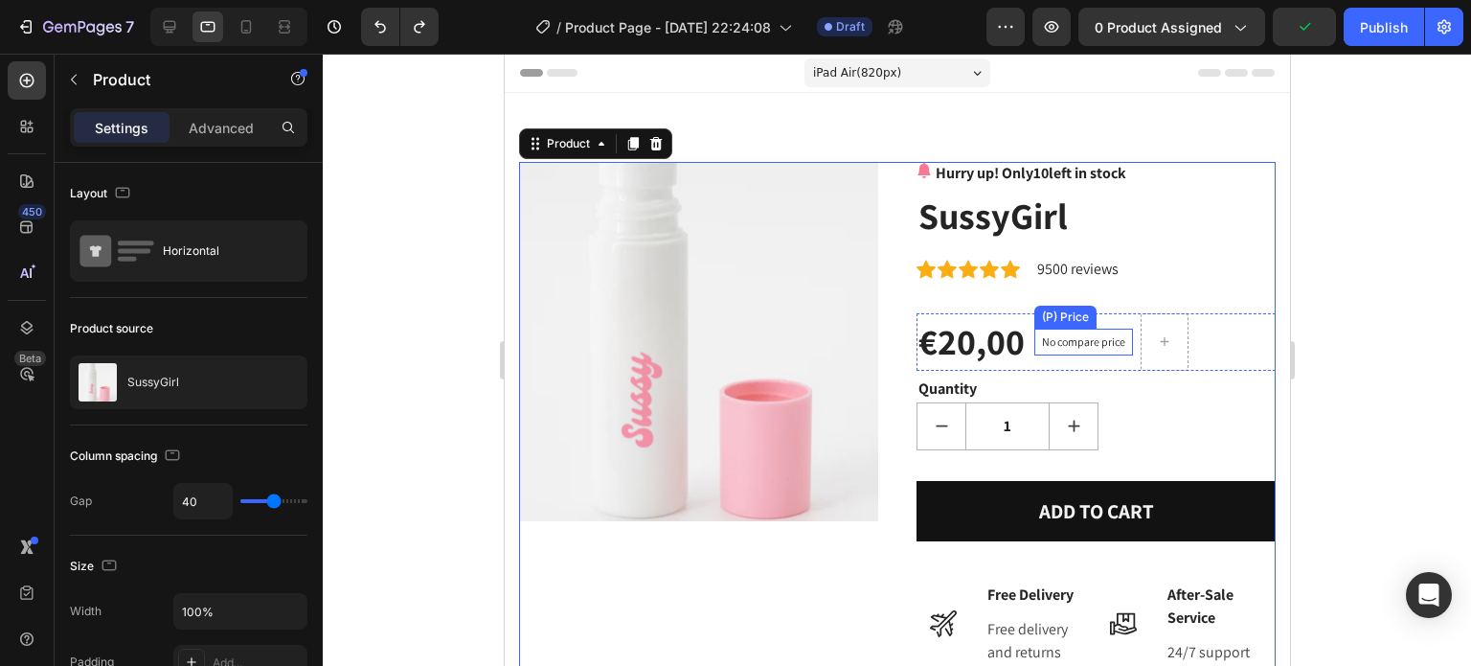
click at [1101, 345] on p "No compare price" at bounding box center [1082, 341] width 83 height 11
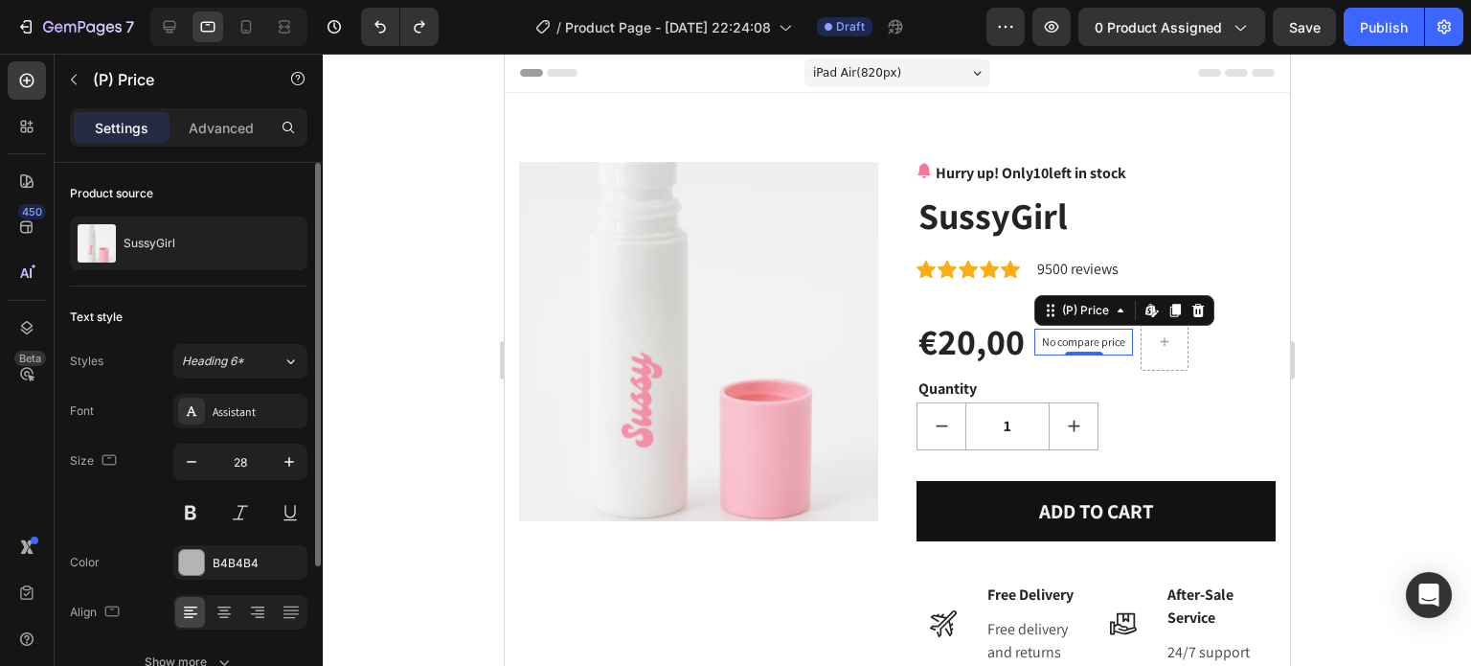
scroll to position [212, 0]
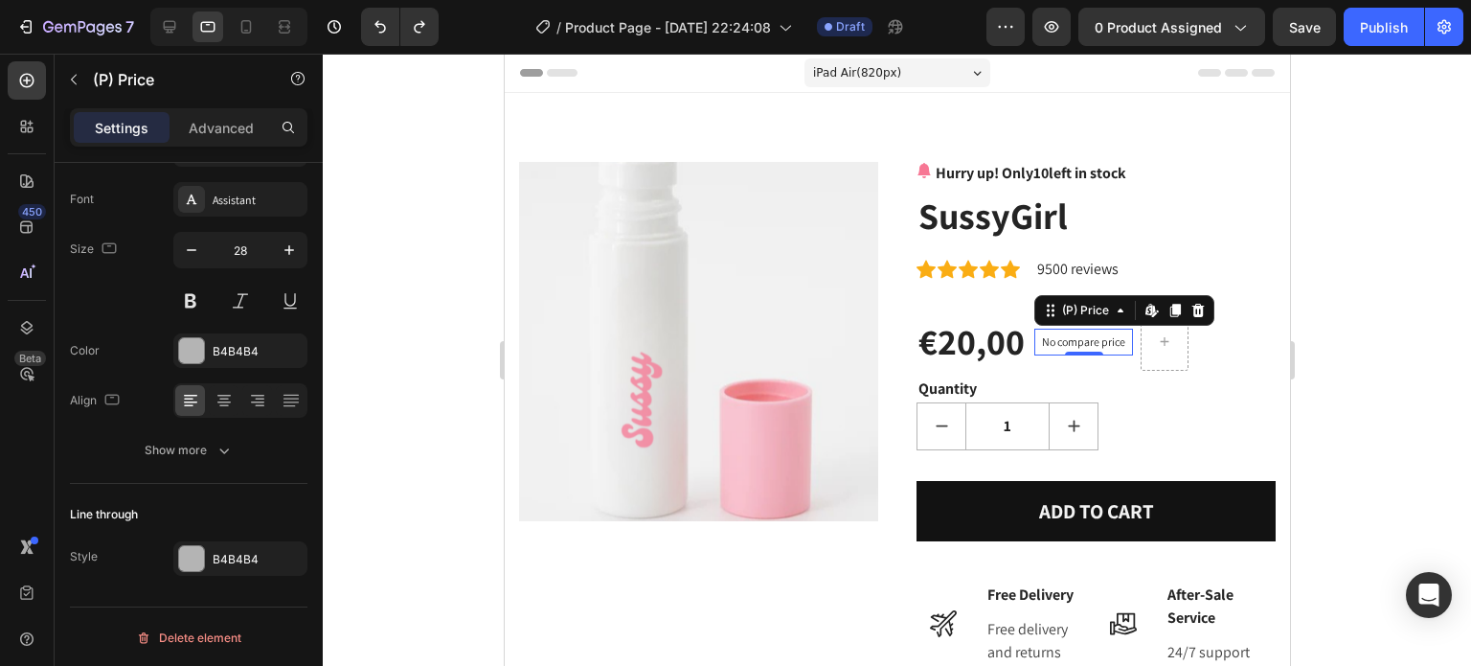
click at [1192, 308] on icon at bounding box center [1197, 309] width 12 height 13
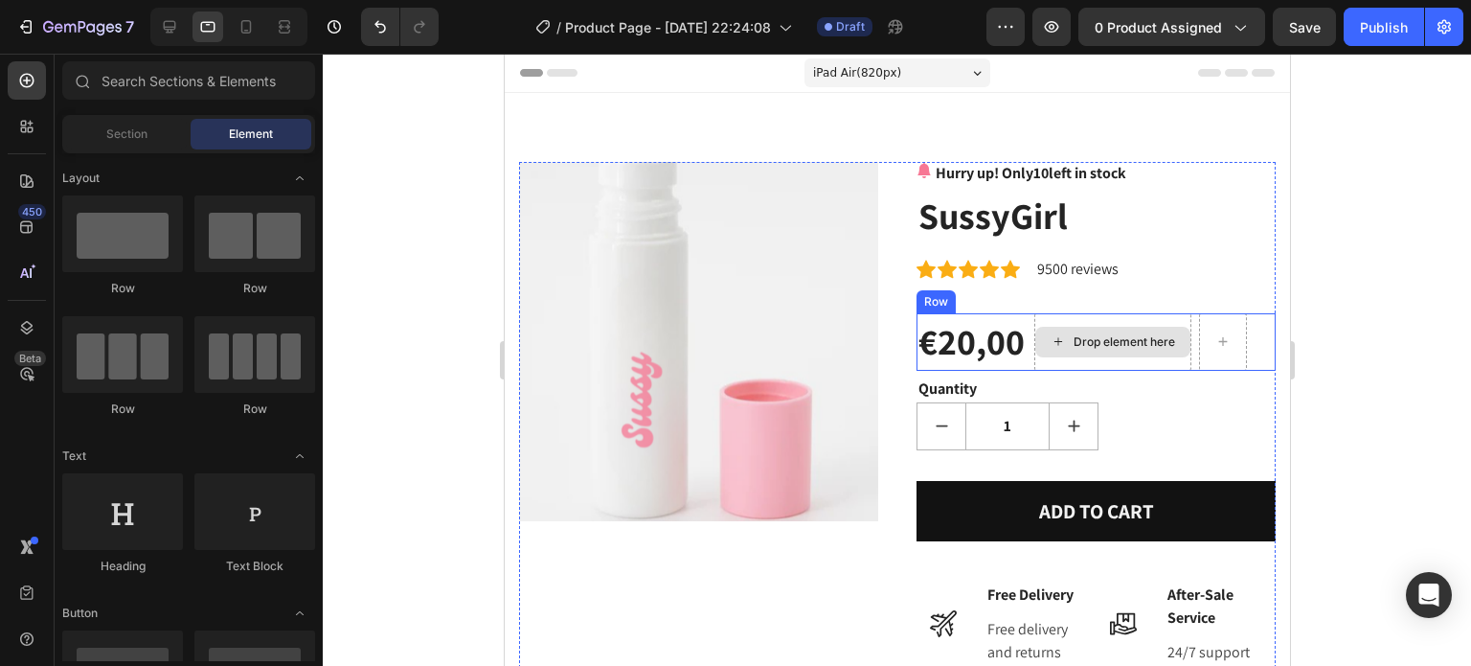
click at [1172, 367] on div "Drop element here" at bounding box center [1111, 341] width 157 height 57
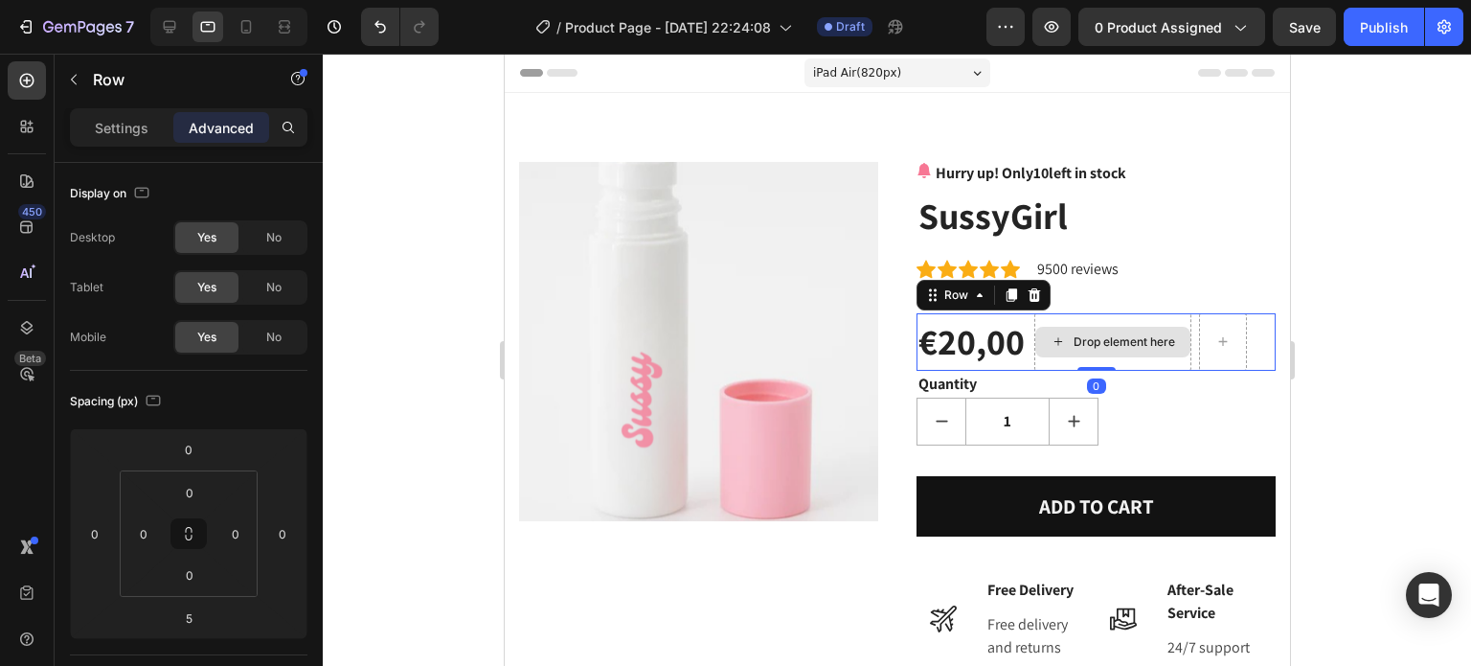
drag, startPoint x: 1098, startPoint y: 373, endPoint x: 1098, endPoint y: 353, distance: 19.2
click at [1098, 353] on div "€20,00 (P) Price (P) Price Drop element here Row 0" at bounding box center [1095, 341] width 359 height 57
type input "0"
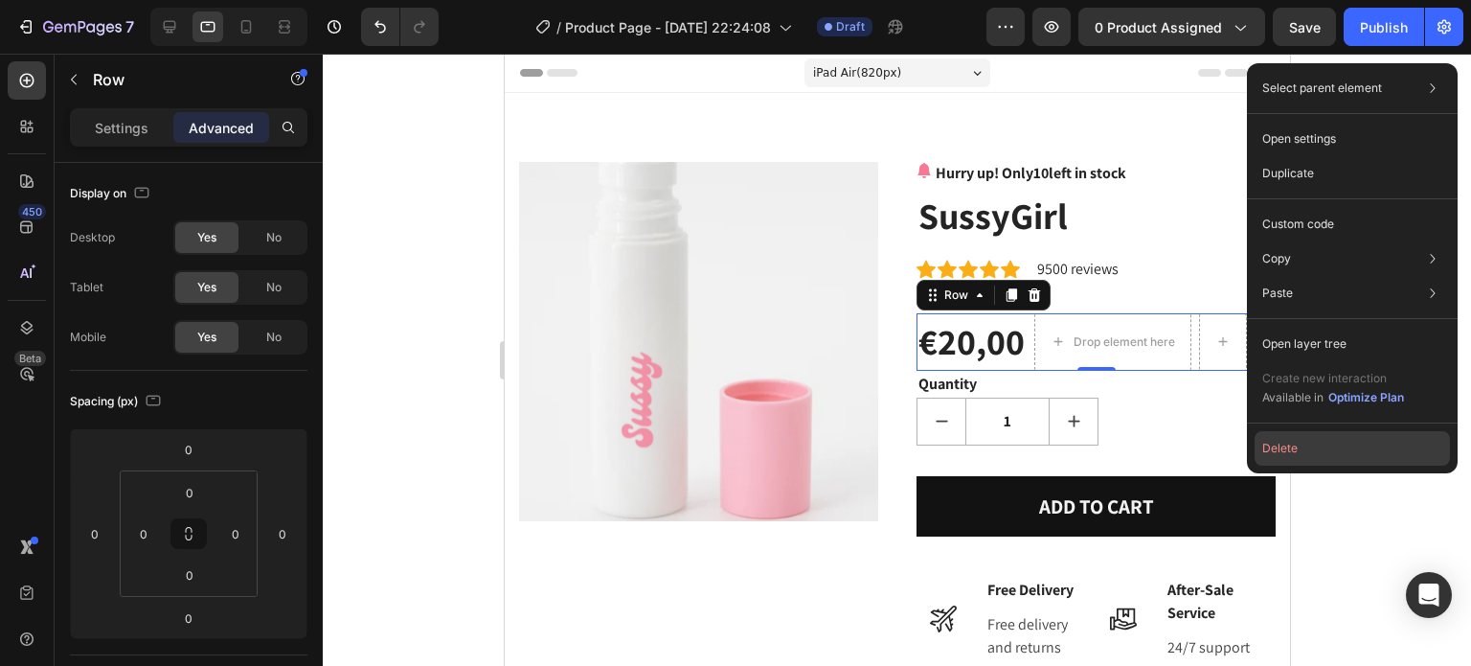
click at [1283, 443] on button "Delete" at bounding box center [1352, 448] width 195 height 34
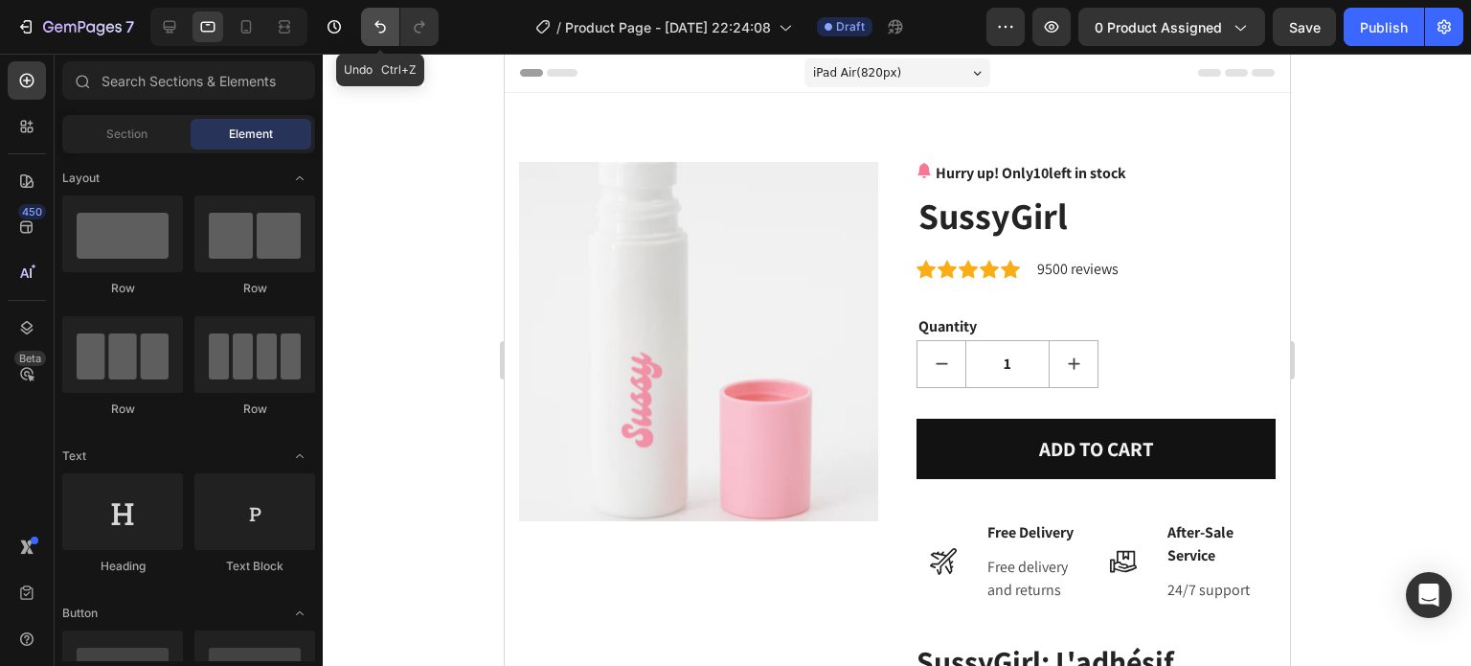
click at [374, 28] on icon "Undo/Redo" at bounding box center [380, 26] width 19 height 19
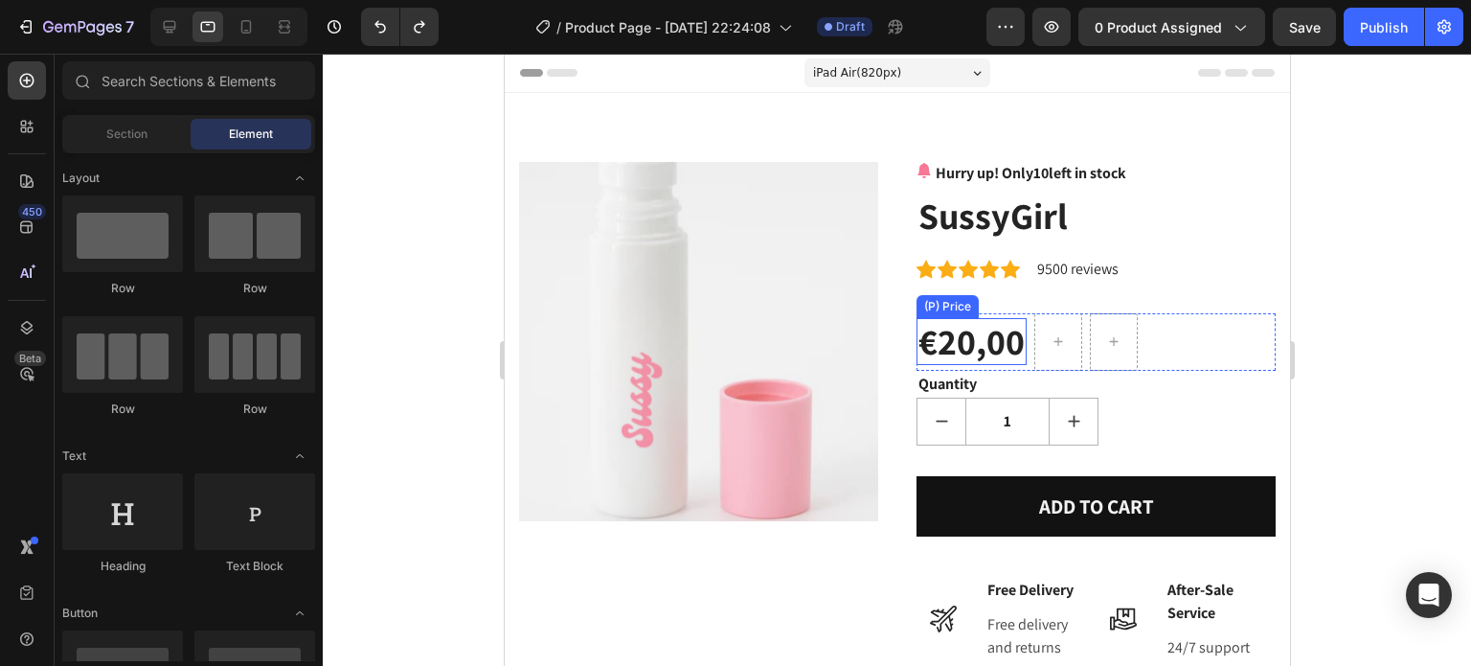
click at [988, 357] on div "€20,00" at bounding box center [971, 342] width 110 height 48
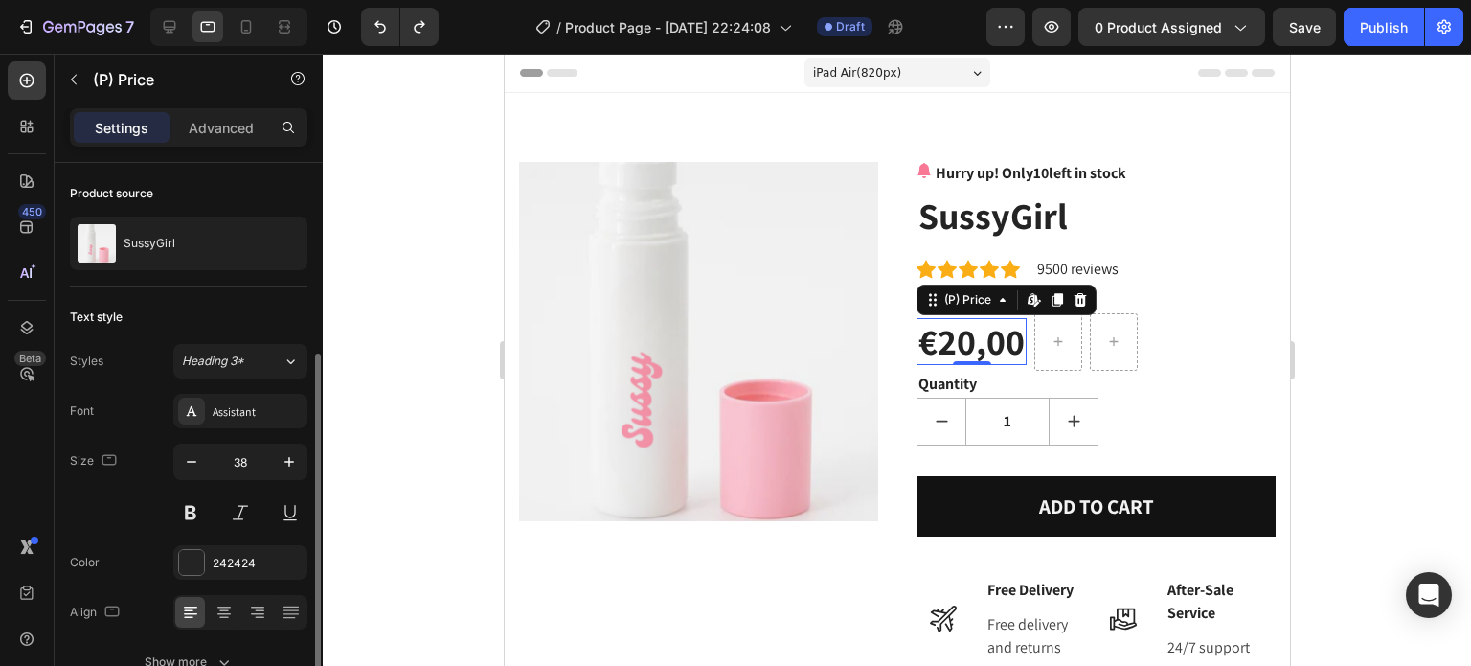
scroll to position [103, 0]
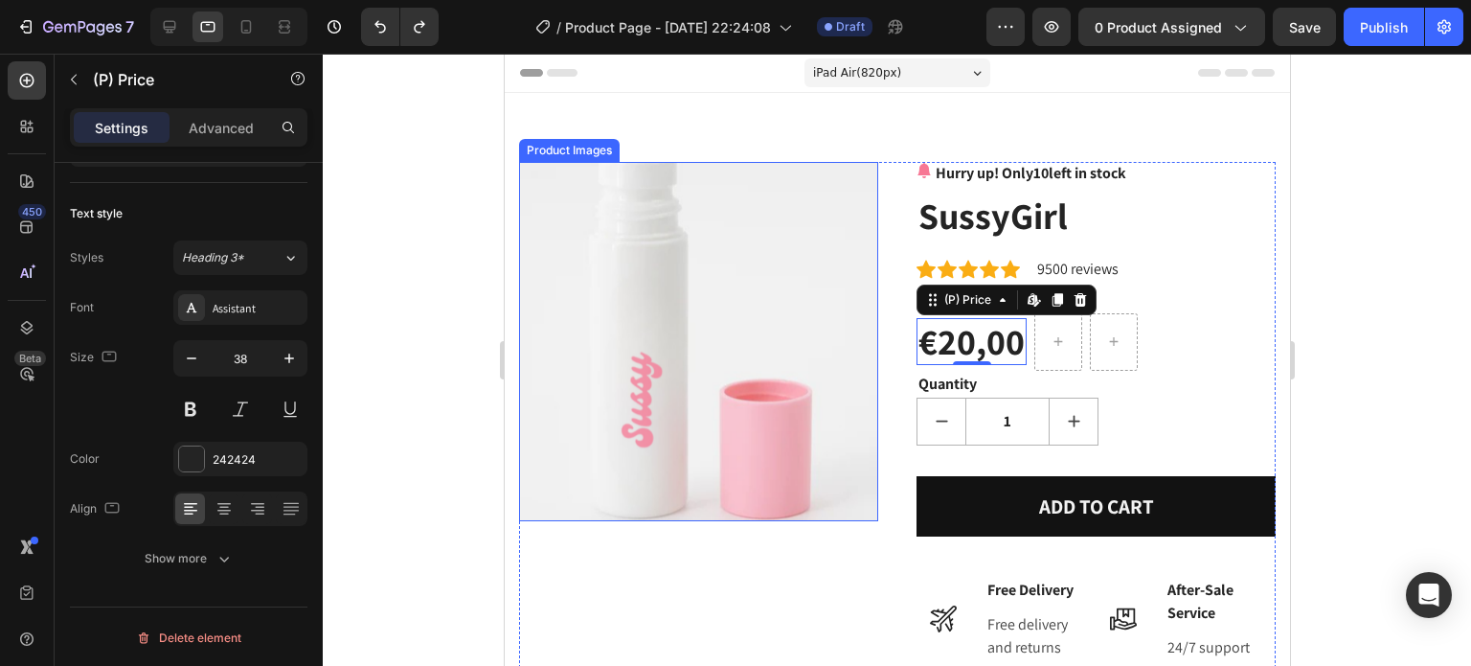
click at [790, 378] on img at bounding box center [697, 341] width 359 height 359
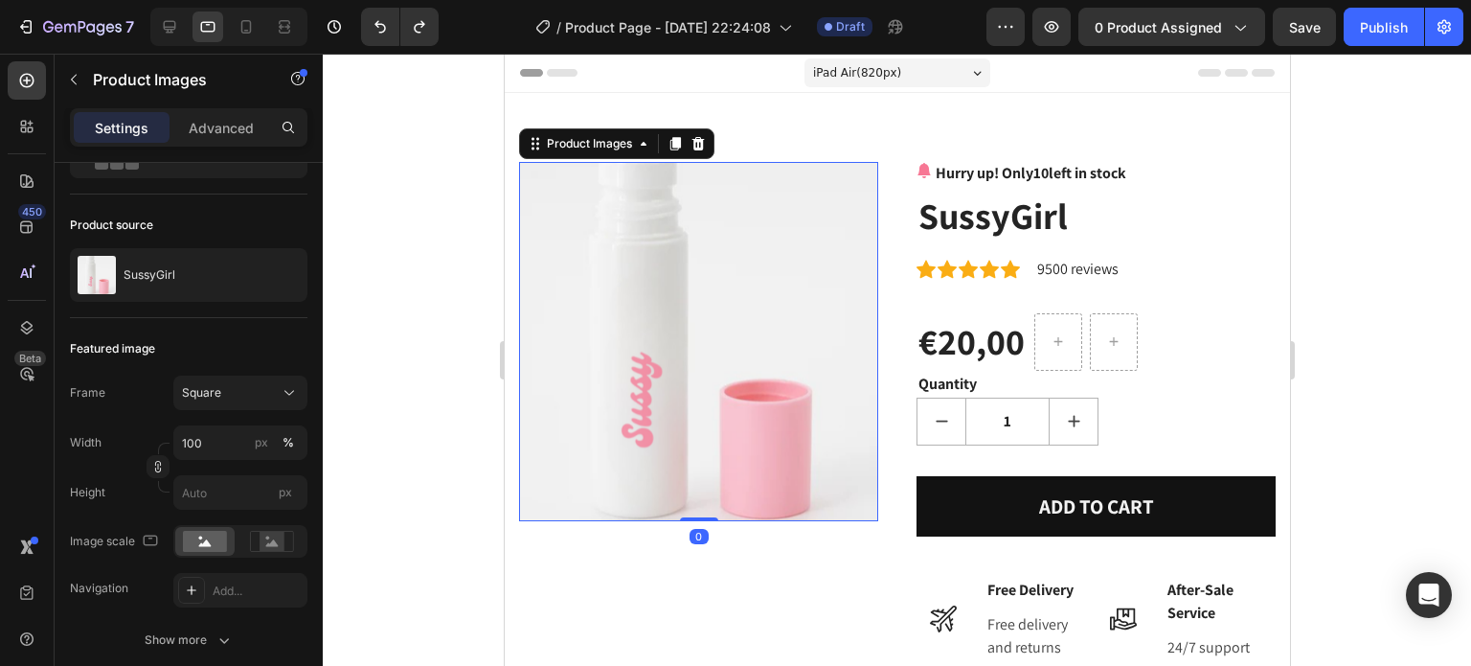
scroll to position [0, 0]
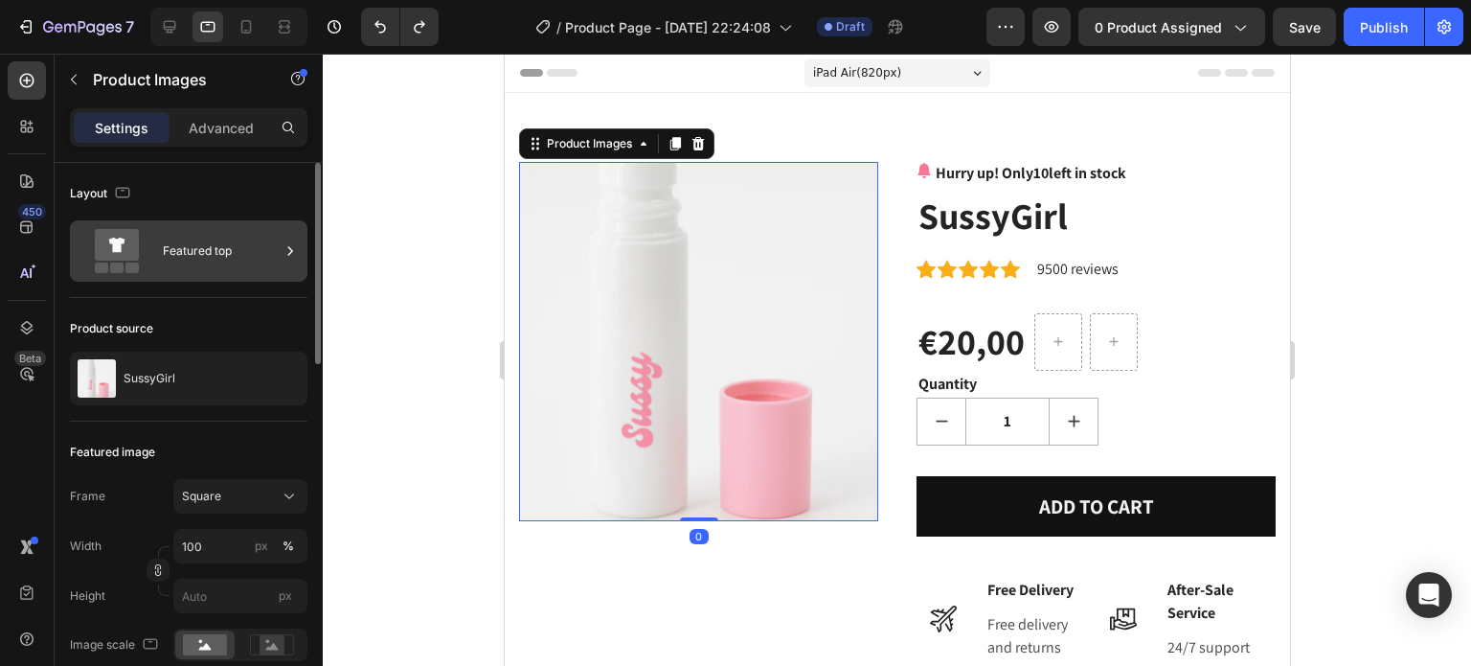
click at [211, 249] on div "Featured top" at bounding box center [221, 251] width 117 height 44
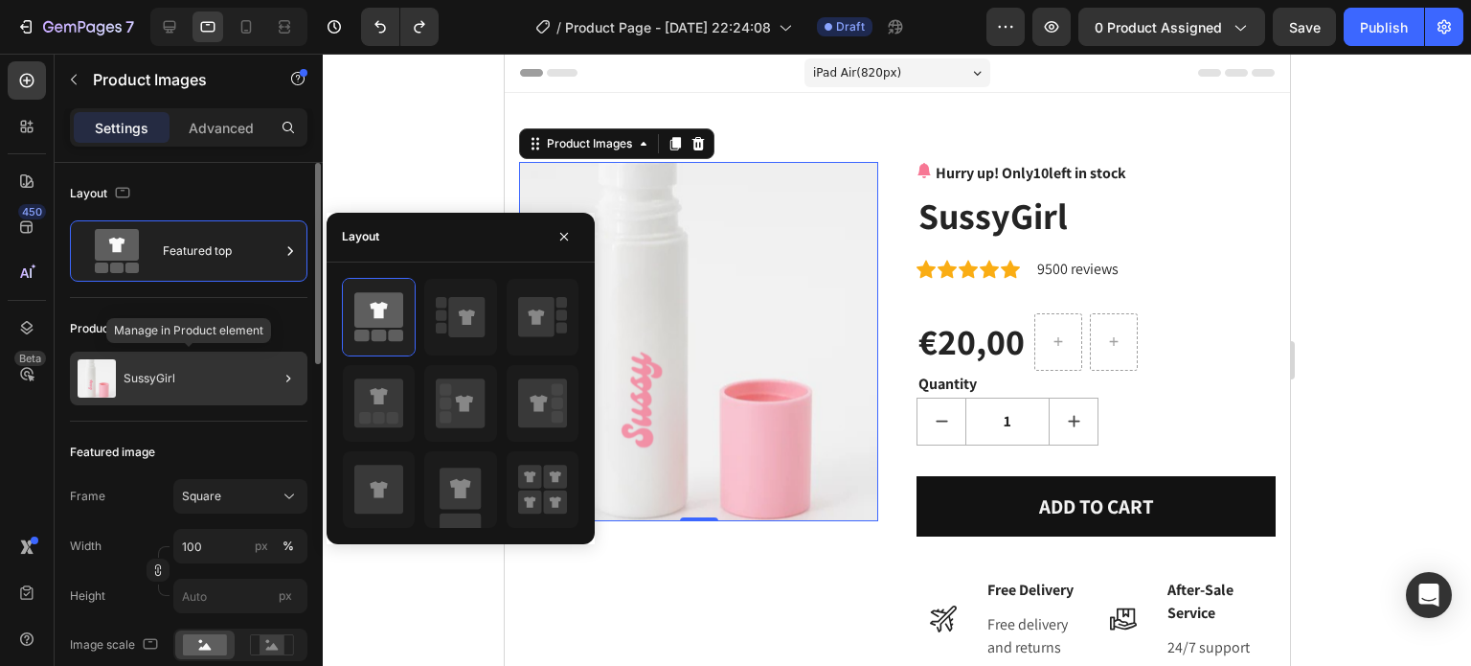
click at [238, 385] on div "SussyGirl" at bounding box center [189, 378] width 238 height 54
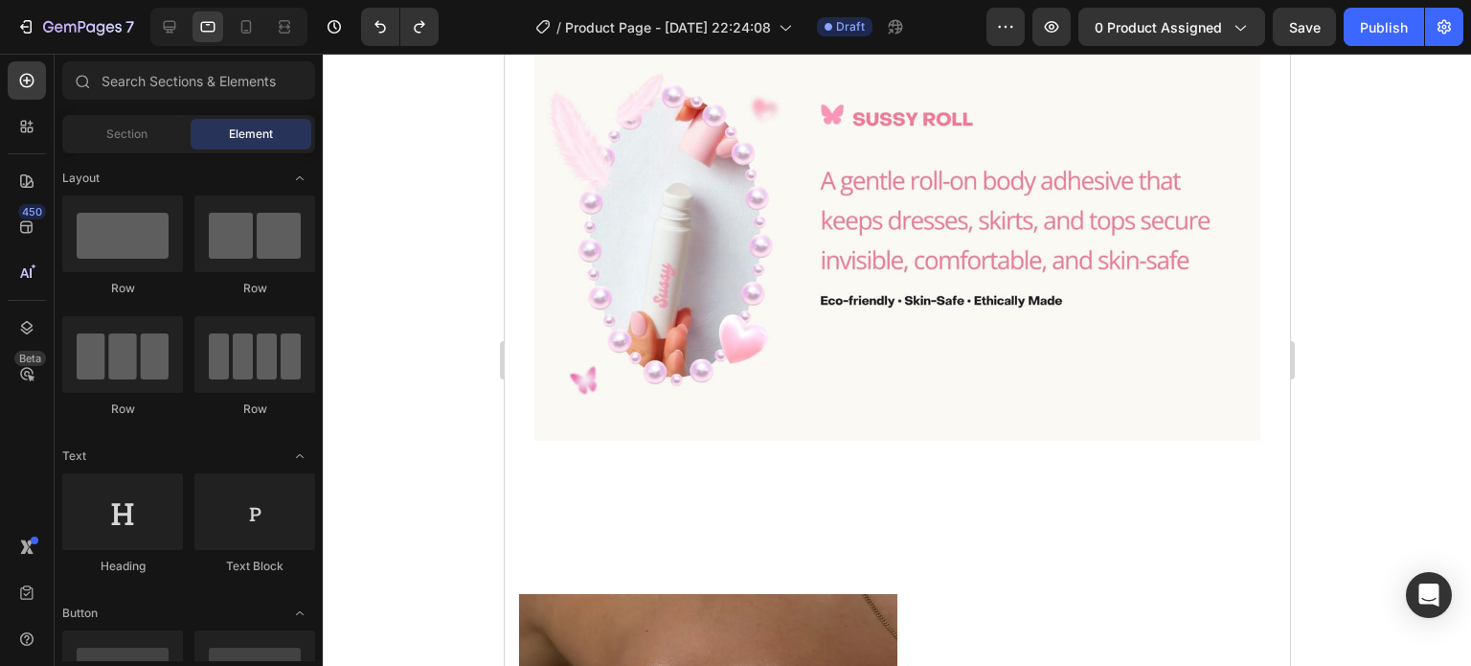
scroll to position [3613, 0]
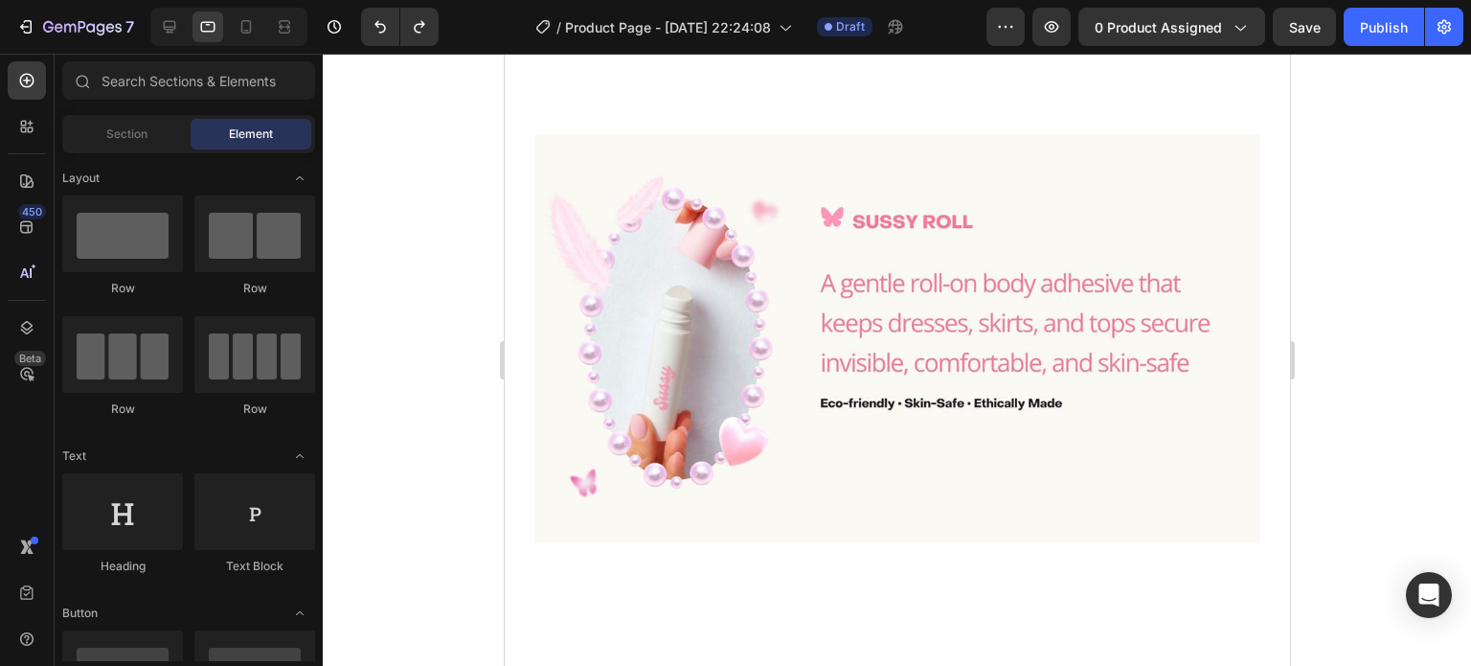
drag, startPoint x: 1284, startPoint y: 234, endPoint x: 1793, endPoint y: 375, distance: 527.9
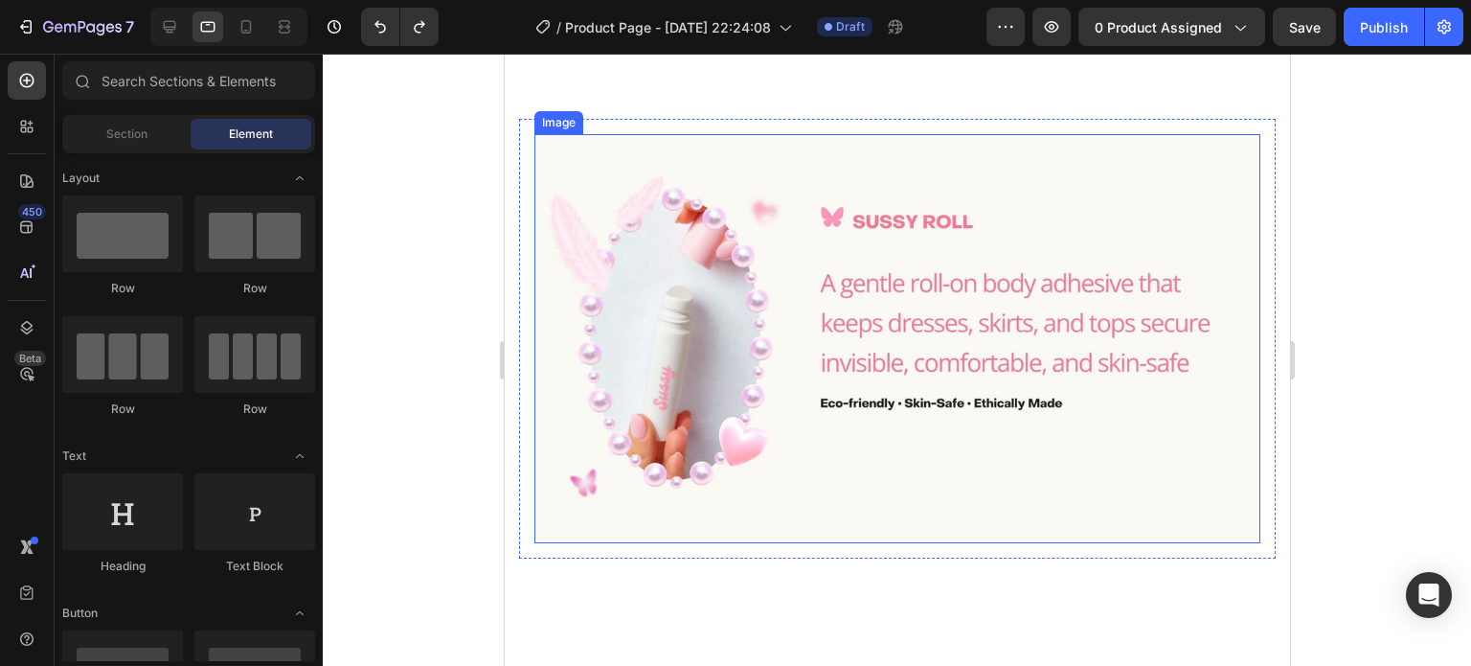
click at [1034, 357] on img at bounding box center [896, 338] width 726 height 408
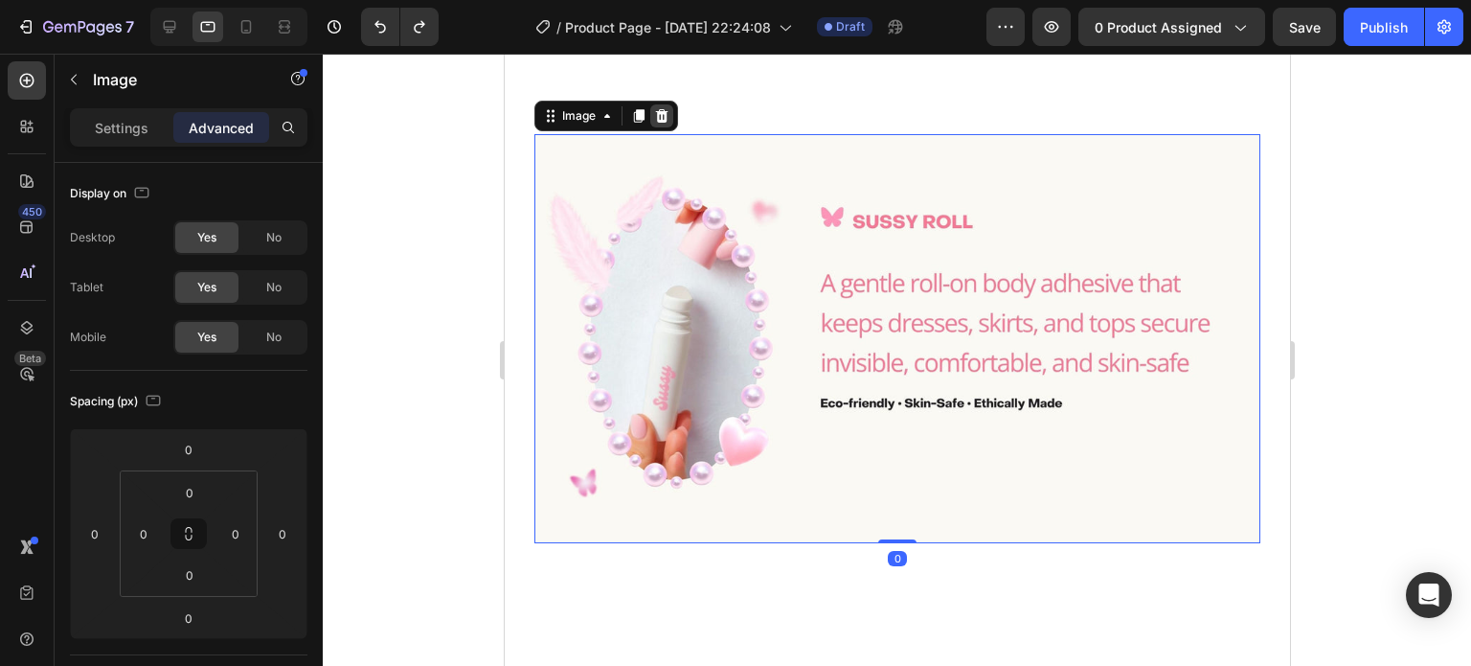
click at [668, 124] on icon at bounding box center [660, 115] width 15 height 15
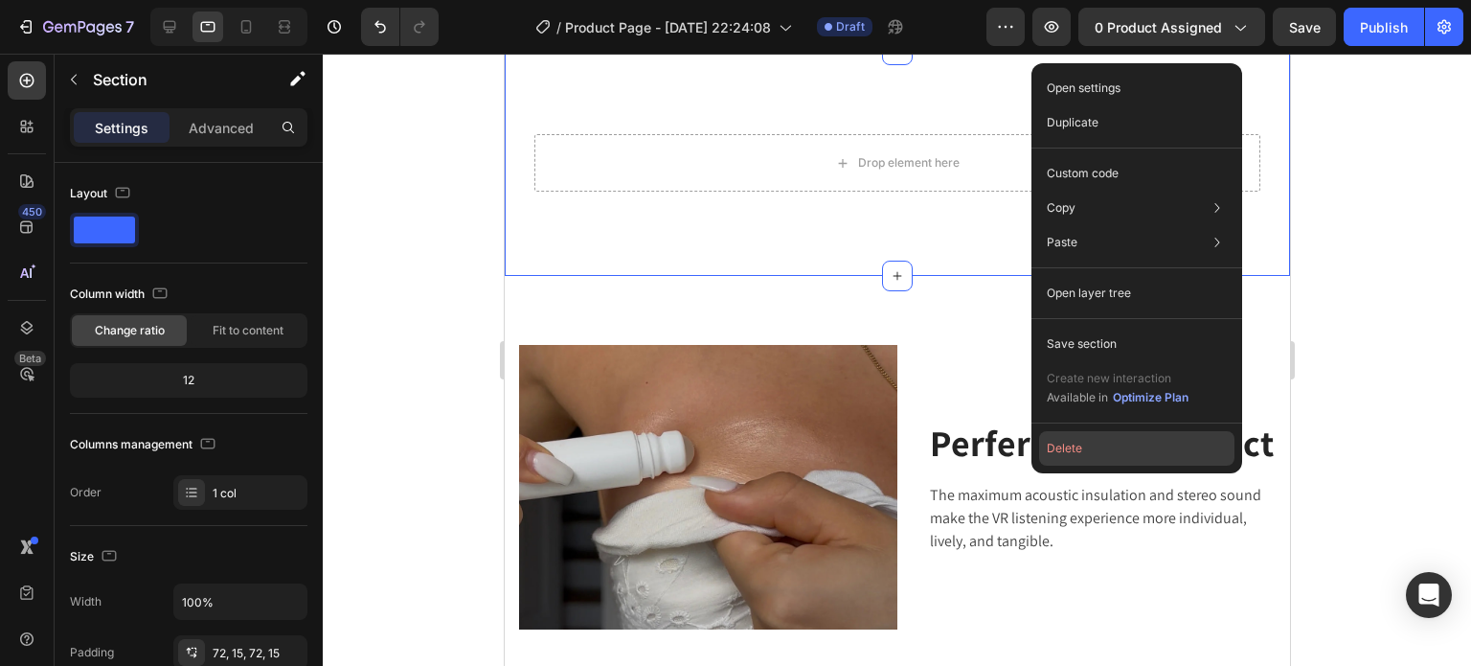
click at [1117, 446] on button "Delete" at bounding box center [1136, 448] width 195 height 34
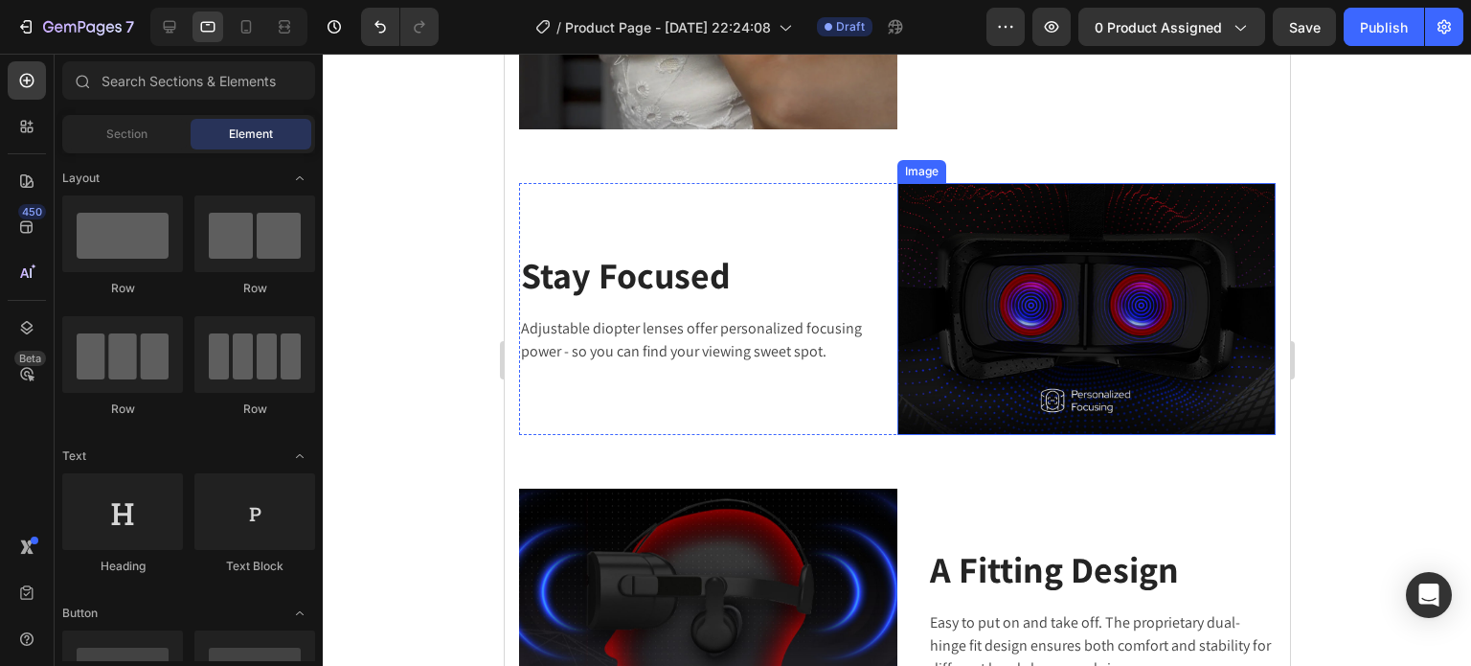
scroll to position [3900, 0]
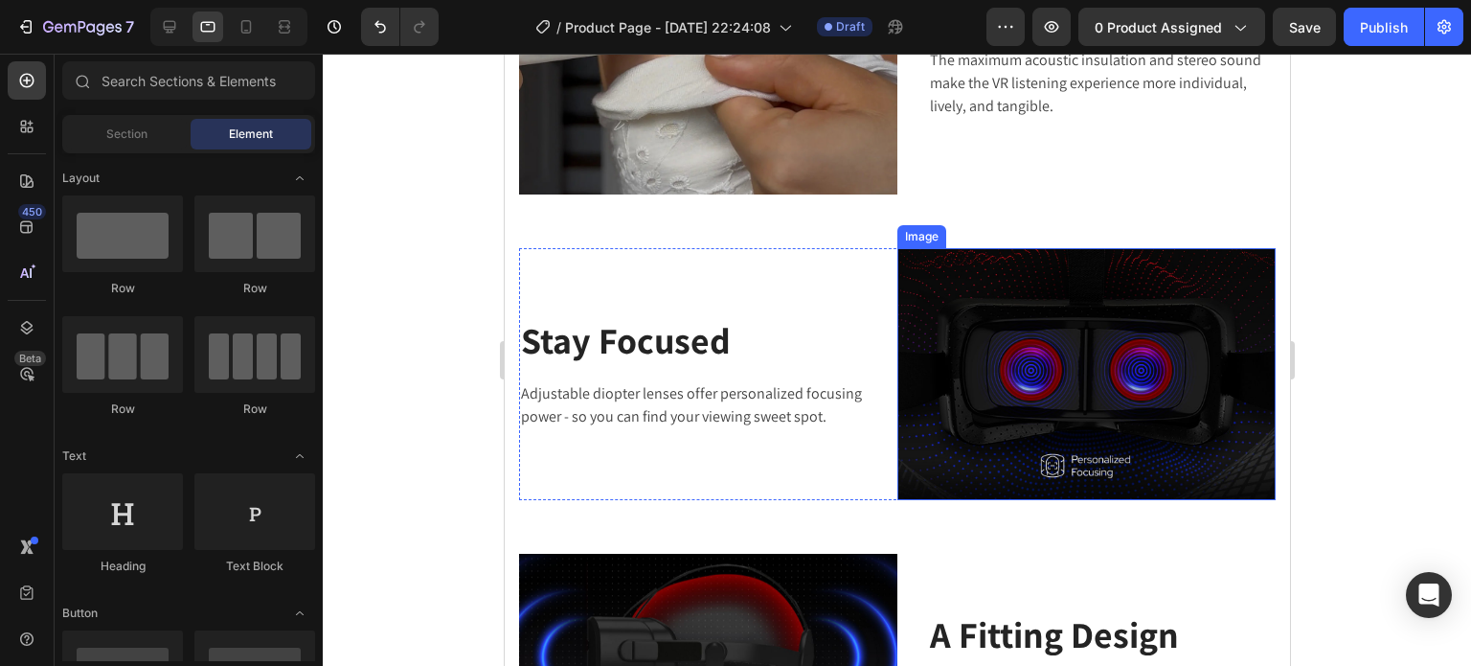
click at [1093, 366] on img at bounding box center [1085, 374] width 378 height 252
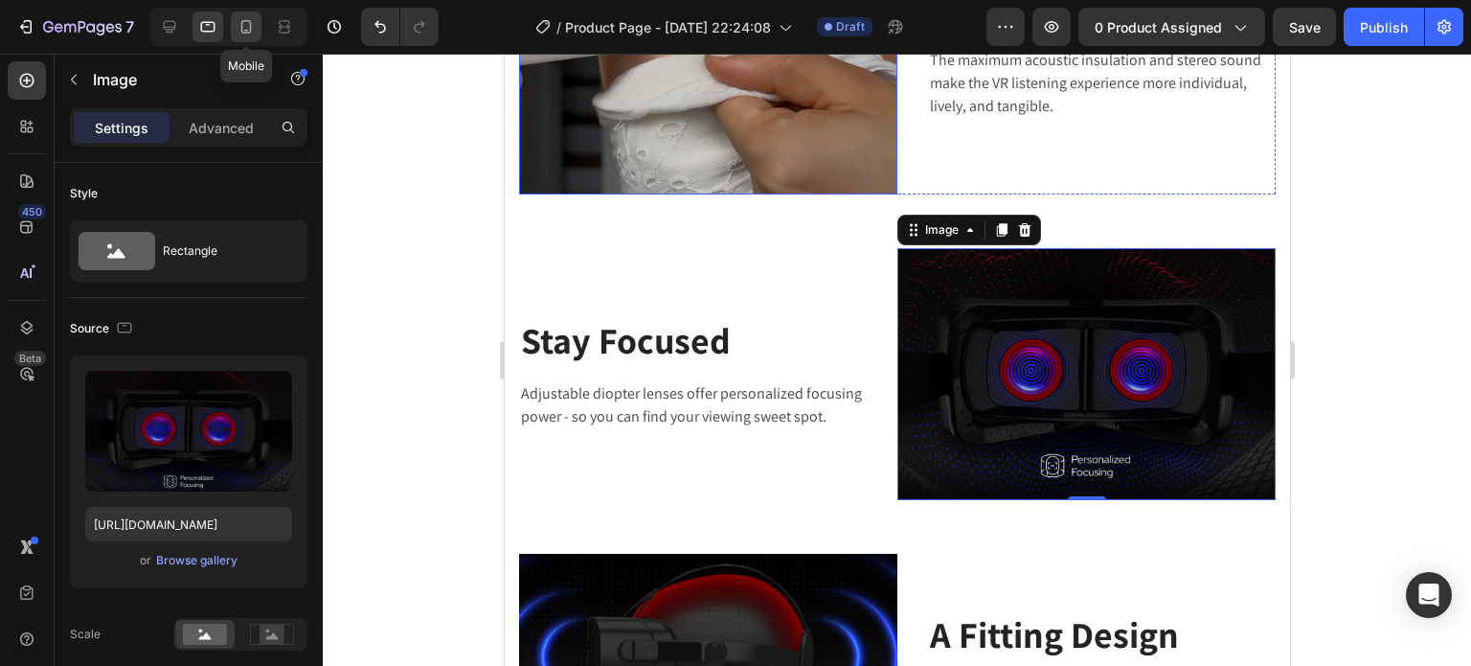
click at [256, 25] on div at bounding box center [246, 26] width 31 height 31
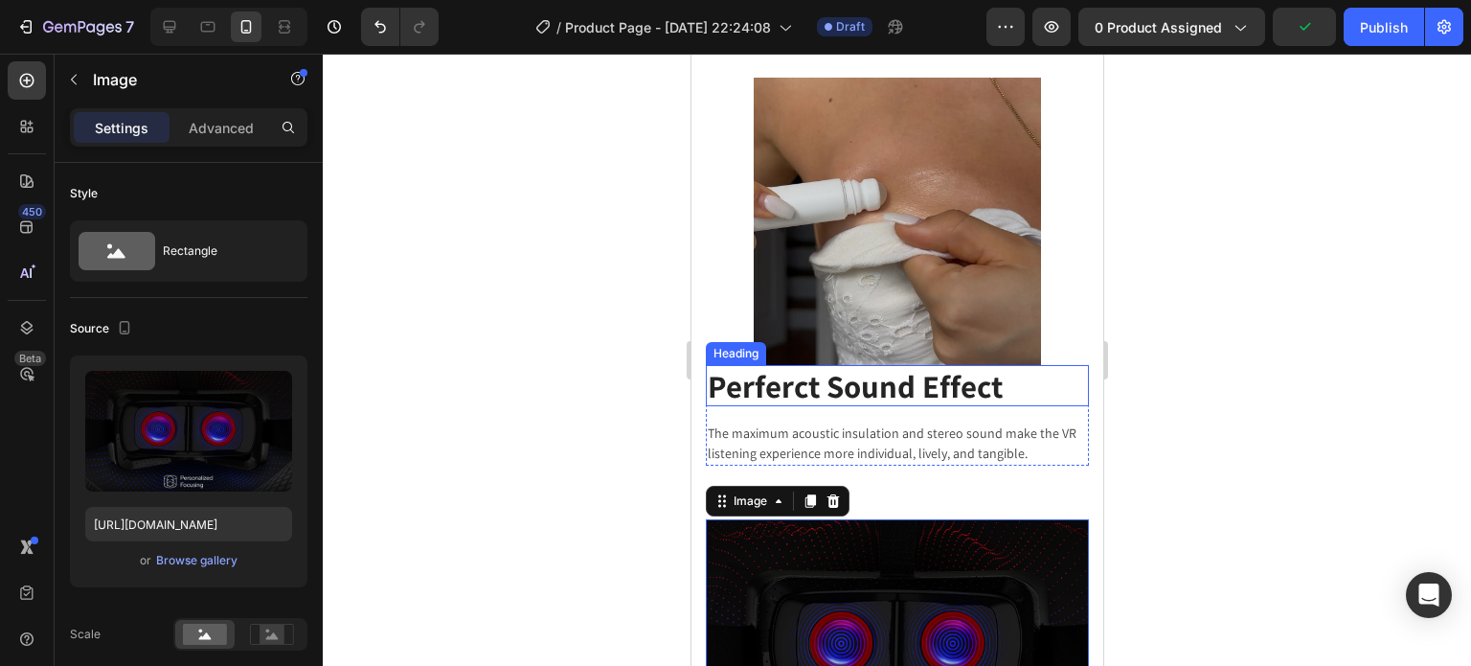
scroll to position [3176, 0]
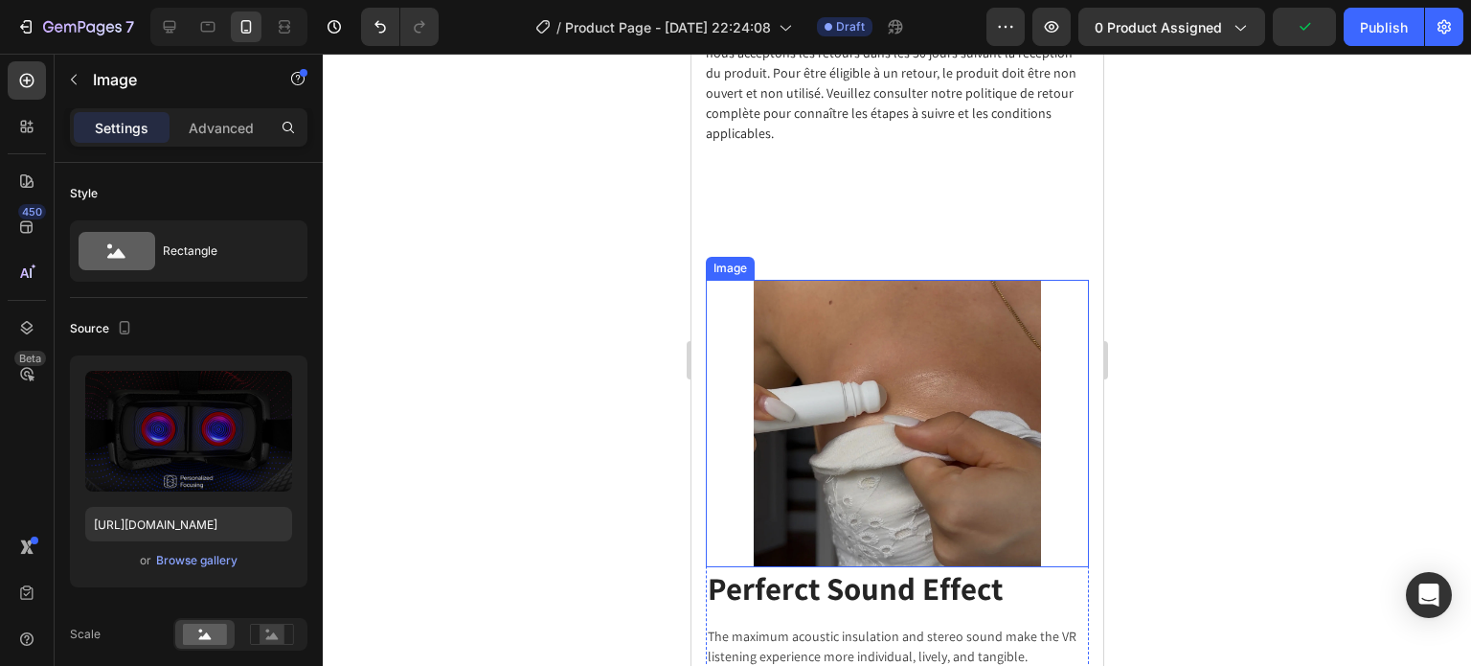
click at [929, 399] on img at bounding box center [896, 423] width 383 height 287
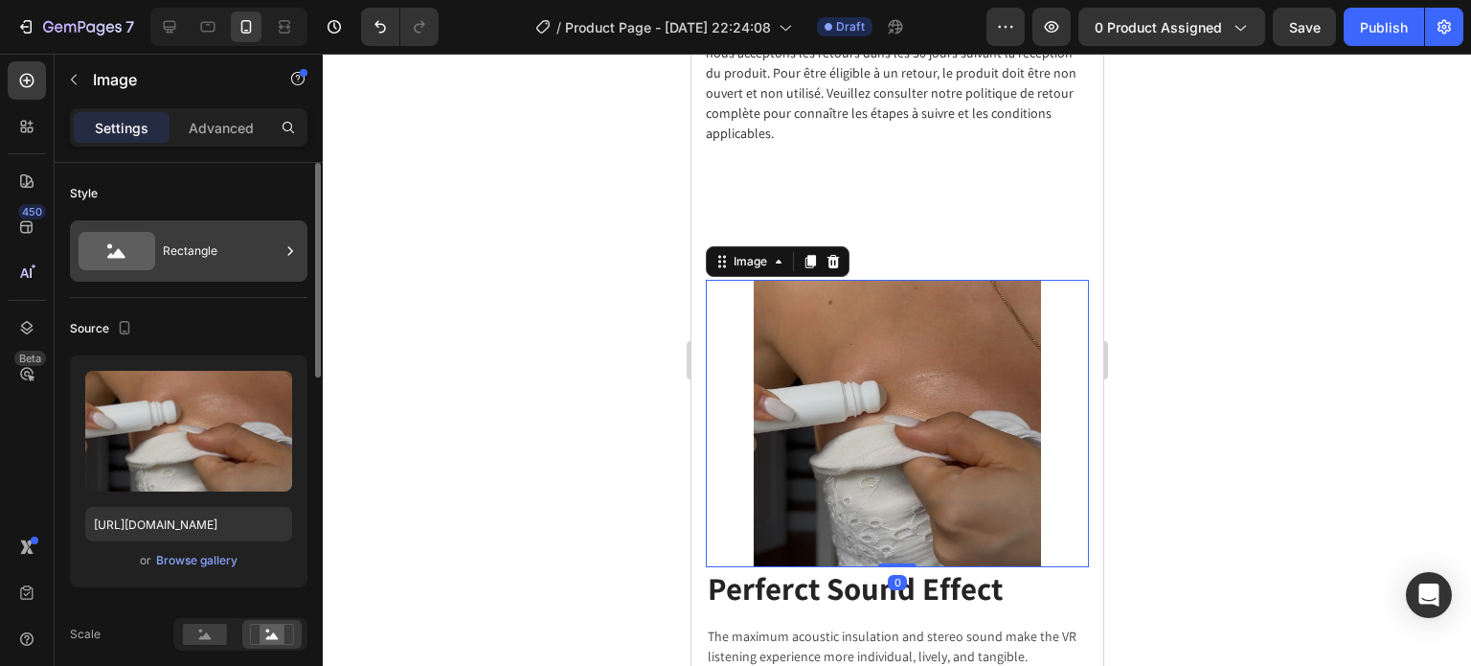
click at [184, 253] on div "Rectangle" at bounding box center [221, 251] width 117 height 44
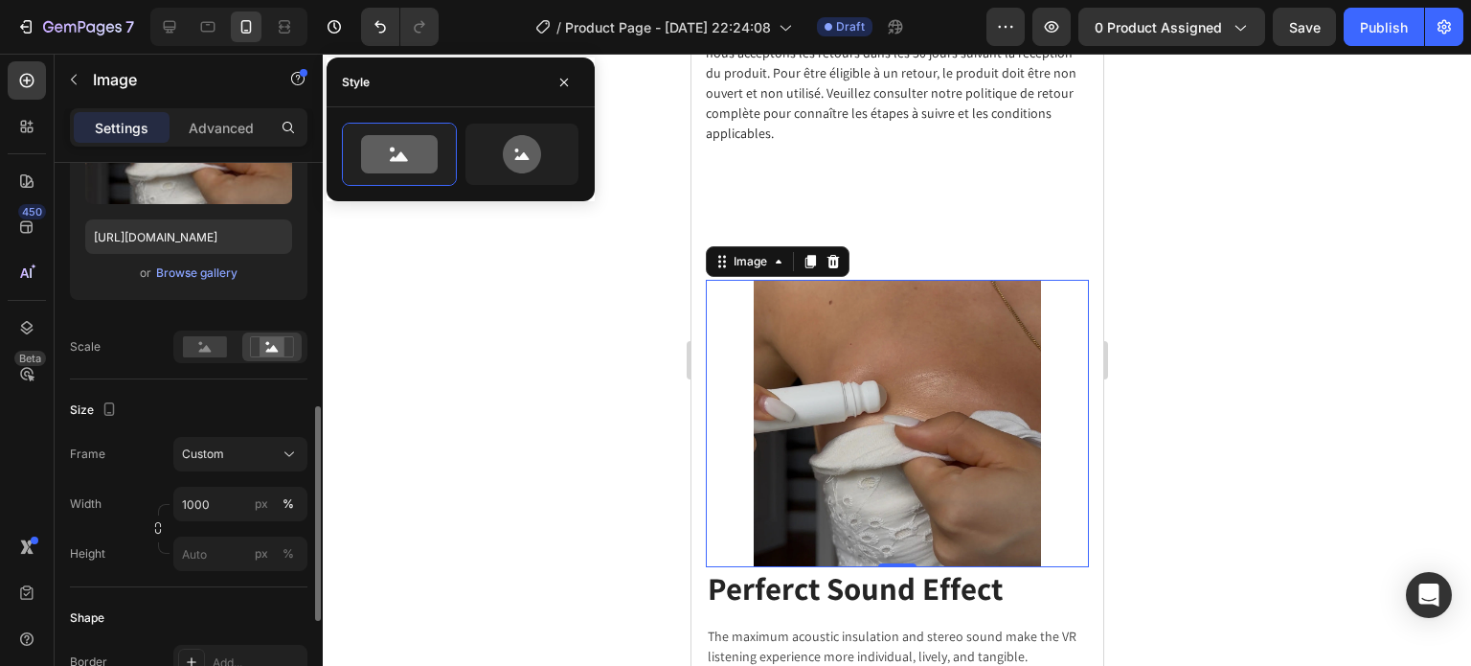
scroll to position [383, 0]
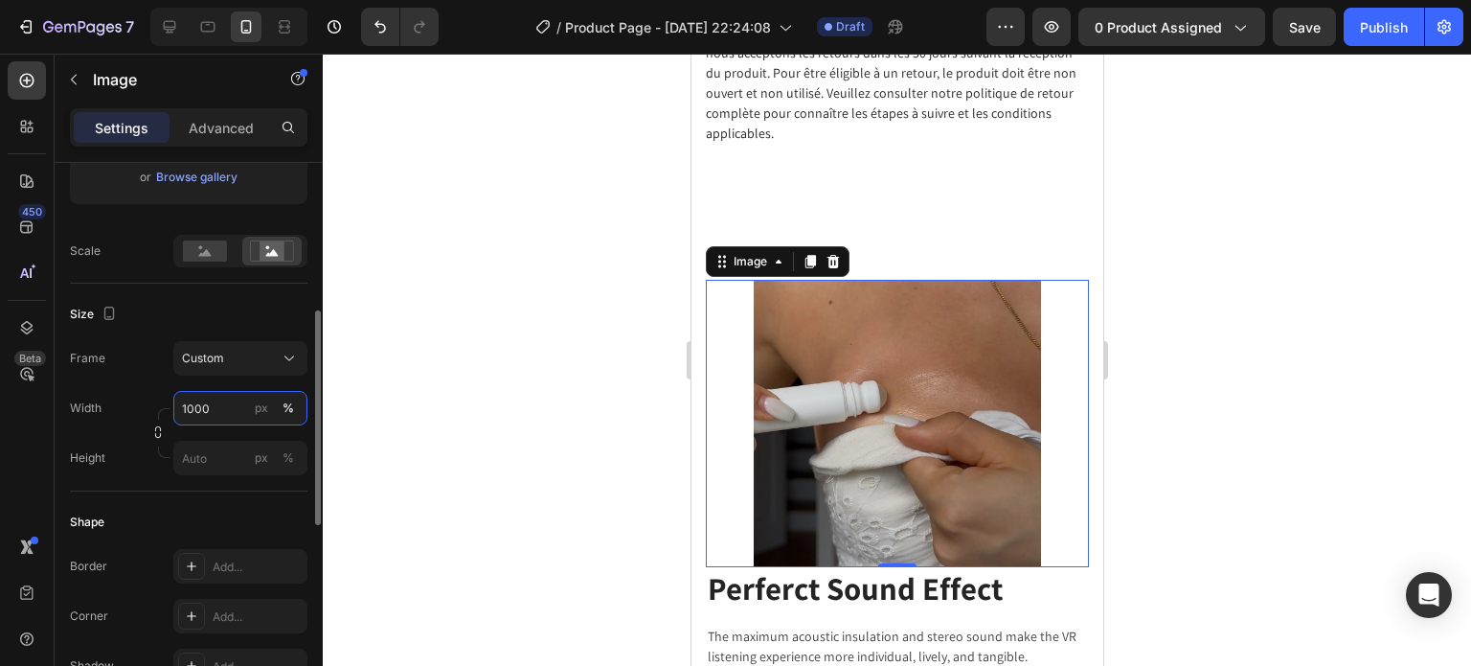
click at [219, 419] on input "1000" at bounding box center [240, 408] width 134 height 34
click at [221, 407] on input "1000" at bounding box center [240, 408] width 134 height 34
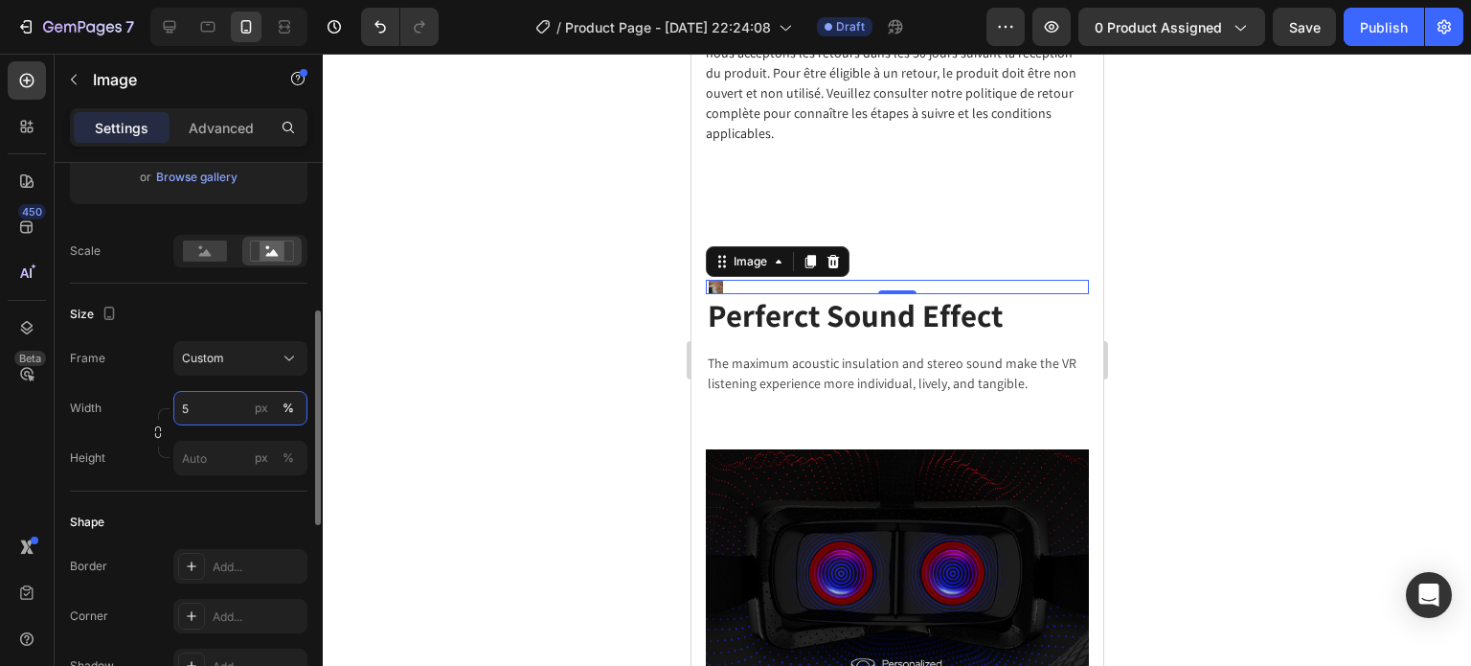
type input "50"
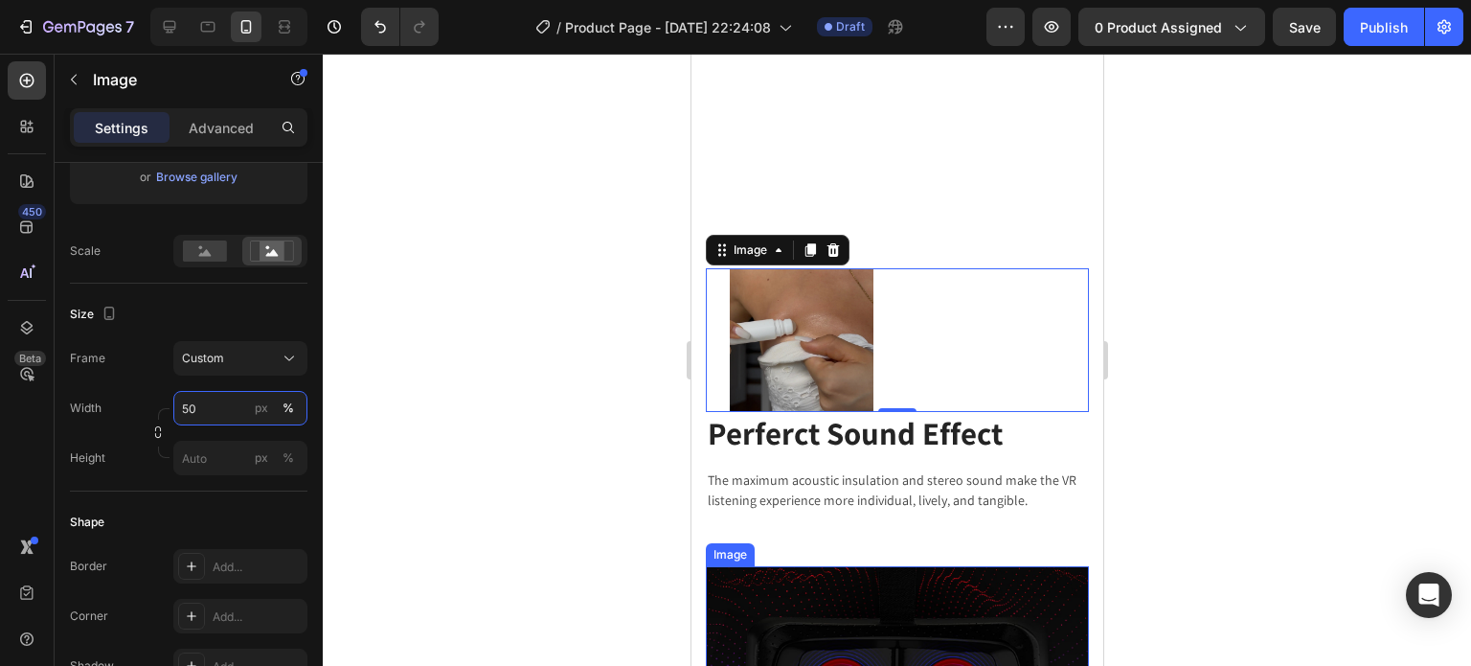
scroll to position [3367, 0]
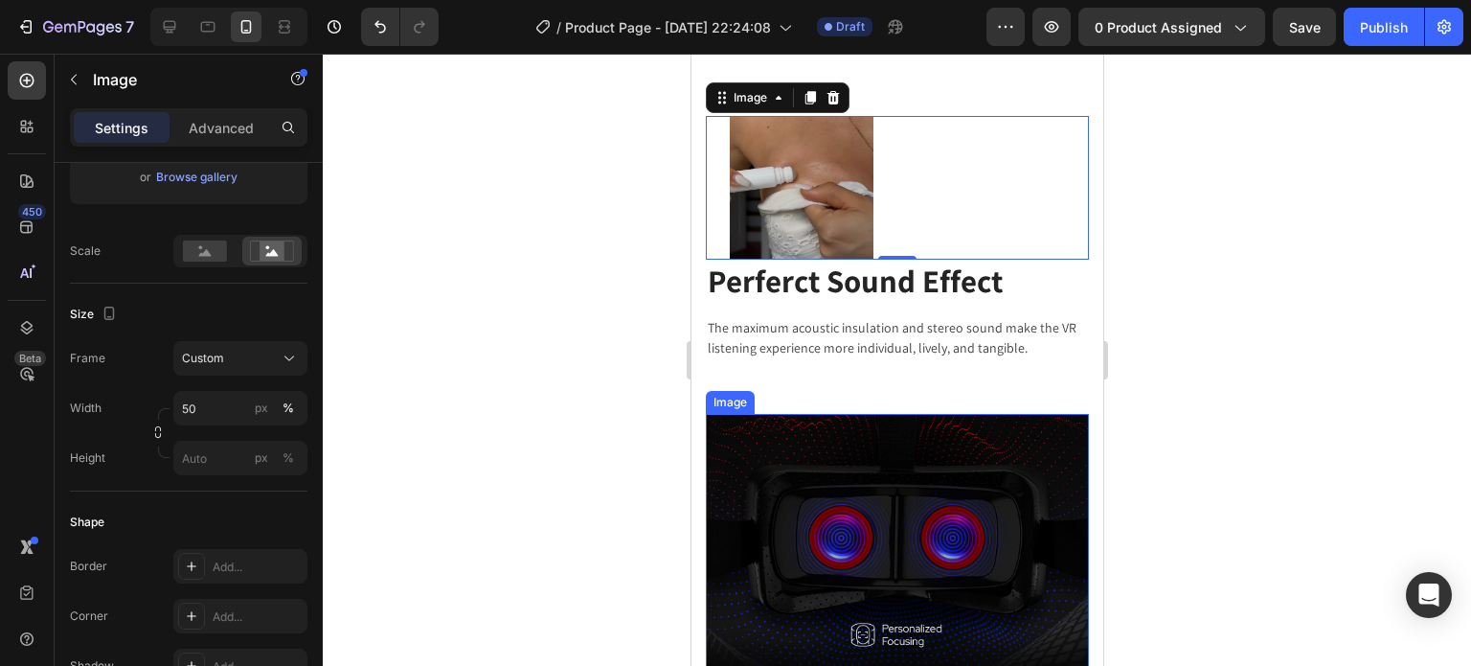
click at [844, 524] on img at bounding box center [896, 542] width 383 height 256
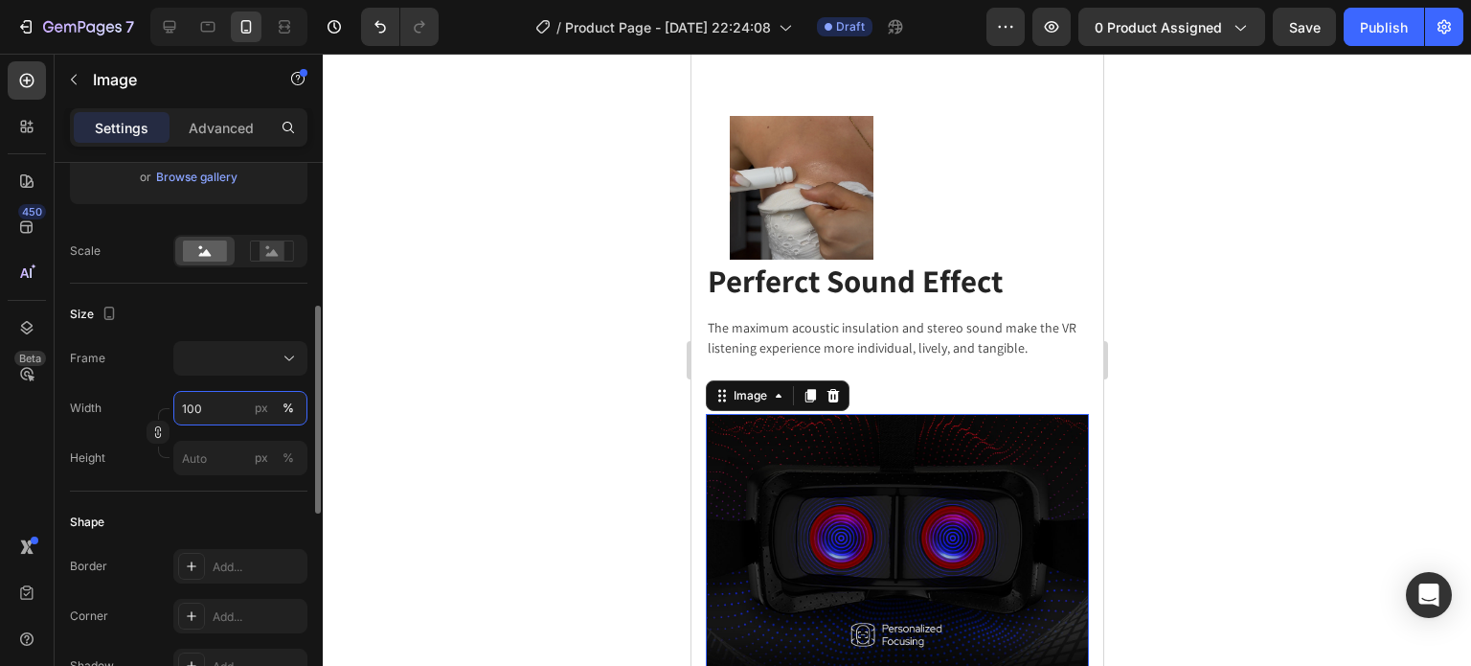
click at [211, 411] on input "100" at bounding box center [240, 408] width 134 height 34
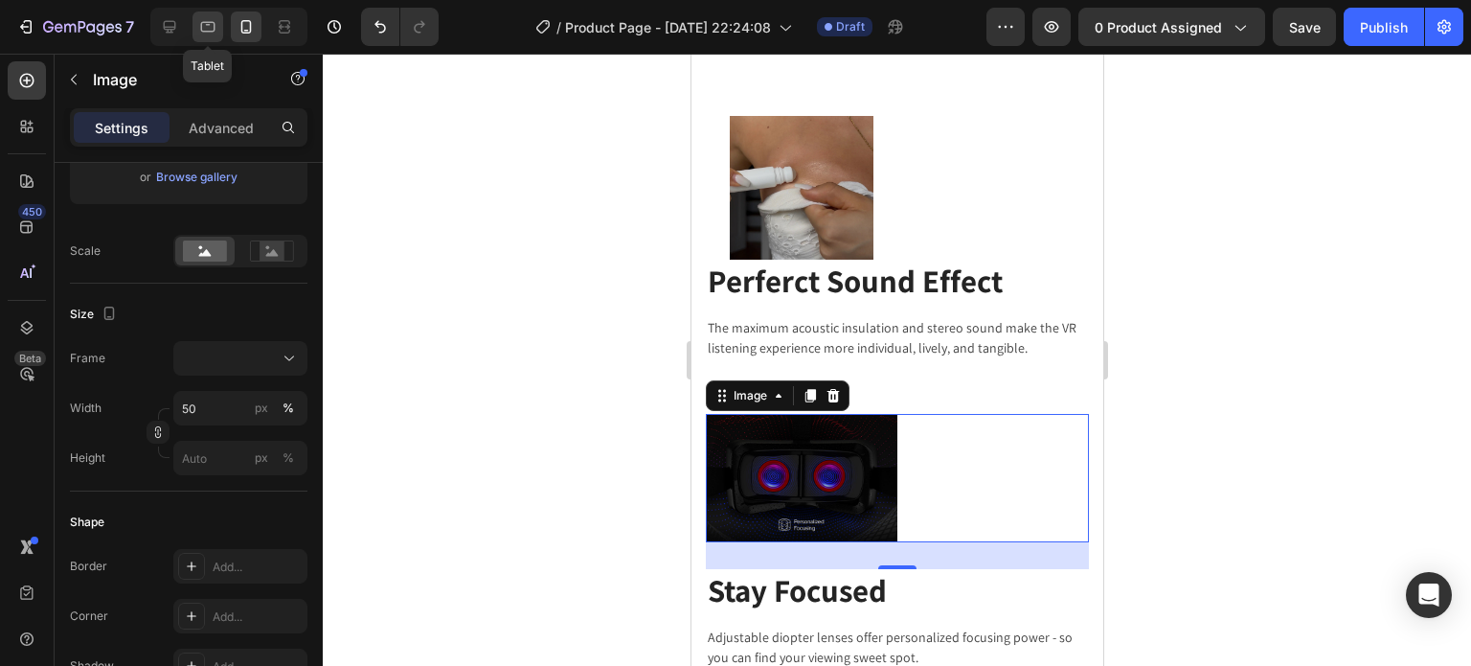
click at [212, 30] on icon at bounding box center [207, 26] width 19 height 19
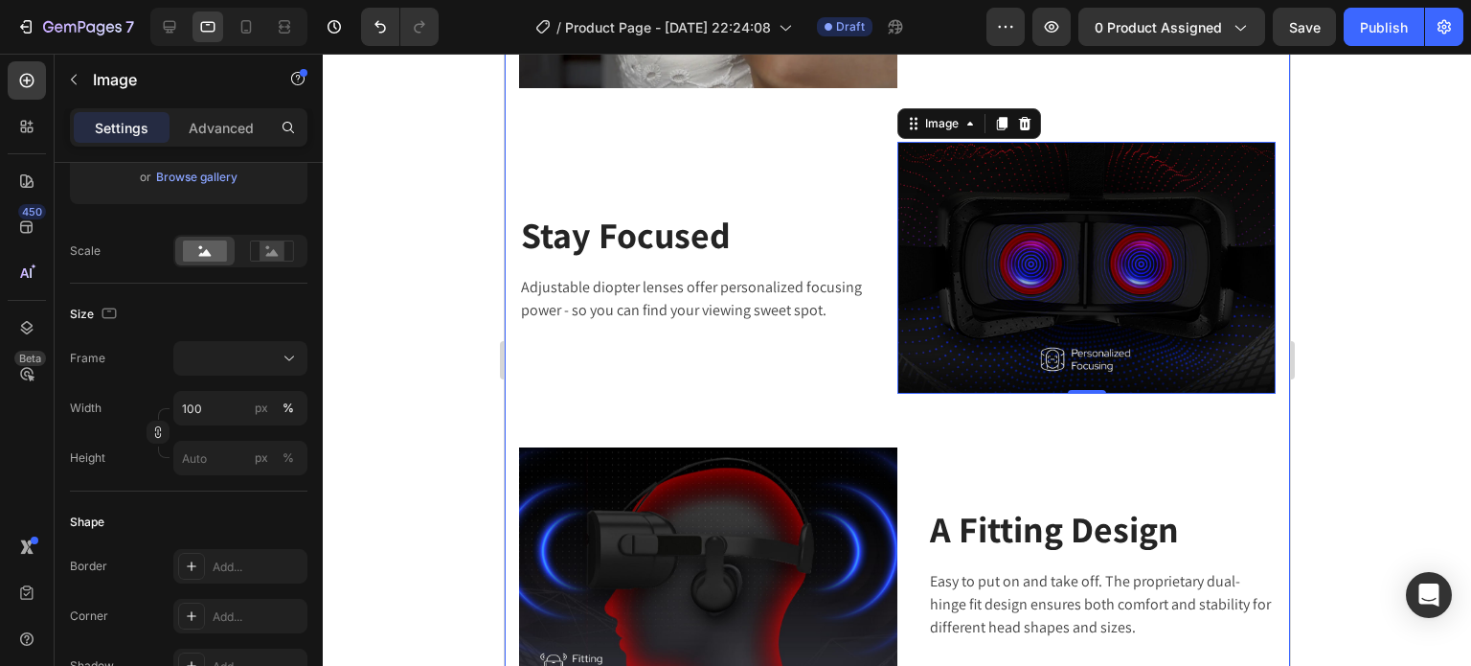
scroll to position [3712, 0]
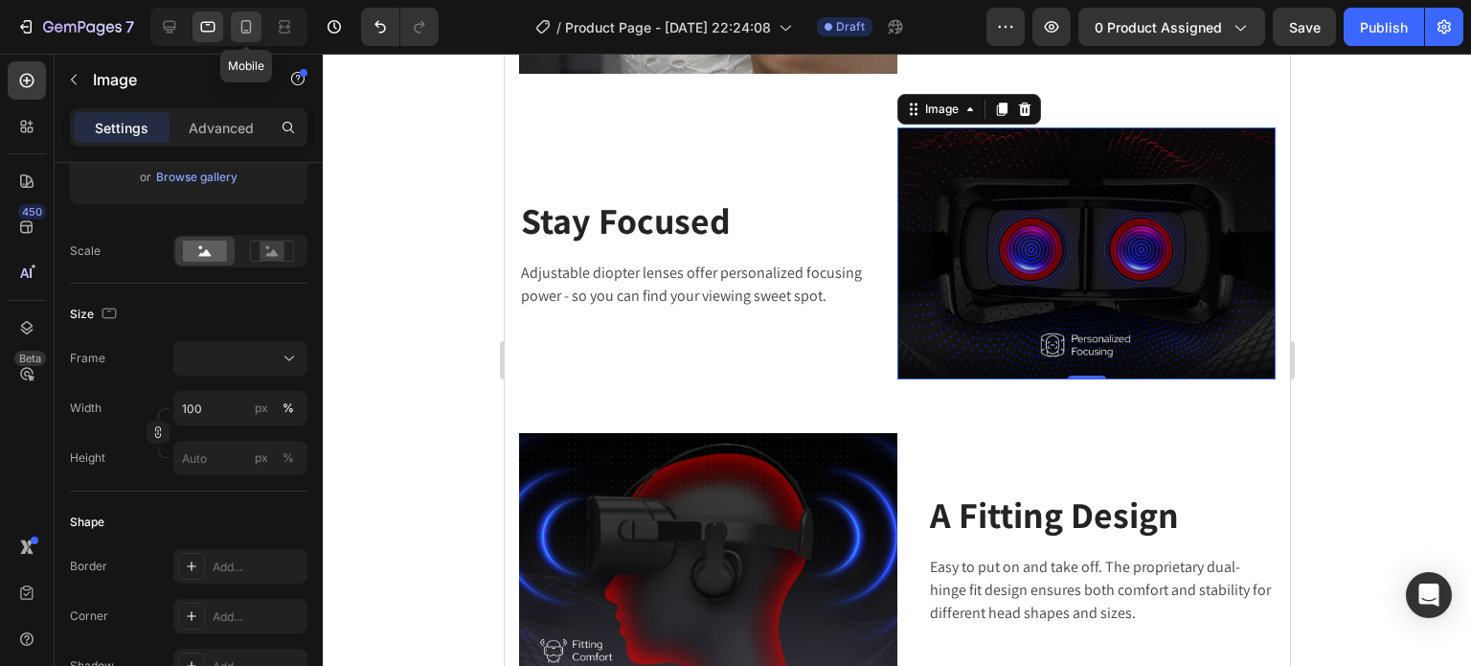
click at [248, 30] on icon at bounding box center [246, 26] width 19 height 19
type input "50"
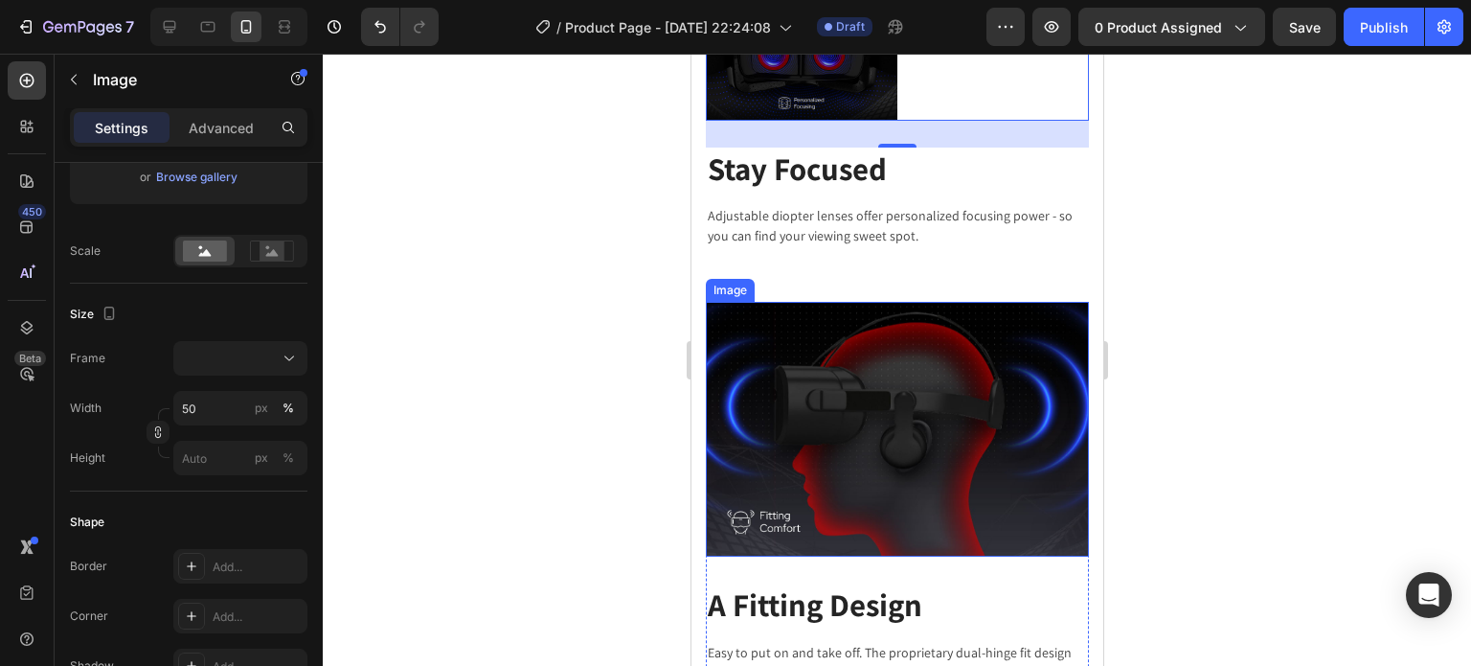
click at [868, 351] on img at bounding box center [896, 429] width 383 height 255
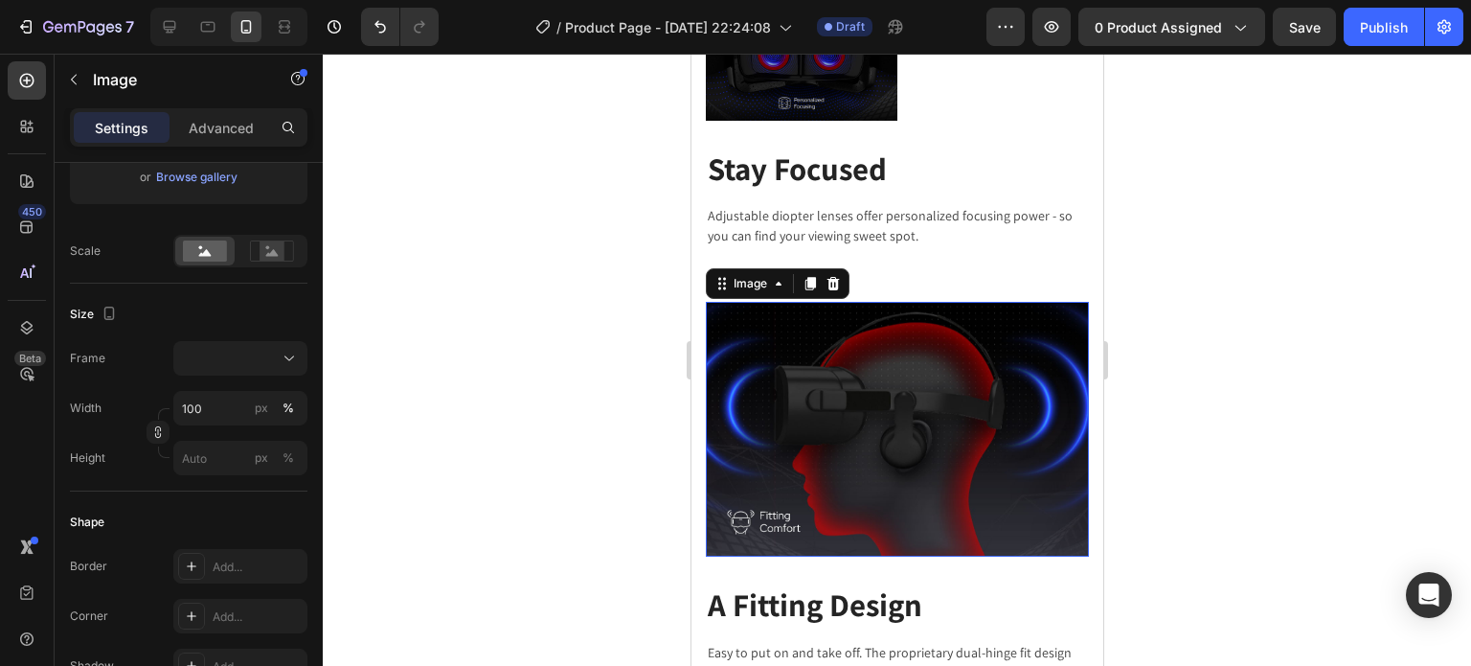
scroll to position [3942, 0]
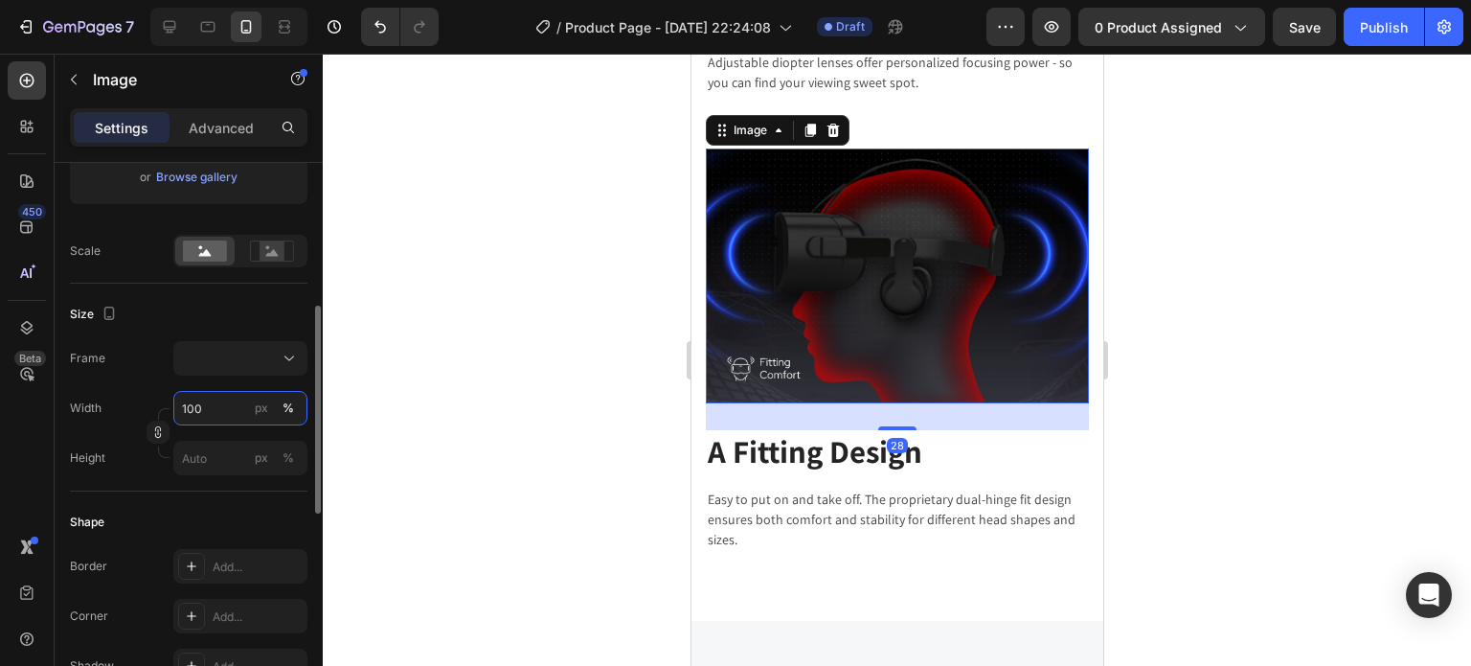
click at [222, 413] on input "100" at bounding box center [240, 408] width 134 height 34
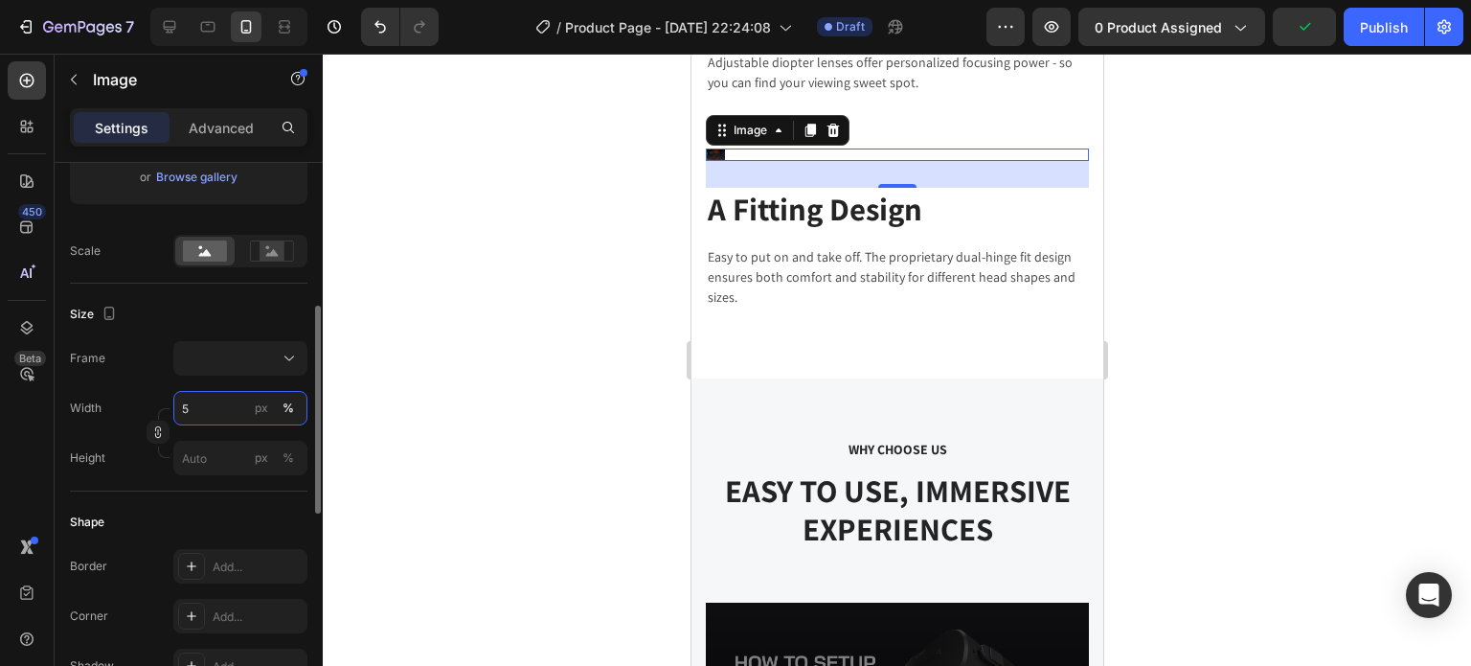
type input "50"
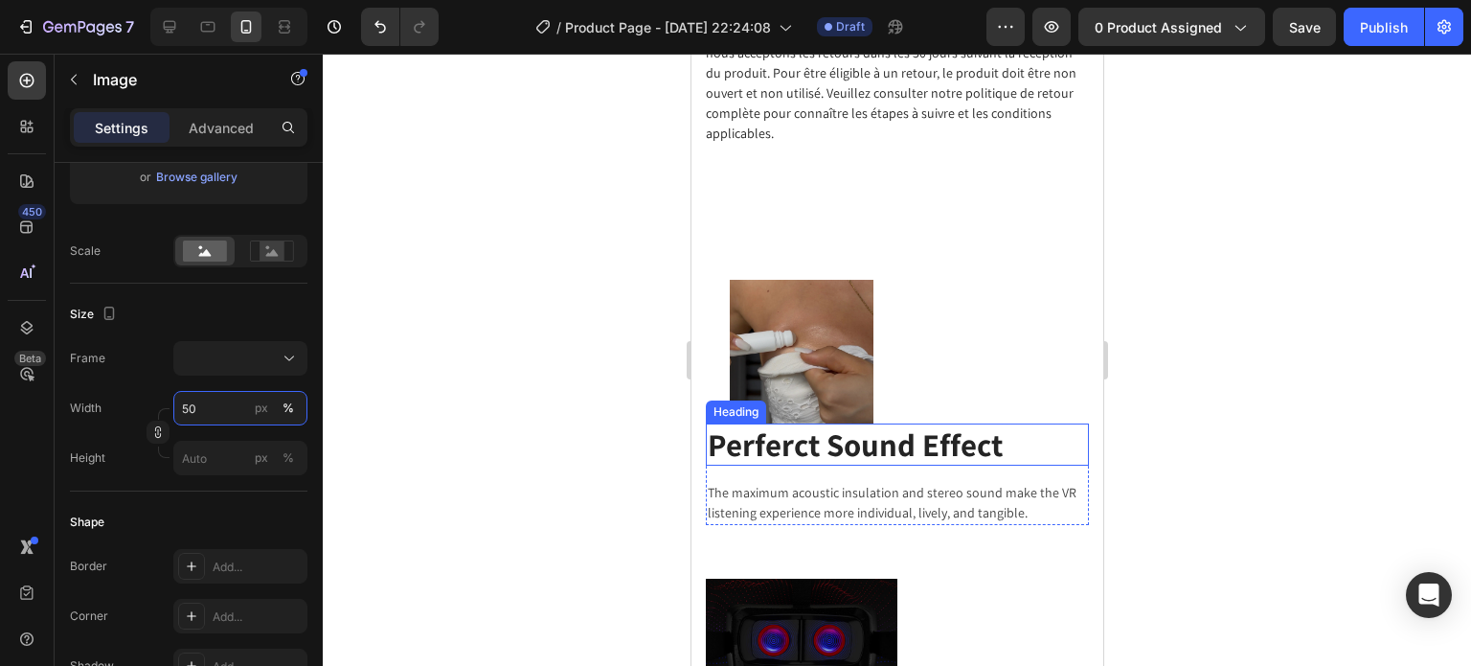
scroll to position [3229, 0]
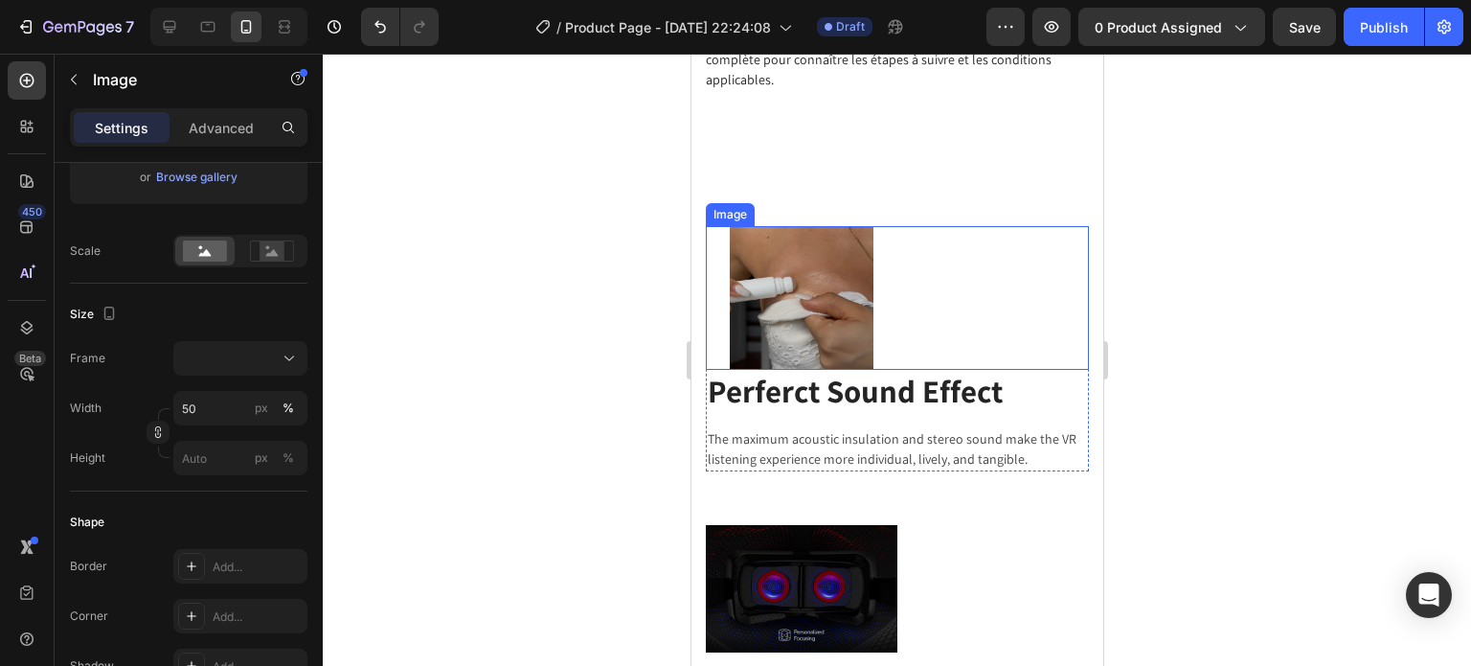
click at [846, 347] on img at bounding box center [801, 298] width 192 height 144
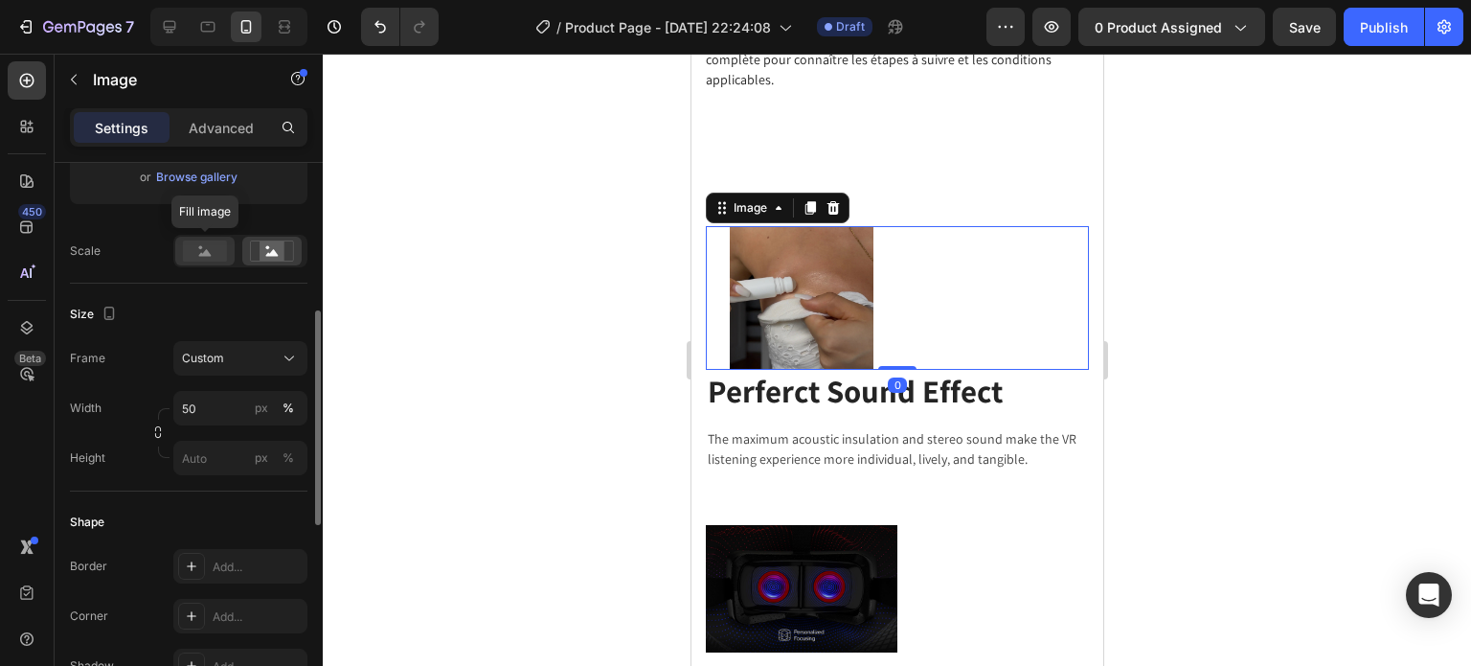
click at [198, 254] on rect at bounding box center [205, 250] width 44 height 21
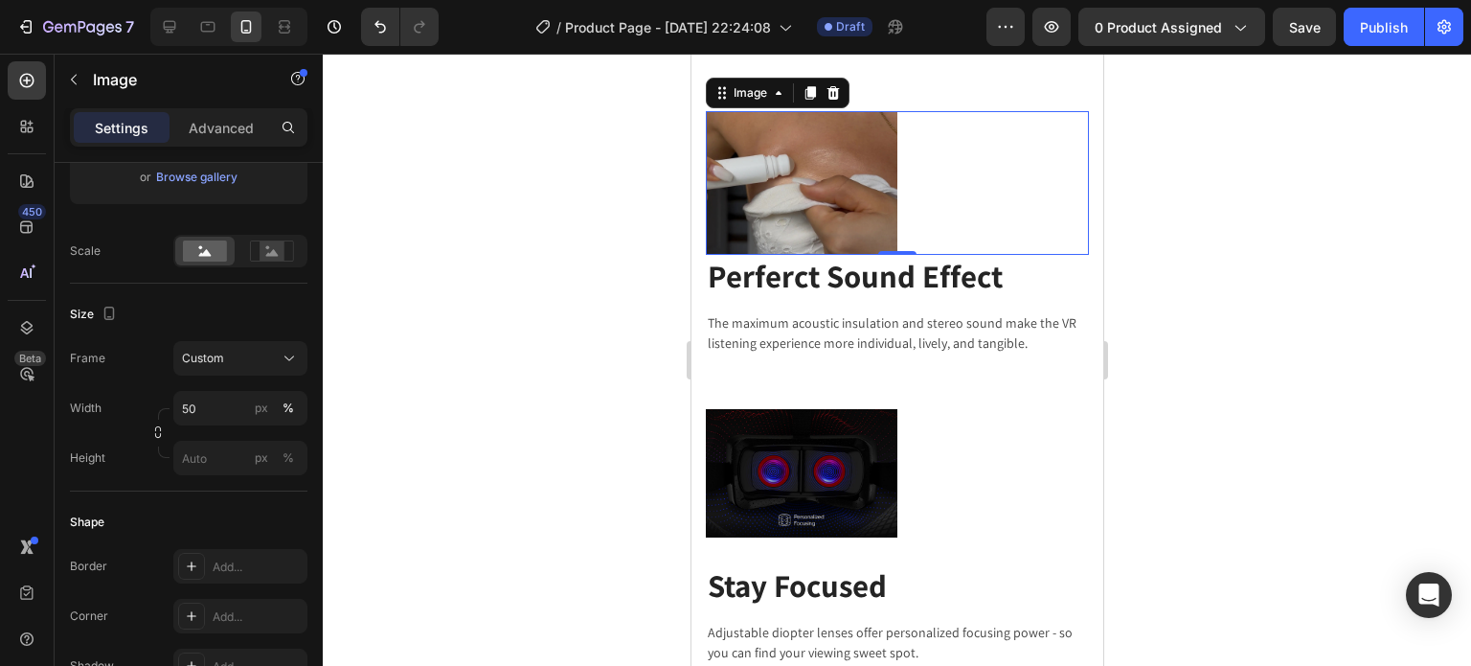
scroll to position [3670, 0]
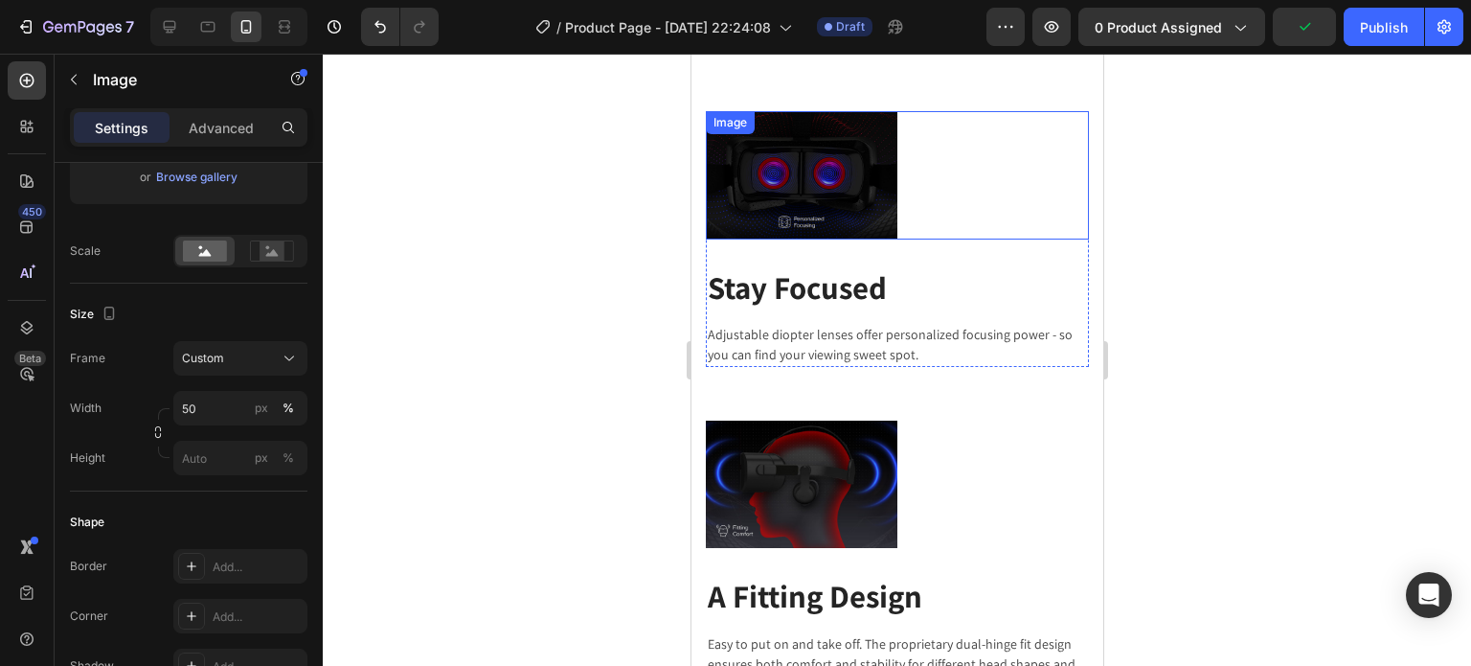
click at [844, 213] on img at bounding box center [801, 174] width 192 height 127
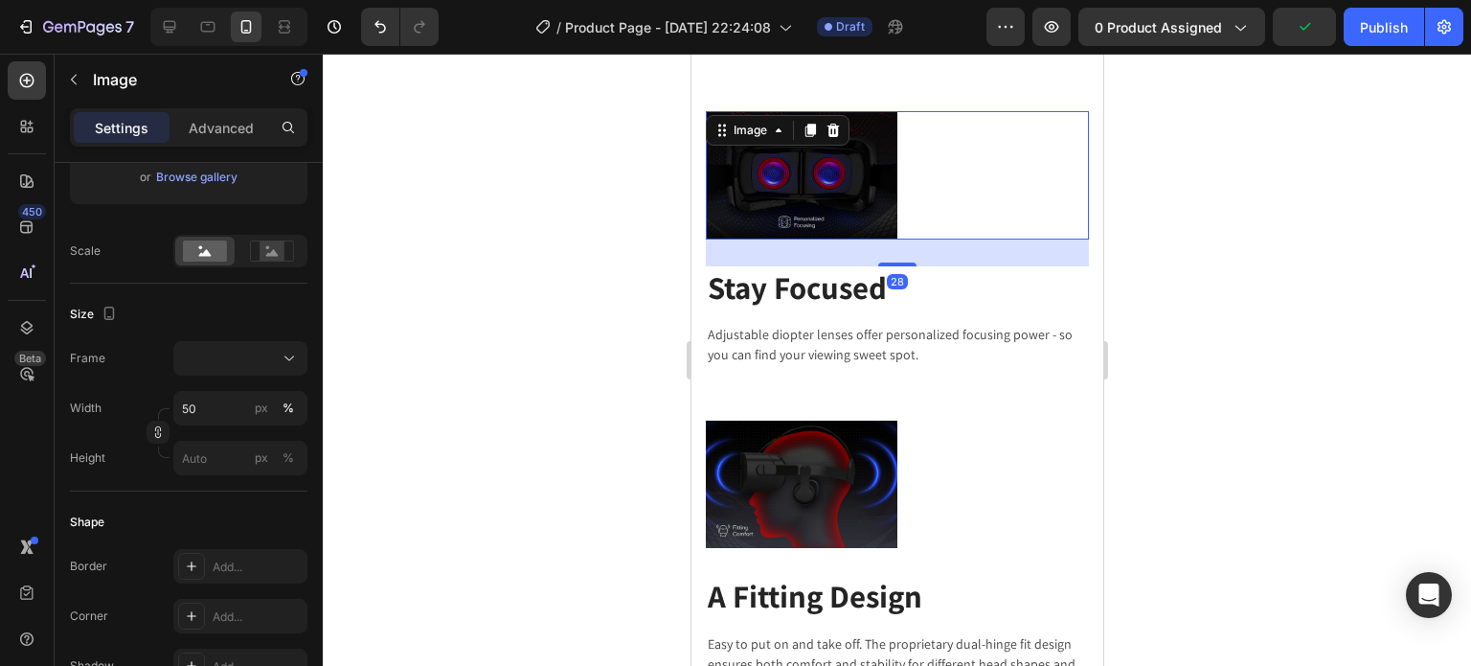
click at [959, 194] on div at bounding box center [896, 174] width 383 height 127
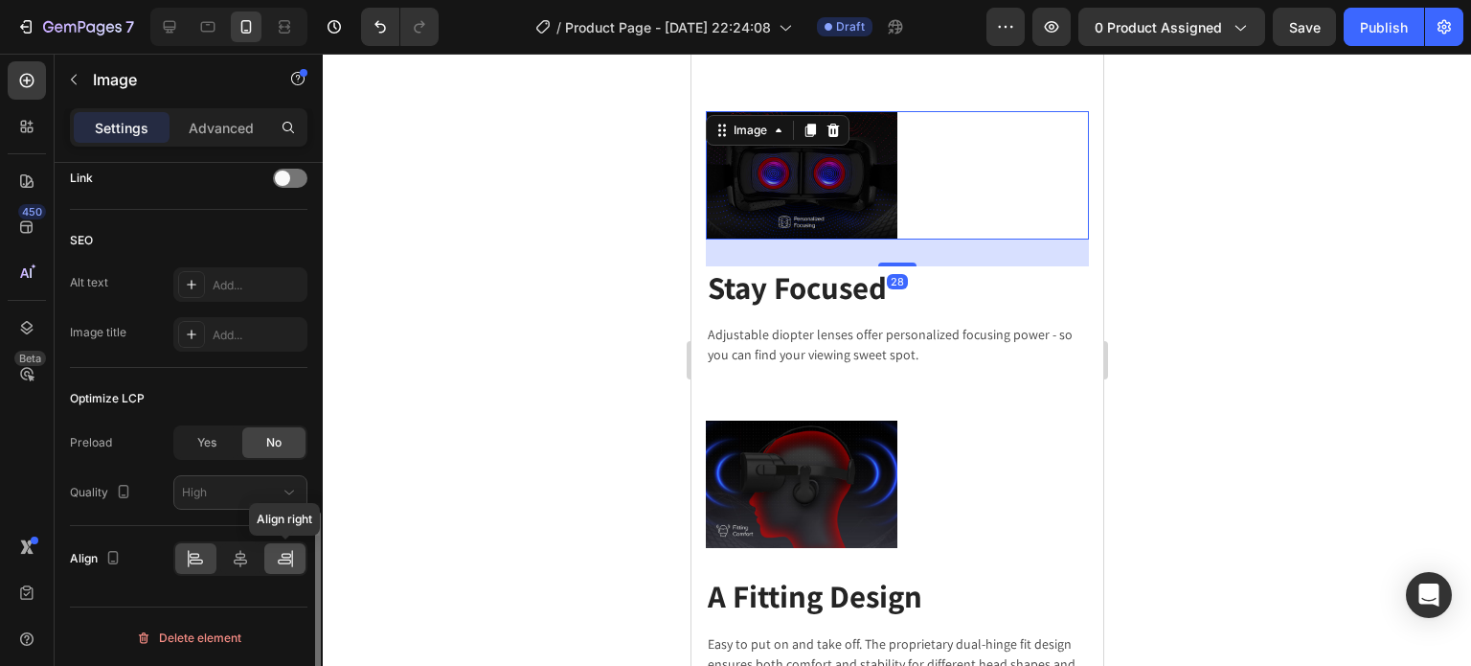
click at [272, 567] on div at bounding box center [284, 558] width 41 height 31
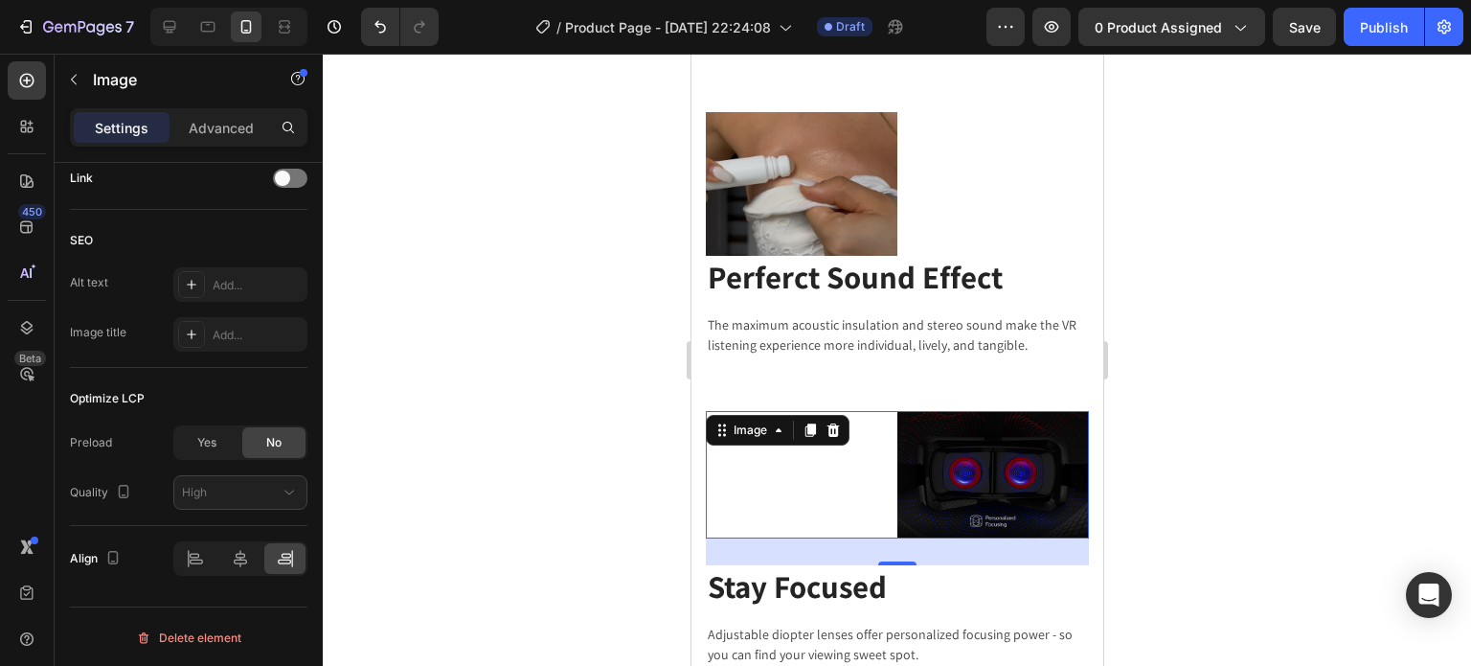
scroll to position [3056, 0]
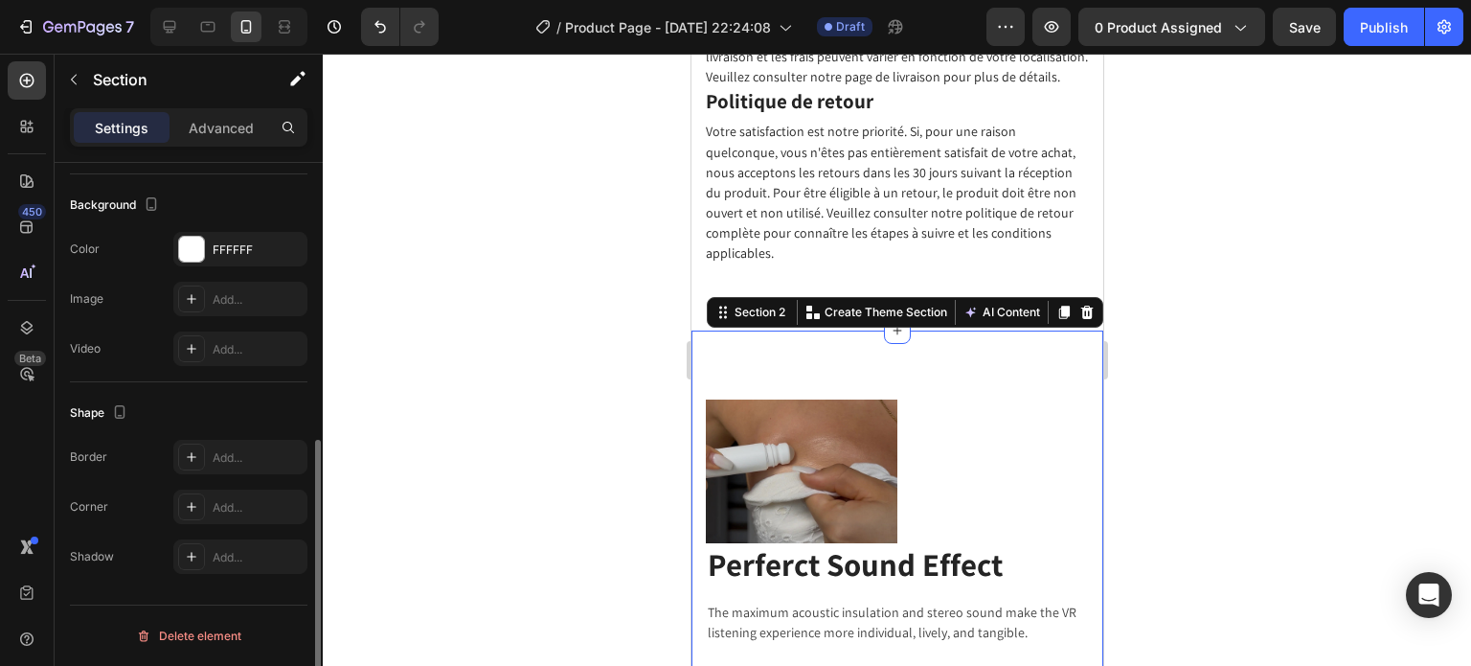
scroll to position [0, 0]
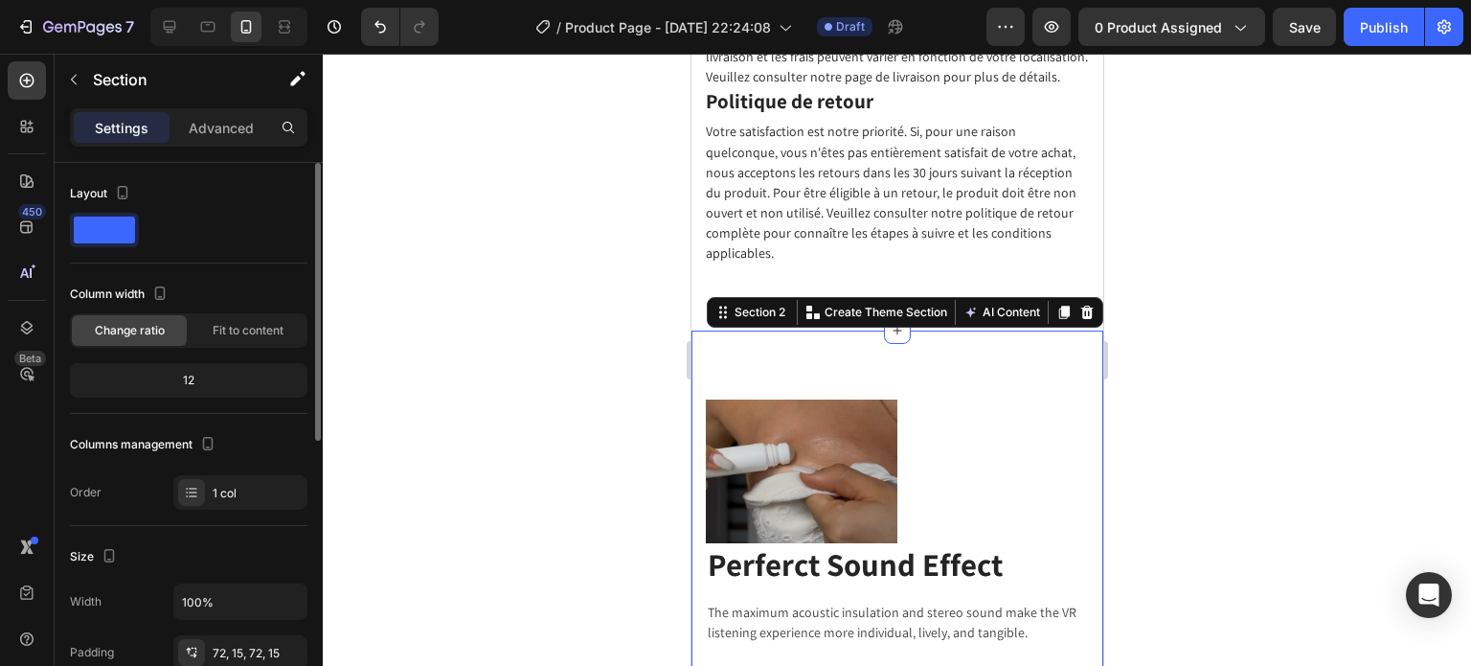
click at [211, 380] on div "12" at bounding box center [189, 380] width 230 height 27
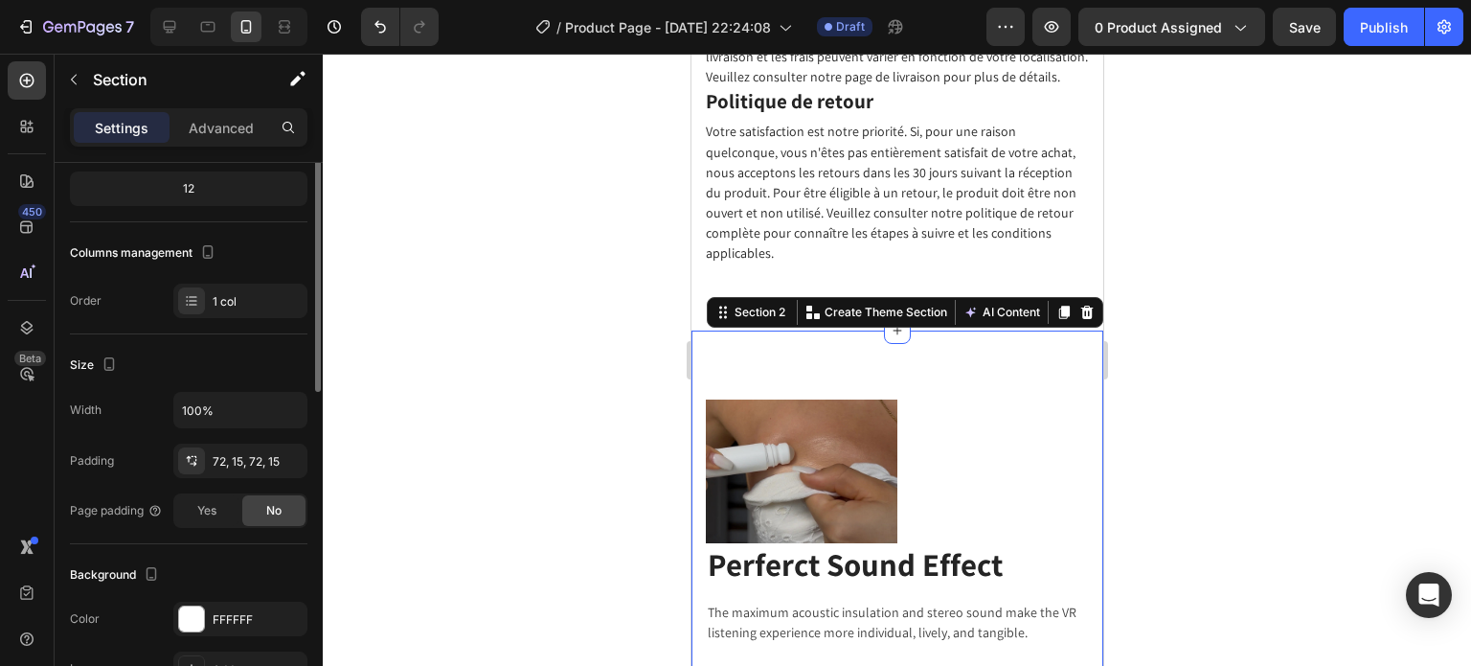
scroll to position [287, 0]
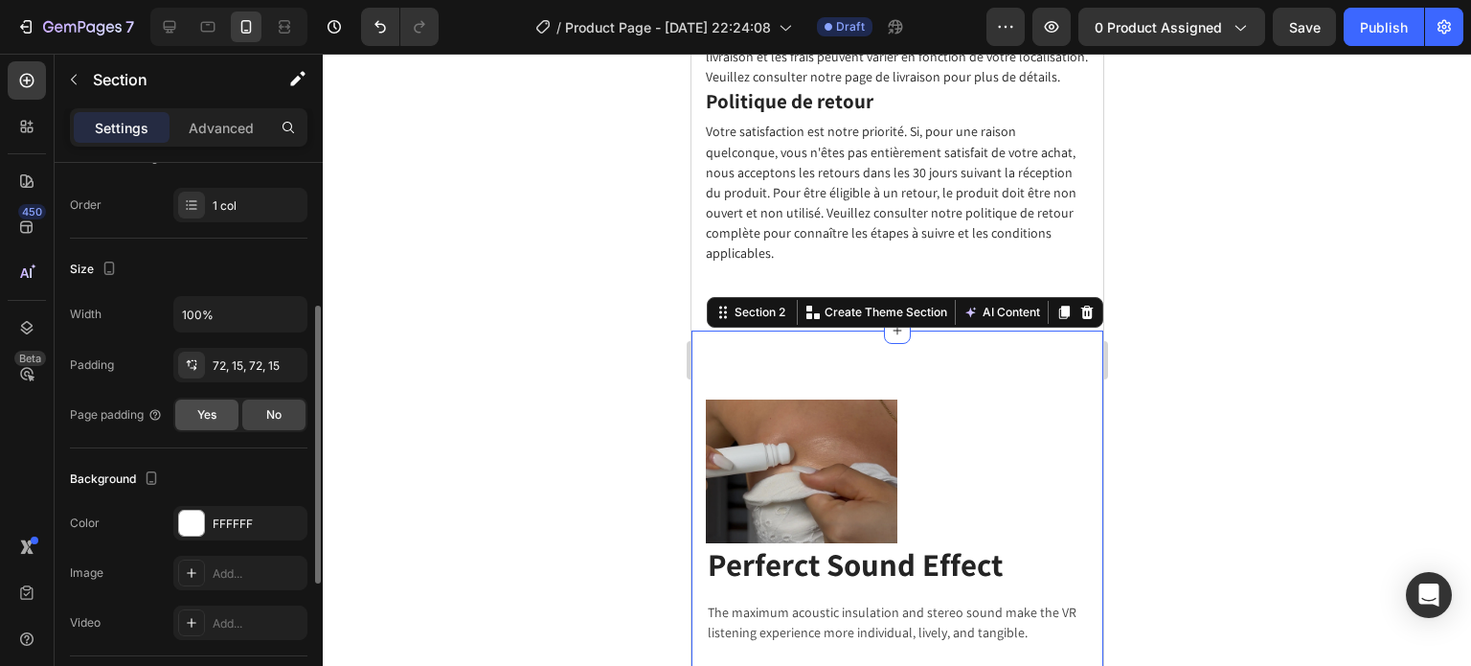
click at [217, 416] on div "Yes" at bounding box center [206, 414] width 63 height 31
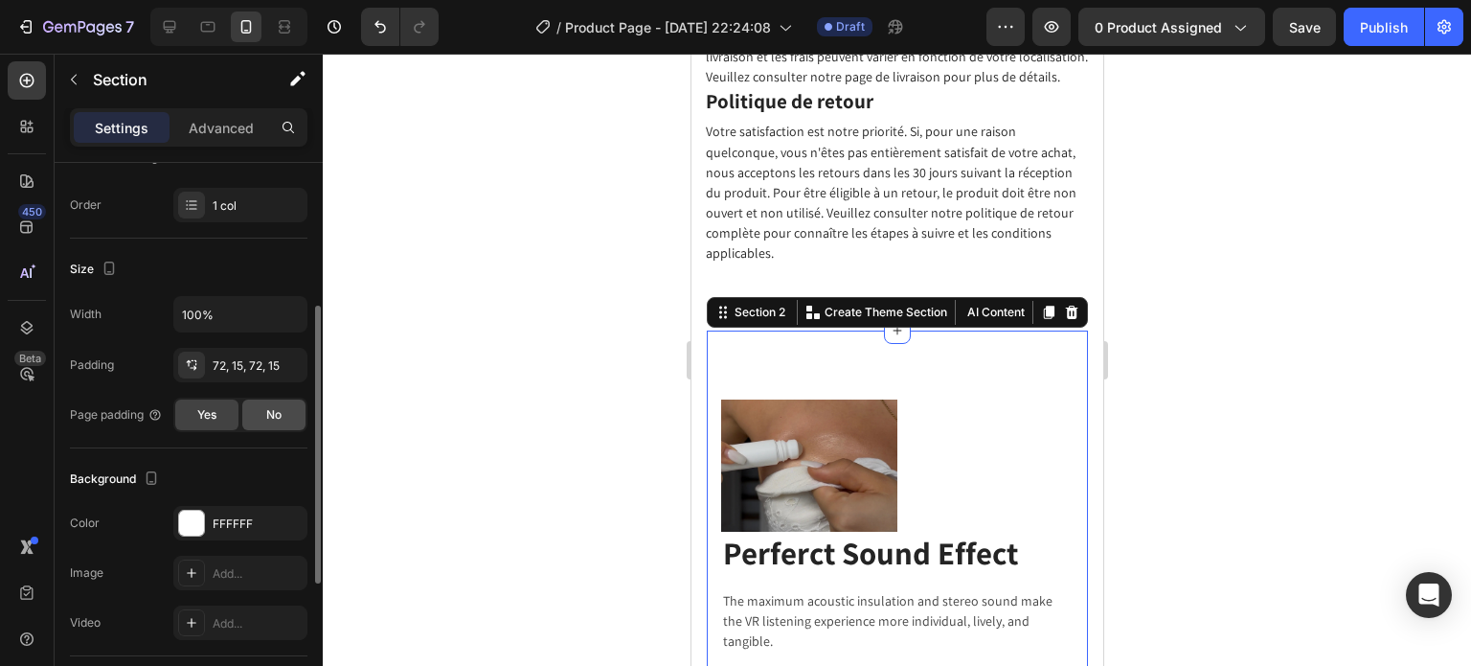
click at [256, 415] on div "No" at bounding box center [273, 414] width 63 height 31
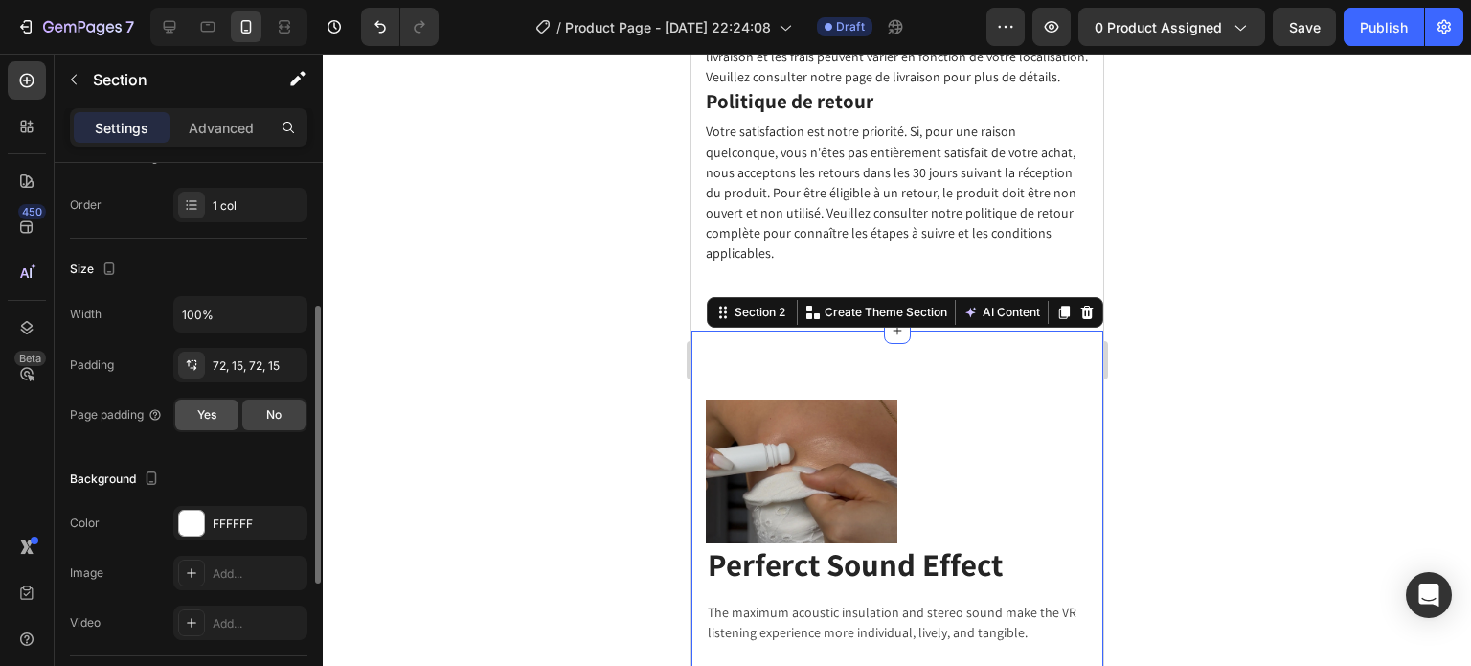
click at [215, 409] on span "Yes" at bounding box center [206, 414] width 19 height 17
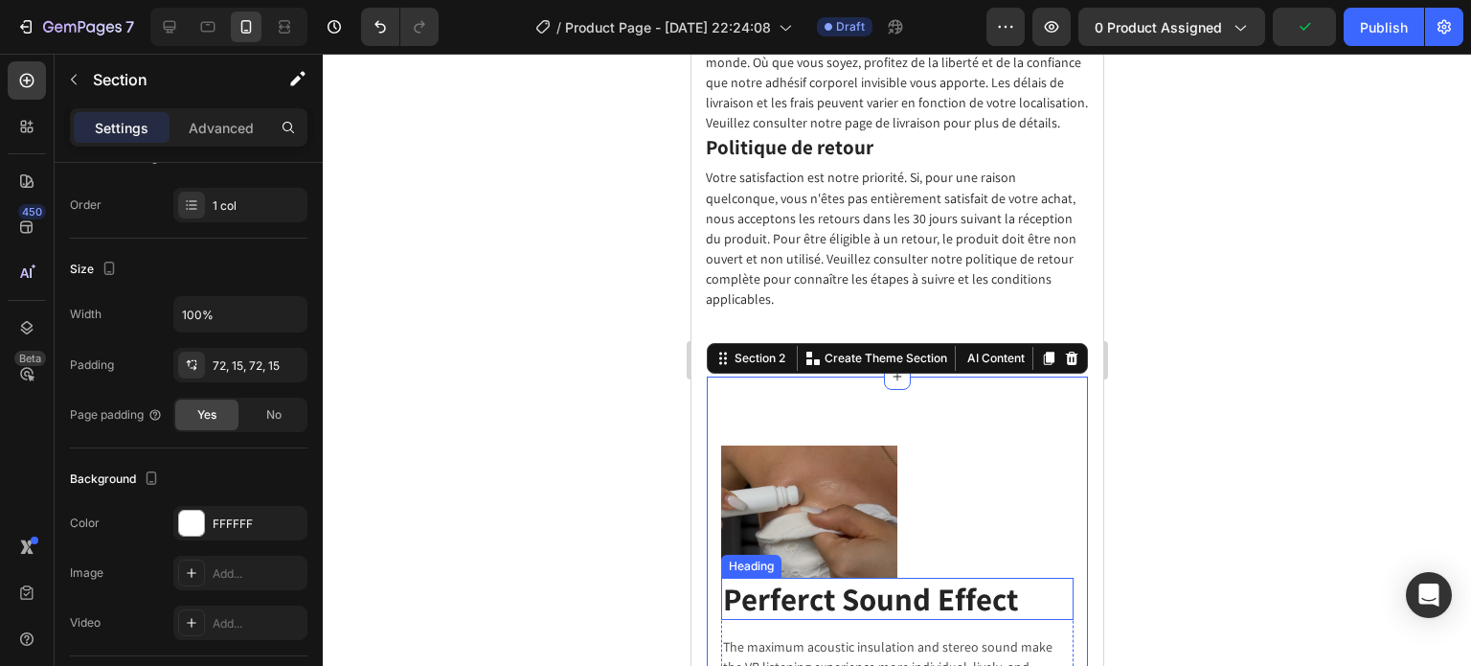
scroll to position [2939, 0]
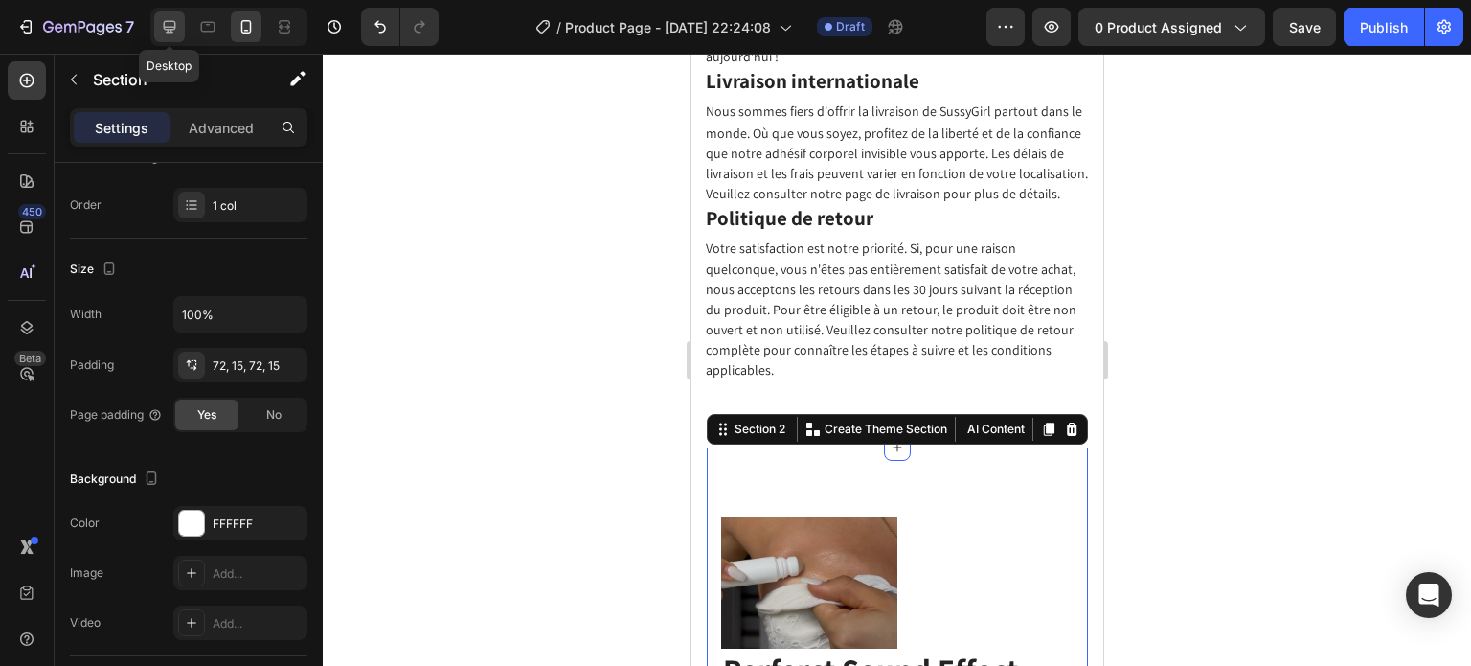
click at [165, 35] on icon at bounding box center [169, 26] width 19 height 19
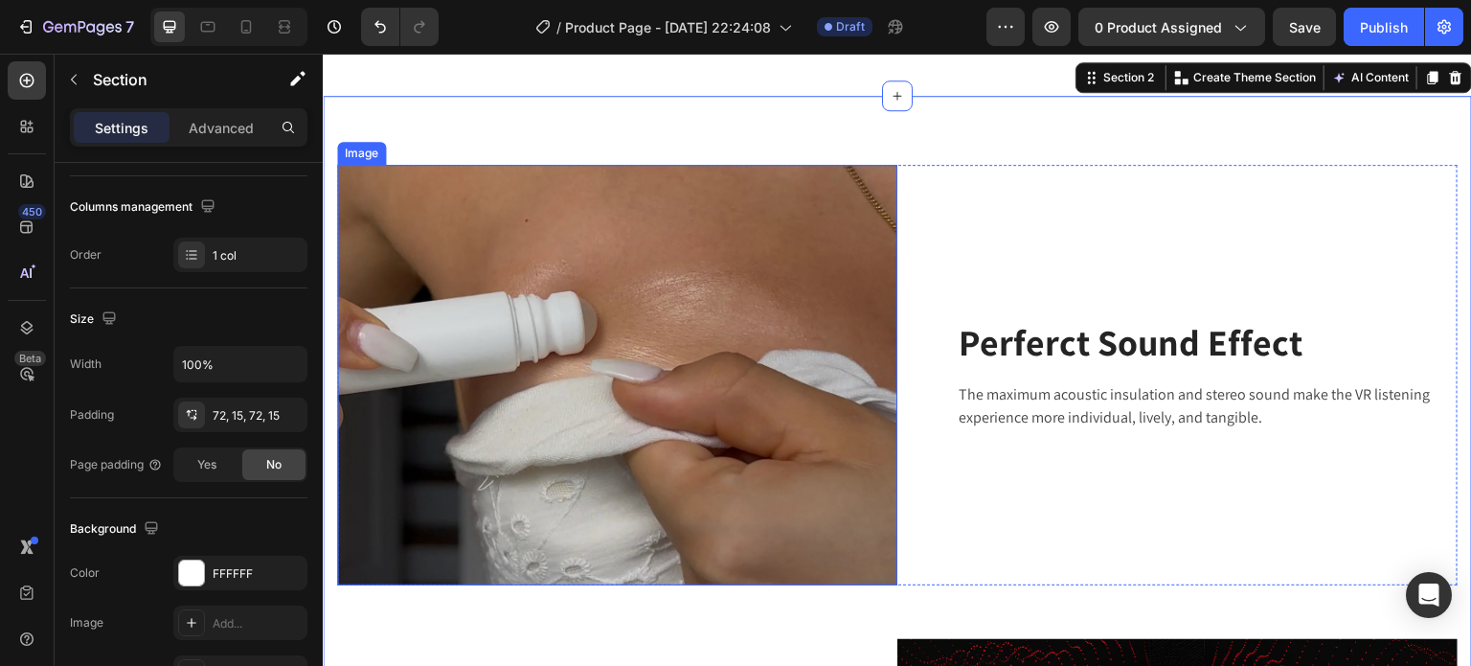
scroll to position [2827, 0]
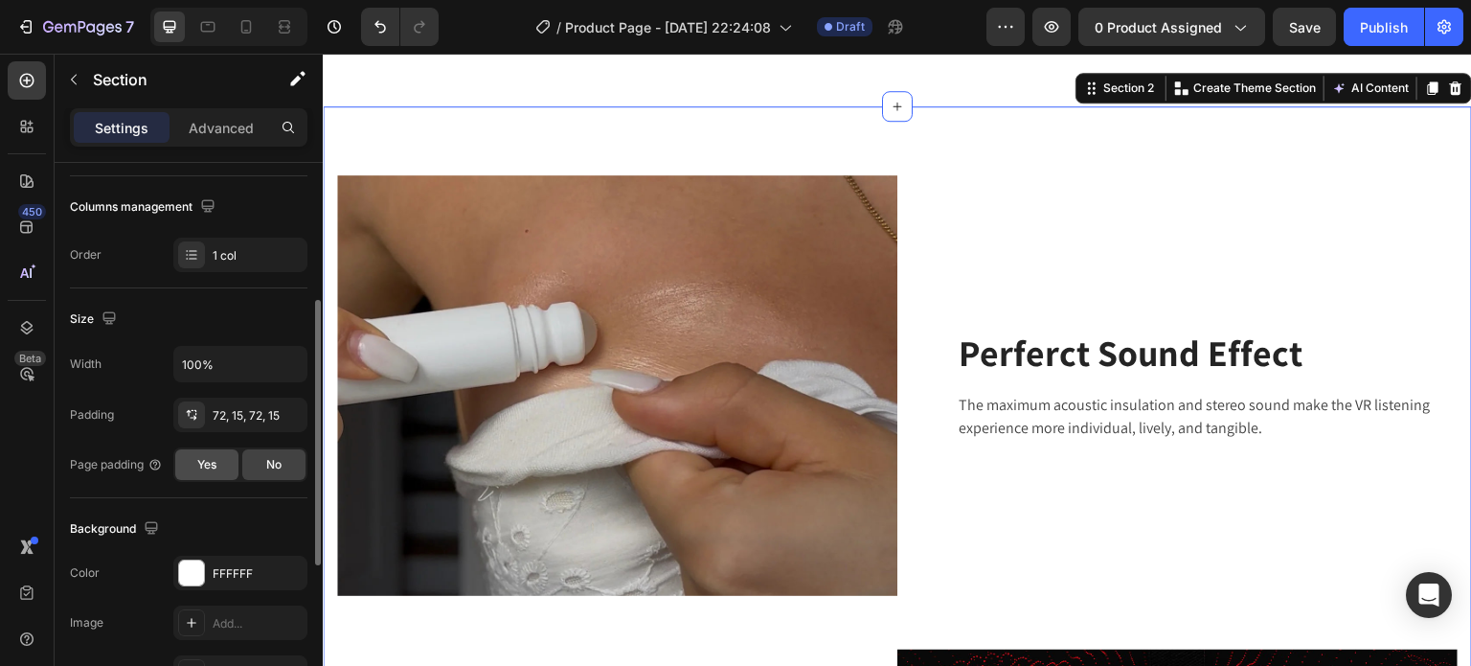
click at [199, 464] on span "Yes" at bounding box center [206, 464] width 19 height 17
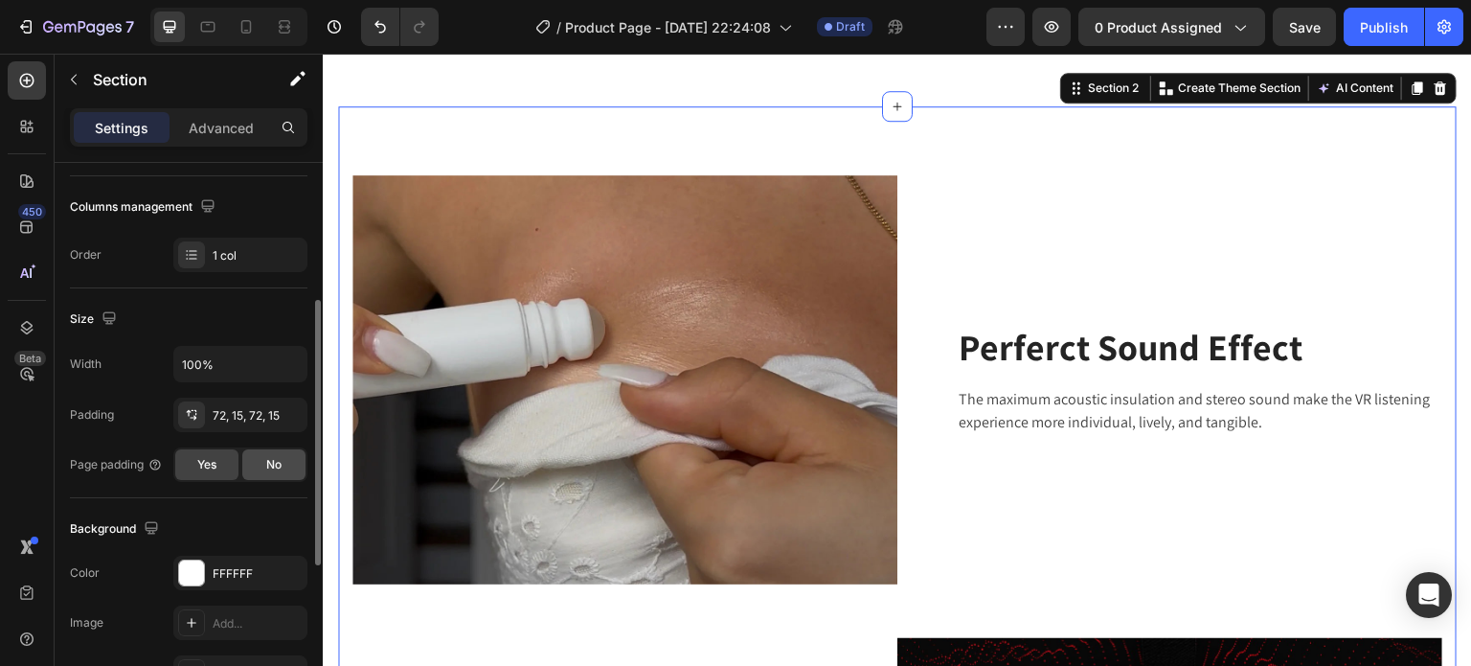
click at [253, 469] on div "No" at bounding box center [273, 464] width 63 height 31
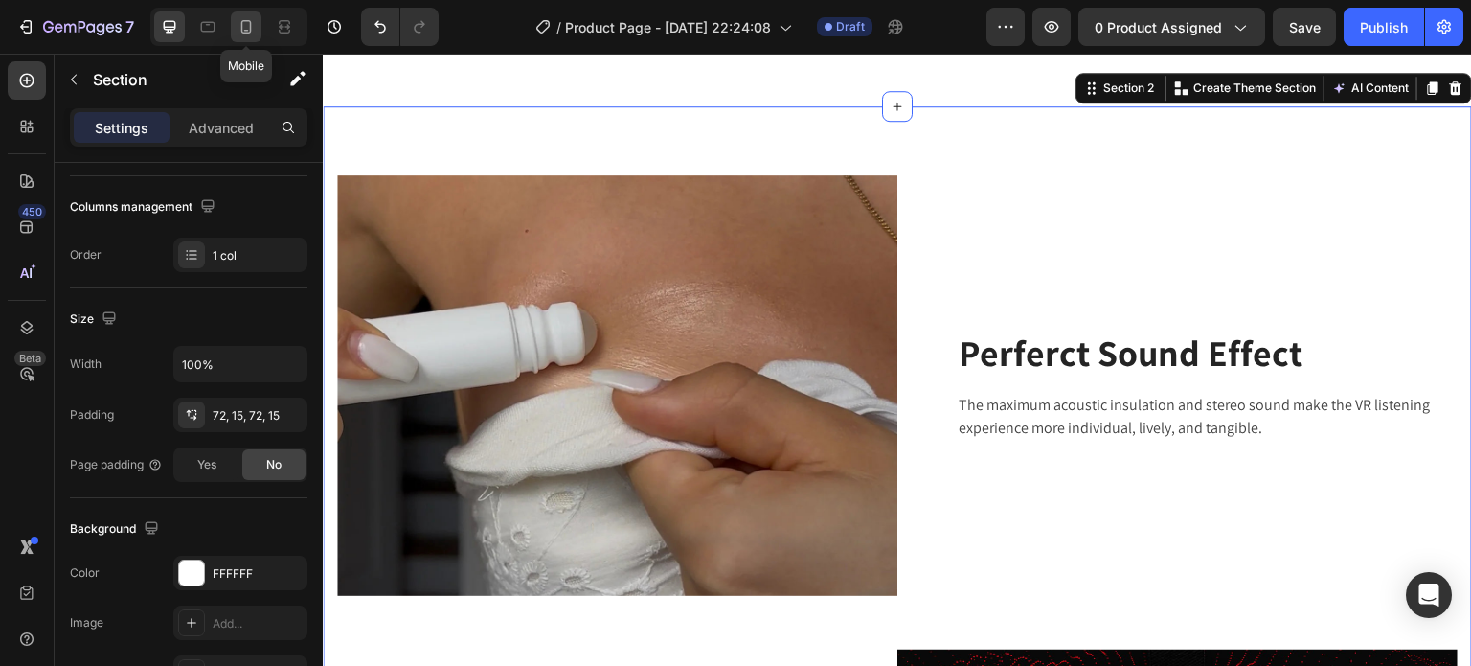
click at [246, 30] on icon at bounding box center [246, 26] width 11 height 13
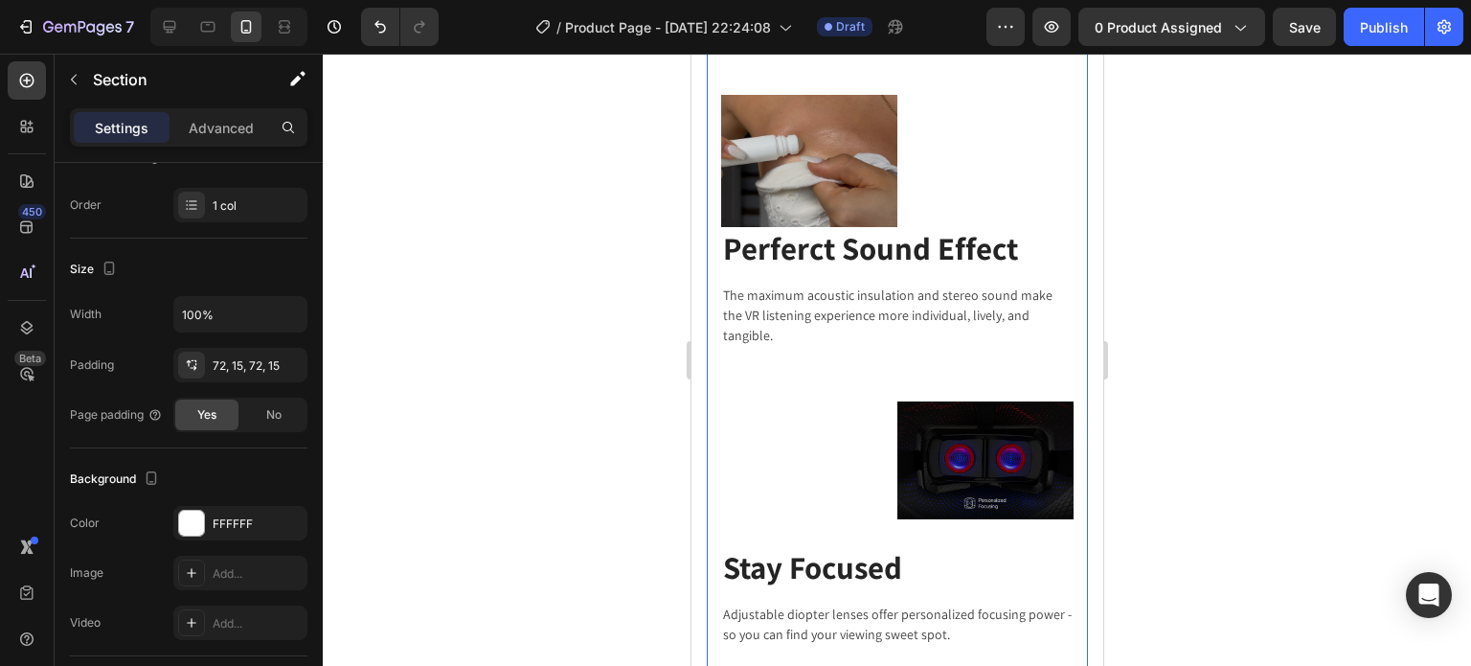
scroll to position [3349, 0]
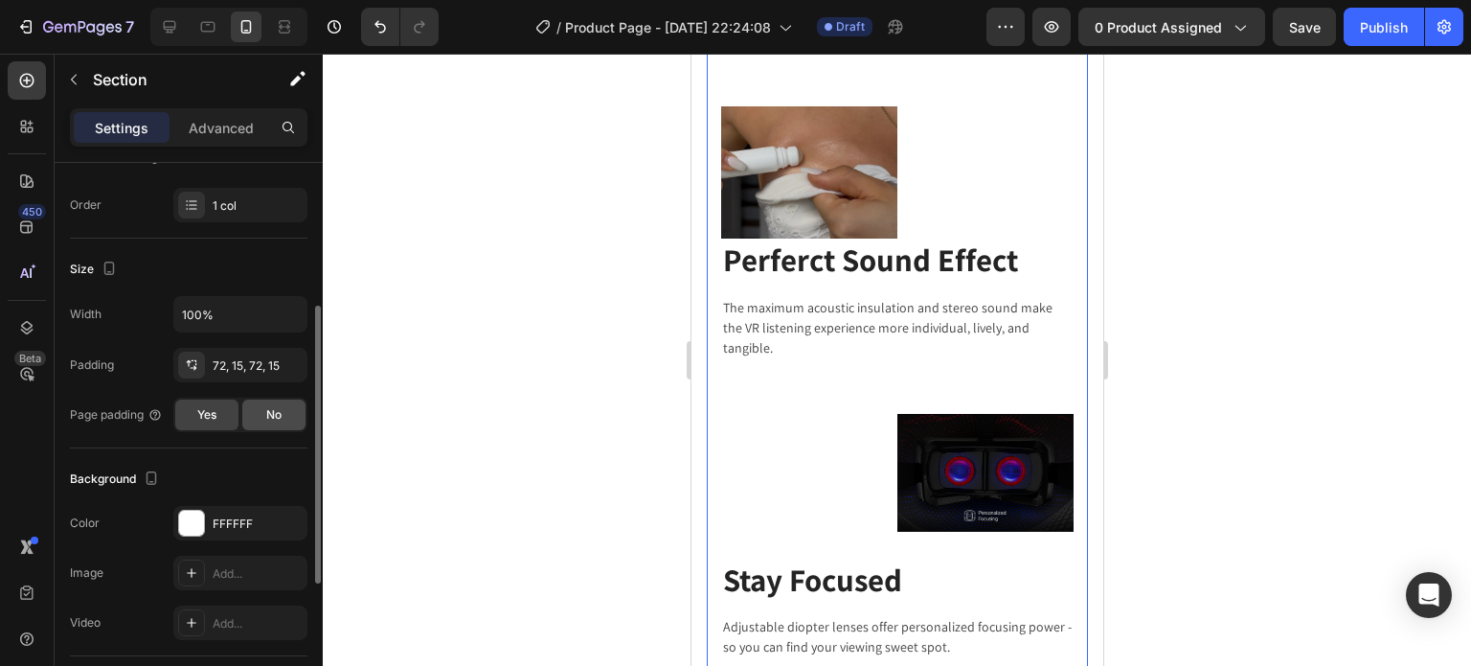
click at [264, 413] on div "No" at bounding box center [273, 414] width 63 height 31
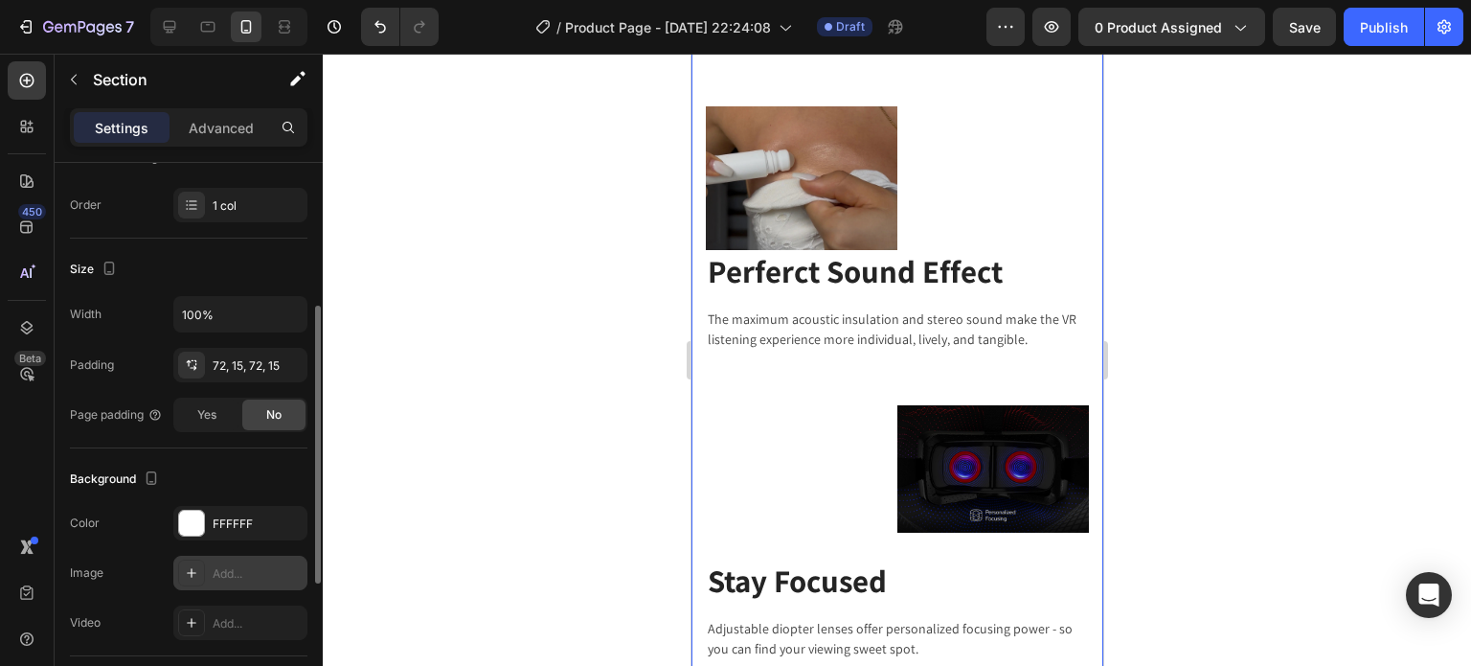
scroll to position [383, 0]
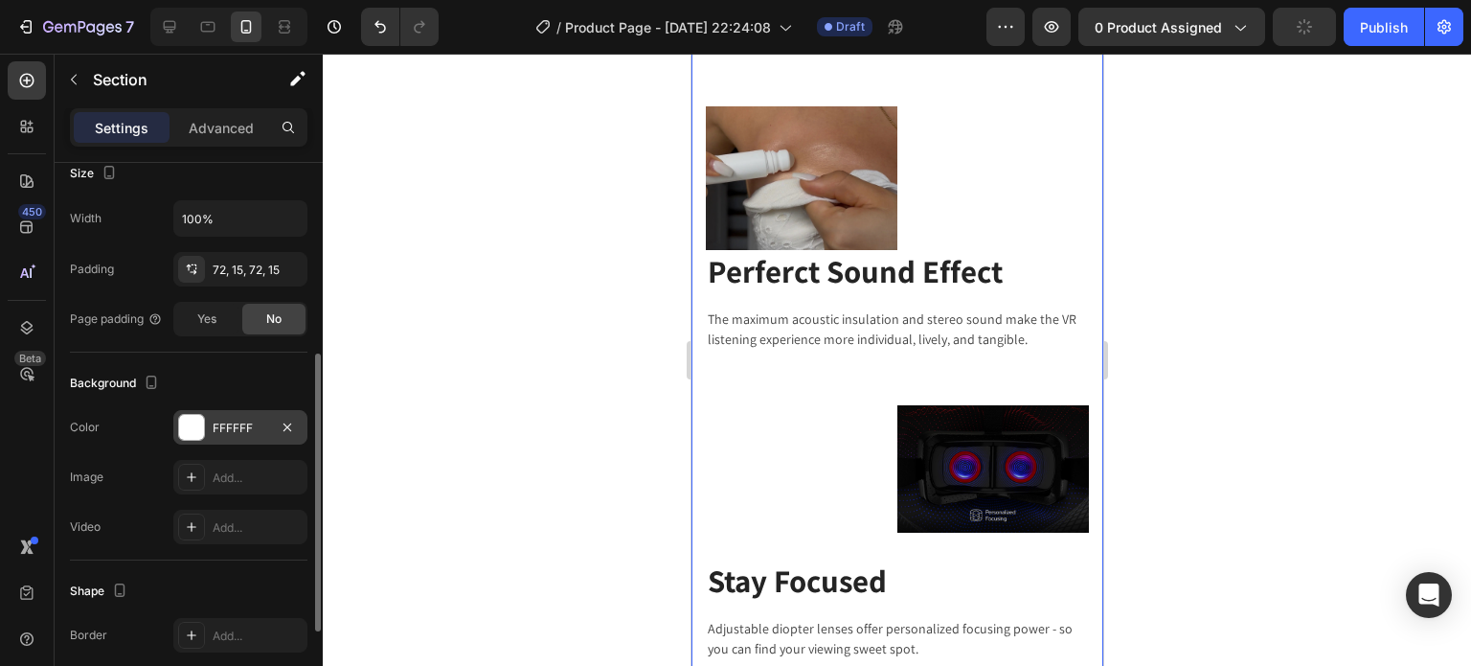
click at [219, 432] on div "FFFFFF" at bounding box center [241, 427] width 56 height 17
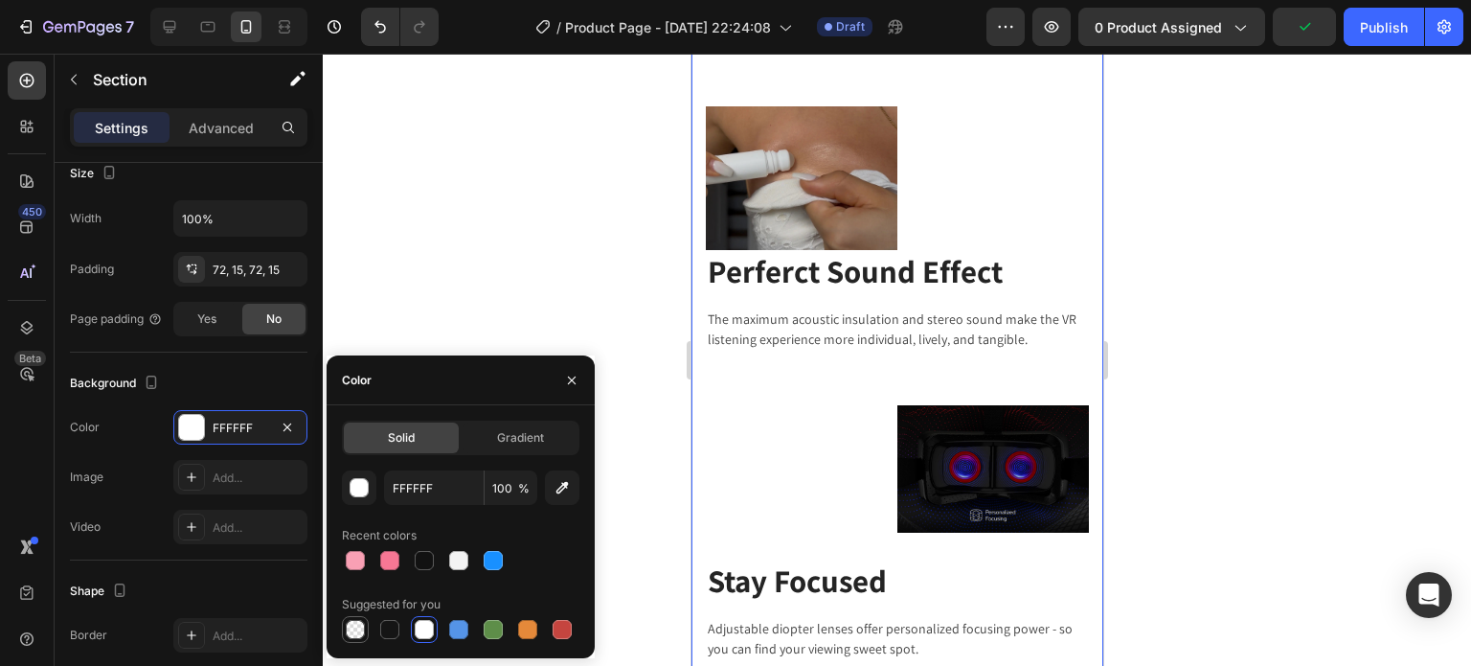
click at [360, 636] on div at bounding box center [355, 629] width 19 height 19
type input "000000"
type input "0"
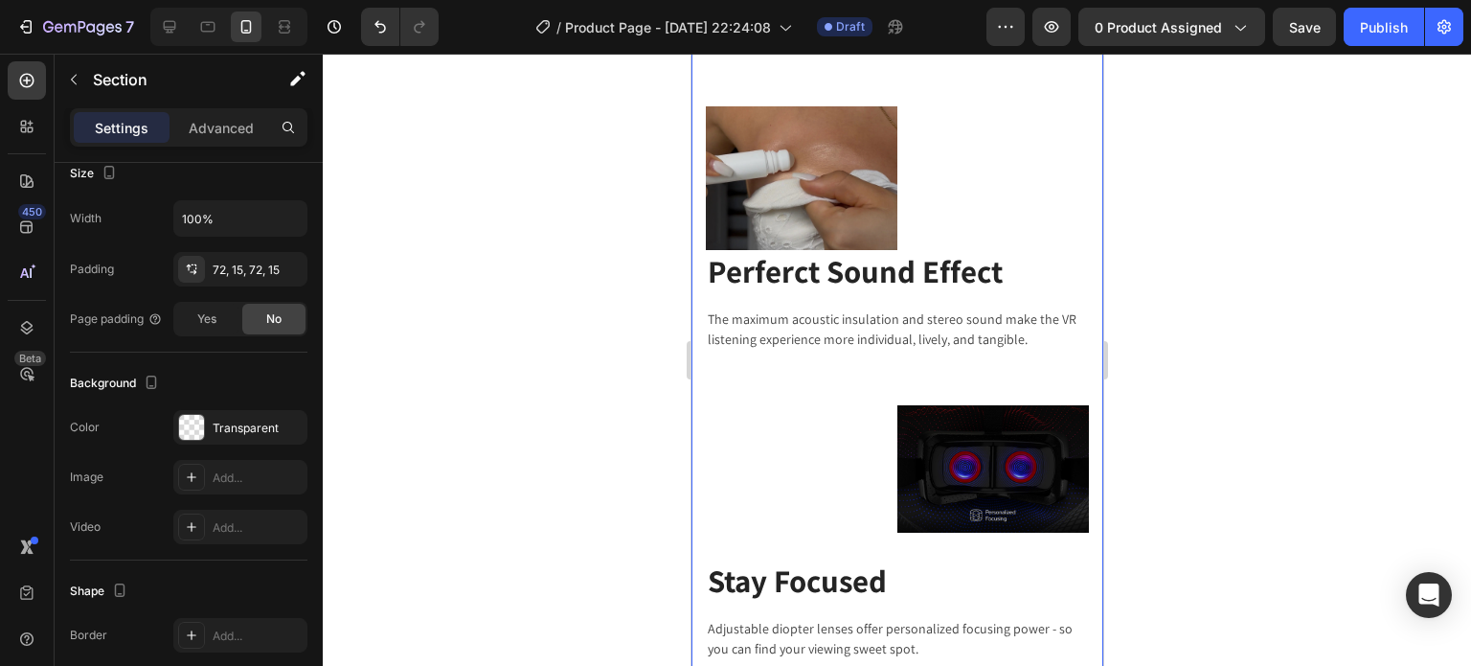
click at [510, 263] on div at bounding box center [897, 360] width 1148 height 612
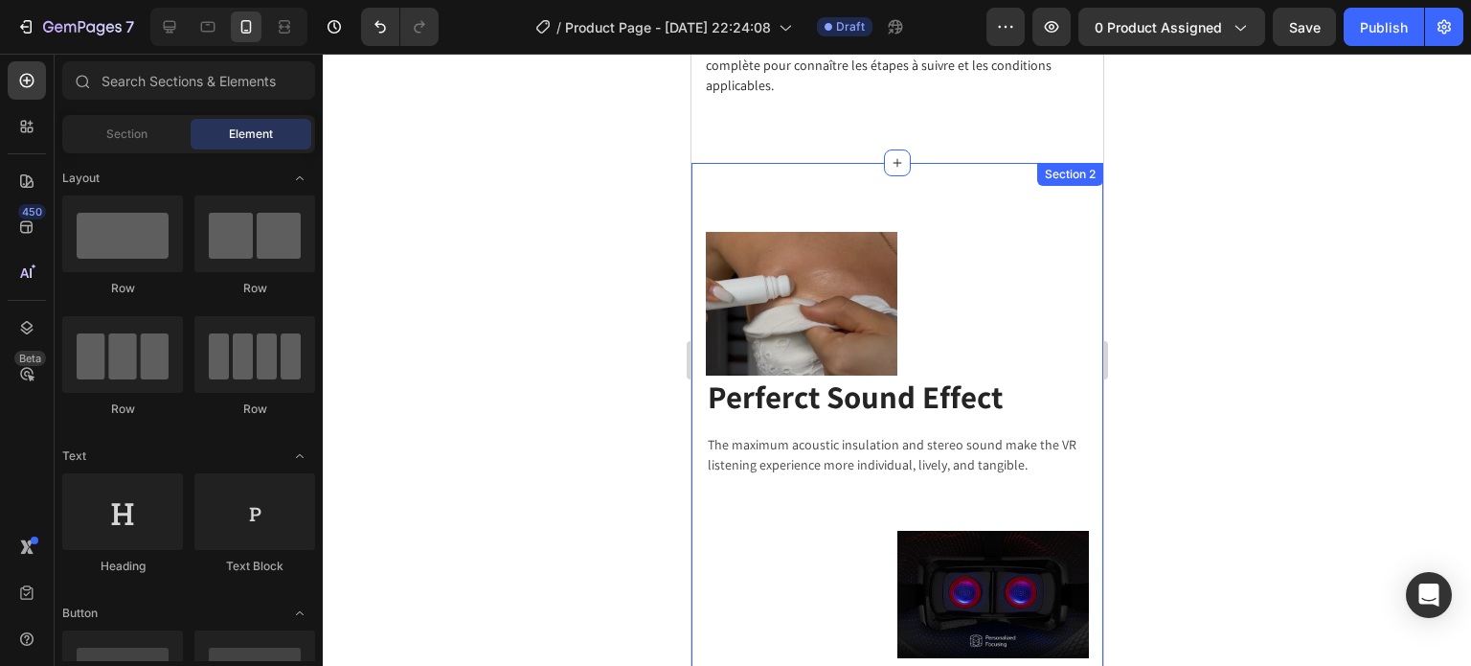
scroll to position [3062, 0]
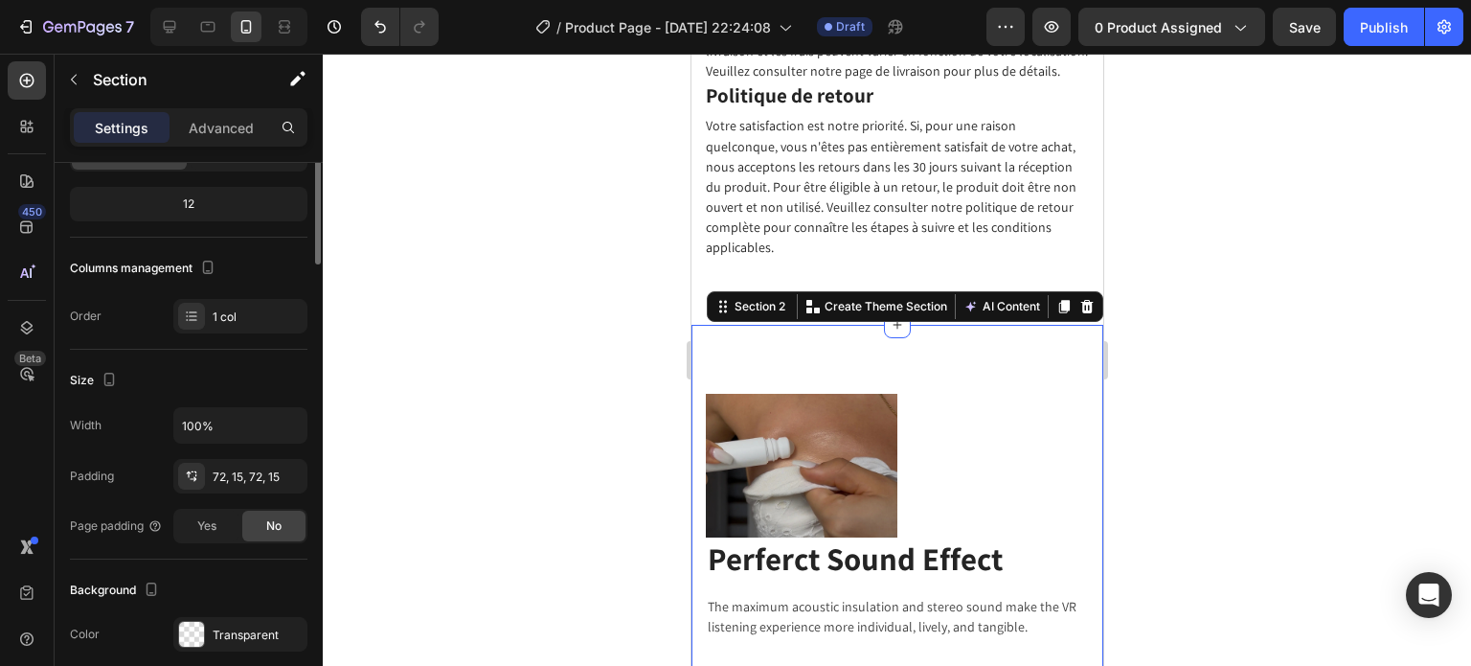
scroll to position [0, 0]
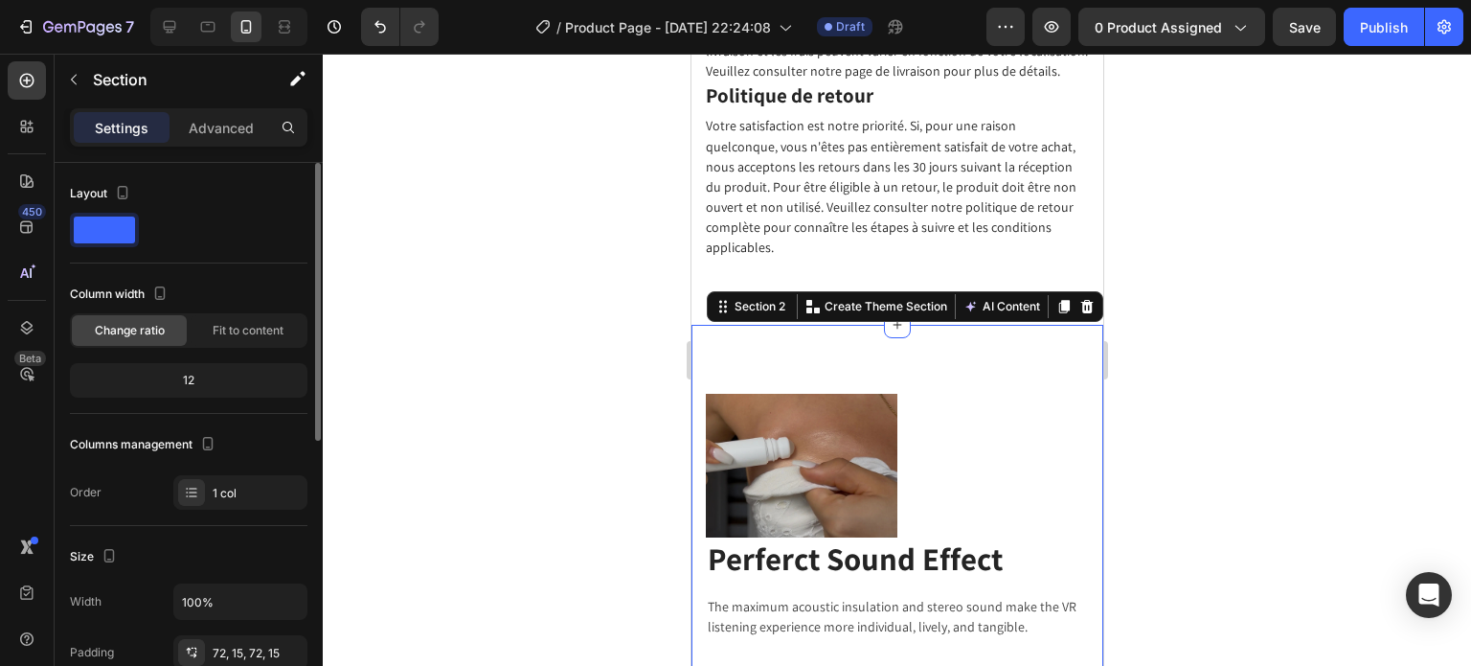
click at [215, 378] on div "12" at bounding box center [189, 380] width 230 height 27
click at [234, 335] on span "Fit to content" at bounding box center [248, 330] width 71 height 17
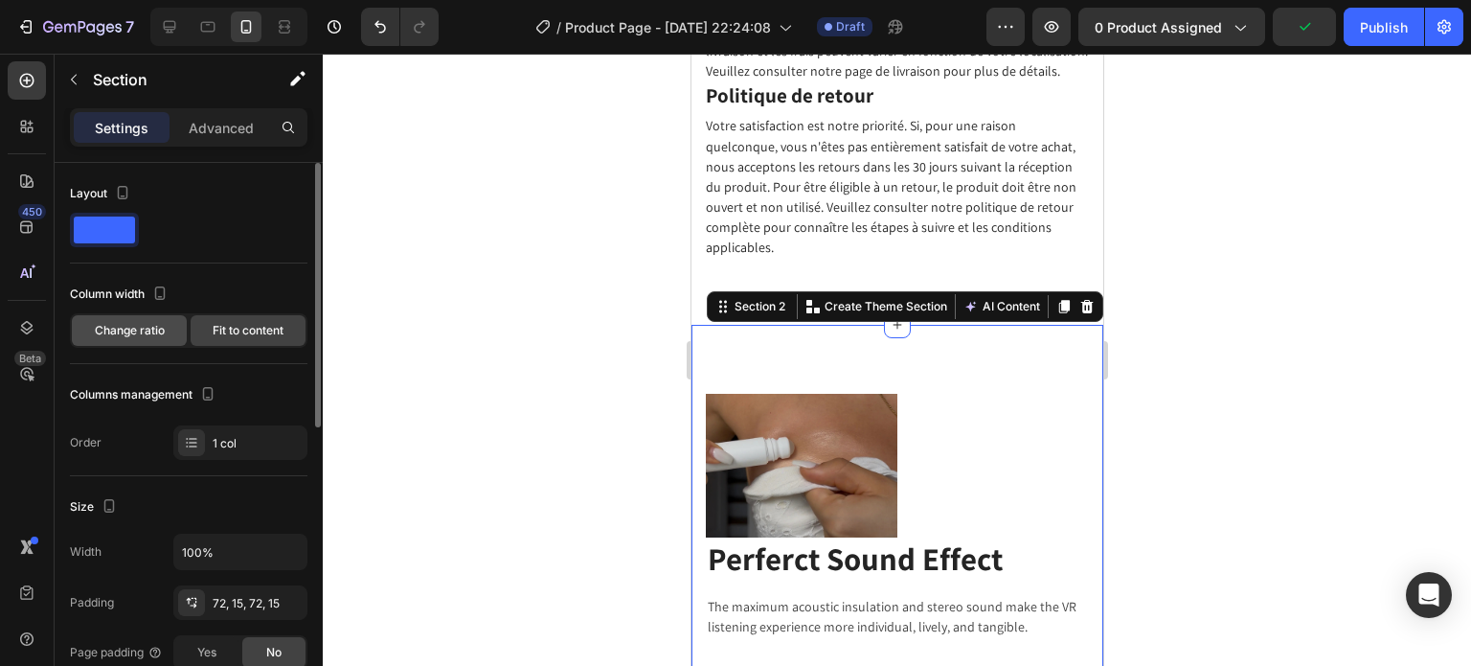
click at [171, 343] on div "Change ratio" at bounding box center [129, 330] width 115 height 31
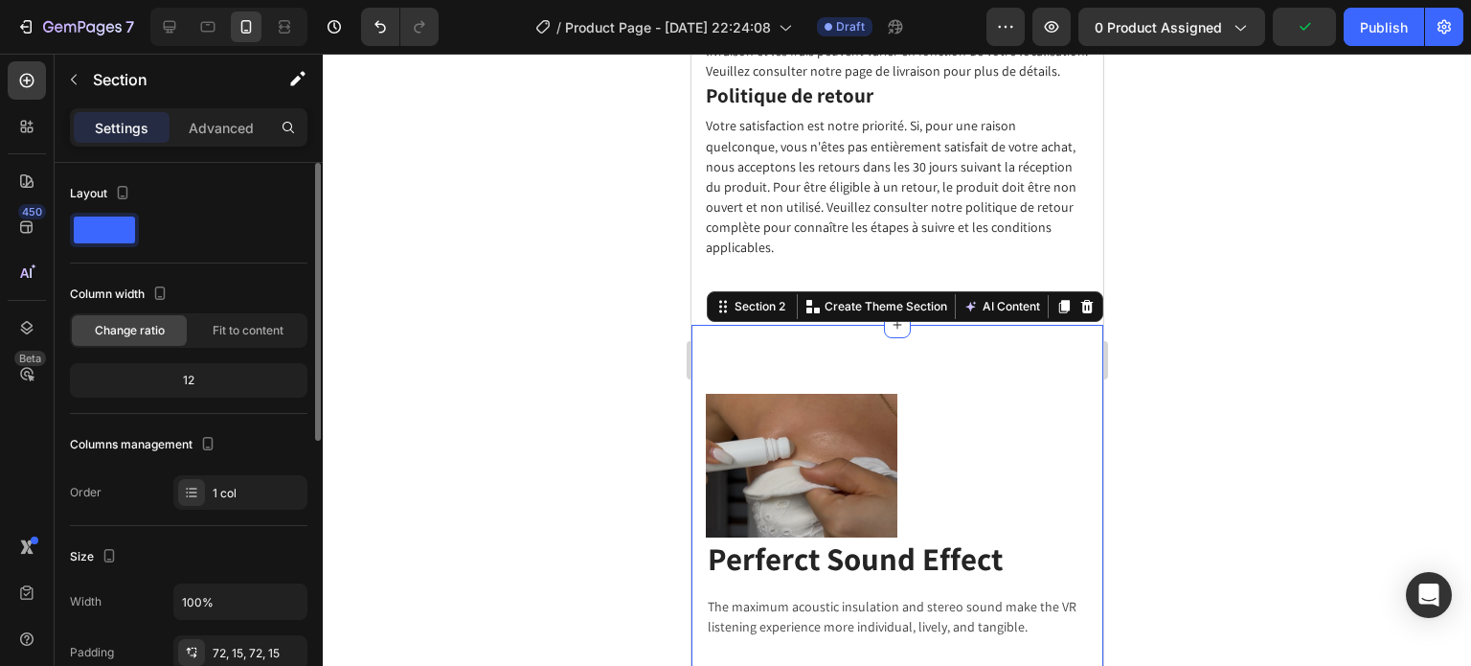
click at [206, 378] on div "12" at bounding box center [189, 380] width 230 height 27
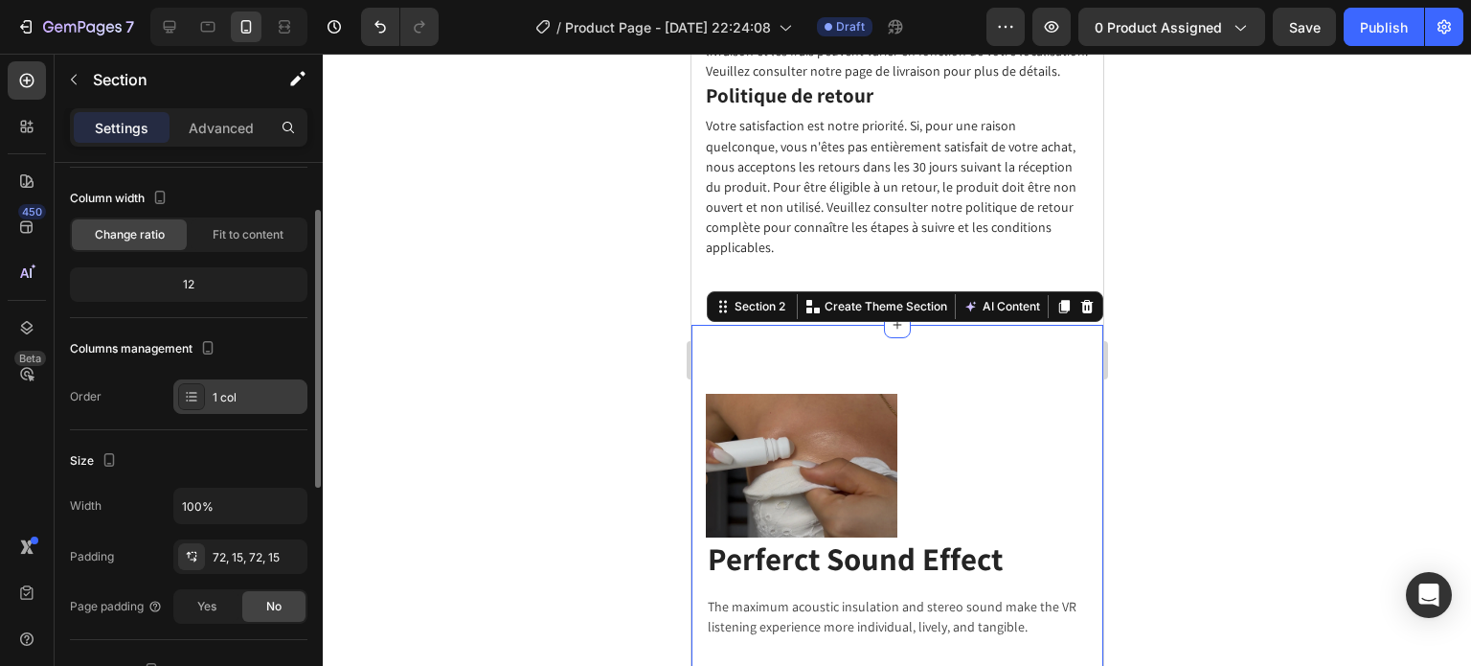
click at [194, 392] on icon at bounding box center [193, 392] width 8 height 1
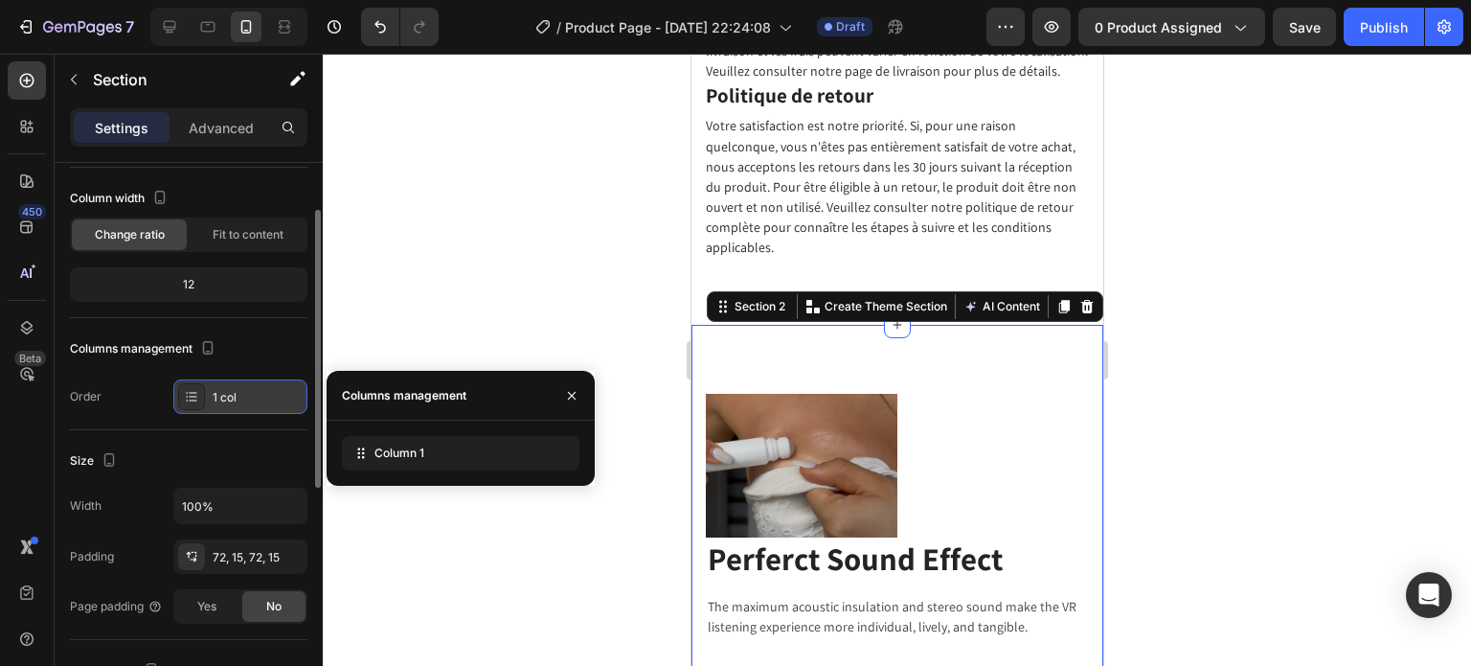
click at [222, 398] on div "1 col" at bounding box center [258, 397] width 90 height 17
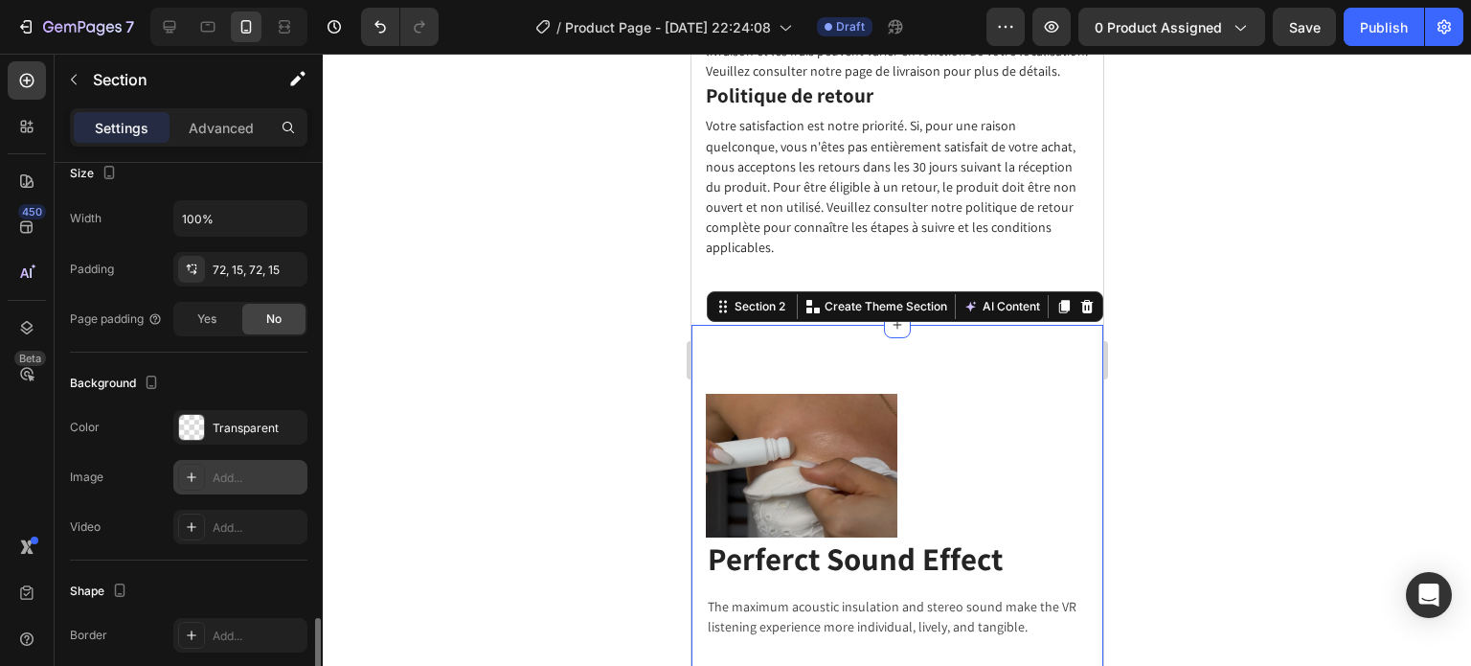
scroll to position [559, 0]
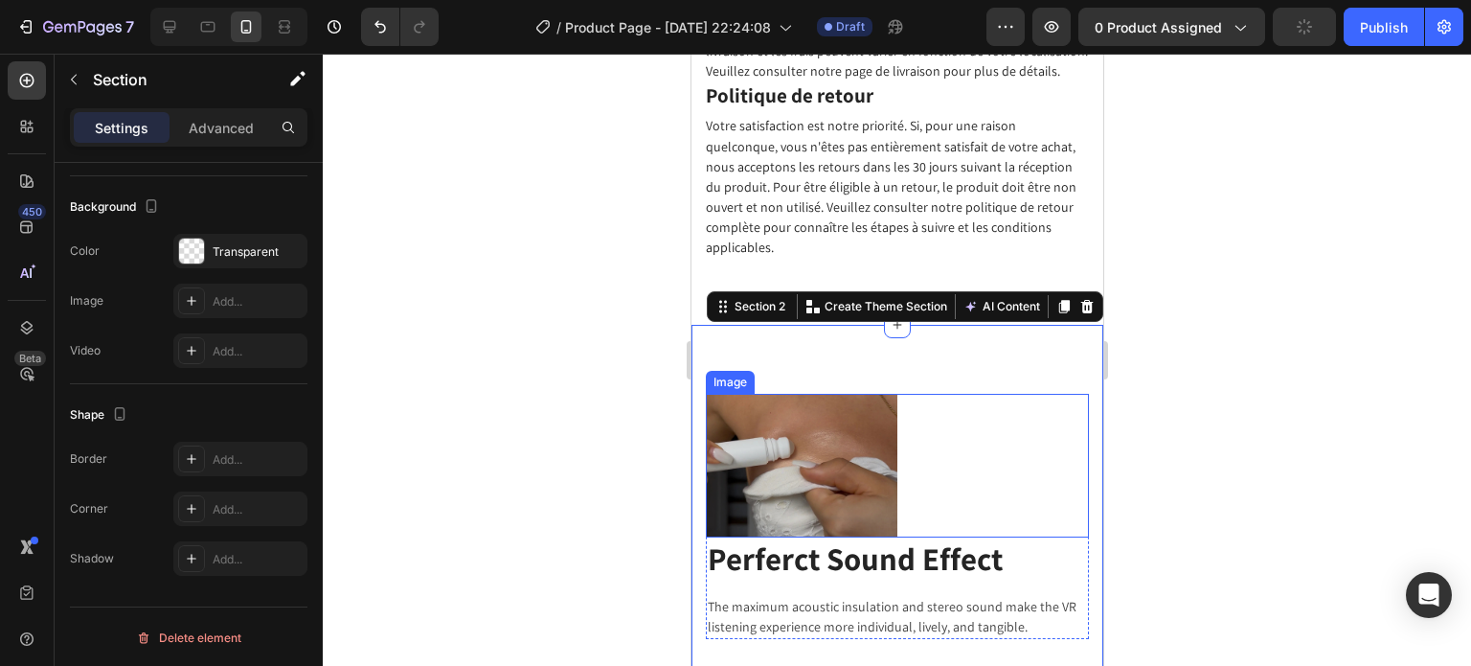
click at [813, 467] on img at bounding box center [801, 466] width 192 height 144
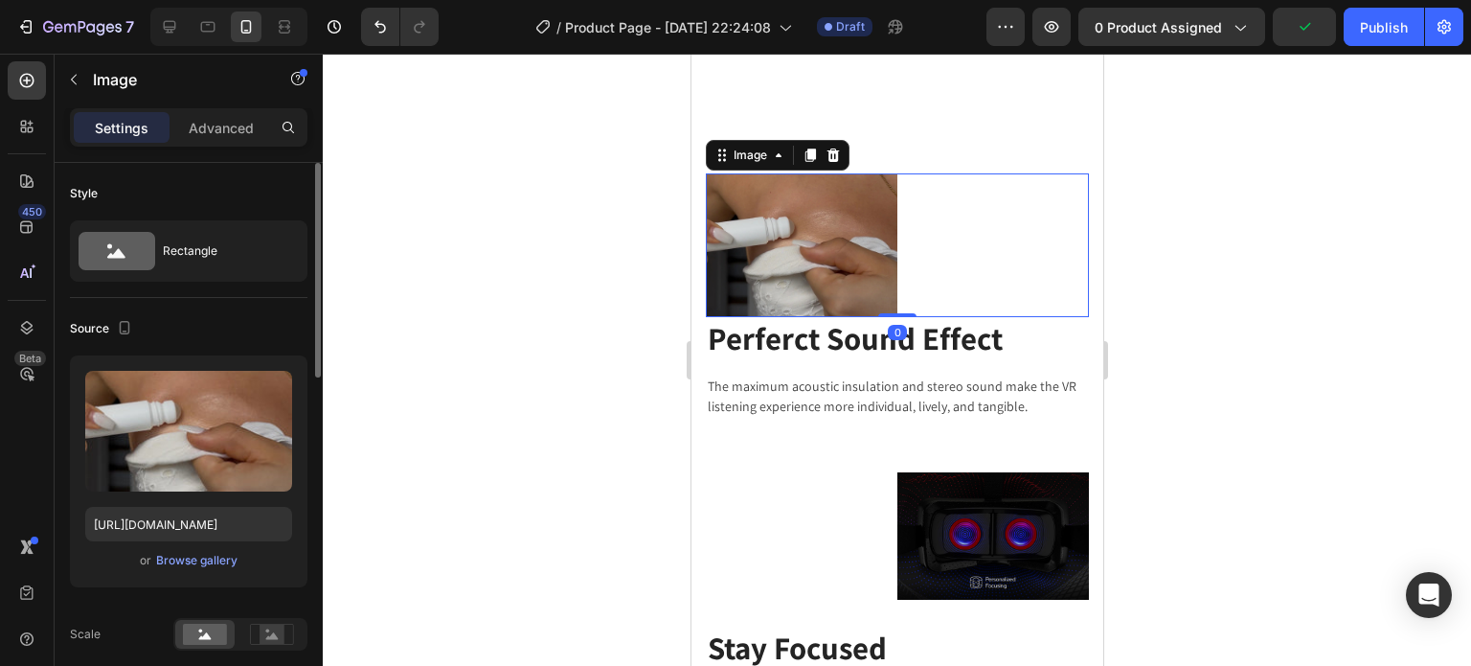
scroll to position [3445, 0]
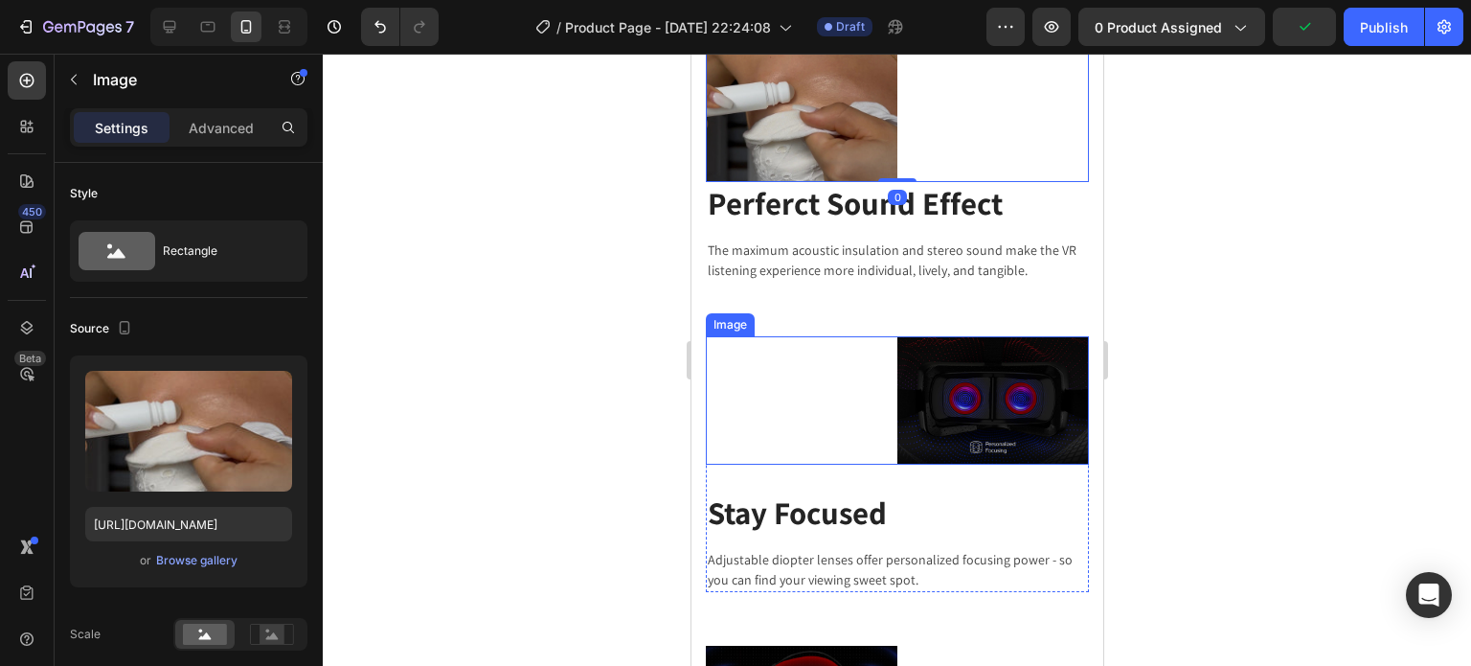
click at [926, 348] on img at bounding box center [992, 399] width 192 height 127
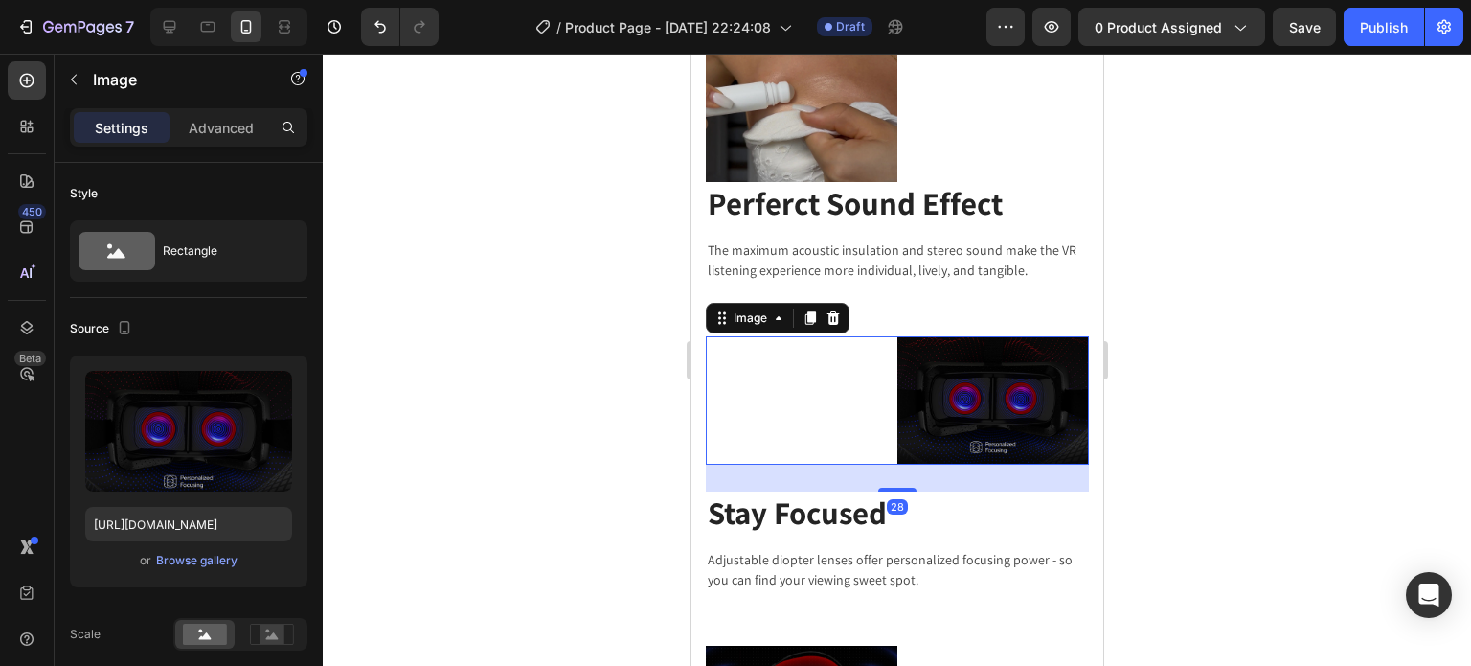
click at [968, 370] on img at bounding box center [992, 399] width 192 height 127
click at [974, 382] on img at bounding box center [992, 399] width 192 height 127
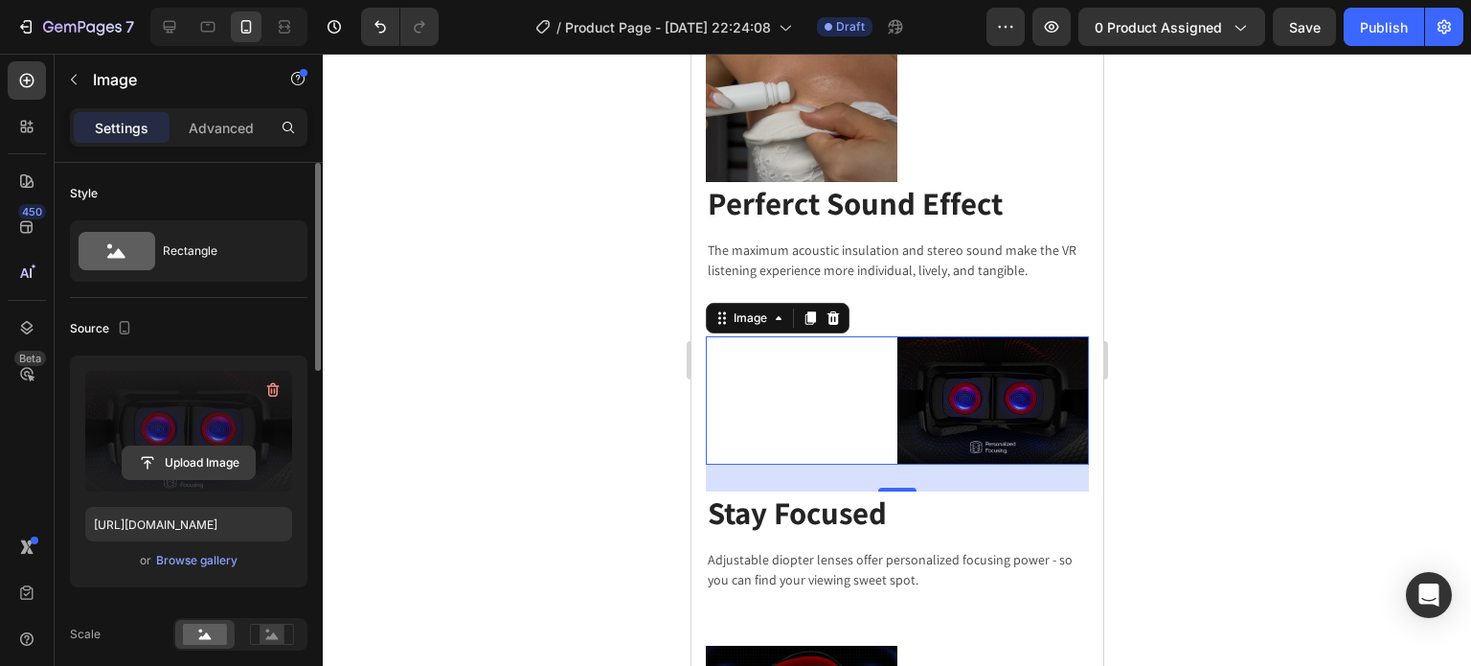
click at [184, 458] on input "file" at bounding box center [189, 462] width 132 height 33
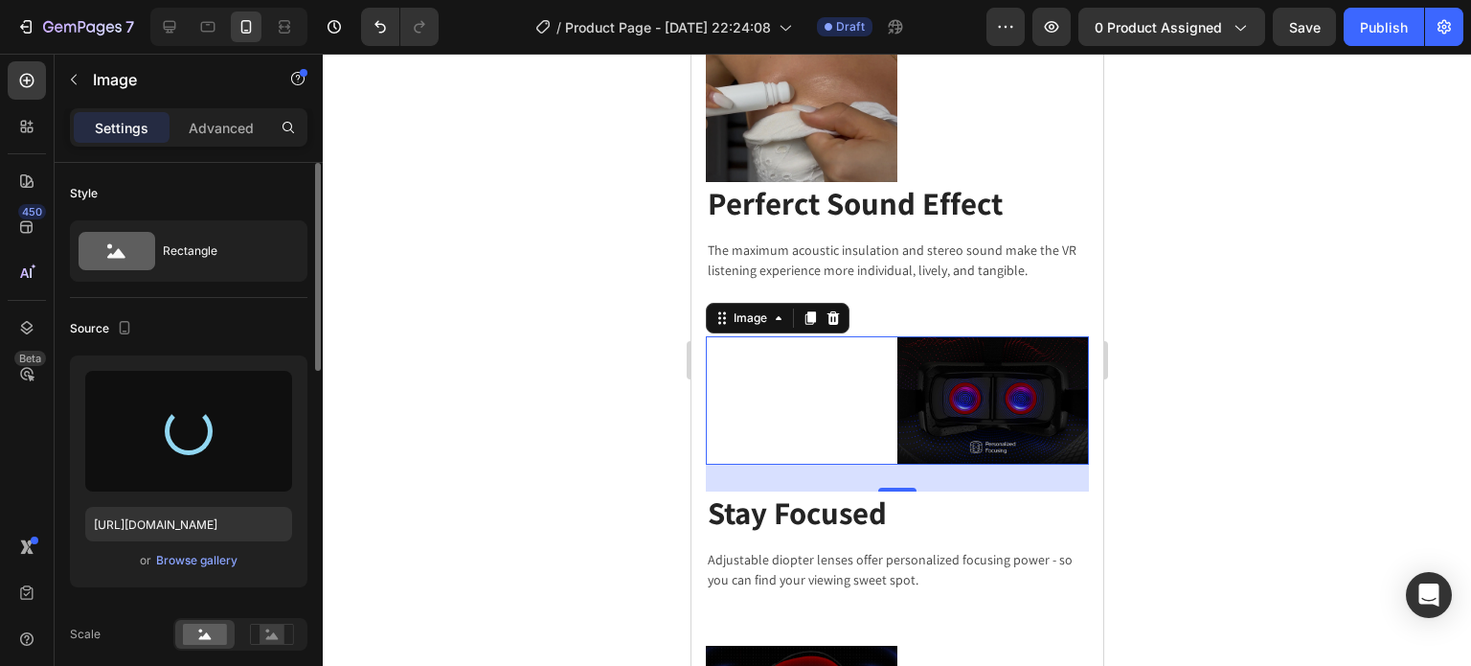
type input "[URL][DOMAIN_NAME]"
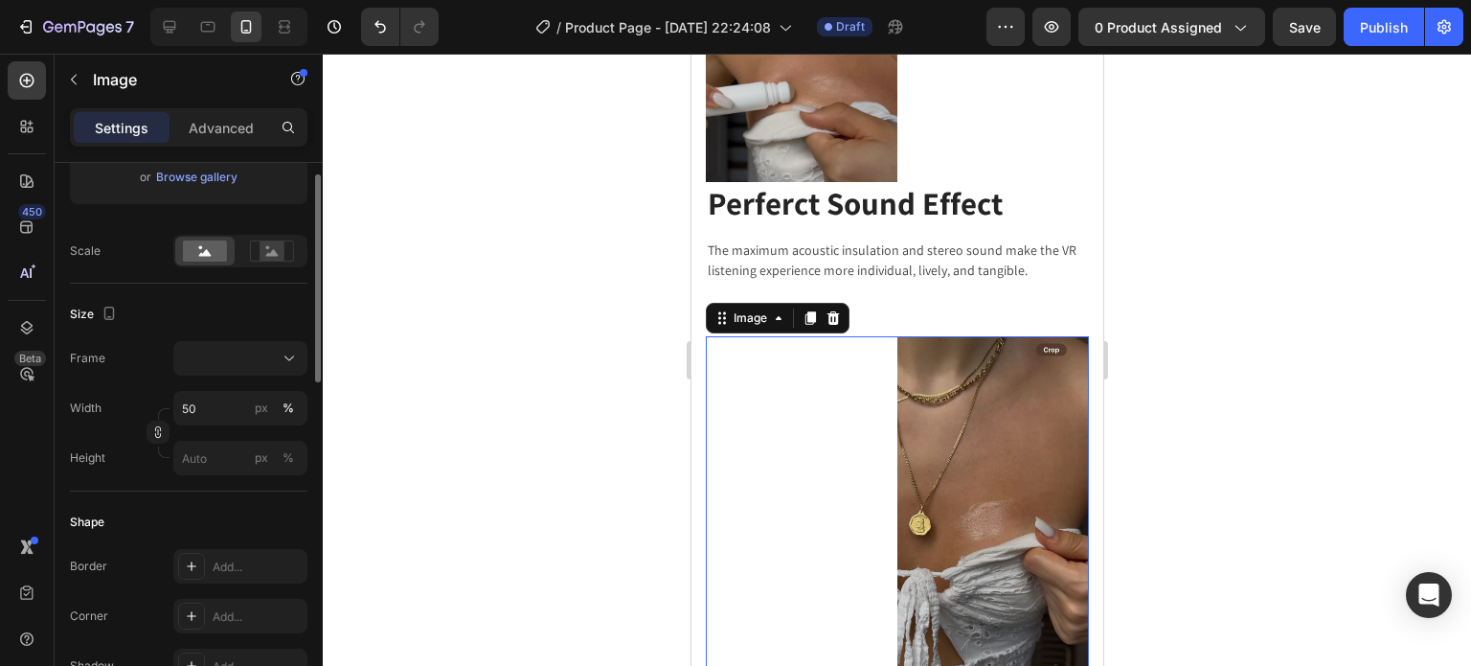
scroll to position [192, 0]
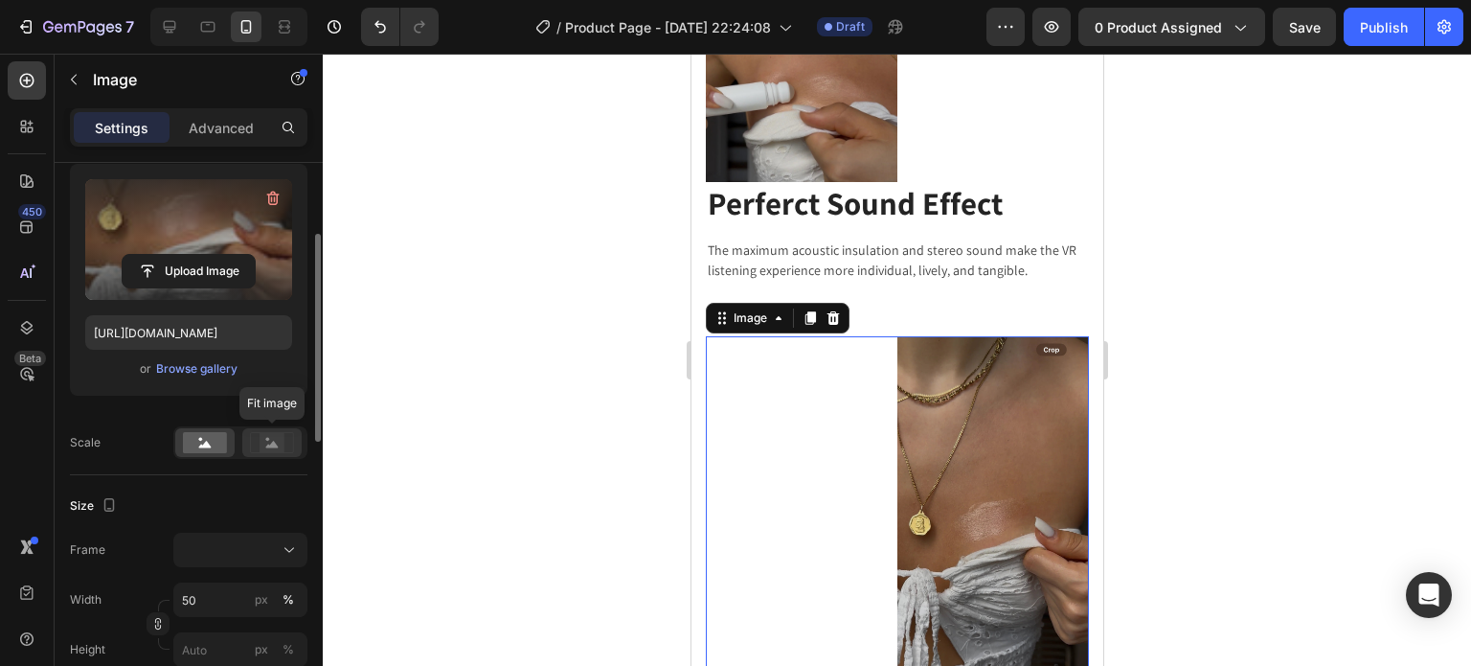
click at [283, 439] on rect at bounding box center [272, 442] width 25 height 19
click at [212, 442] on rect at bounding box center [205, 442] width 44 height 21
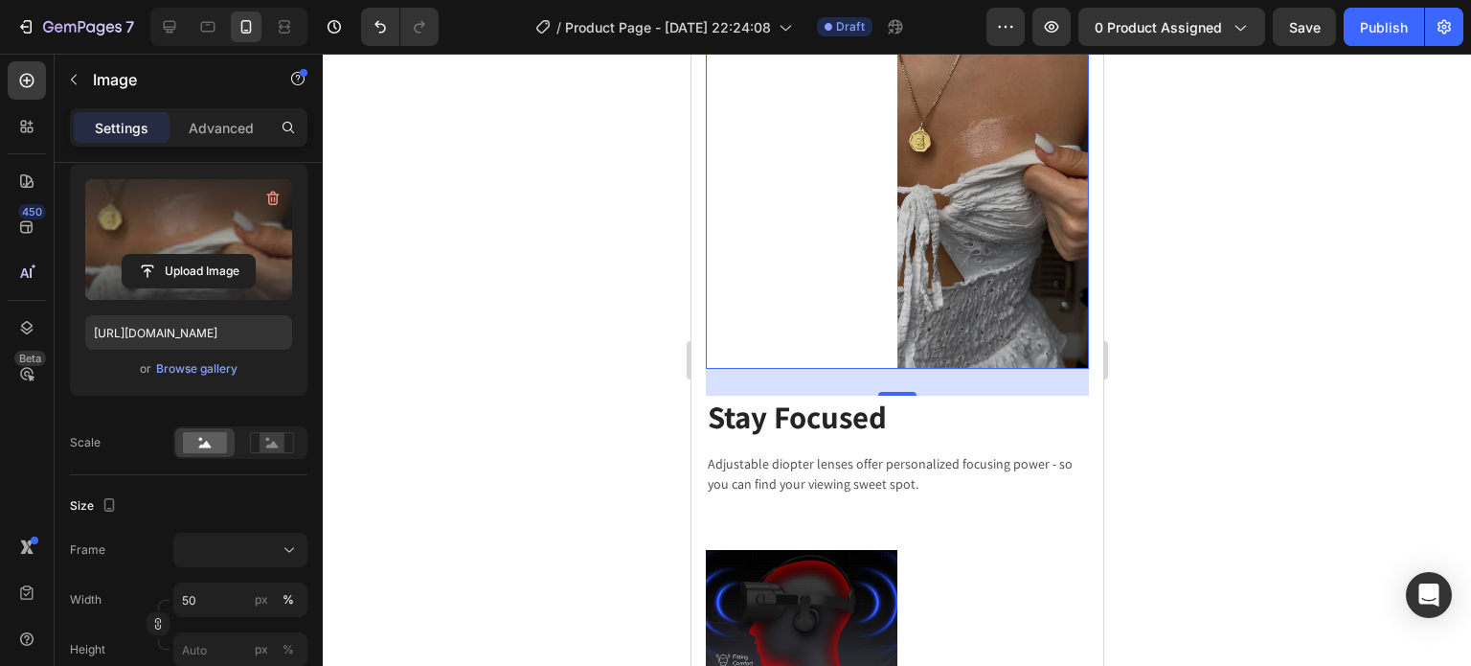
scroll to position [3801, 0]
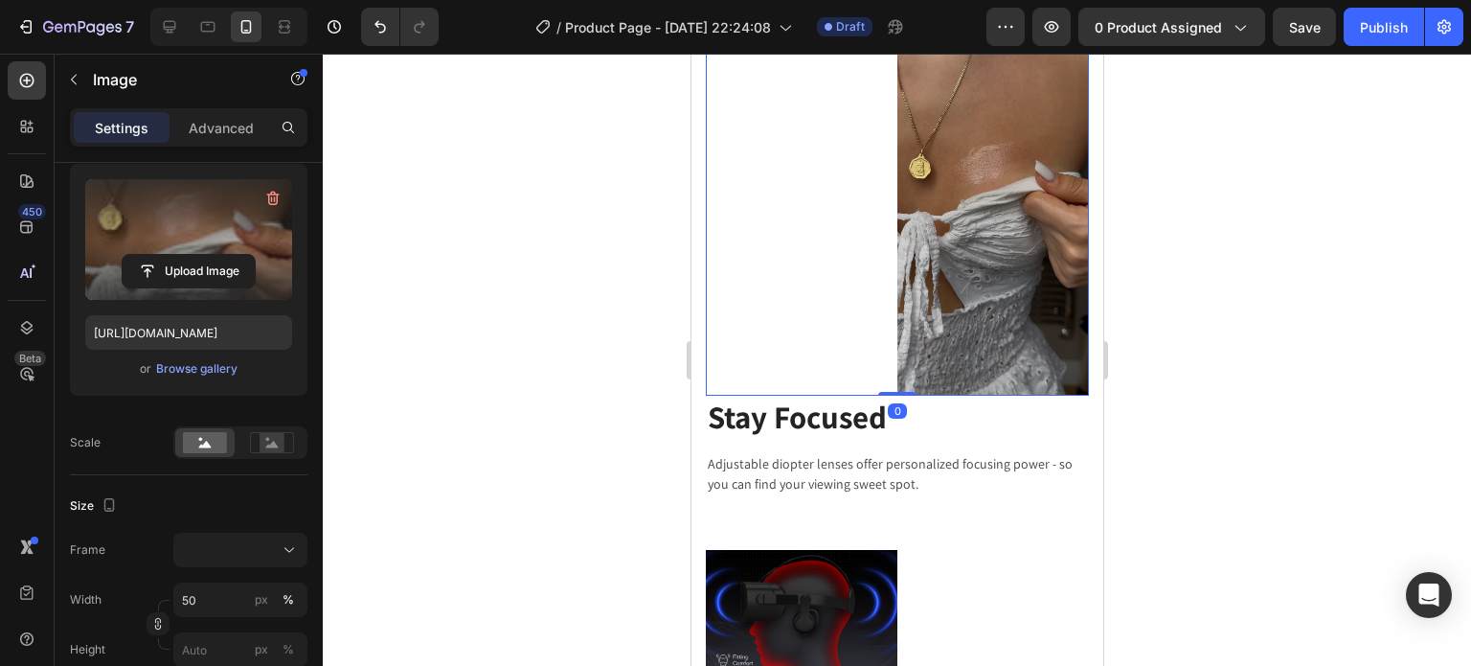
drag, startPoint x: 882, startPoint y: 369, endPoint x: 1264, endPoint y: 430, distance: 387.0
click at [884, 331] on div "Image 0" at bounding box center [896, 188] width 383 height 416
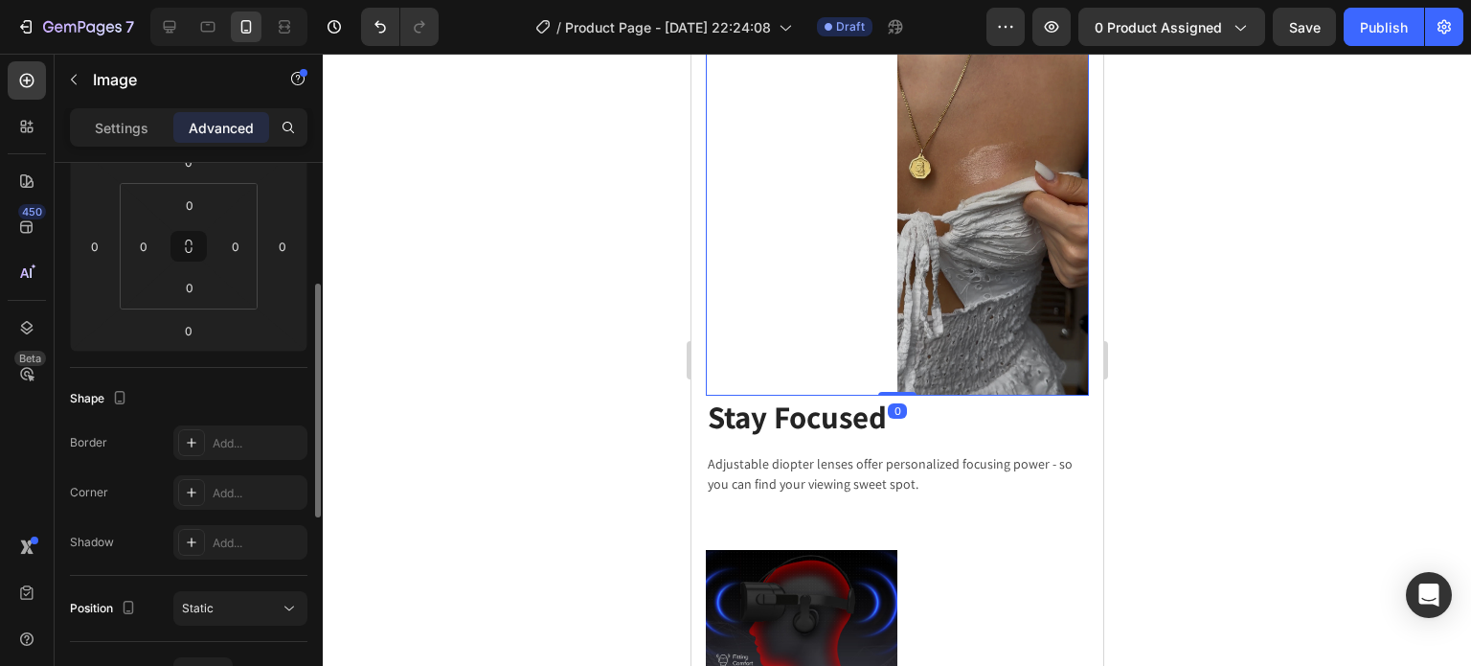
scroll to position [96, 0]
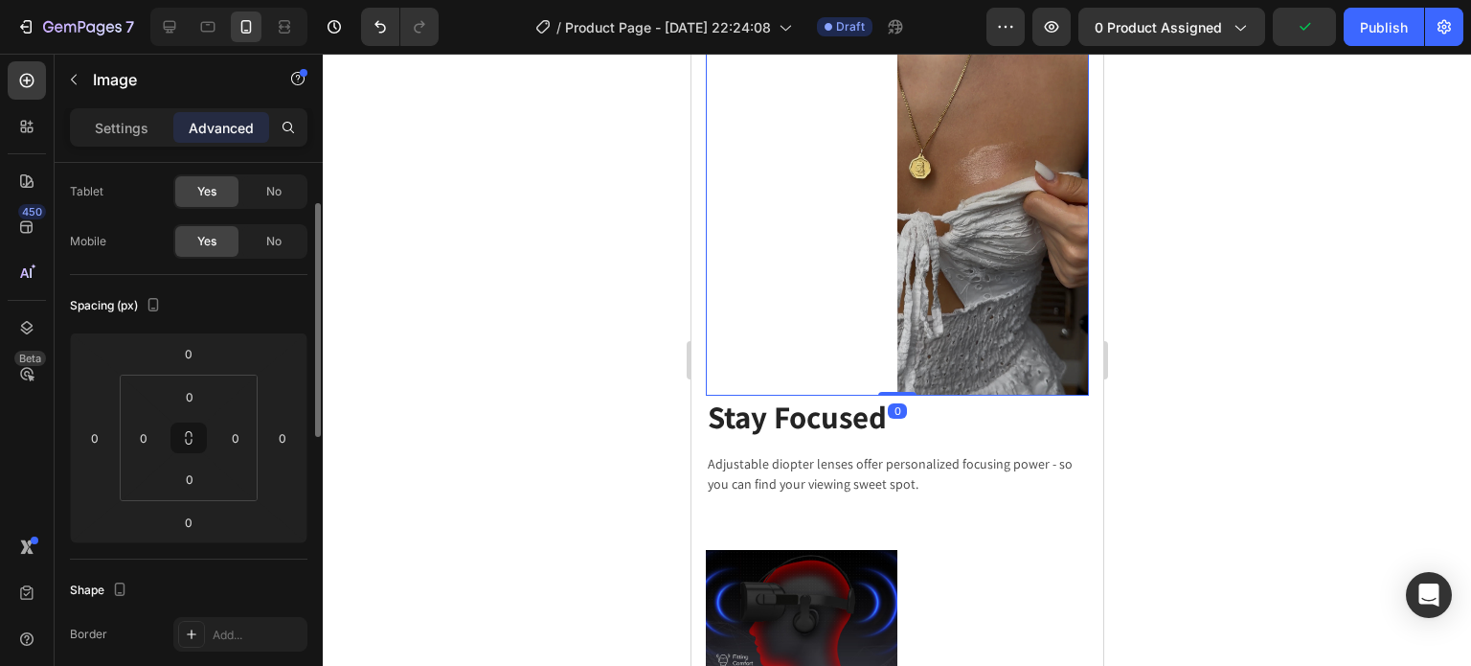
click at [123, 138] on div "Settings" at bounding box center [122, 127] width 96 height 31
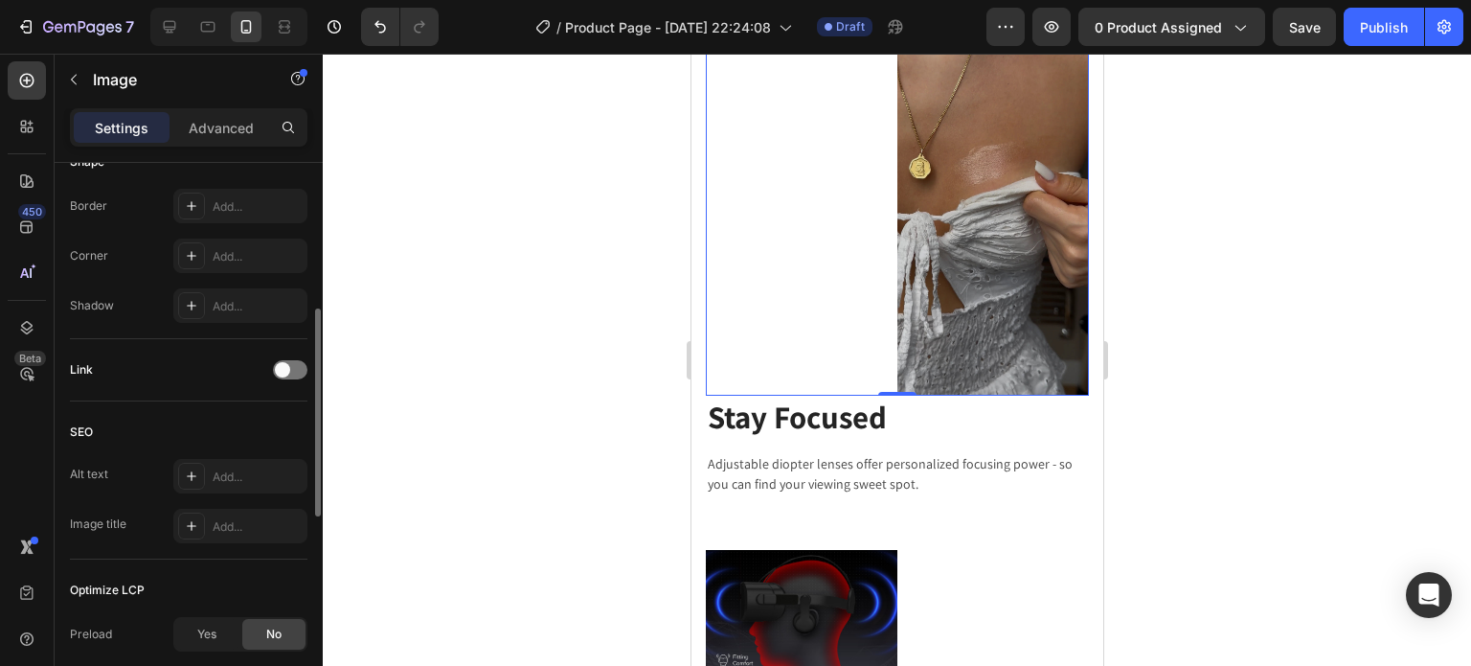
scroll to position [552, 0]
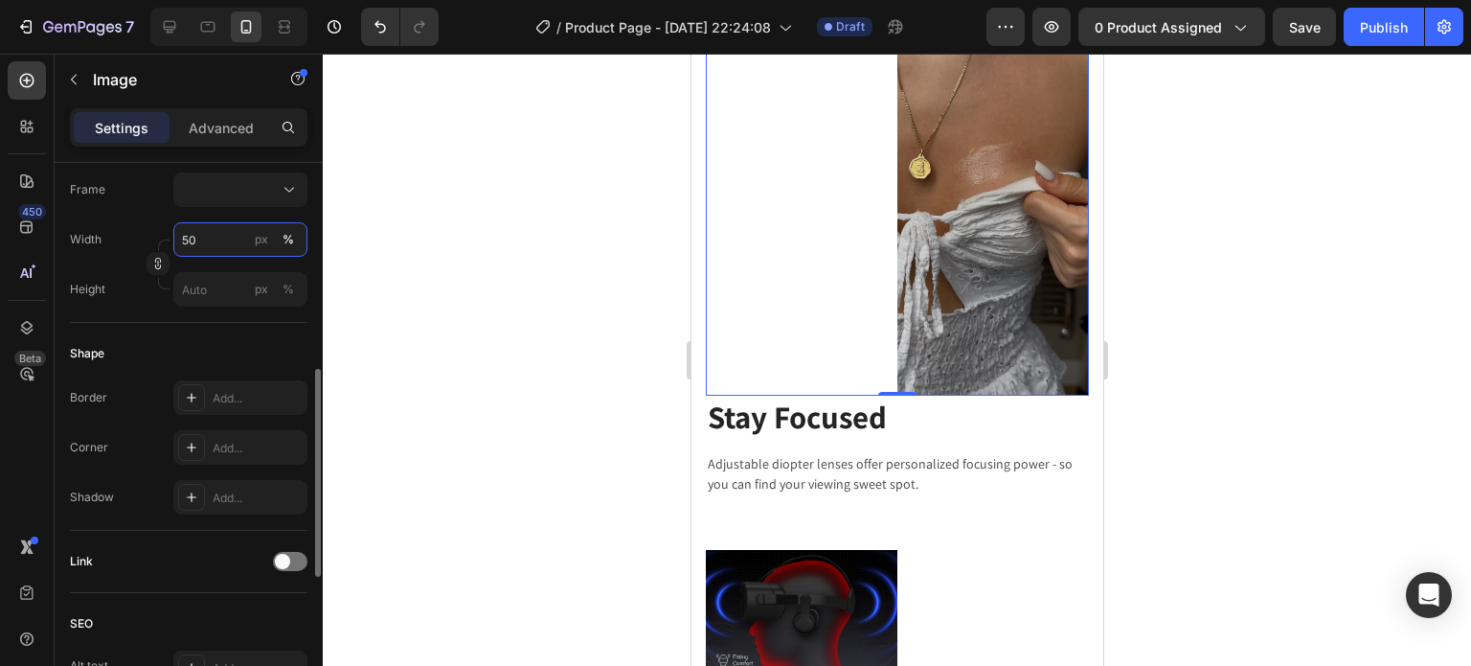
click at [231, 252] on input "50" at bounding box center [240, 239] width 134 height 34
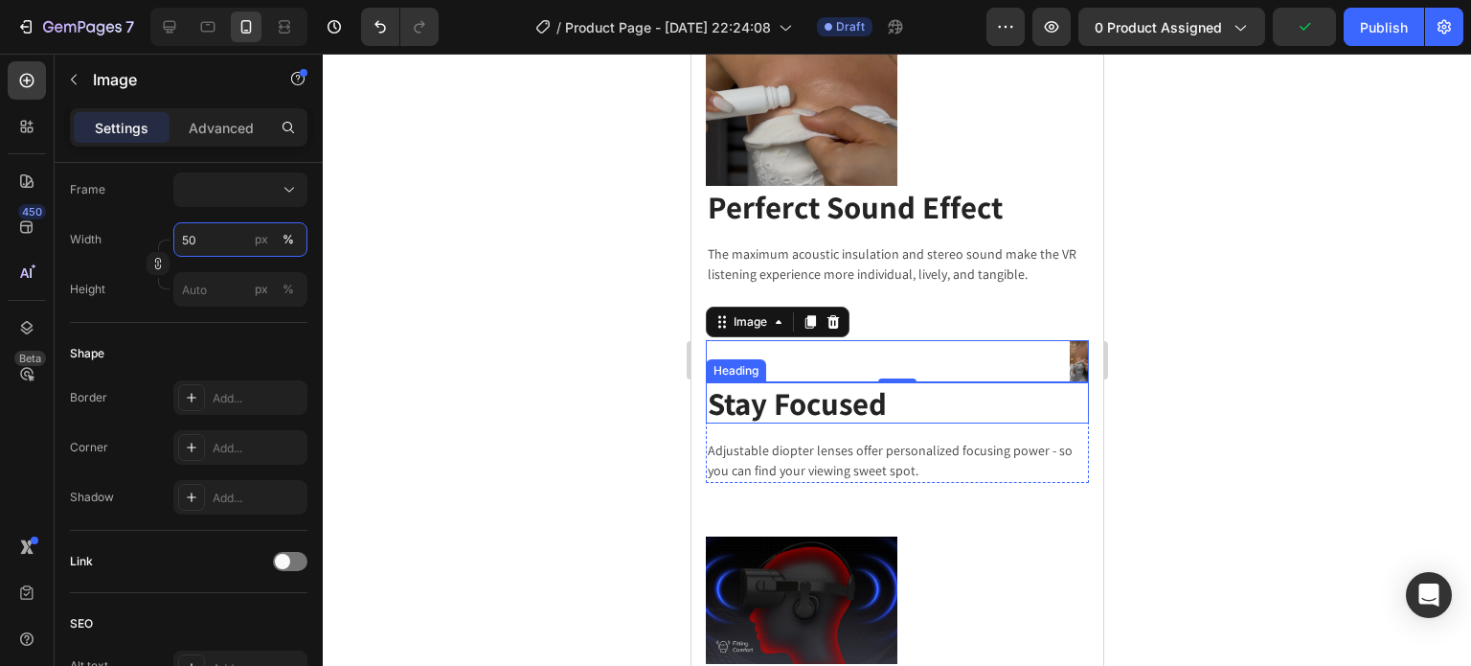
type input "50"
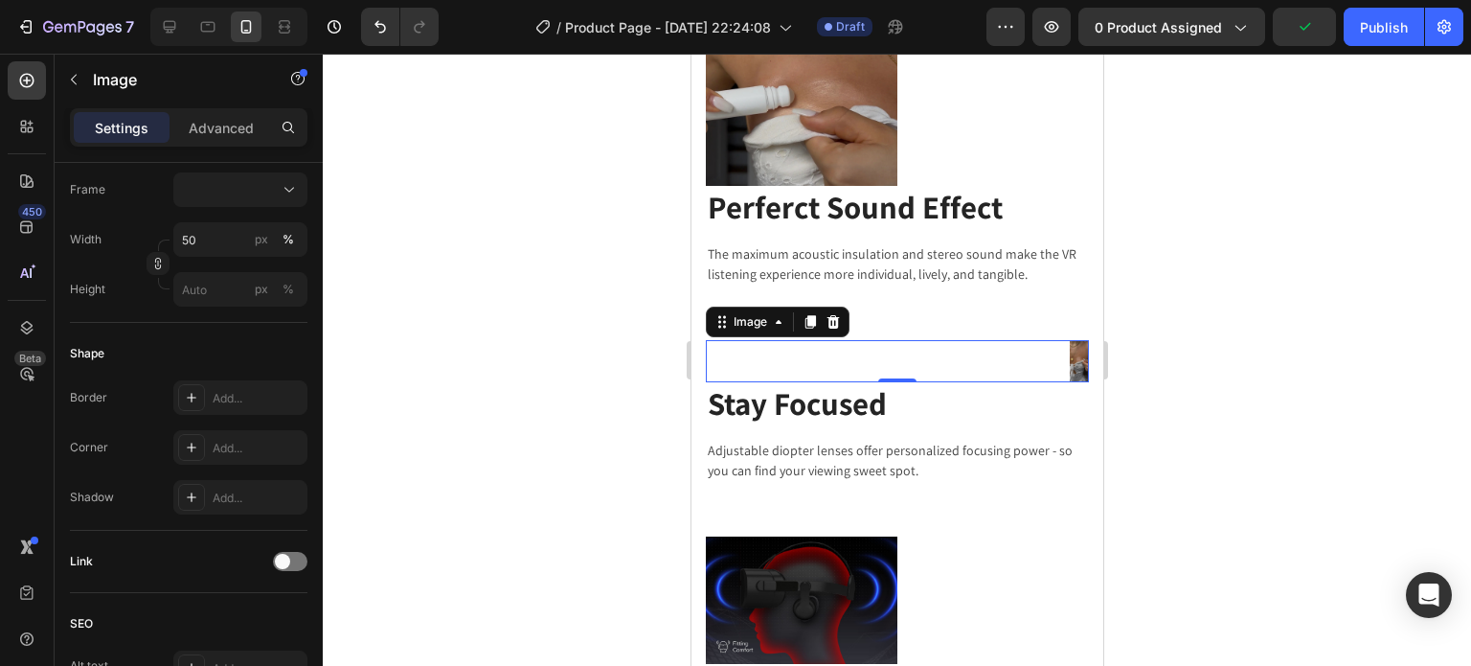
click at [895, 369] on div at bounding box center [896, 360] width 383 height 41
drag, startPoint x: 895, startPoint y: 372, endPoint x: 890, endPoint y: 381, distance: 11.2
click at [893, 351] on div "Image 0" at bounding box center [896, 360] width 383 height 41
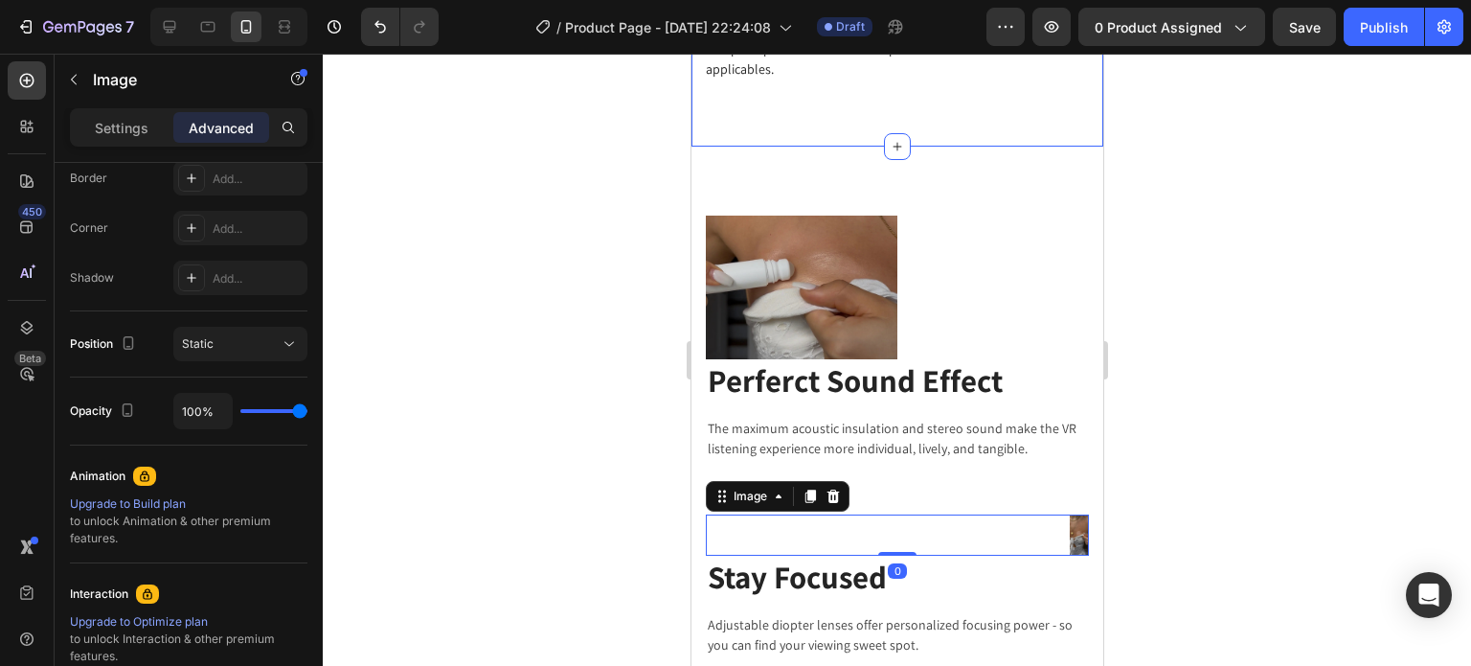
scroll to position [3115, 0]
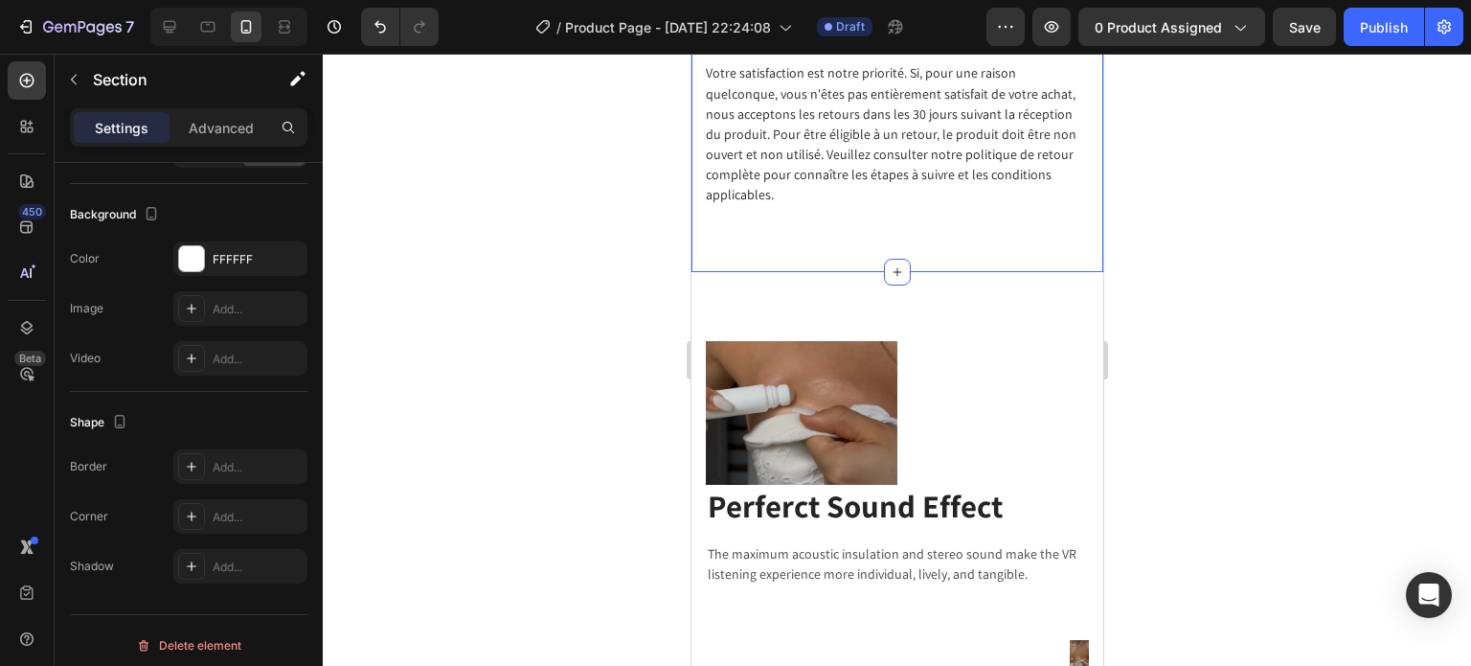
scroll to position [0, 0]
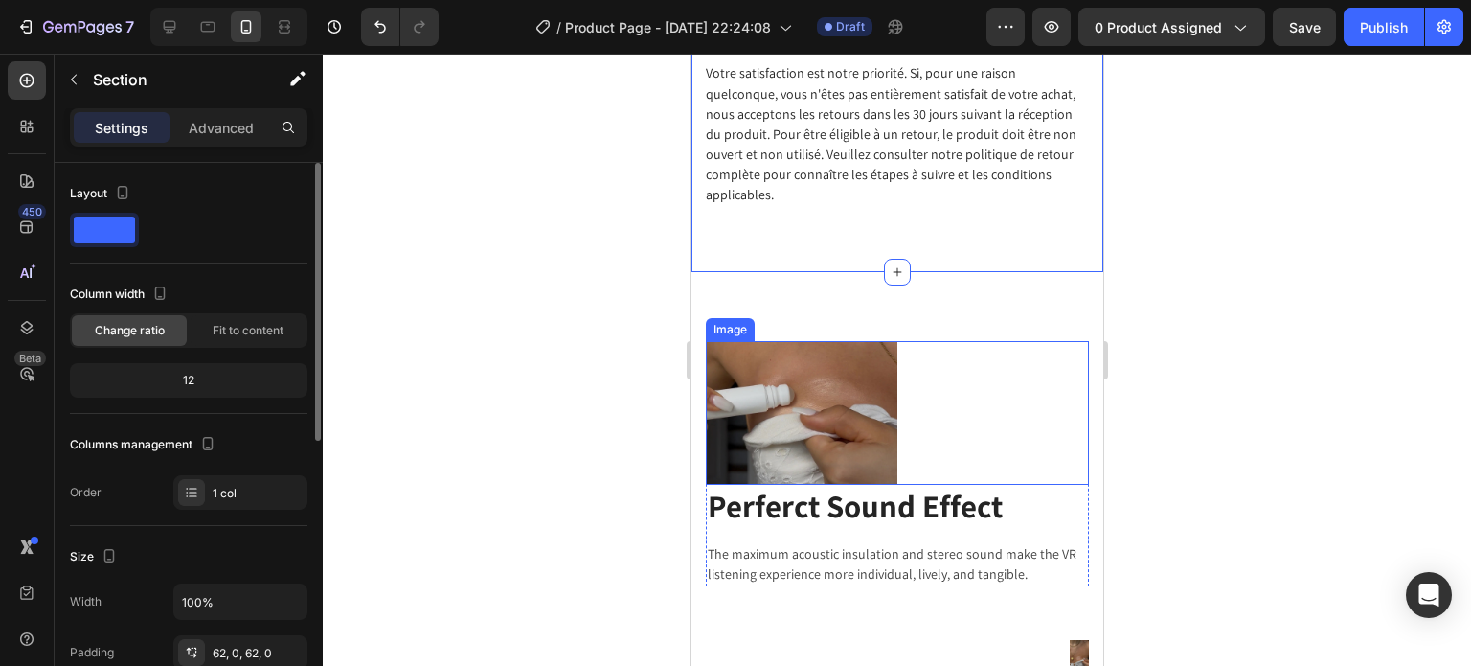
click at [801, 442] on img at bounding box center [801, 413] width 192 height 144
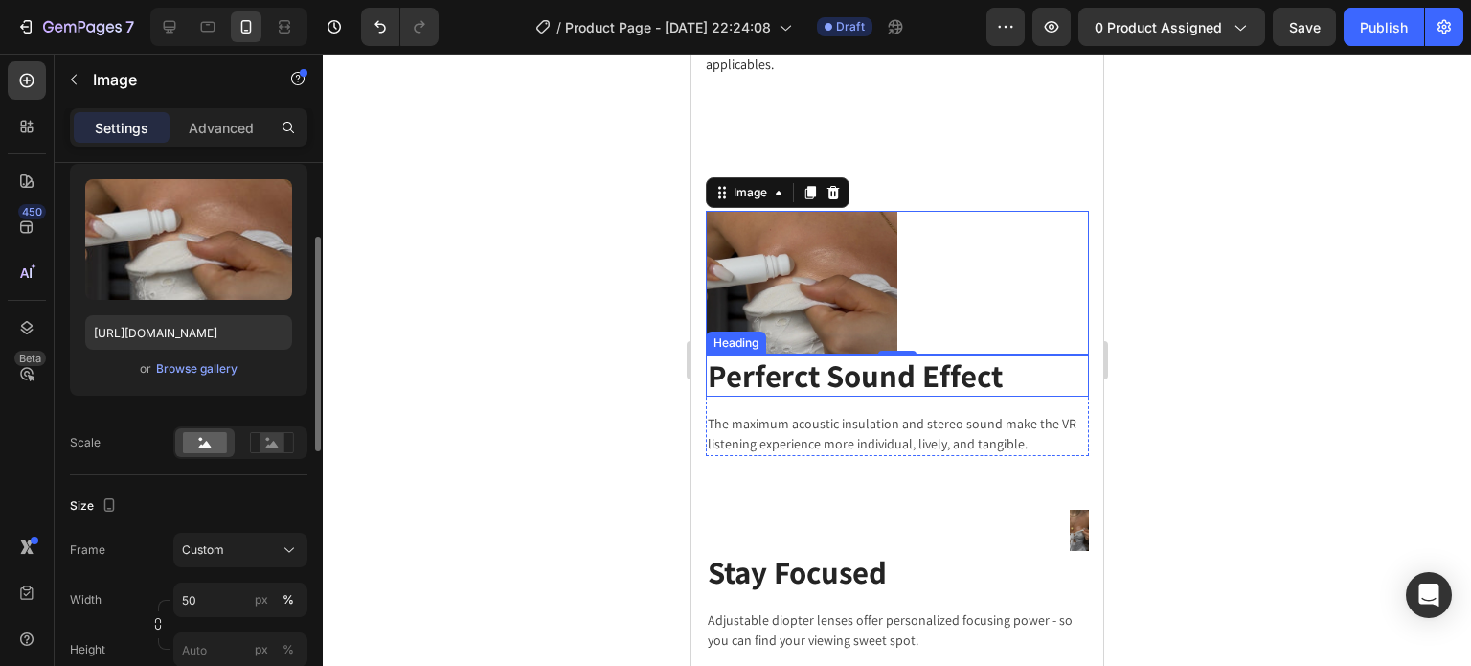
scroll to position [3402, 0]
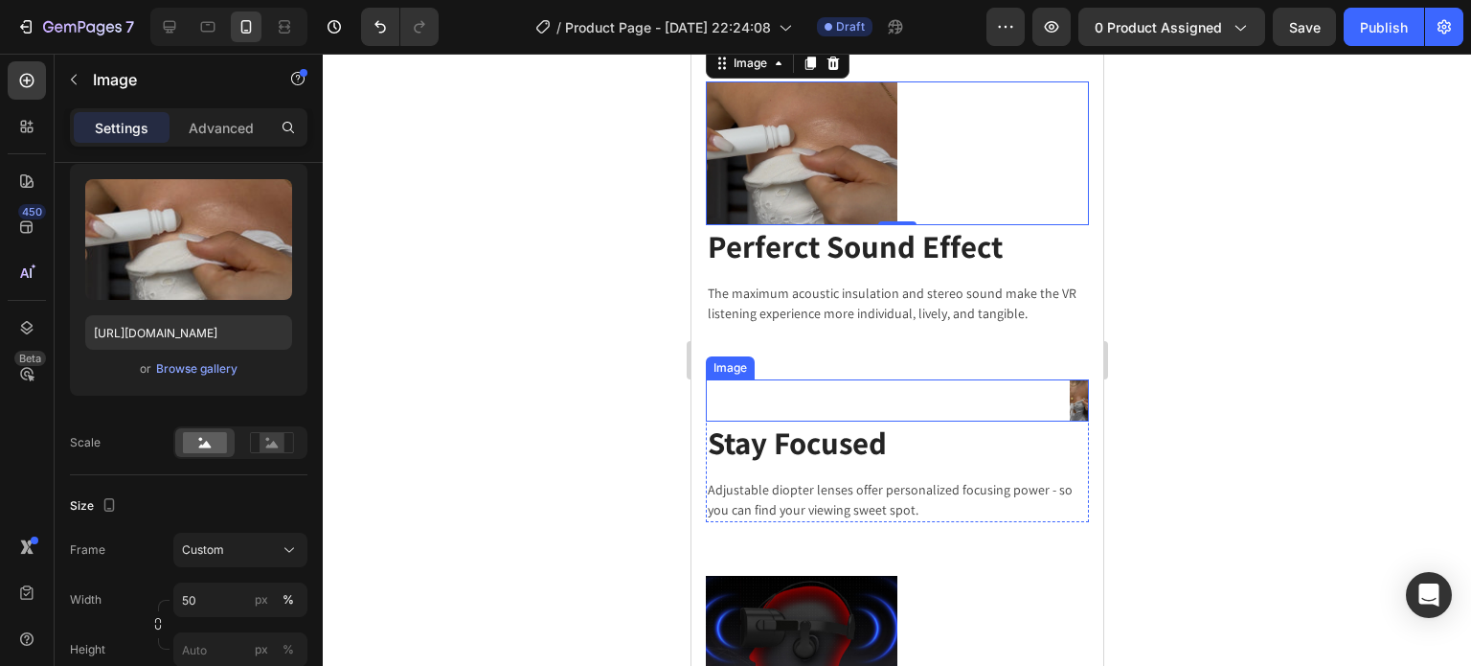
click at [1069, 394] on img at bounding box center [1078, 399] width 19 height 41
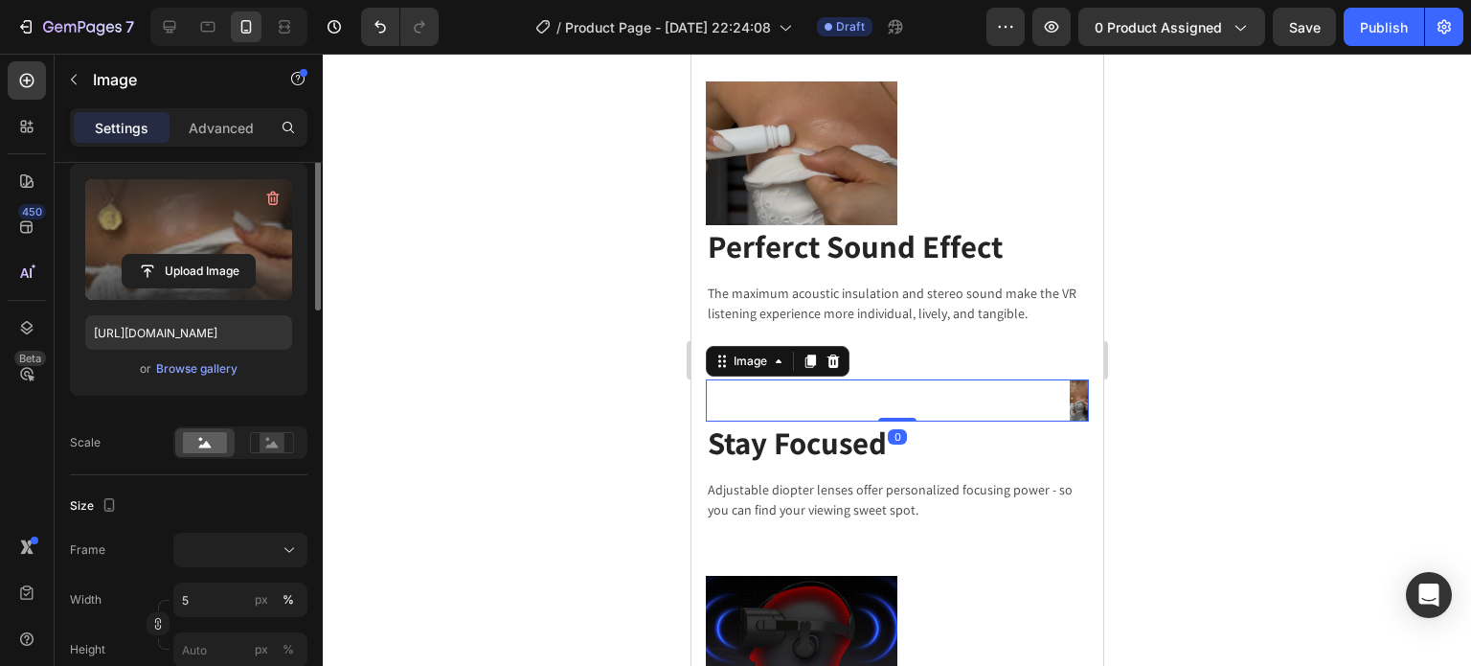
scroll to position [0, 0]
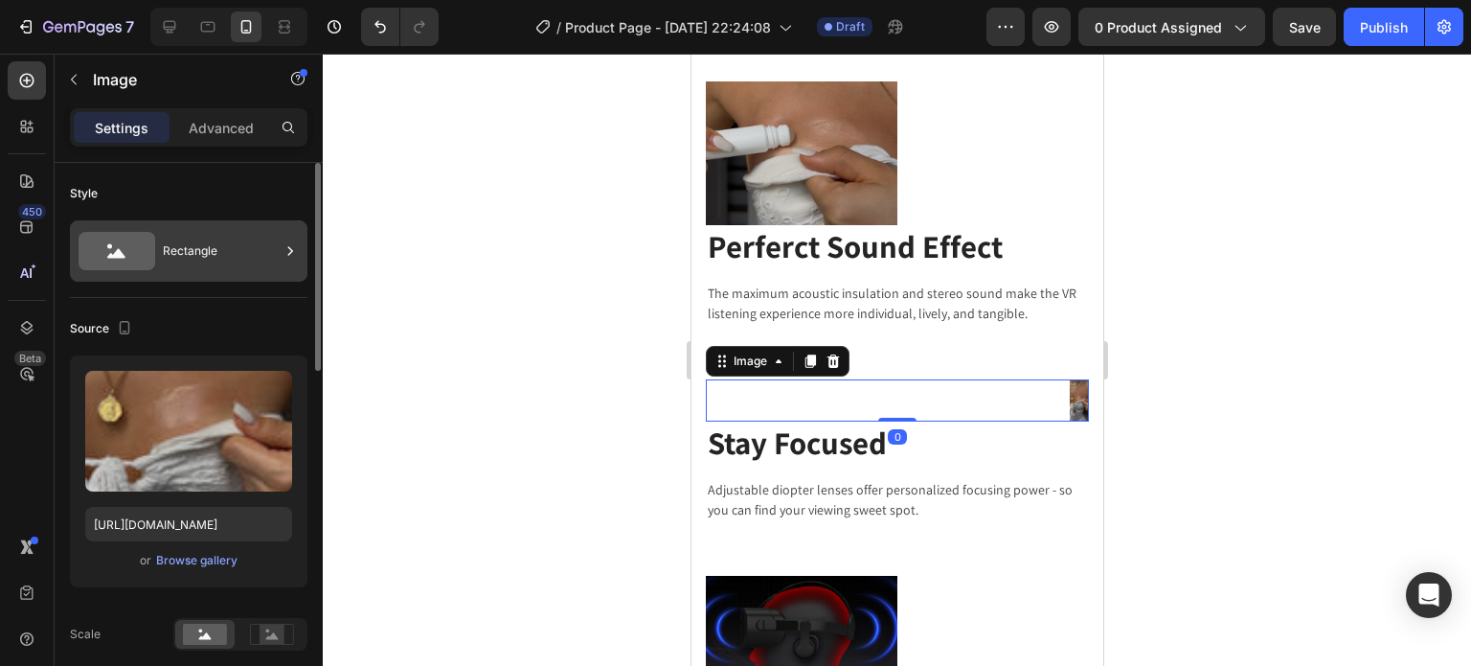
click at [199, 253] on div "Rectangle" at bounding box center [221, 251] width 117 height 44
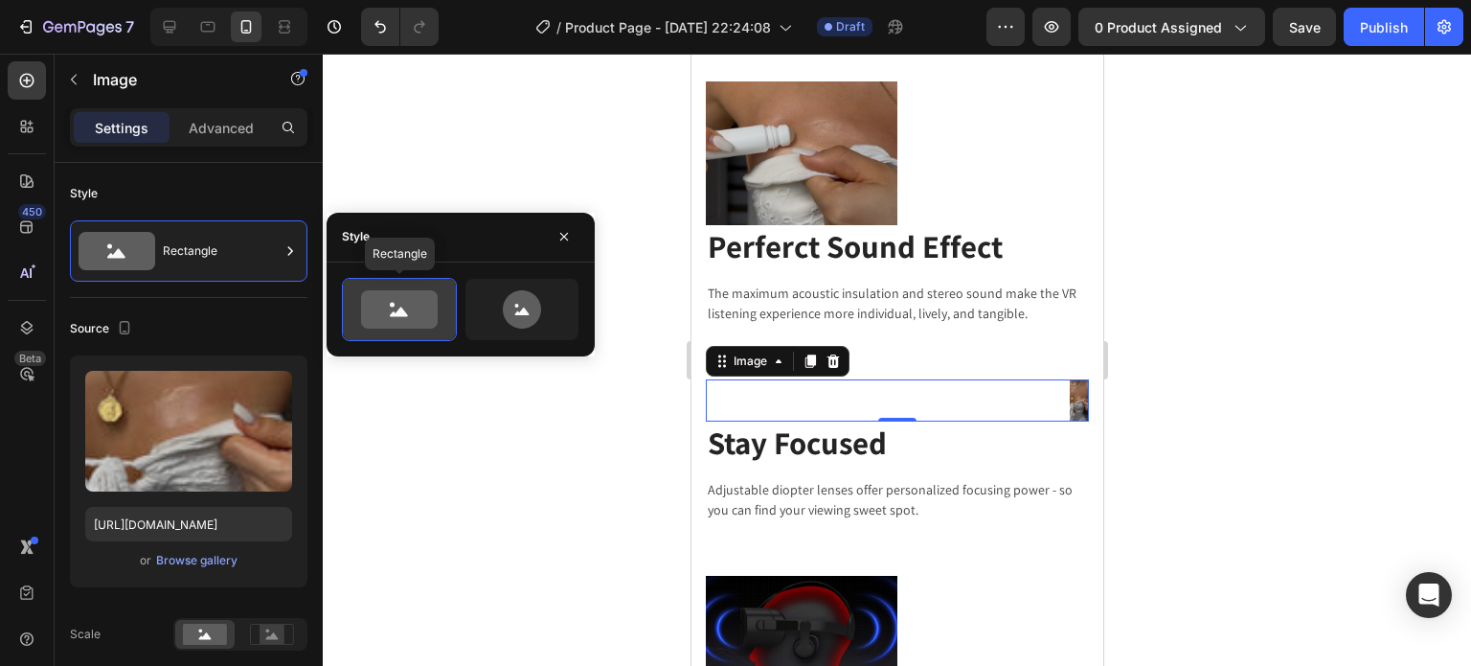
click at [356, 295] on icon at bounding box center [399, 309] width 90 height 38
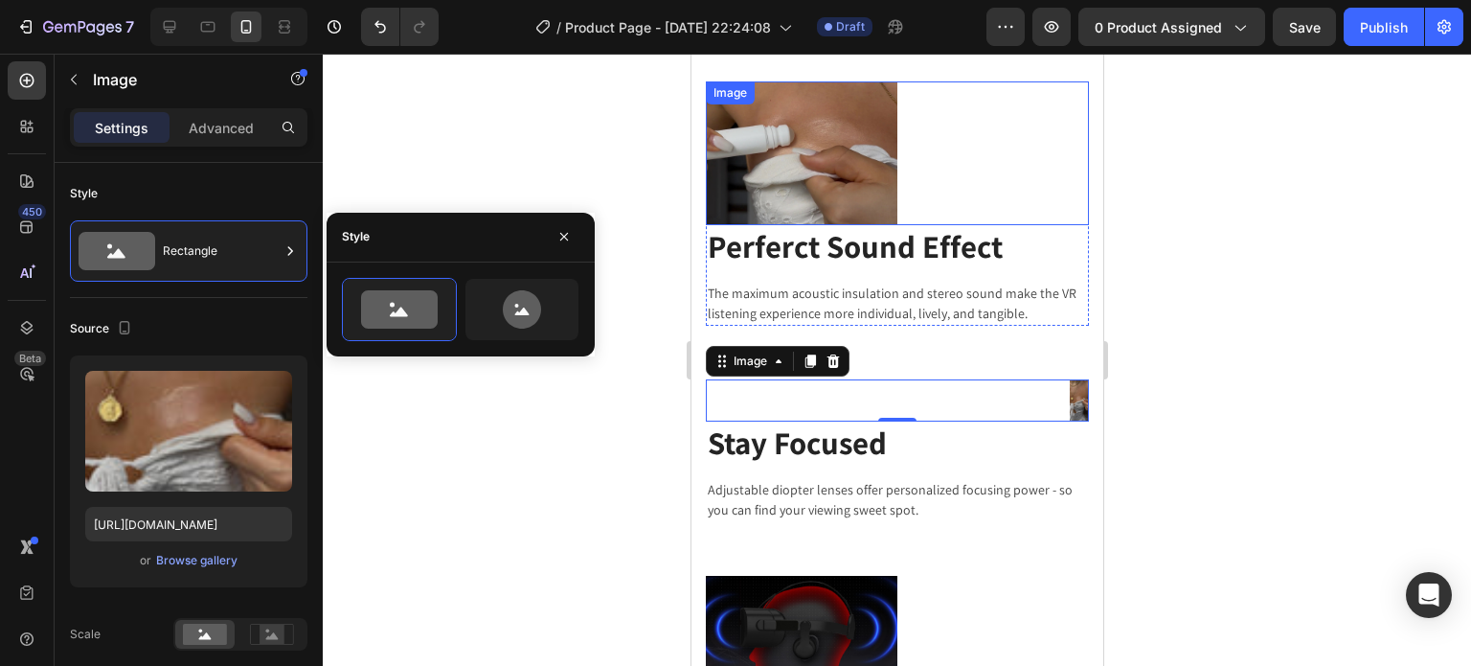
click at [756, 148] on img at bounding box center [801, 153] width 192 height 144
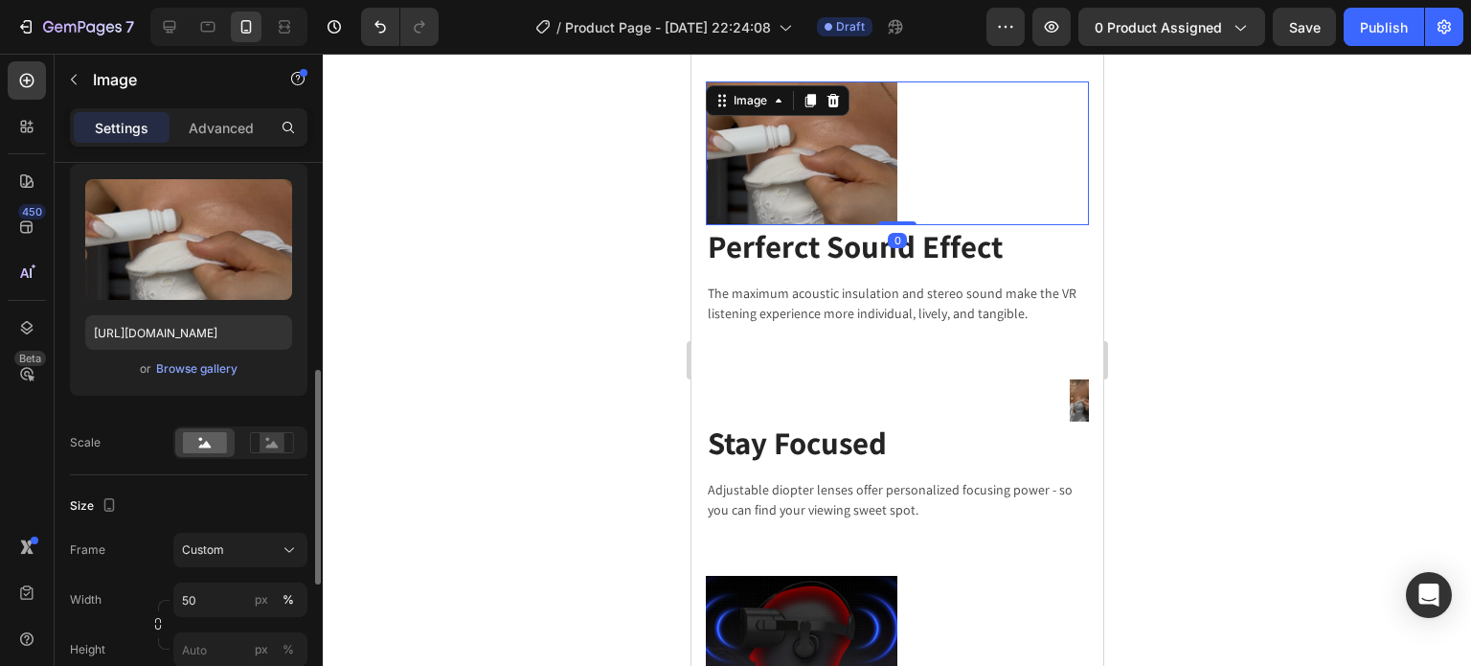
scroll to position [287, 0]
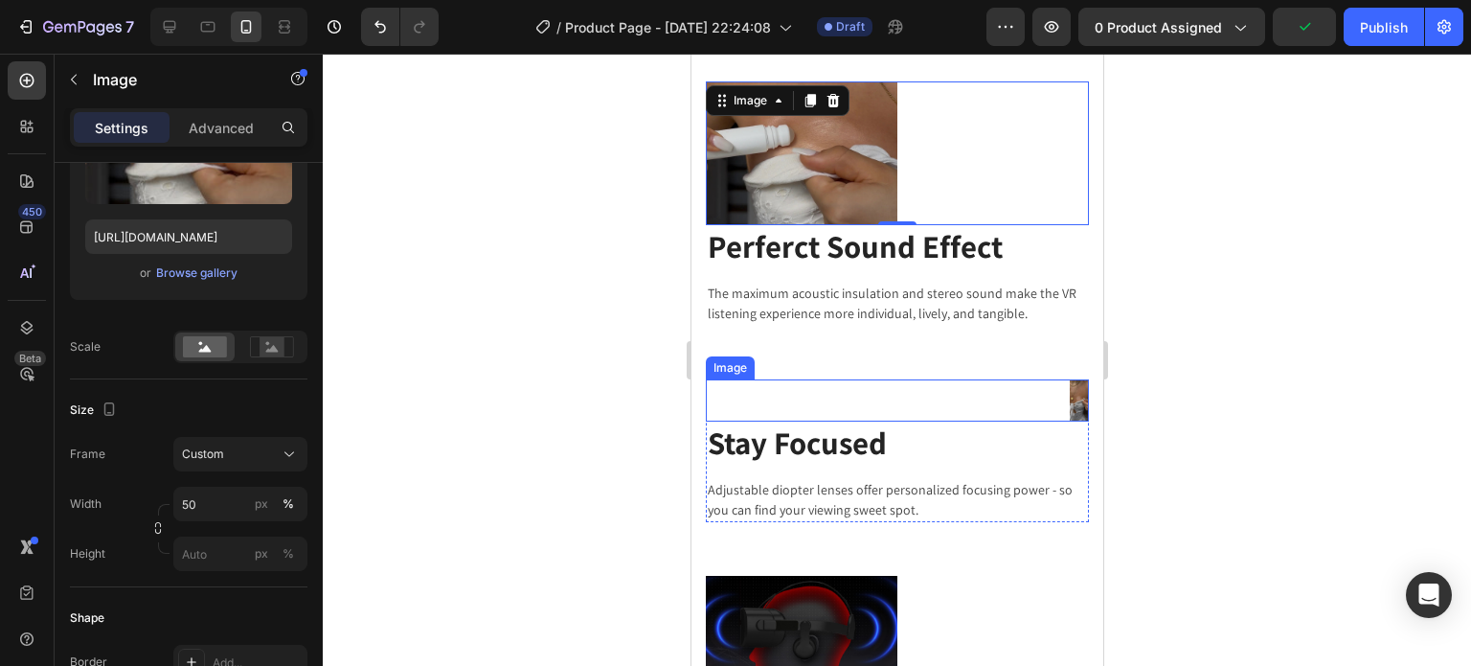
click at [1069, 397] on img at bounding box center [1078, 399] width 19 height 41
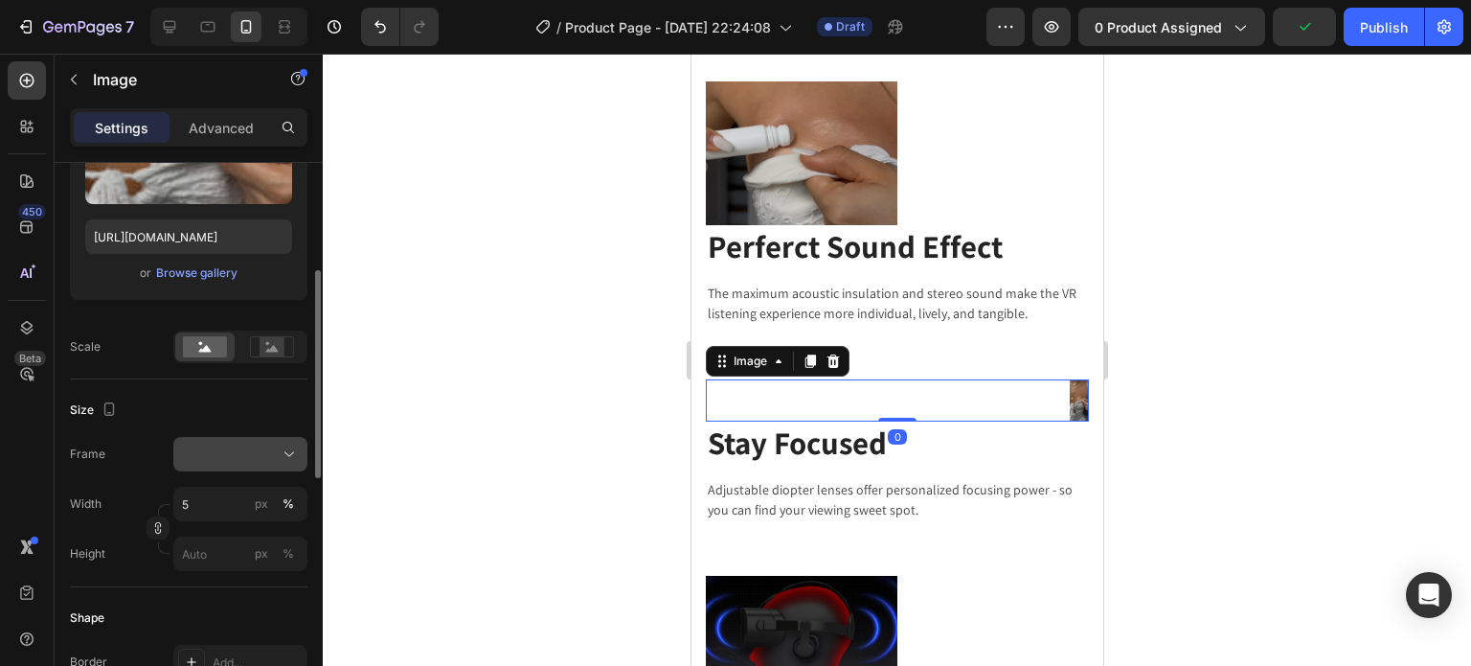
click at [211, 453] on div at bounding box center [240, 453] width 117 height 19
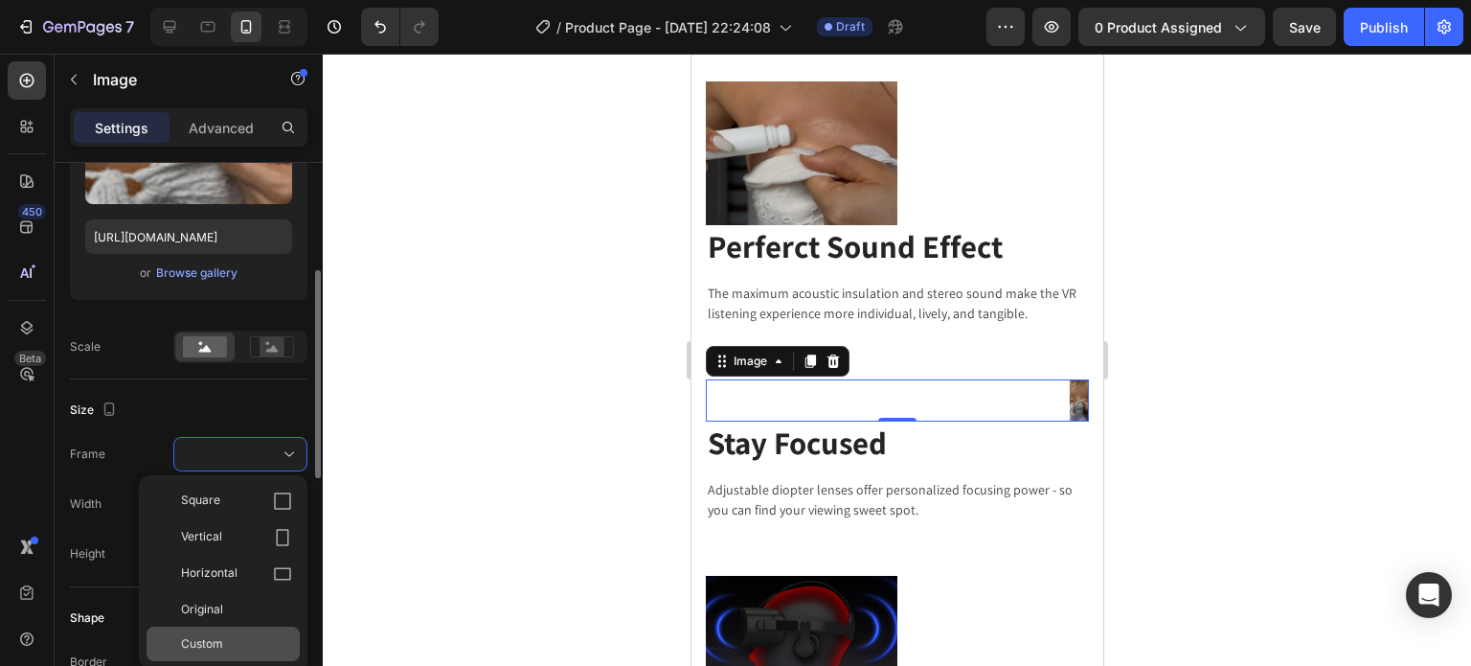
click at [257, 632] on div "Custom" at bounding box center [223, 643] width 153 height 34
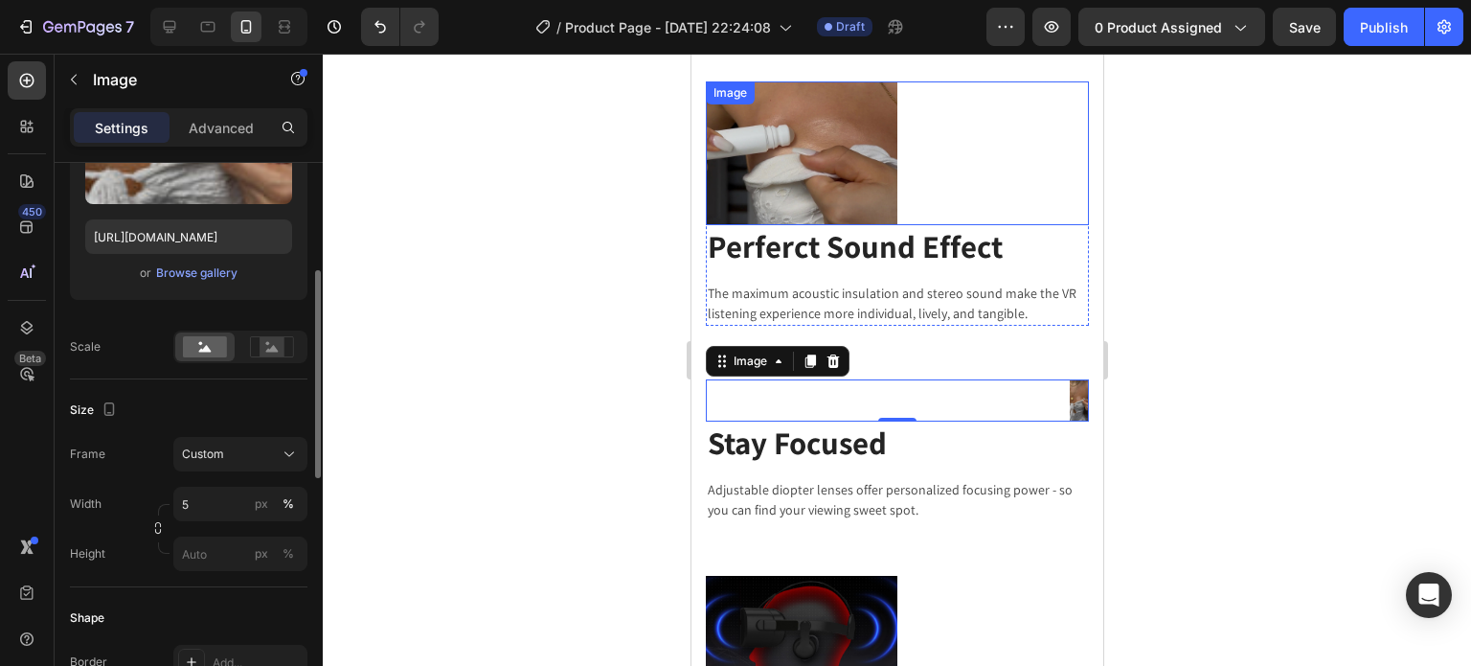
click at [845, 173] on img at bounding box center [801, 153] width 192 height 144
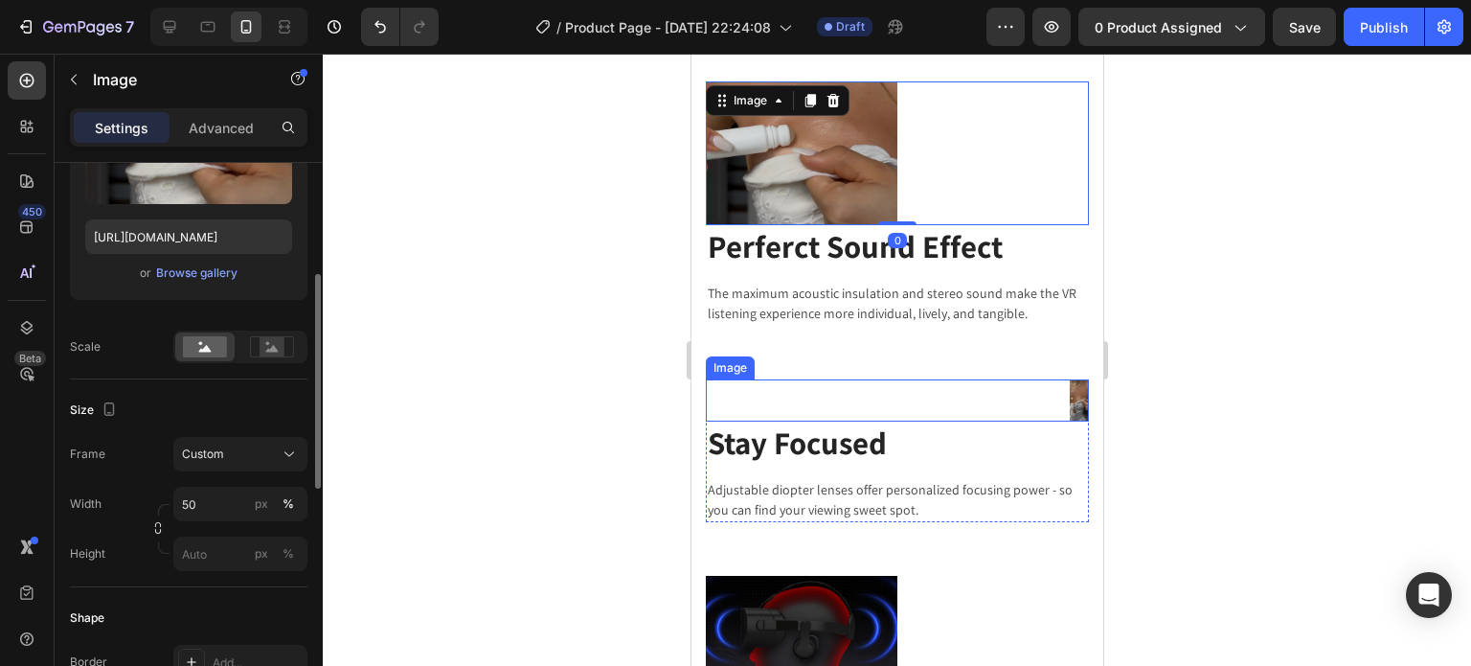
click at [1069, 404] on img at bounding box center [1078, 399] width 19 height 41
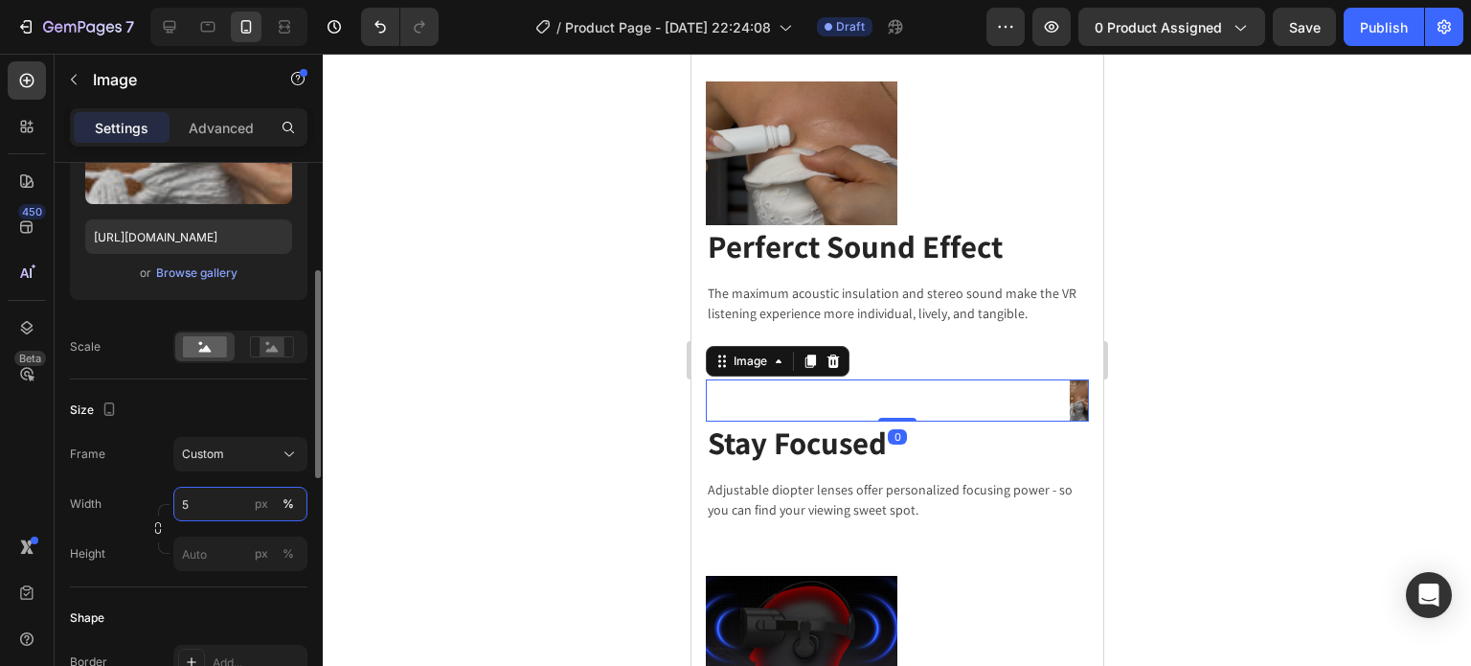
click at [222, 513] on input "5" at bounding box center [240, 504] width 134 height 34
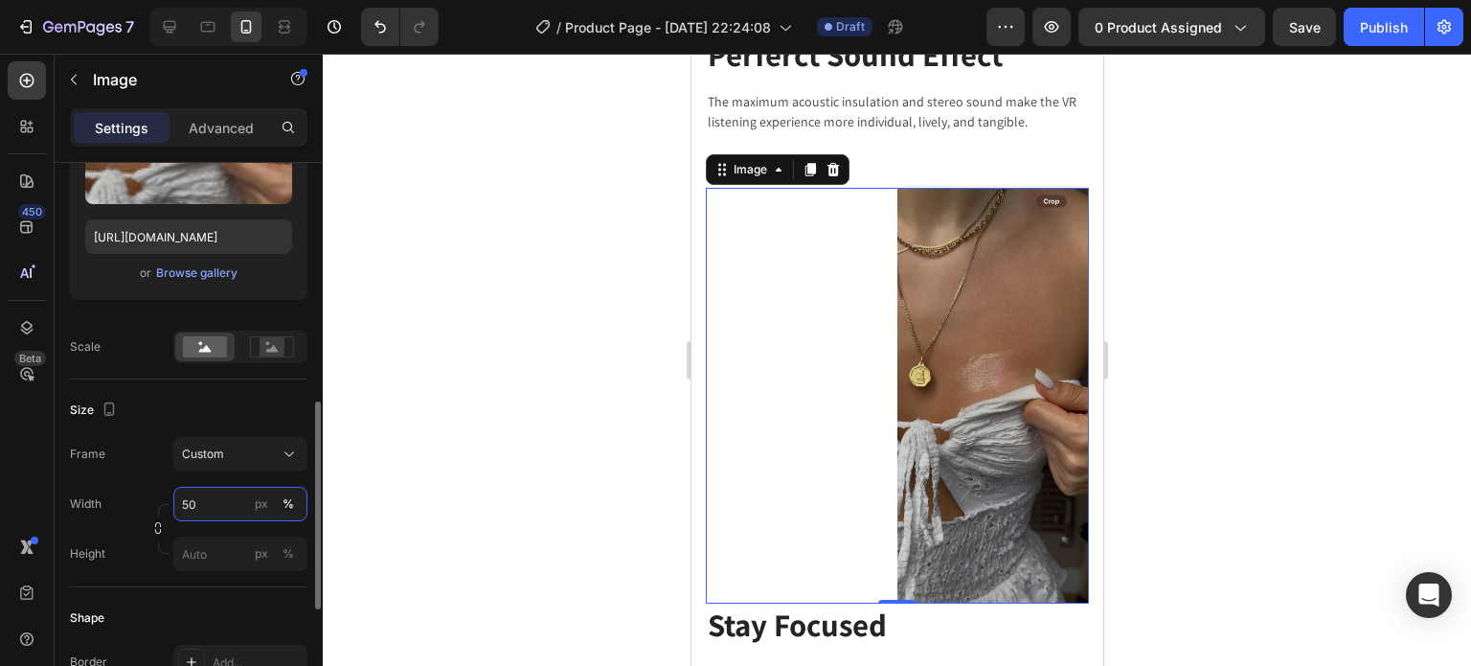
scroll to position [479, 0]
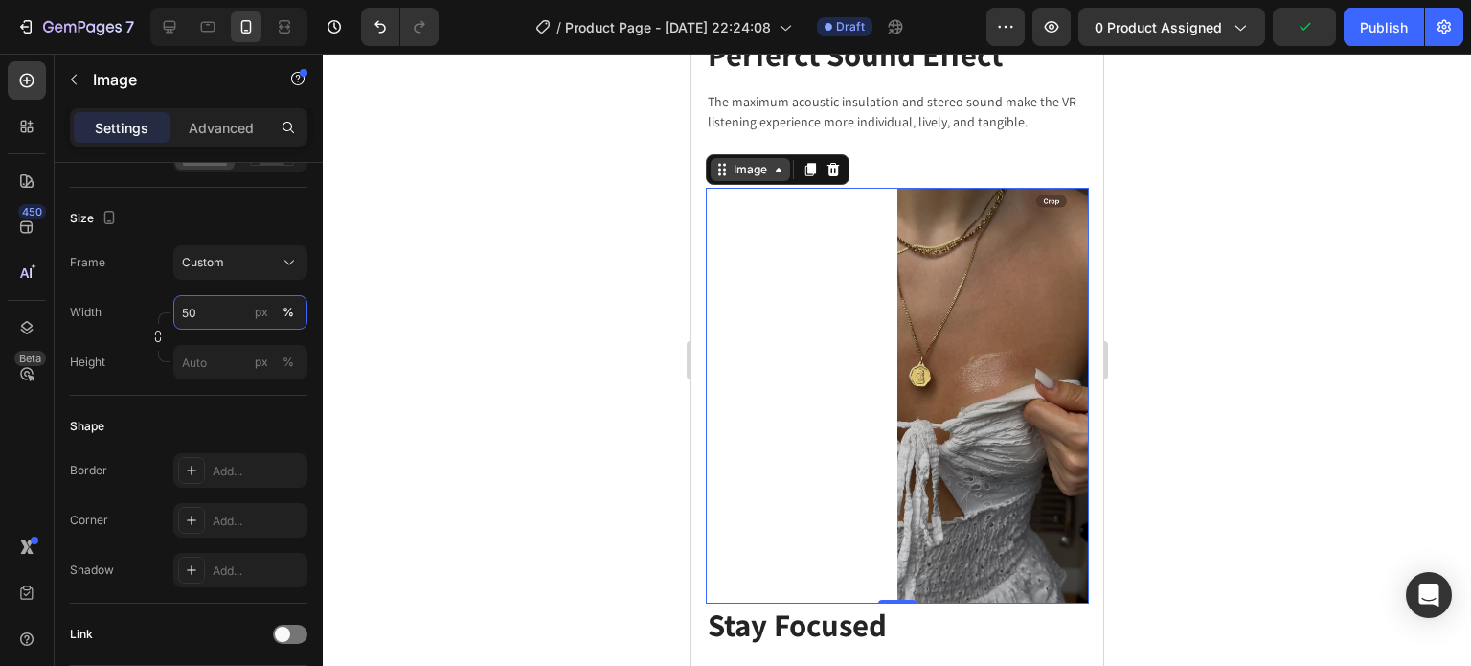
type input "50"
click at [757, 174] on div "Image" at bounding box center [749, 169] width 79 height 23
click at [759, 166] on div "Image" at bounding box center [749, 169] width 41 height 17
click at [993, 355] on img at bounding box center [992, 396] width 192 height 416
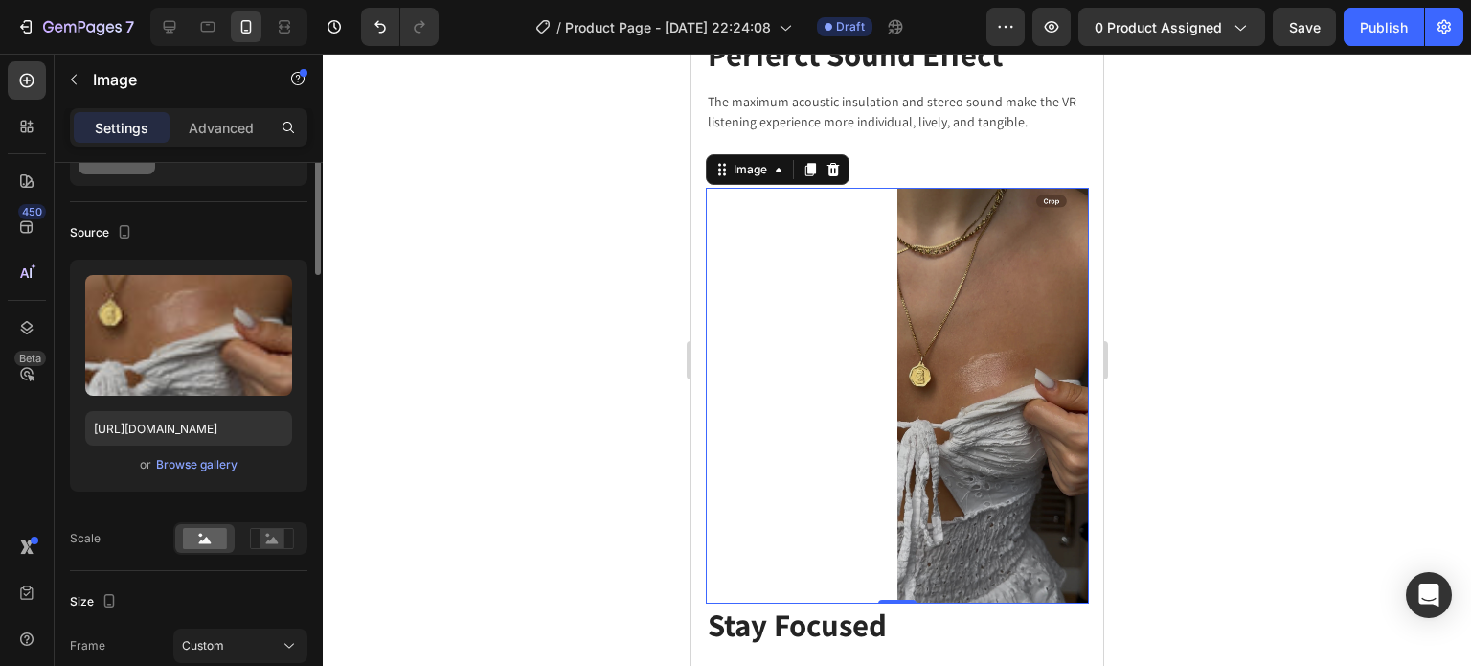
scroll to position [0, 0]
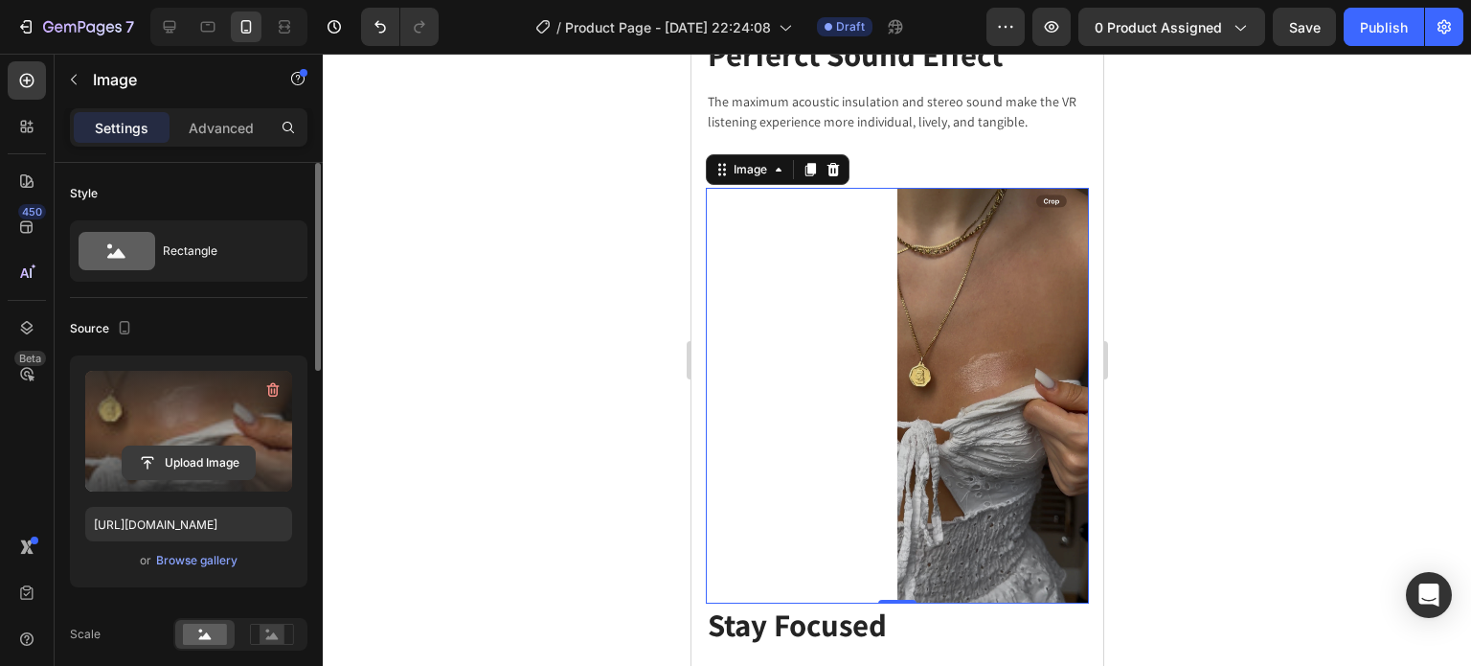
click at [171, 460] on input "file" at bounding box center [189, 462] width 132 height 33
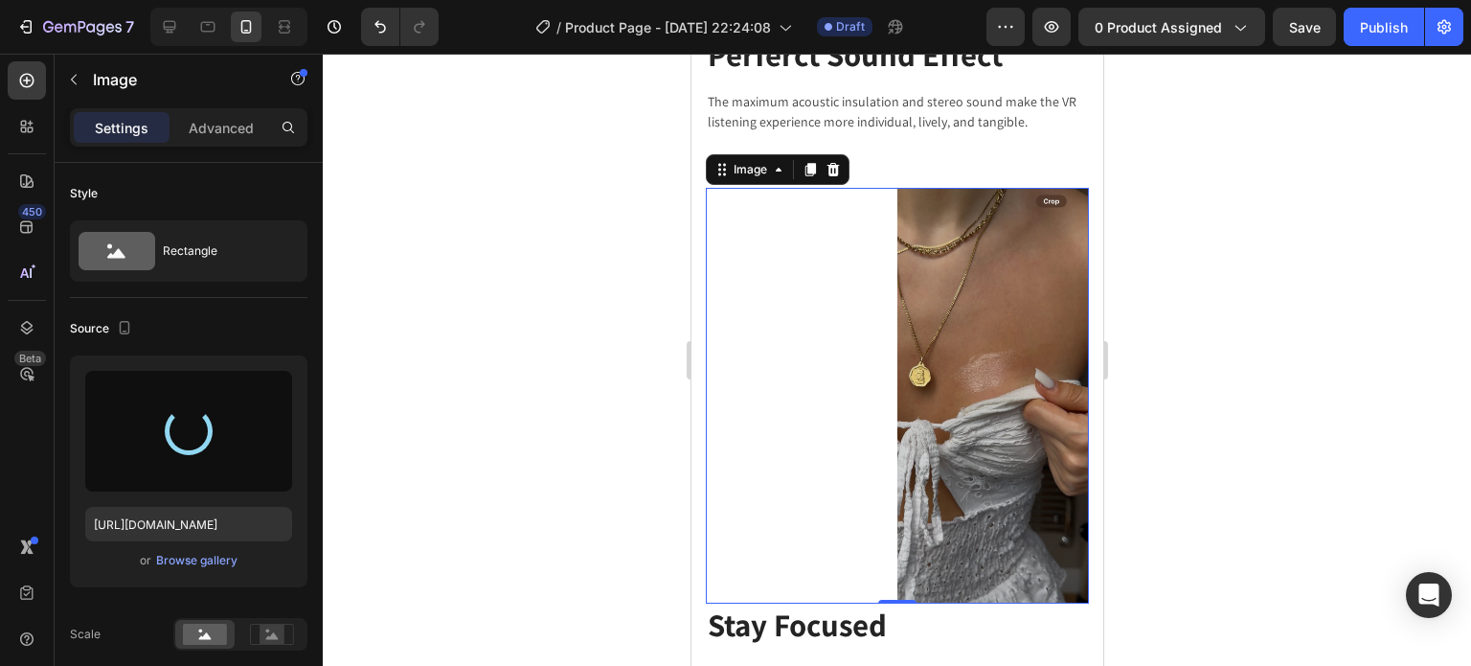
type input "[URL][DOMAIN_NAME]"
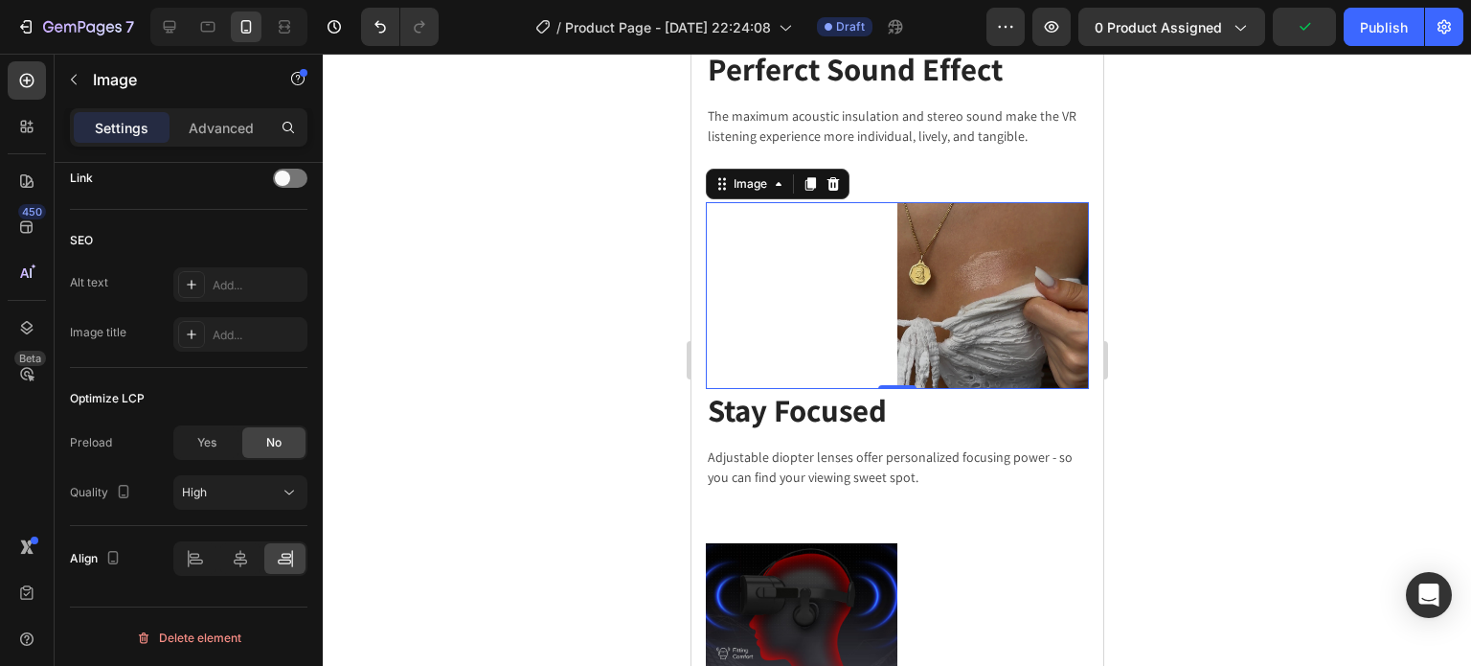
scroll to position [3747, 0]
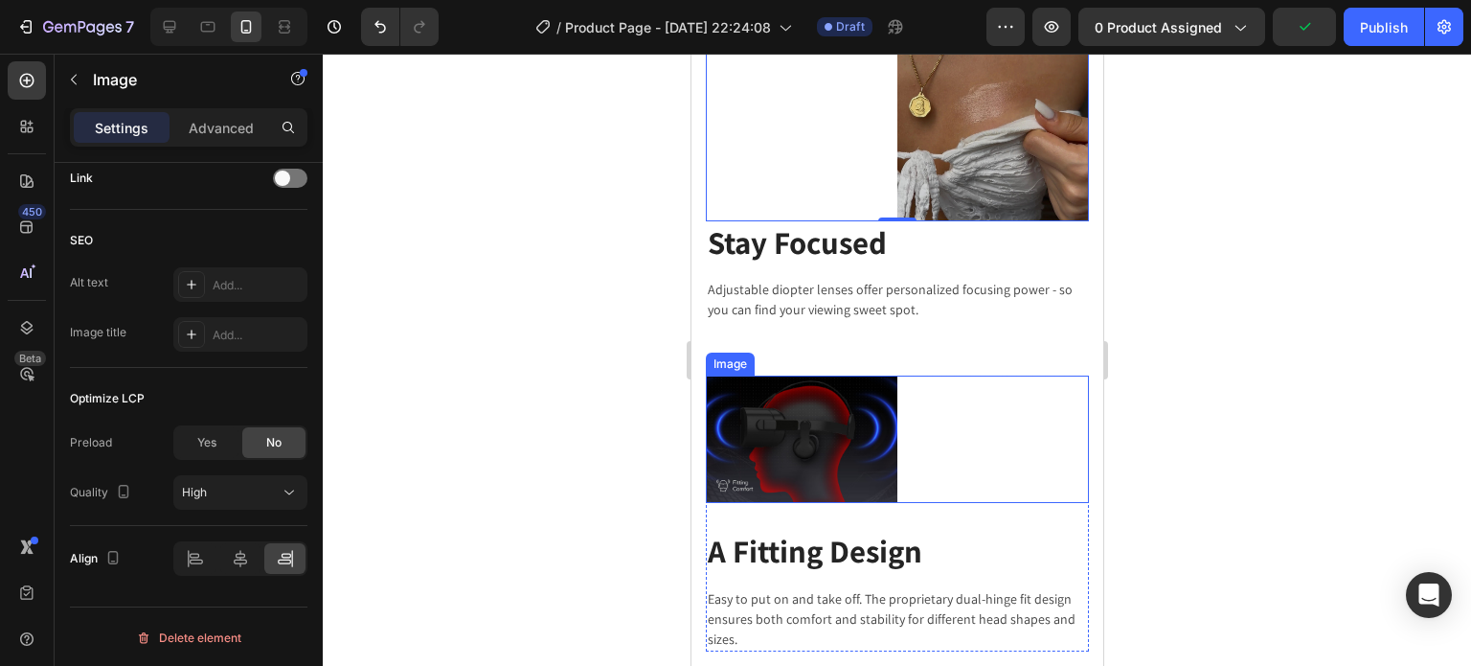
click at [840, 417] on img at bounding box center [801, 438] width 192 height 127
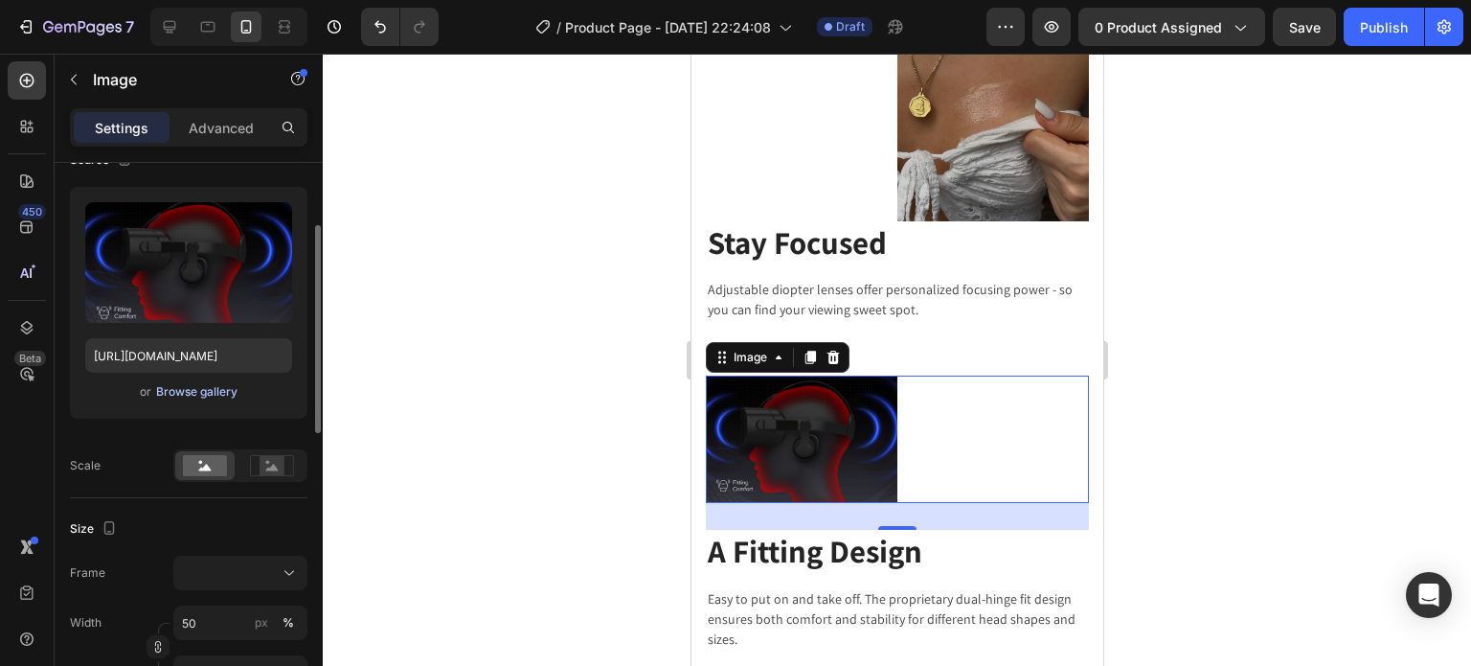
scroll to position [73, 0]
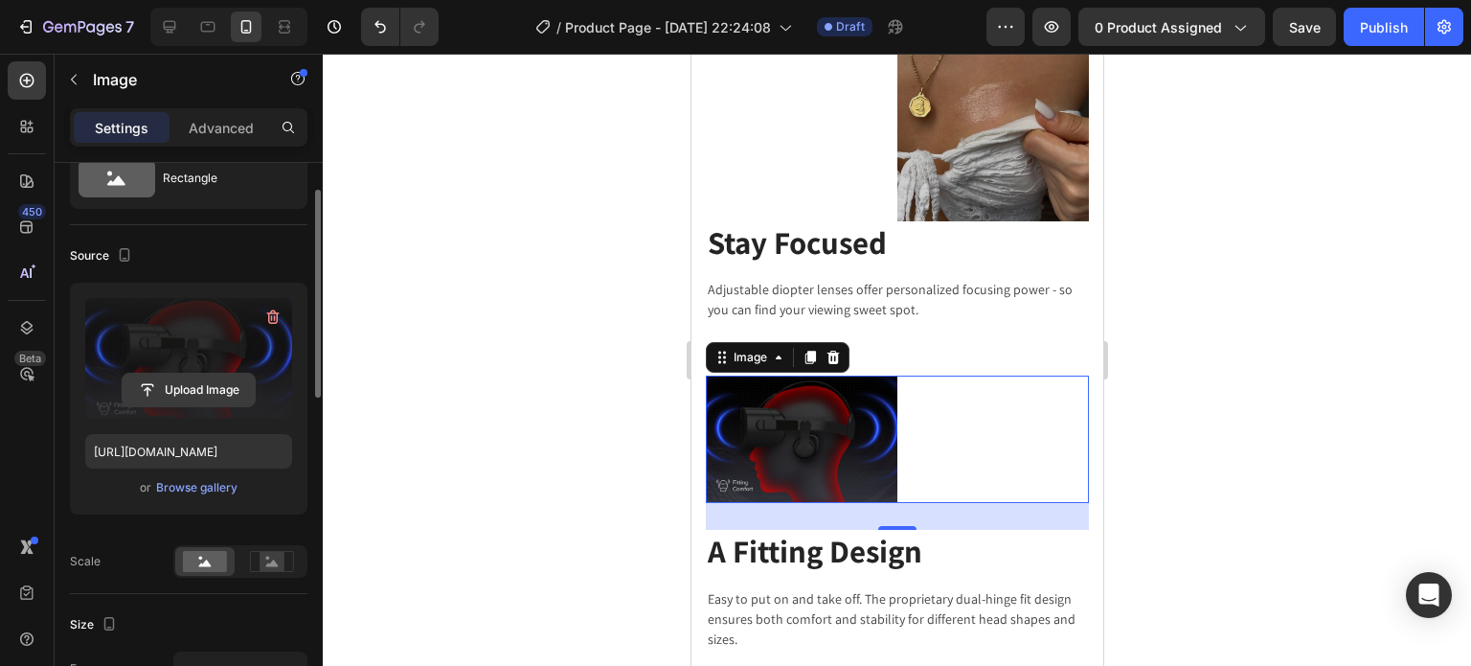
click at [215, 378] on input "file" at bounding box center [189, 390] width 132 height 33
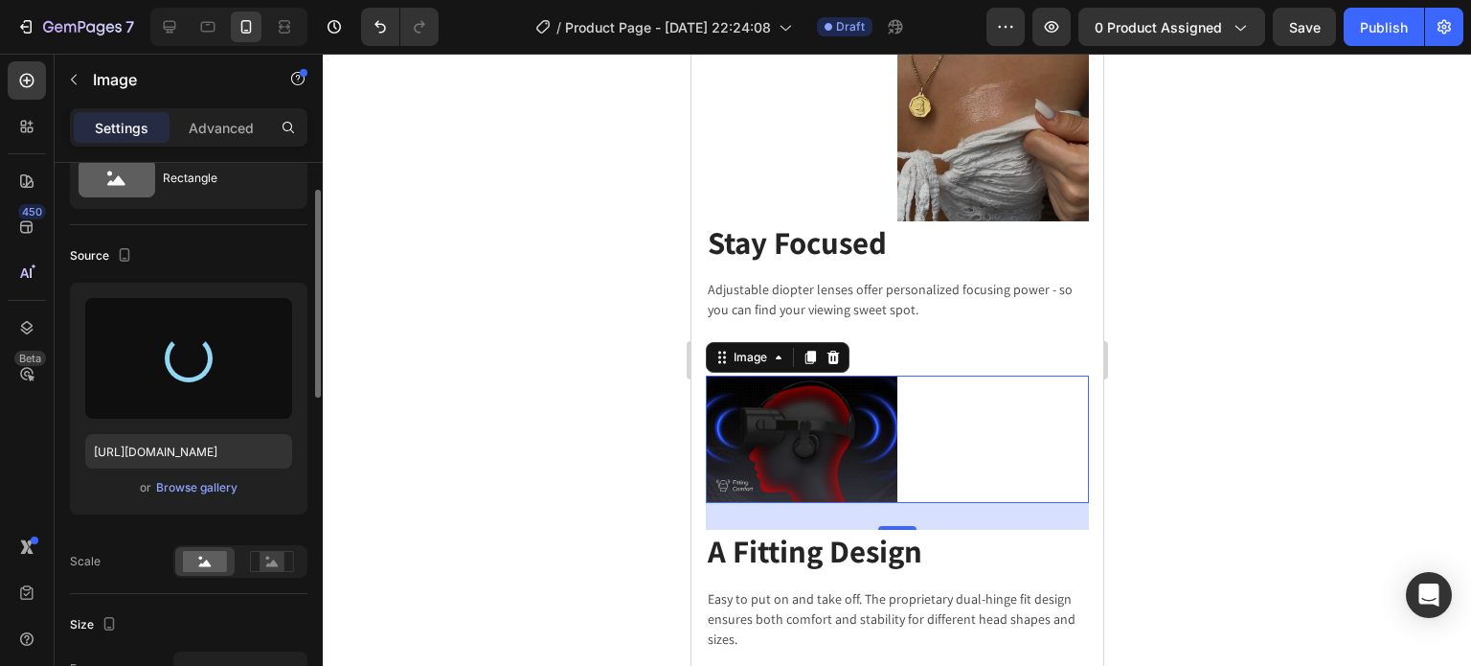
type input "[URL][DOMAIN_NAME]"
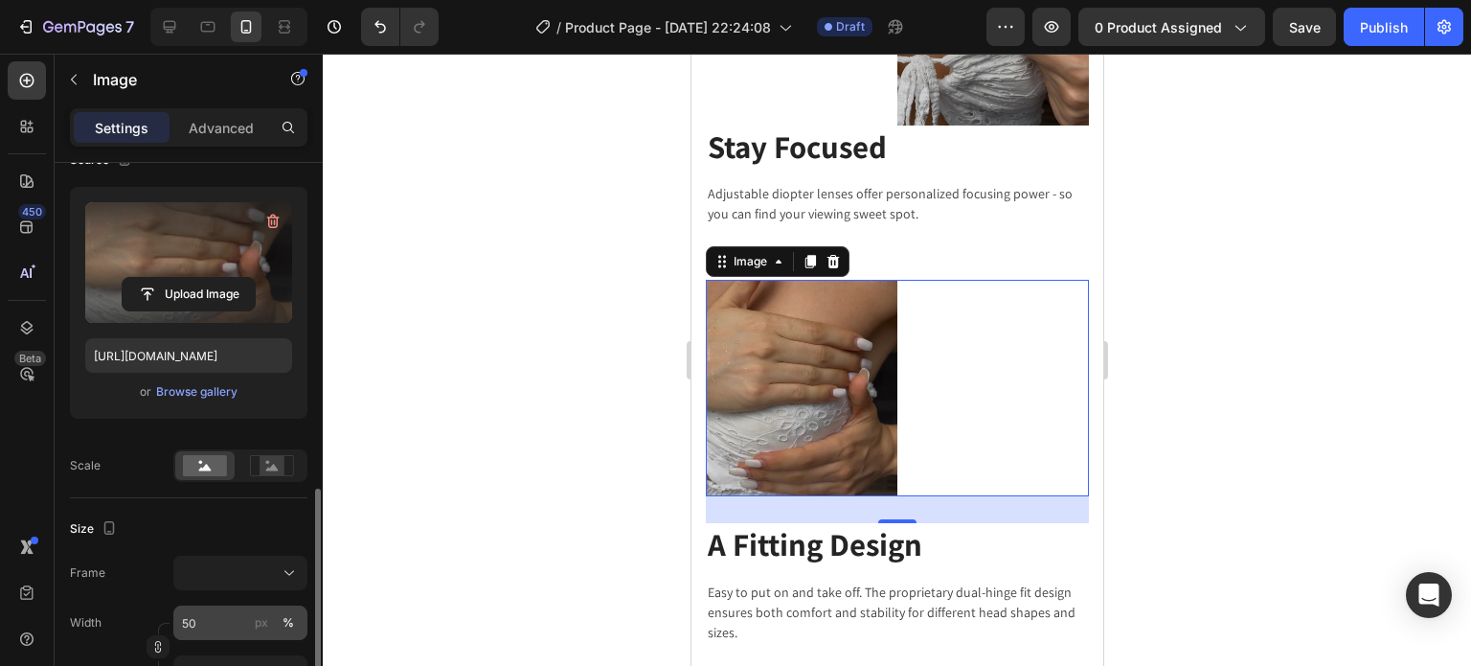
scroll to position [360, 0]
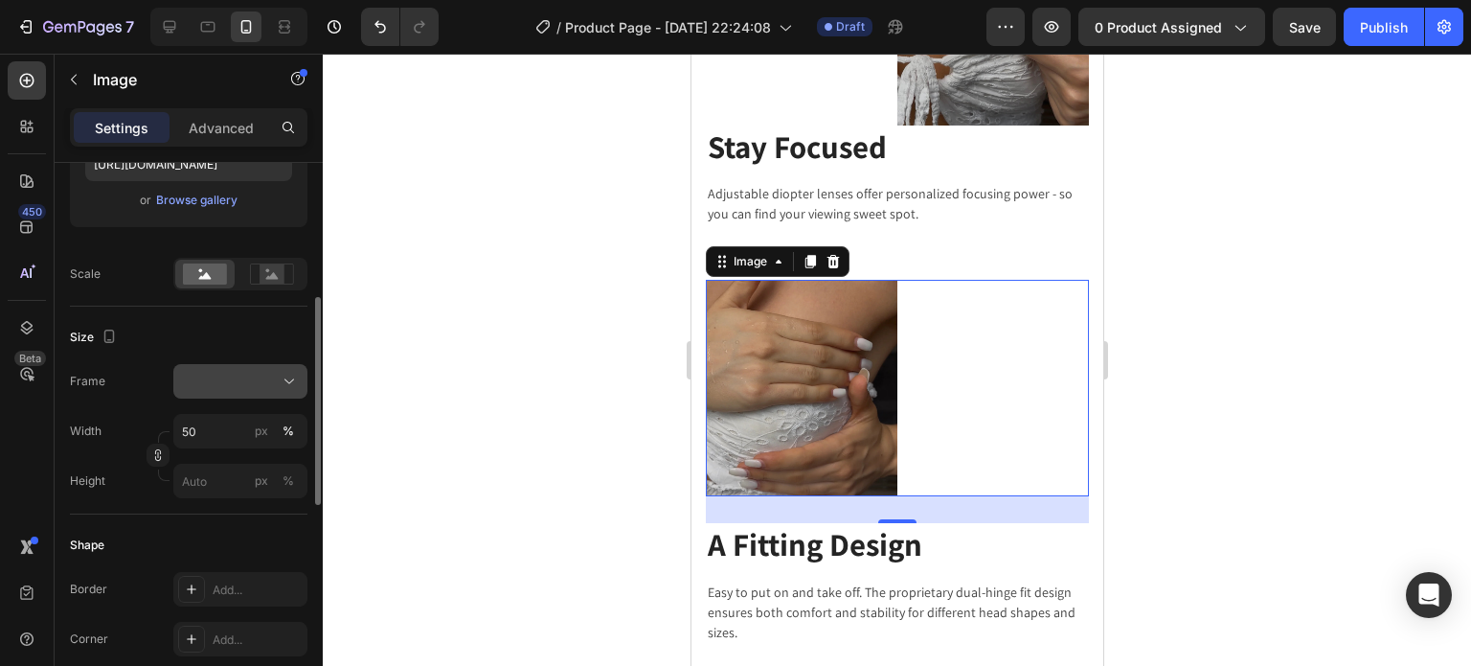
click at [250, 373] on div at bounding box center [240, 381] width 117 height 19
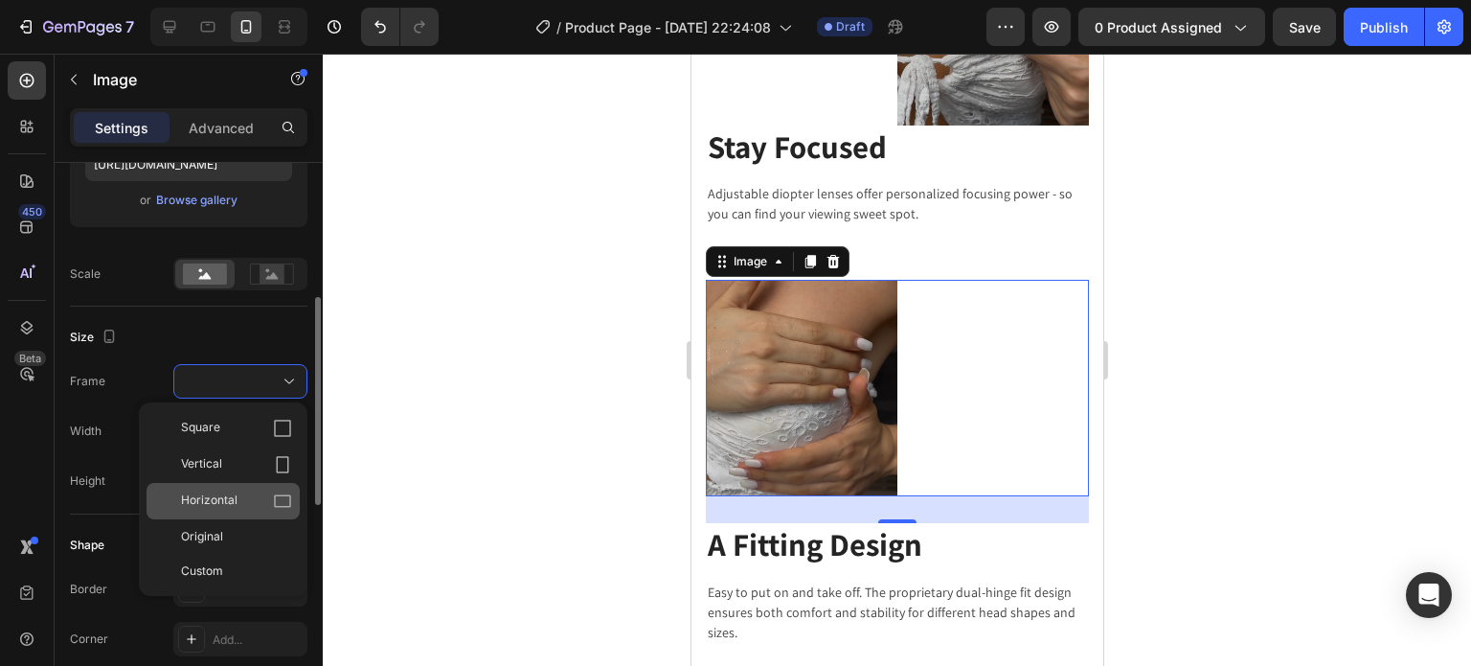
click at [256, 491] on div "Horizontal" at bounding box center [236, 500] width 111 height 19
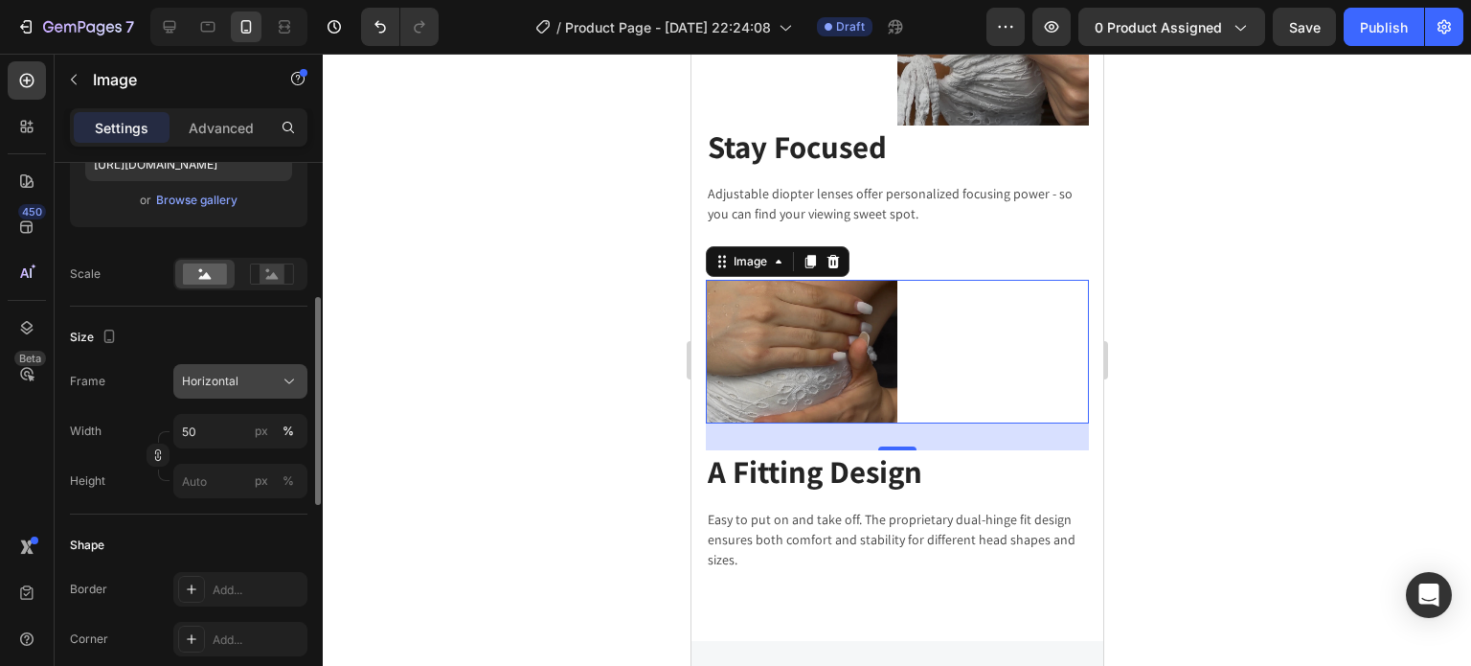
click at [278, 386] on div "Horizontal" at bounding box center [240, 381] width 117 height 19
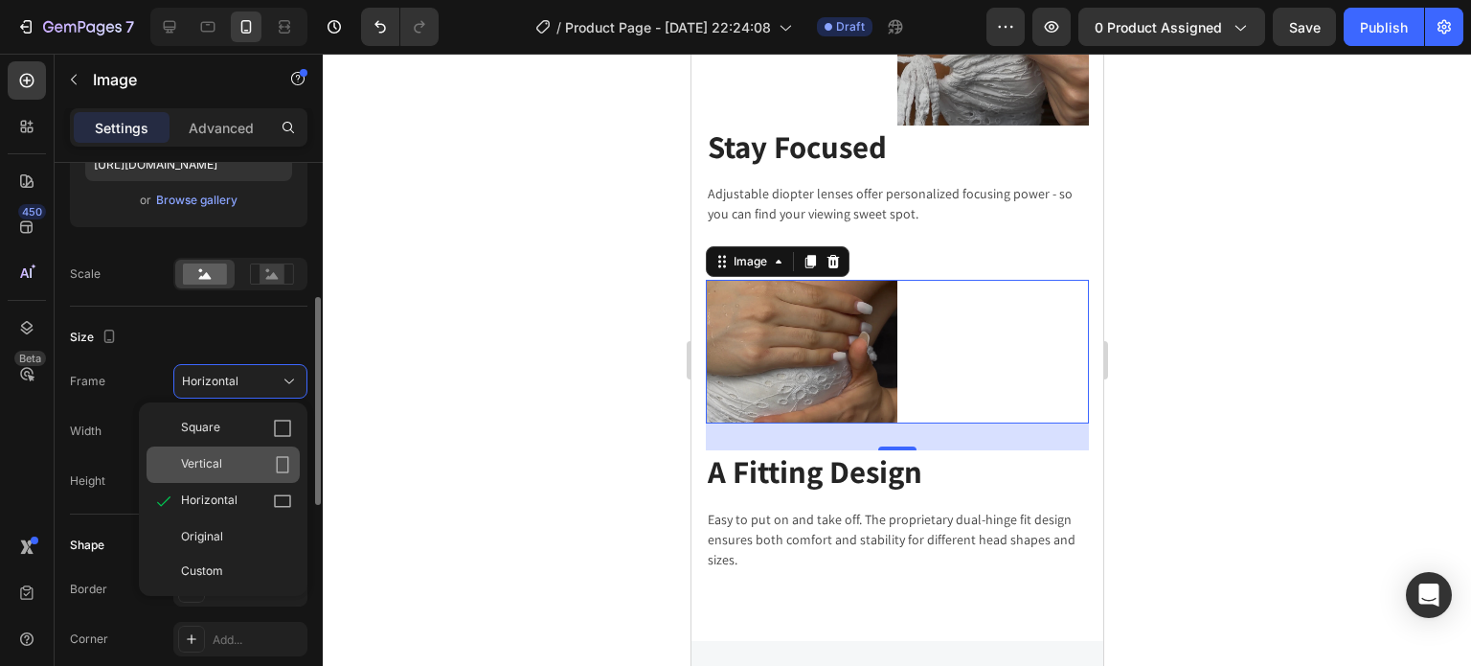
click at [279, 446] on div "Vertical" at bounding box center [223, 464] width 153 height 36
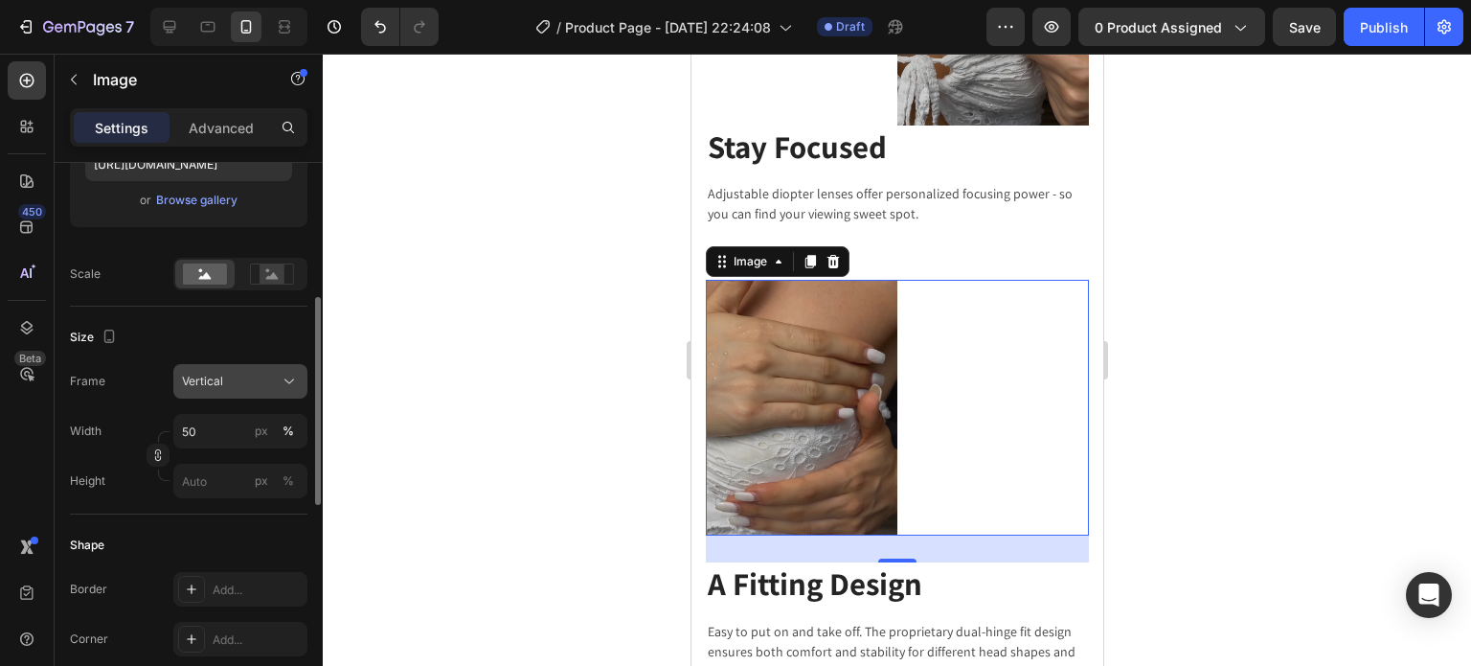
click at [281, 387] on icon at bounding box center [289, 381] width 19 height 19
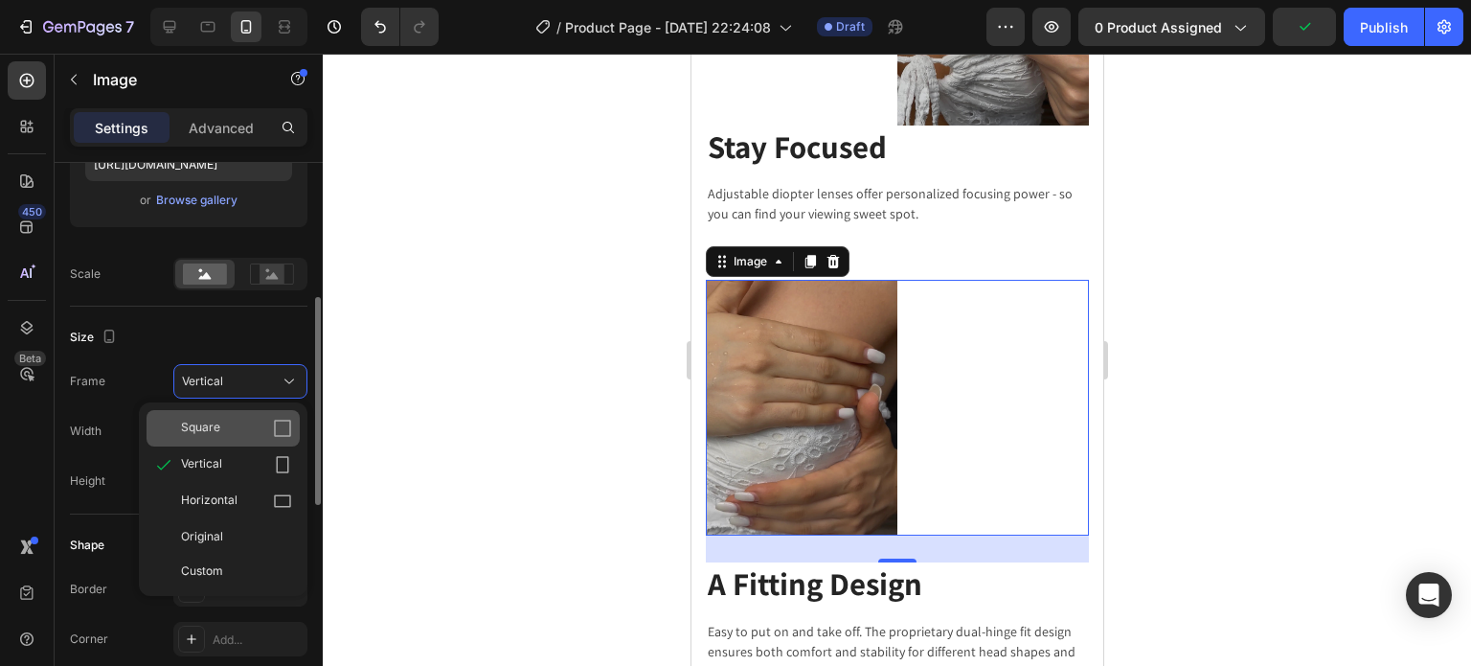
click at [287, 419] on icon at bounding box center [282, 427] width 17 height 17
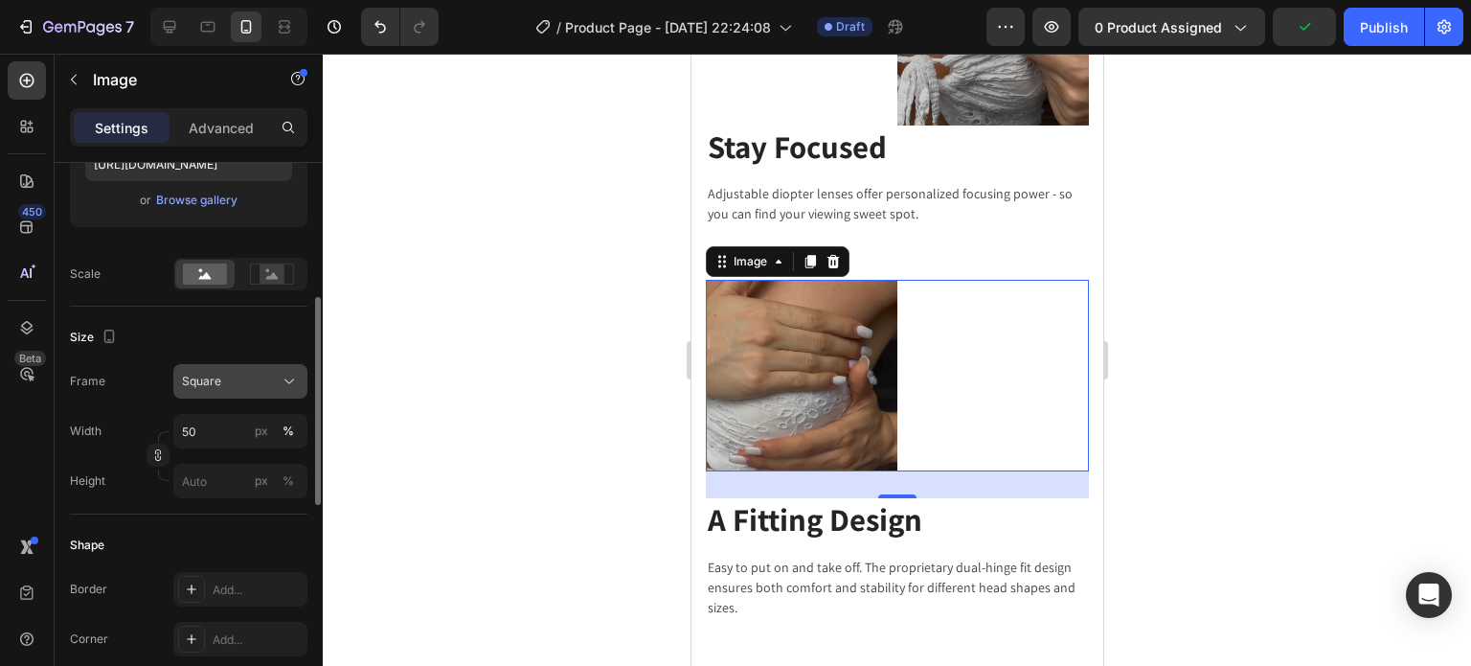
click at [283, 390] on button "Square" at bounding box center [240, 381] width 134 height 34
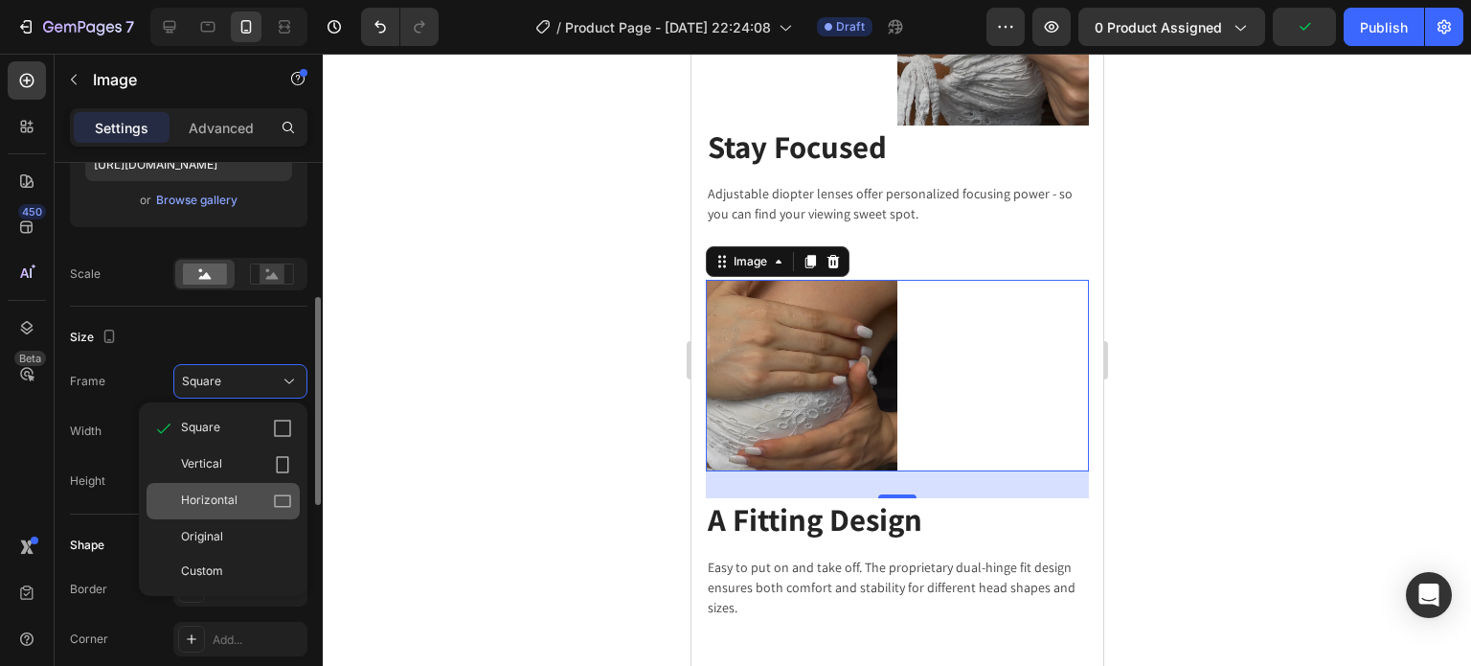
click at [283, 491] on icon at bounding box center [282, 500] width 19 height 19
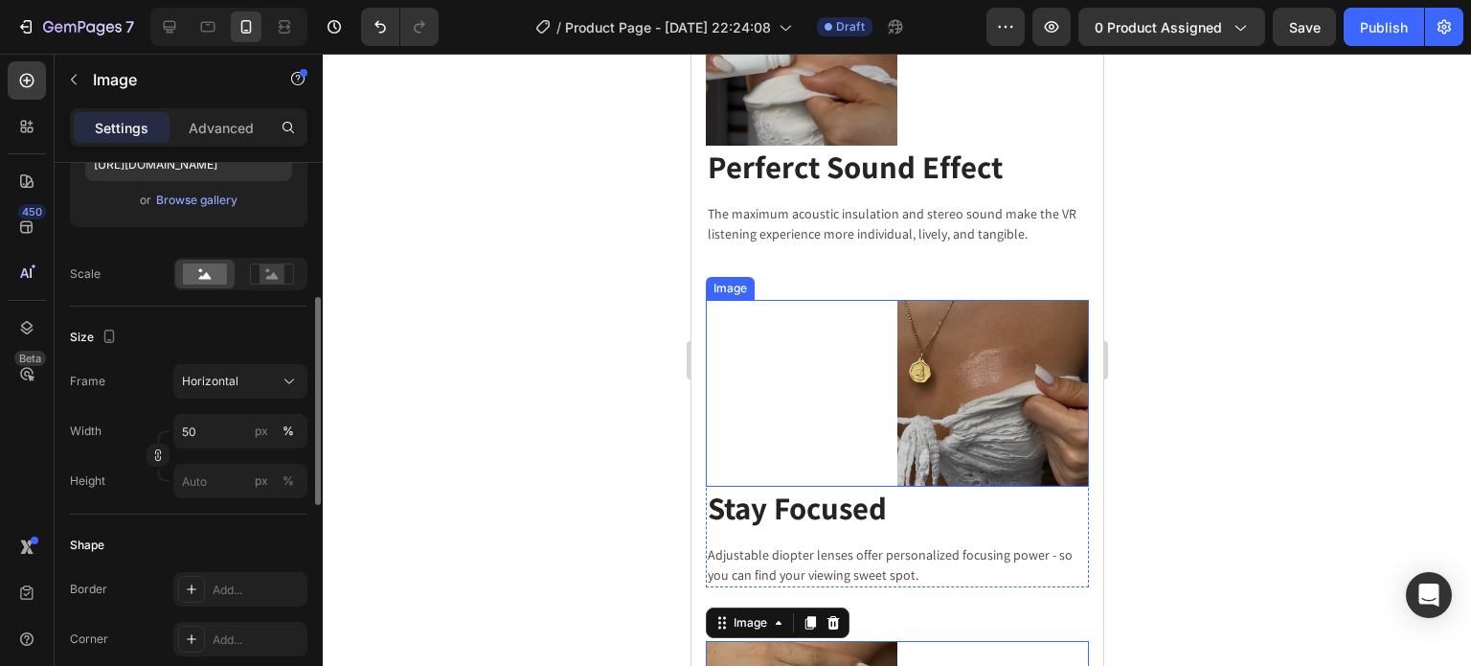
scroll to position [3459, 0]
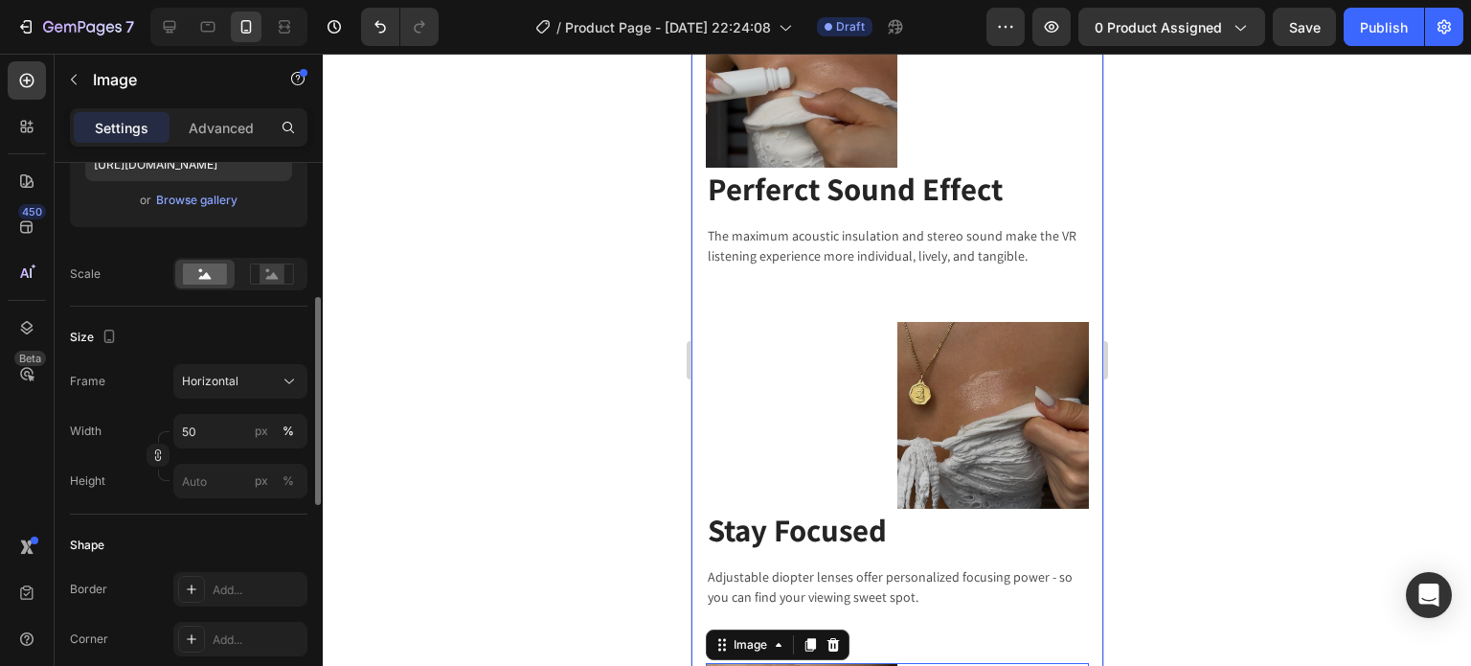
click at [968, 374] on img at bounding box center [992, 415] width 192 height 187
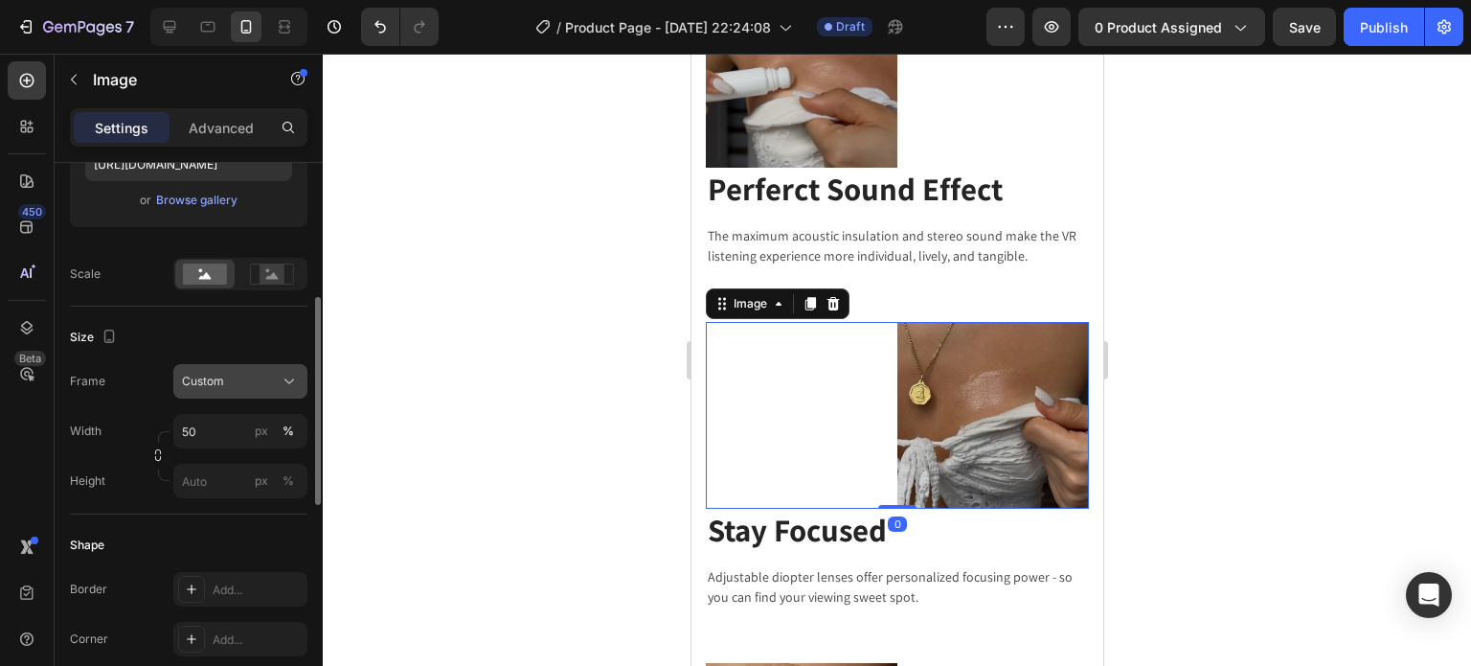
click at [223, 378] on div "Custom" at bounding box center [229, 381] width 94 height 17
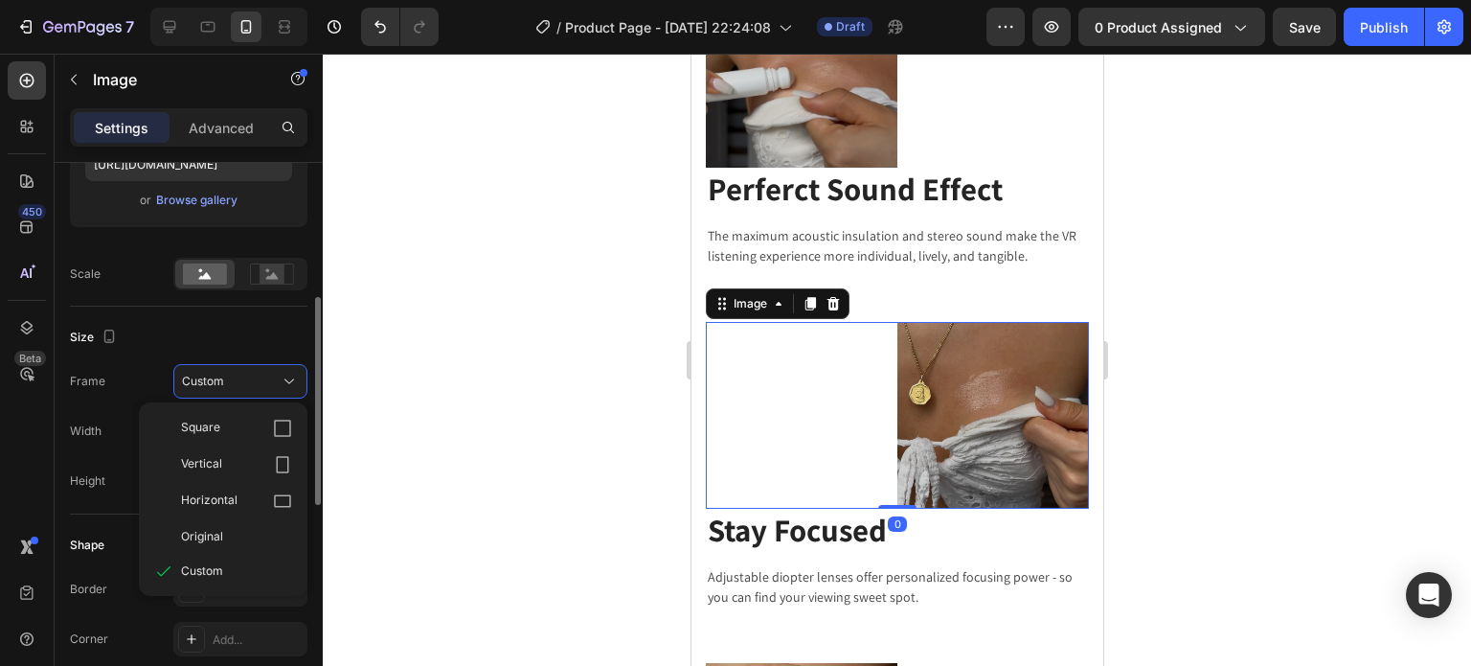
click at [238, 493] on div "Horizontal" at bounding box center [236, 500] width 111 height 19
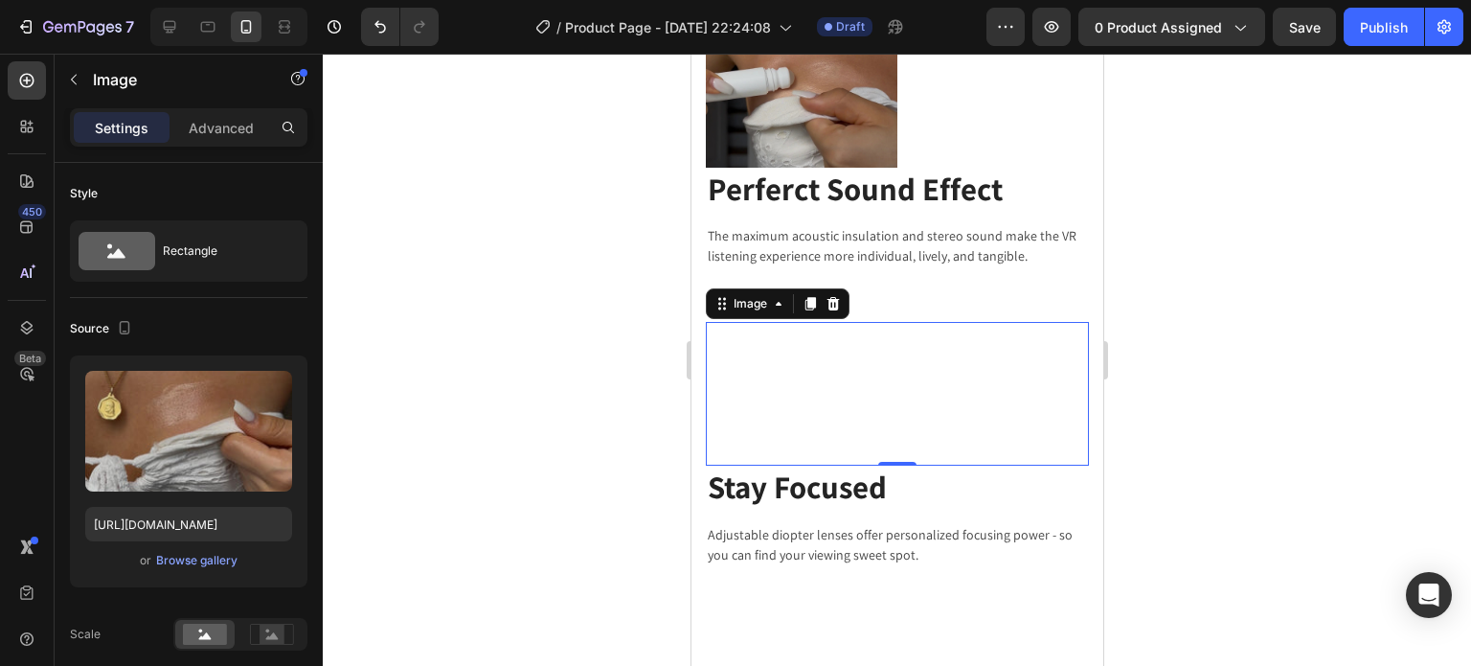
scroll to position [360, 0]
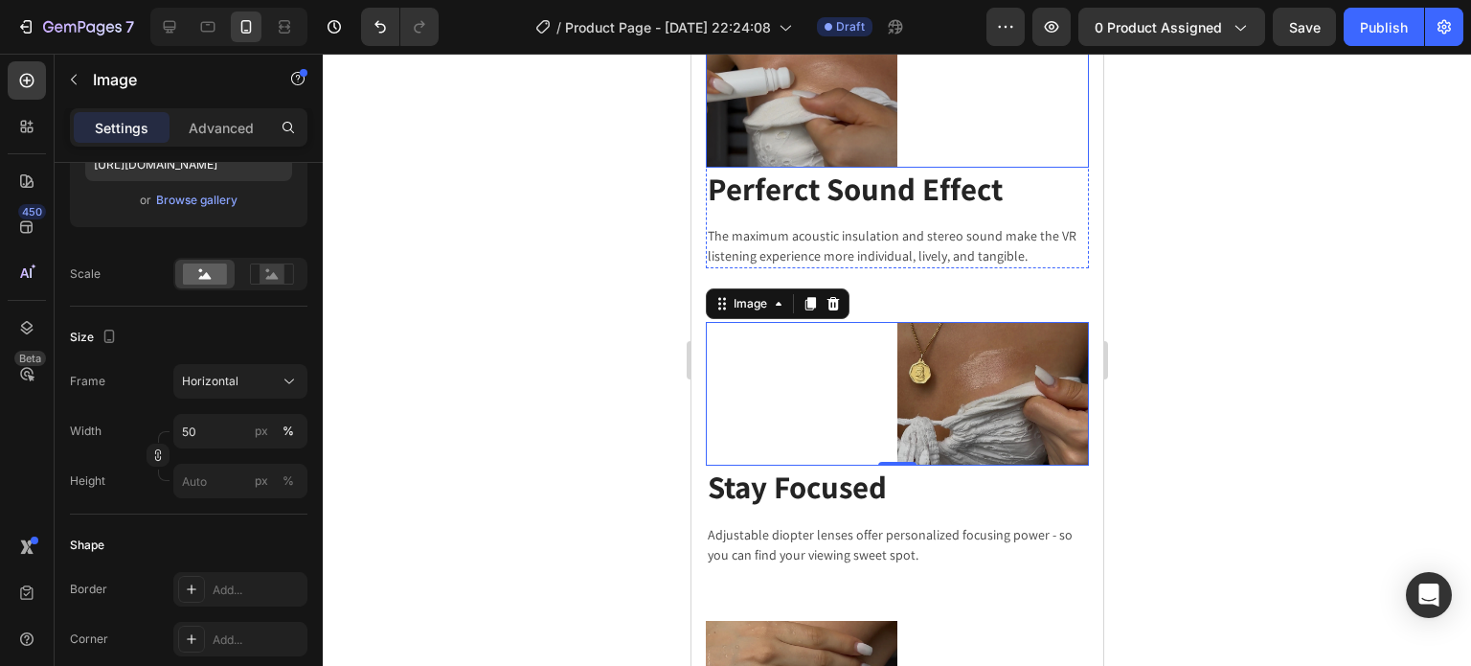
click at [765, 106] on img at bounding box center [801, 96] width 192 height 144
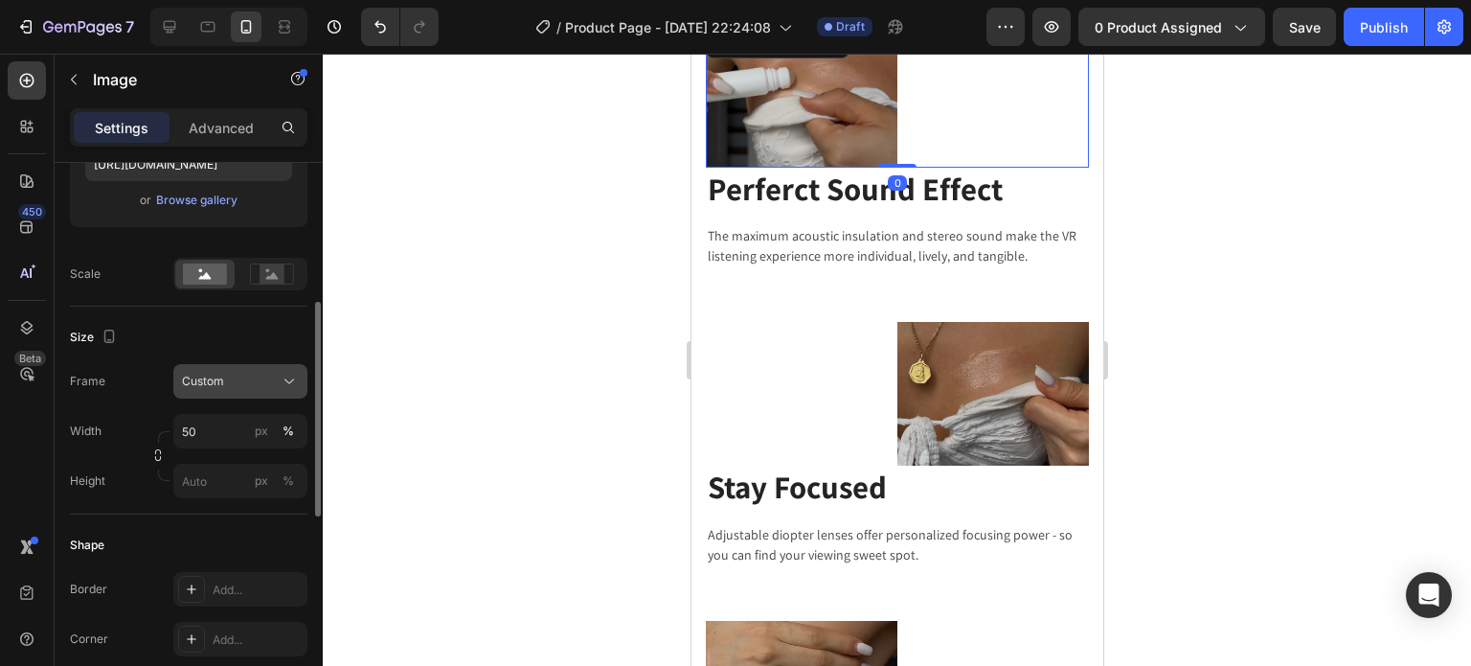
click at [238, 380] on div "Custom" at bounding box center [229, 381] width 94 height 17
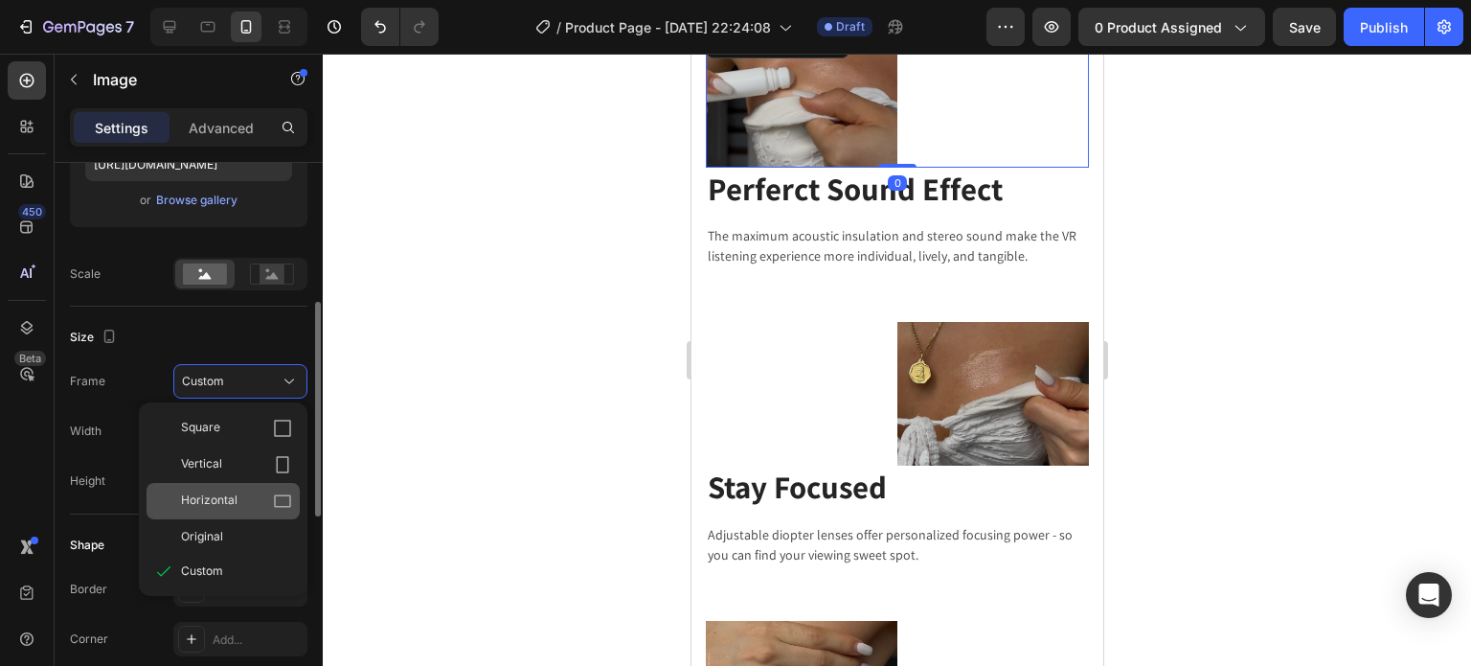
click at [276, 496] on icon at bounding box center [282, 500] width 19 height 19
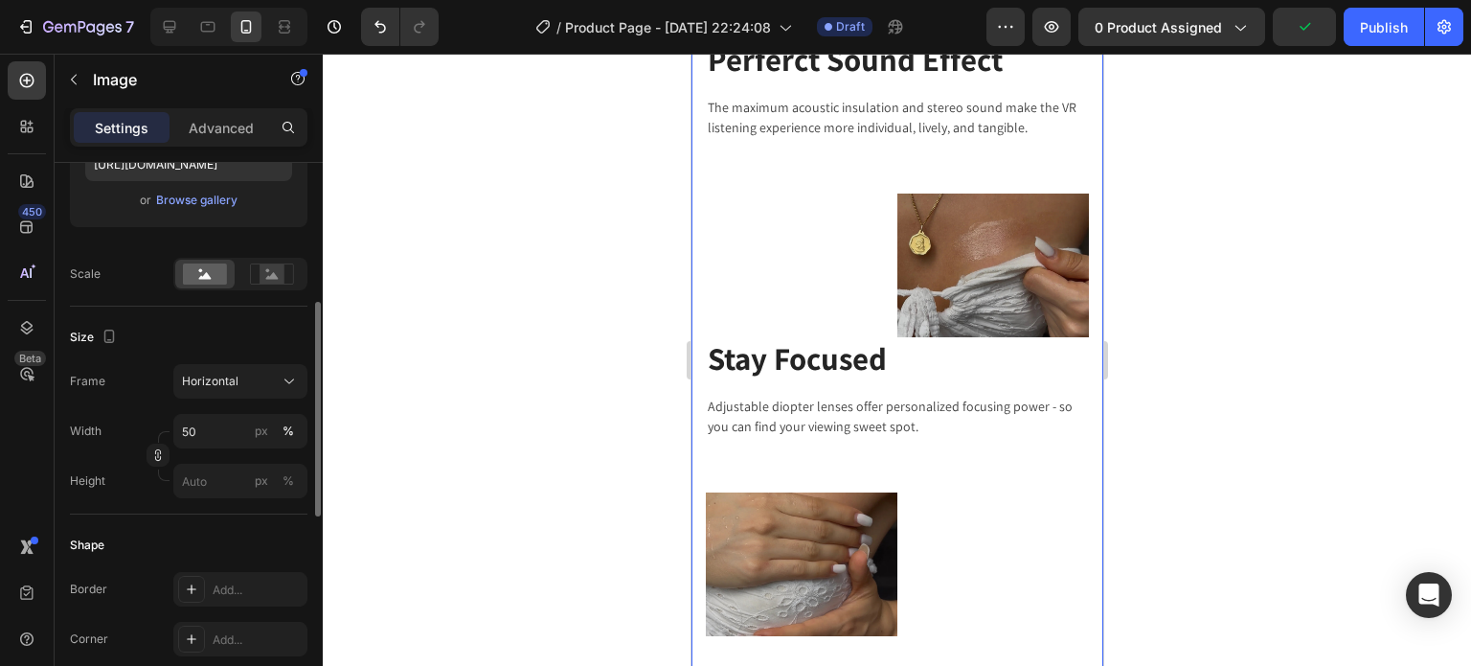
scroll to position [3651, 0]
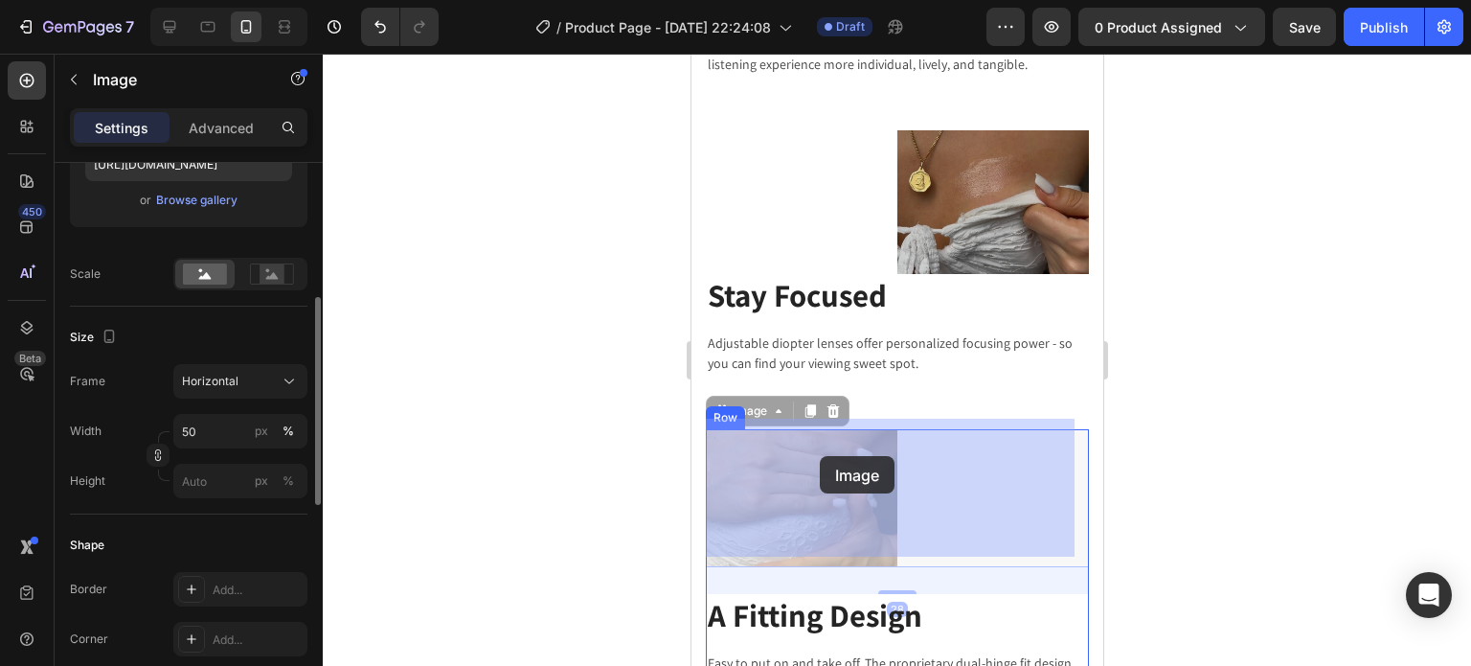
drag, startPoint x: 825, startPoint y: 485, endPoint x: 819, endPoint y: 459, distance: 26.5
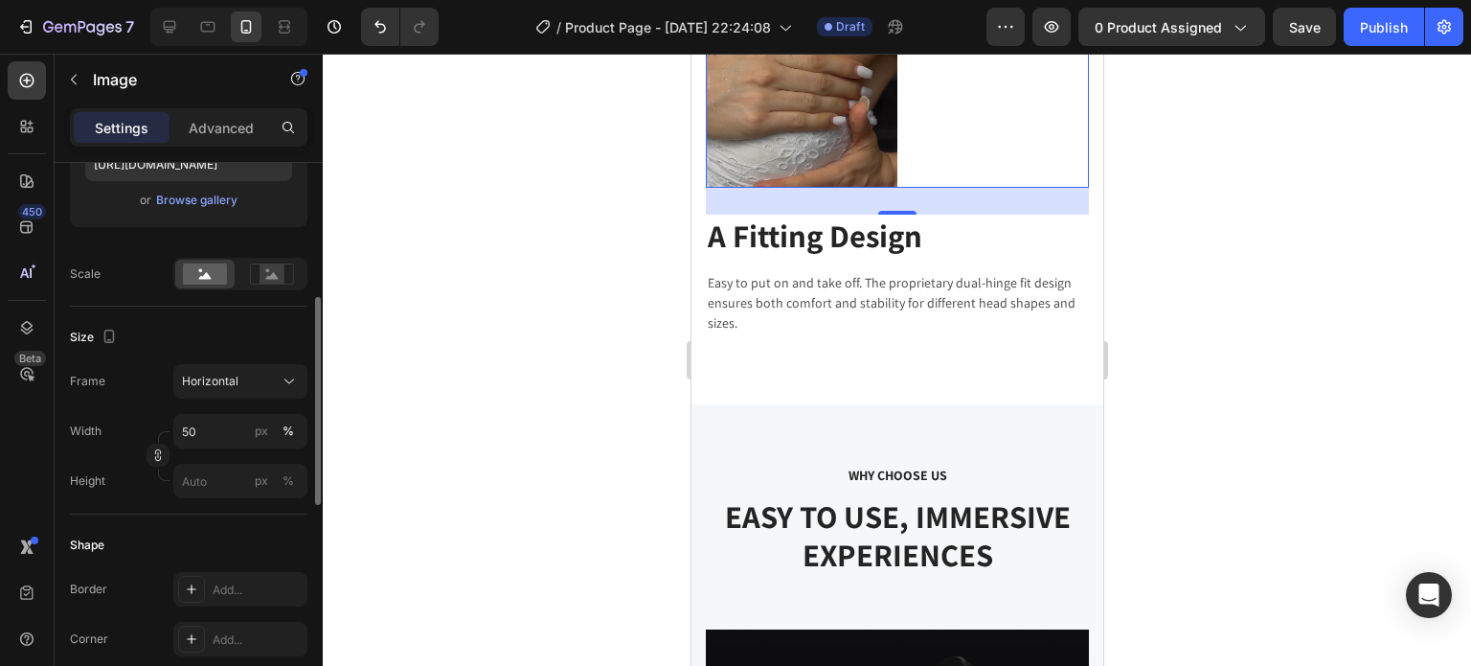
scroll to position [3938, 0]
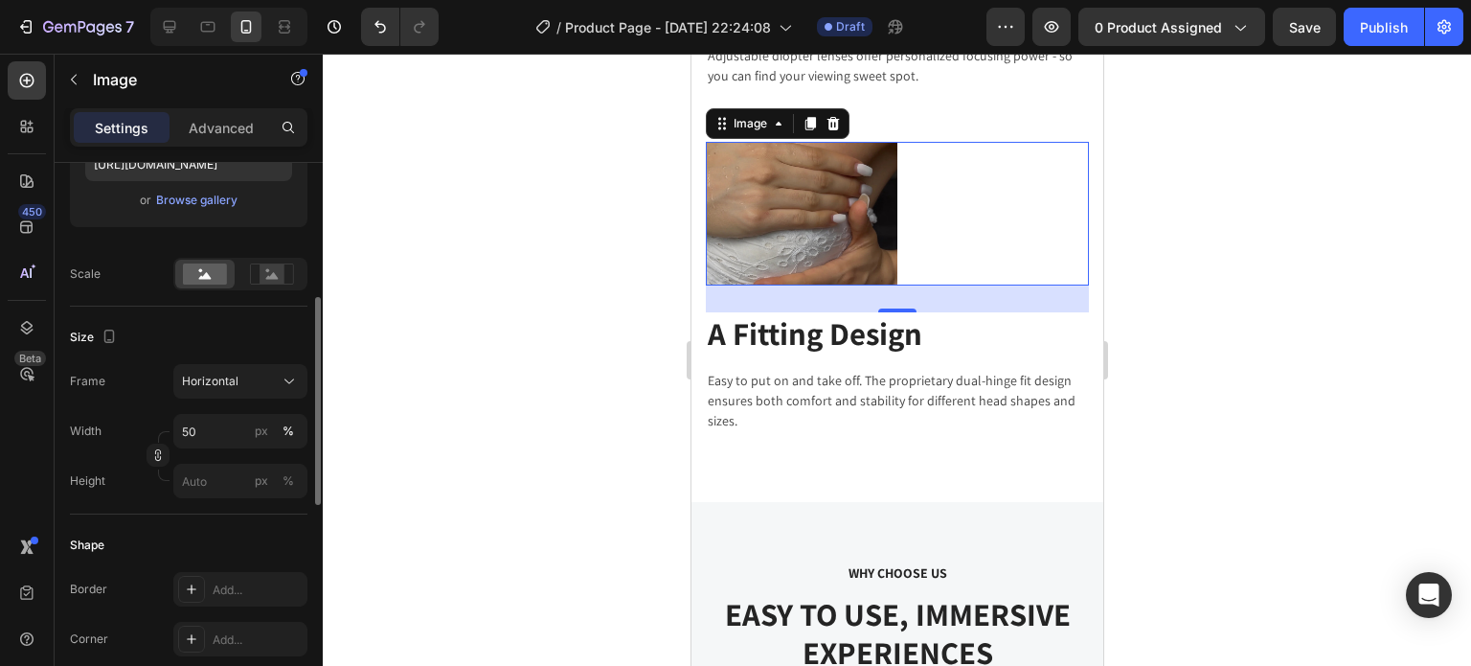
click at [989, 242] on div at bounding box center [896, 214] width 383 height 144
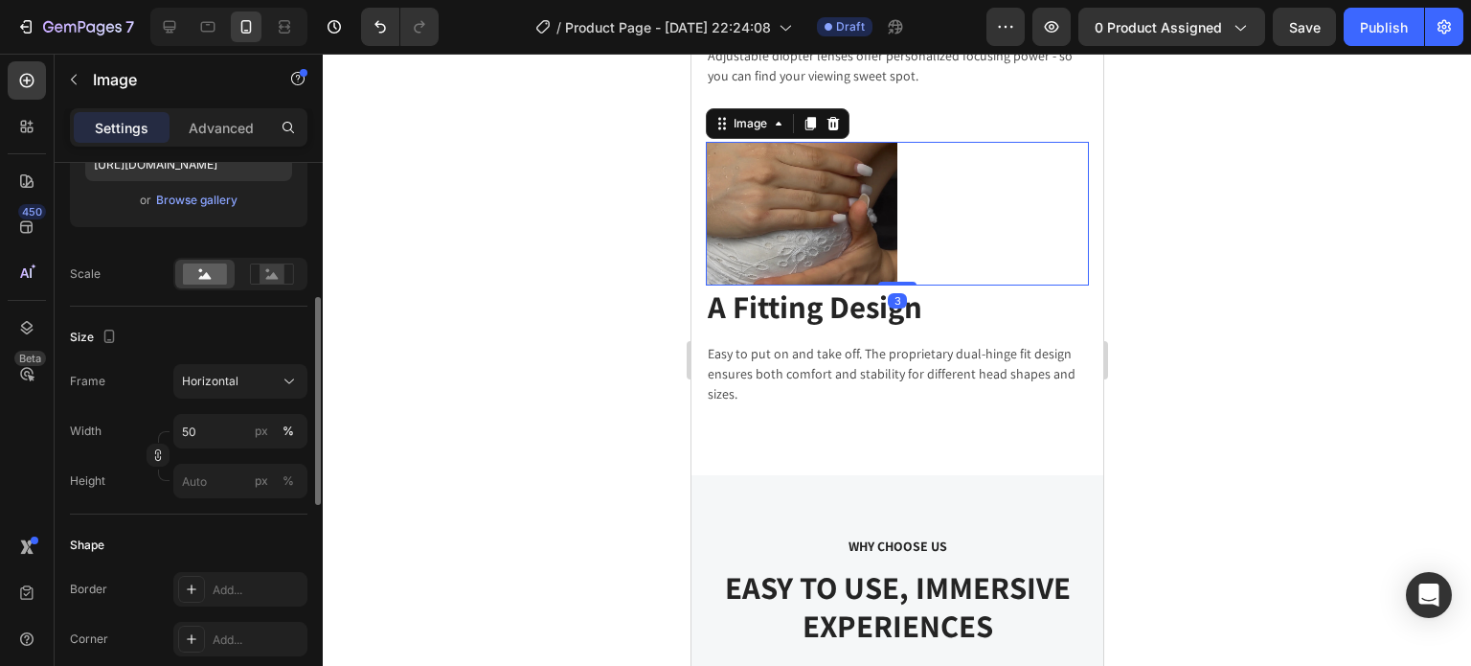
drag, startPoint x: 897, startPoint y: 291, endPoint x: 947, endPoint y: 306, distance: 52.1
click at [897, 251] on div "Image 3" at bounding box center [896, 214] width 383 height 144
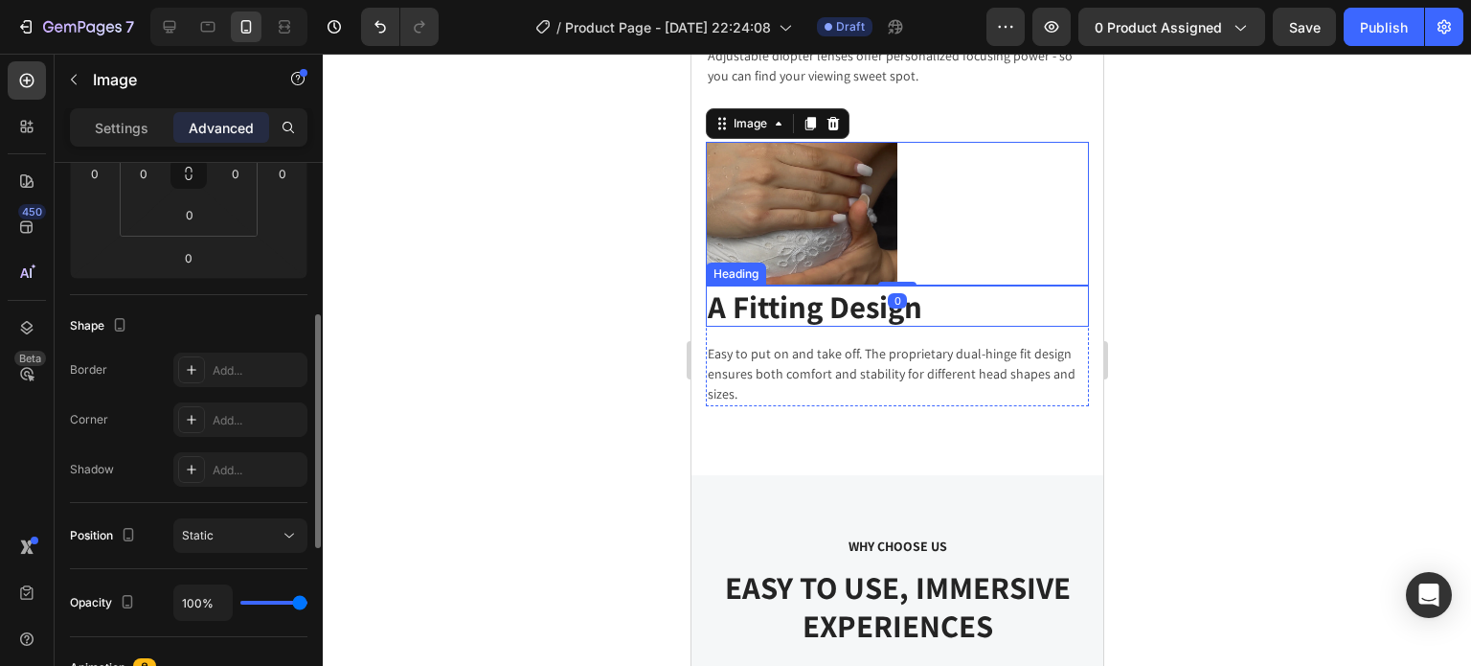
scroll to position [3459, 0]
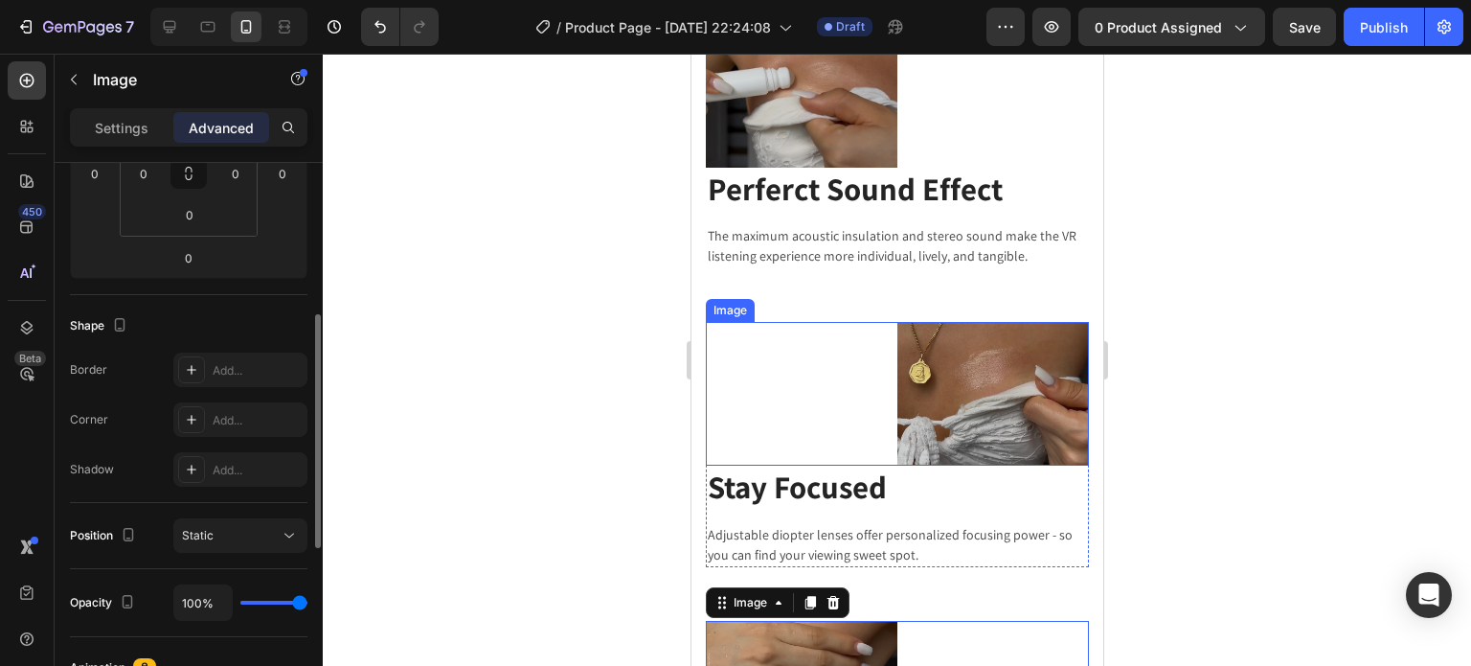
click at [955, 373] on img at bounding box center [992, 394] width 192 height 144
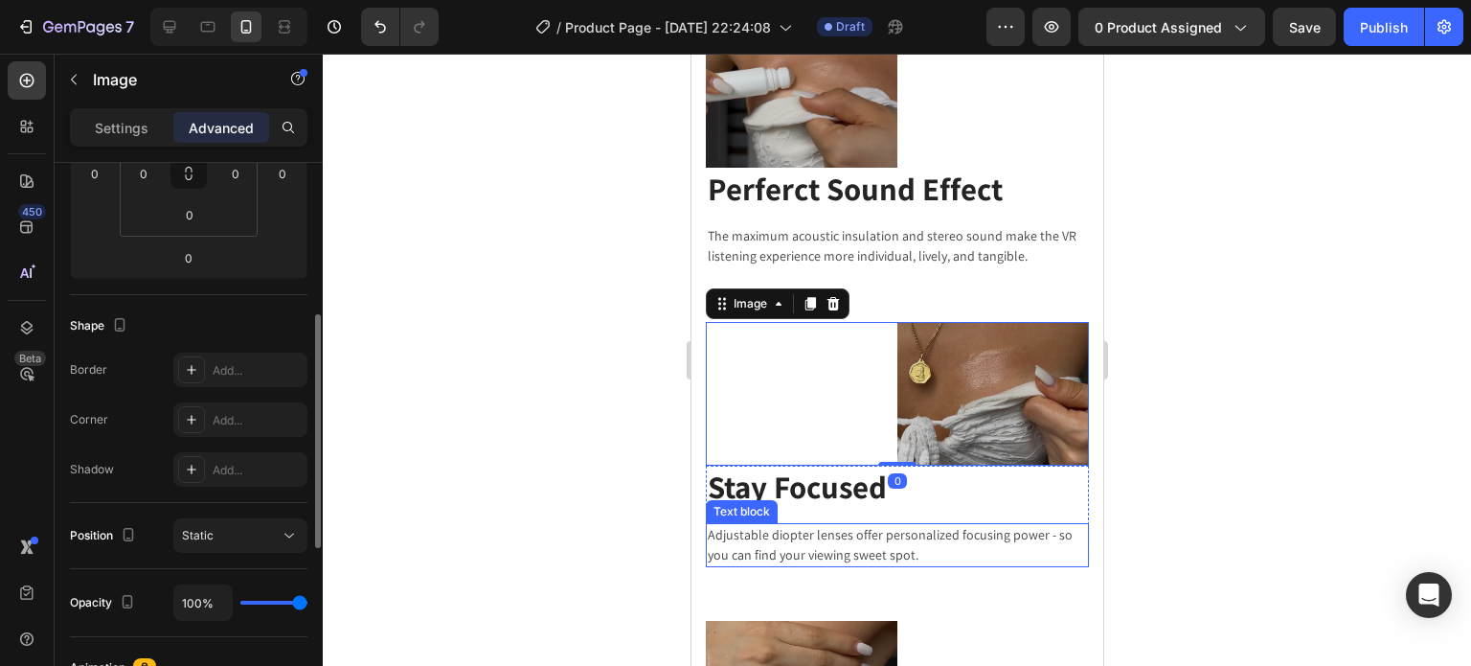
click at [918, 501] on div "Stay Focused Heading Adjustable diopter lenses offer personalized focusing powe…" at bounding box center [896, 516] width 383 height 102
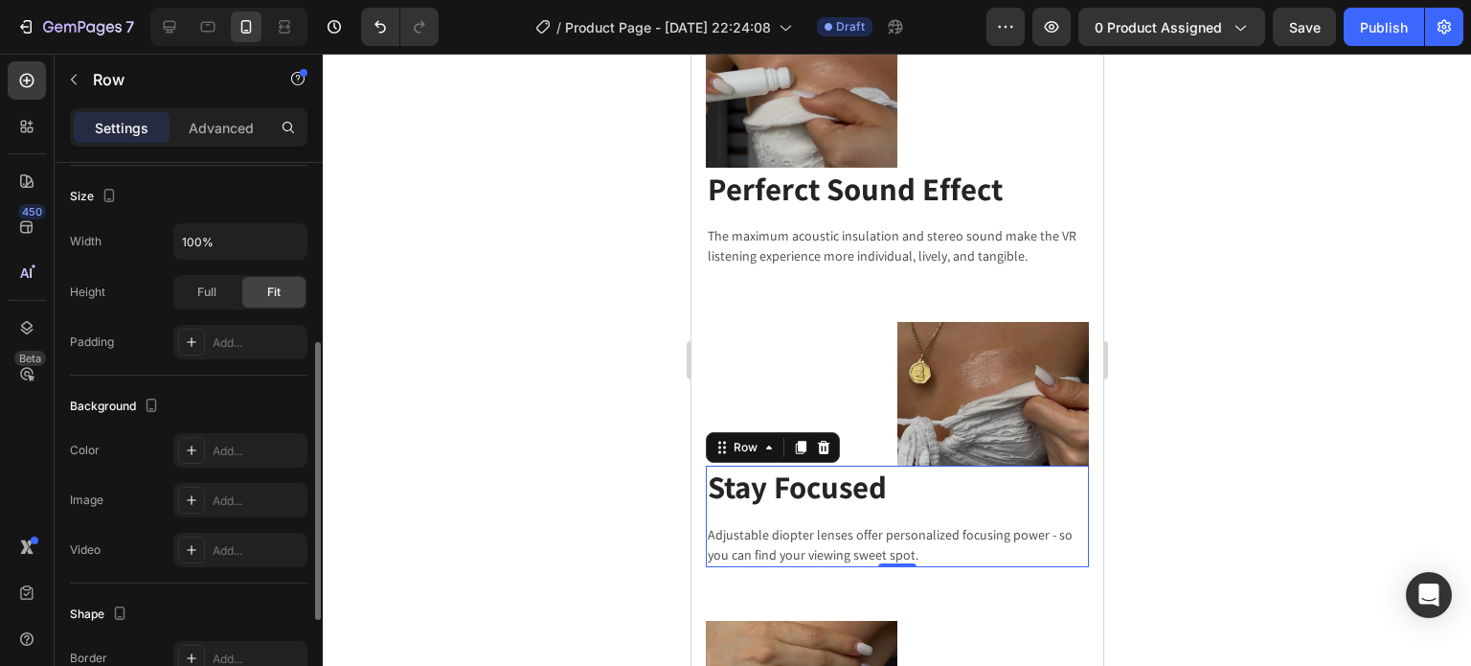
scroll to position [0, 0]
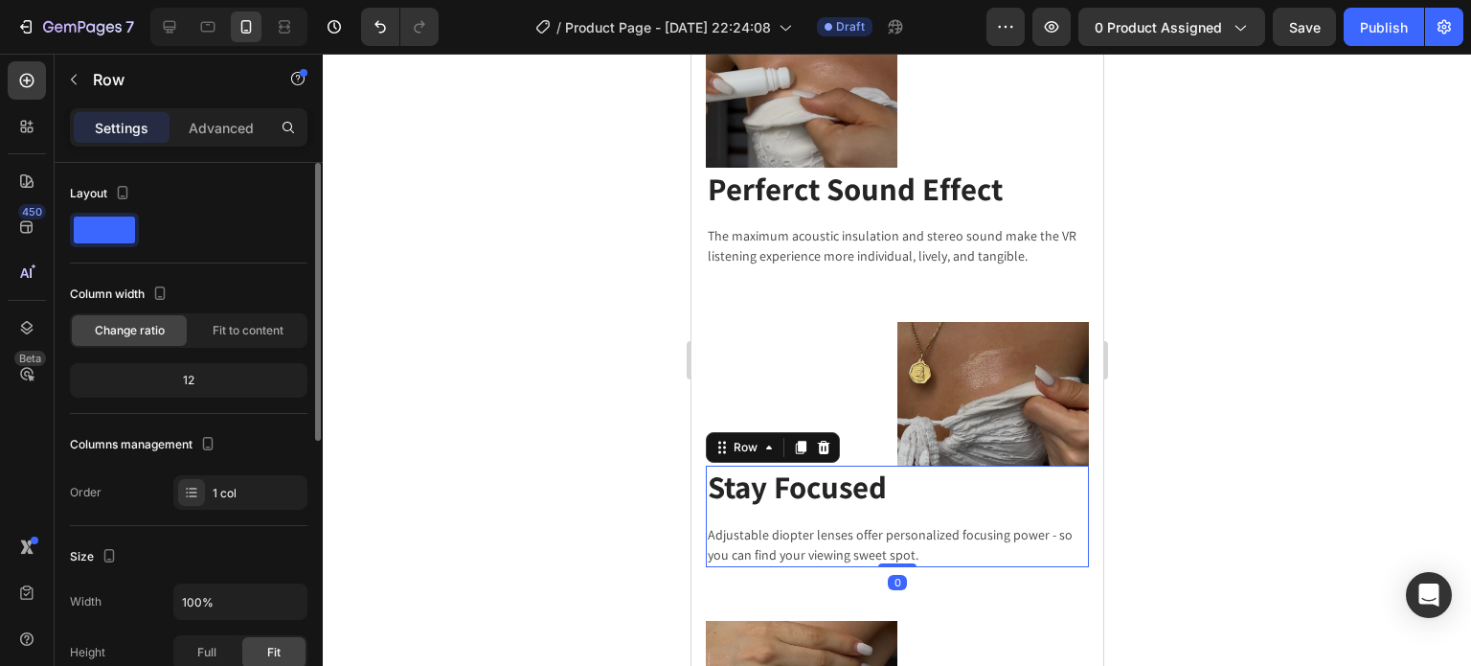
drag, startPoint x: 895, startPoint y: 552, endPoint x: 902, endPoint y: 475, distance: 77.0
click at [903, 487] on div "Stay Focused Heading Adjustable diopter lenses offer personalized focusing powe…" at bounding box center [896, 516] width 383 height 102
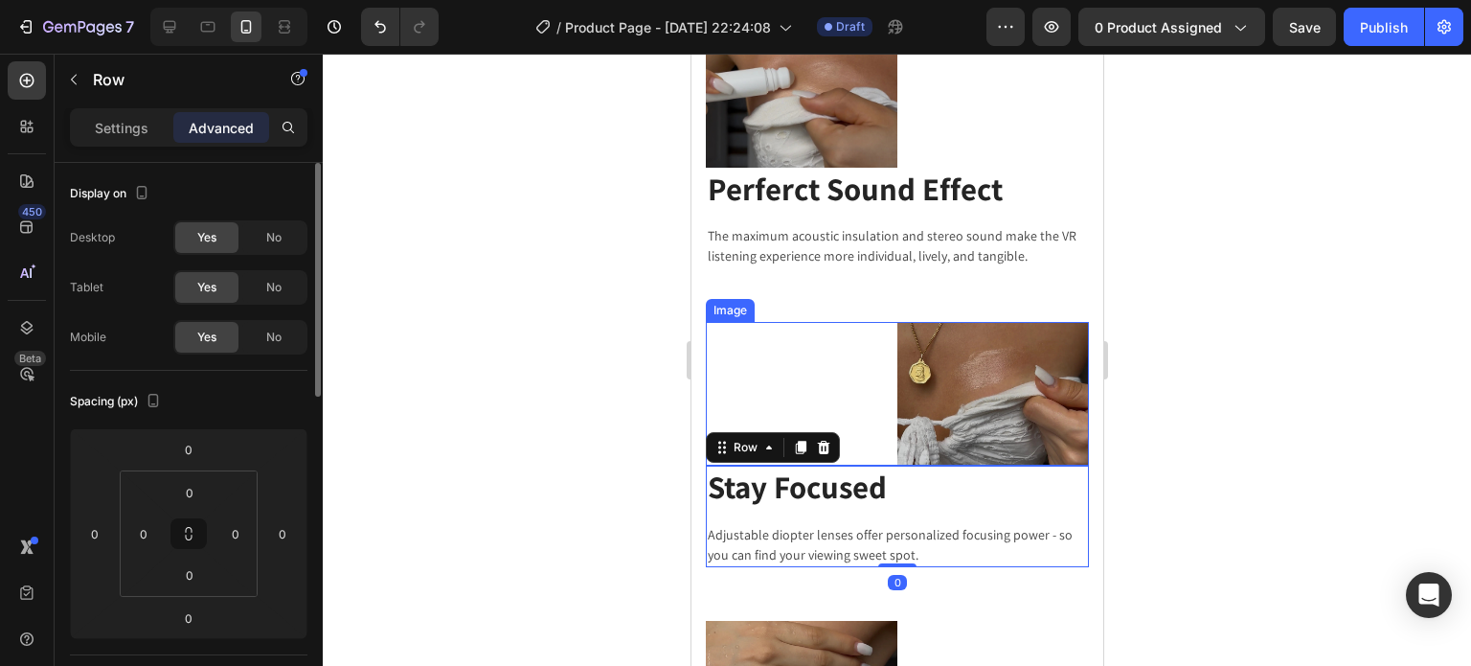
click at [863, 369] on div at bounding box center [896, 394] width 383 height 144
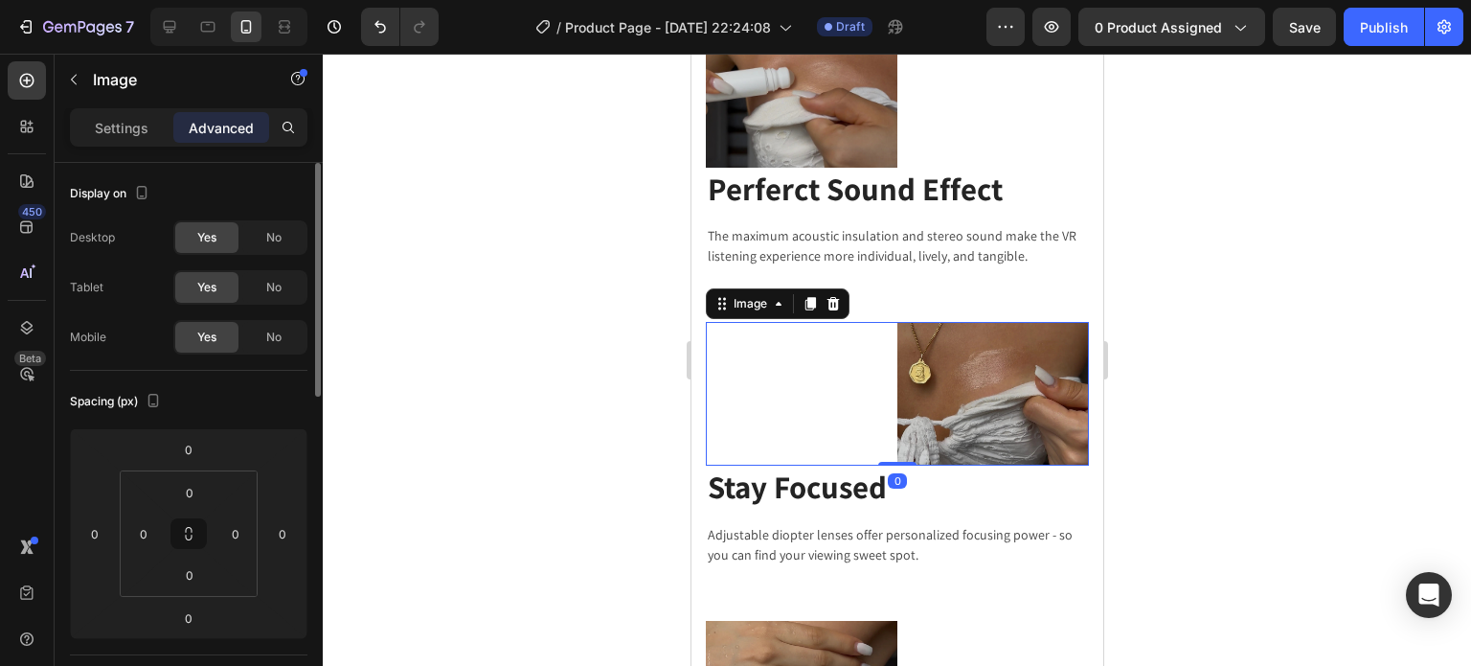
click at [775, 353] on div at bounding box center [896, 394] width 383 height 144
click at [891, 496] on h2 "Stay Focused" at bounding box center [896, 486] width 383 height 42
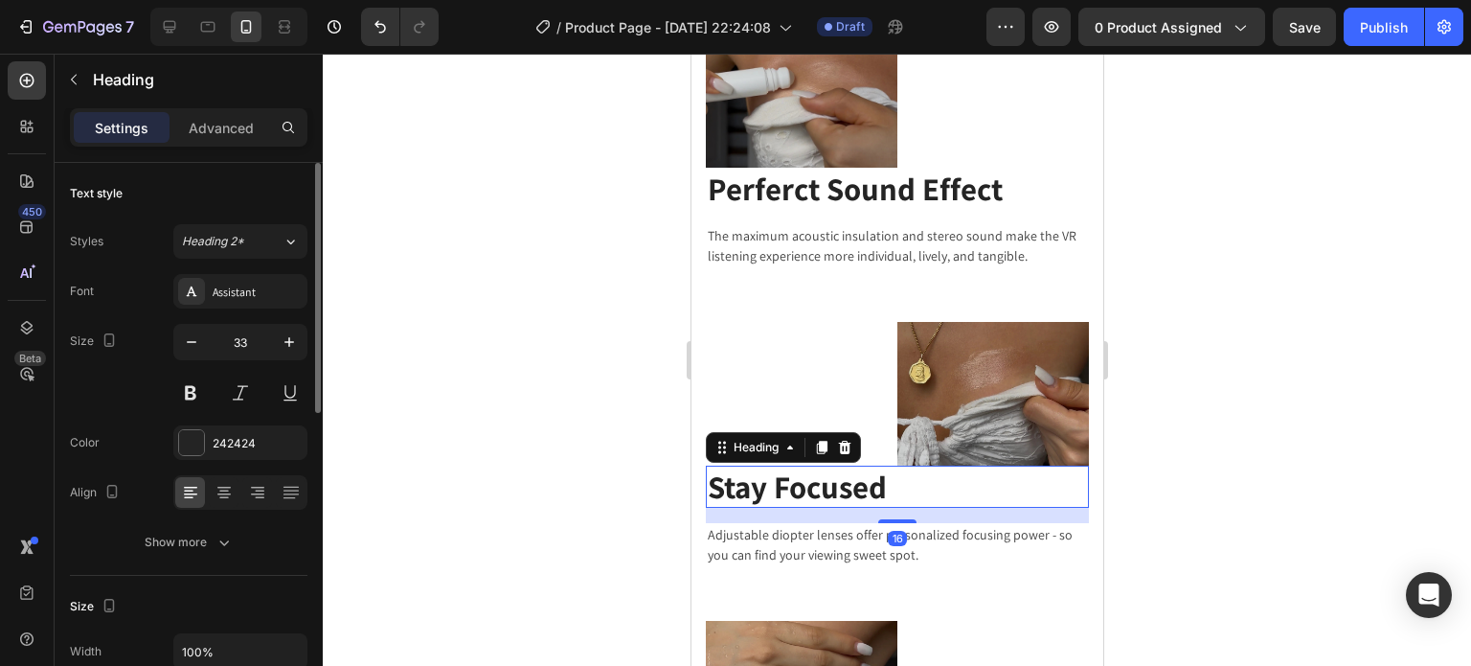
click at [1008, 493] on p "Stay Focused" at bounding box center [896, 486] width 379 height 38
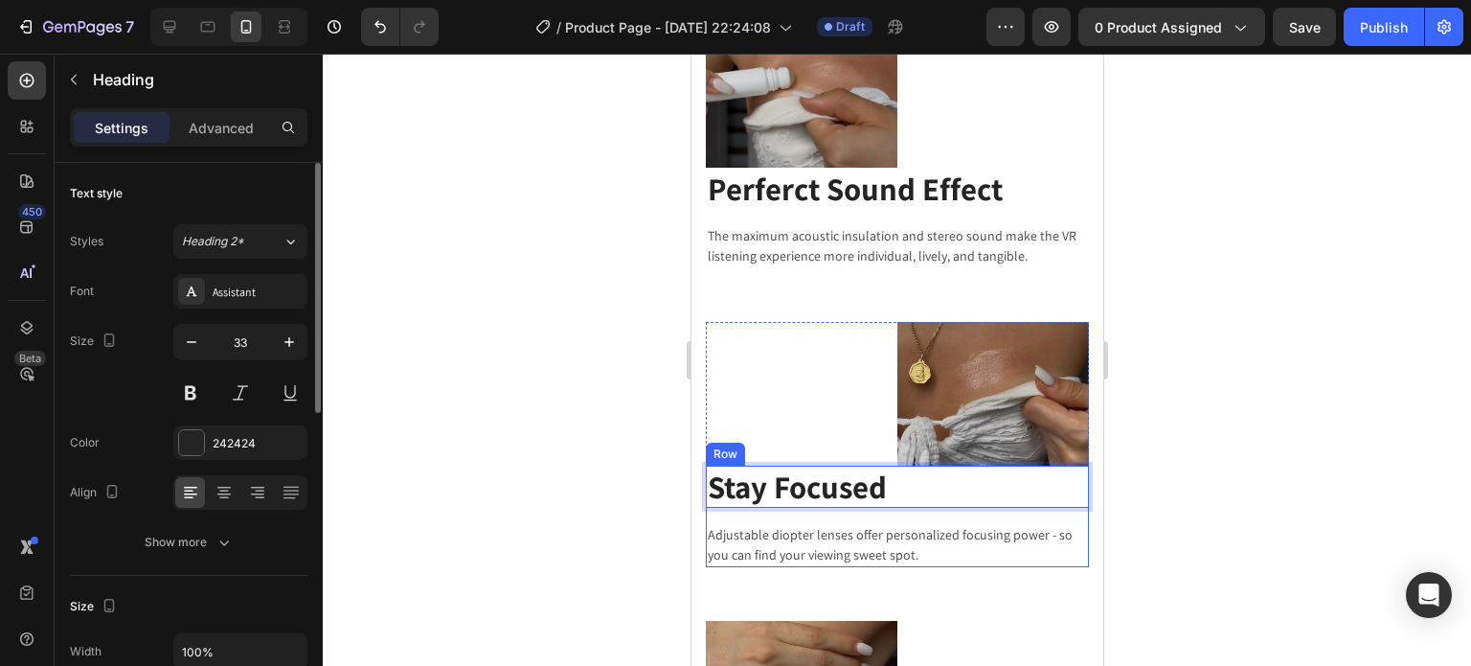
click at [1020, 536] on p "Adjustable diopter lenses offer personalized focusing power - so you can find y…" at bounding box center [896, 545] width 379 height 40
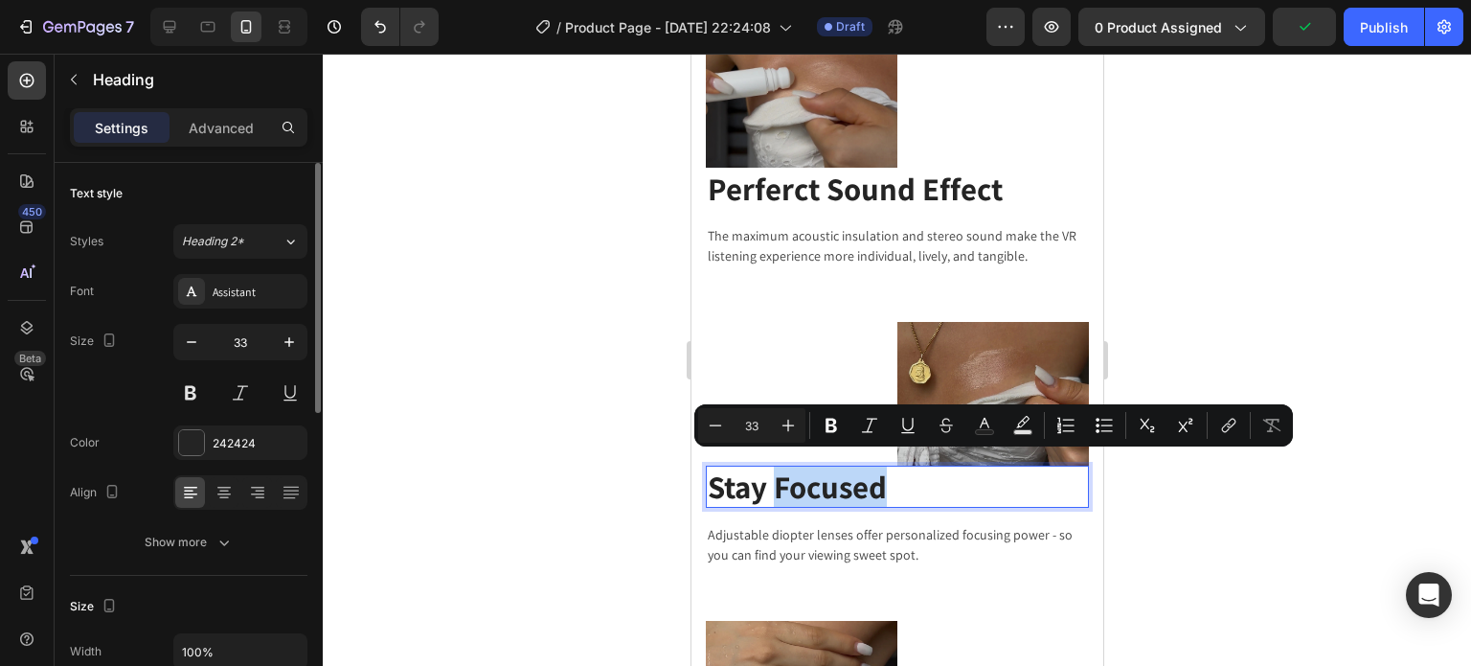
drag, startPoint x: 991, startPoint y: 481, endPoint x: 952, endPoint y: 462, distance: 43.7
click at [966, 477] on p "Stay Focused" at bounding box center [896, 486] width 379 height 38
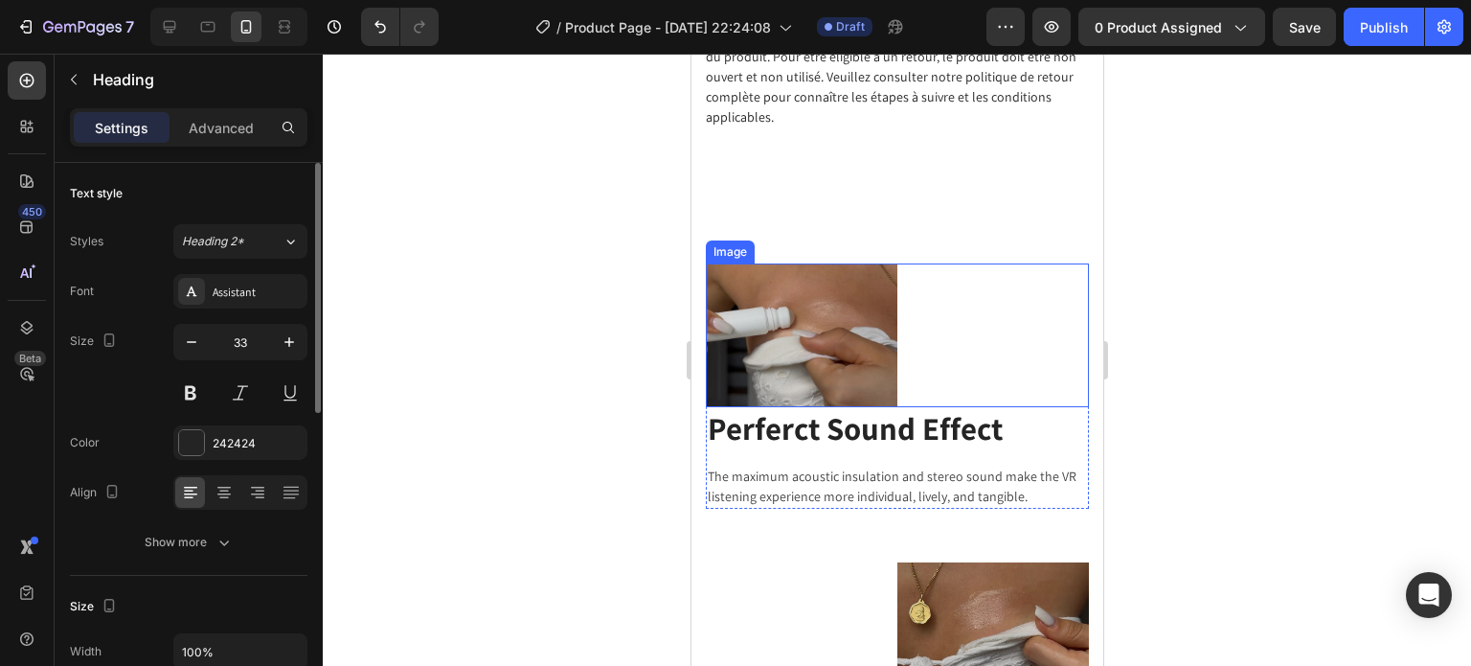
click at [952, 407] on div at bounding box center [896, 335] width 383 height 144
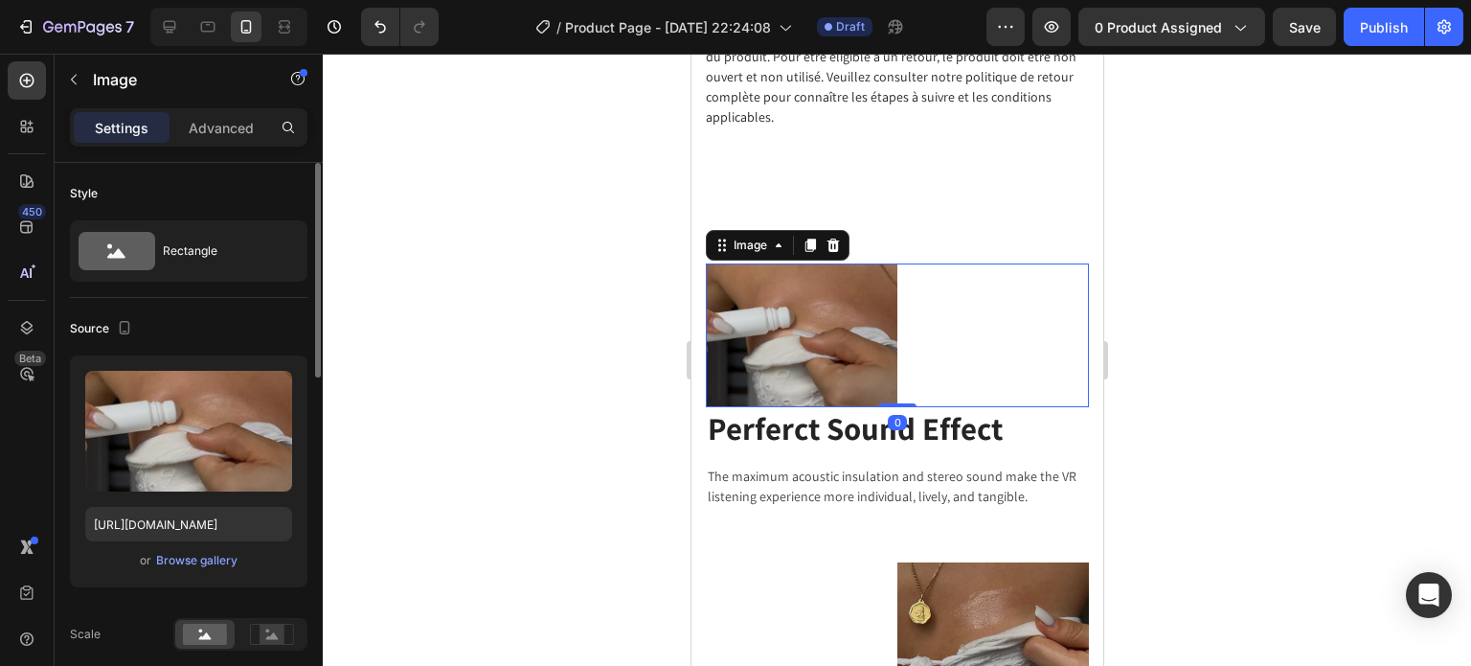
scroll to position [2693, 0]
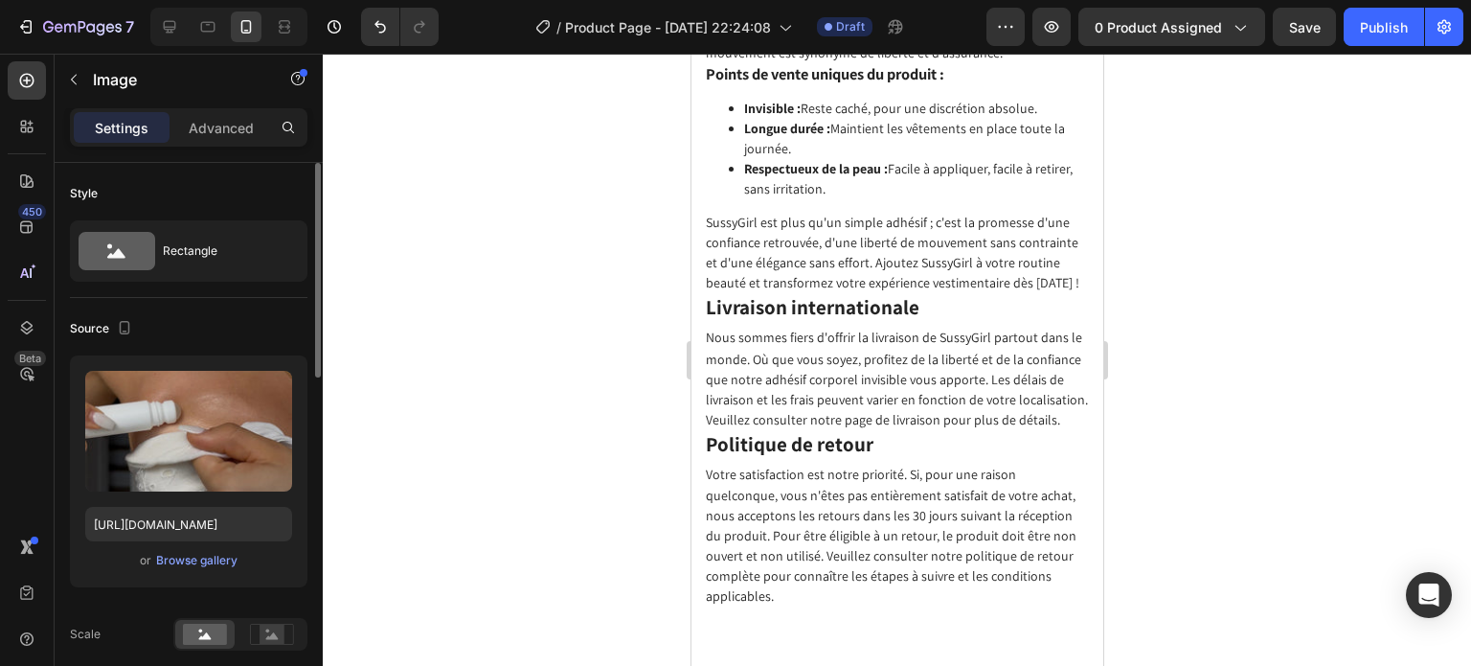
click at [954, 423] on p "Nous sommes fiers d'offrir la livraison de SussyGirl partout dans le monde. Où …" at bounding box center [896, 377] width 382 height 99
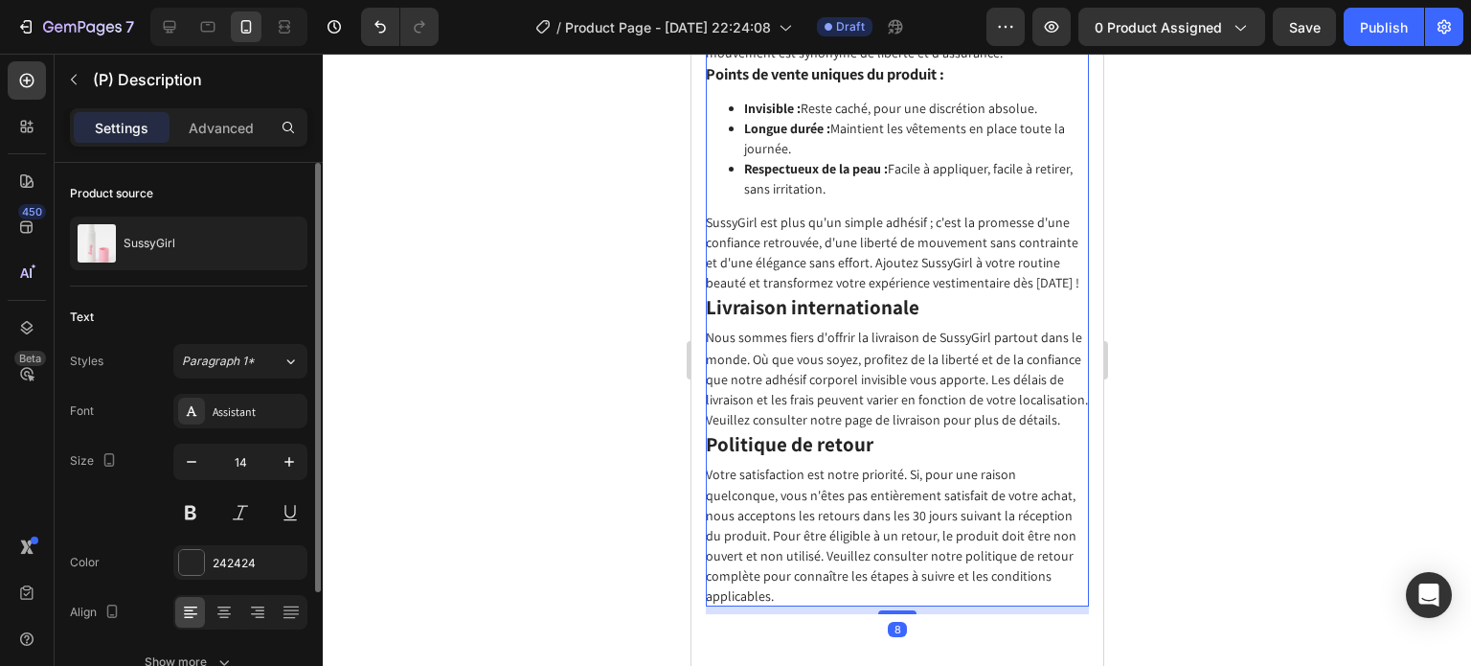
scroll to position [2885, 0]
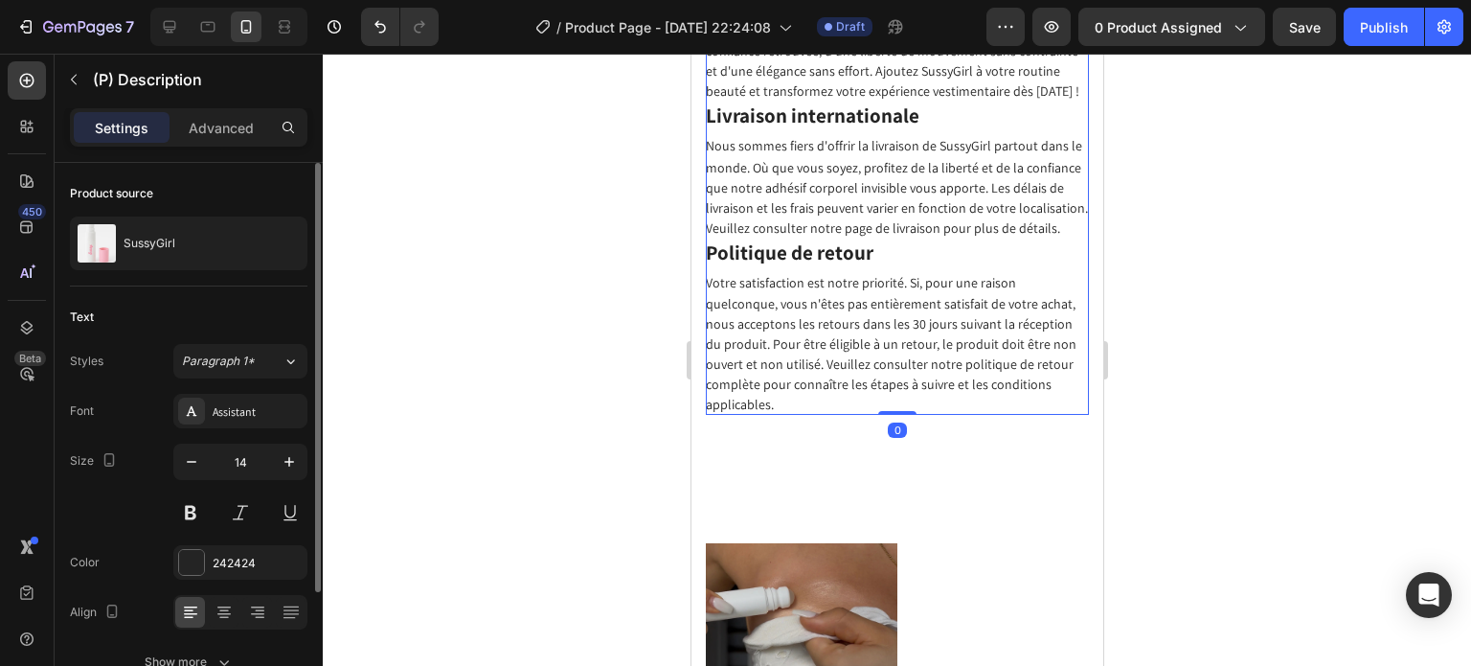
drag, startPoint x: 892, startPoint y: 466, endPoint x: 955, endPoint y: 450, distance: 65.3
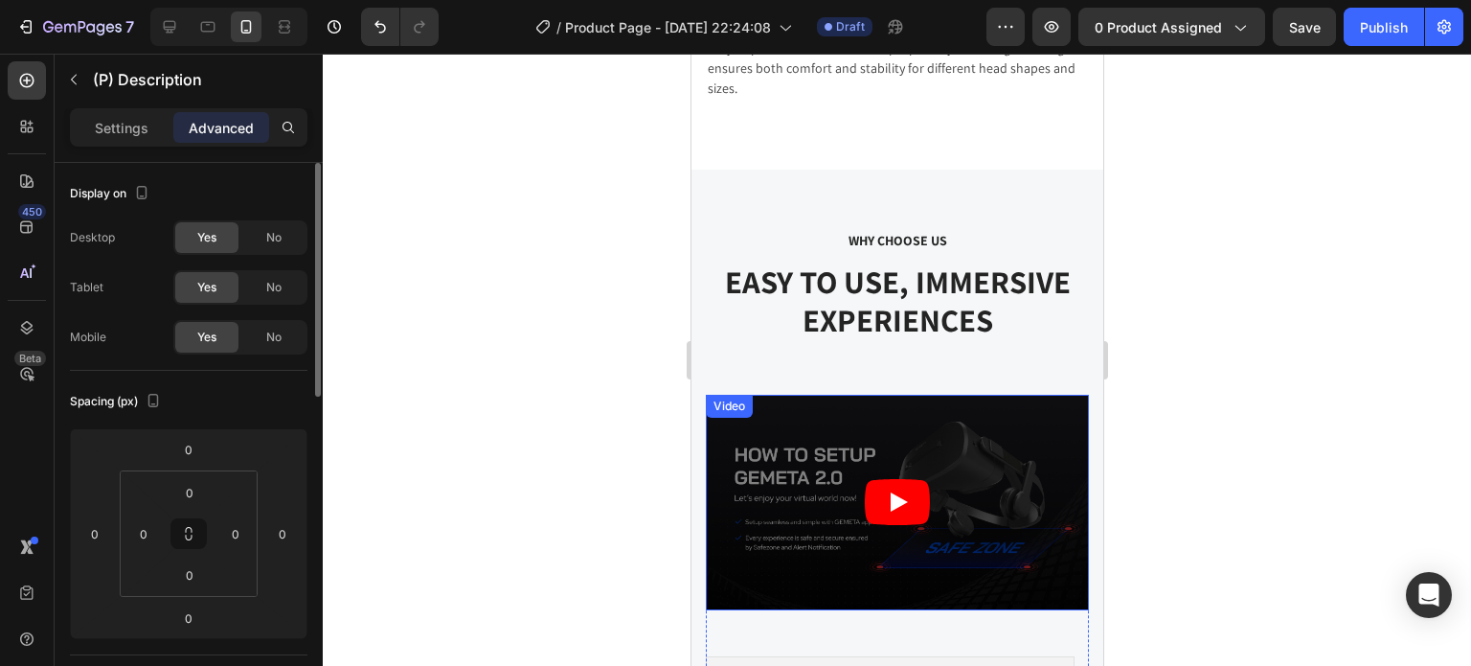
scroll to position [4130, 0]
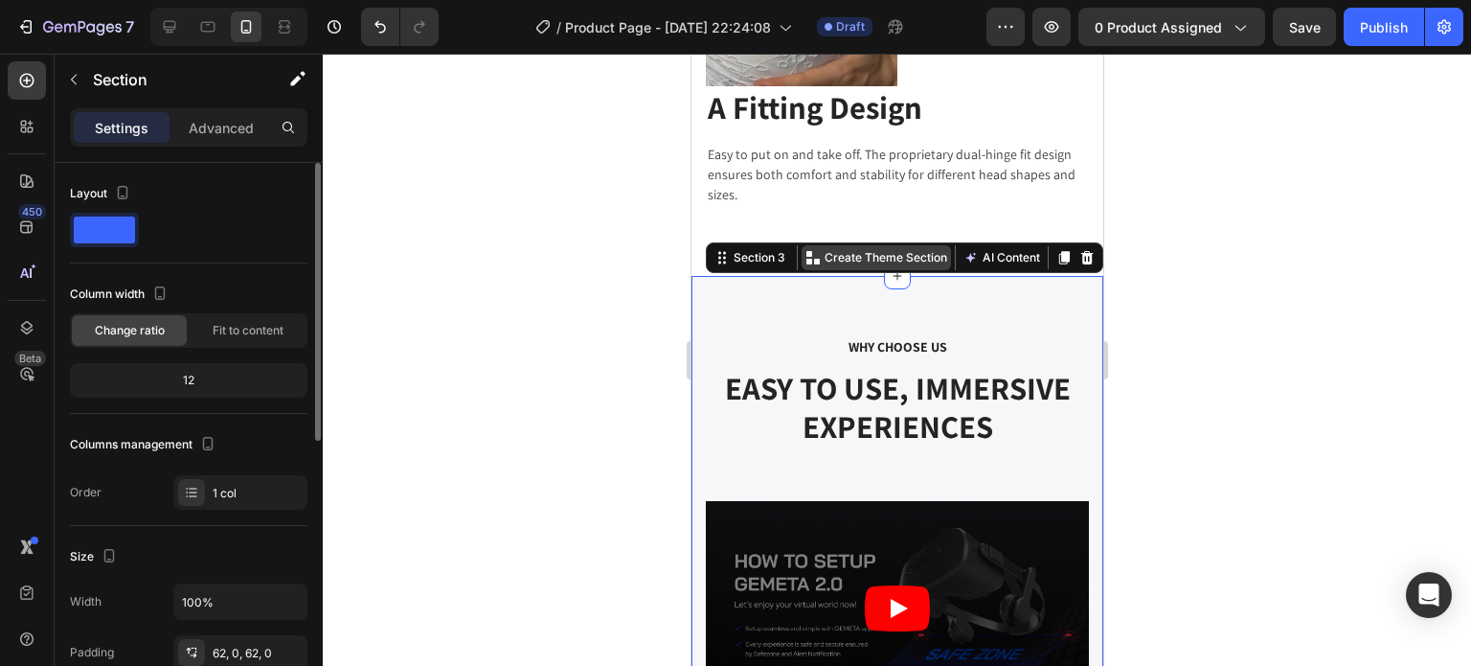
click at [909, 249] on p "Create Theme Section" at bounding box center [885, 257] width 123 height 17
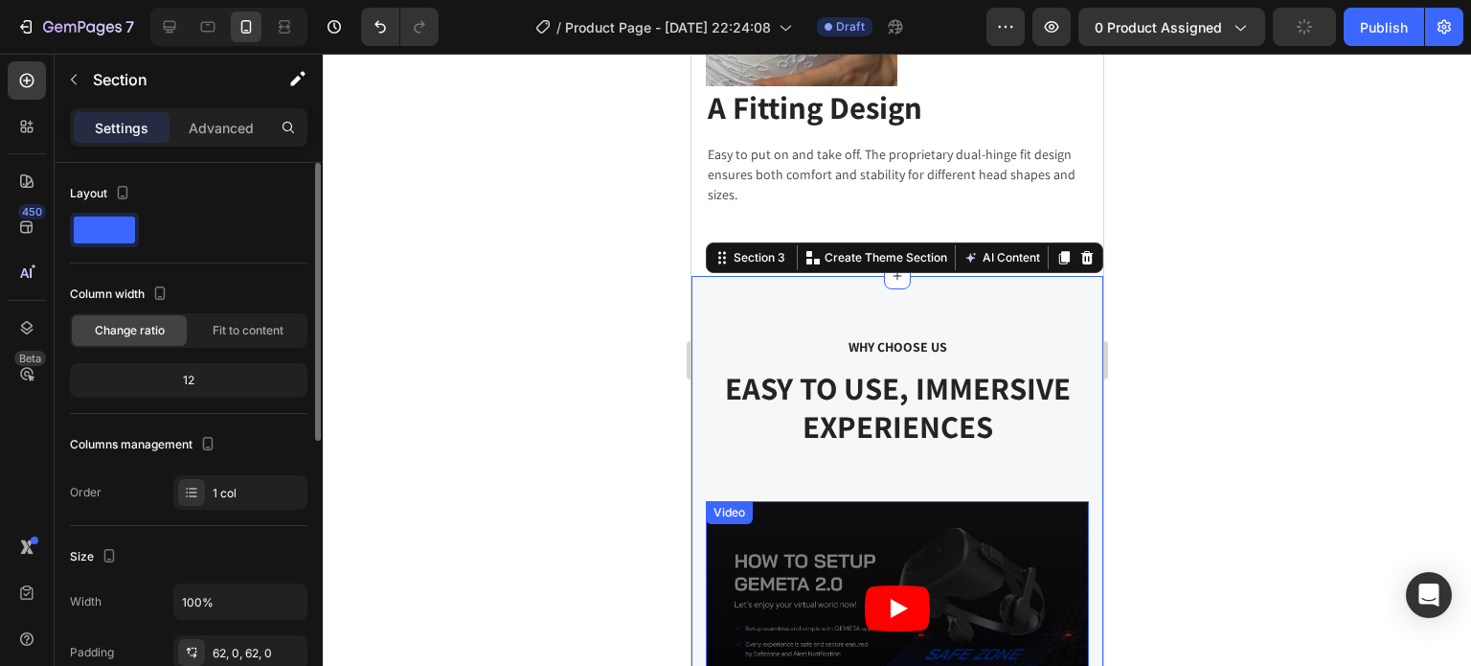
click at [1025, 523] on article at bounding box center [896, 608] width 383 height 215
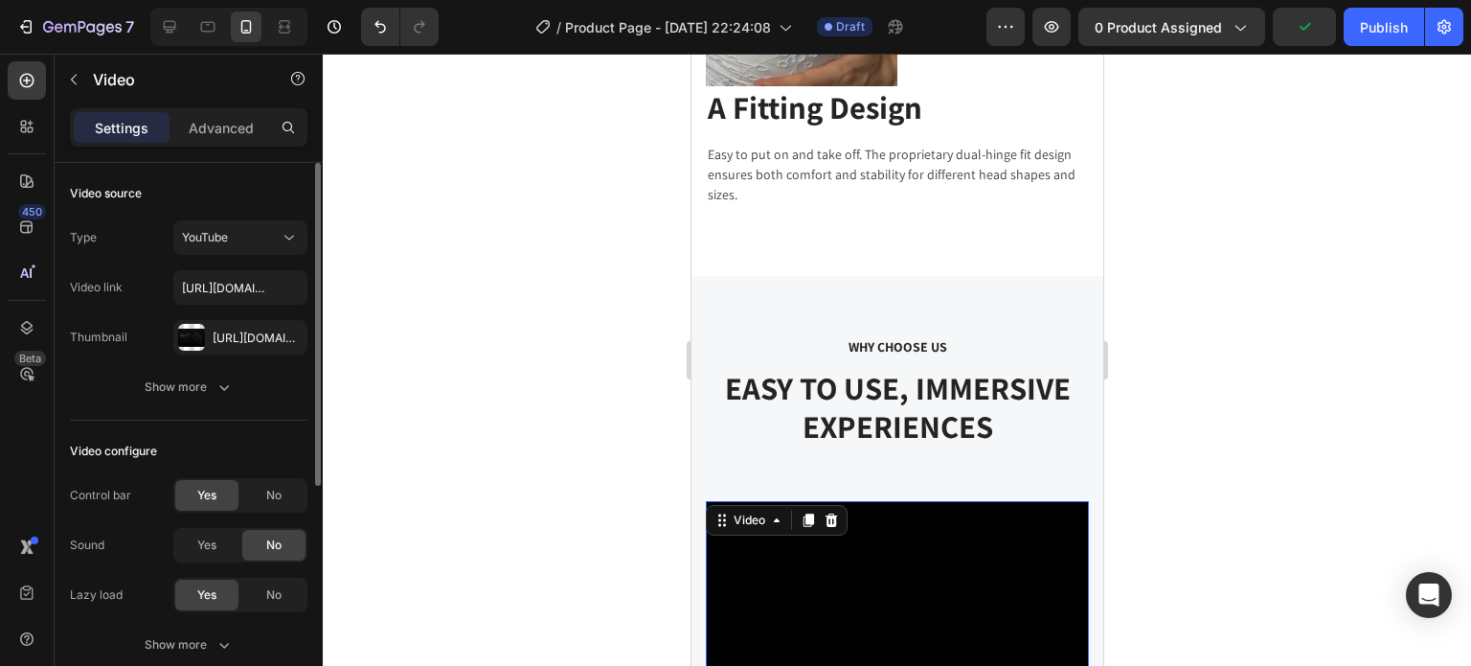
click at [839, 509] on div at bounding box center [830, 520] width 23 height 23
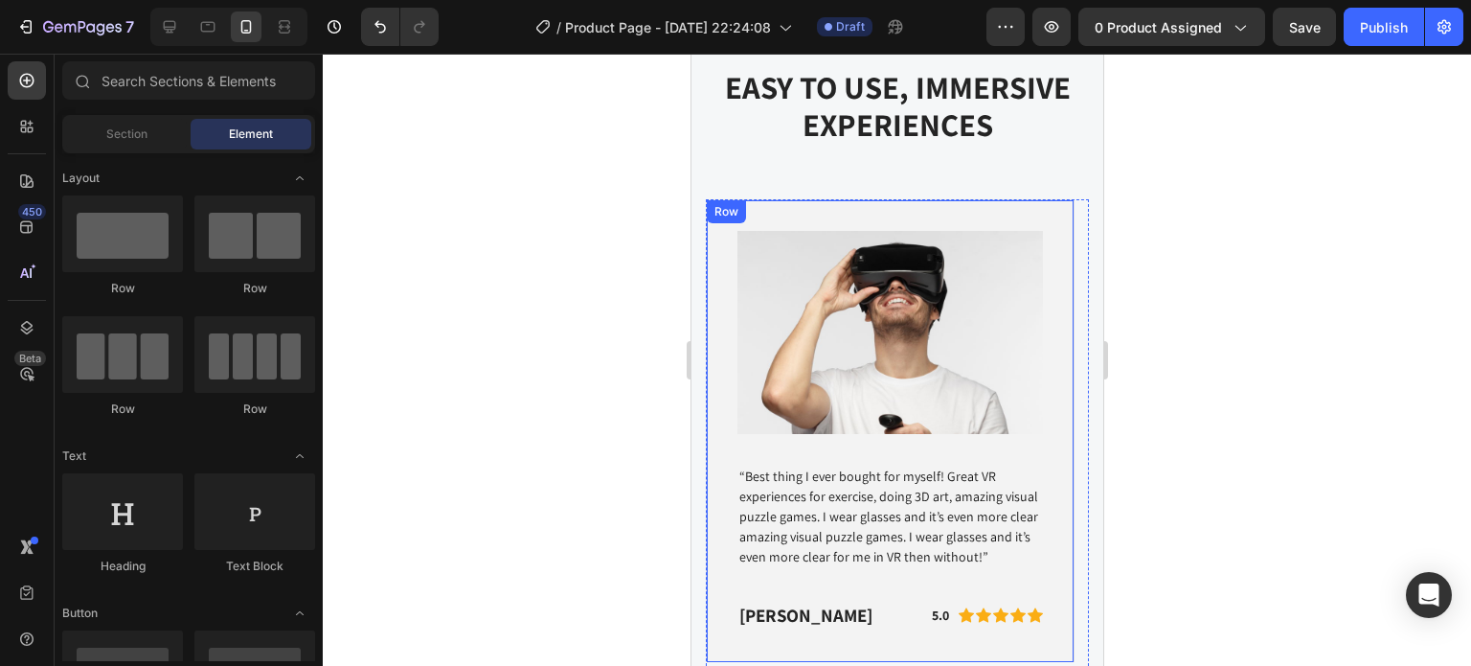
scroll to position [4417, 0]
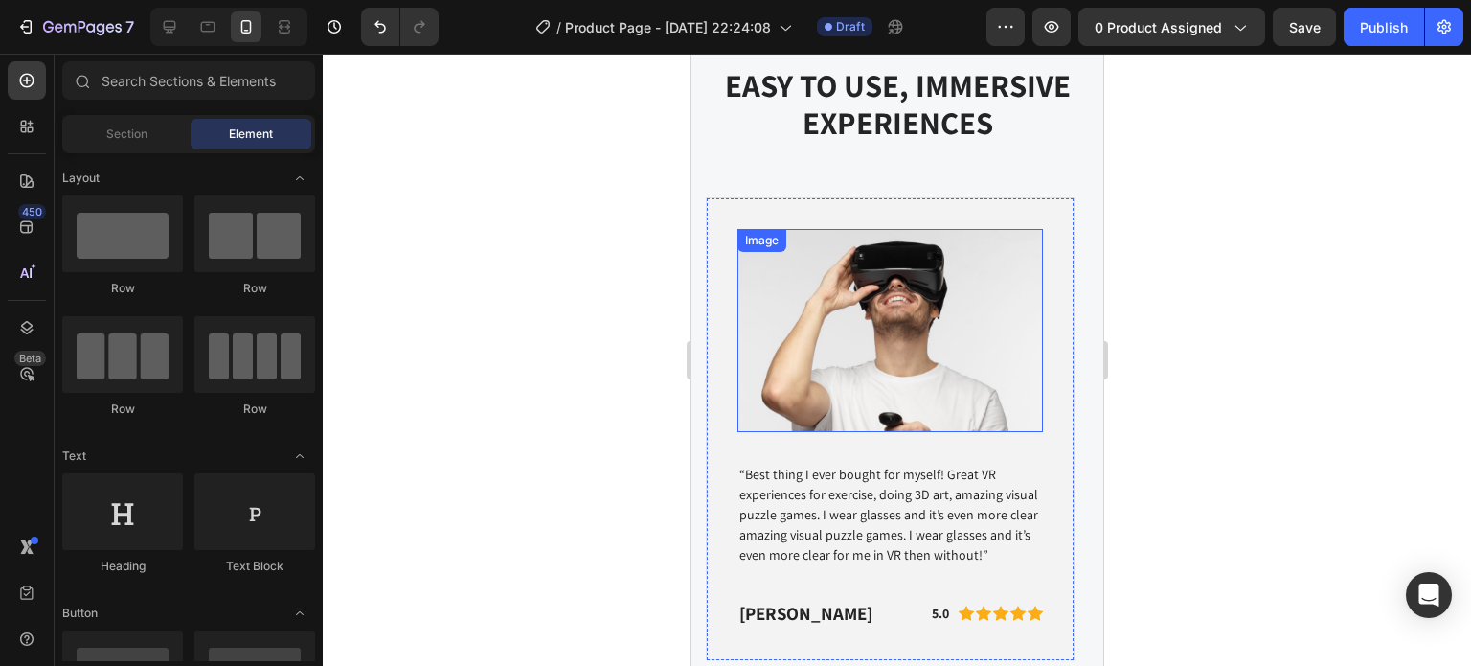
click at [943, 382] on img at bounding box center [889, 330] width 306 height 203
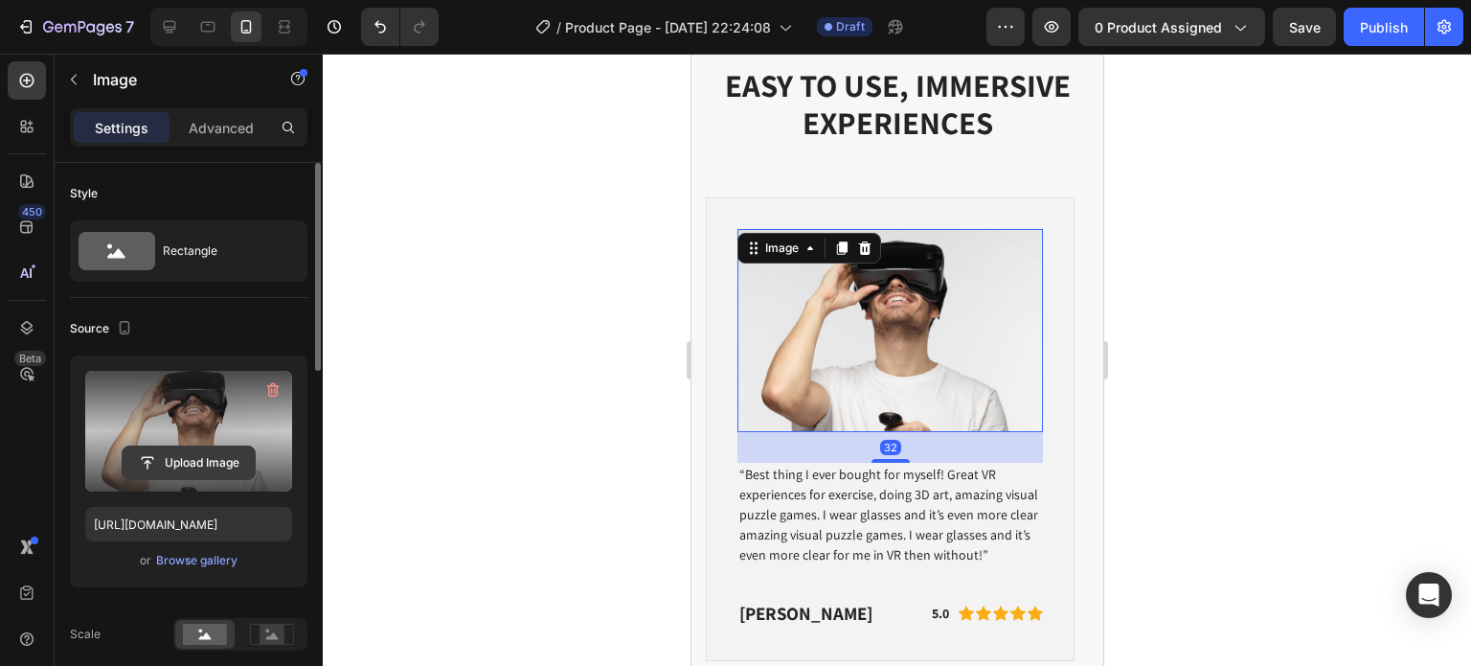
click at [204, 447] on input "file" at bounding box center [189, 462] width 132 height 33
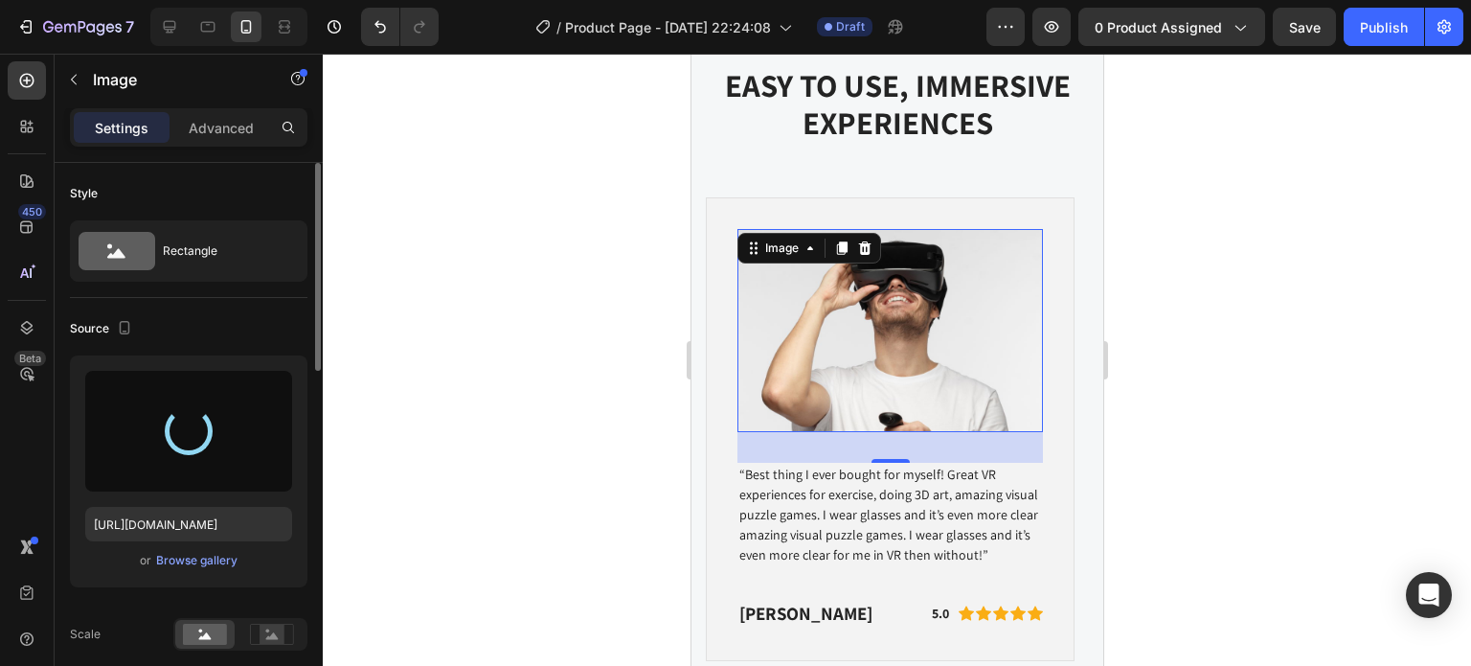
type input "https://cdn.shopify.com/s/files/1/0955/1344/4678/files/gempages_581189980756378…"
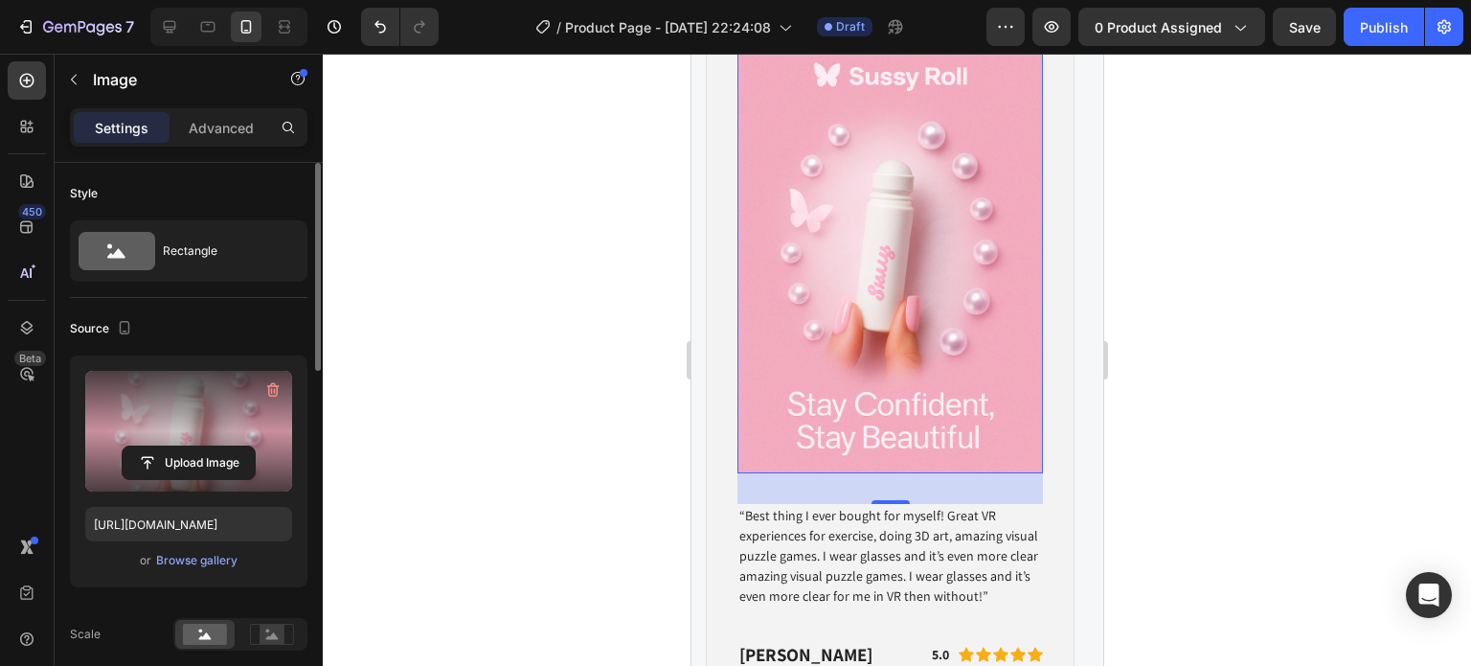
scroll to position [4800, 0]
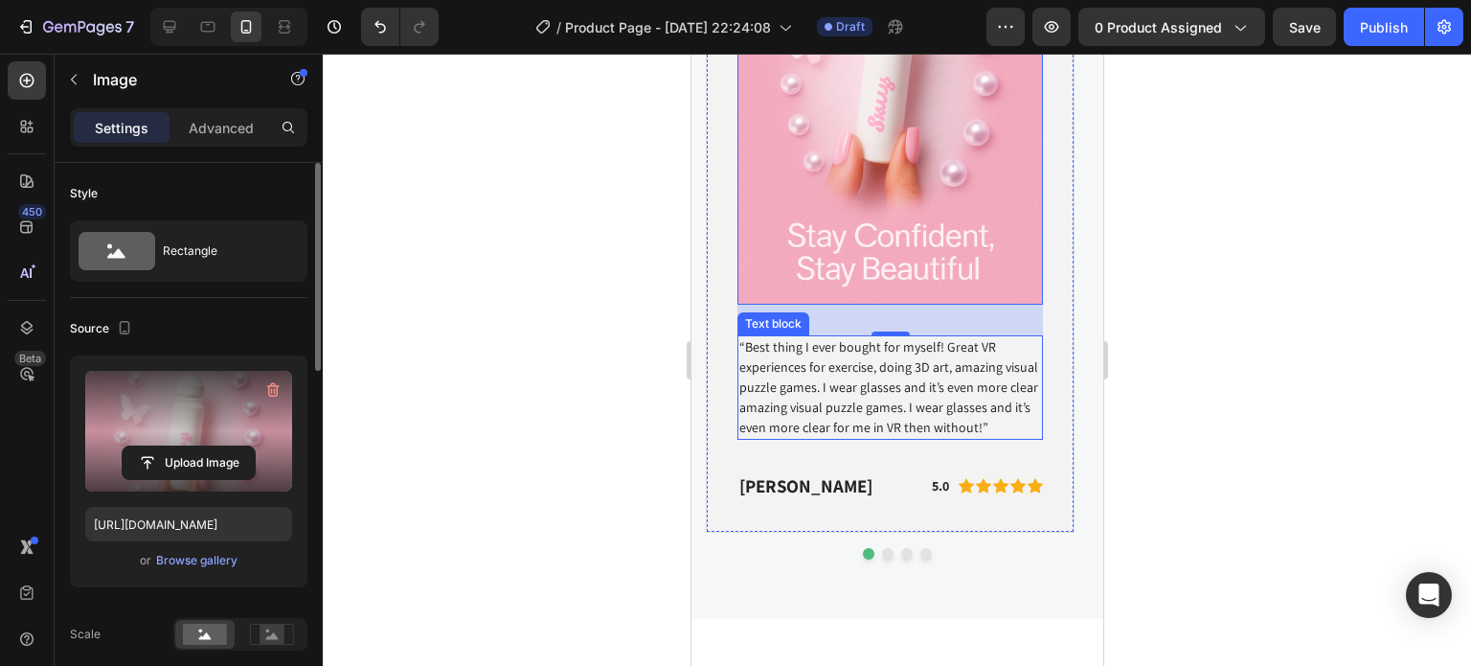
click at [955, 436] on p "“Best thing I ever bought for myself! Great VR experiences for exercise, doing …" at bounding box center [889, 387] width 302 height 101
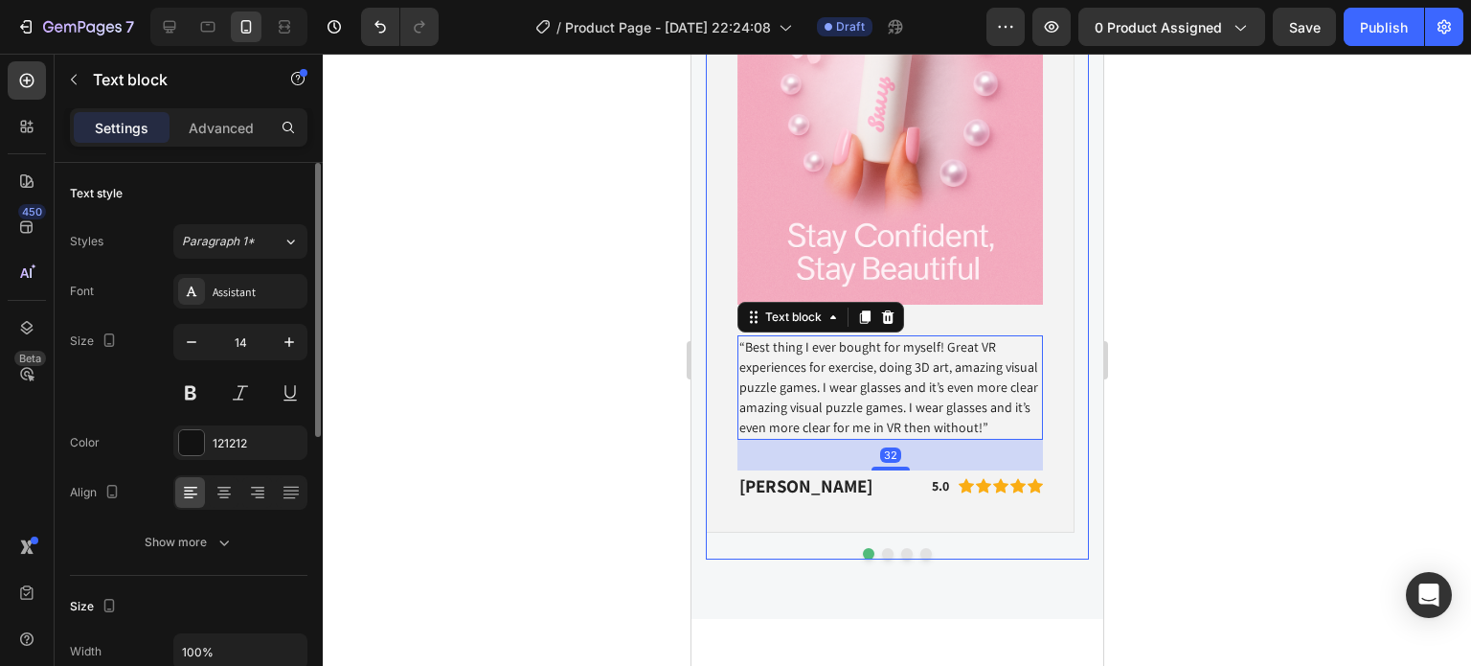
click at [881, 555] on button "Dot" at bounding box center [886, 553] width 11 height 11
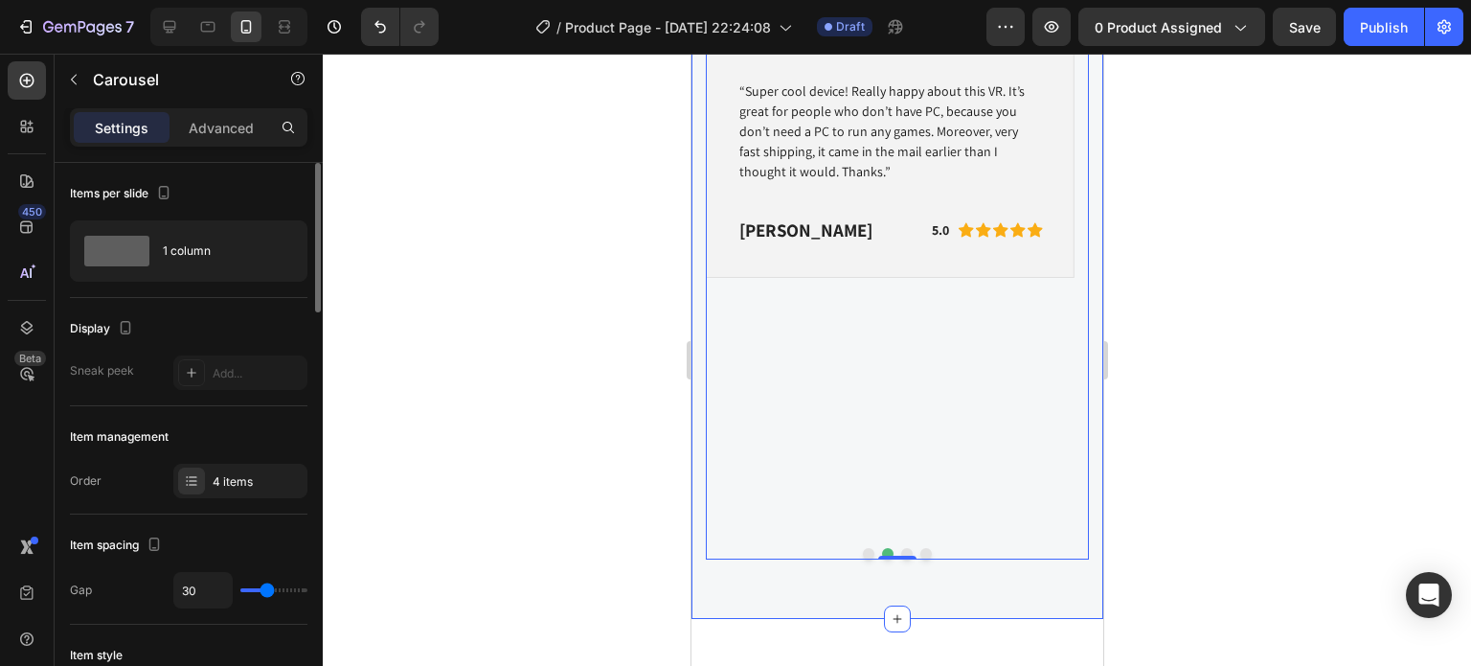
click at [907, 559] on div "WHY CHOOSE US Text block EASY TO USE, IMMERSIVE EXPERIENCES Heading Image “Best…" at bounding box center [897, 104] width 412 height 1029
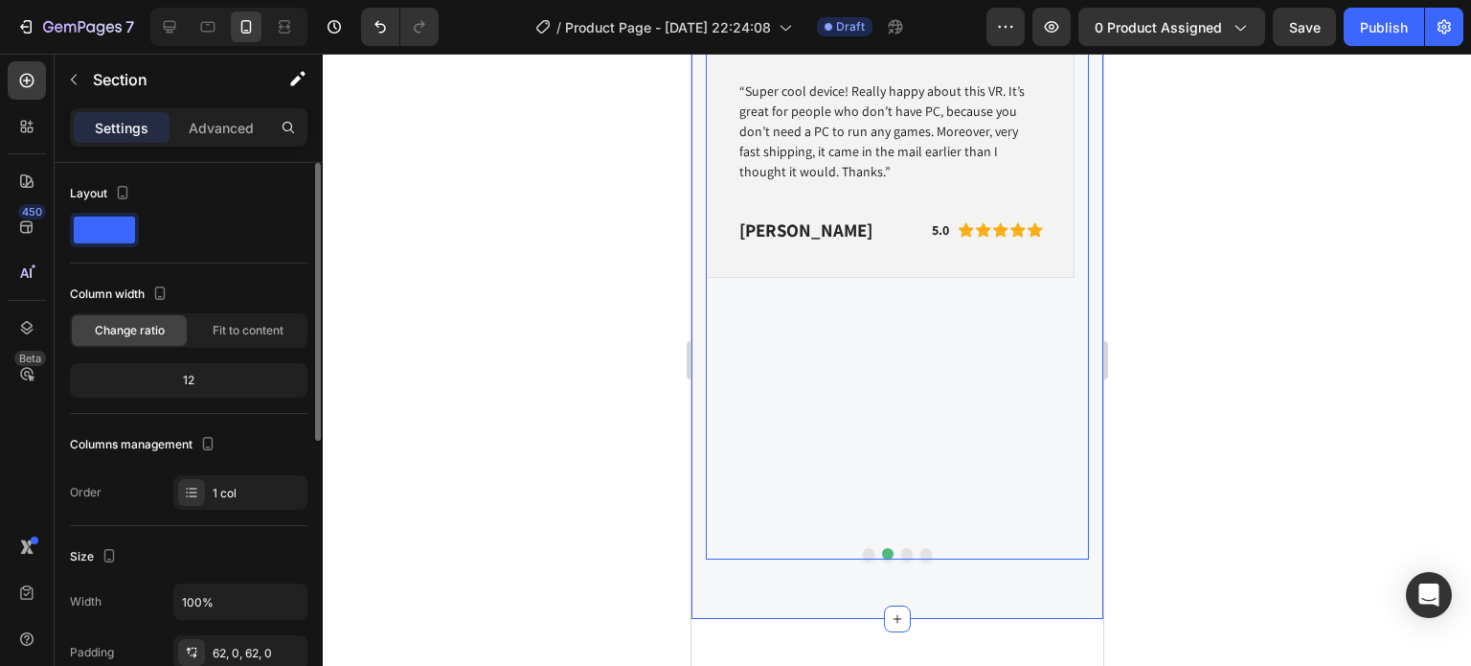
click at [900, 550] on button "Dot" at bounding box center [905, 553] width 11 height 11
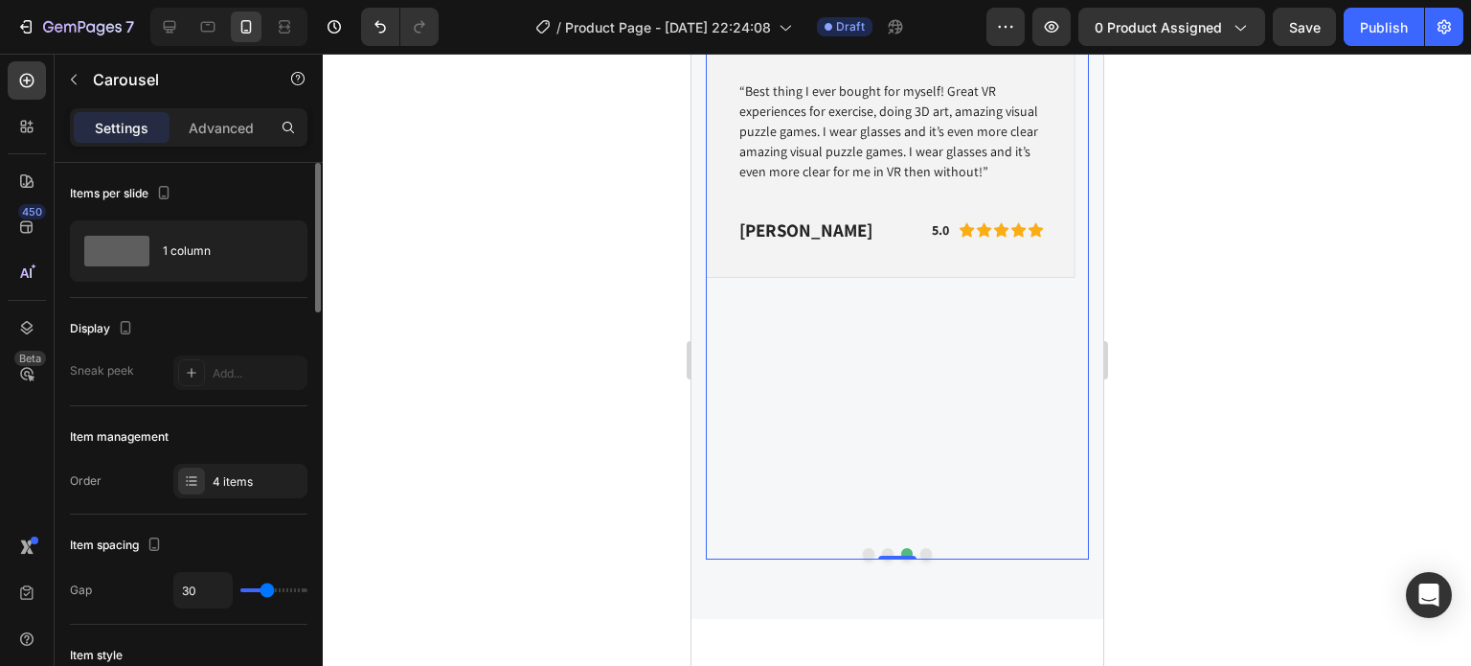
click at [864, 552] on button "Dot" at bounding box center [867, 553] width 11 height 11
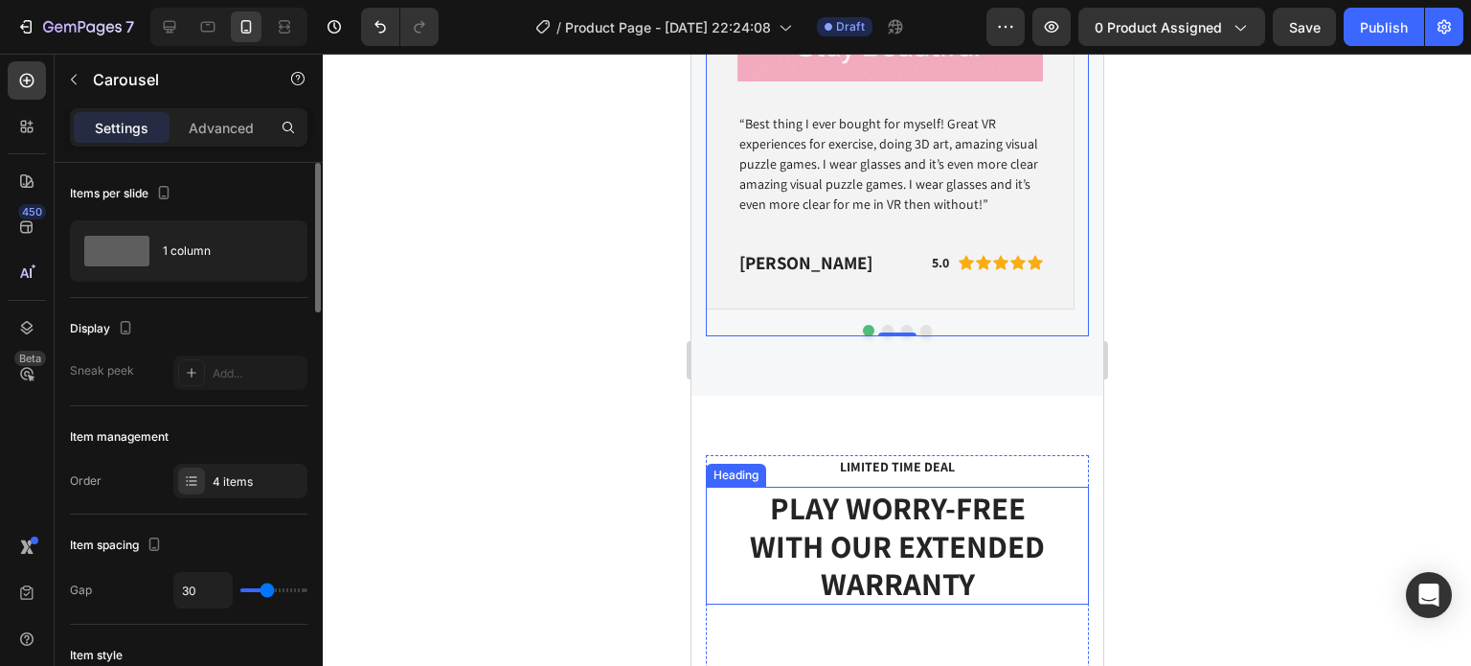
scroll to position [4992, 0]
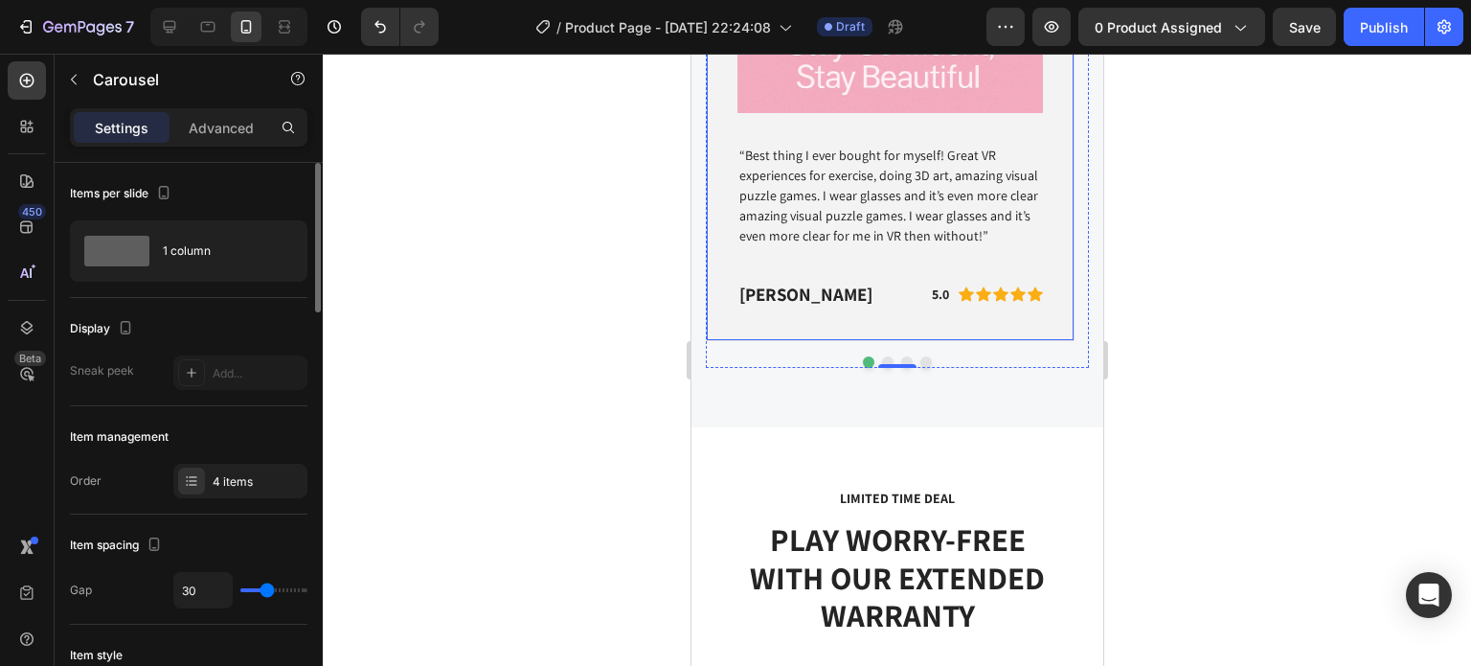
click at [951, 262] on div "Text block" at bounding box center [966, 270] width 64 height 17
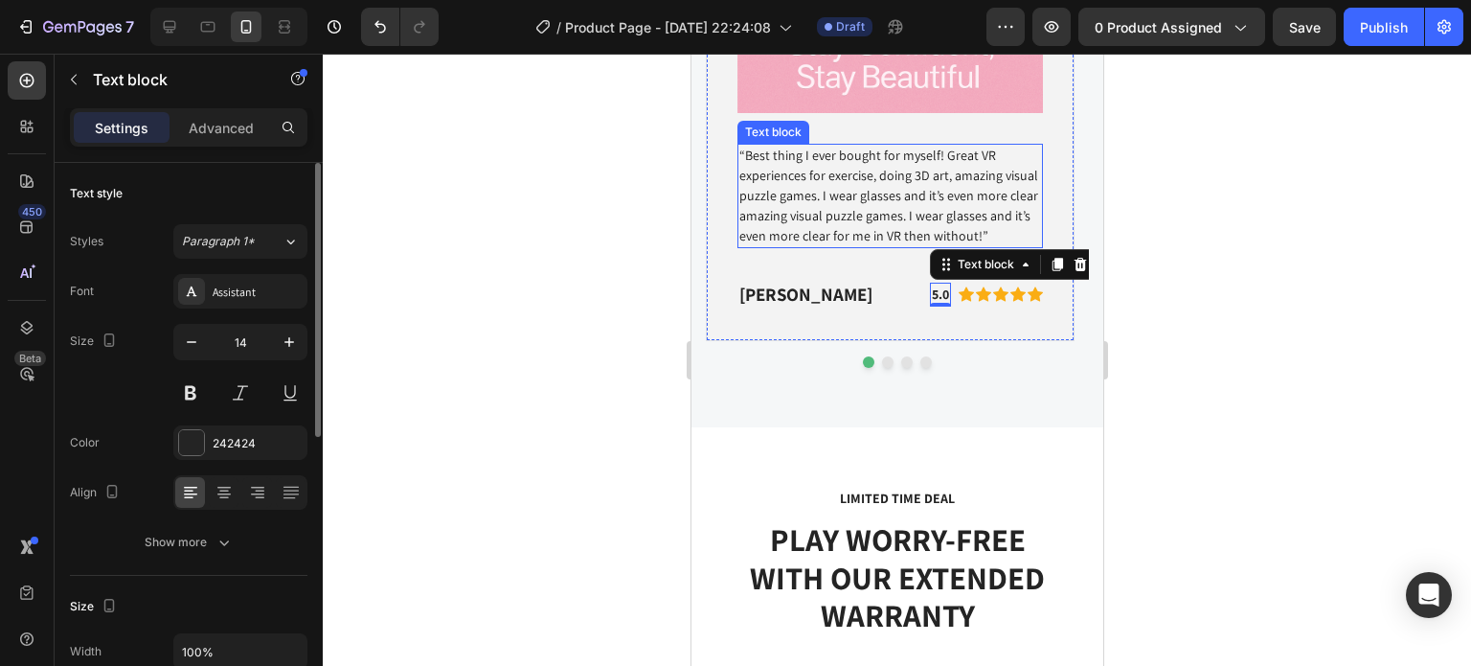
click at [983, 198] on p "“Best thing I ever bought for myself! Great VR experiences for exercise, doing …" at bounding box center [889, 196] width 302 height 101
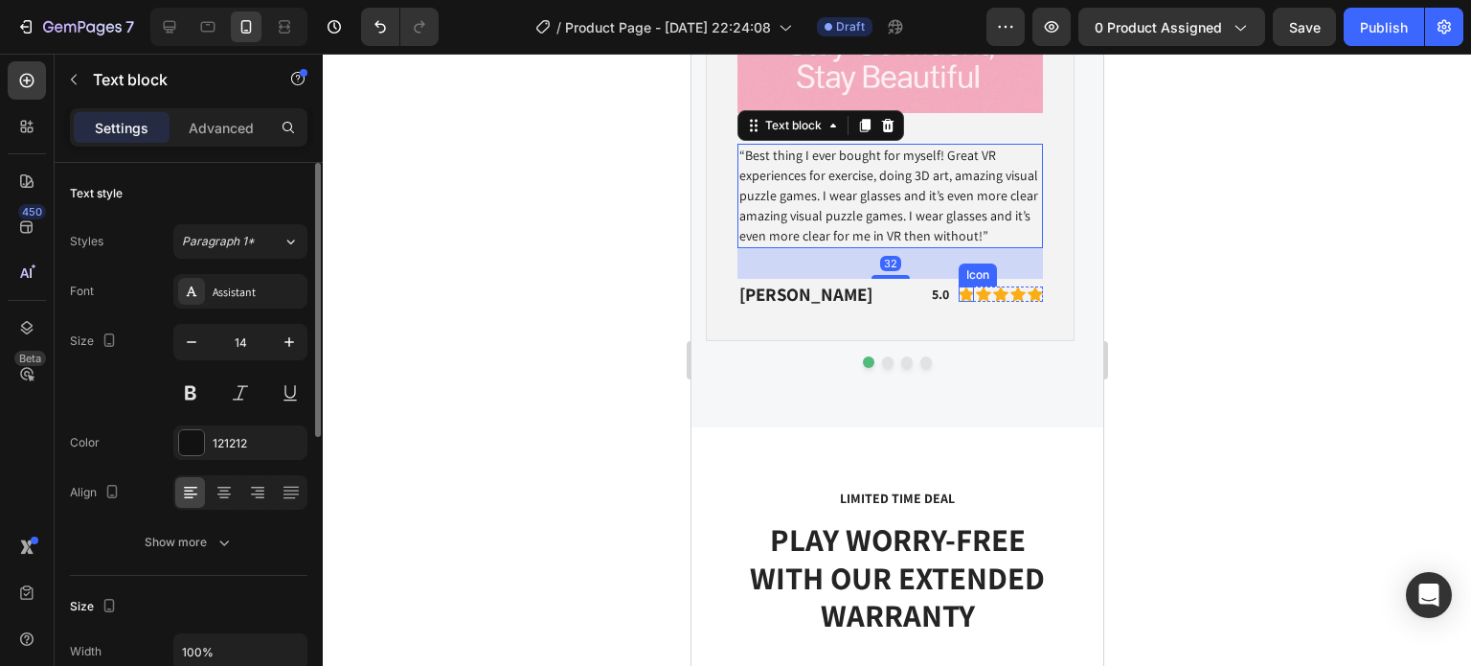
click at [963, 302] on div "Icon Icon Icon Icon Icon Icon List Hoz" at bounding box center [1000, 295] width 84 height 24
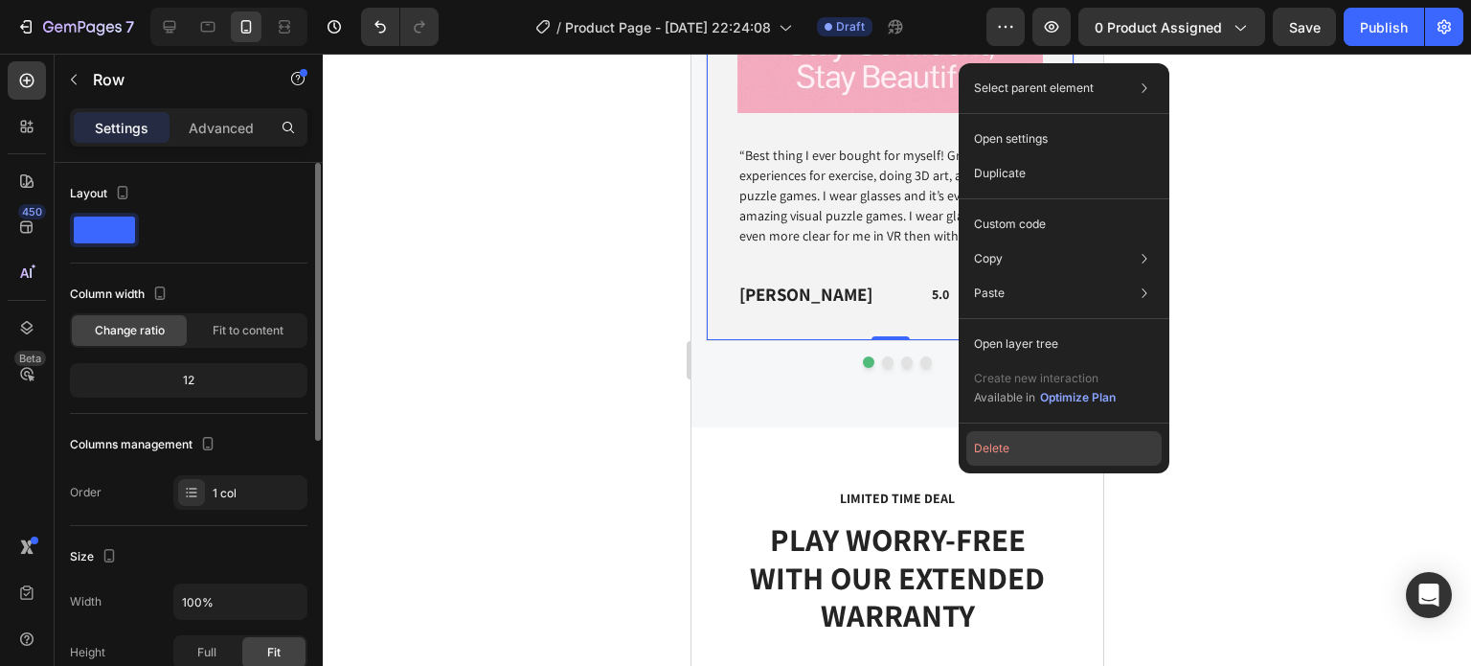
click at [1050, 448] on button "Delete" at bounding box center [1063, 448] width 195 height 34
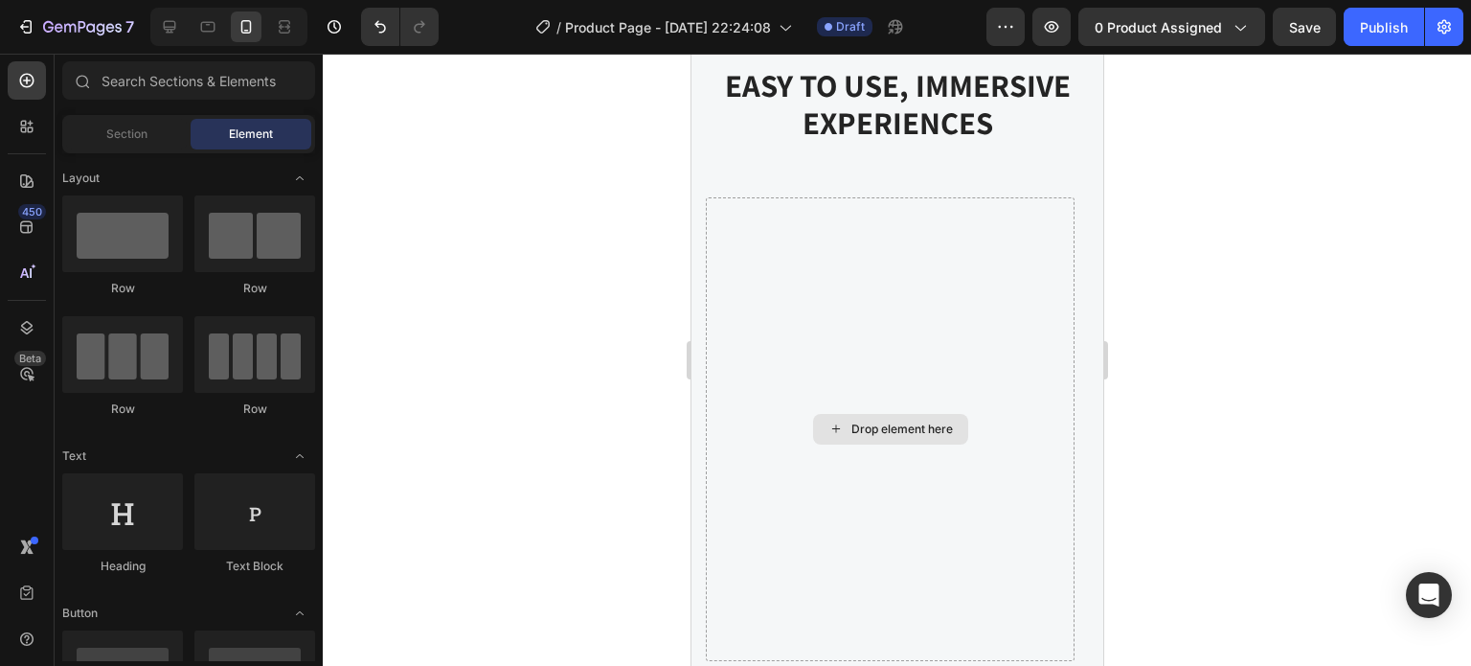
scroll to position [4513, 0]
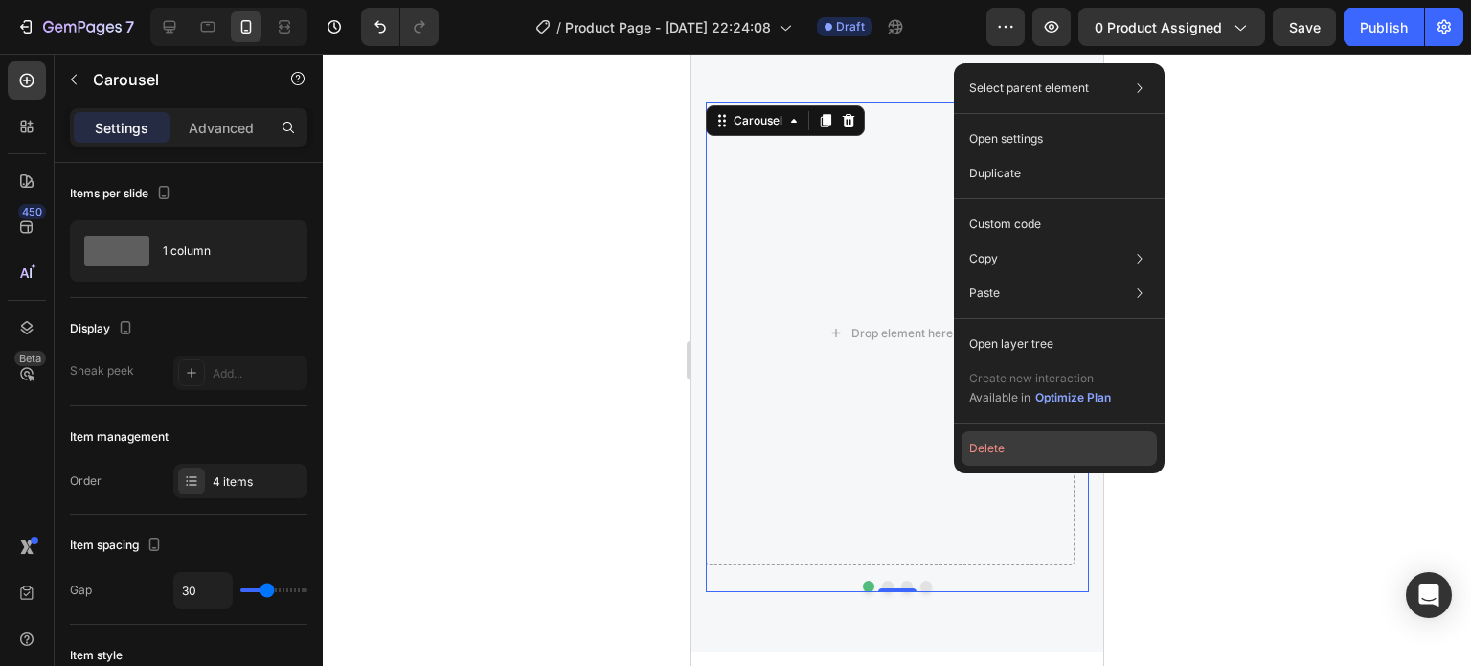
click at [1044, 444] on button "Delete" at bounding box center [1059, 448] width 195 height 34
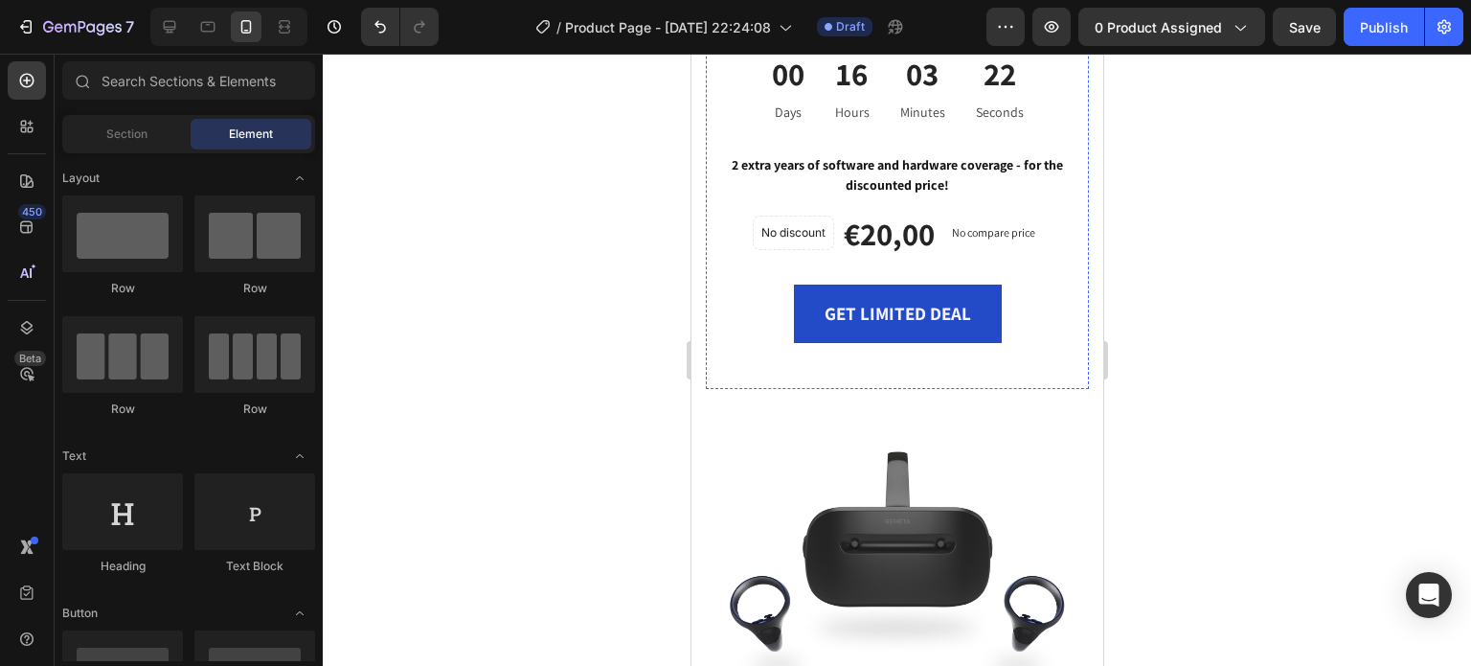
scroll to position [4896, 0]
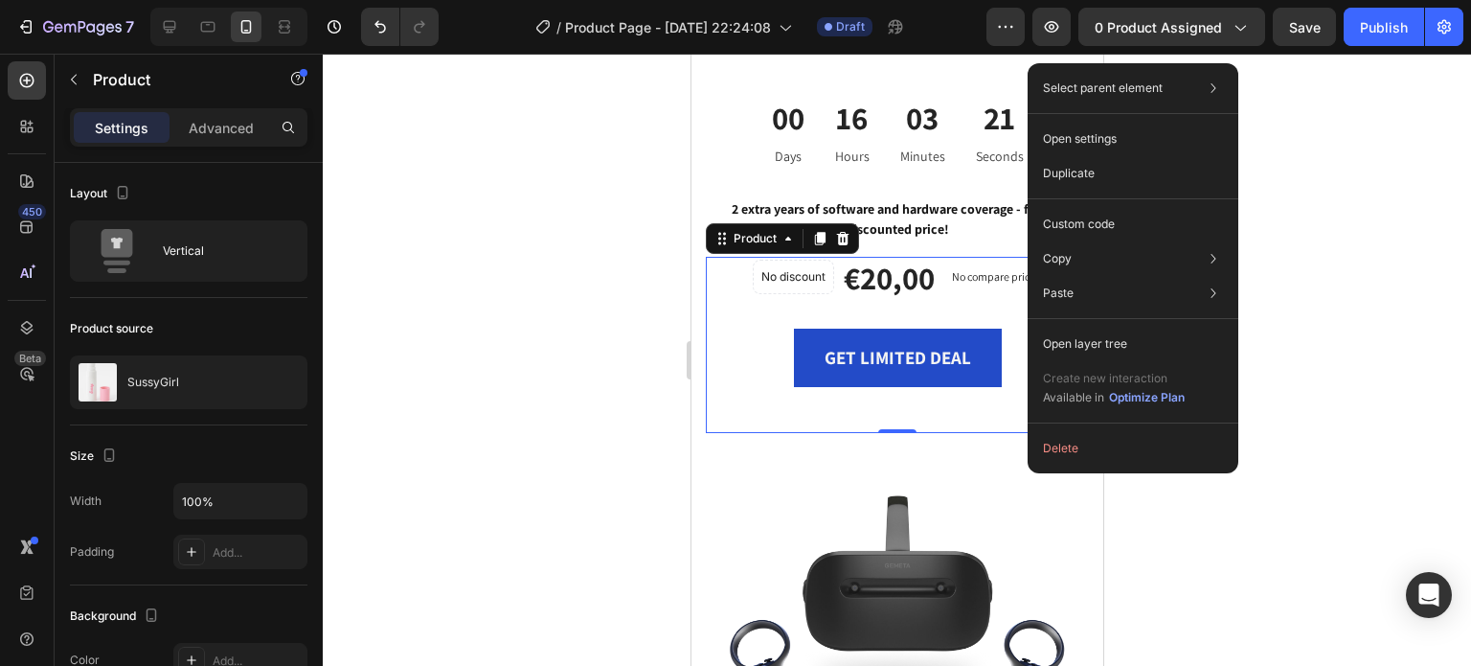
click at [1068, 465] on div "Select parent element Section Row 1 col Product Open settings Duplicate Custom …" at bounding box center [1133, 268] width 211 height 410
click at [1069, 462] on button "Delete" at bounding box center [1132, 448] width 195 height 34
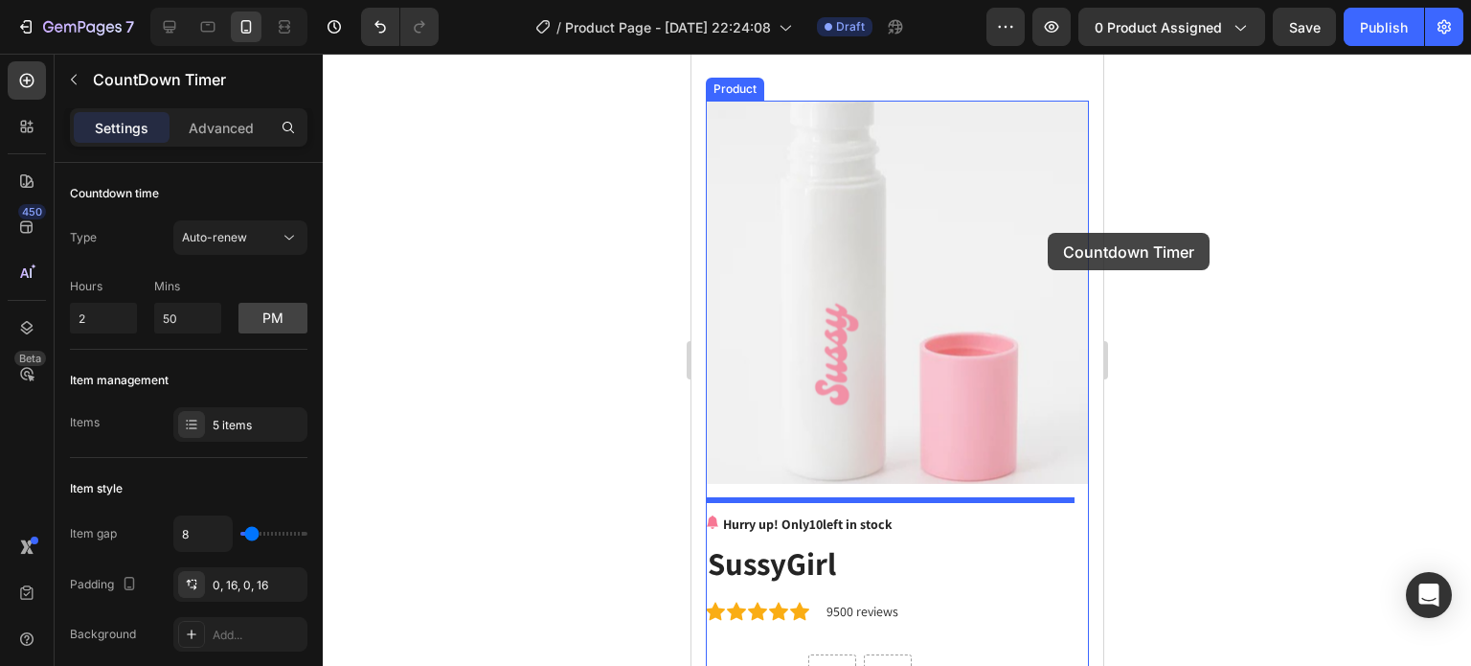
scroll to position [0, 0]
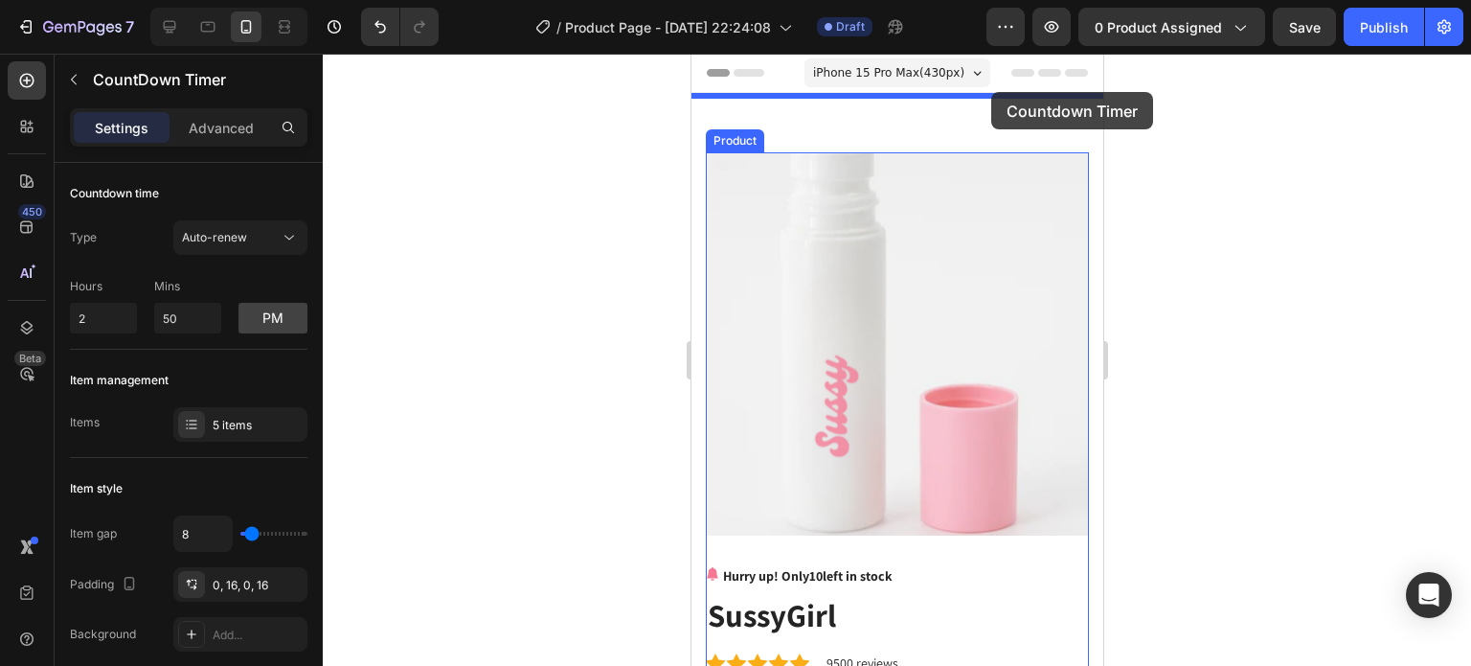
drag, startPoint x: 1040, startPoint y: 241, endPoint x: 990, endPoint y: 97, distance: 153.0
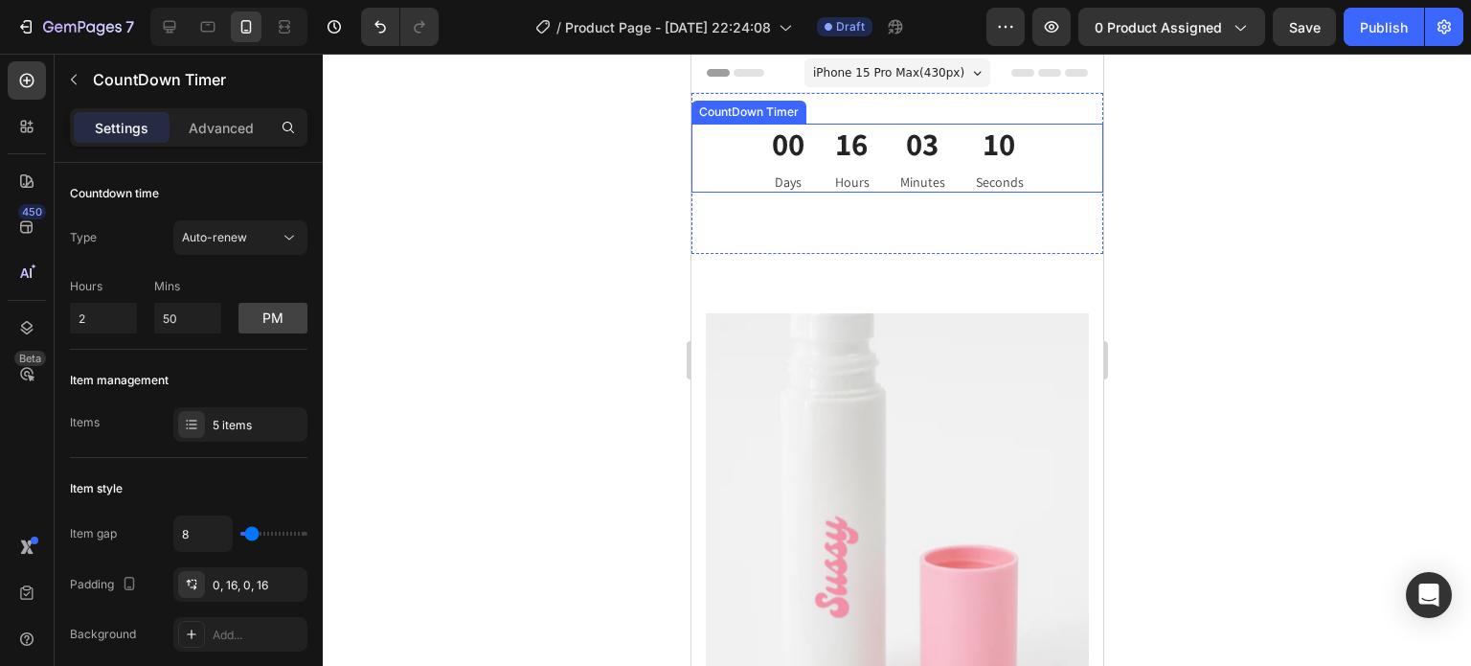
click at [989, 191] on p "Seconds" at bounding box center [999, 182] width 48 height 20
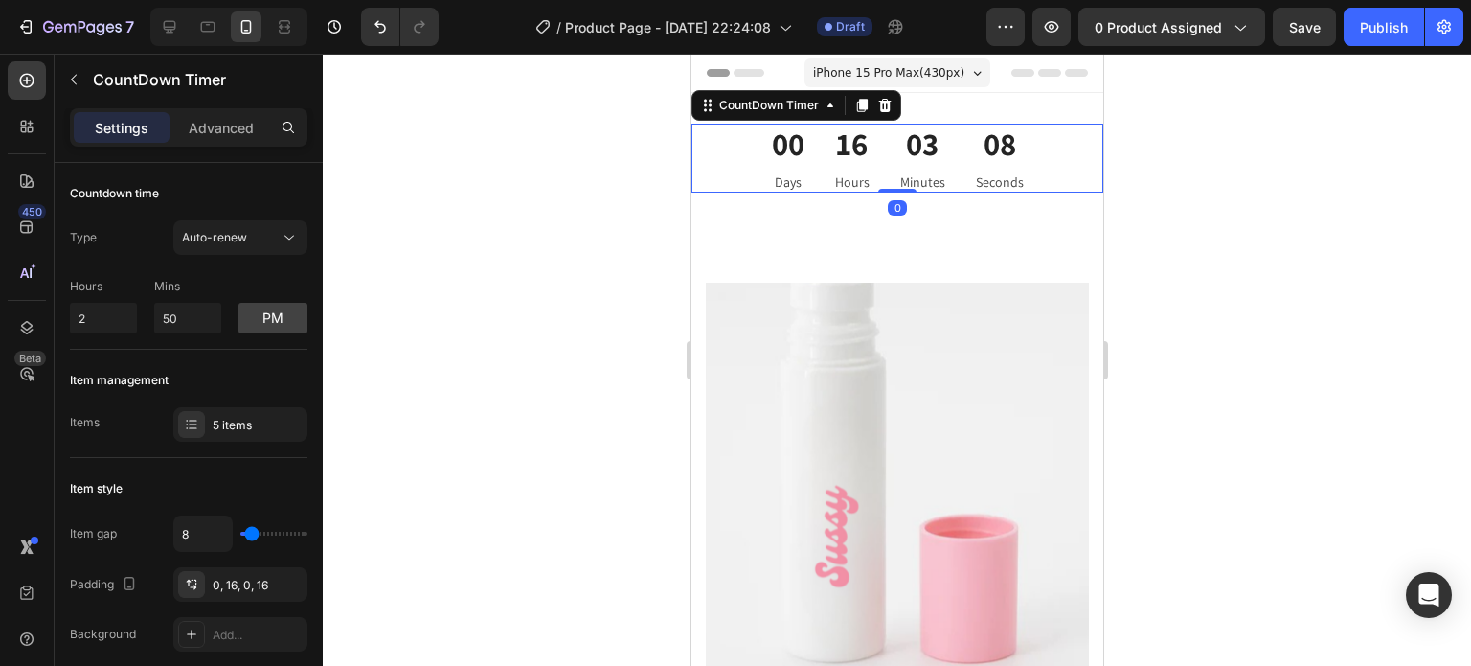
drag, startPoint x: 890, startPoint y: 220, endPoint x: 1020, endPoint y: 145, distance: 150.6
click at [901, 171] on div "00 Days 16 Hours 03 Minutes 08 Seconds CountDown Timer 0" at bounding box center [897, 158] width 412 height 69
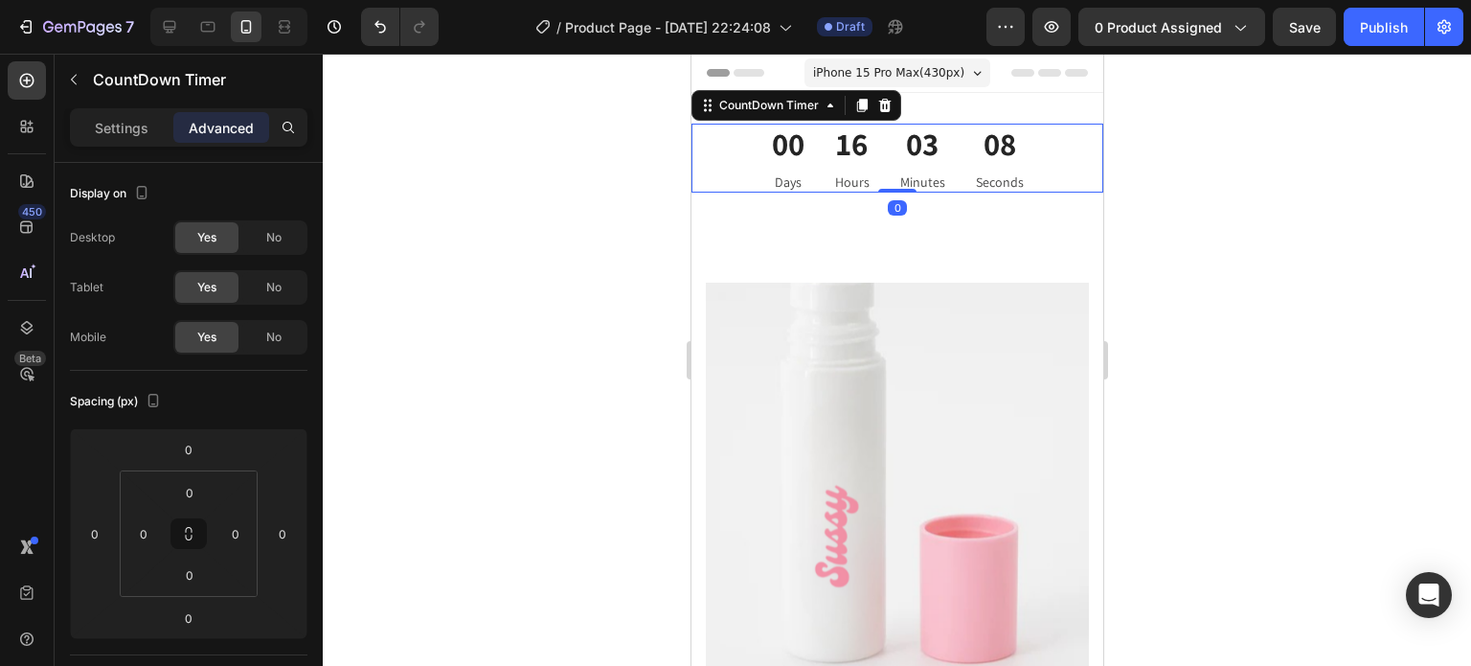
click at [1024, 143] on div "08 Seconds" at bounding box center [999, 158] width 79 height 69
click at [141, 102] on div "CountDown Timer" at bounding box center [179, 80] width 249 height 50
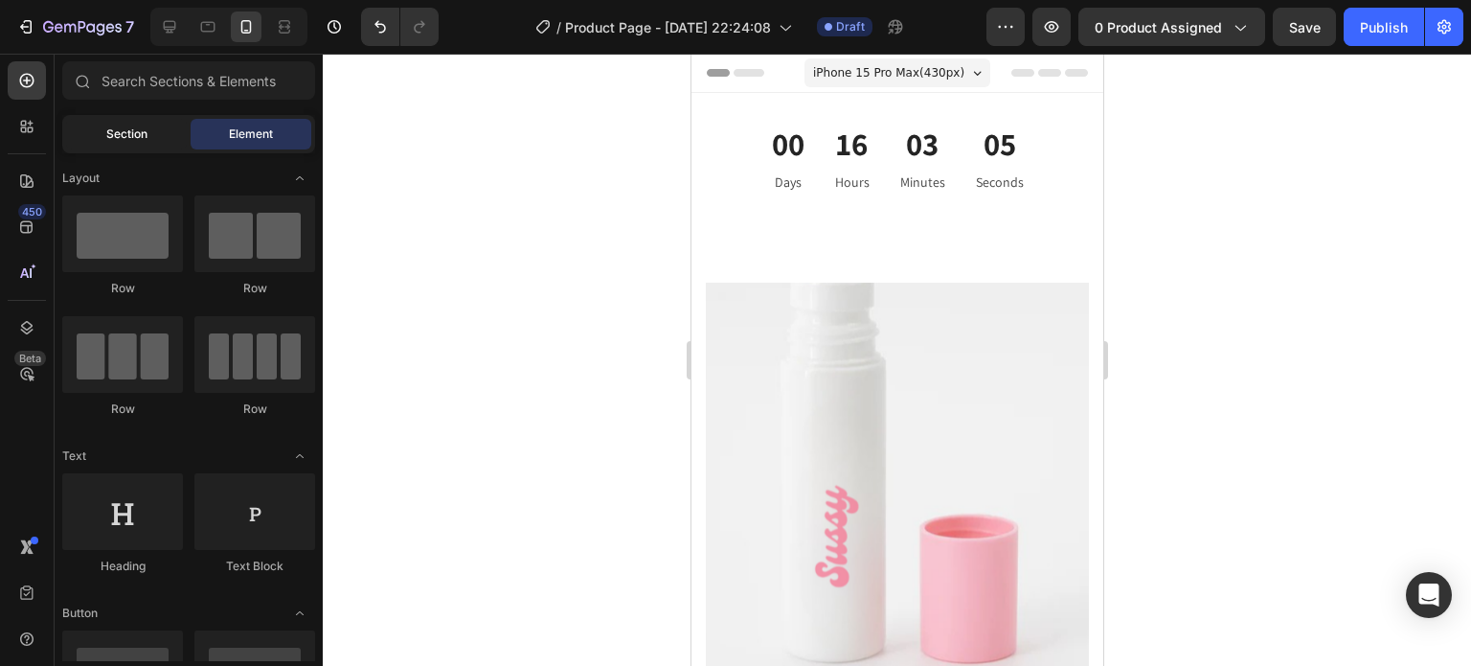
click at [160, 143] on div "Section" at bounding box center [126, 134] width 121 height 31
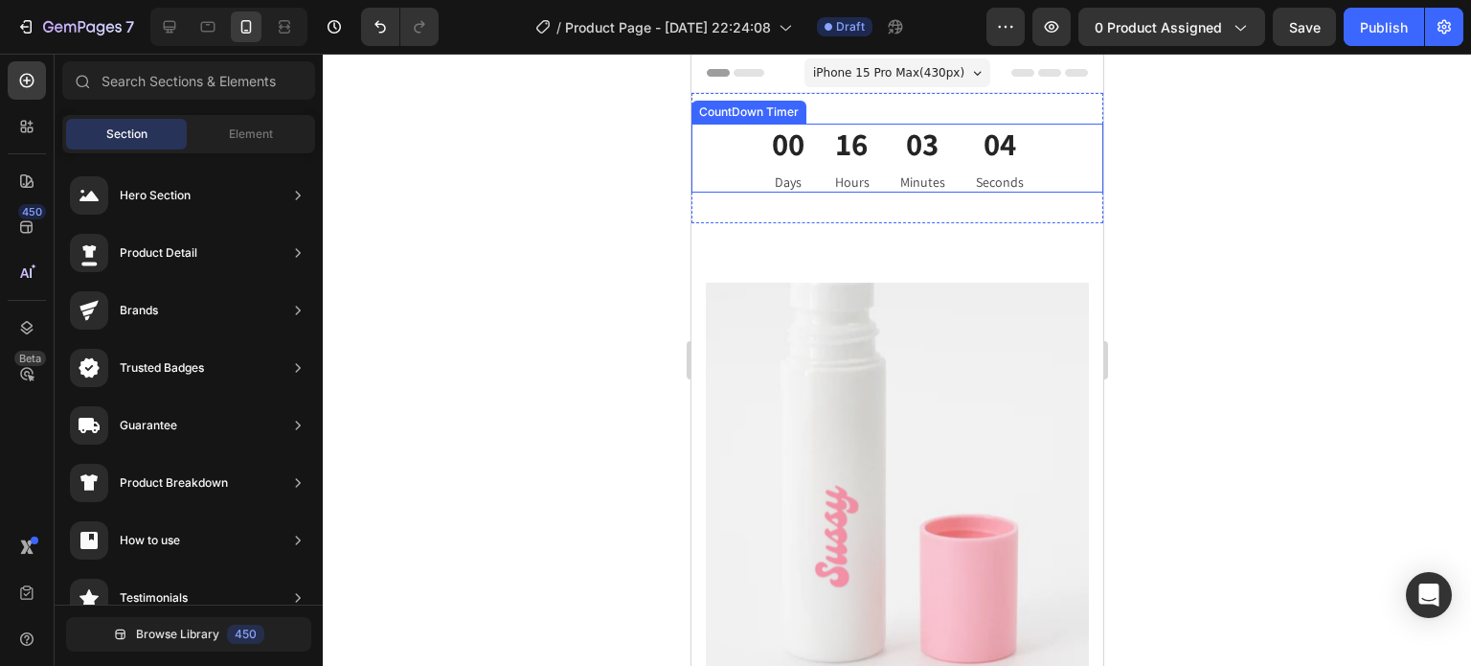
click at [727, 173] on div "00 Days 16 Hours 03 Minutes 04 Seconds" at bounding box center [897, 158] width 412 height 69
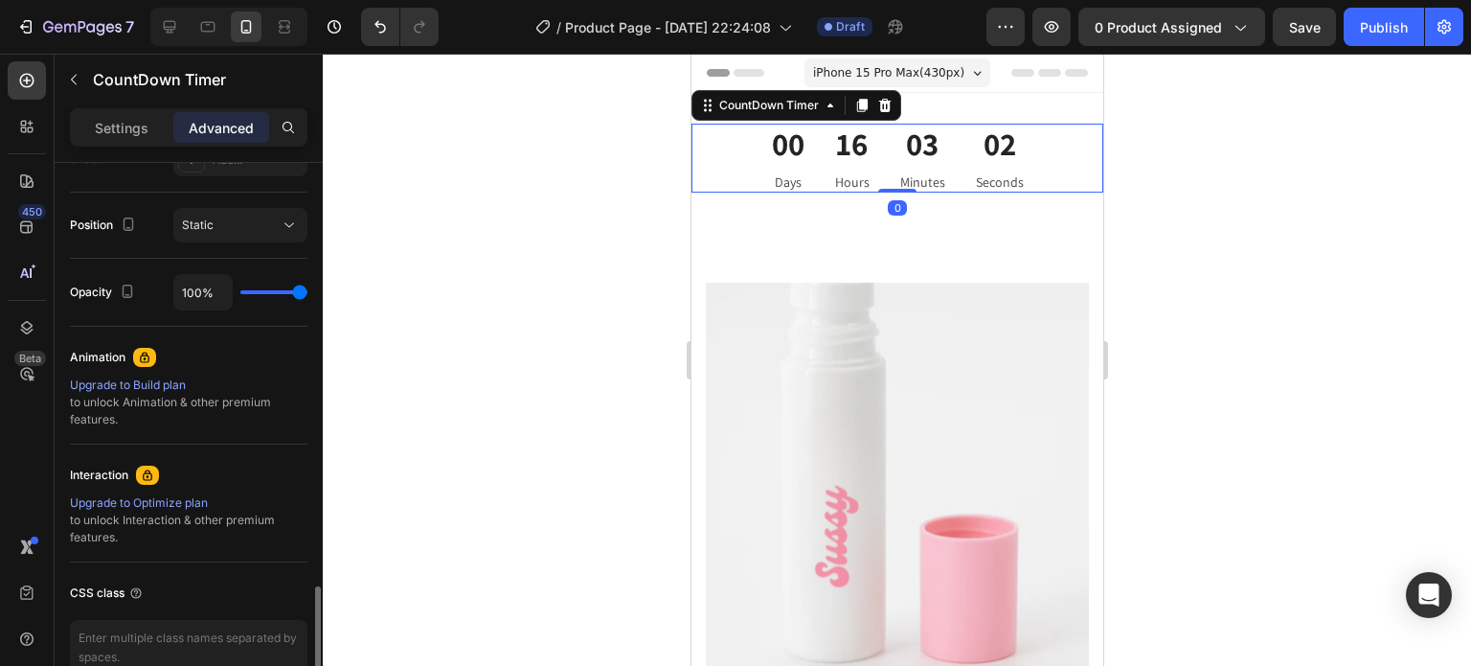
scroll to position [770, 0]
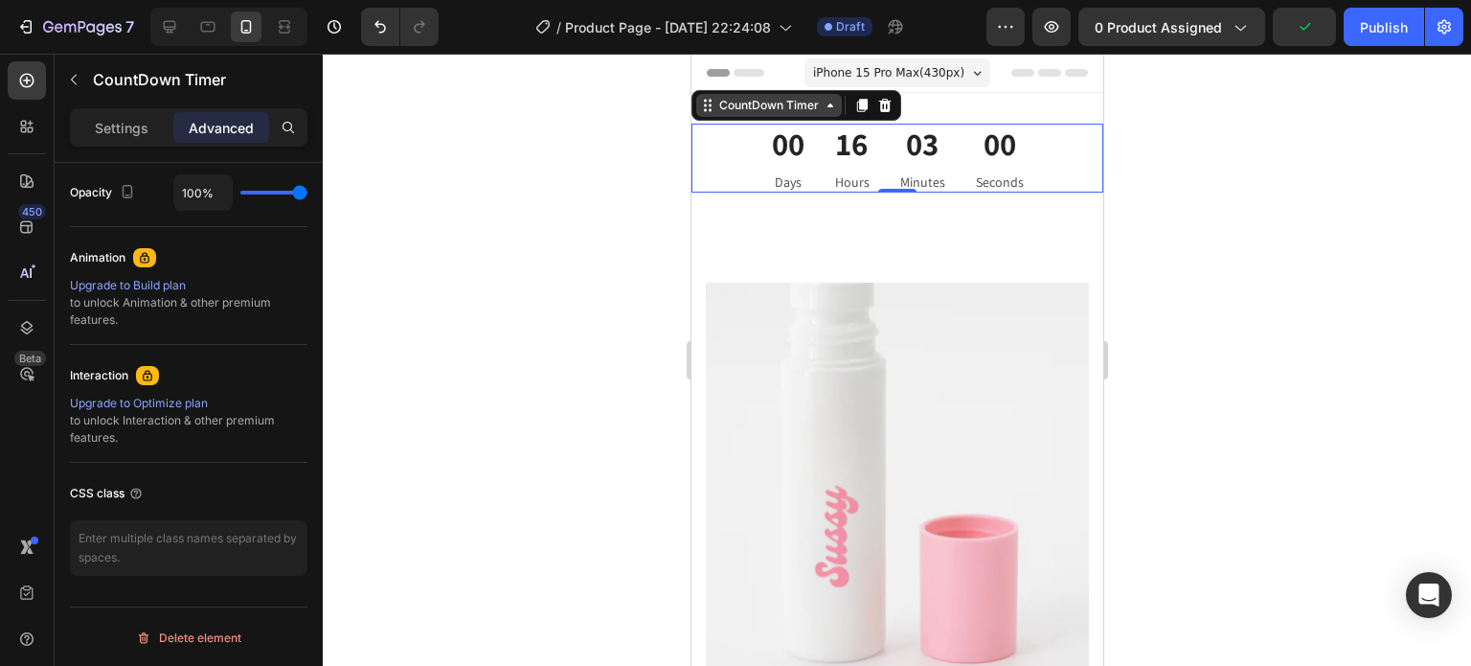
click at [813, 110] on div "CountDown Timer" at bounding box center [767, 105] width 107 height 17
click at [776, 107] on div "CountDown Timer" at bounding box center [767, 105] width 107 height 17
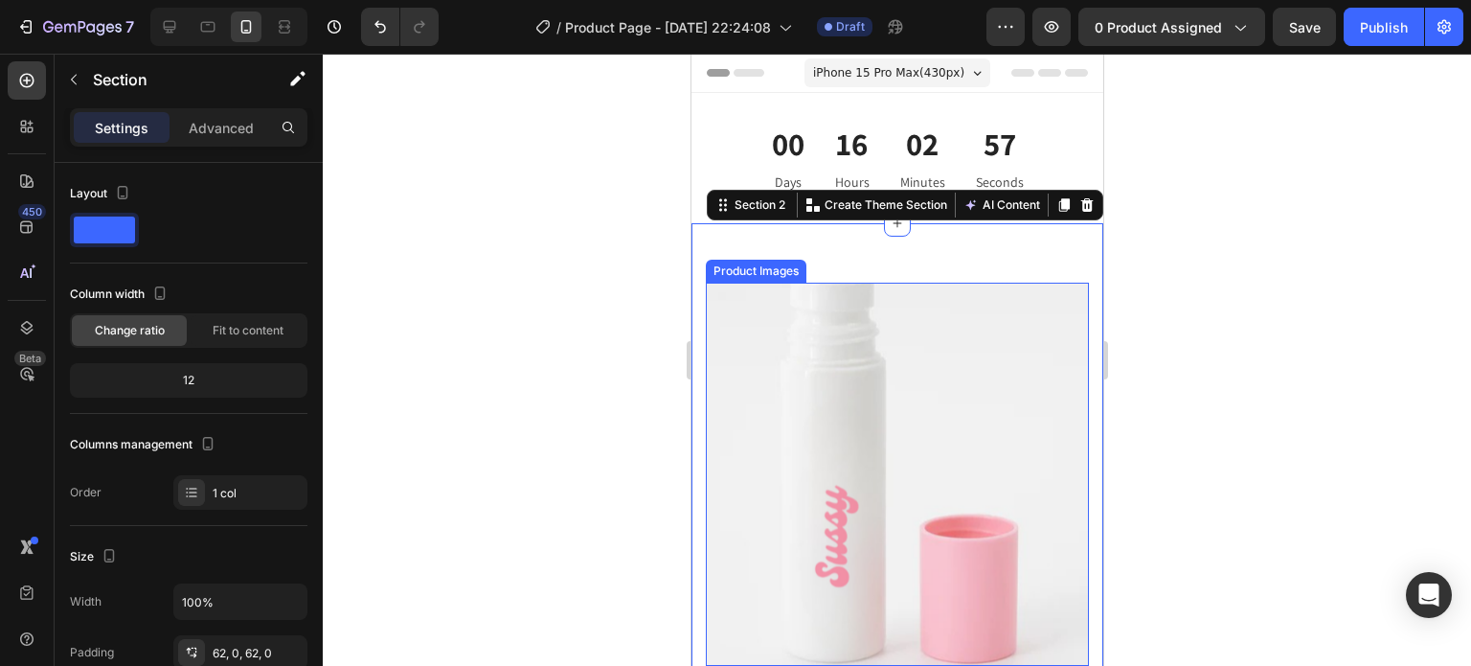
scroll to position [479, 0]
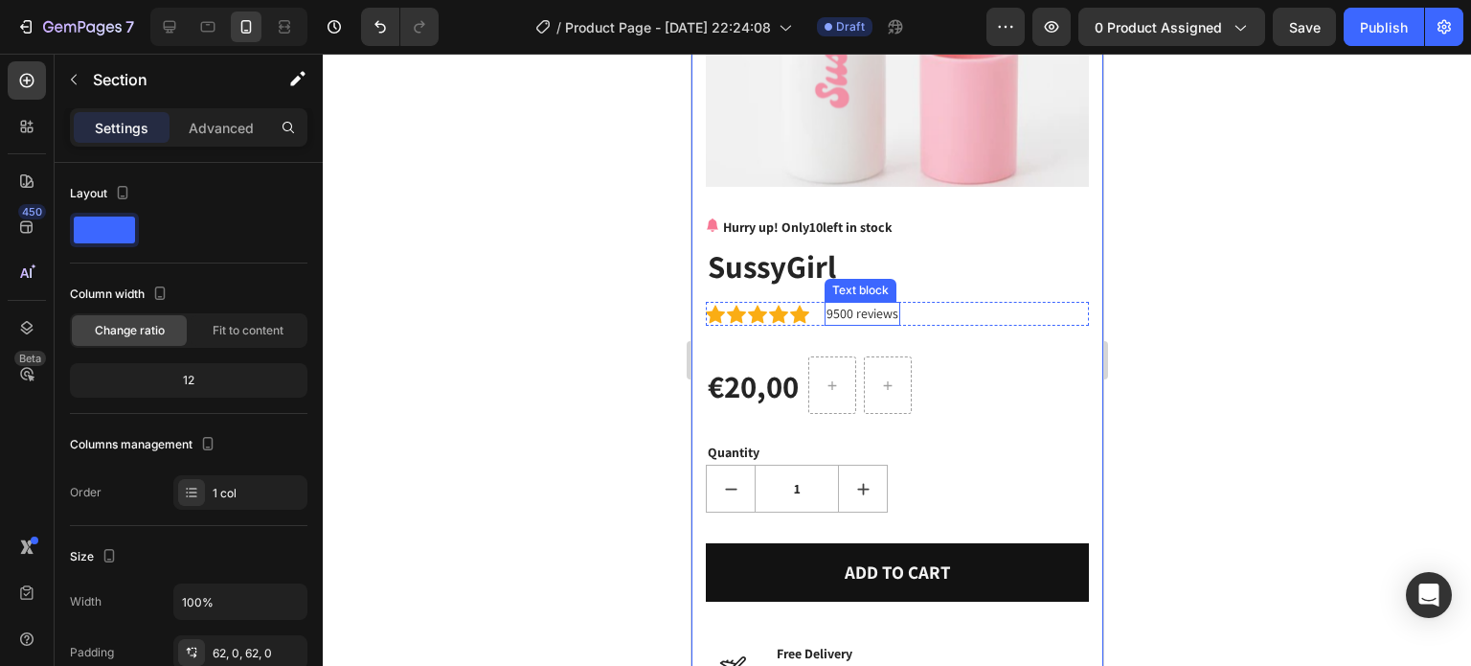
click at [834, 304] on p "9500 reviews" at bounding box center [862, 314] width 72 height 20
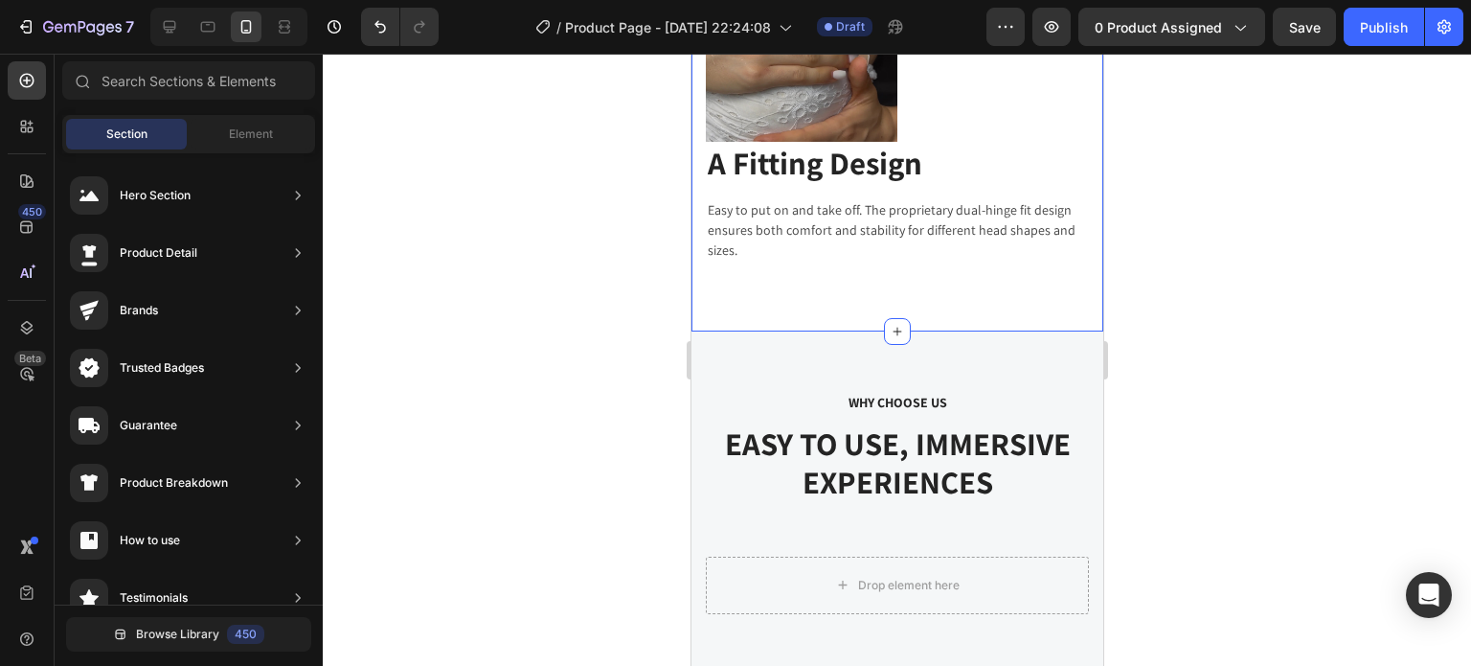
scroll to position [4287, 0]
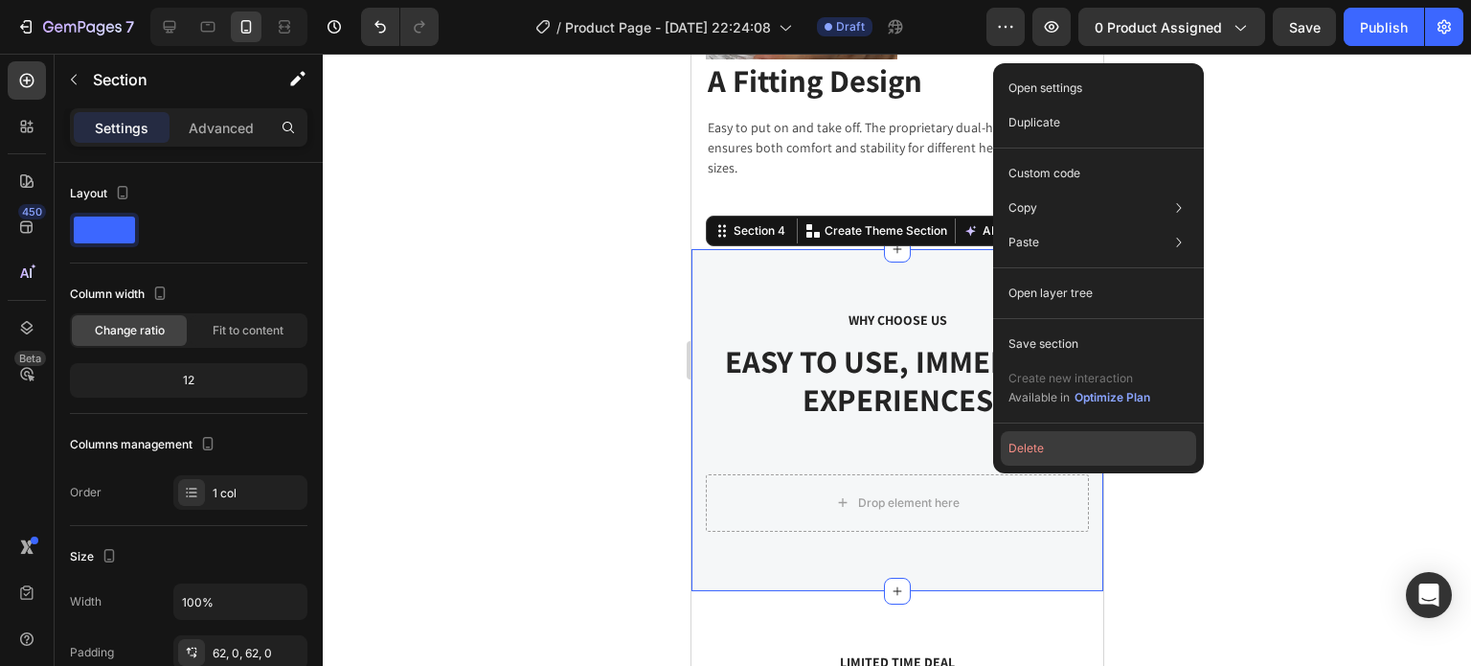
click at [1049, 463] on button "Delete" at bounding box center [1098, 448] width 195 height 34
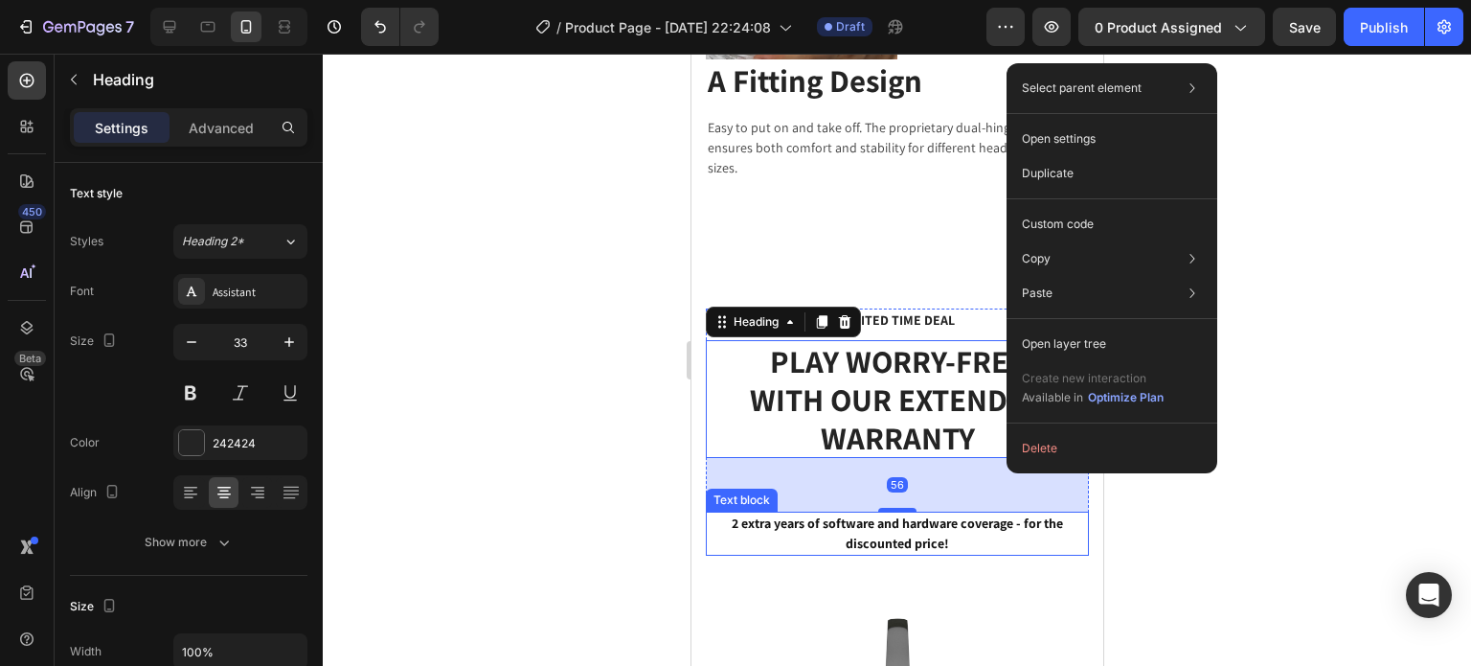
click at [1029, 518] on p "2 extra years of software and hardware coverage - for the discounted price!" at bounding box center [896, 533] width 379 height 40
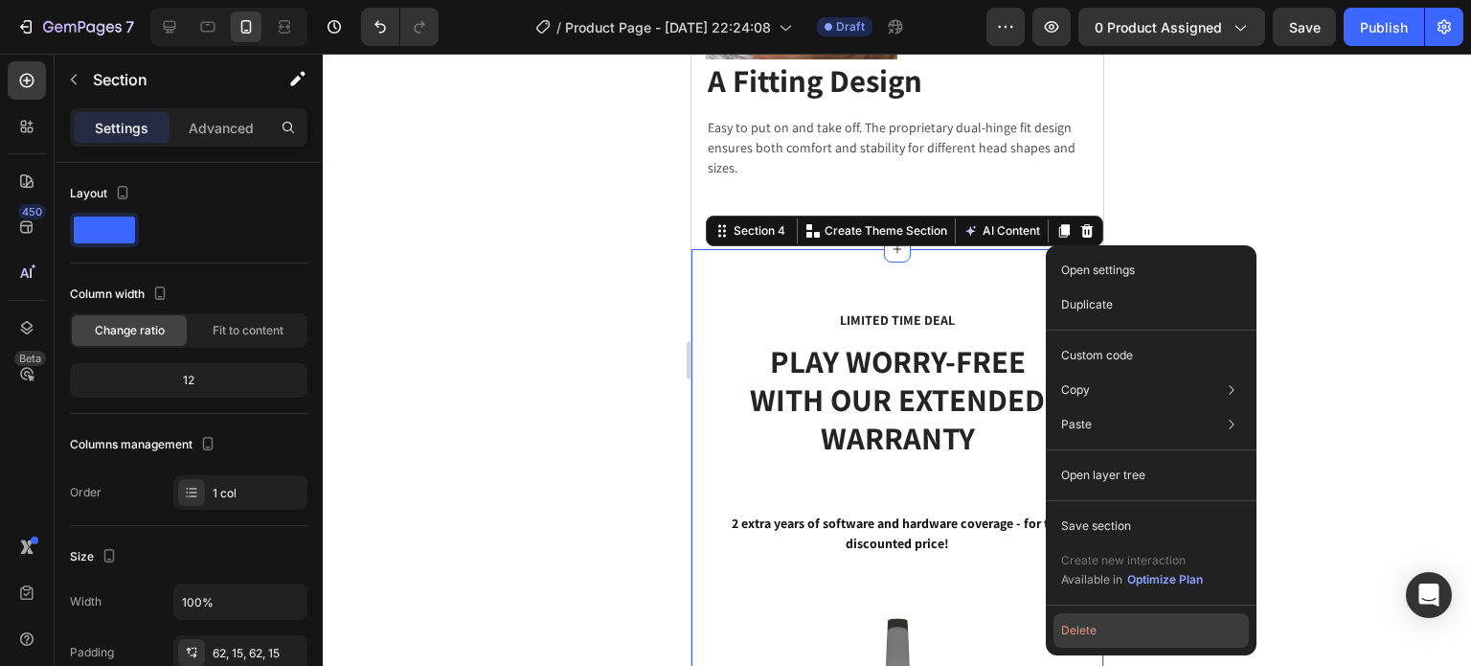
click at [1116, 622] on button "Delete" at bounding box center [1150, 630] width 195 height 34
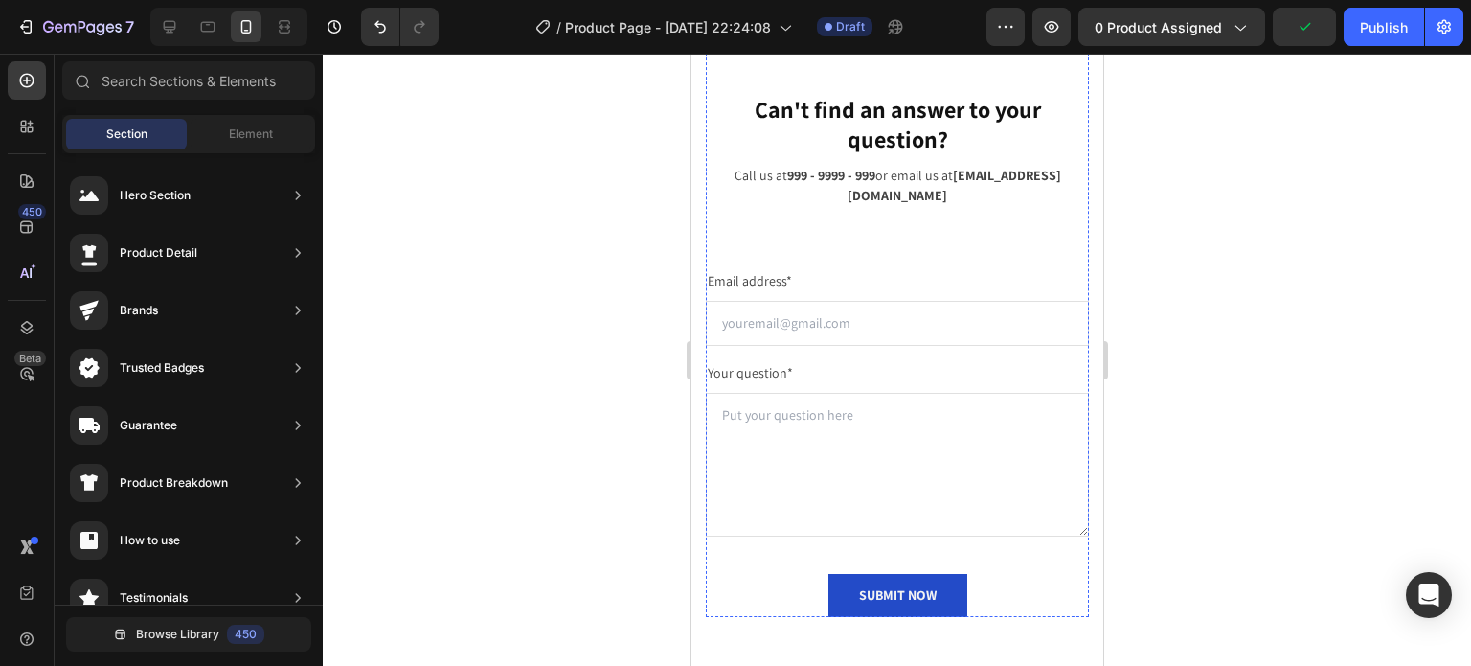
scroll to position [5340, 0]
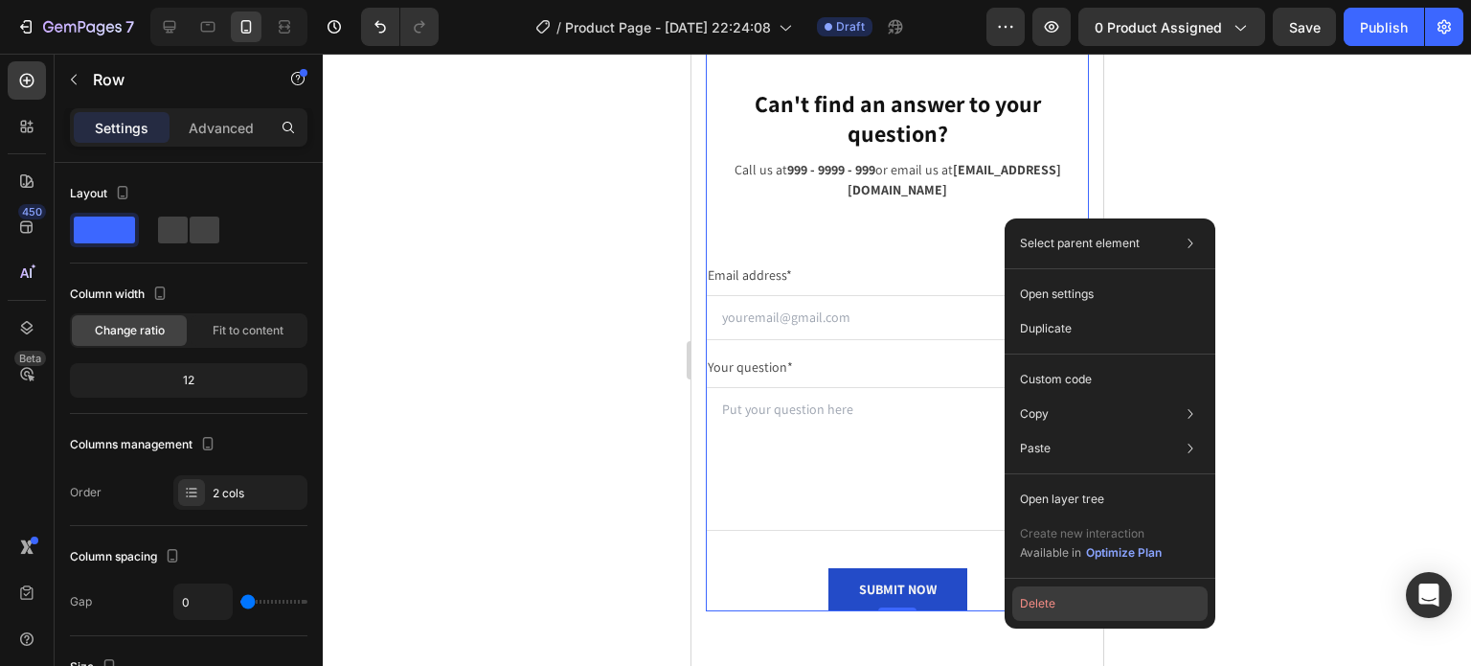
click at [1070, 598] on button "Delete" at bounding box center [1109, 603] width 195 height 34
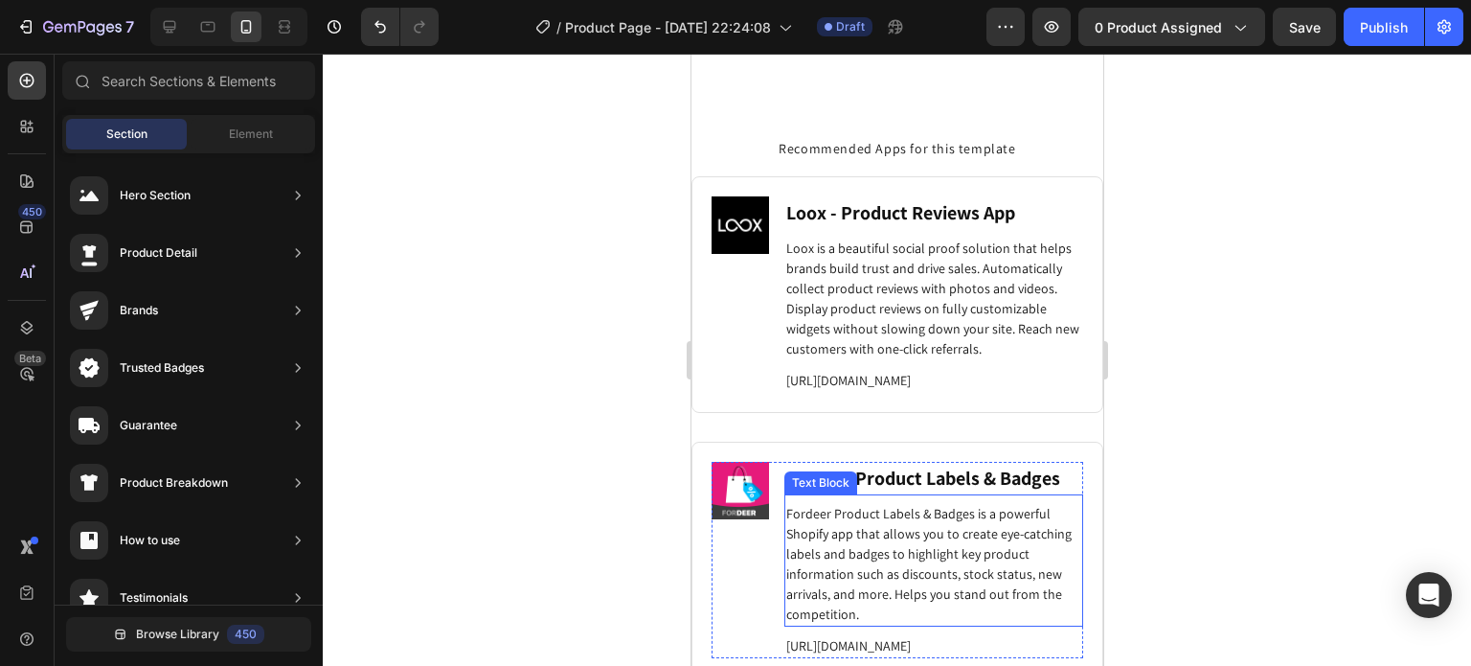
scroll to position [4670, 0]
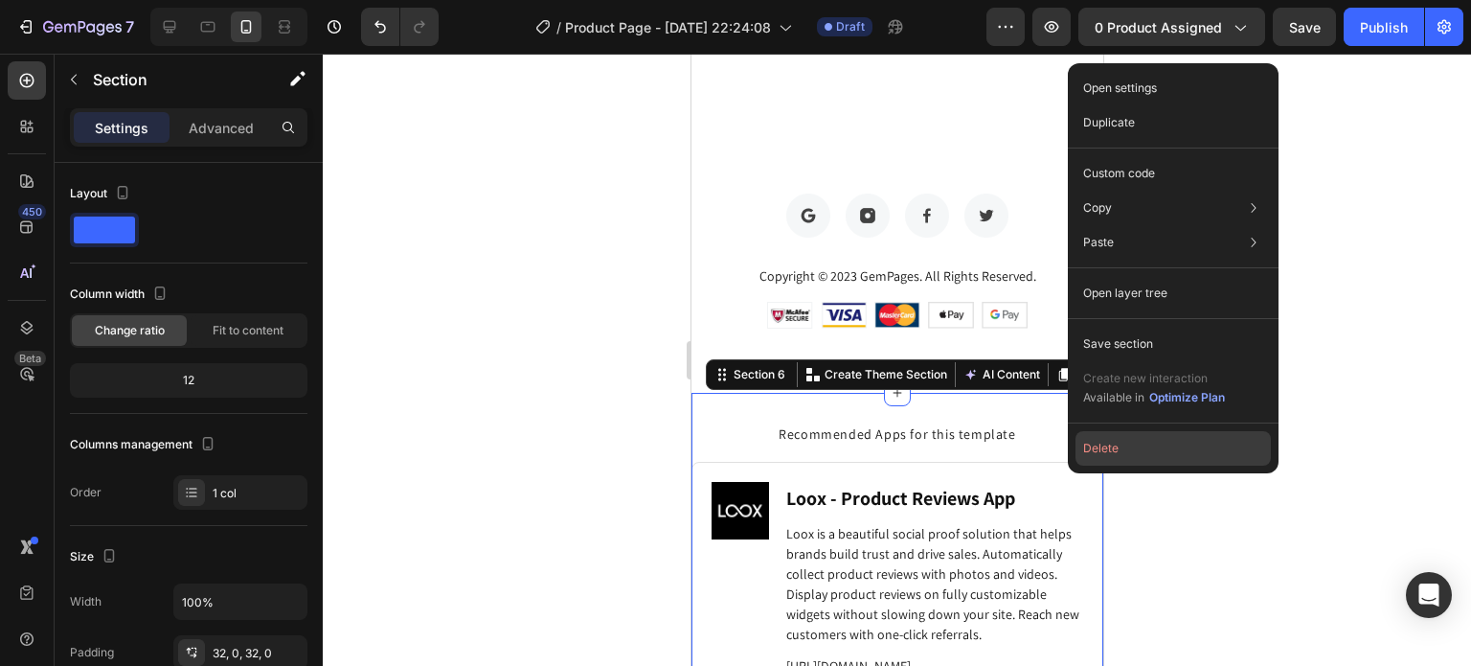
click at [1123, 455] on button "Delete" at bounding box center [1173, 448] width 195 height 34
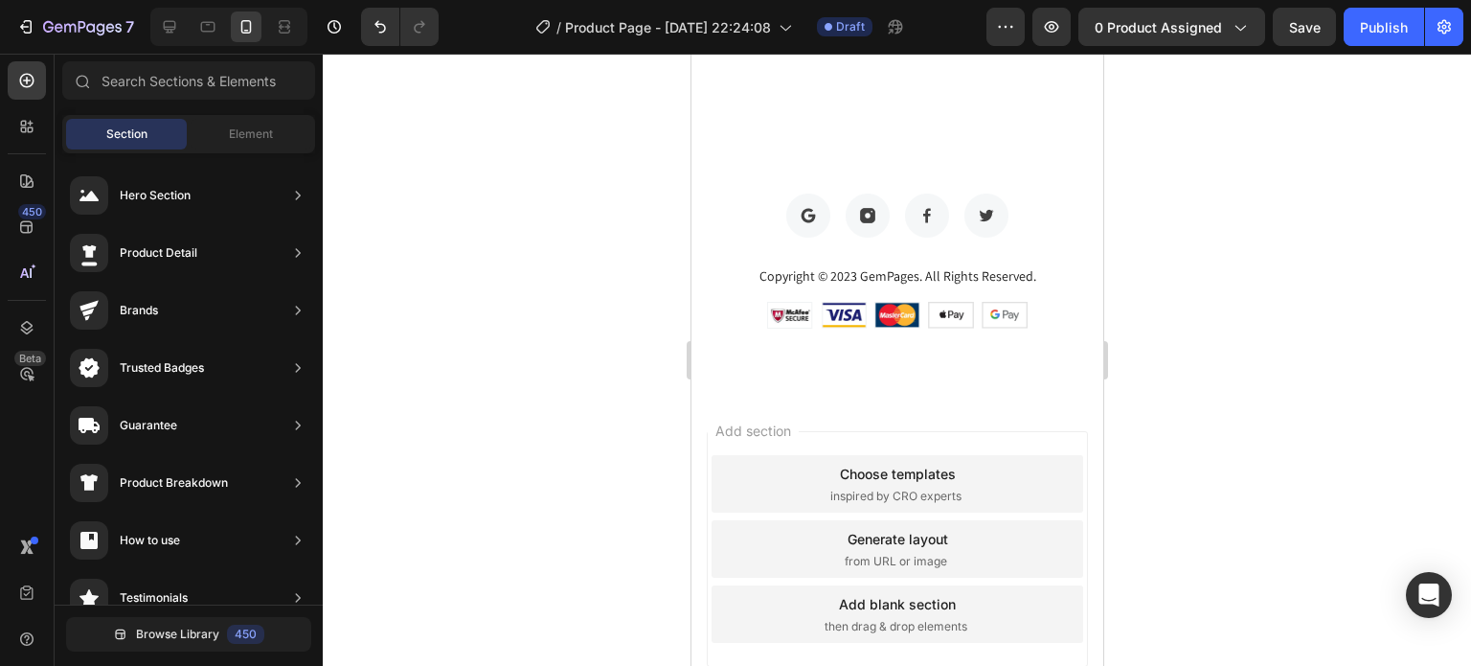
click at [1050, 442] on div "Add section Choose templates inspired by CRO experts Generate layout from URL o…" at bounding box center [896, 549] width 381 height 236
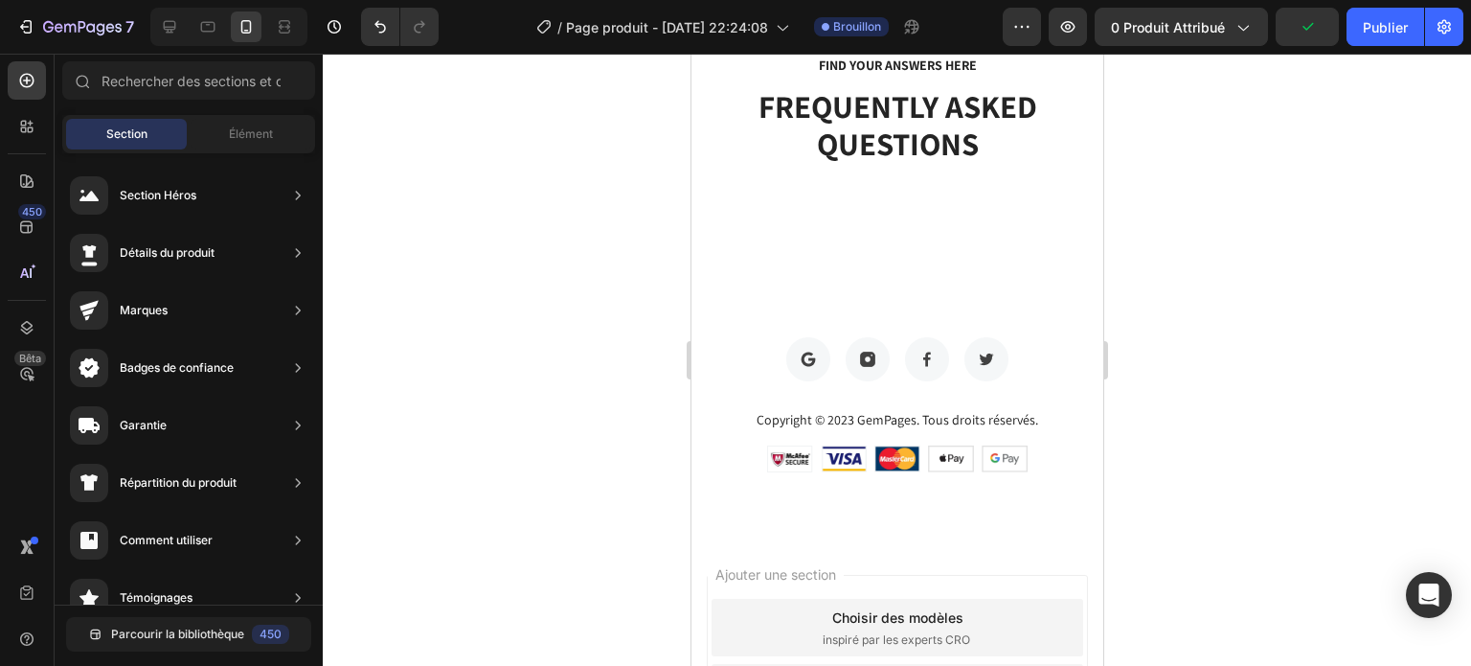
scroll to position [4515, 0]
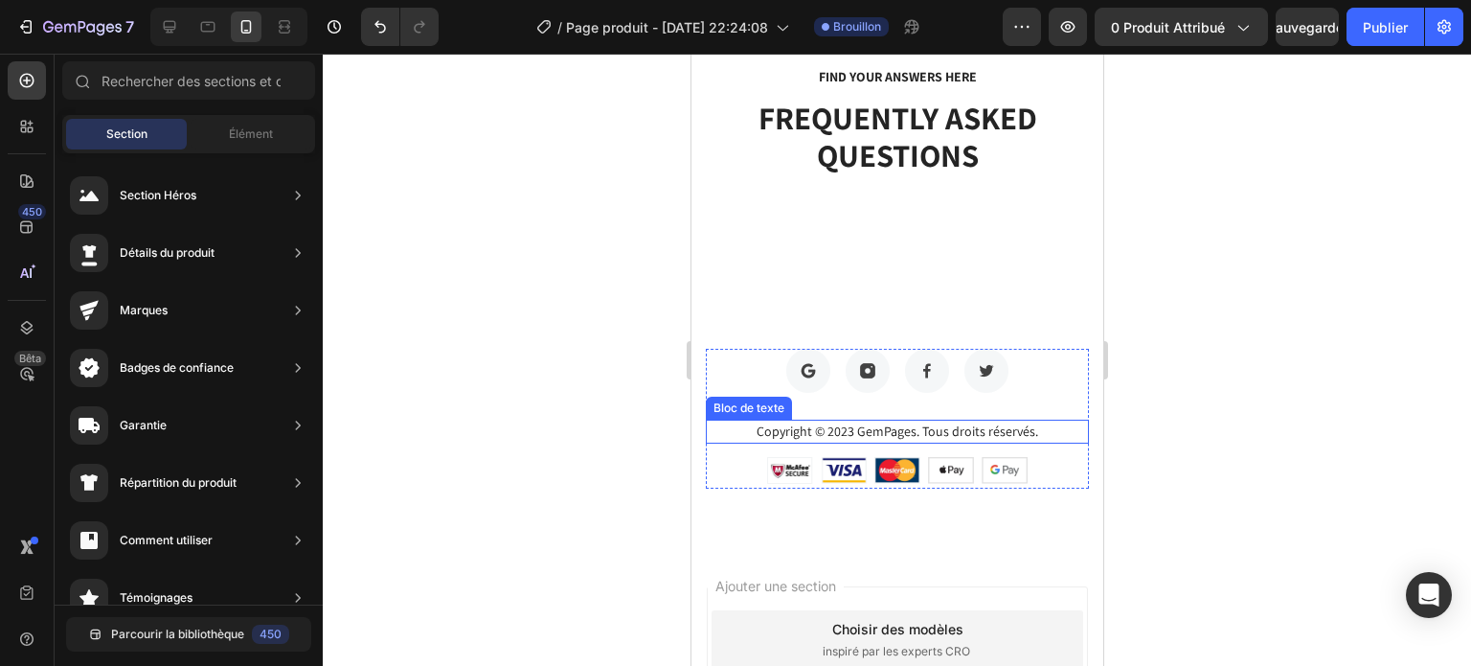
click at [884, 428] on font "Copyright © 2023 GemPages. Tous droits réservés." at bounding box center [897, 430] width 282 height 17
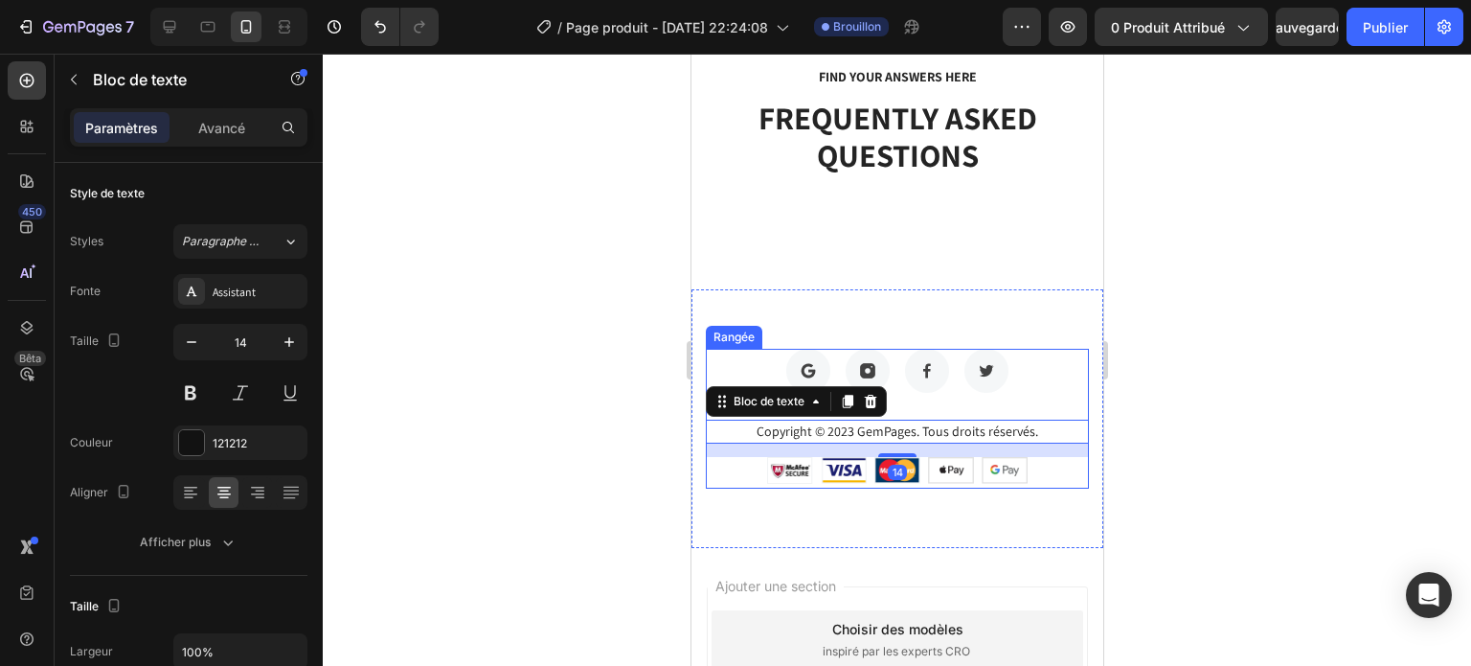
click at [1024, 372] on div "Image Image Image Image Rangée" at bounding box center [896, 371] width 383 height 44
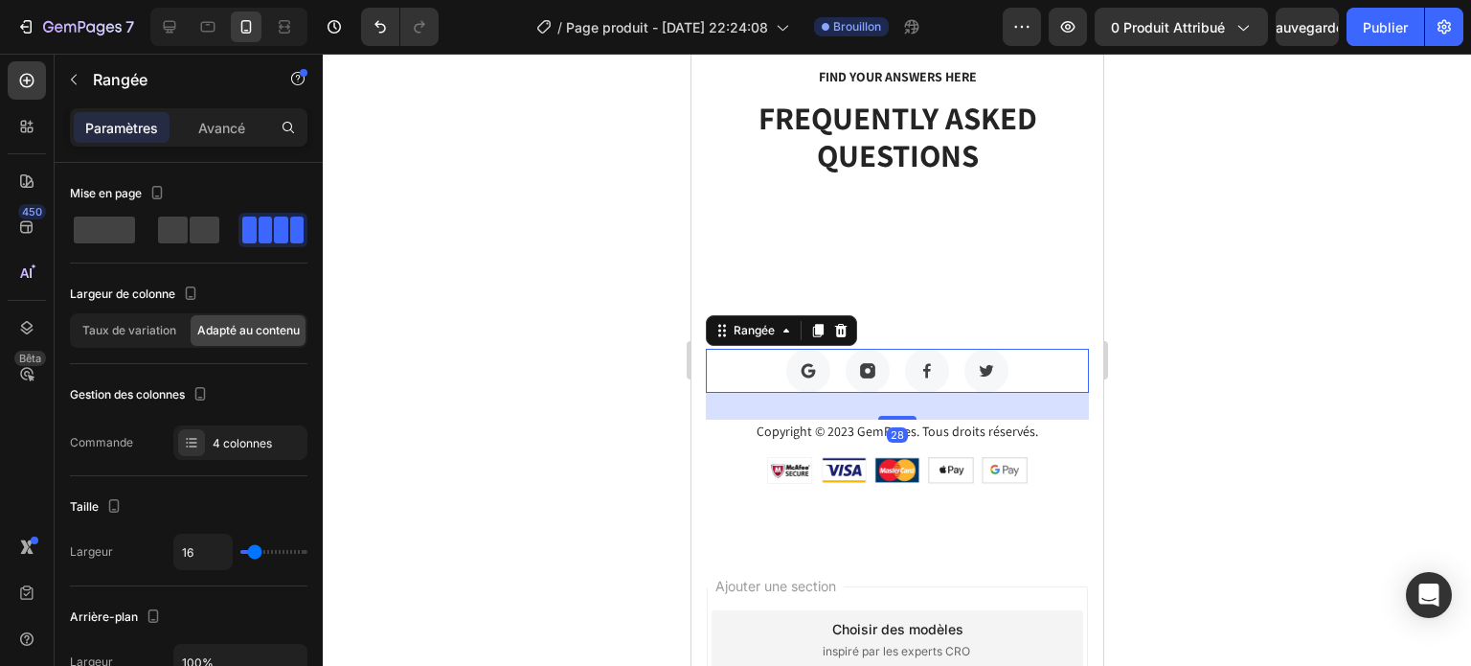
click at [1026, 373] on div "Image Image Image Image Rangée 28" at bounding box center [896, 371] width 383 height 44
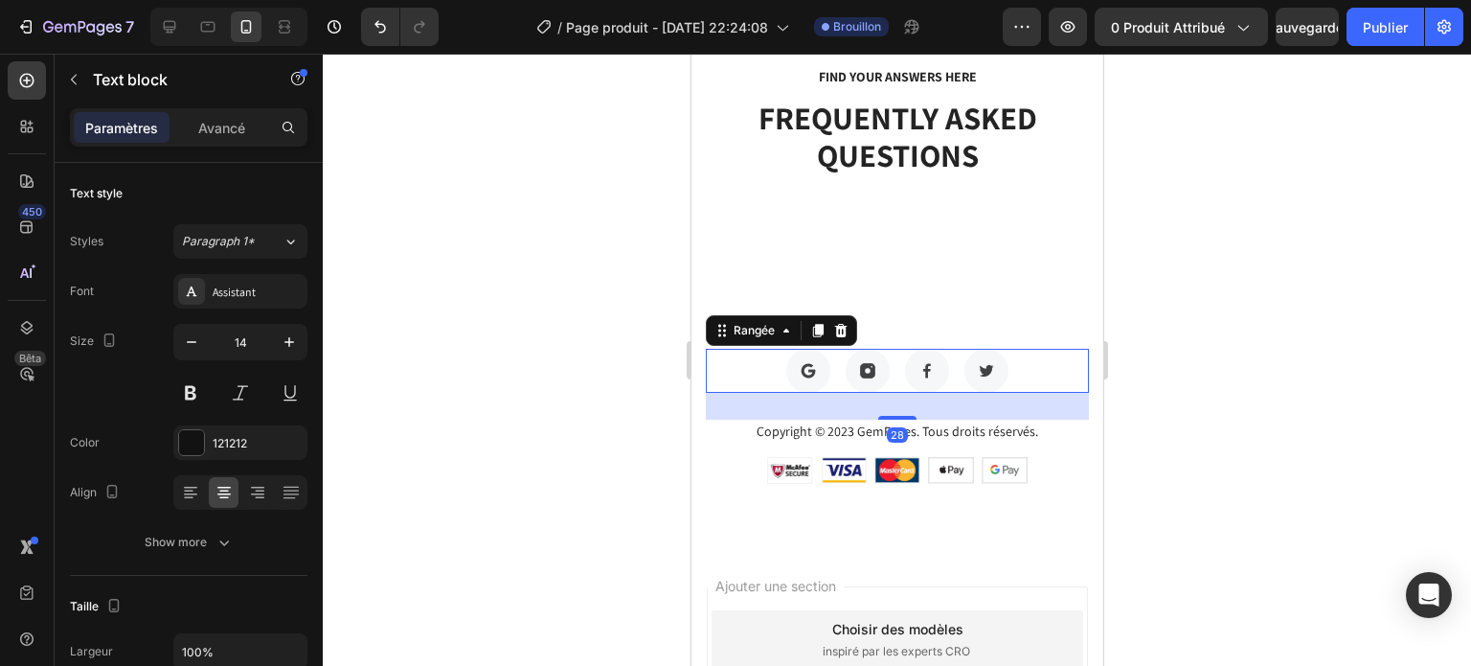
click at [1033, 429] on p "Copyright © 2023 GemPages. Tous droits réservés." at bounding box center [896, 431] width 379 height 20
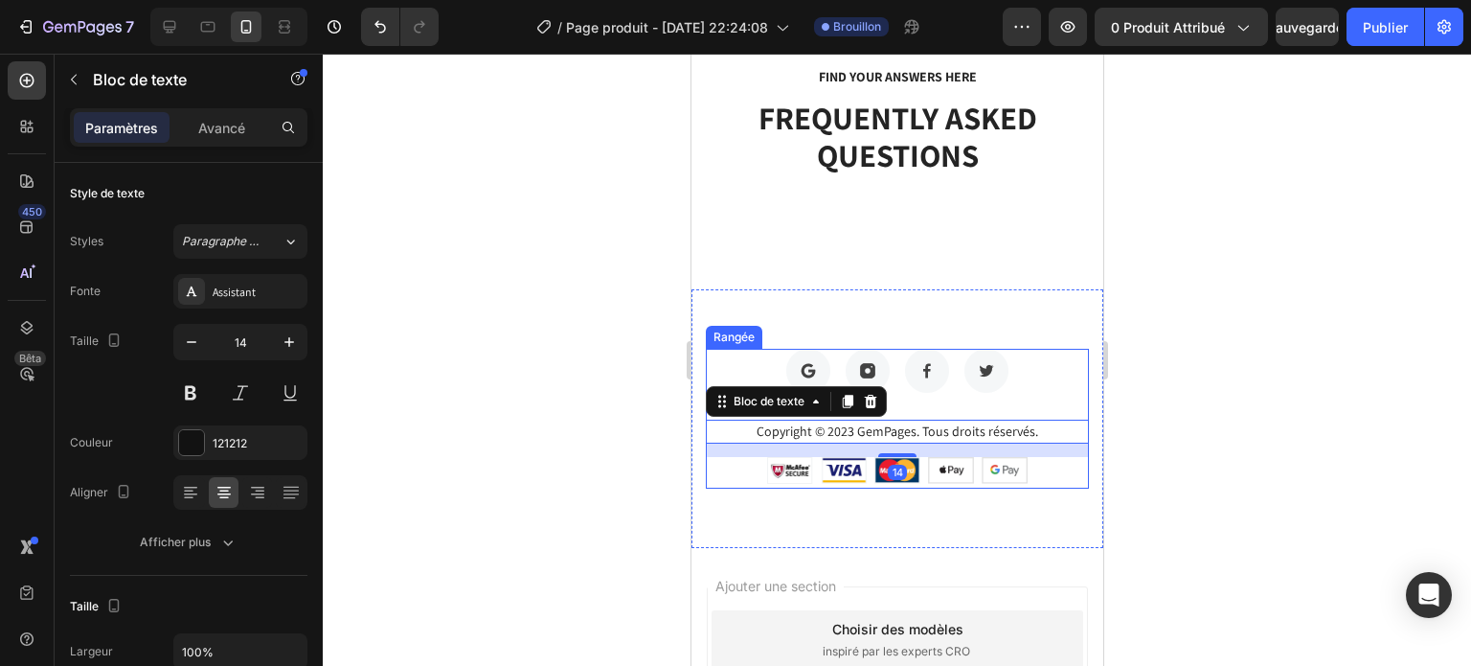
click at [1046, 399] on div "Image Image Image Image Rangée" at bounding box center [896, 384] width 383 height 71
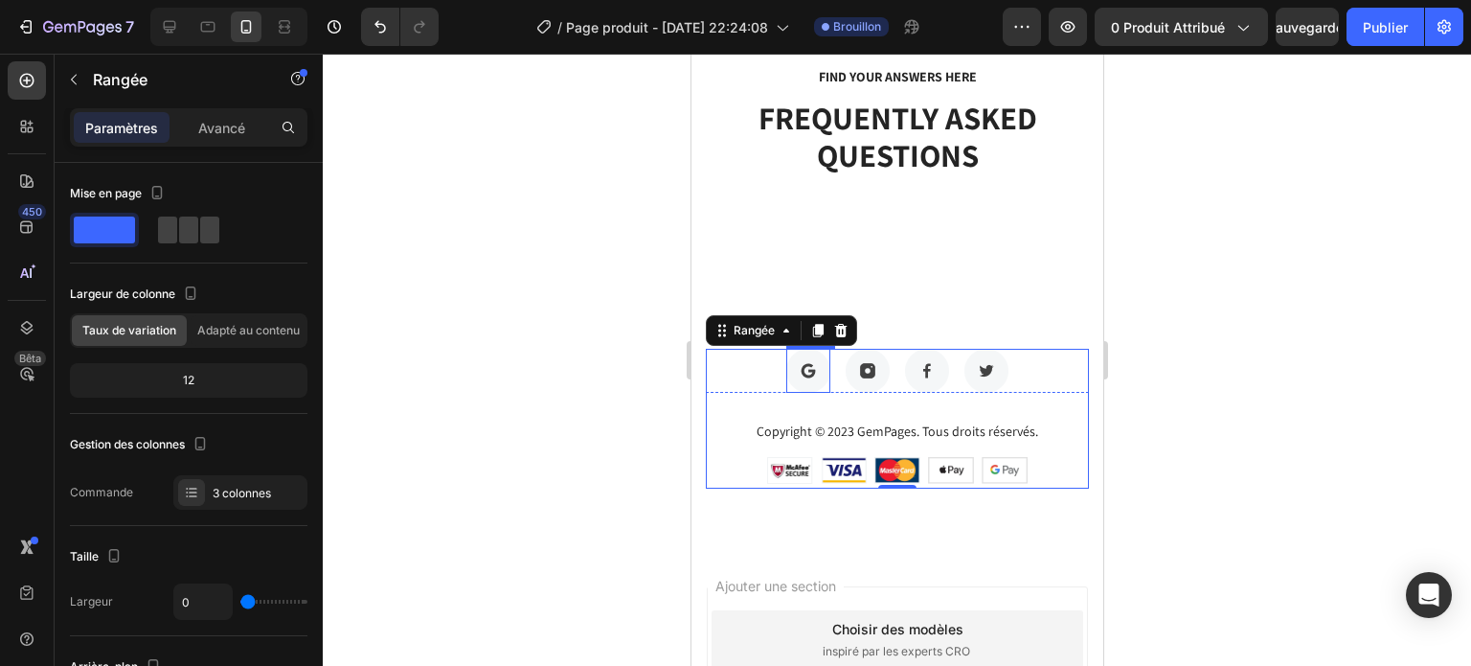
click at [808, 368] on img at bounding box center [807, 371] width 44 height 44
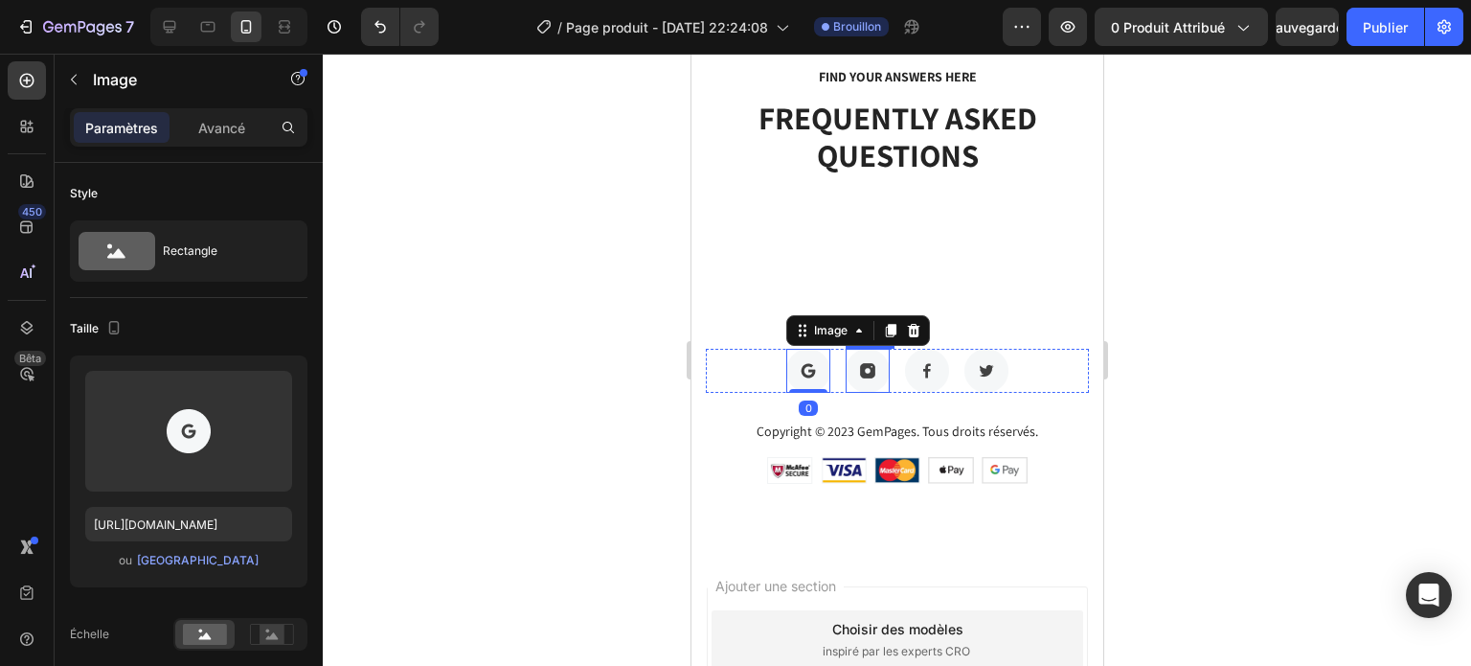
click at [861, 381] on img at bounding box center [867, 371] width 44 height 44
click at [810, 386] on img at bounding box center [807, 371] width 44 height 44
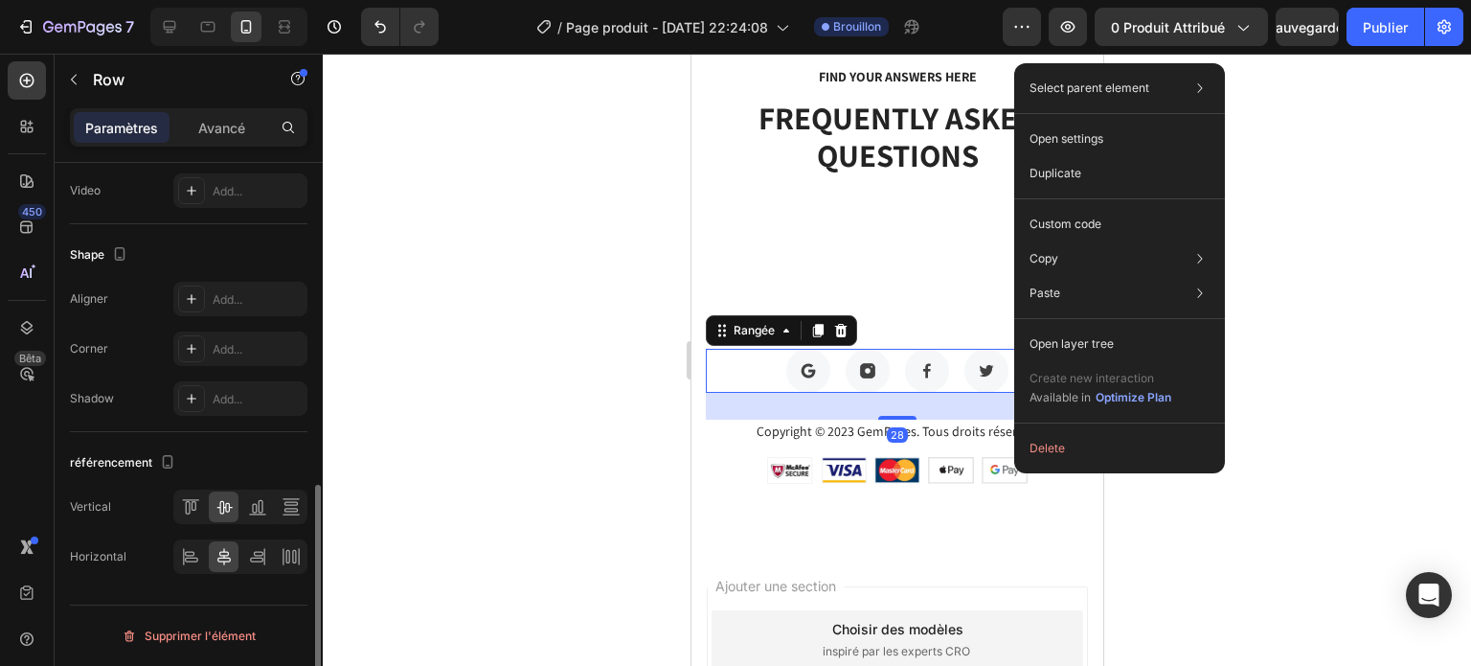
scroll to position [0, 0]
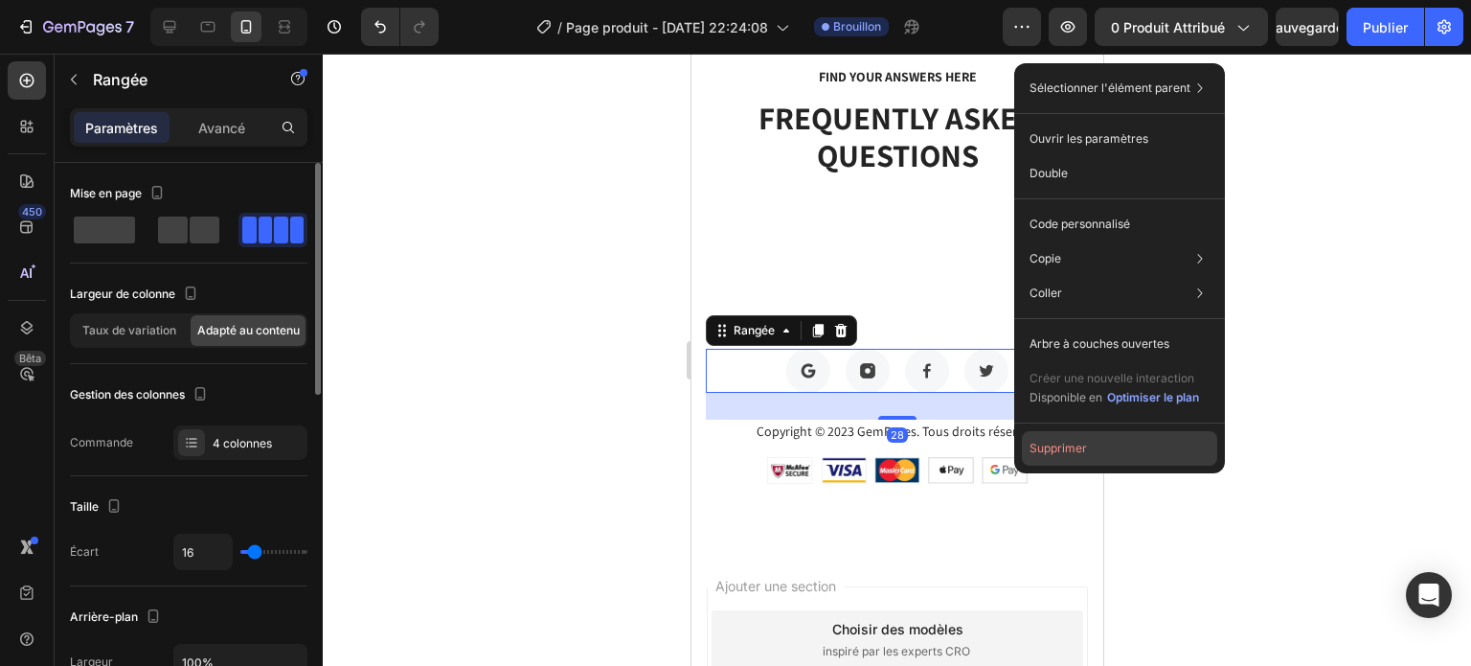
click at [1076, 451] on font "Supprimer" at bounding box center [1058, 448] width 57 height 14
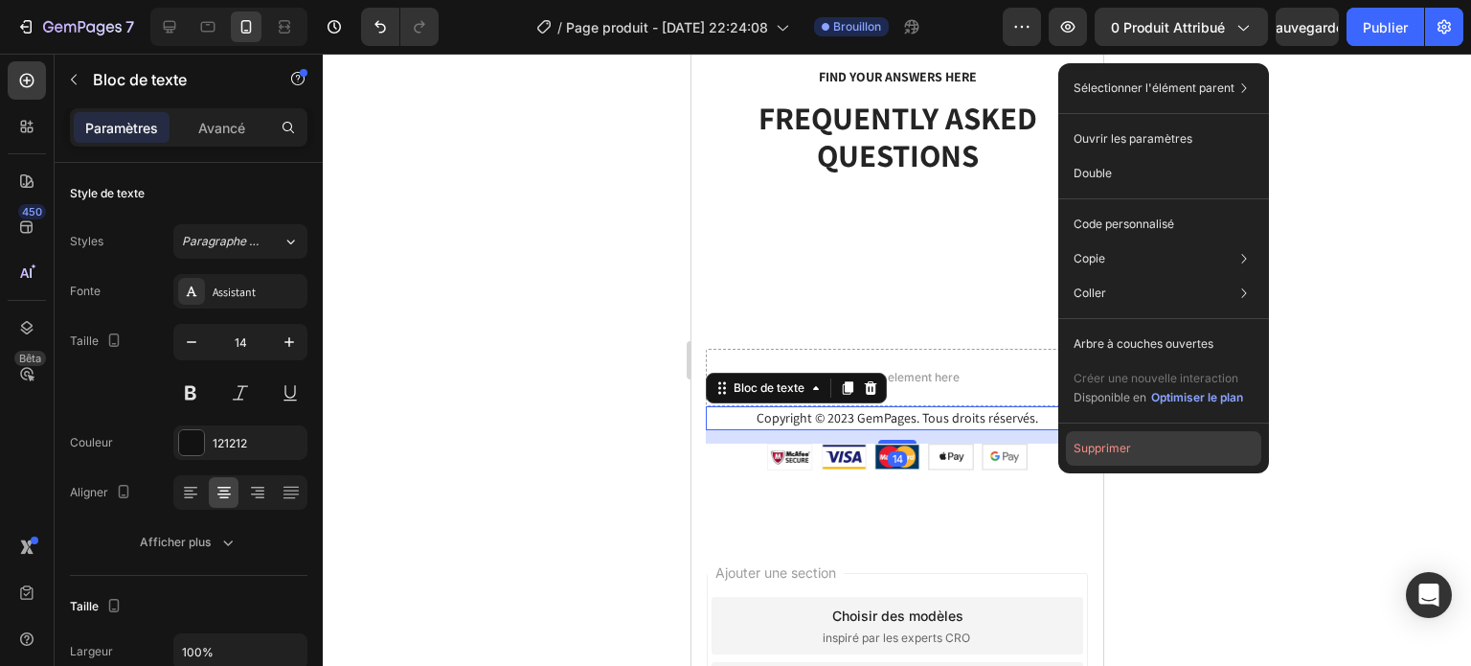
click at [1095, 443] on font "Supprimer" at bounding box center [1102, 448] width 57 height 14
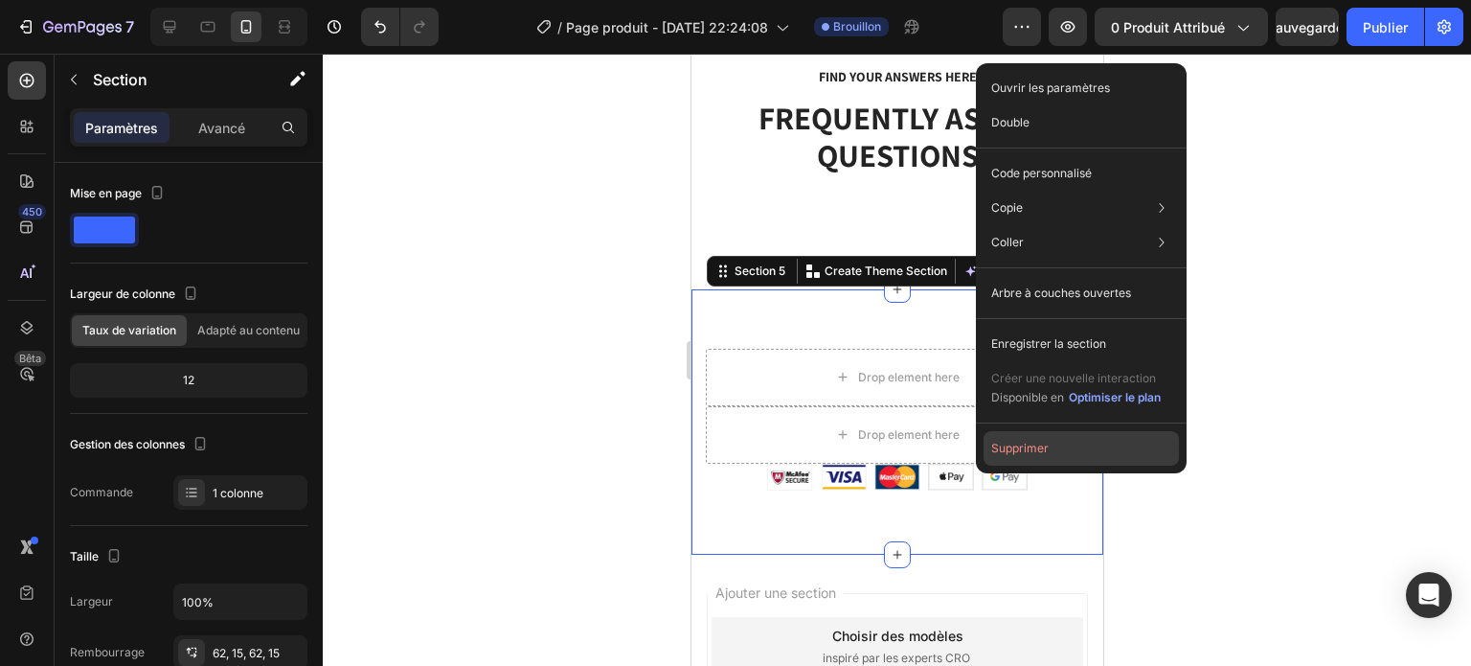
click at [1073, 451] on button "Supprimer" at bounding box center [1081, 448] width 195 height 34
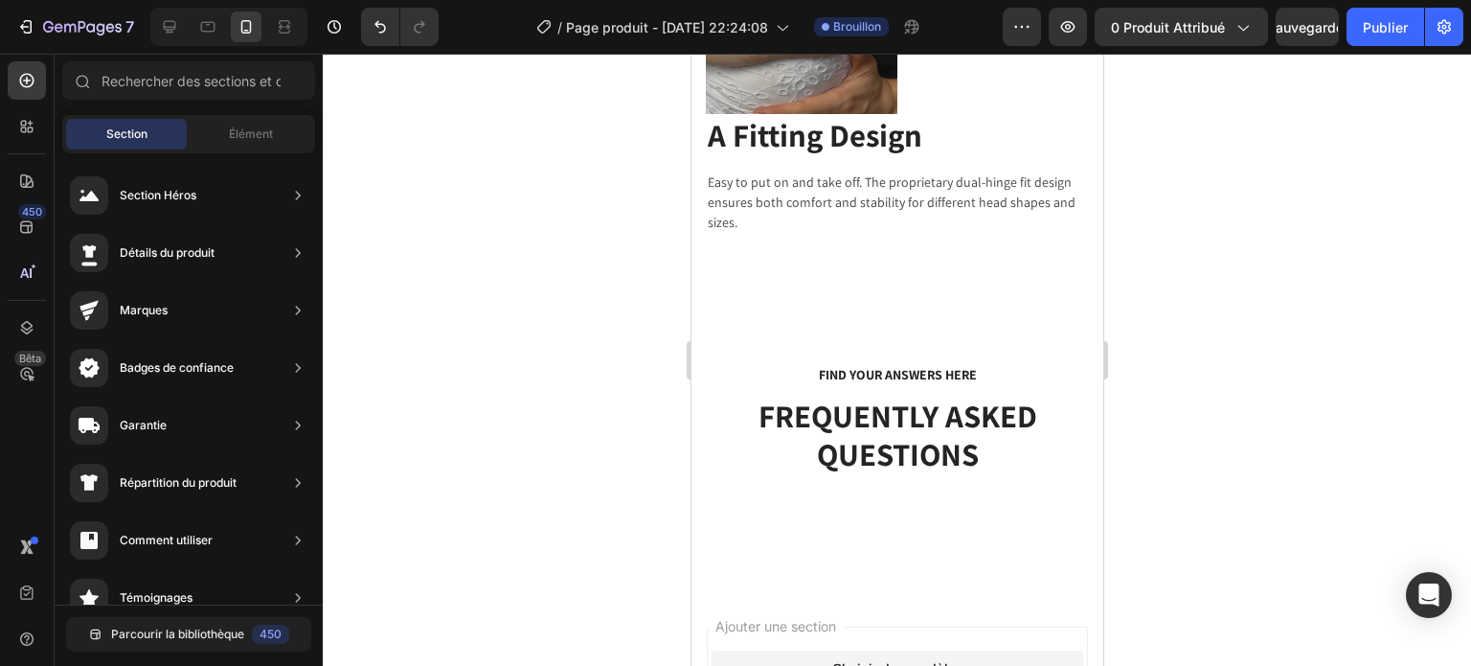
scroll to position [4227, 0]
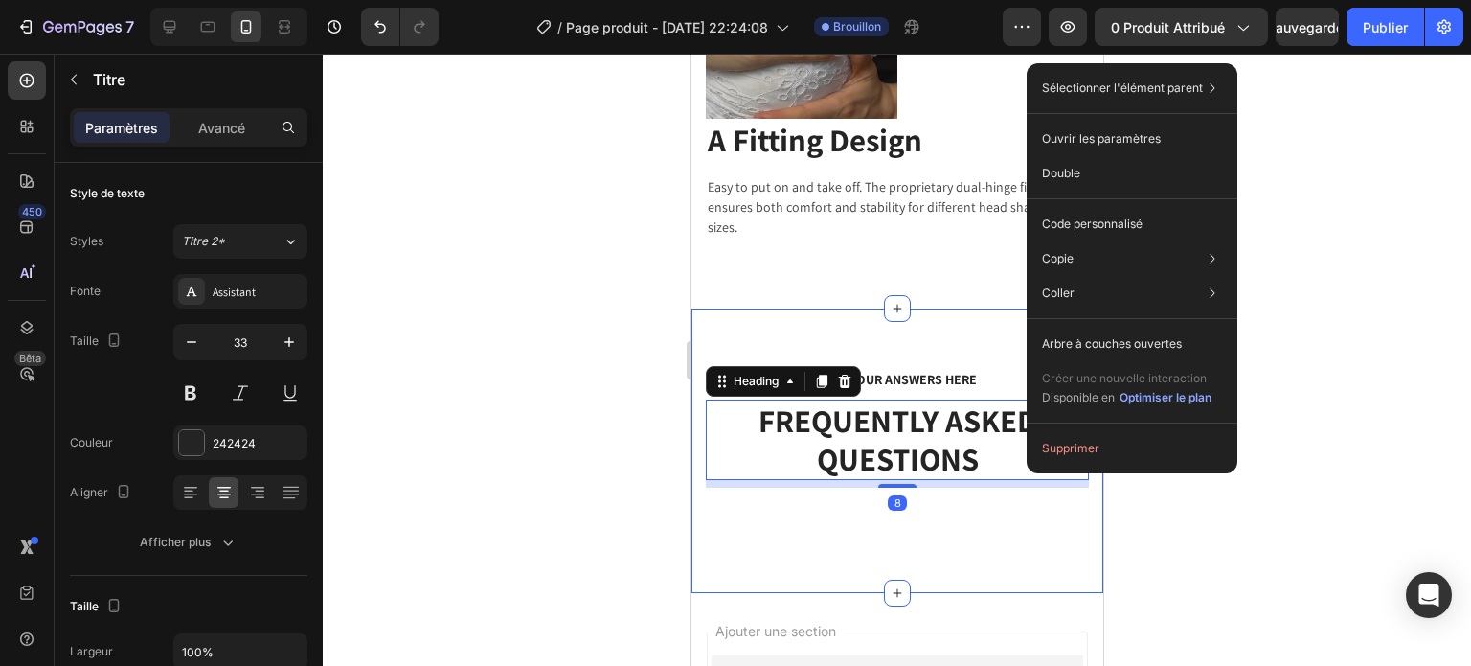
click at [957, 504] on div "FIND YOUR ANSWERS HERE Text block FREQUENTLY ASKED QUESTIONS Heading 8 Row" at bounding box center [896, 450] width 383 height 165
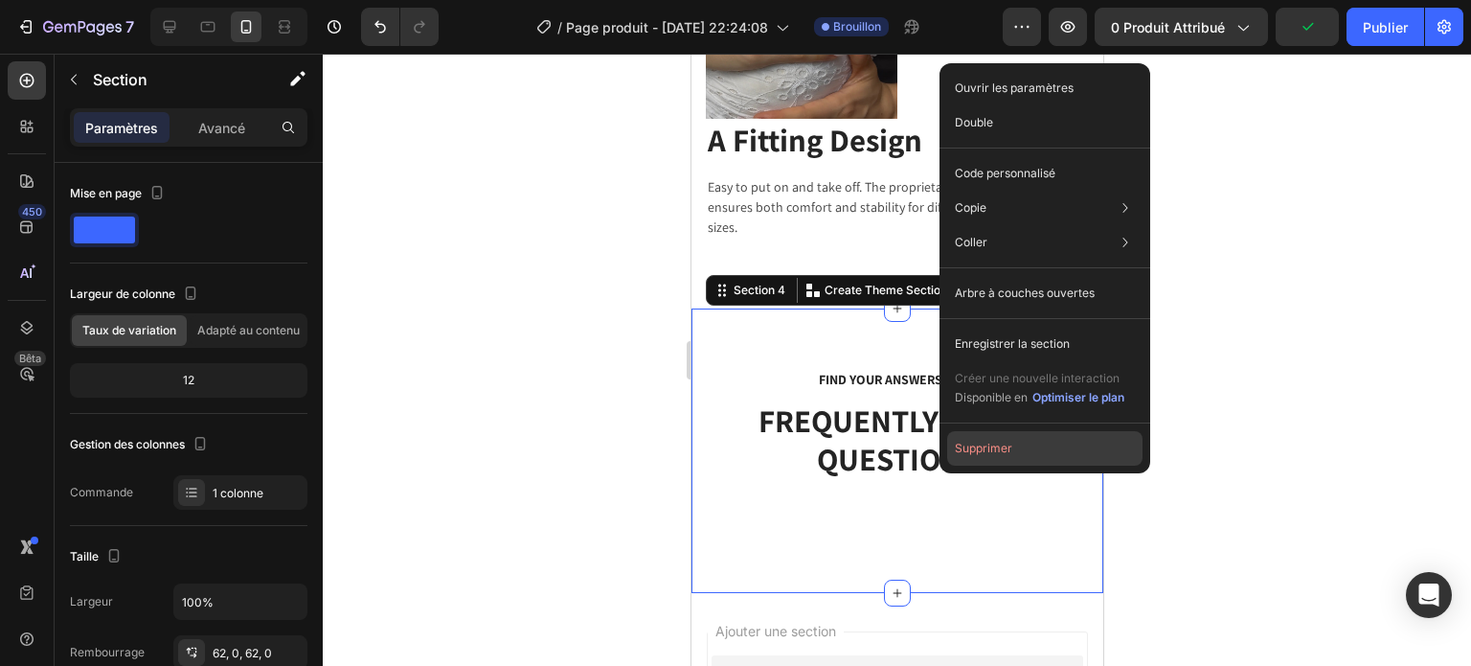
click at [1023, 439] on button "Supprimer" at bounding box center [1044, 448] width 195 height 34
